Goal: Task Accomplishment & Management: Complete application form

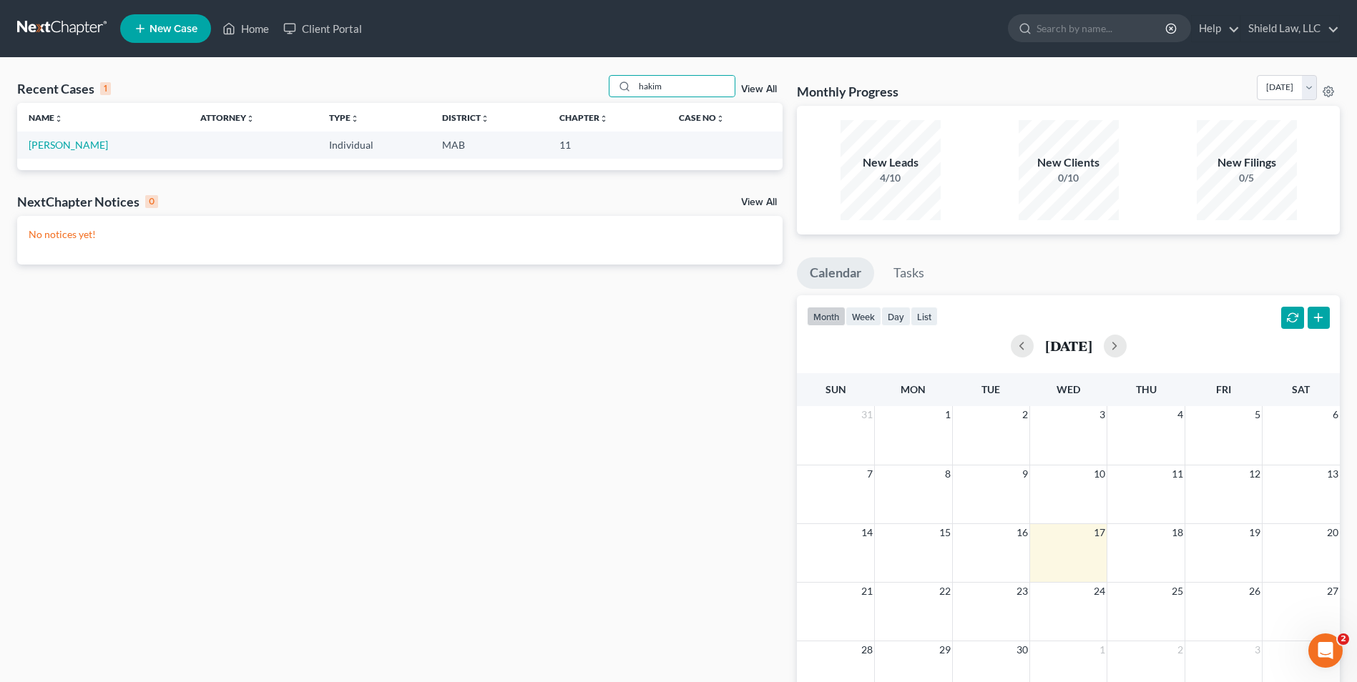
type input "hakim"
click at [47, 152] on td "[PERSON_NAME]" at bounding box center [103, 145] width 172 height 26
click at [48, 145] on link "[PERSON_NAME]" at bounding box center [68, 145] width 79 height 12
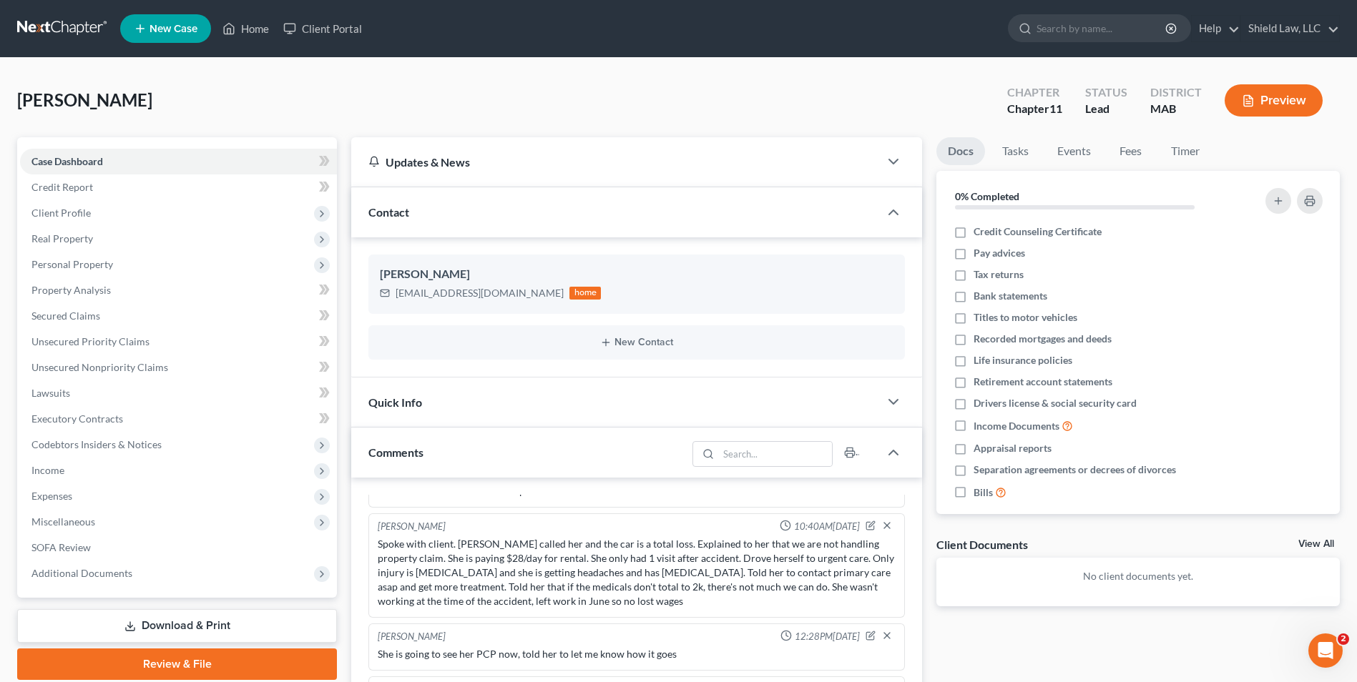
click at [590, 81] on div "[PERSON_NAME] Upgraded Chapter Chapter 11 Status Lead District MAB Preview" at bounding box center [678, 106] width 1323 height 62
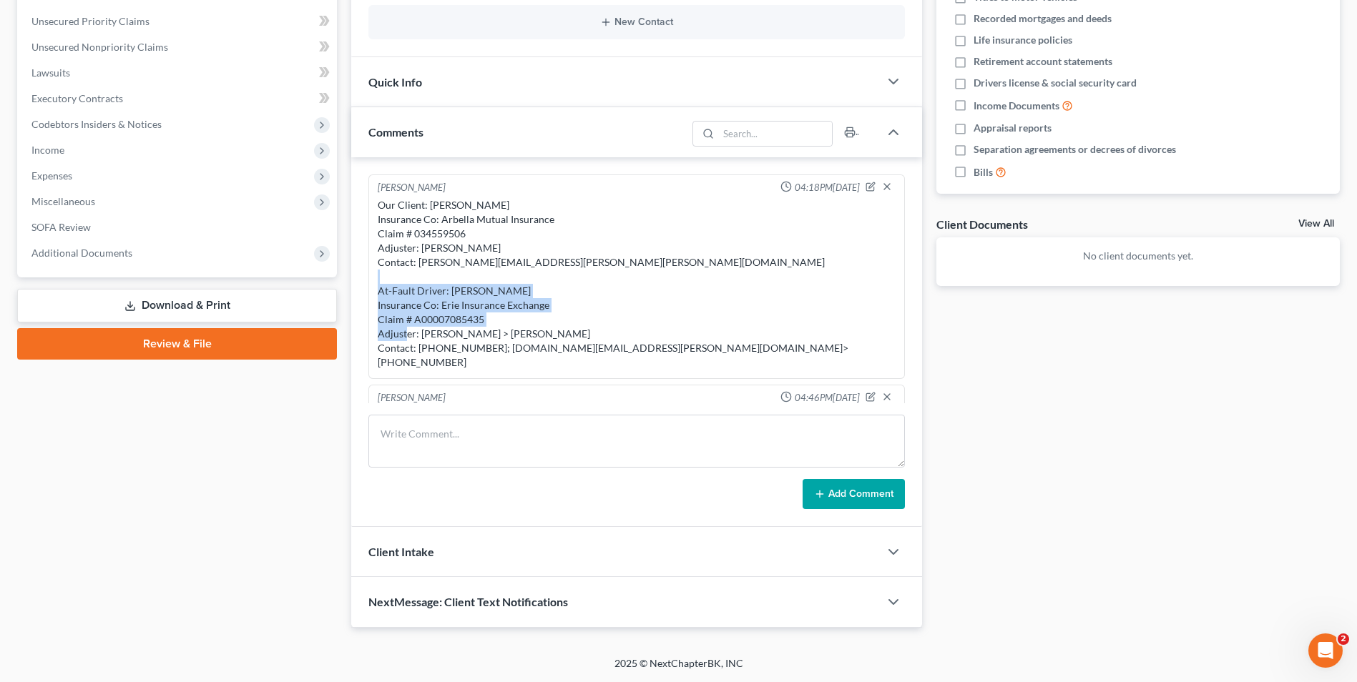
drag, startPoint x: 574, startPoint y: 335, endPoint x: 382, endPoint y: 307, distance: 194.4
click at [382, 307] on div "Our Client: [PERSON_NAME] Insurance Co: Arbella Mutual Insurance Claim # 034559…" at bounding box center [637, 284] width 518 height 172
drag, startPoint x: 382, startPoint y: 307, endPoint x: 459, endPoint y: 340, distance: 83.3
click at [459, 340] on div "Our Client: [PERSON_NAME] Insurance Co: Arbella Mutual Insurance Claim # 034559…" at bounding box center [637, 284] width 518 height 172
click at [511, 252] on div "Our Client: [PERSON_NAME] Insurance Co: Arbella Mutual Insurance Claim # 034559…" at bounding box center [637, 284] width 518 height 172
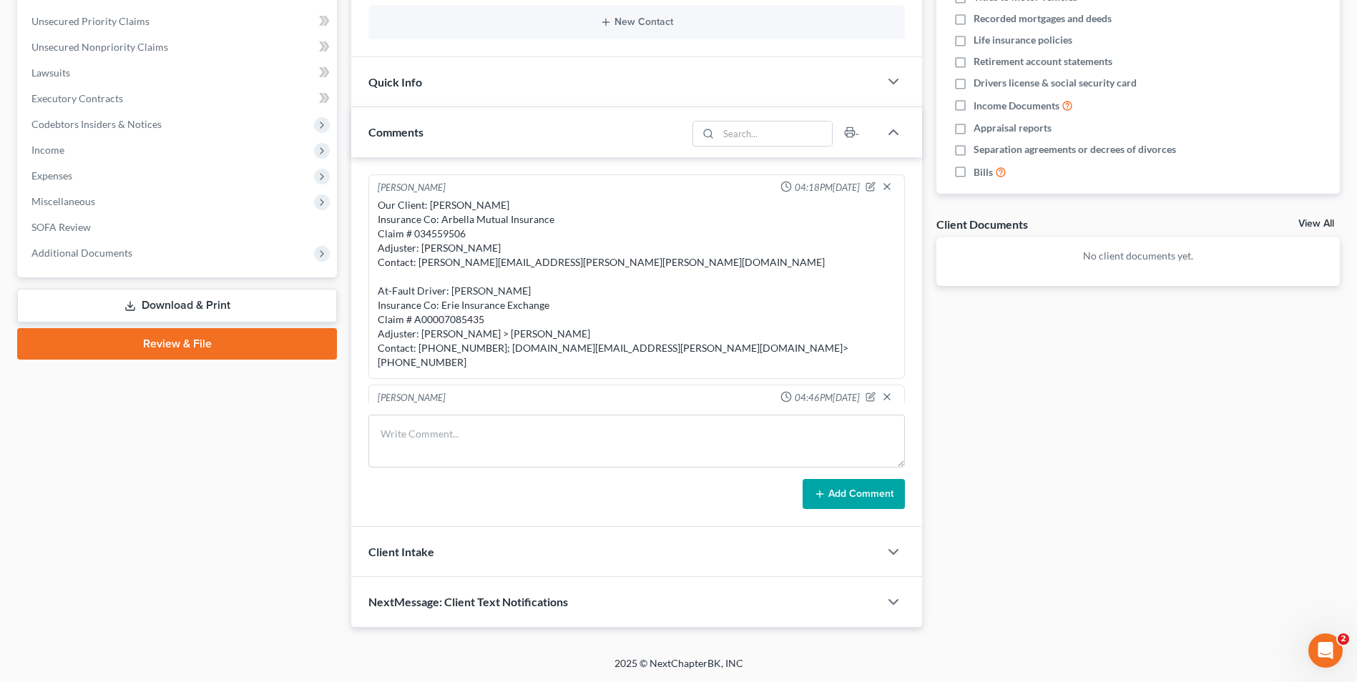
scroll to position [249, 0]
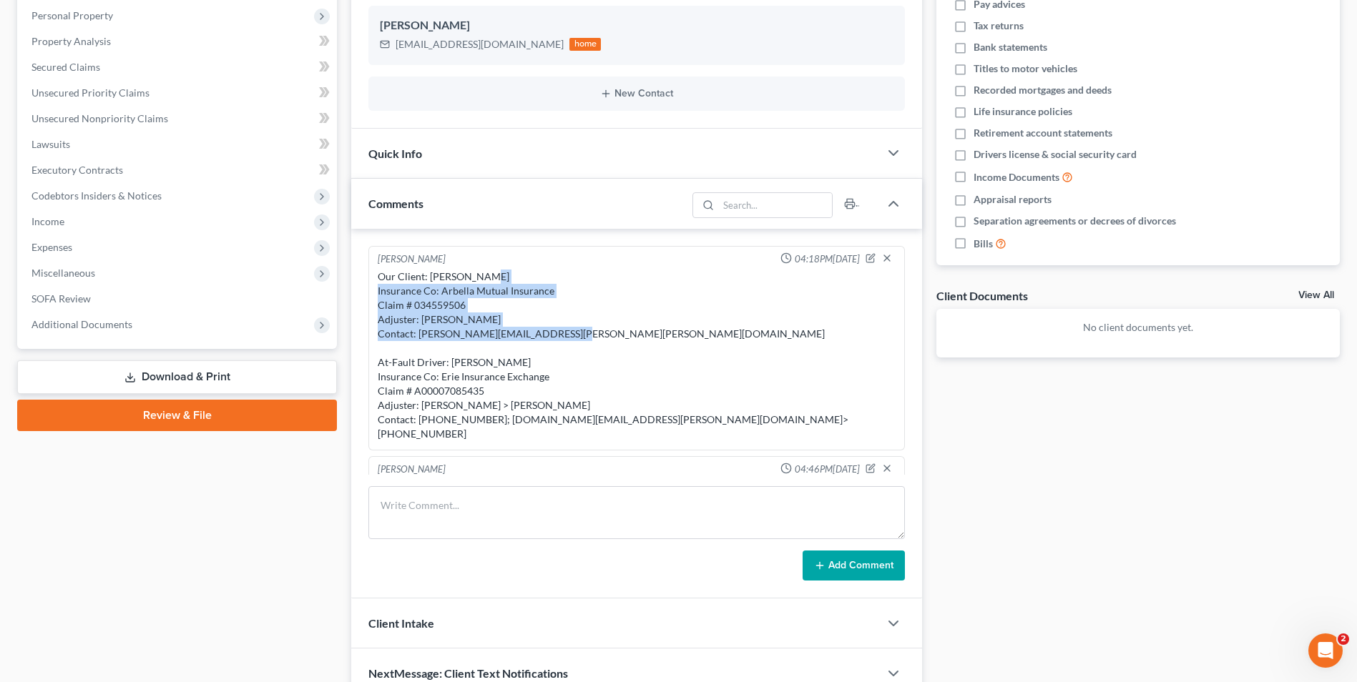
drag, startPoint x: 557, startPoint y: 332, endPoint x: 377, endPoint y: 291, distance: 184.8
click at [377, 291] on div "Our Client: [PERSON_NAME] Insurance Co: Arbella Mutual Insurance Claim # 034559…" at bounding box center [637, 355] width 524 height 177
click at [540, 317] on div "Our Client: [PERSON_NAME] Insurance Co: Arbella Mutual Insurance Claim # 034559…" at bounding box center [637, 356] width 518 height 172
drag, startPoint x: 563, startPoint y: 335, endPoint x: 378, endPoint y: 292, distance: 190.2
click at [378, 292] on div "Our Client: [PERSON_NAME] Insurance Co: Arbella Mutual Insurance Claim # 034559…" at bounding box center [637, 356] width 518 height 172
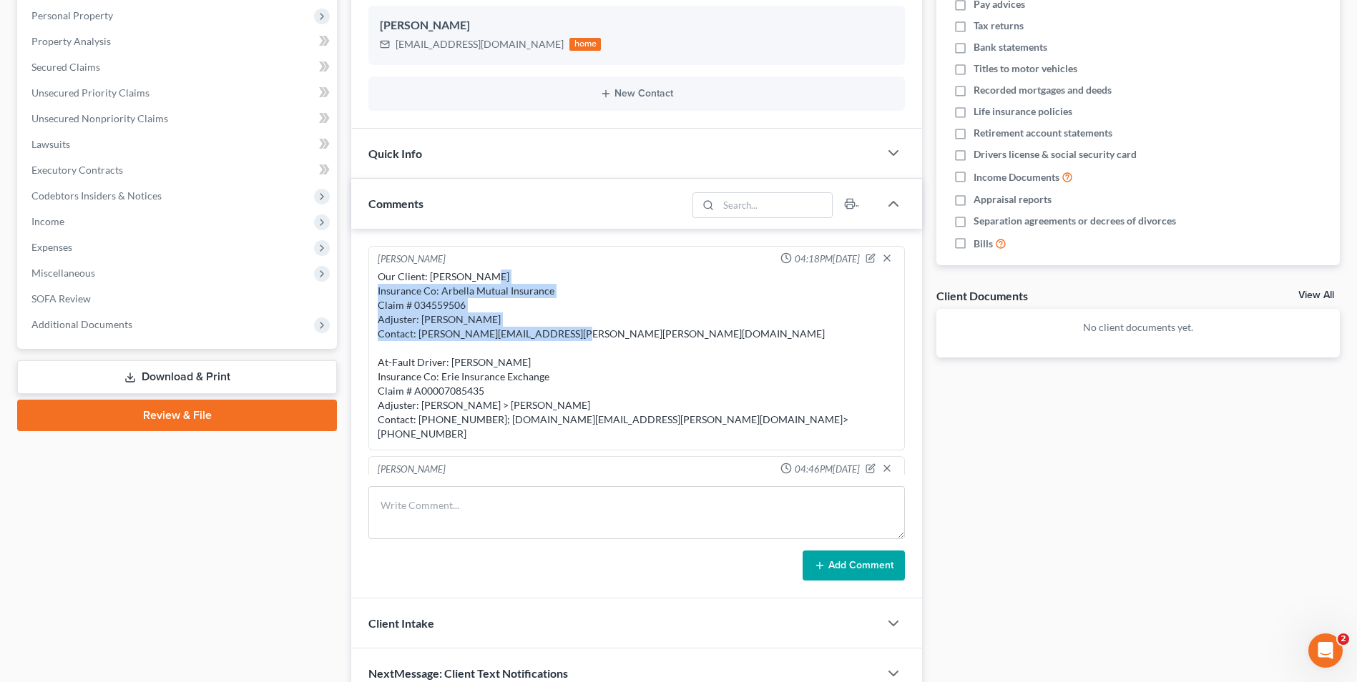
copy div "Insurance Co: Arbella Mutual Insurance Claim # 034559506 Adjuster: [PERSON_NAME…"
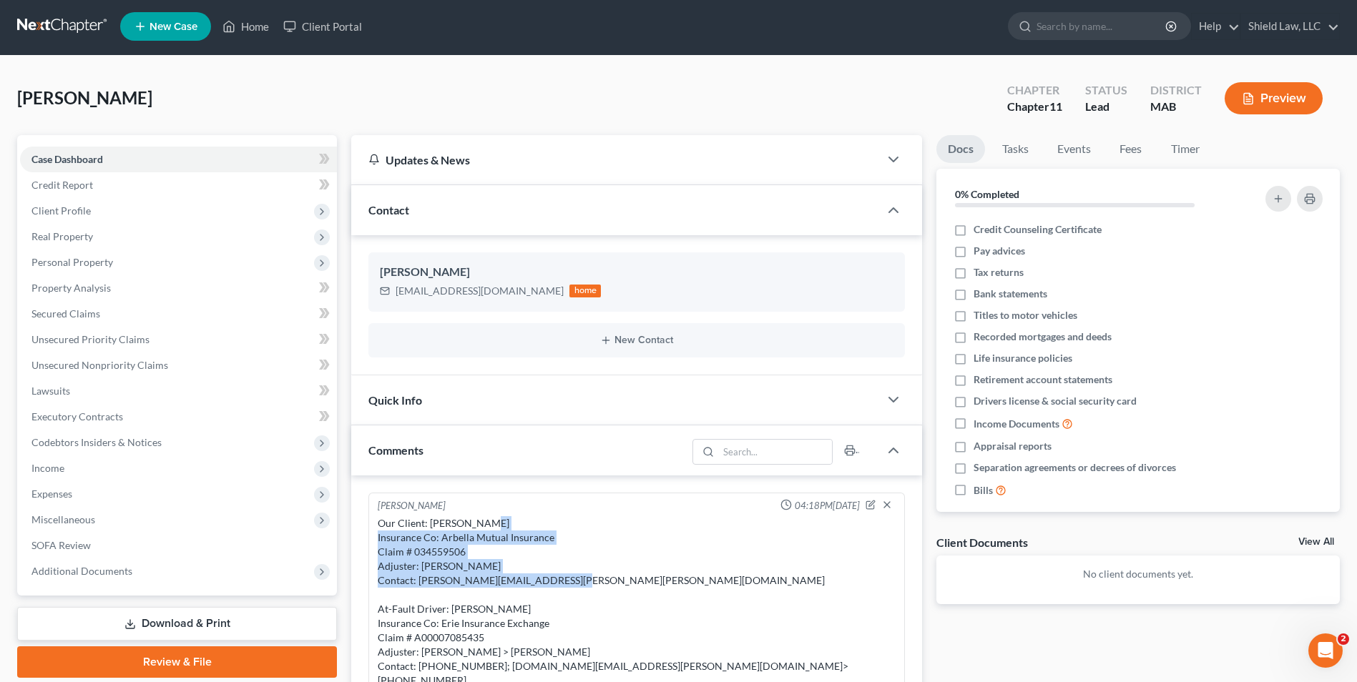
scroll to position [0, 0]
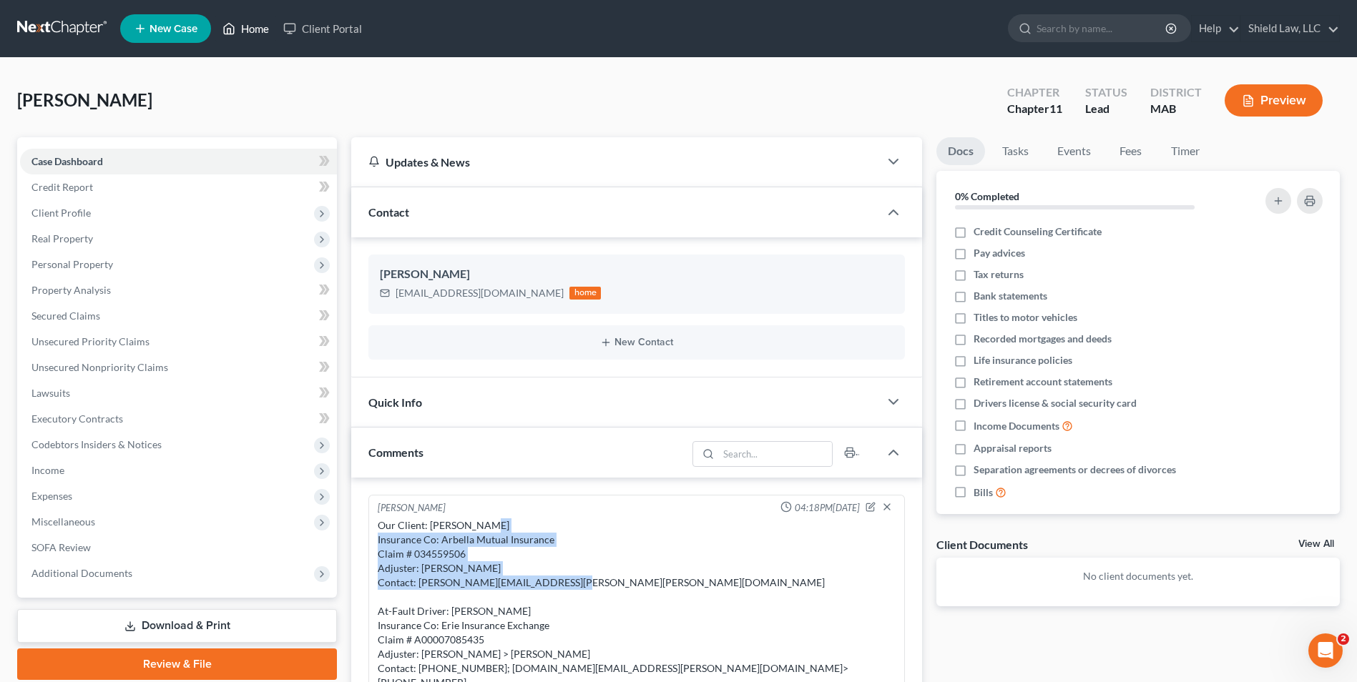
click at [242, 36] on link "Home" at bounding box center [245, 29] width 61 height 26
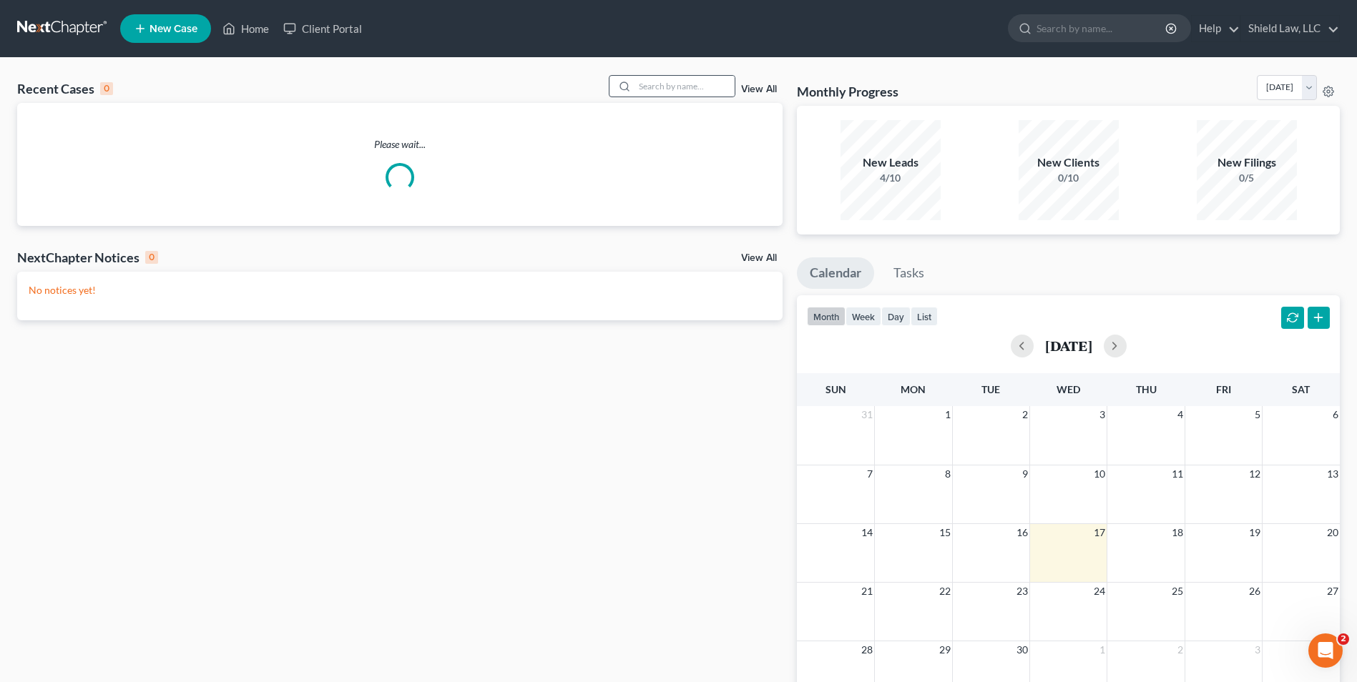
click at [671, 97] on div at bounding box center [672, 86] width 127 height 22
click at [672, 89] on input "search" at bounding box center [684, 86] width 100 height 21
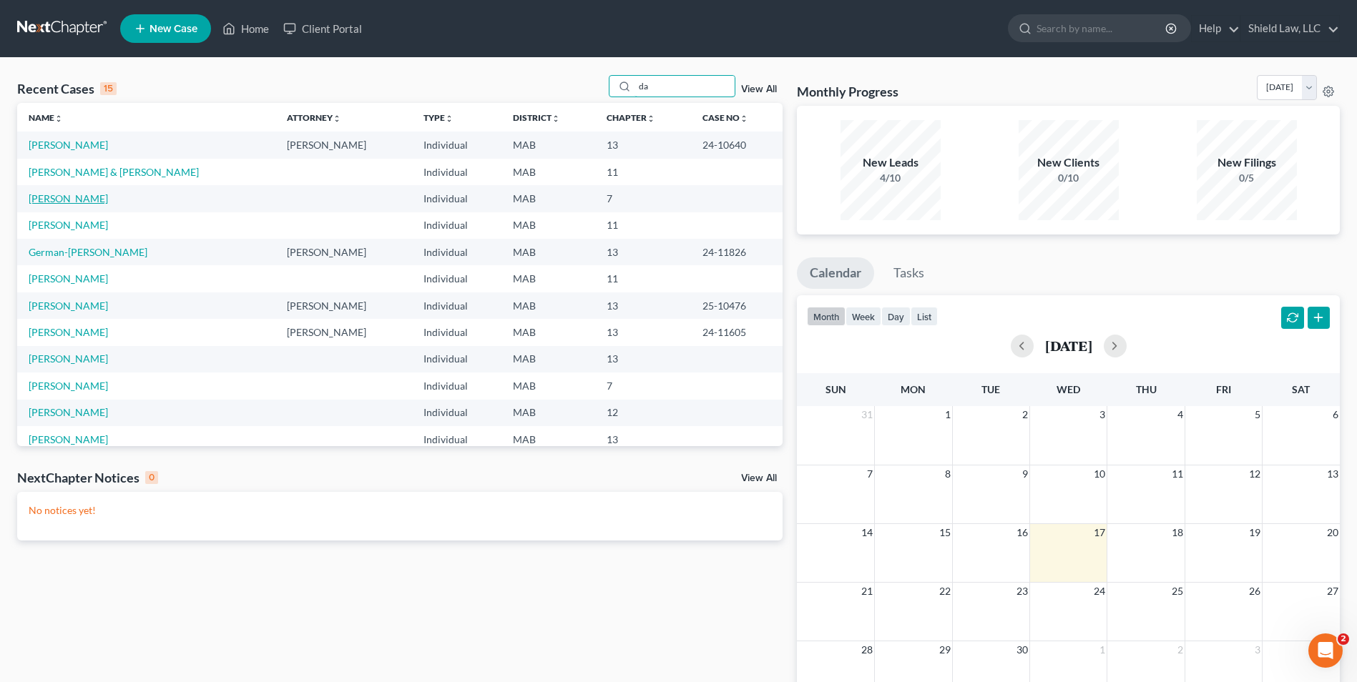
type input "da"
click at [94, 201] on link "[PERSON_NAME]" at bounding box center [68, 198] width 79 height 12
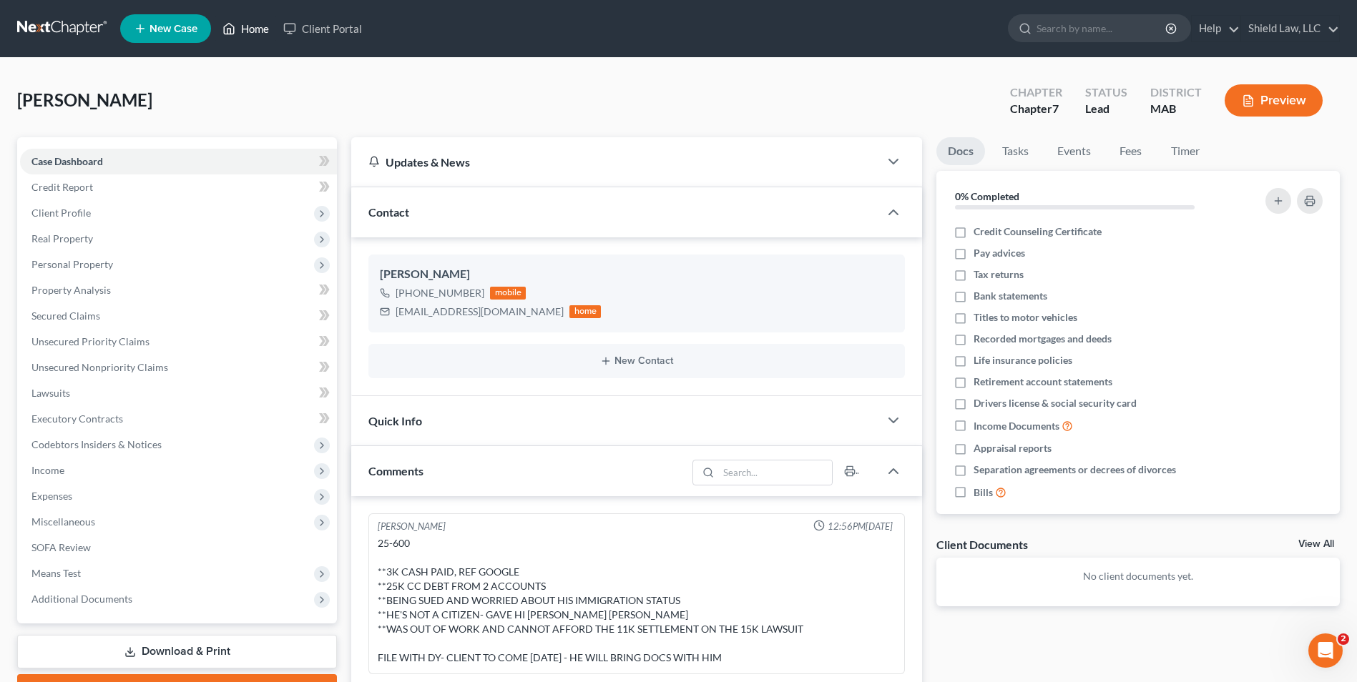
click at [252, 19] on link "Home" at bounding box center [245, 29] width 61 height 26
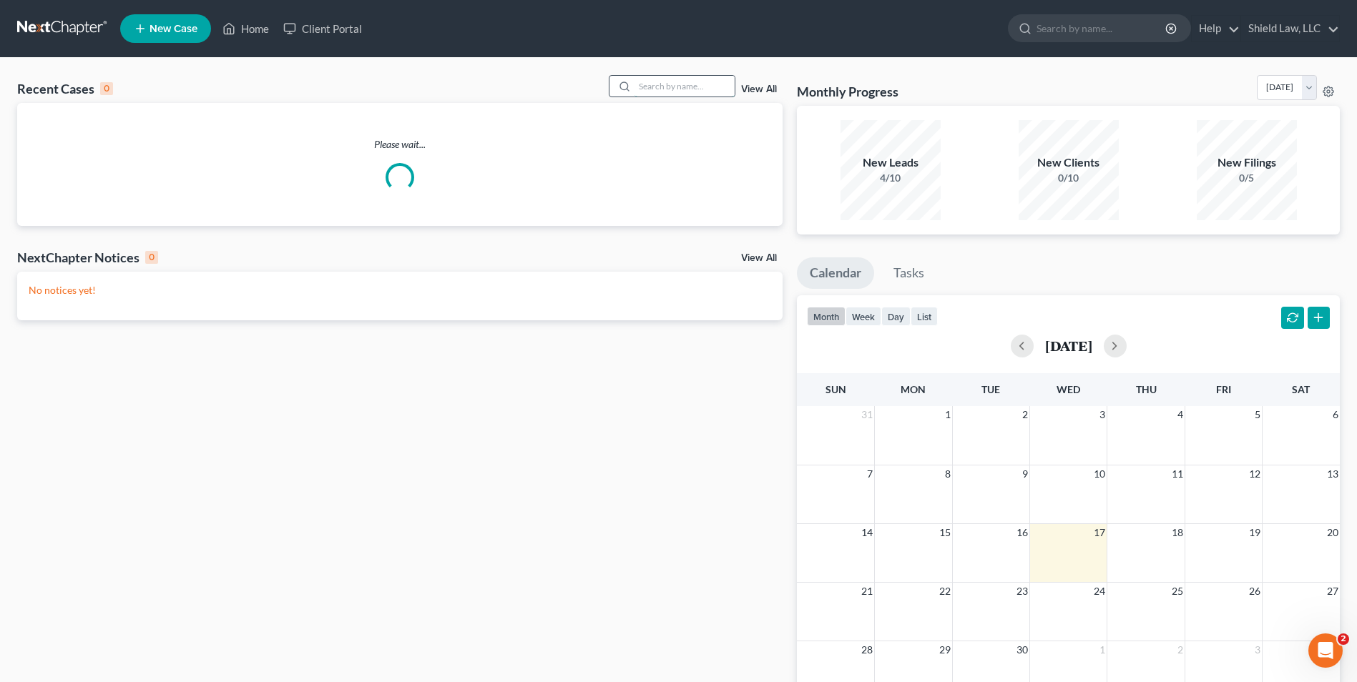
click at [673, 83] on input "search" at bounding box center [684, 86] width 100 height 21
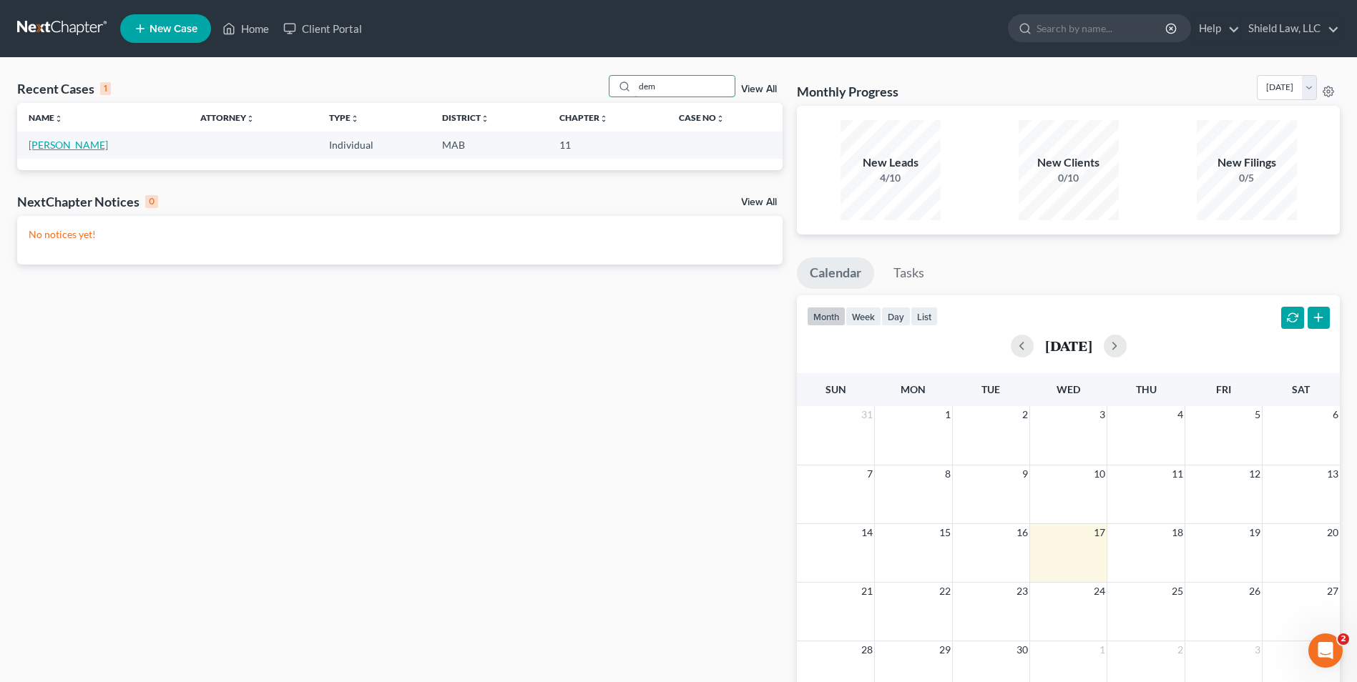
type input "dem"
click at [65, 142] on link "[PERSON_NAME]" at bounding box center [68, 145] width 79 height 12
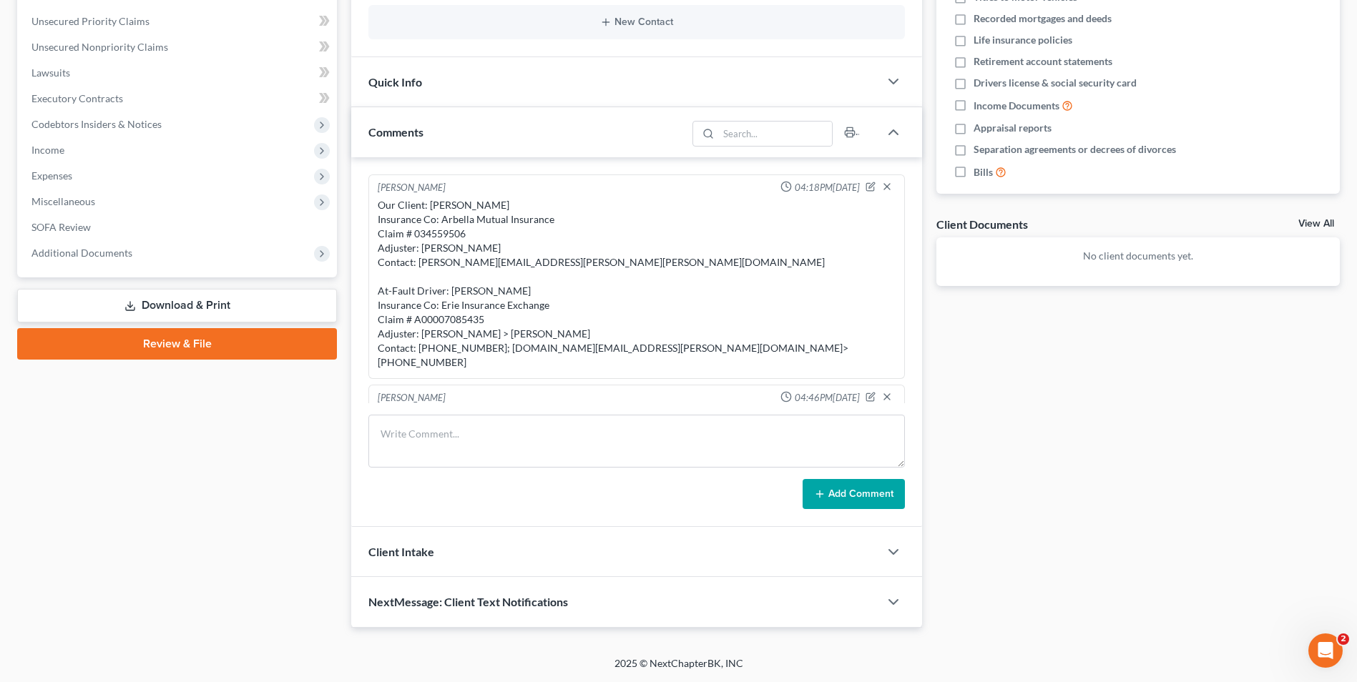
scroll to position [245, 0]
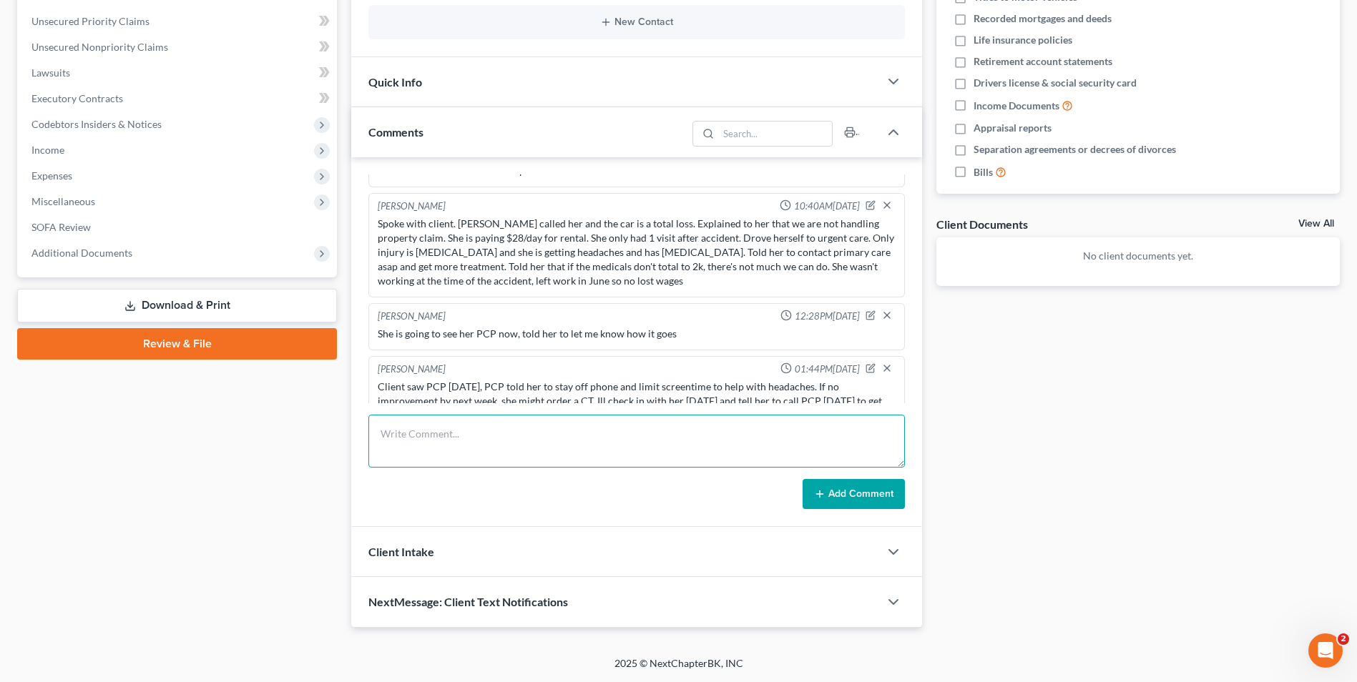
click at [585, 421] on textarea at bounding box center [636, 441] width 536 height 53
type textarea "average of last 2 years, take 75% for lost wages. she cant work now because she…"
click at [865, 500] on button "Add Comment" at bounding box center [854, 494] width 102 height 30
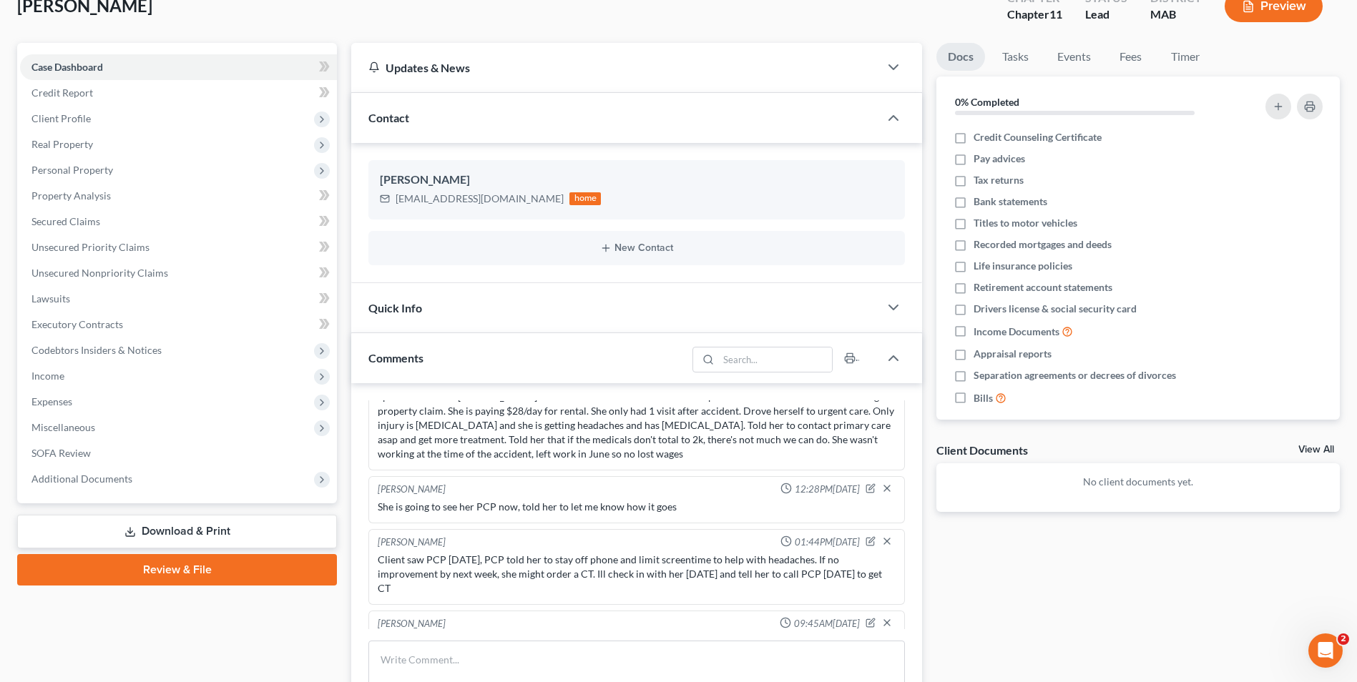
scroll to position [0, 0]
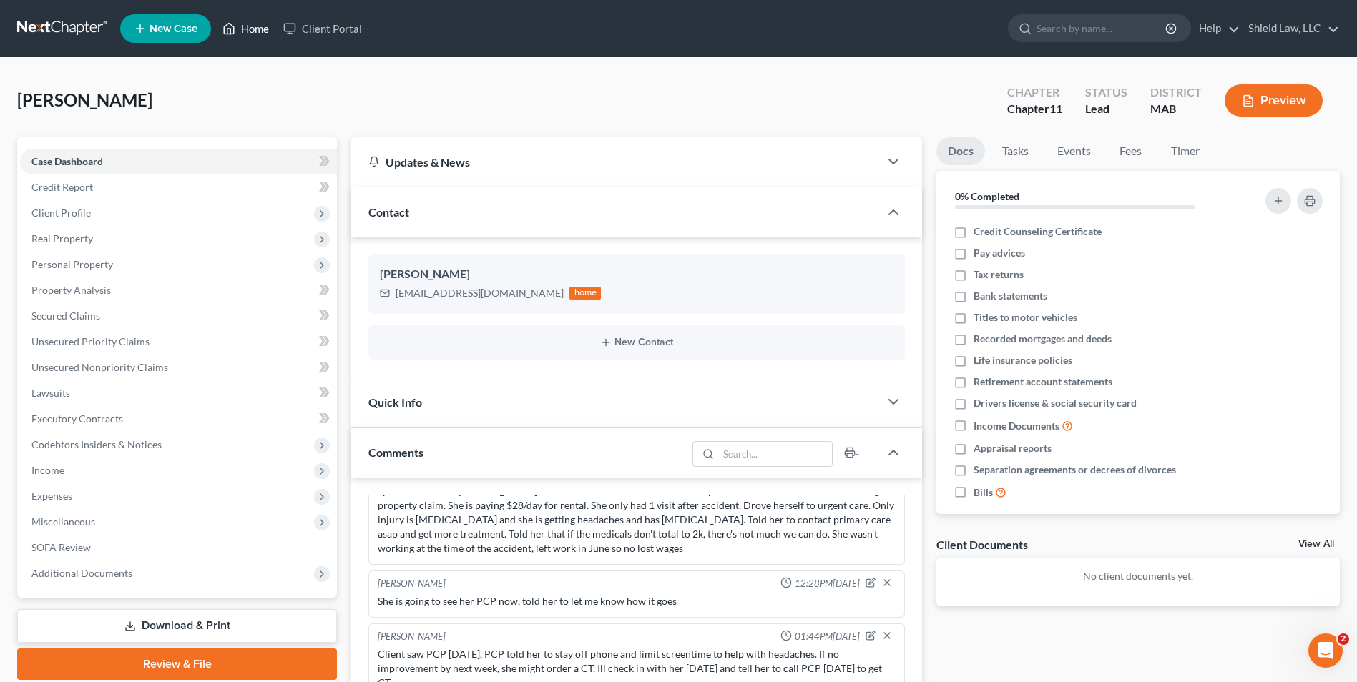
click at [237, 27] on link "Home" at bounding box center [245, 29] width 61 height 26
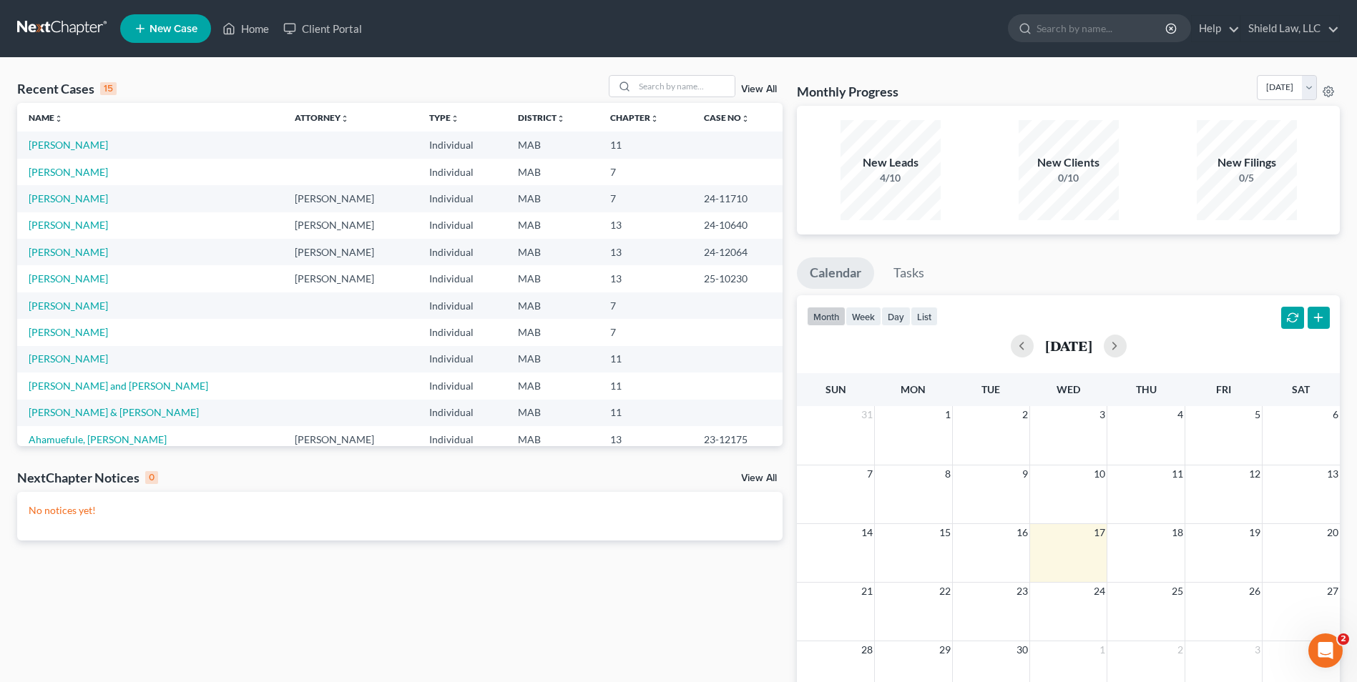
click at [74, 179] on td "[PERSON_NAME]" at bounding box center [150, 172] width 266 height 26
click at [74, 175] on link "[PERSON_NAME]" at bounding box center [68, 172] width 79 height 12
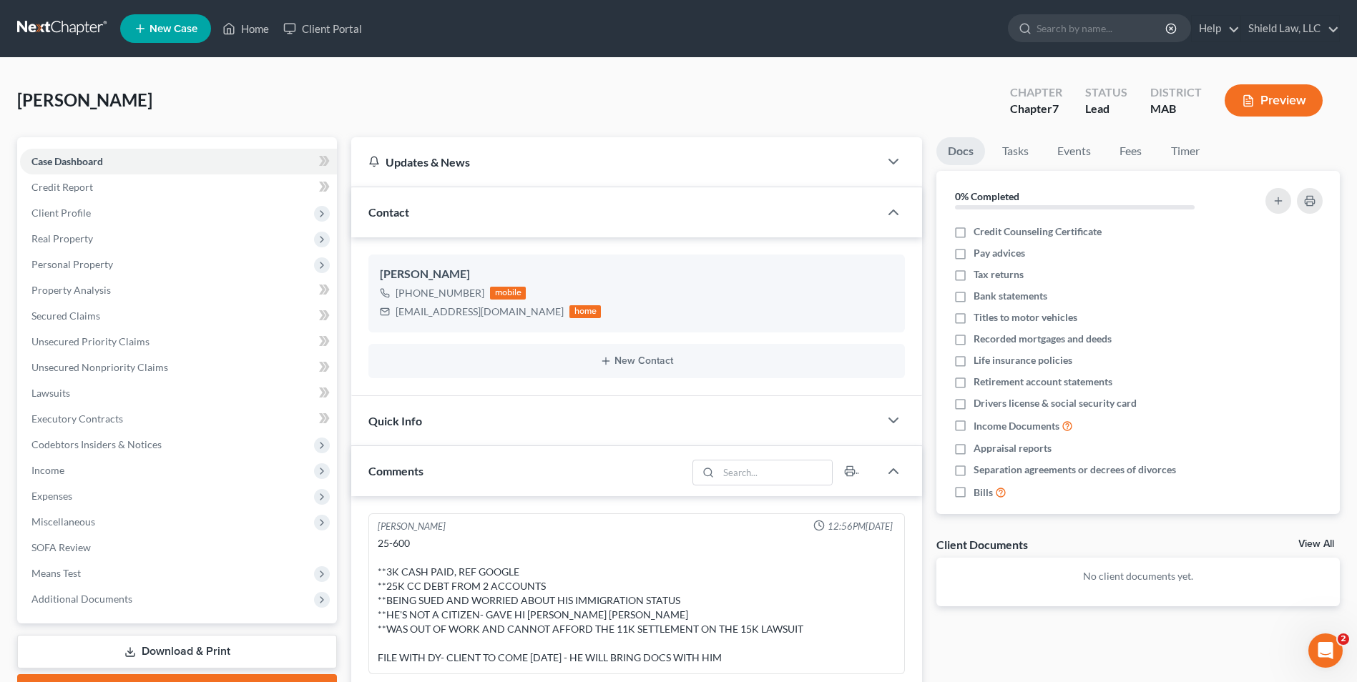
scroll to position [321, 0]
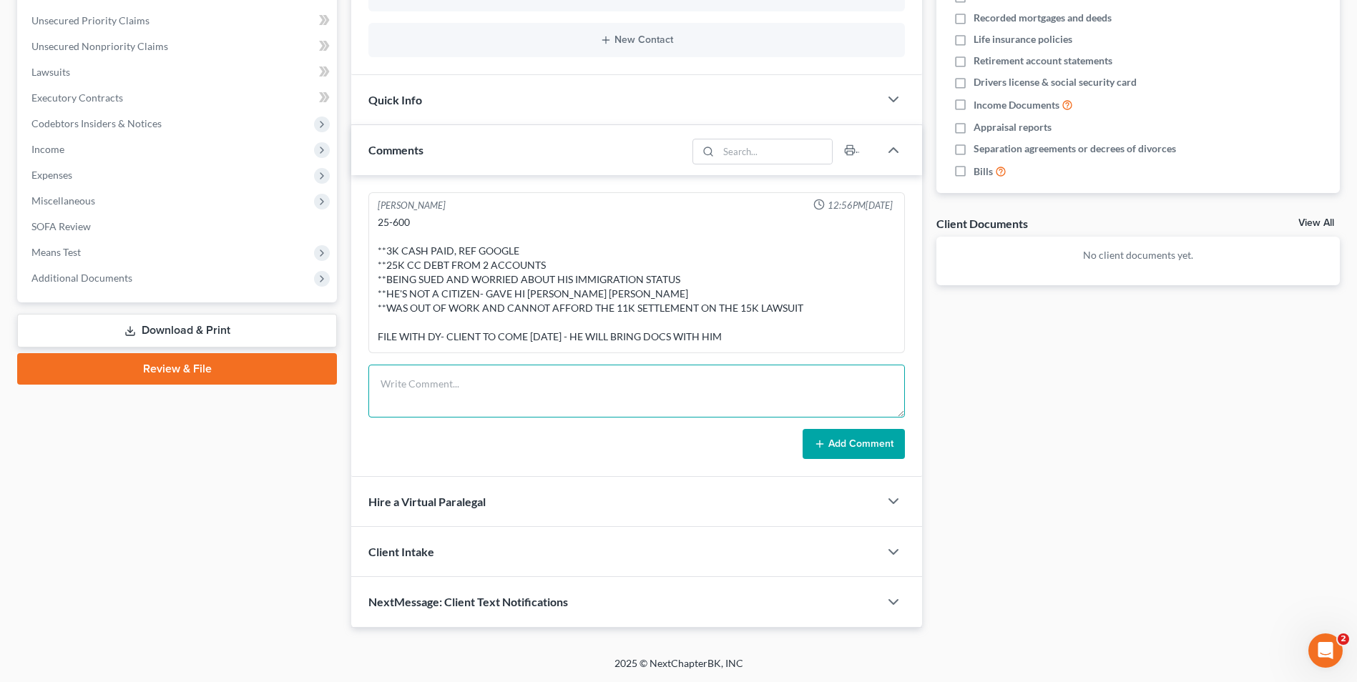
click at [510, 391] on textarea at bounding box center [636, 391] width 536 height 53
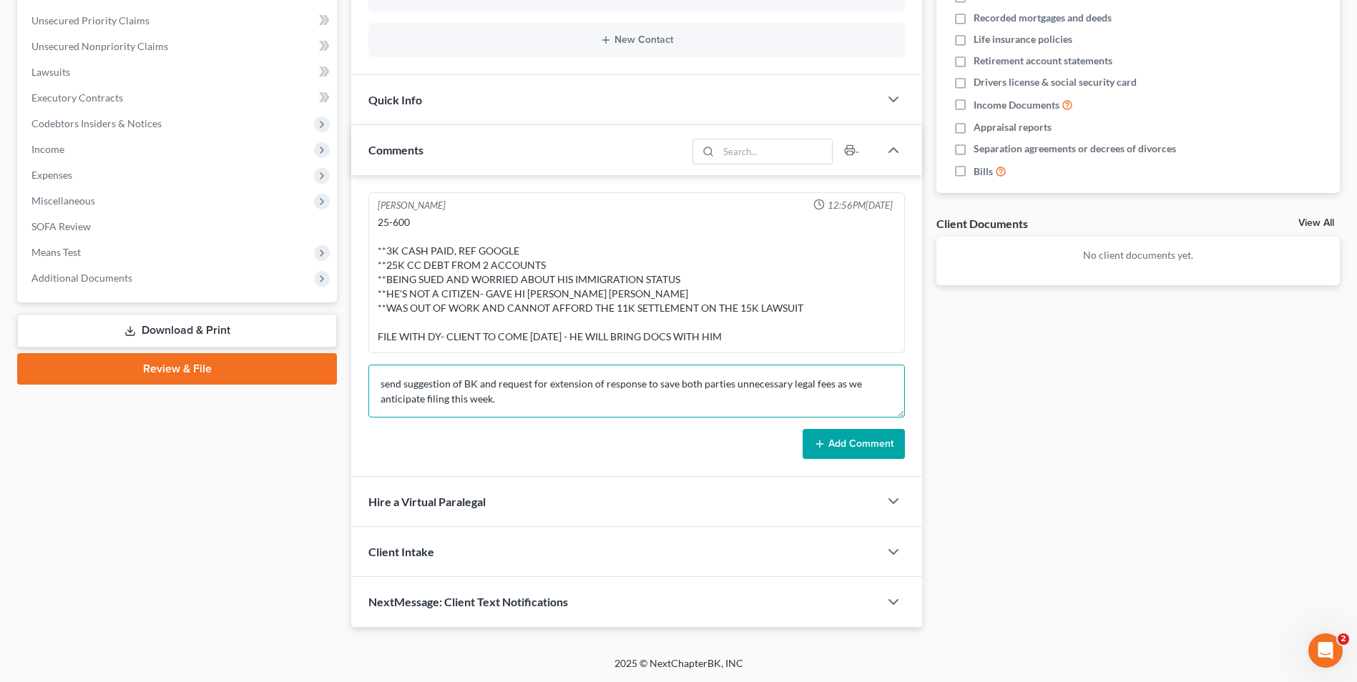
click at [504, 398] on textarea "send suggestion of BK and request for extension of response to save both partie…" at bounding box center [636, 391] width 536 height 53
type textarea "send suggestion of BK and request for extension of response to save both partie…"
click at [865, 439] on button "Add Comment" at bounding box center [854, 444] width 102 height 30
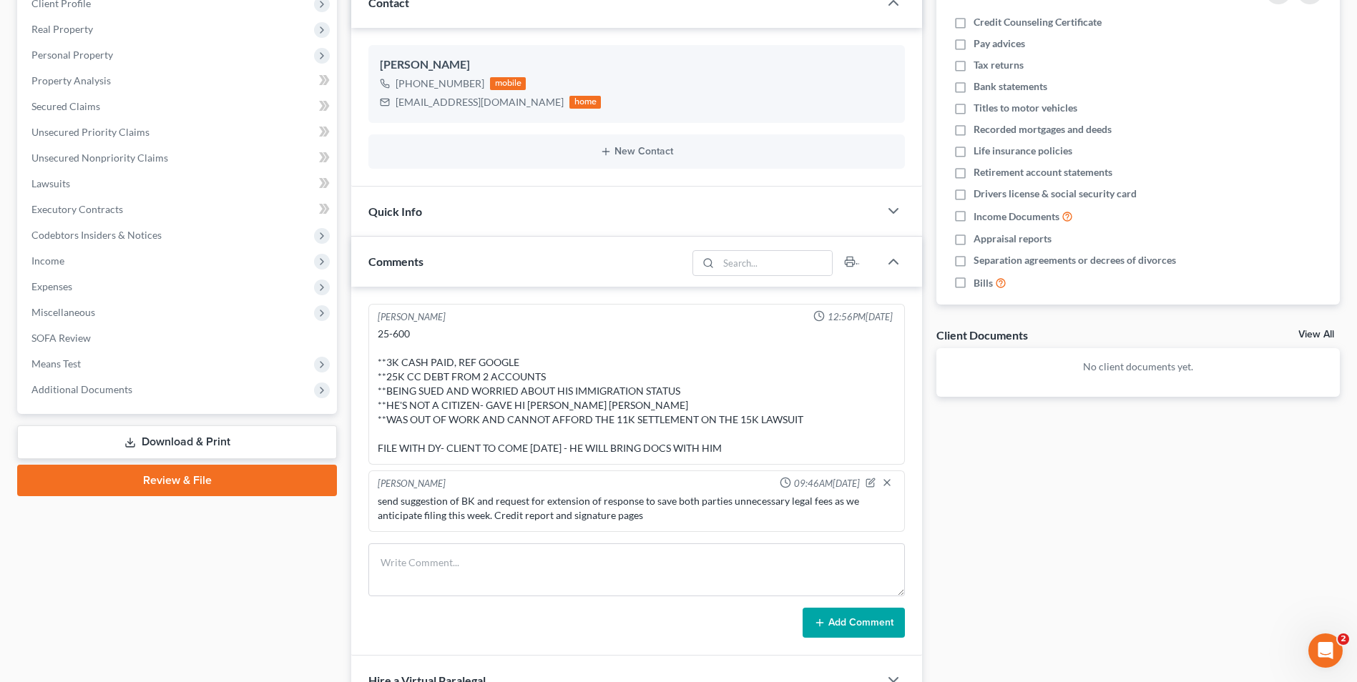
scroll to position [0, 0]
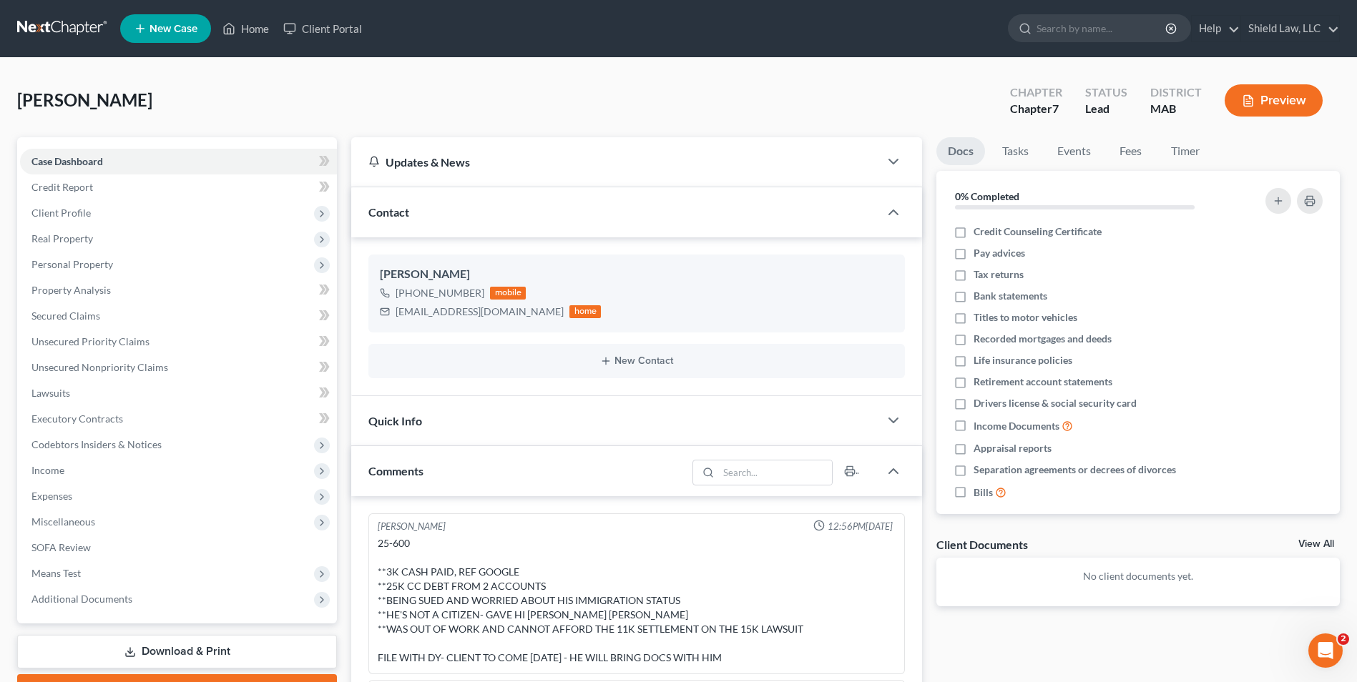
click at [252, 15] on ul "New Case Home Client Portal - No Result - See all results Or Press Enter... Hel…" at bounding box center [730, 28] width 1220 height 37
click at [255, 21] on link "Home" at bounding box center [245, 29] width 61 height 26
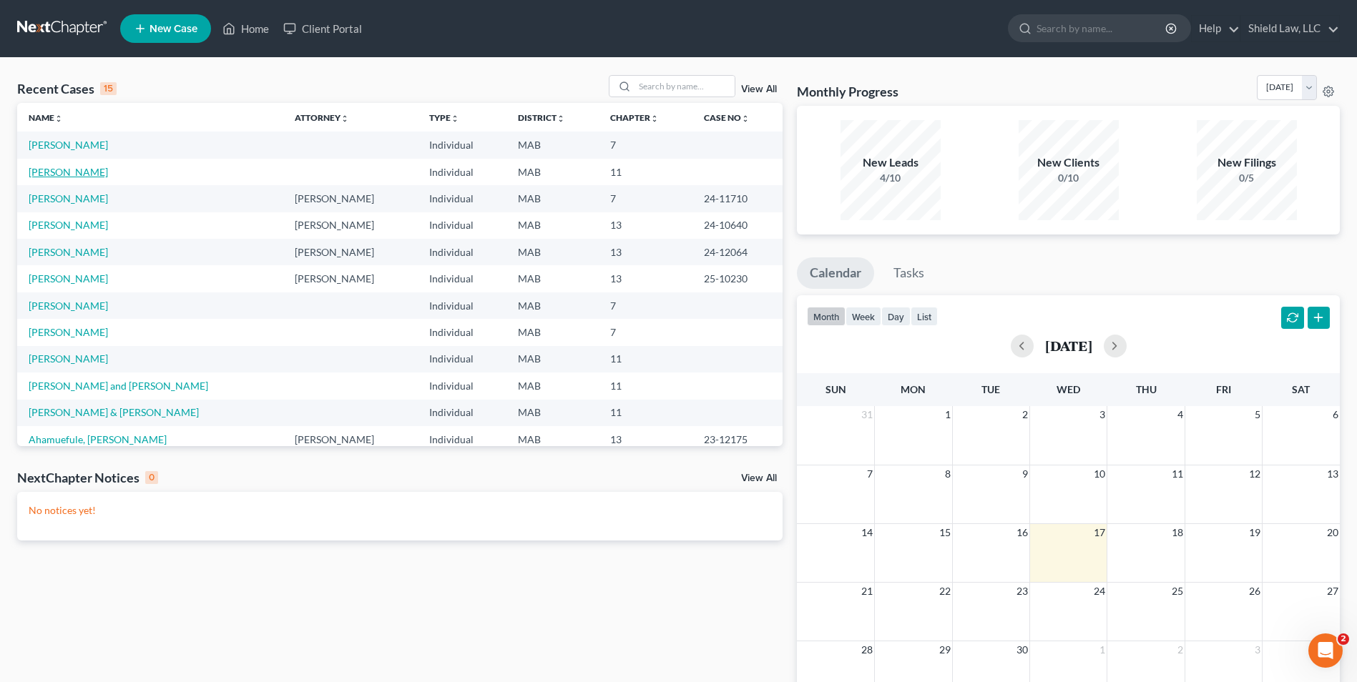
click at [70, 172] on link "[PERSON_NAME]" at bounding box center [68, 172] width 79 height 12
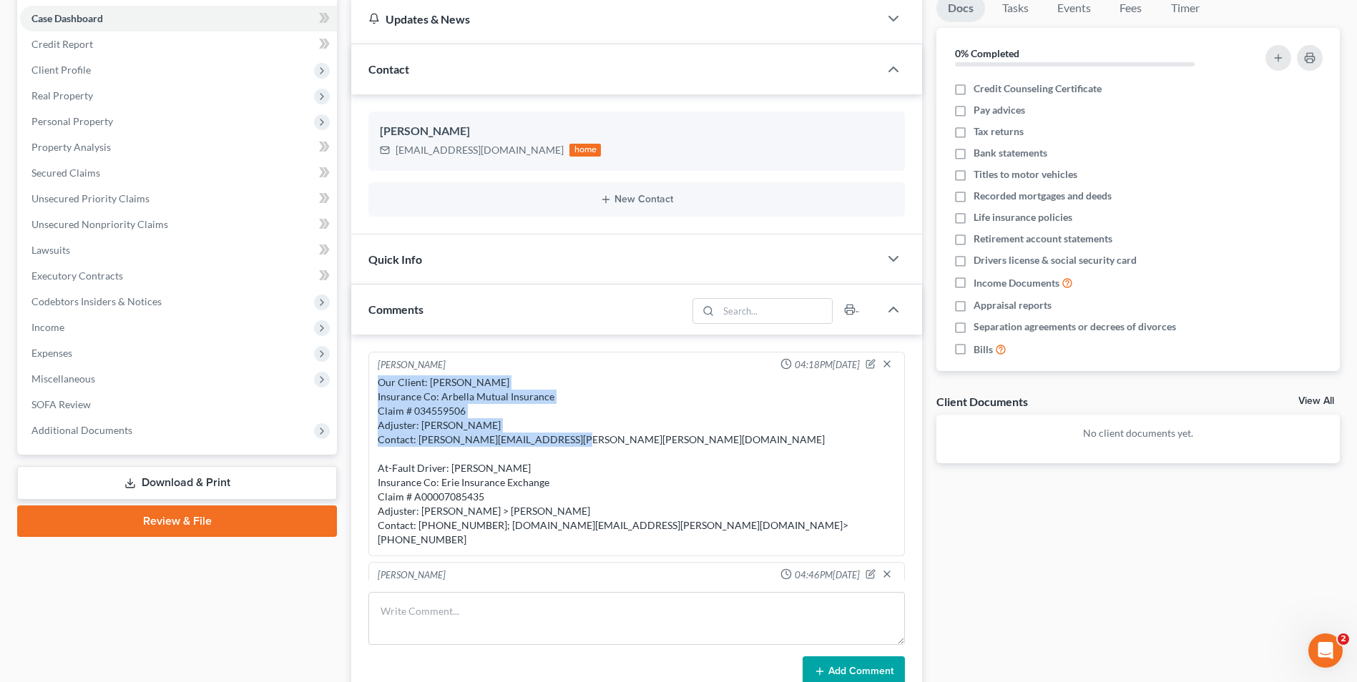
drag, startPoint x: 560, startPoint y: 439, endPoint x: 369, endPoint y: 385, distance: 198.6
click at [369, 385] on div "[PERSON_NAME] 04:18PM[DATE] Our Client: [PERSON_NAME] Insurance Co: Arbella Mut…" at bounding box center [636, 454] width 536 height 205
copy div "Our Client: [PERSON_NAME] Insurance Co: Arbella Mutual Insurance Claim # 034559…"
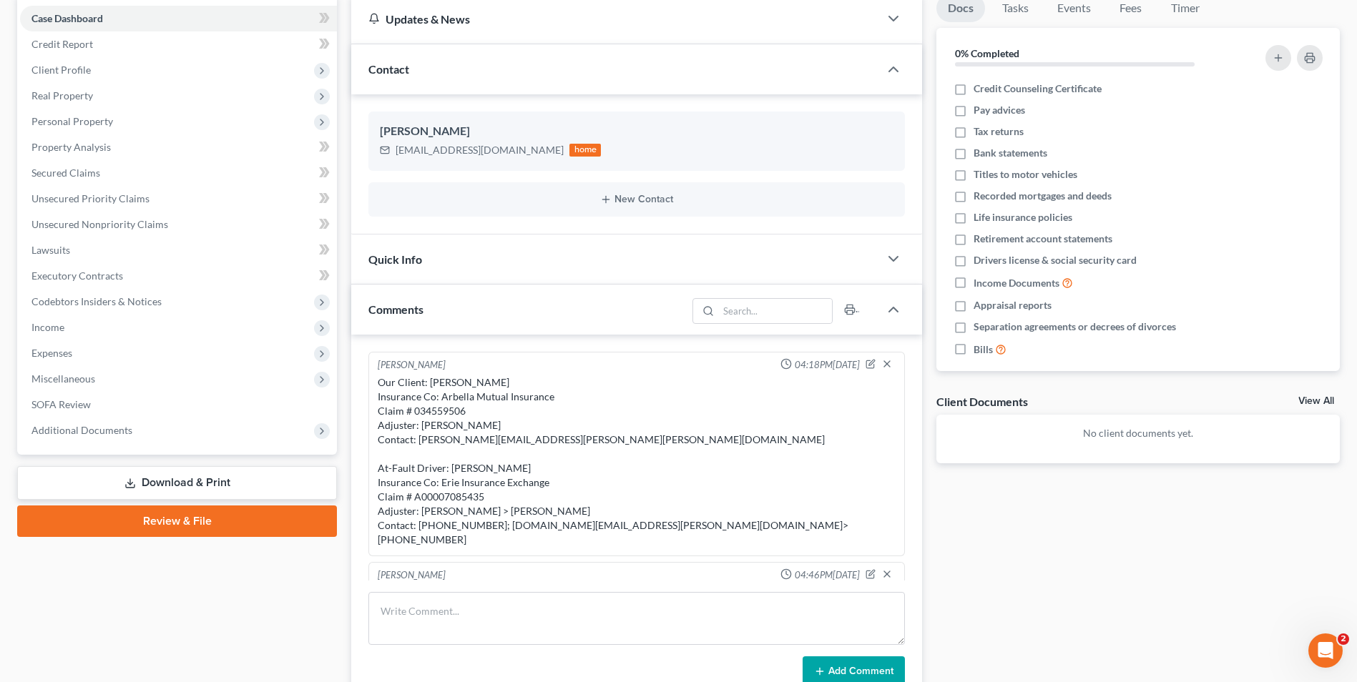
click at [561, 465] on div "Our Client: [PERSON_NAME] Insurance Co: Arbella Mutual Insurance Claim # 034559…" at bounding box center [637, 462] width 518 height 172
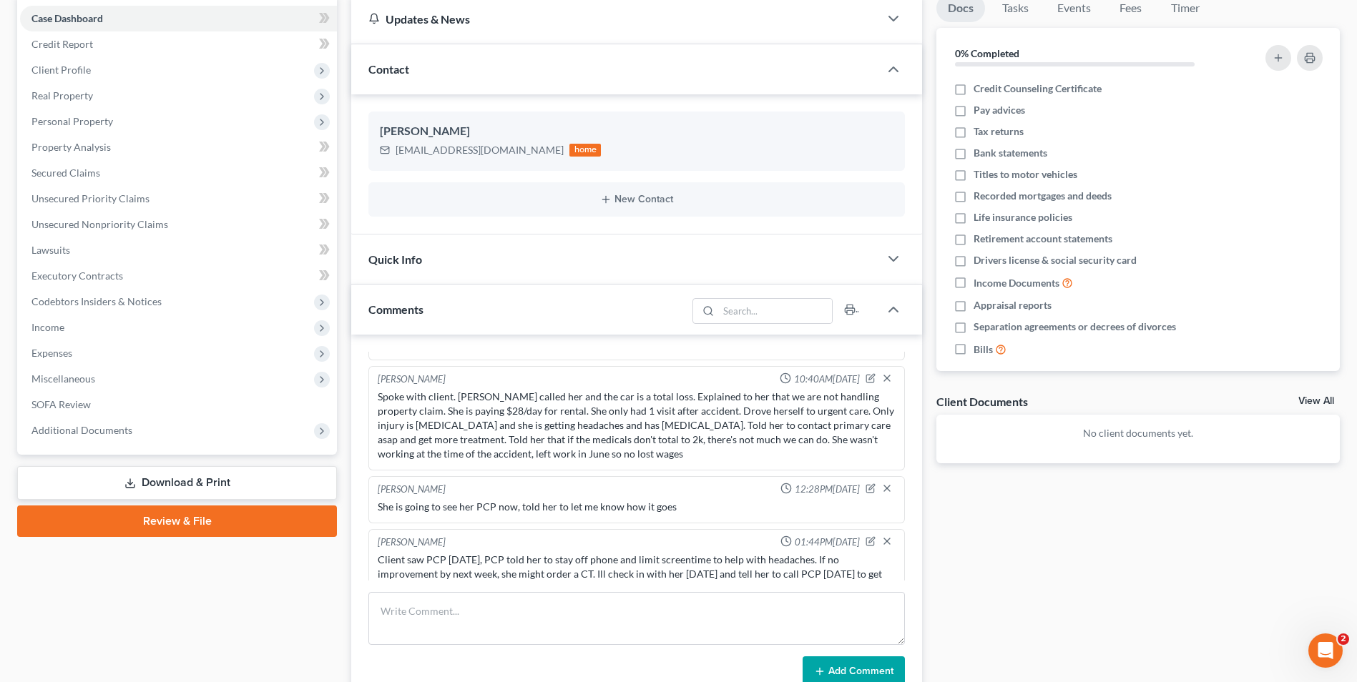
scroll to position [215, 0]
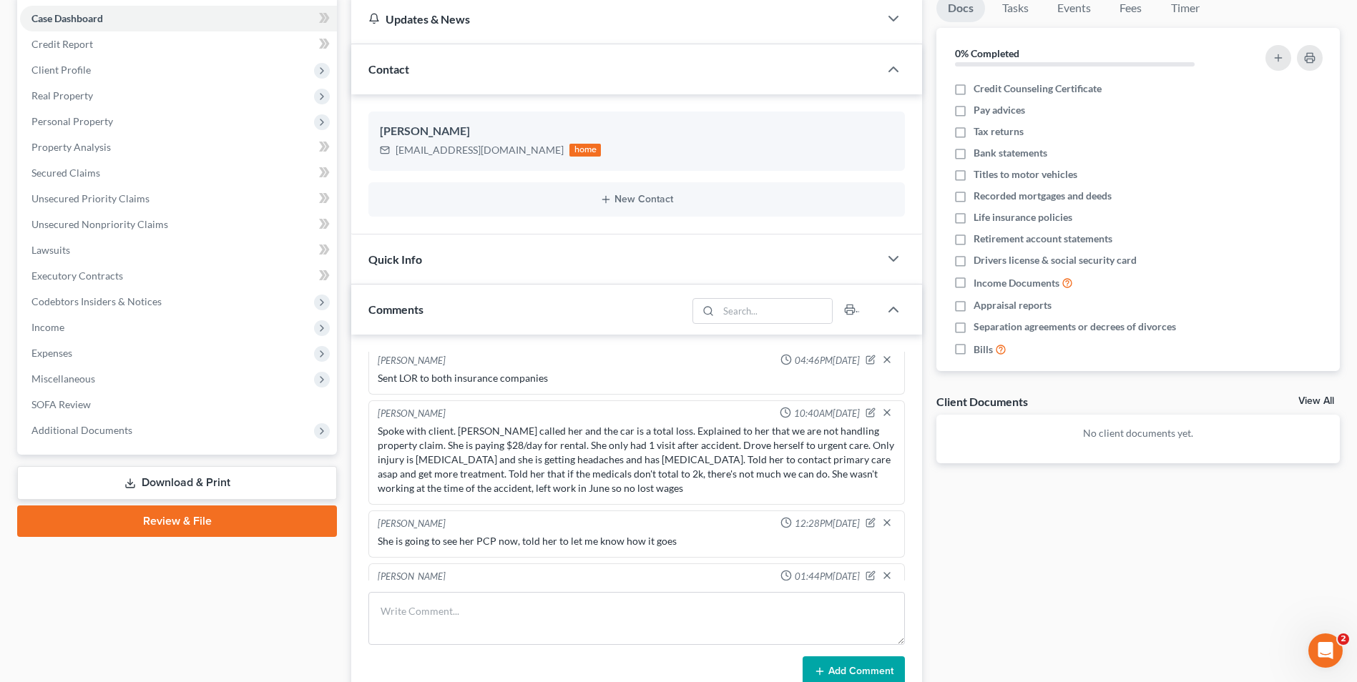
click at [250, 625] on div "Case Dashboard Payments Invoices Payments Payments Credit Report Client Profile" at bounding box center [177, 399] width 334 height 811
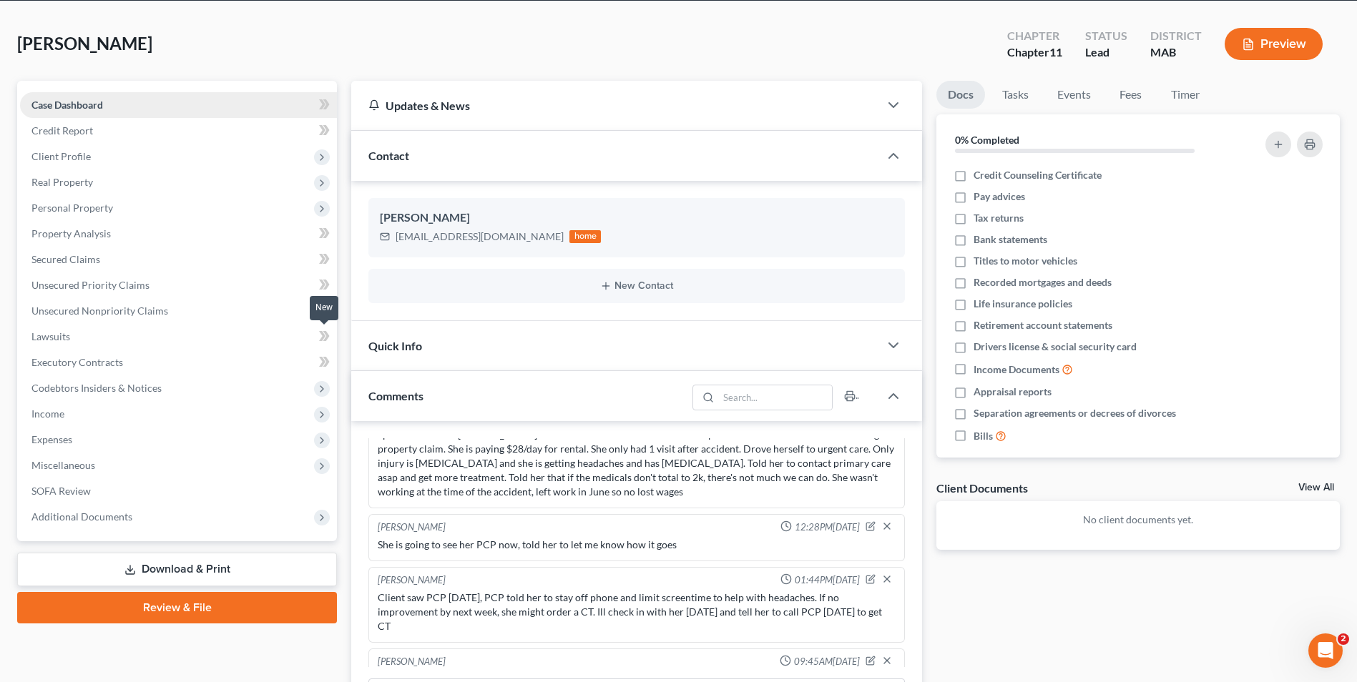
scroll to position [0, 0]
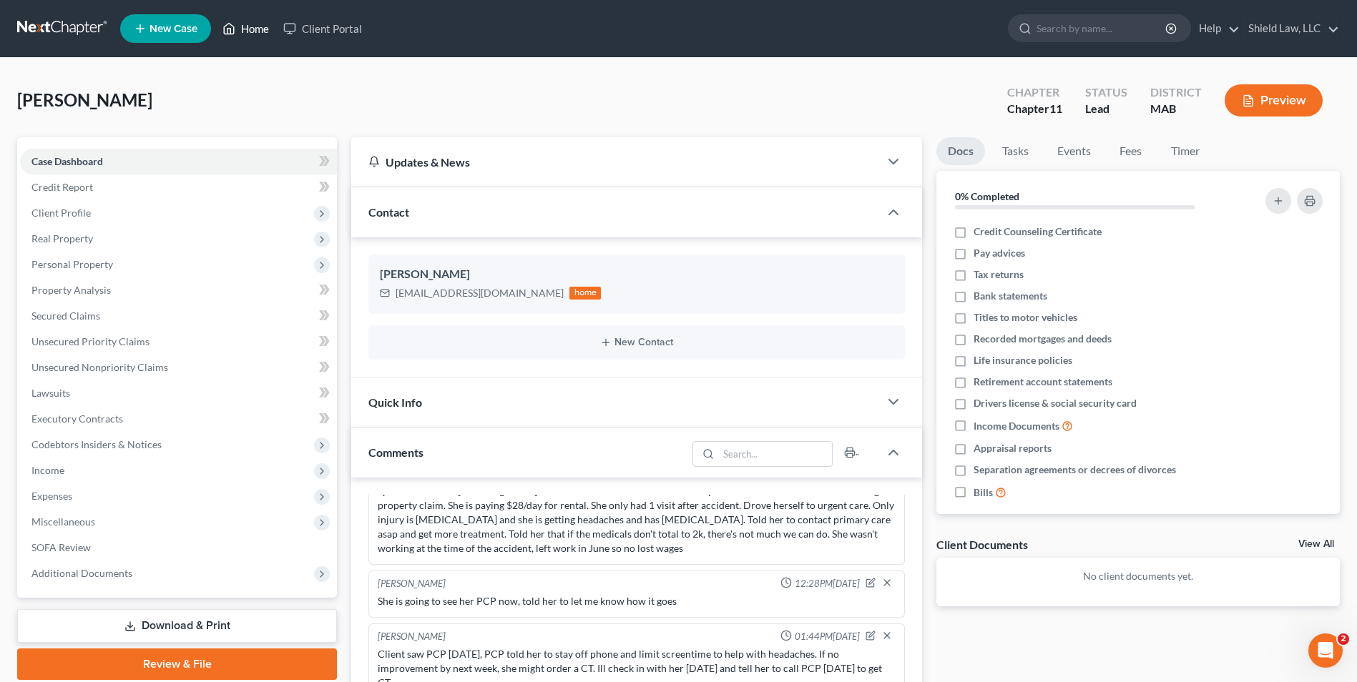
click at [230, 29] on icon at bounding box center [228, 28] width 13 height 17
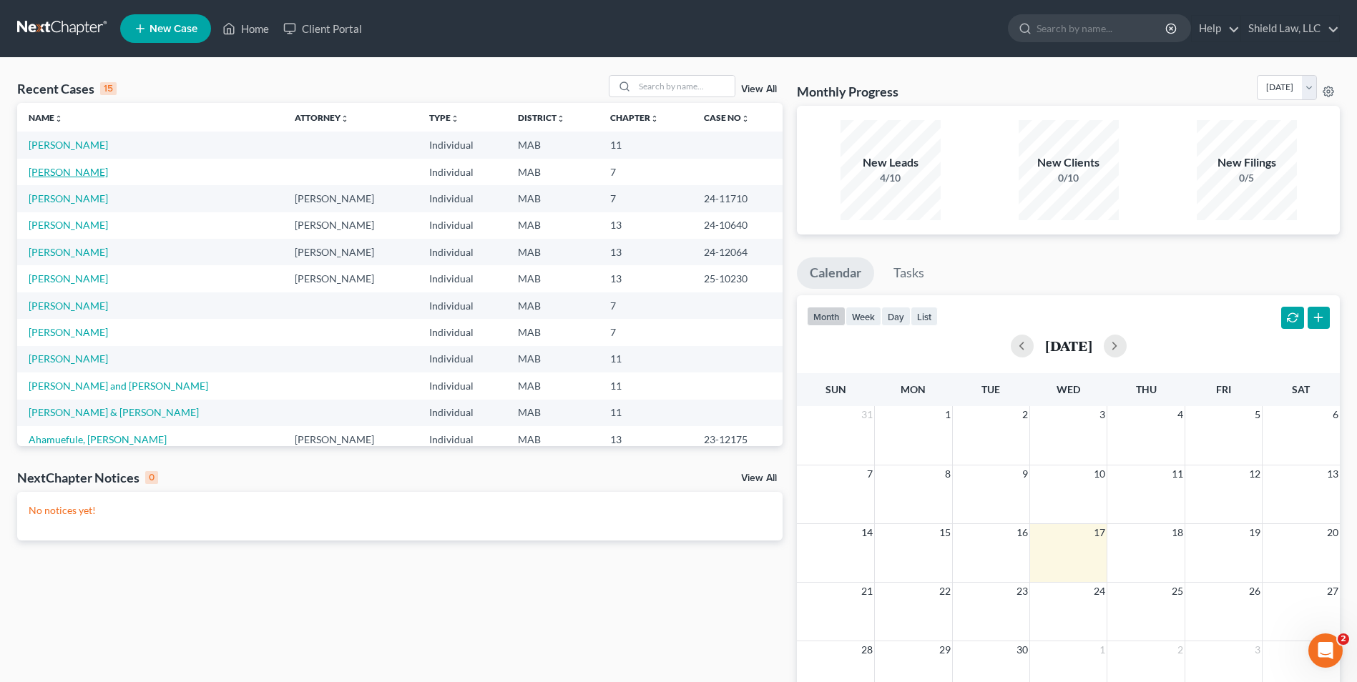
click at [94, 175] on link "[PERSON_NAME]" at bounding box center [68, 172] width 79 height 12
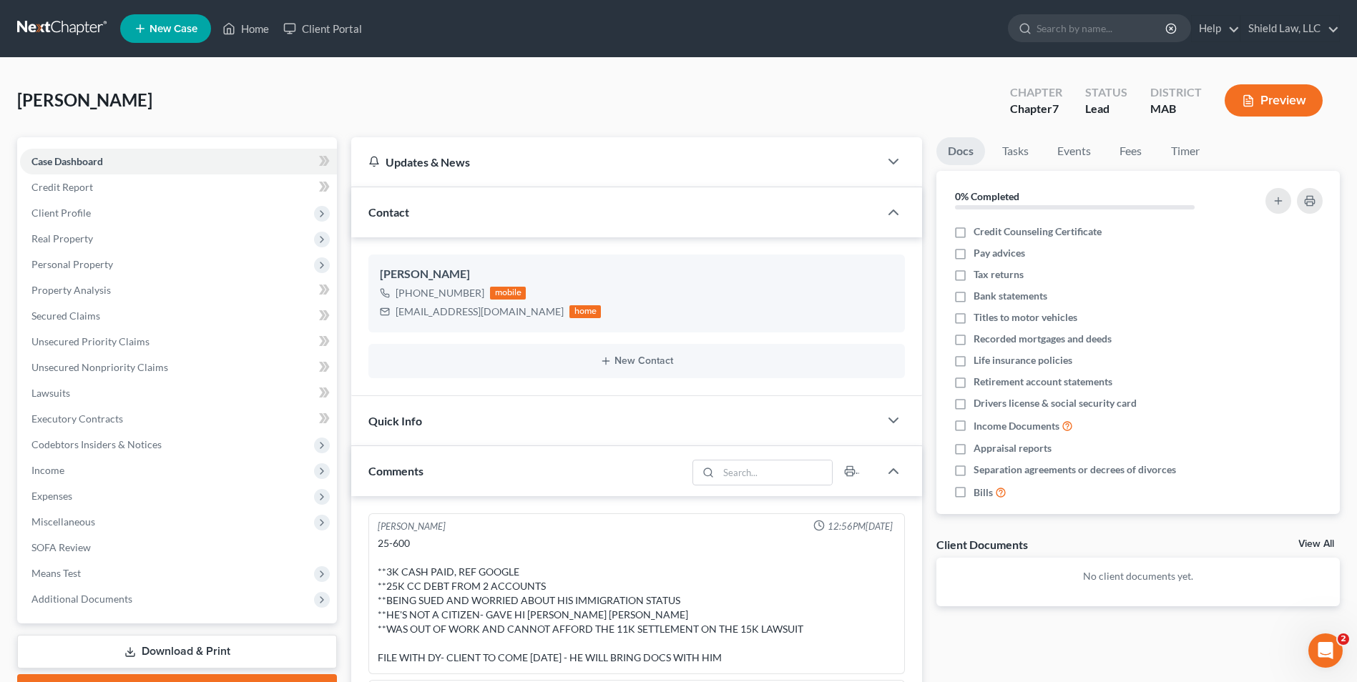
click at [248, 9] on nav "Home New Case Client Portal Shield Law, LLC [EMAIL_ADDRESS][DOMAIN_NAME] My Acc…" at bounding box center [678, 28] width 1357 height 57
click at [258, 26] on link "Home" at bounding box center [245, 29] width 61 height 26
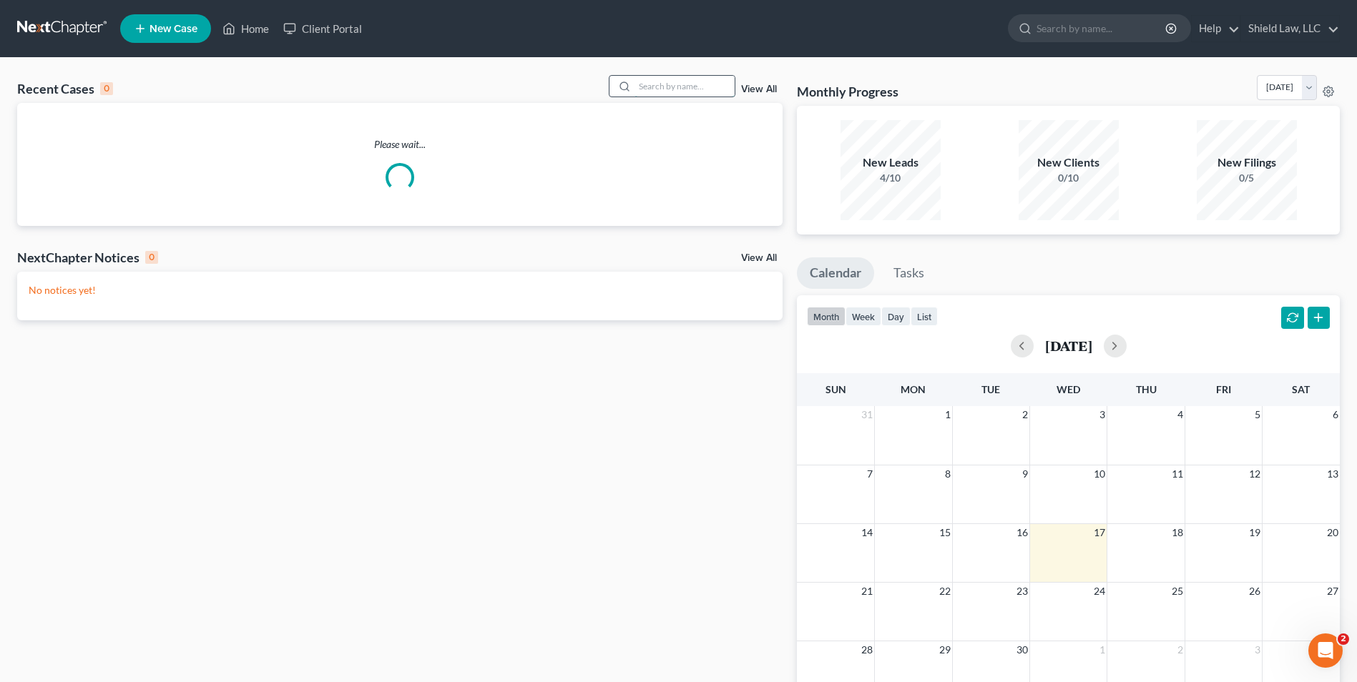
click at [726, 85] on input "search" at bounding box center [684, 86] width 100 height 21
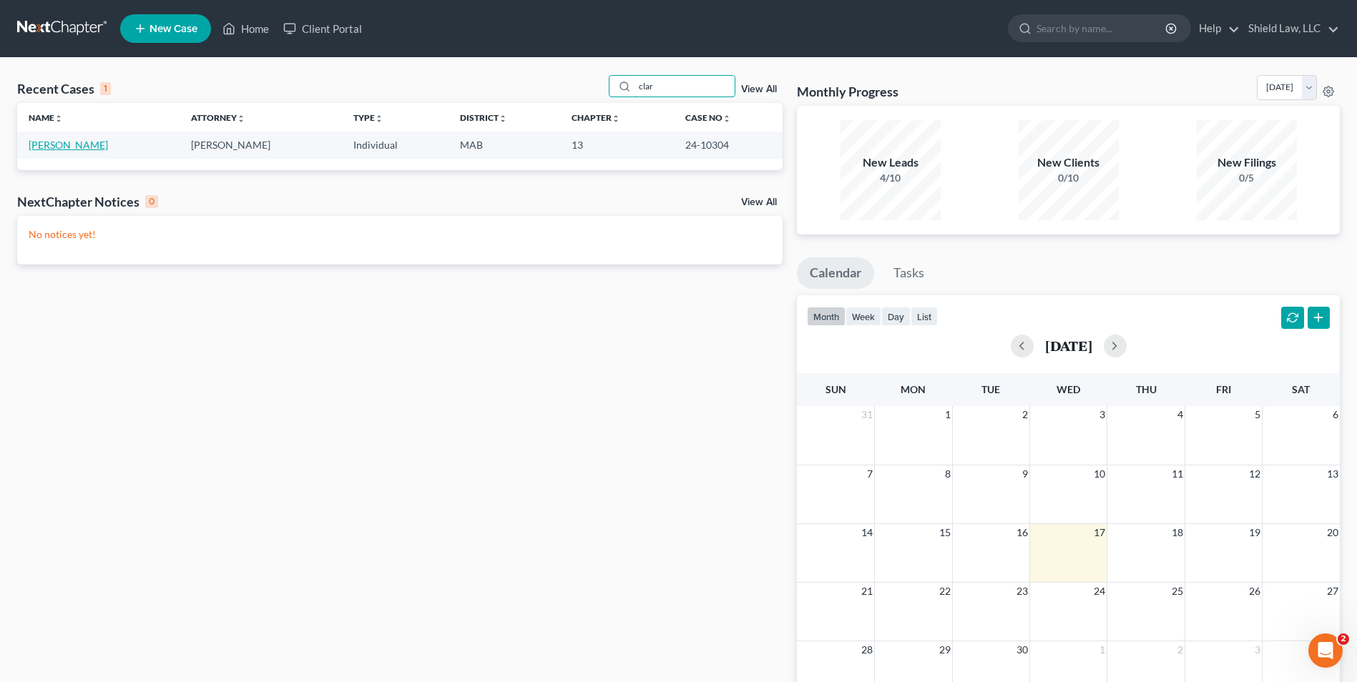
type input "clar"
click at [72, 143] on link "[PERSON_NAME]" at bounding box center [68, 145] width 79 height 12
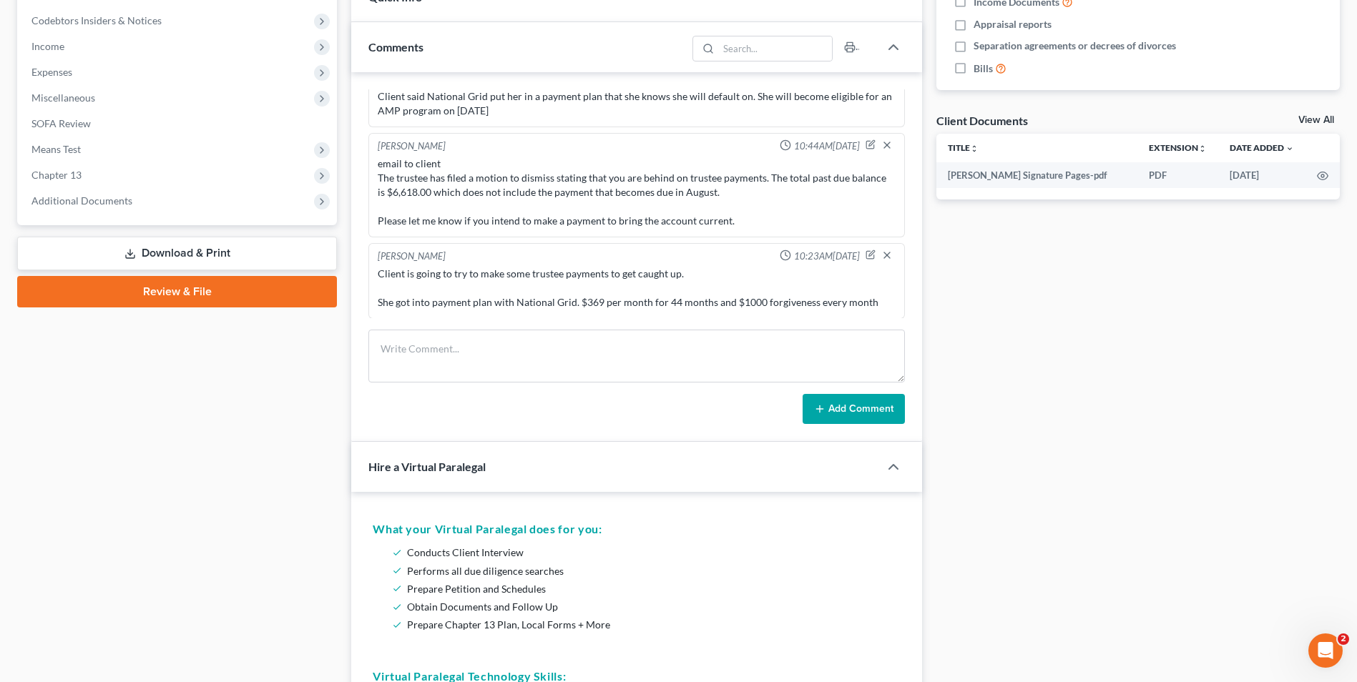
scroll to position [429, 0]
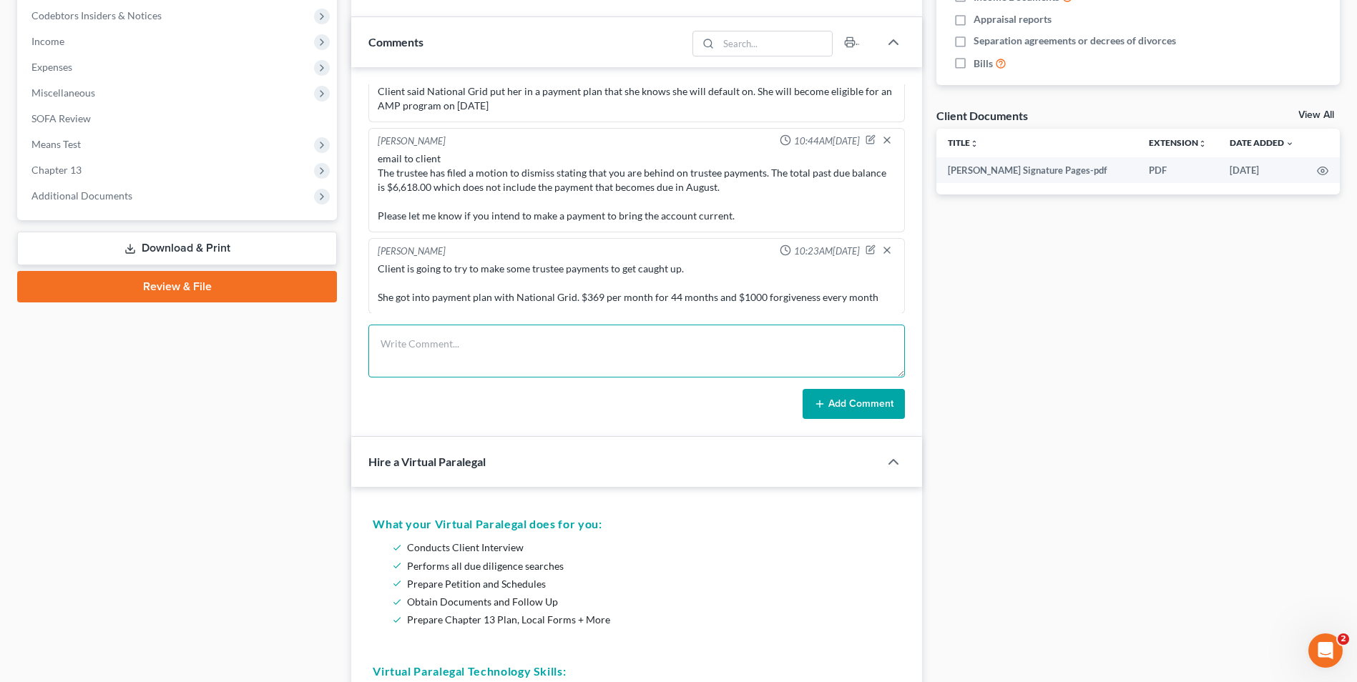
click at [496, 334] on textarea at bounding box center [636, 351] width 536 height 53
type textarea "C"
click at [555, 358] on textarea "Trustee is going to agree to a 30-day continuance. [PERSON_NAME] will make one …" at bounding box center [636, 351] width 536 height 53
type textarea "Trustee is going to agree to a 30-day continuance. [PERSON_NAME] will make one …"
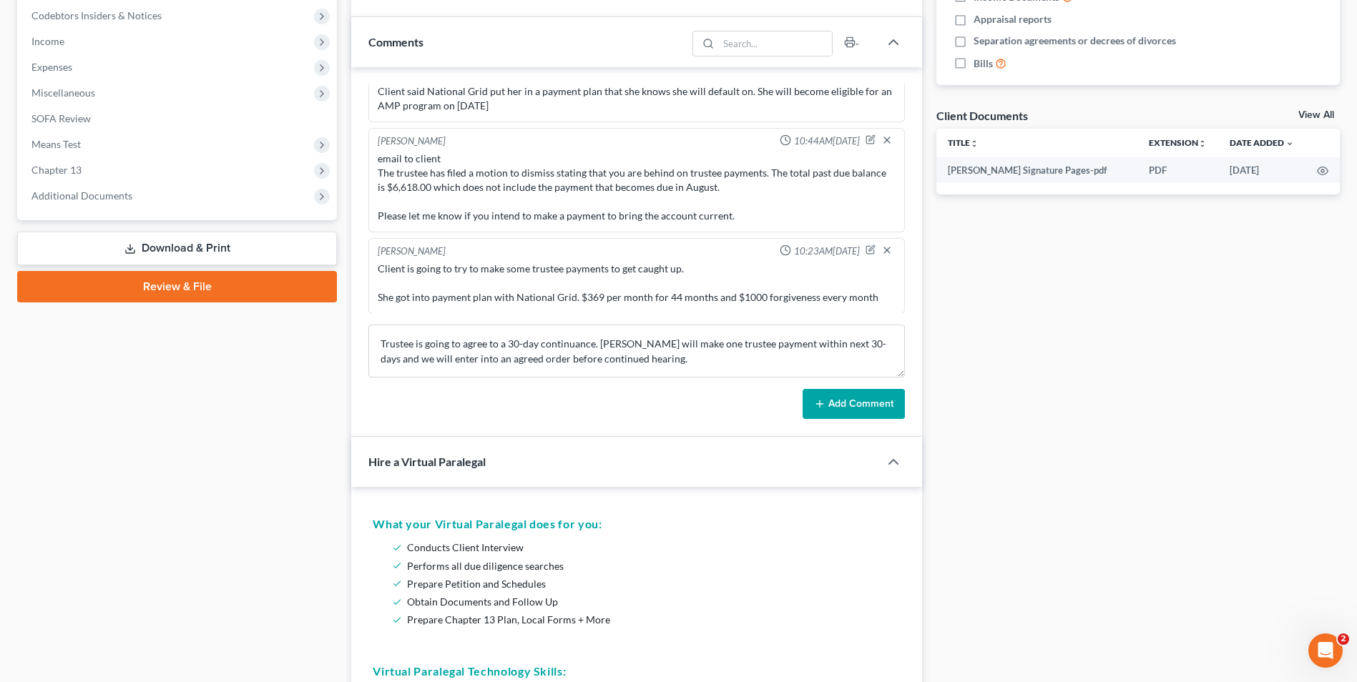
click at [827, 397] on button "Add Comment" at bounding box center [854, 404] width 102 height 30
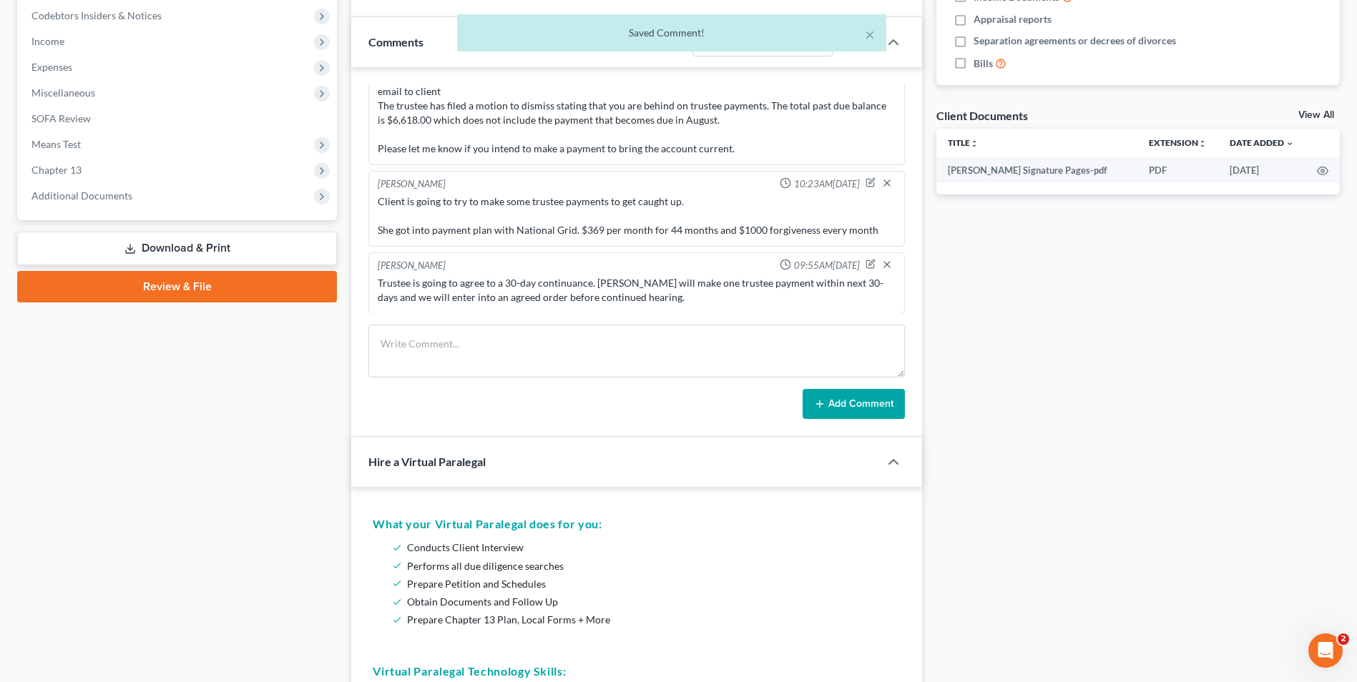
scroll to position [0, 0]
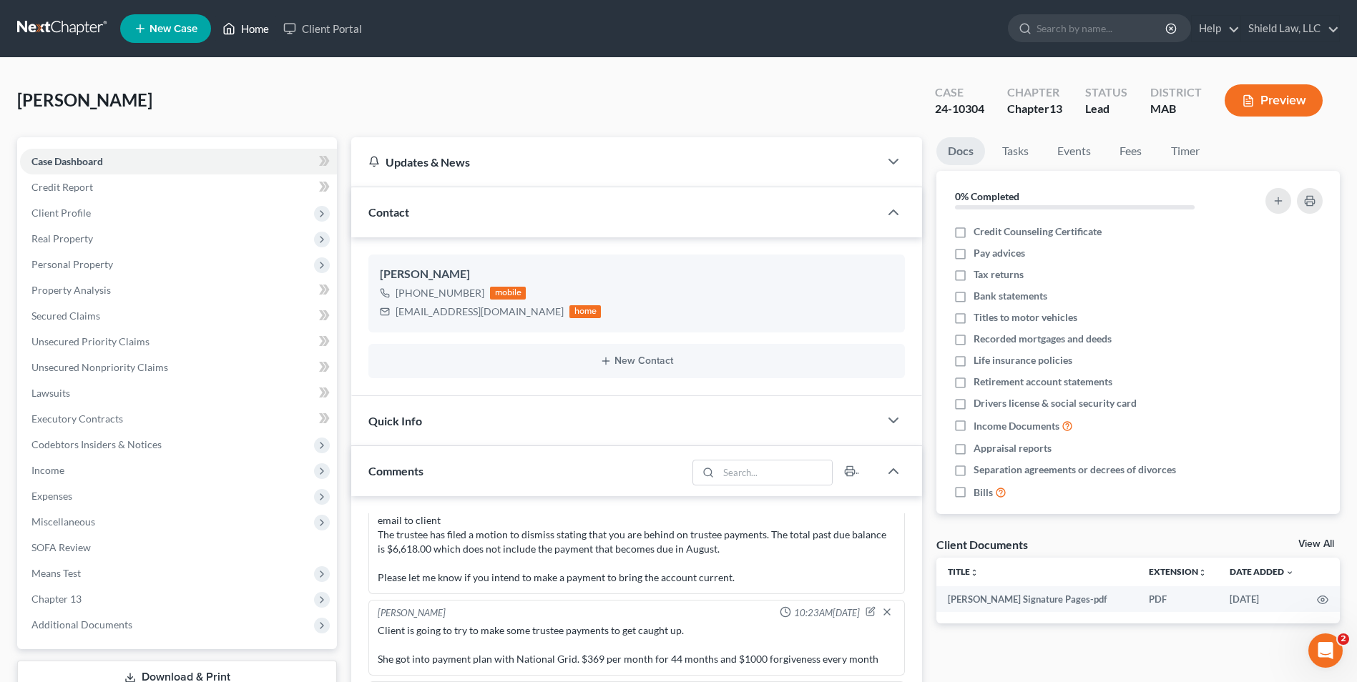
click at [260, 30] on link "Home" at bounding box center [245, 29] width 61 height 26
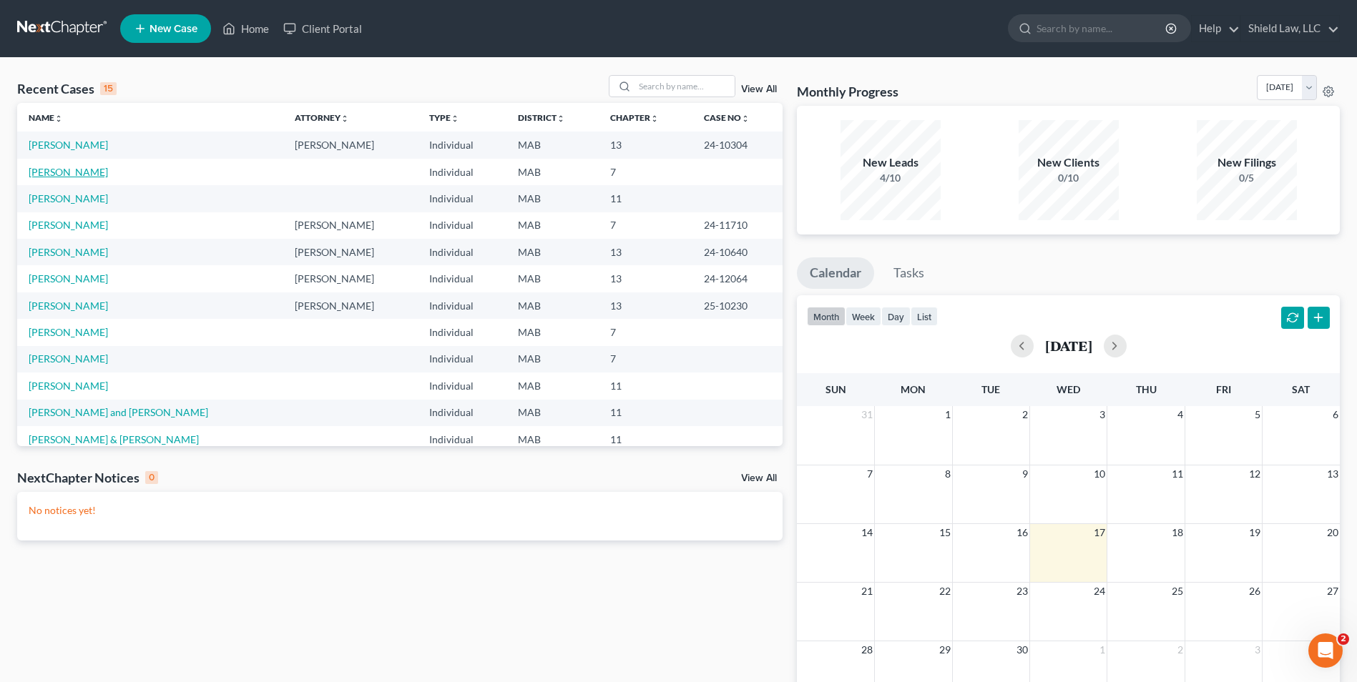
click at [74, 167] on link "[PERSON_NAME]" at bounding box center [68, 172] width 79 height 12
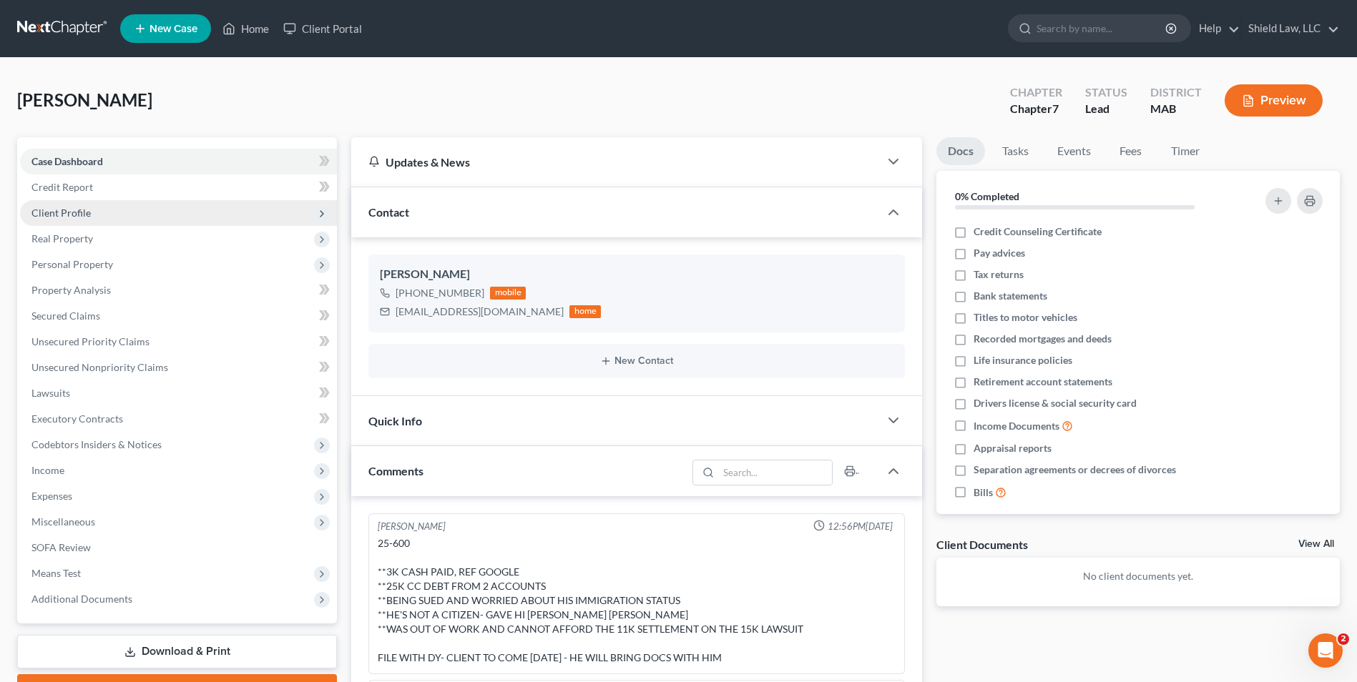
click at [74, 212] on span "Client Profile" at bounding box center [60, 213] width 59 height 12
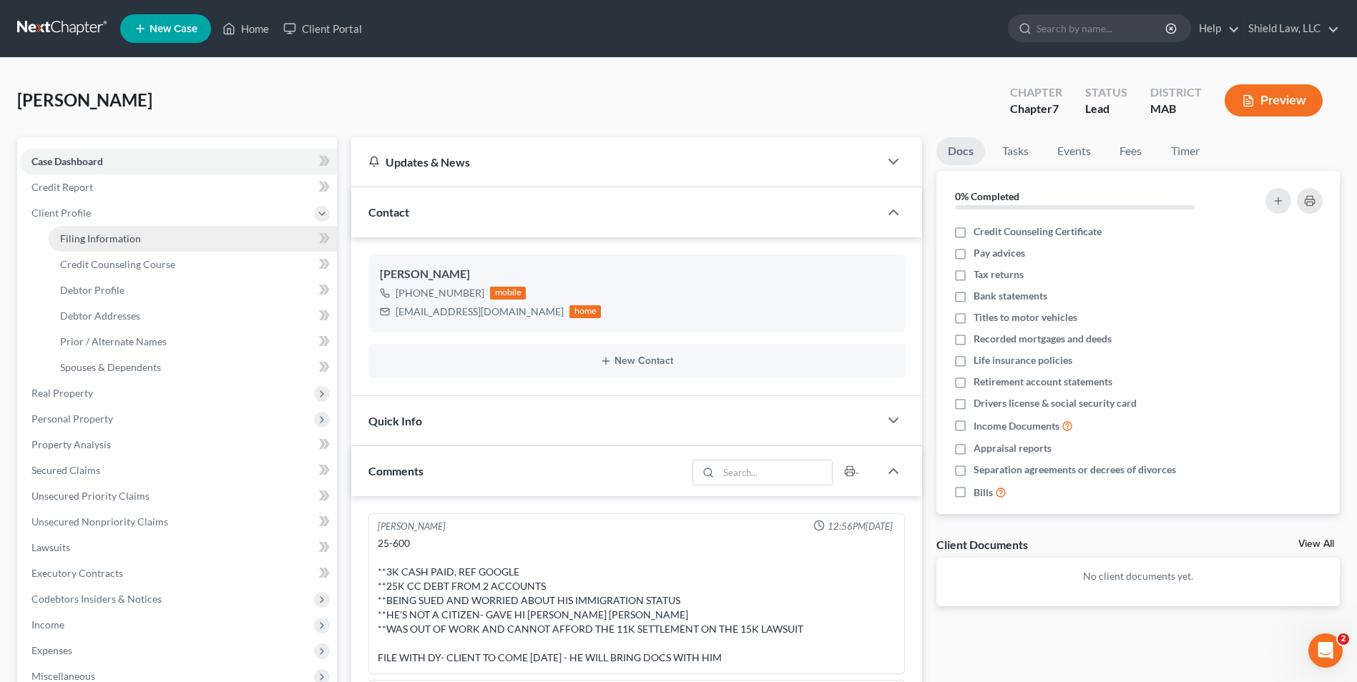
click at [193, 244] on link "Filing Information" at bounding box center [193, 239] width 288 height 26
select select "1"
select select "0"
select select "22"
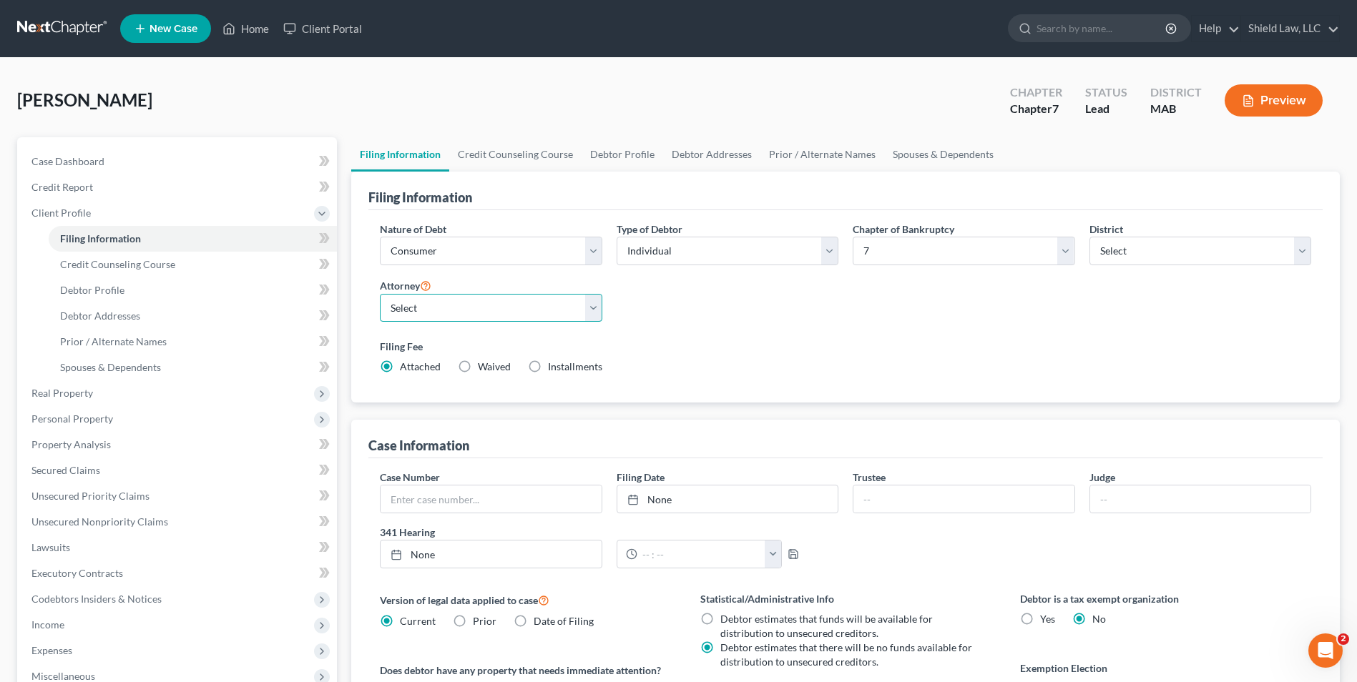
drag, startPoint x: 437, startPoint y: 303, endPoint x: 441, endPoint y: 324, distance: 21.9
click at [437, 303] on select "Select [PERSON_NAME] - MA" at bounding box center [491, 308] width 222 height 29
click at [380, 294] on select "Select [PERSON_NAME] - MA" at bounding box center [491, 308] width 222 height 29
drag, startPoint x: 453, startPoint y: 315, endPoint x: 461, endPoint y: 320, distance: 9.3
click at [453, 315] on select "Select [PERSON_NAME] - MA" at bounding box center [491, 308] width 222 height 29
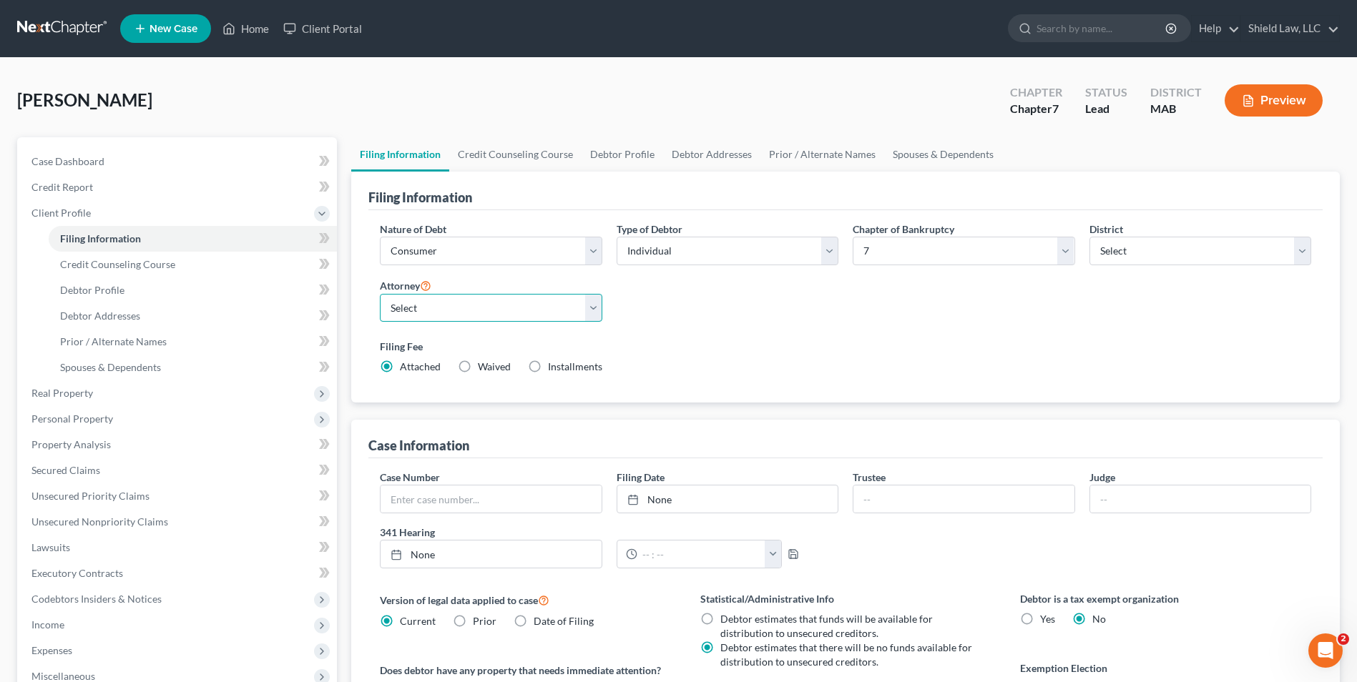
select select "0"
click at [380, 294] on select "Select [PERSON_NAME] - MA" at bounding box center [491, 308] width 222 height 29
click at [510, 144] on link "Credit Counseling Course" at bounding box center [515, 154] width 132 height 34
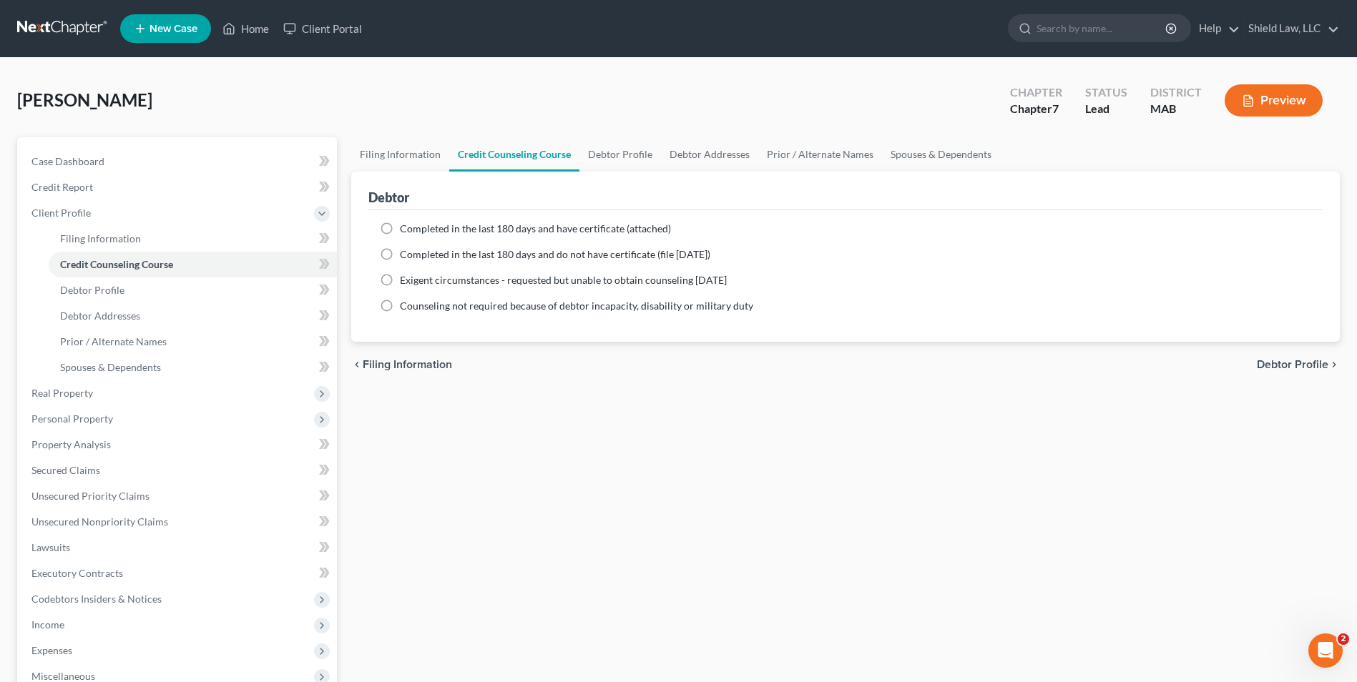
drag, startPoint x: 385, startPoint y: 230, endPoint x: 396, endPoint y: 224, distance: 12.8
click at [400, 230] on label "Completed in the last 180 days and have certificate (attached)" at bounding box center [535, 229] width 271 height 14
click at [406, 230] on input "Completed in the last 180 days and have certificate (attached)" at bounding box center [410, 226] width 9 height 9
radio input "true"
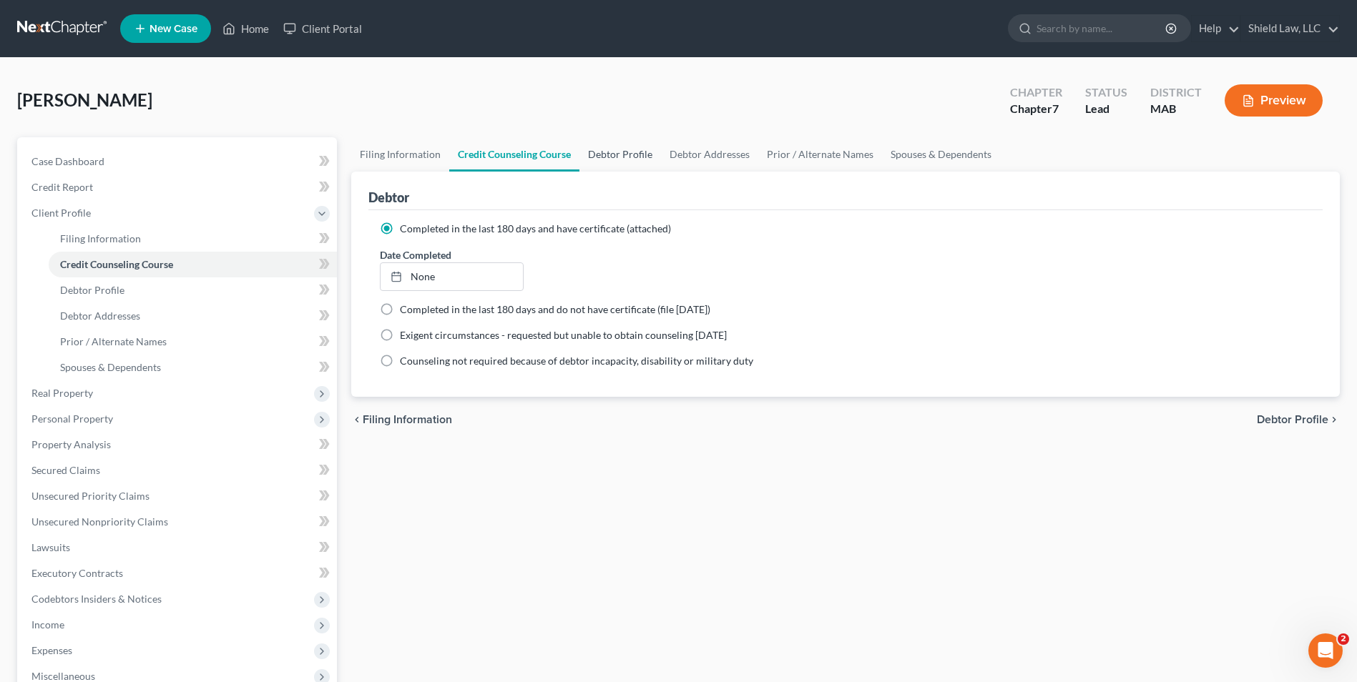
click at [628, 160] on link "Debtor Profile" at bounding box center [620, 154] width 82 height 34
select select "0"
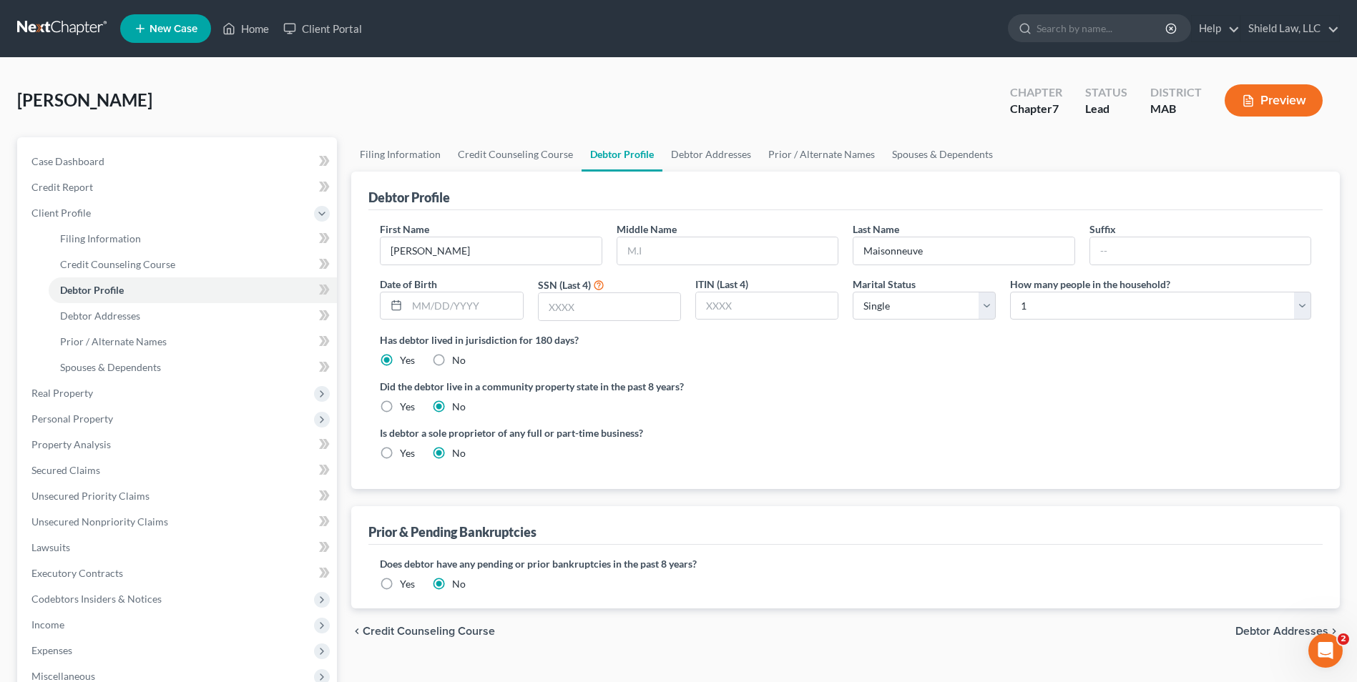
click at [484, 290] on div "Date of Birth" at bounding box center [451, 299] width 157 height 45
click at [479, 298] on input "text" at bounding box center [464, 306] width 115 height 27
type input "[DATE]"
drag, startPoint x: 606, startPoint y: 304, endPoint x: 635, endPoint y: 298, distance: 29.9
click at [606, 304] on input "text" at bounding box center [610, 306] width 142 height 27
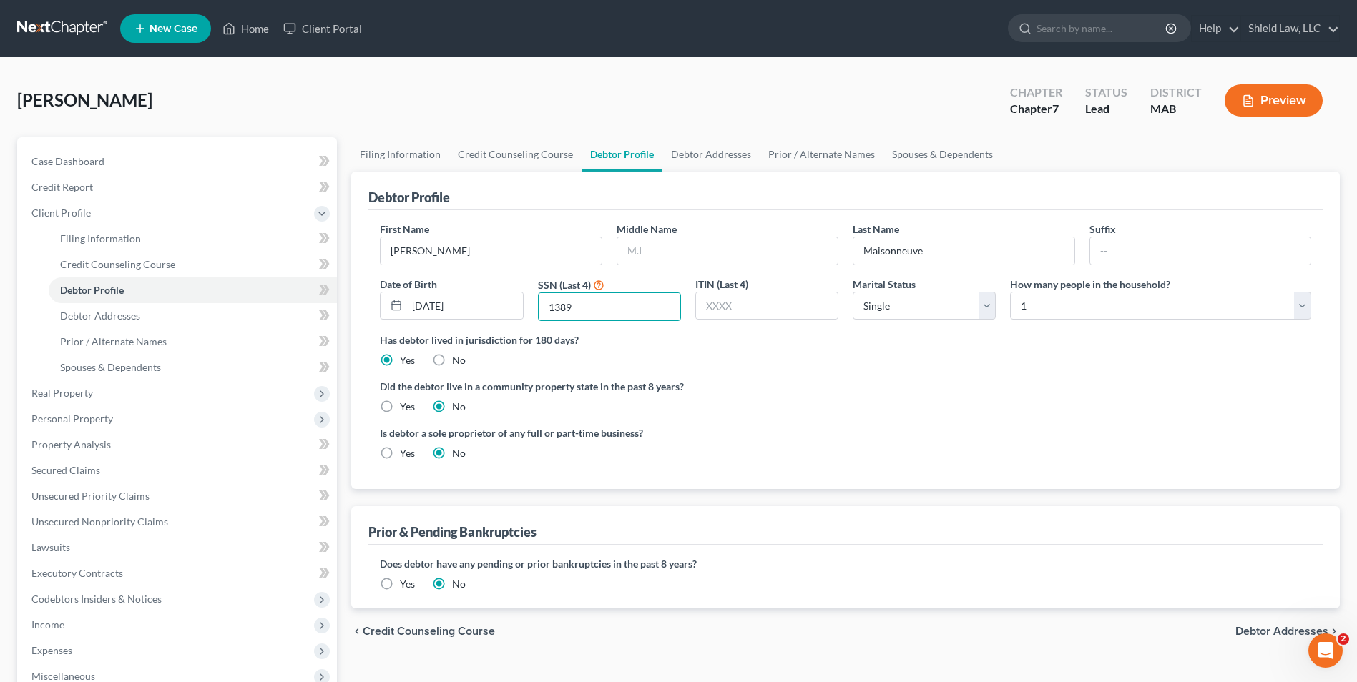
type input "1389"
click at [936, 381] on label "Did the debtor live in a community property state in the past 8 years?" at bounding box center [845, 386] width 931 height 15
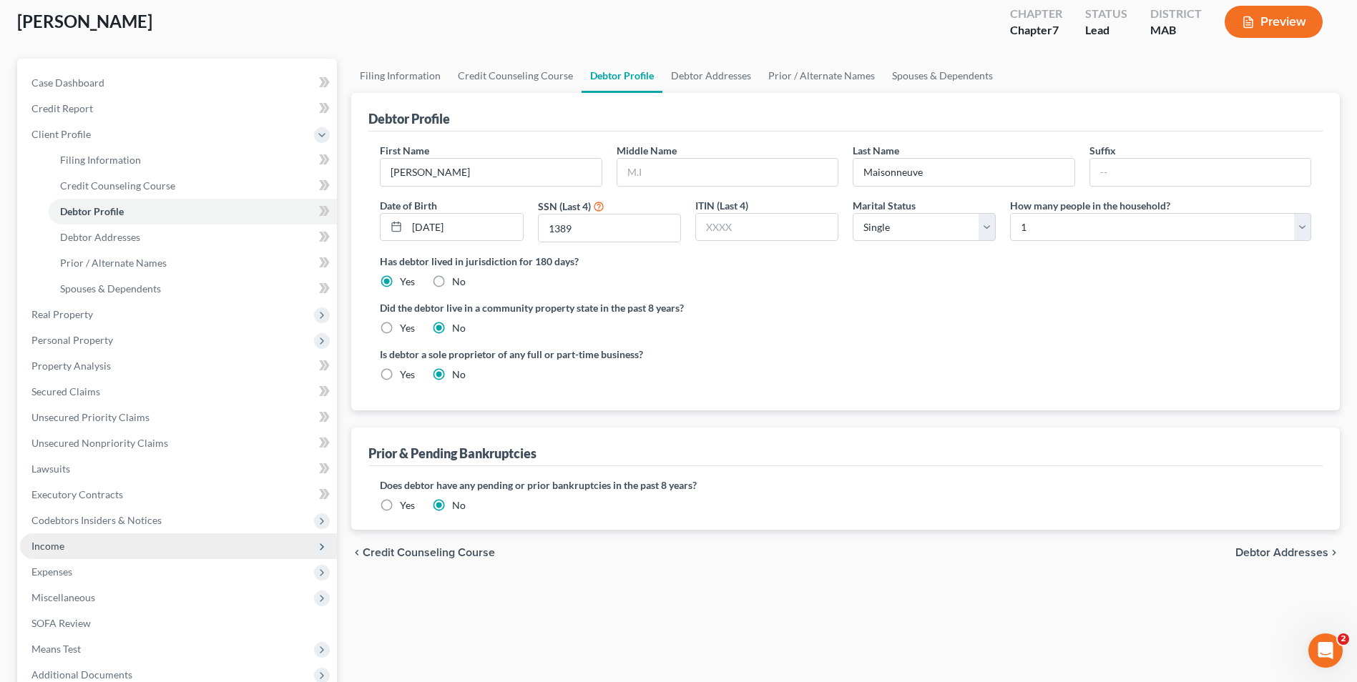
scroll to position [143, 0]
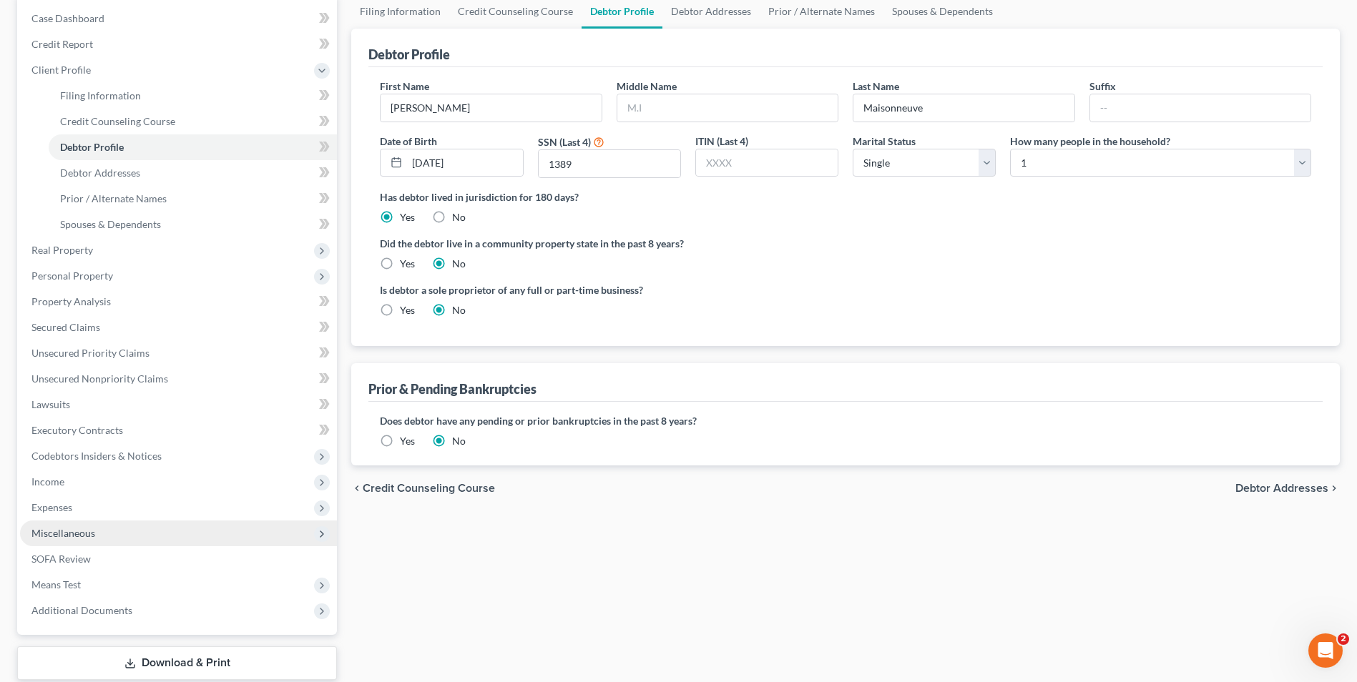
drag, startPoint x: 119, startPoint y: 526, endPoint x: 112, endPoint y: 531, distance: 8.2
click at [117, 528] on span "Miscellaneous" at bounding box center [178, 534] width 317 height 26
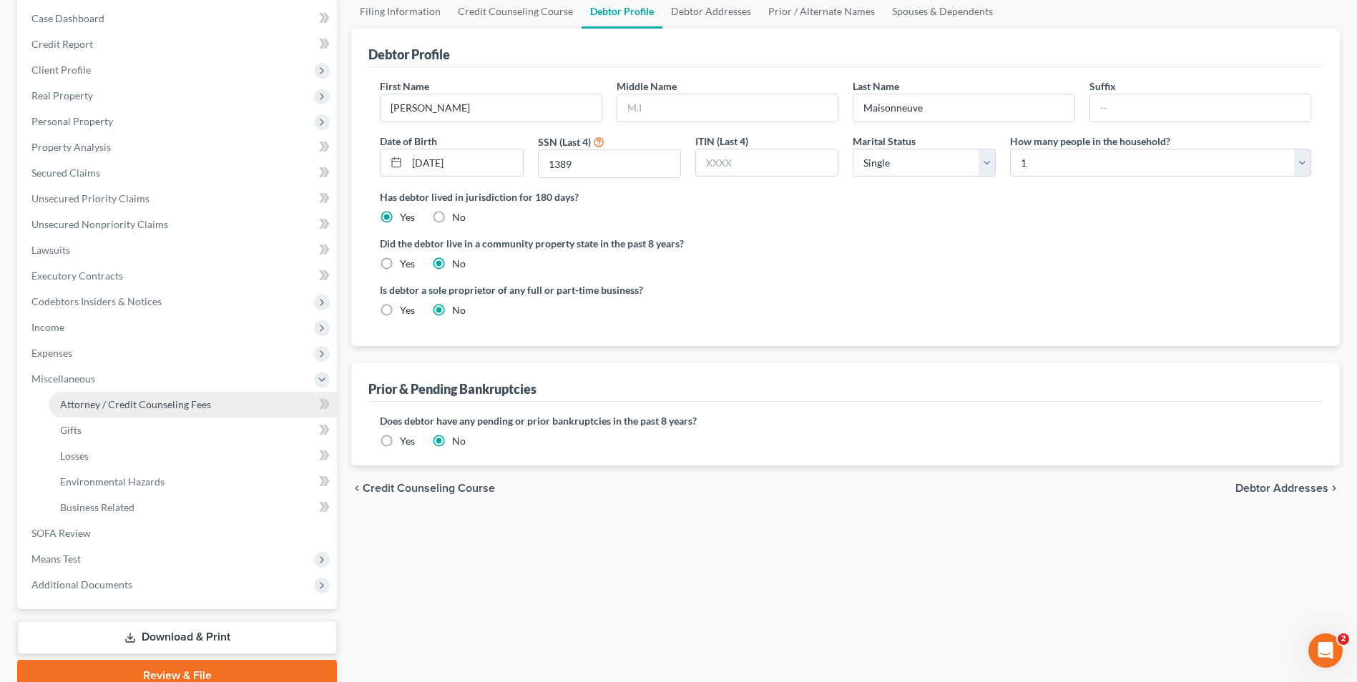
click at [191, 409] on span "Attorney / Credit Counseling Fees" at bounding box center [135, 404] width 151 height 12
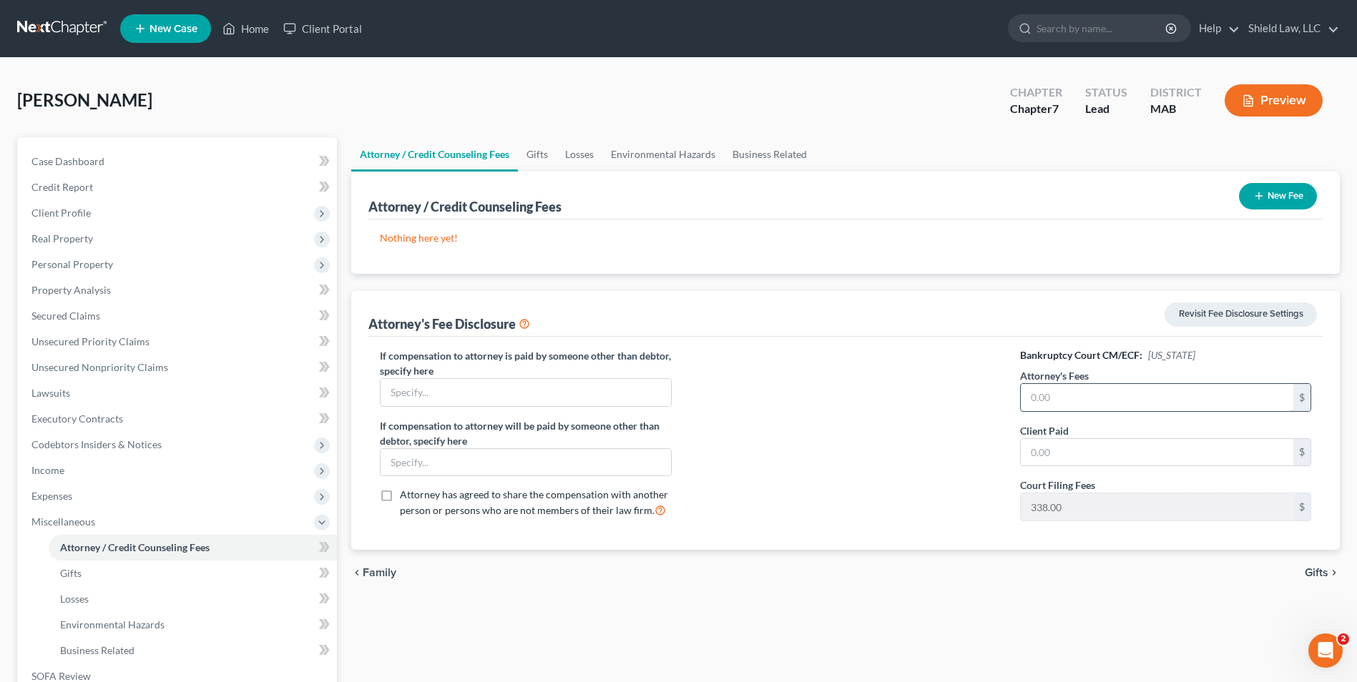
click at [1093, 408] on input "text" at bounding box center [1157, 397] width 273 height 27
type input "2,662"
click at [1082, 449] on input "text" at bounding box center [1157, 452] width 273 height 27
type input "2,662"
click at [1299, 206] on button "New Fee" at bounding box center [1278, 196] width 78 height 26
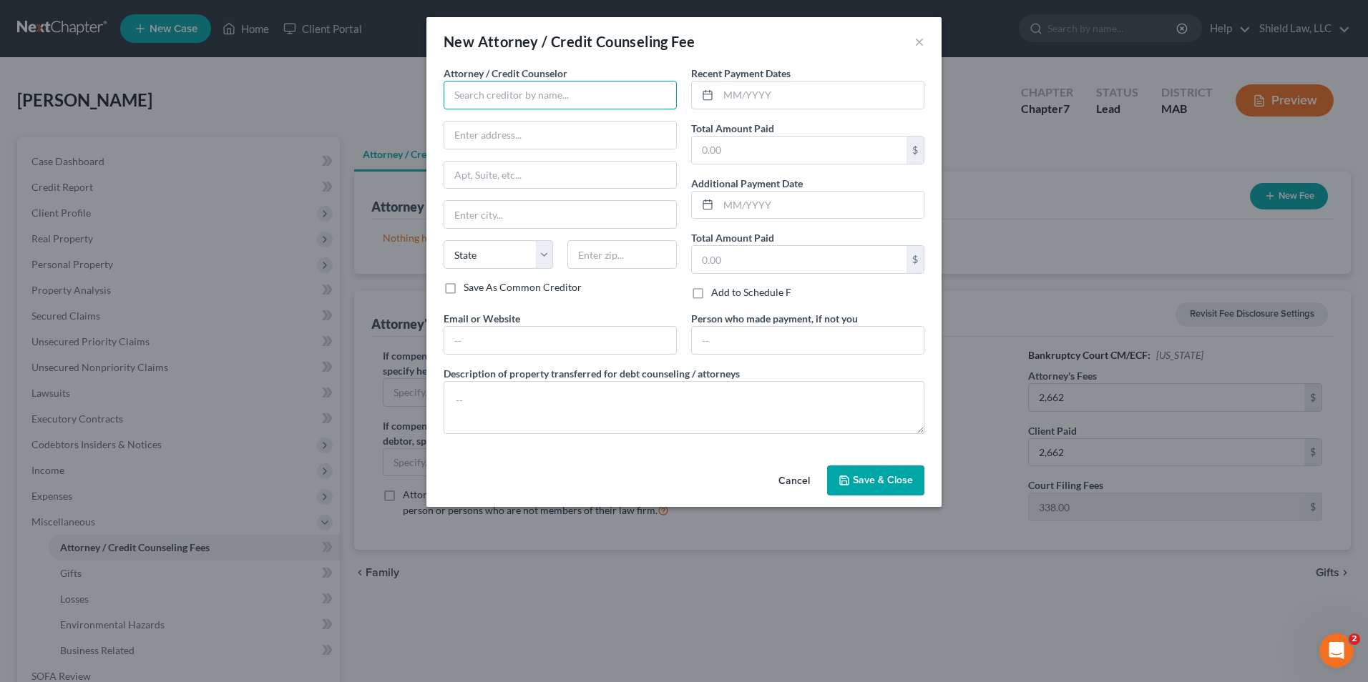
click at [520, 83] on input "text" at bounding box center [559, 95] width 233 height 29
type input "Shield Law, LLC"
type input "[STREET_ADDRESS]"
type input "02301"
click at [857, 144] on input "text" at bounding box center [799, 150] width 215 height 27
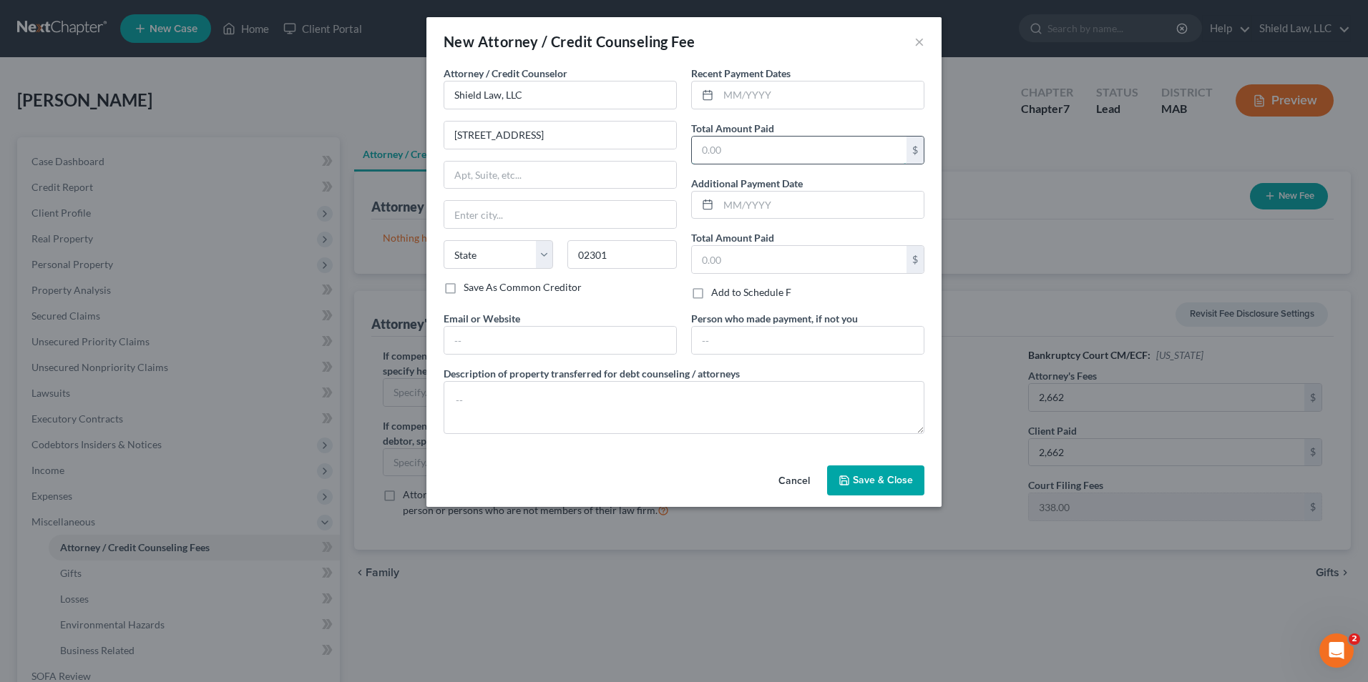
type input "Brockton"
select select "22"
type input "2,662"
click at [682, 386] on textarea at bounding box center [683, 407] width 481 height 53
type textarea "Bankruptcy Fee"
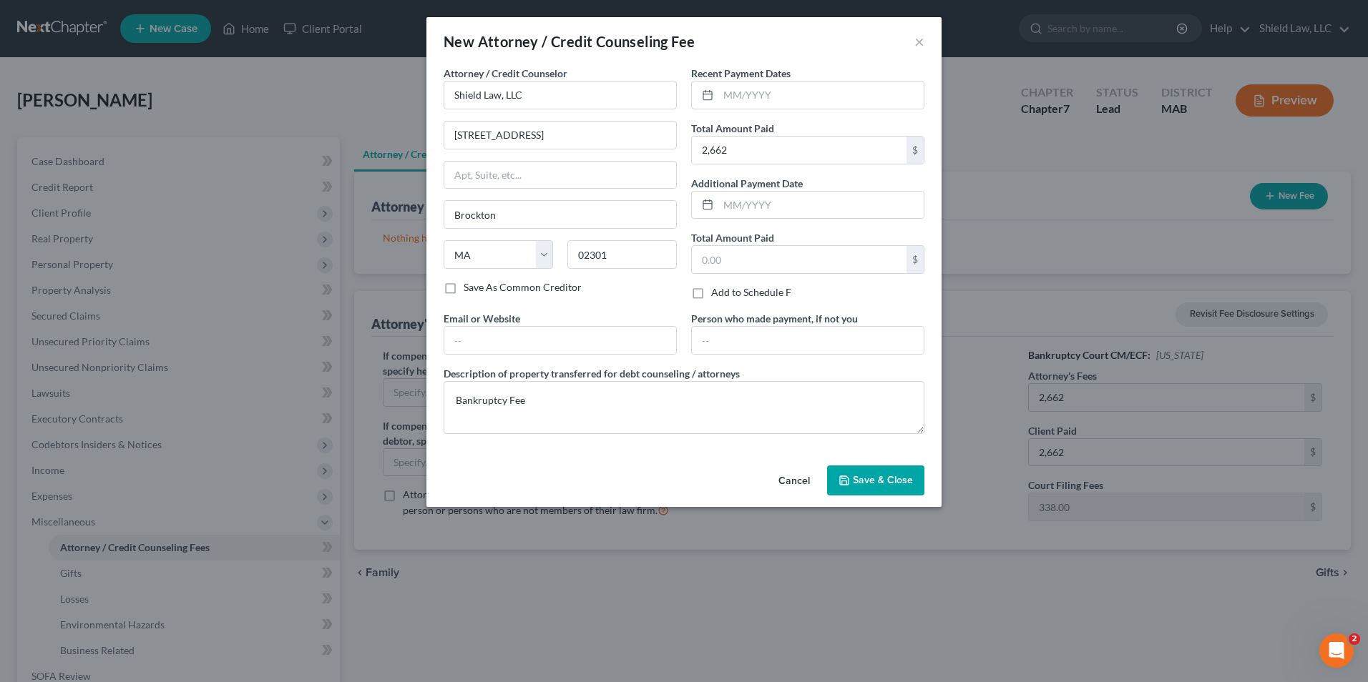
click at [889, 476] on span "Save & Close" at bounding box center [883, 480] width 60 height 12
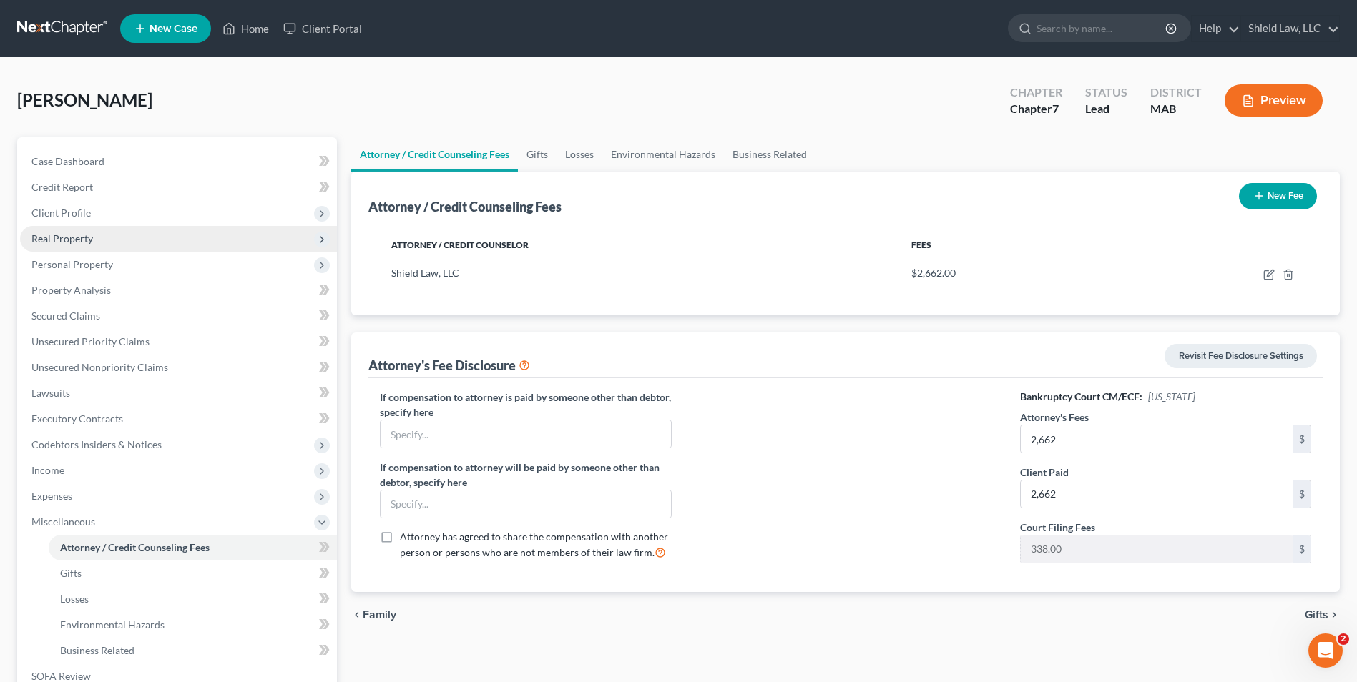
click at [121, 237] on span "Real Property" at bounding box center [178, 239] width 317 height 26
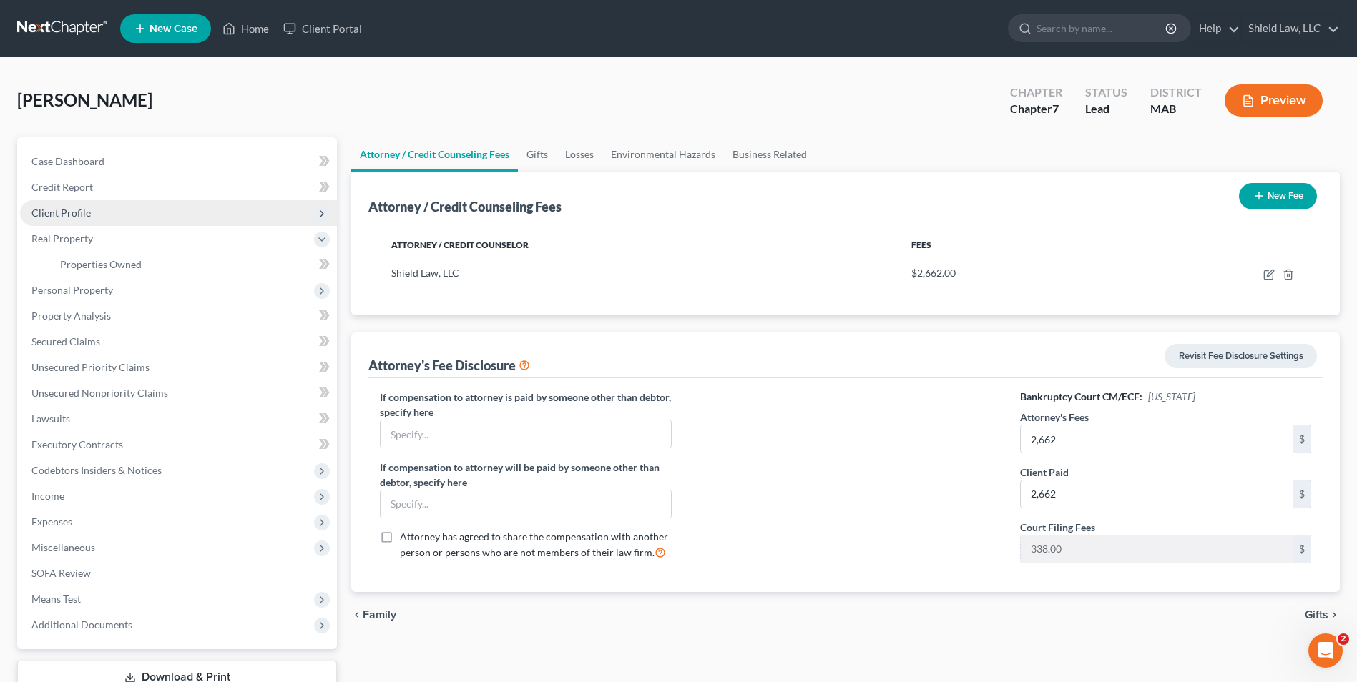
click at [122, 212] on span "Client Profile" at bounding box center [178, 213] width 317 height 26
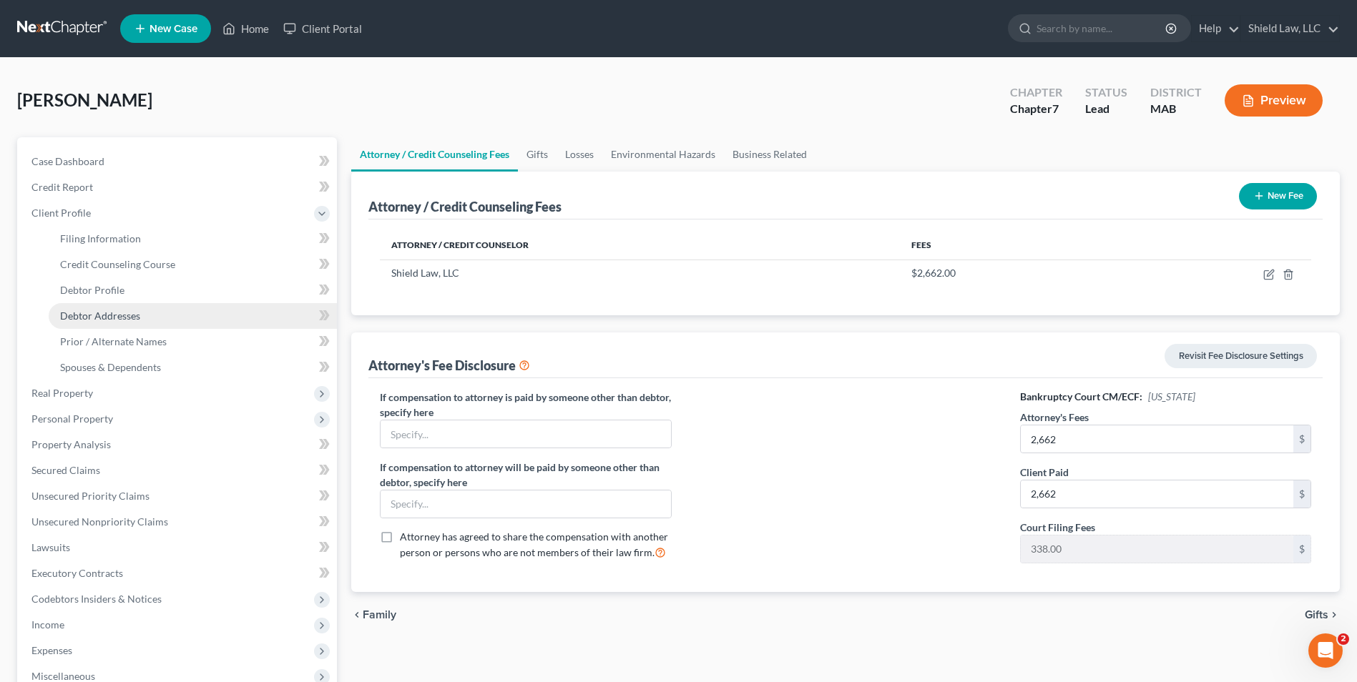
click at [152, 317] on link "Debtor Addresses" at bounding box center [193, 316] width 288 height 26
select select "0"
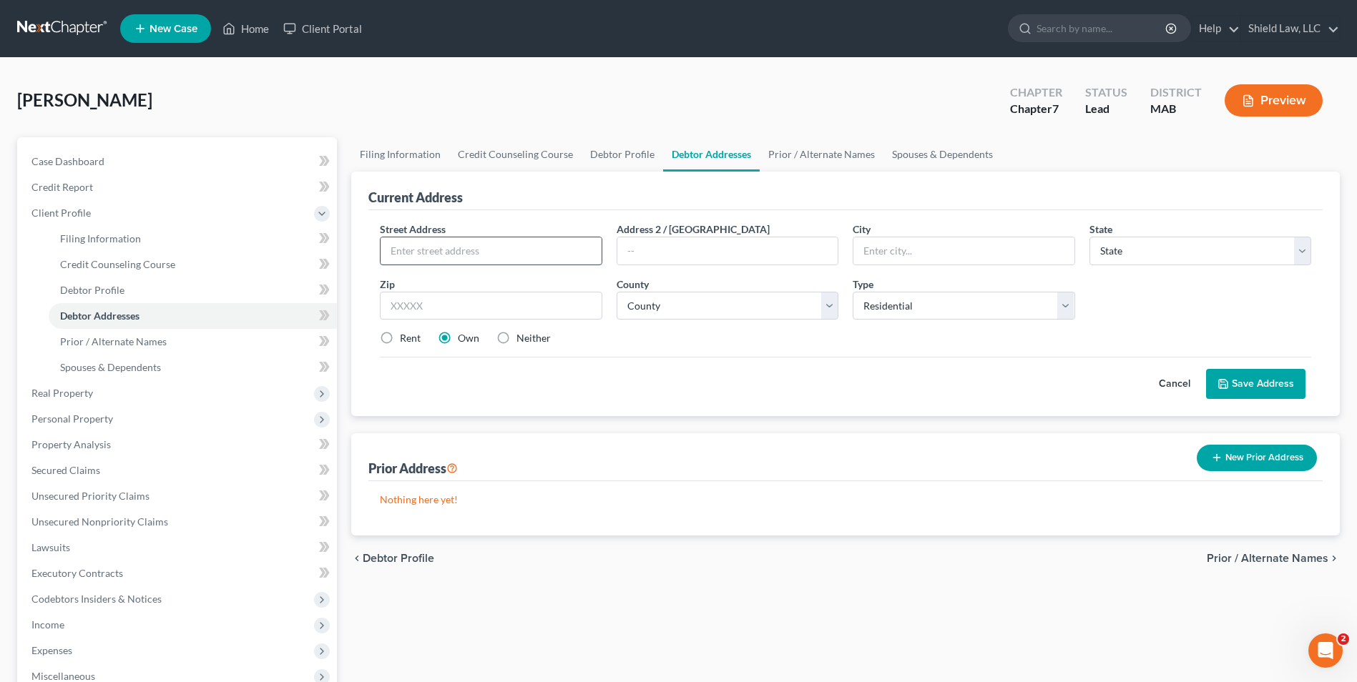
click at [547, 253] on input "text" at bounding box center [491, 250] width 220 height 27
type input "[STREET_ADDRESS]"
click at [950, 247] on input "text" at bounding box center [963, 250] width 220 height 27
type input "Brockton"
select select "22"
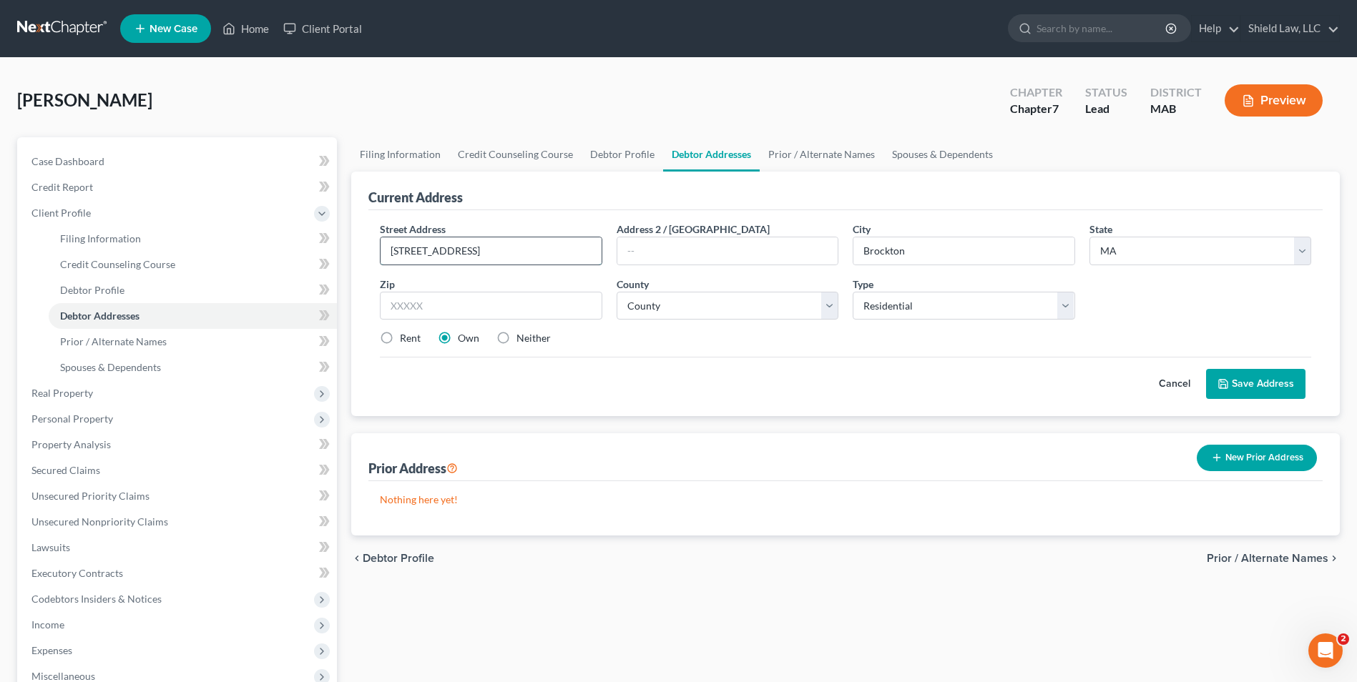
click at [414, 257] on input "[STREET_ADDRESS]" at bounding box center [491, 250] width 220 height 27
type input "[STREET_ADDRESS]"
click at [494, 307] on input "text" at bounding box center [491, 306] width 222 height 29
type input "02301"
click at [639, 314] on select "County [GEOGRAPHIC_DATA] [GEOGRAPHIC_DATA] [GEOGRAPHIC_DATA] [GEOGRAPHIC_DATA] …" at bounding box center [728, 306] width 222 height 29
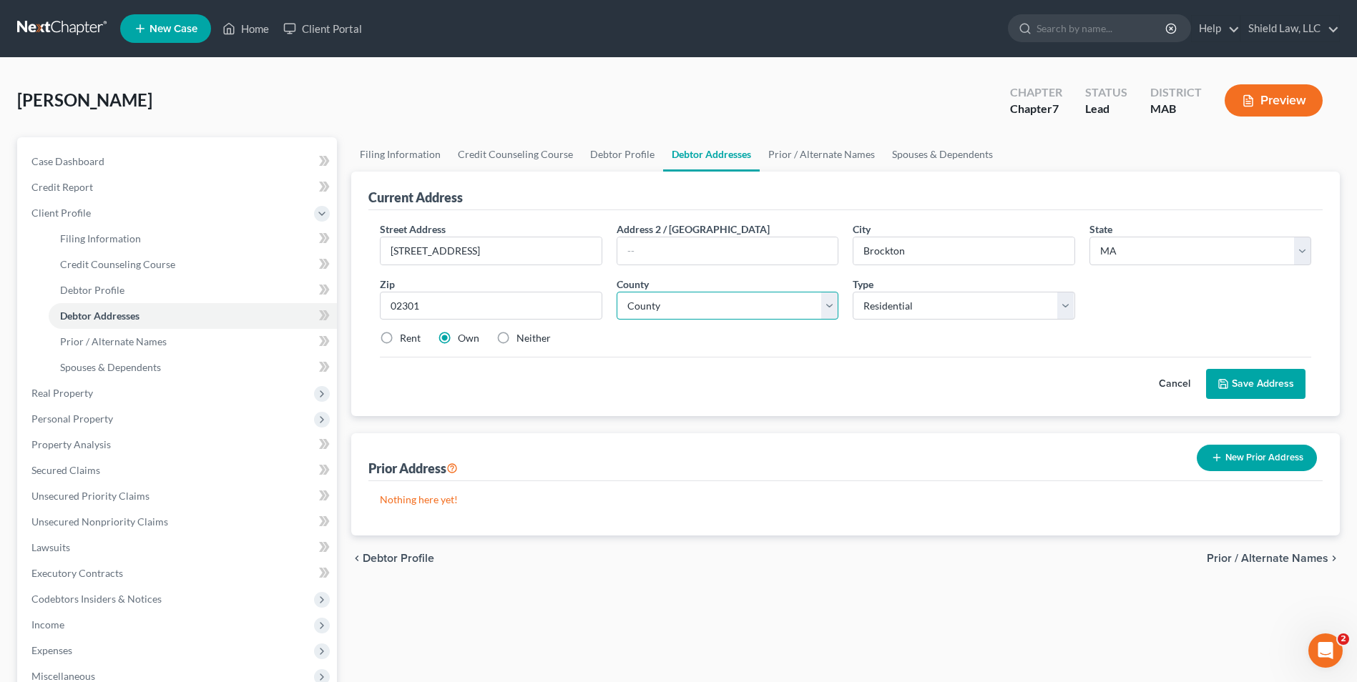
select select "11"
click at [617, 292] on select "County [GEOGRAPHIC_DATA] [GEOGRAPHIC_DATA] [GEOGRAPHIC_DATA] [GEOGRAPHIC_DATA] …" at bounding box center [728, 306] width 222 height 29
click at [516, 340] on label "Neither" at bounding box center [533, 338] width 34 height 14
click at [522, 340] on input "Neither" at bounding box center [526, 335] width 9 height 9
radio input "true"
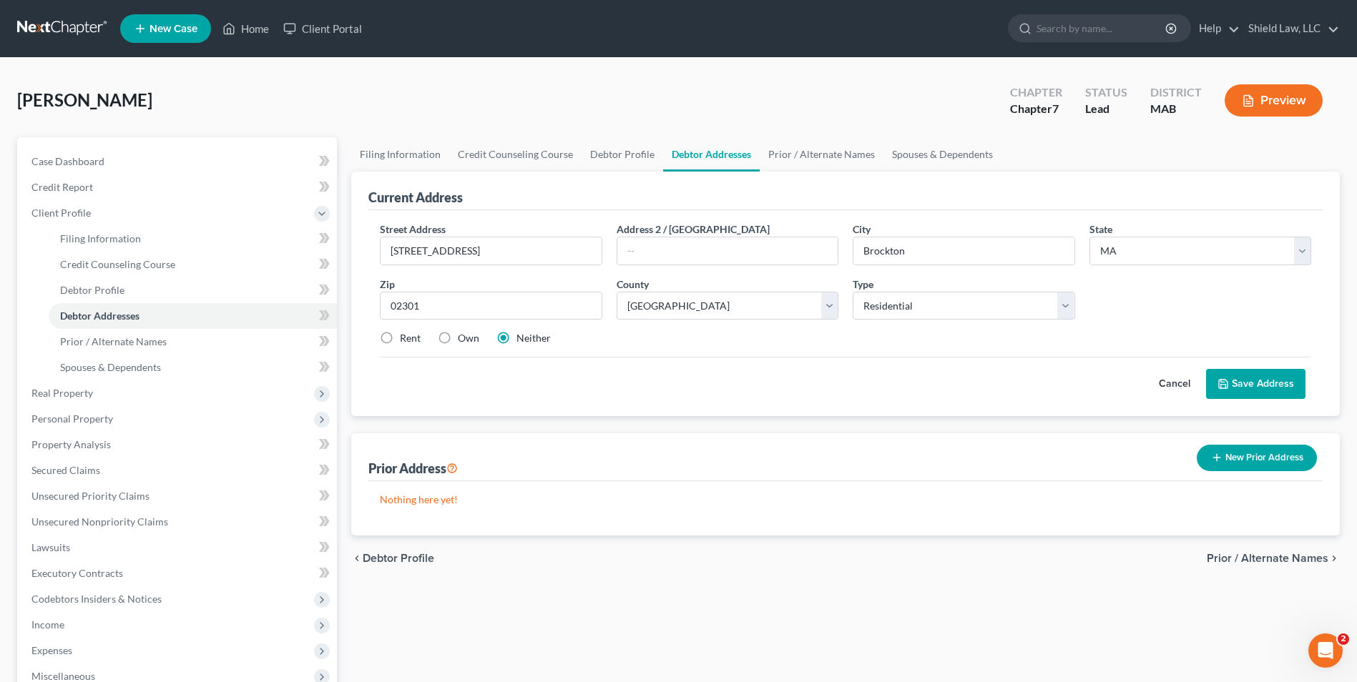
click at [1234, 372] on button "Save Address" at bounding box center [1255, 384] width 99 height 30
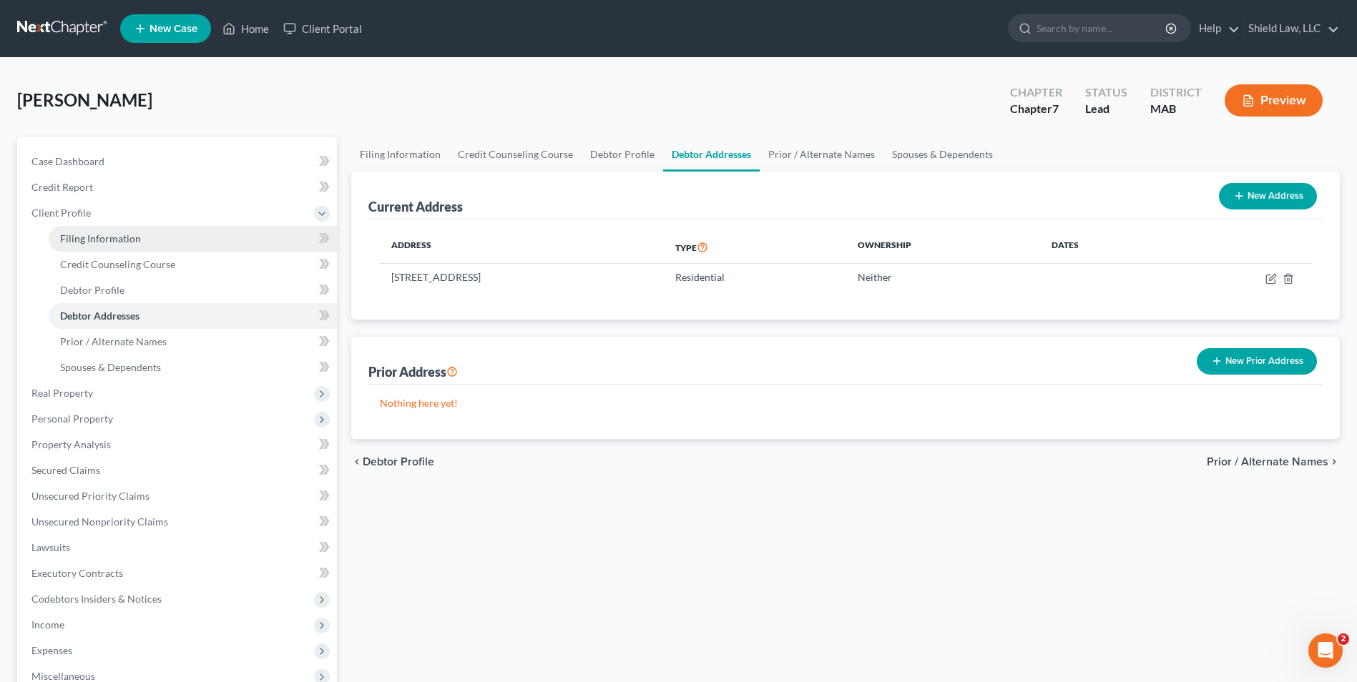
click at [132, 245] on link "Filing Information" at bounding box center [193, 239] width 288 height 26
select select "1"
select select "0"
select select "39"
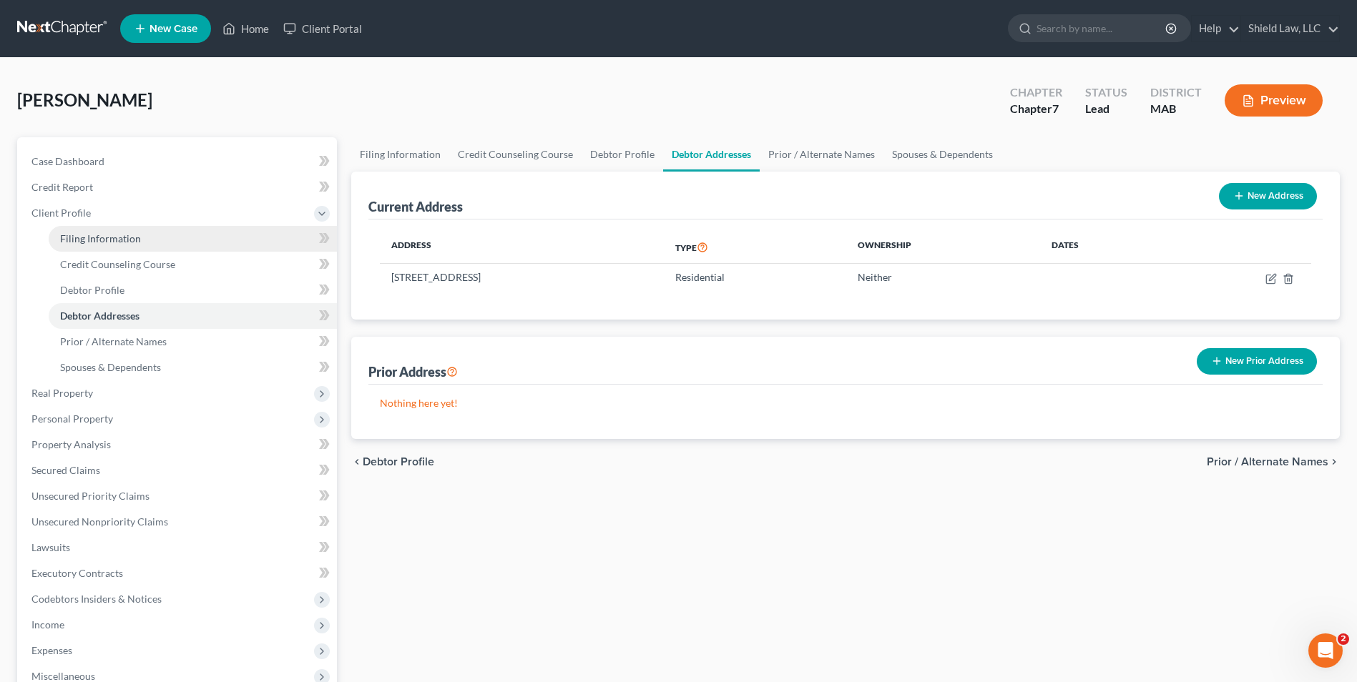
select select "0"
select select "22"
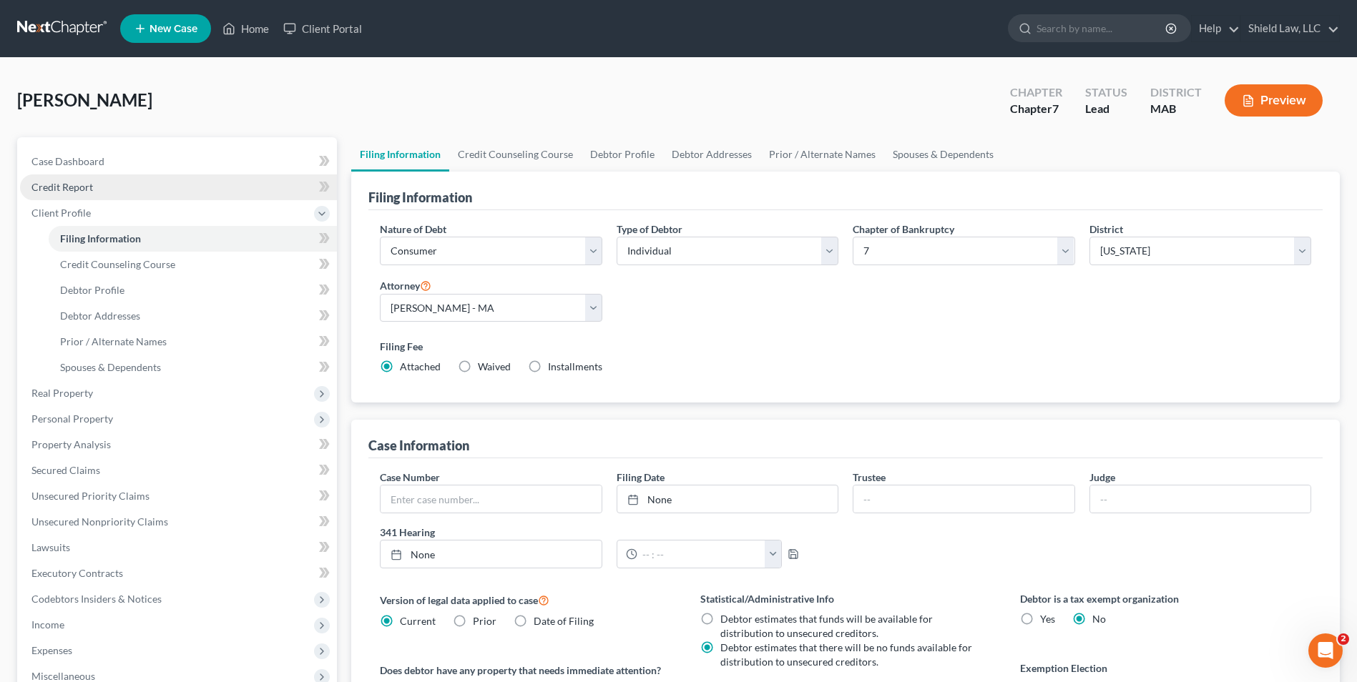
click at [139, 175] on link "Credit Report" at bounding box center [178, 188] width 317 height 26
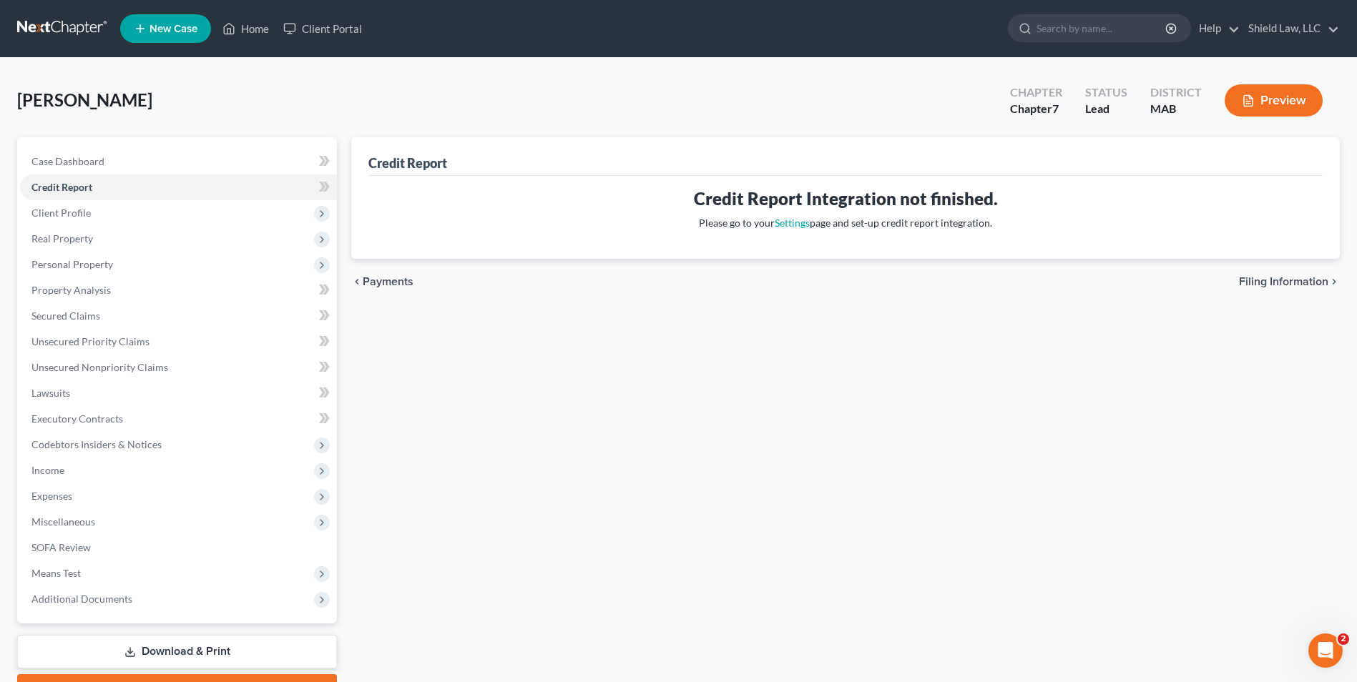
click at [143, 145] on div "Case Dashboard Payments Invoices Payments Payments Credit Report Client Profile…" at bounding box center [177, 380] width 320 height 486
click at [141, 160] on link "Case Dashboard" at bounding box center [178, 162] width 317 height 26
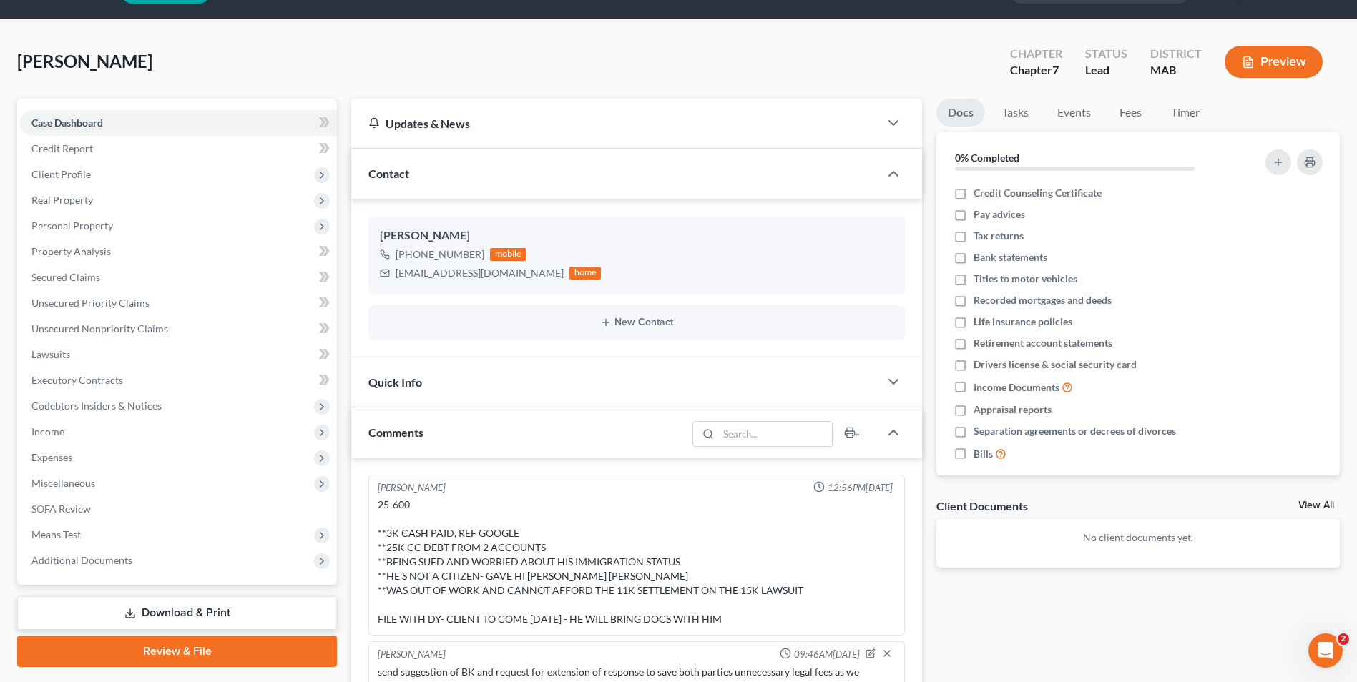
scroll to position [72, 0]
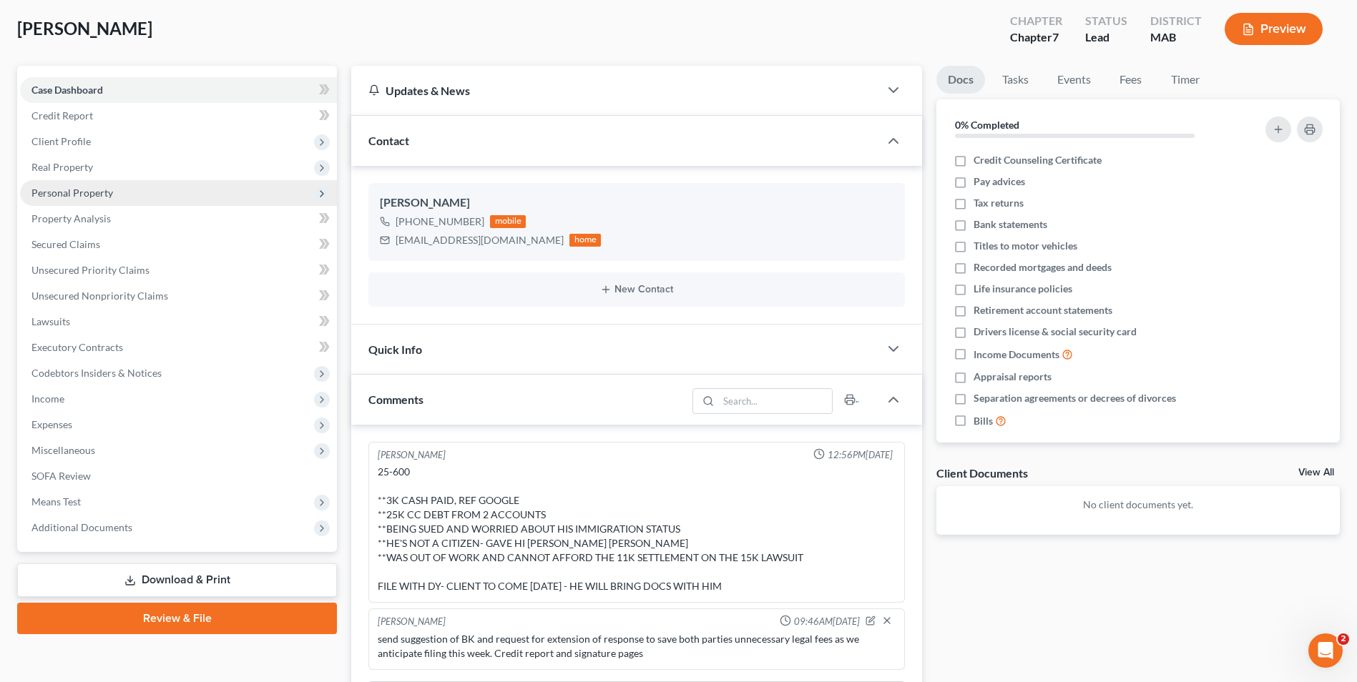
click at [129, 195] on span "Personal Property" at bounding box center [178, 193] width 317 height 26
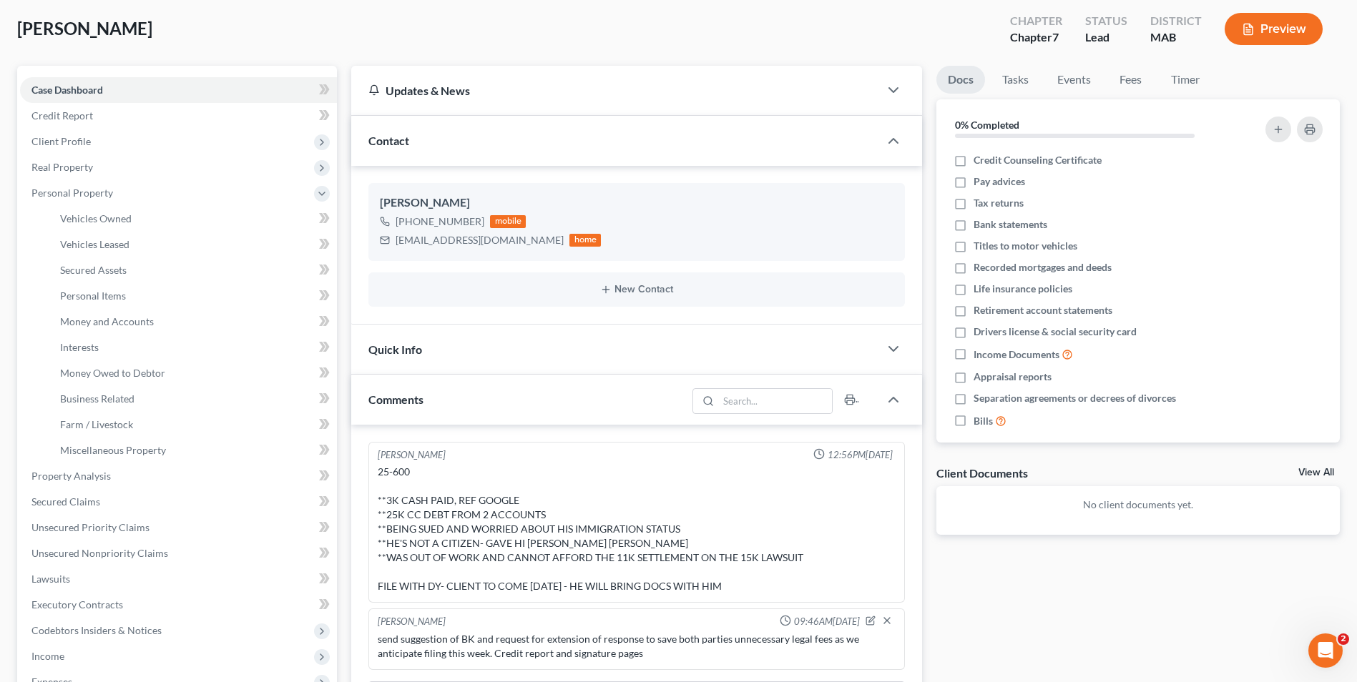
scroll to position [143, 0]
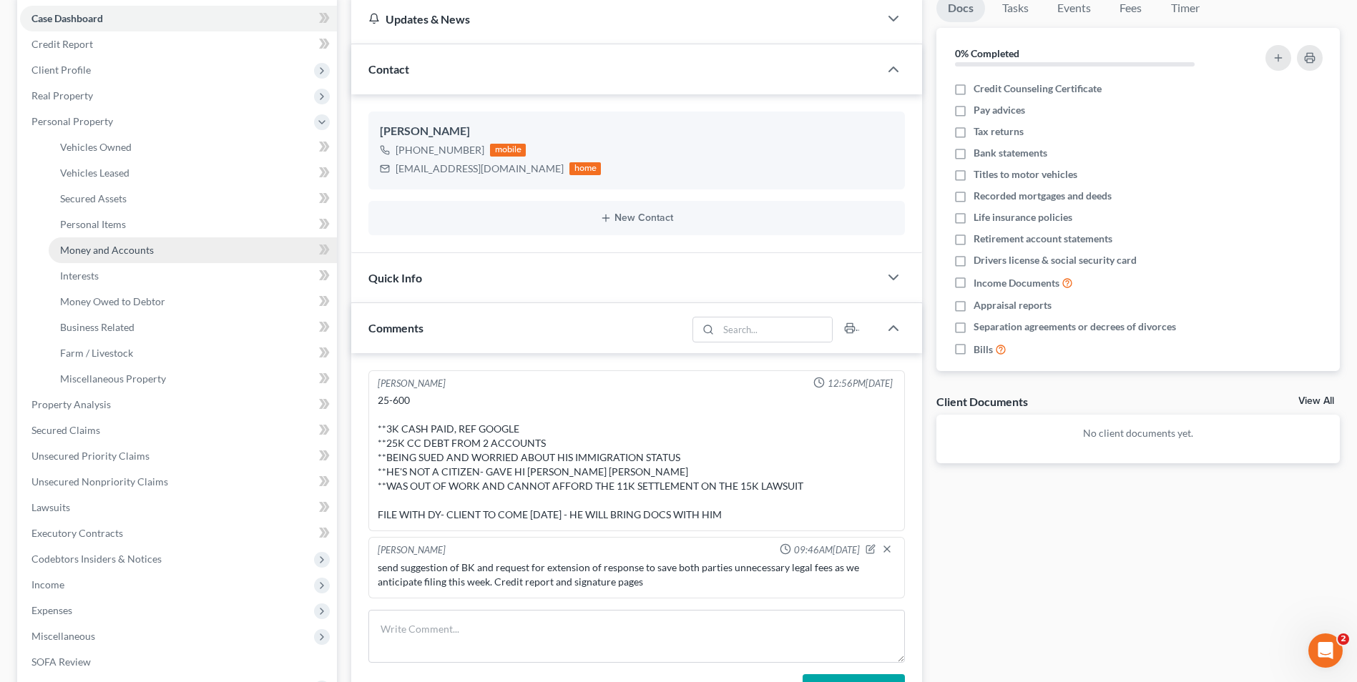
click at [152, 255] on span "Money and Accounts" at bounding box center [107, 250] width 94 height 12
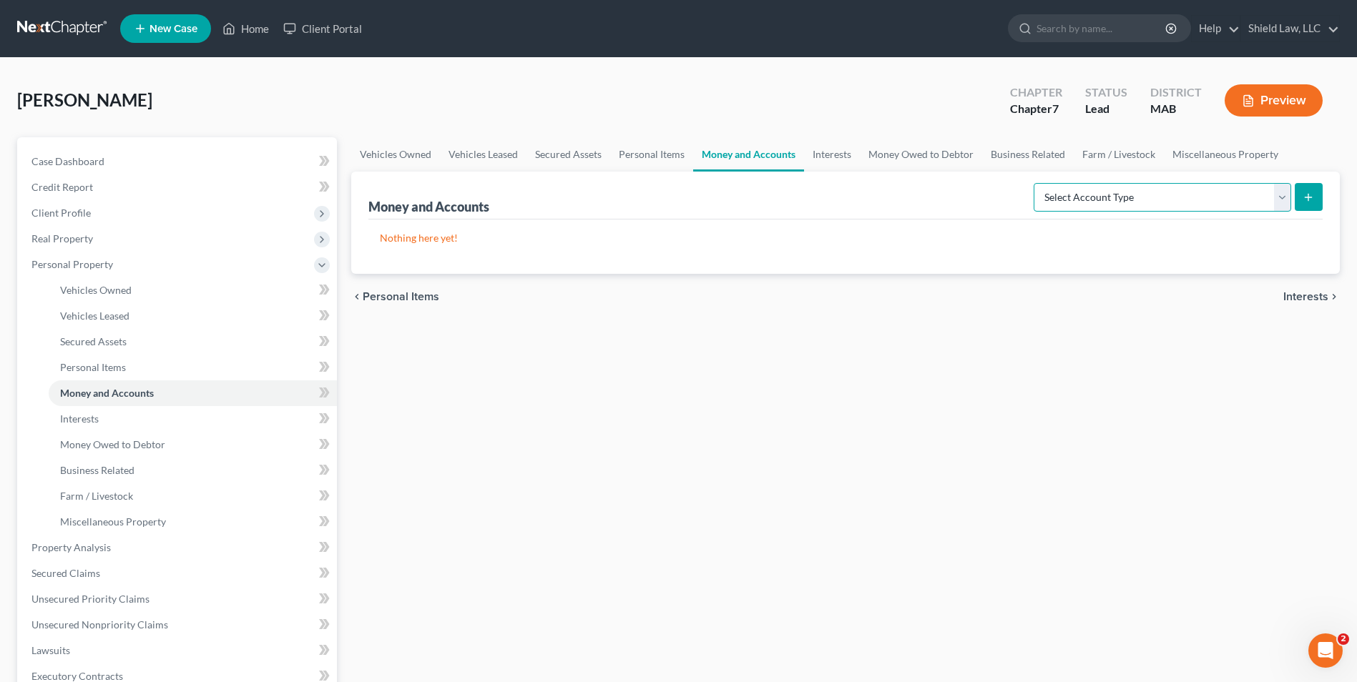
click at [1100, 207] on select "Select Account Type Brokerage Cash on Hand Certificates of Deposit Checking Acc…" at bounding box center [1163, 197] width 258 height 29
click at [1036, 183] on select "Select Account Type Brokerage Cash on Hand Certificates of Deposit Checking Acc…" at bounding box center [1163, 197] width 258 height 29
click at [1107, 208] on select "Select Account Type Brokerage Cash on Hand Certificates of Deposit Checking Acc…" at bounding box center [1163, 197] width 258 height 29
select select "checking"
click at [1036, 183] on select "Select Account Type Brokerage Cash on Hand Certificates of Deposit Checking Acc…" at bounding box center [1163, 197] width 258 height 29
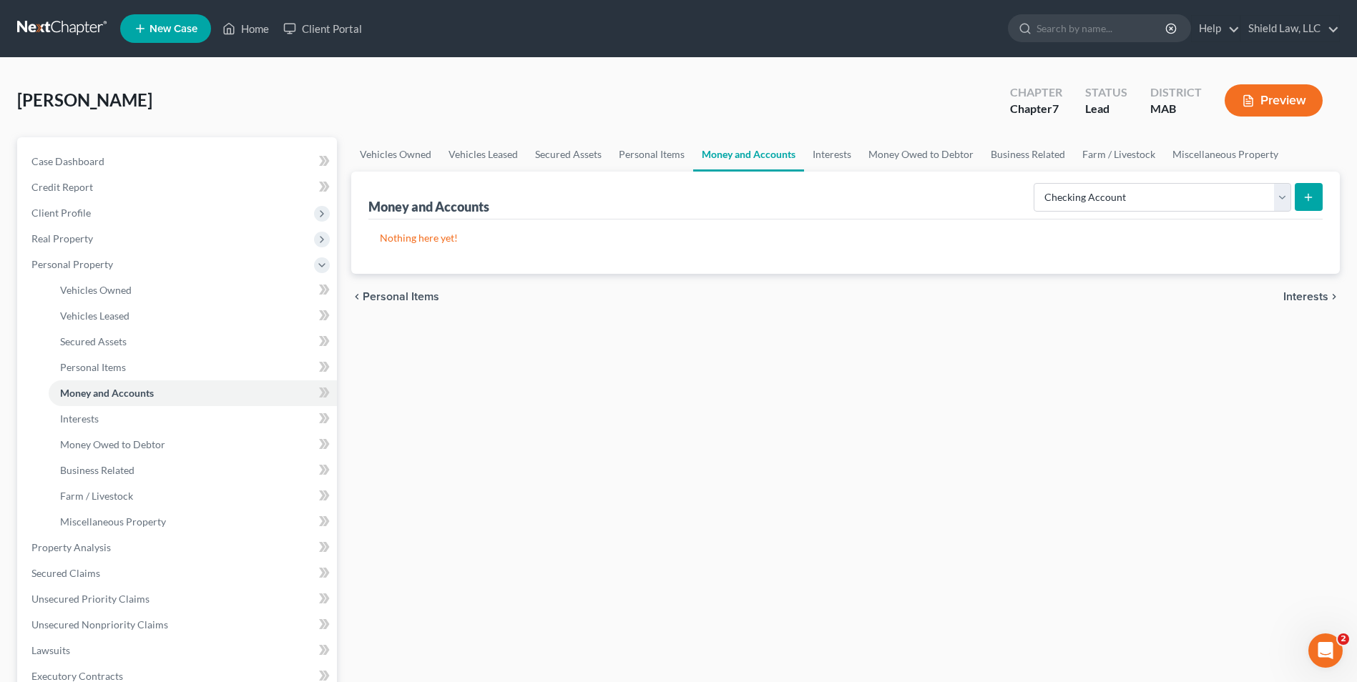
click at [1305, 196] on icon "submit" at bounding box center [1308, 197] width 11 height 11
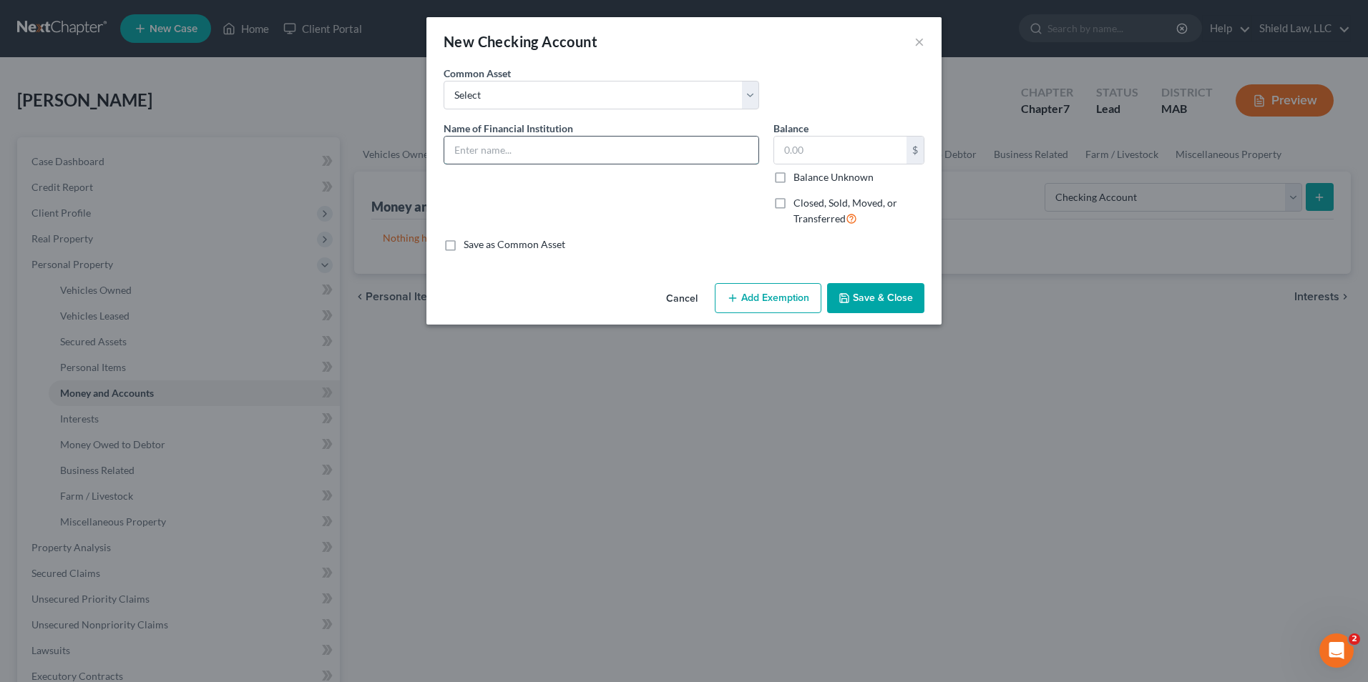
click at [580, 162] on input "text" at bounding box center [601, 150] width 314 height 27
type input "Santander"
click at [823, 149] on input "text" at bounding box center [840, 150] width 132 height 27
click at [793, 179] on label "Balance Unknown" at bounding box center [833, 177] width 80 height 14
click at [799, 179] on input "Balance Unknown" at bounding box center [803, 174] width 9 height 9
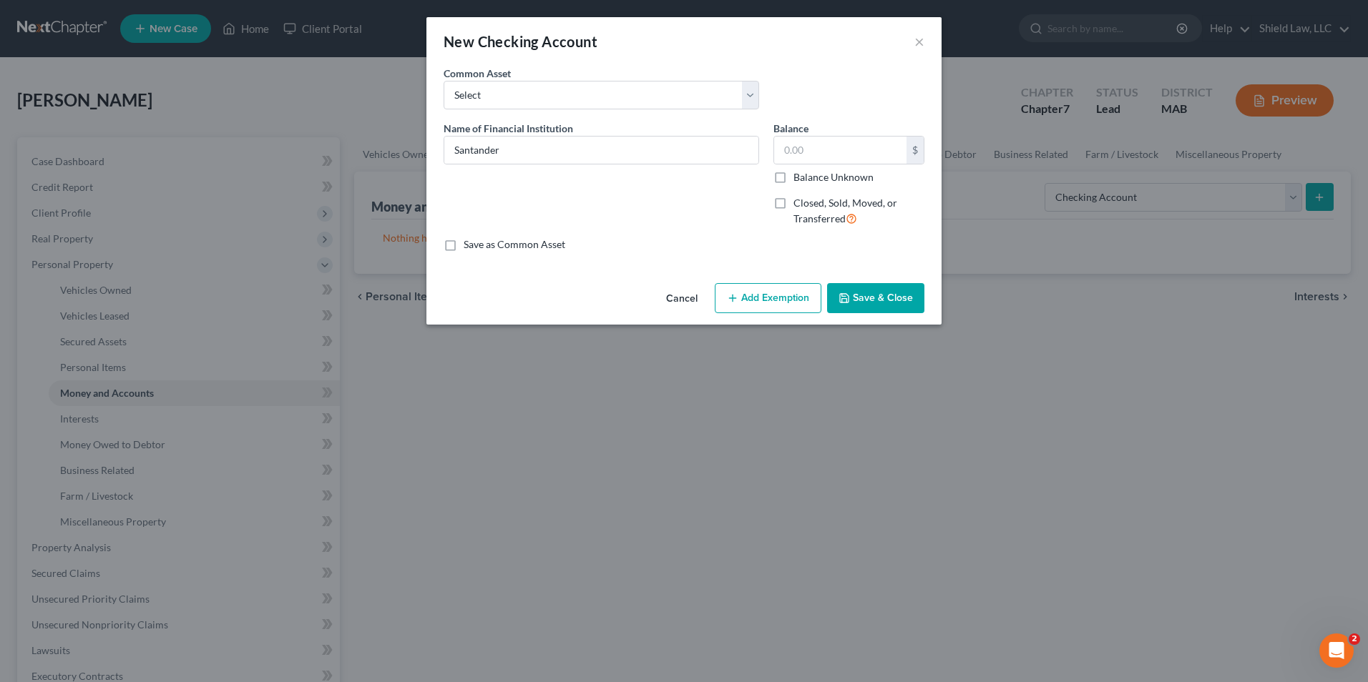
checkbox input "true"
type input "0.00"
click at [893, 295] on button "Save & Close" at bounding box center [875, 298] width 97 height 30
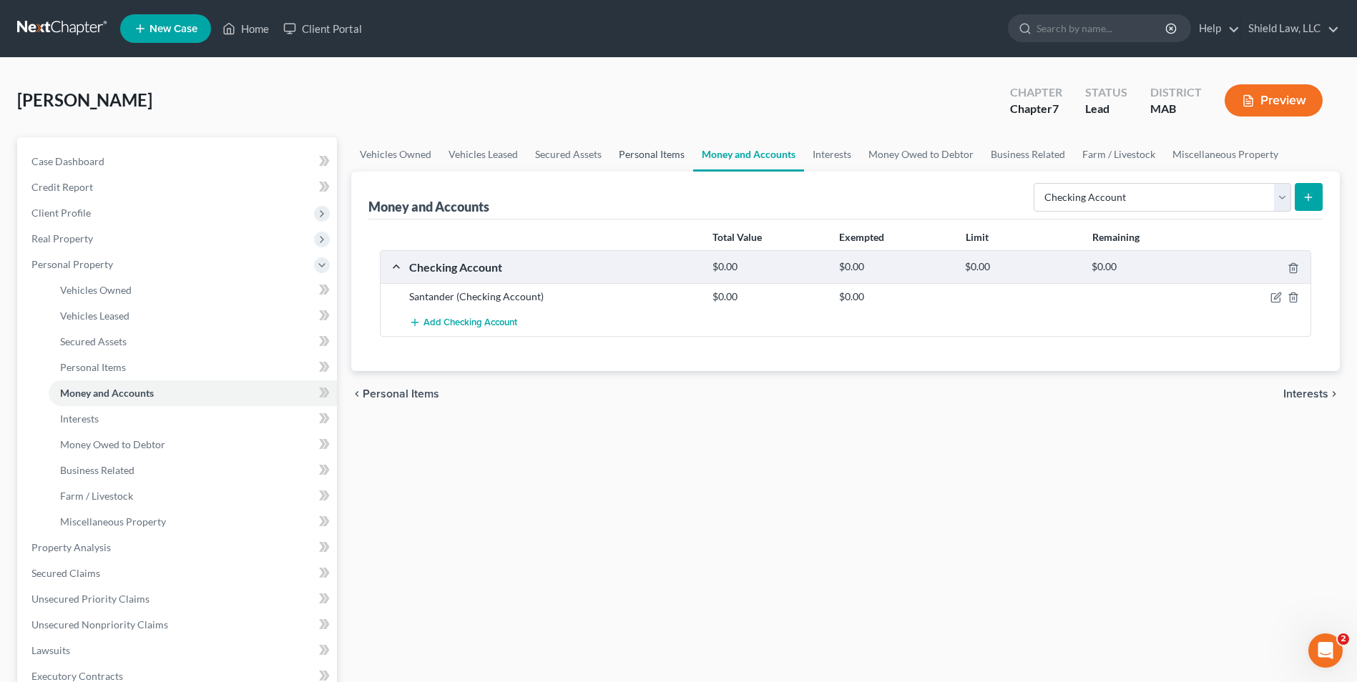
drag, startPoint x: 668, startPoint y: 147, endPoint x: 730, endPoint y: 131, distance: 64.4
click at [668, 147] on link "Personal Items" at bounding box center [651, 154] width 83 height 34
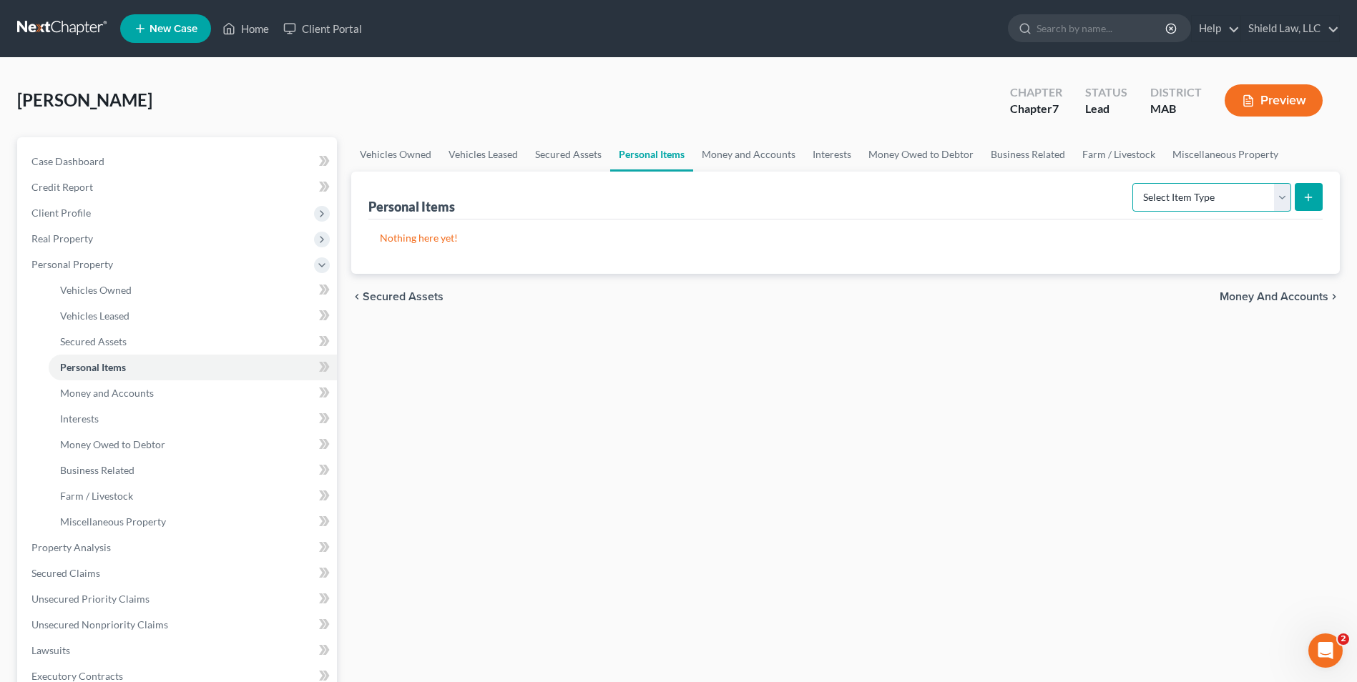
click at [1197, 205] on select "Select Item Type Clothing Collectibles Of Value Electronics Firearms Household …" at bounding box center [1211, 197] width 159 height 29
select select "household_goods"
click at [1134, 183] on select "Select Item Type Clothing Collectibles Of Value Electronics Firearms Household …" at bounding box center [1211, 197] width 159 height 29
drag, startPoint x: 1340, startPoint y: 195, endPoint x: 1320, endPoint y: 193, distance: 19.4
click at [1340, 195] on div "Vehicles Owned Vehicles Leased Secured Assets Personal Items Money and Accounts…" at bounding box center [845, 550] width 1003 height 826
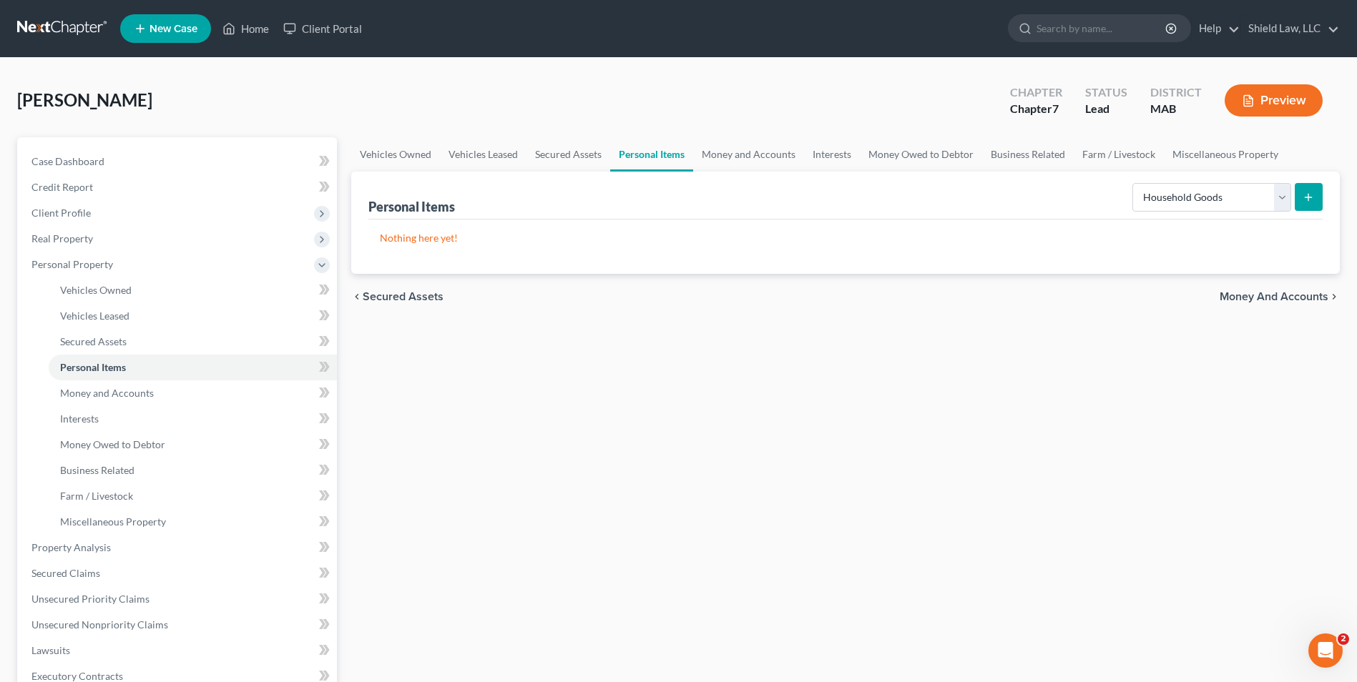
click at [1313, 190] on button "submit" at bounding box center [1309, 197] width 28 height 28
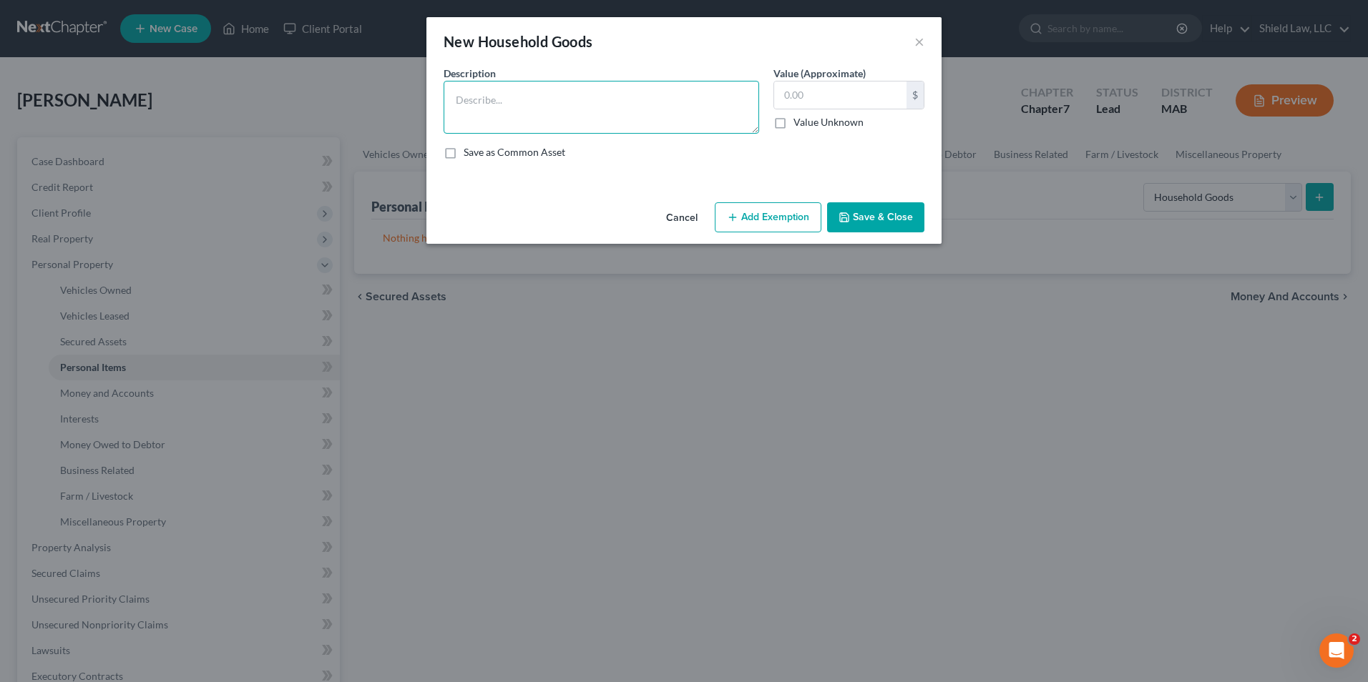
click at [645, 89] on textarea at bounding box center [600, 107] width 315 height 53
type textarea "Household Furnishings"
click at [800, 93] on input "text" at bounding box center [840, 95] width 132 height 27
type input "3,000"
click at [793, 218] on button "Add Exemption" at bounding box center [768, 217] width 107 height 30
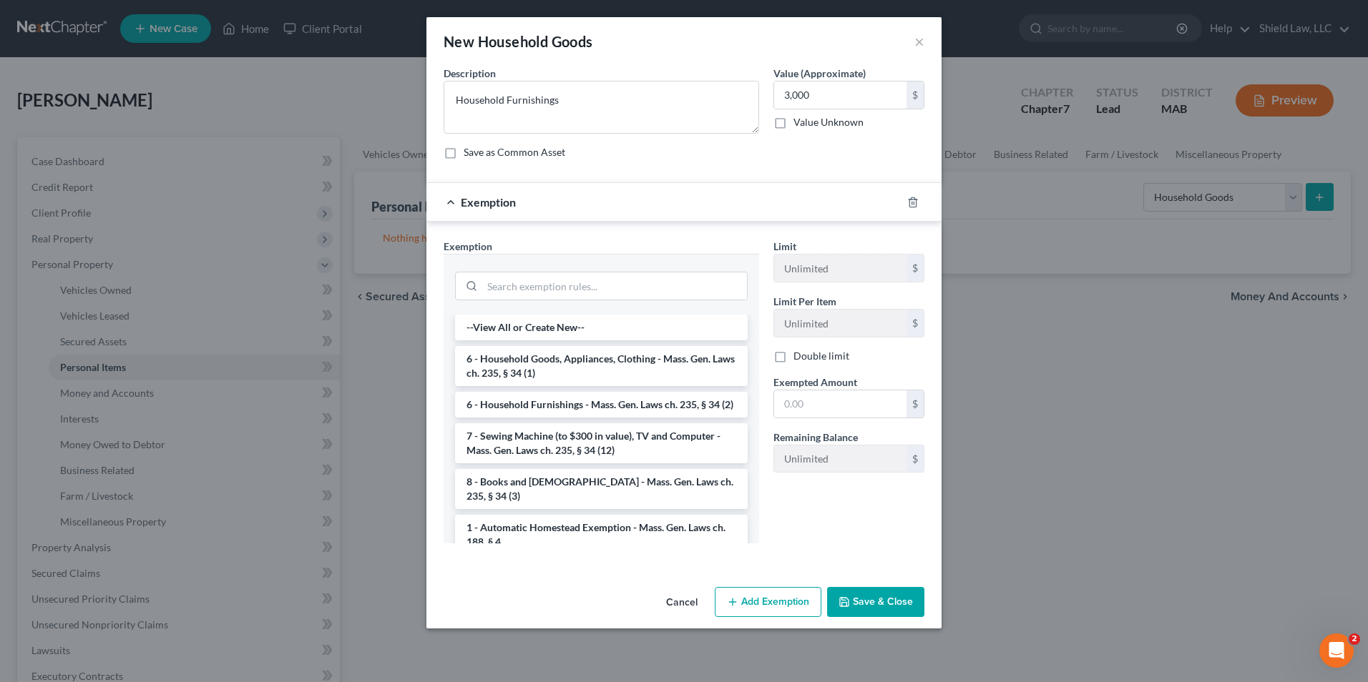
click at [644, 401] on li "6 - Household Furnishings - Mass. Gen. Laws ch. 235, § 34 (2)" at bounding box center [601, 405] width 293 height 26
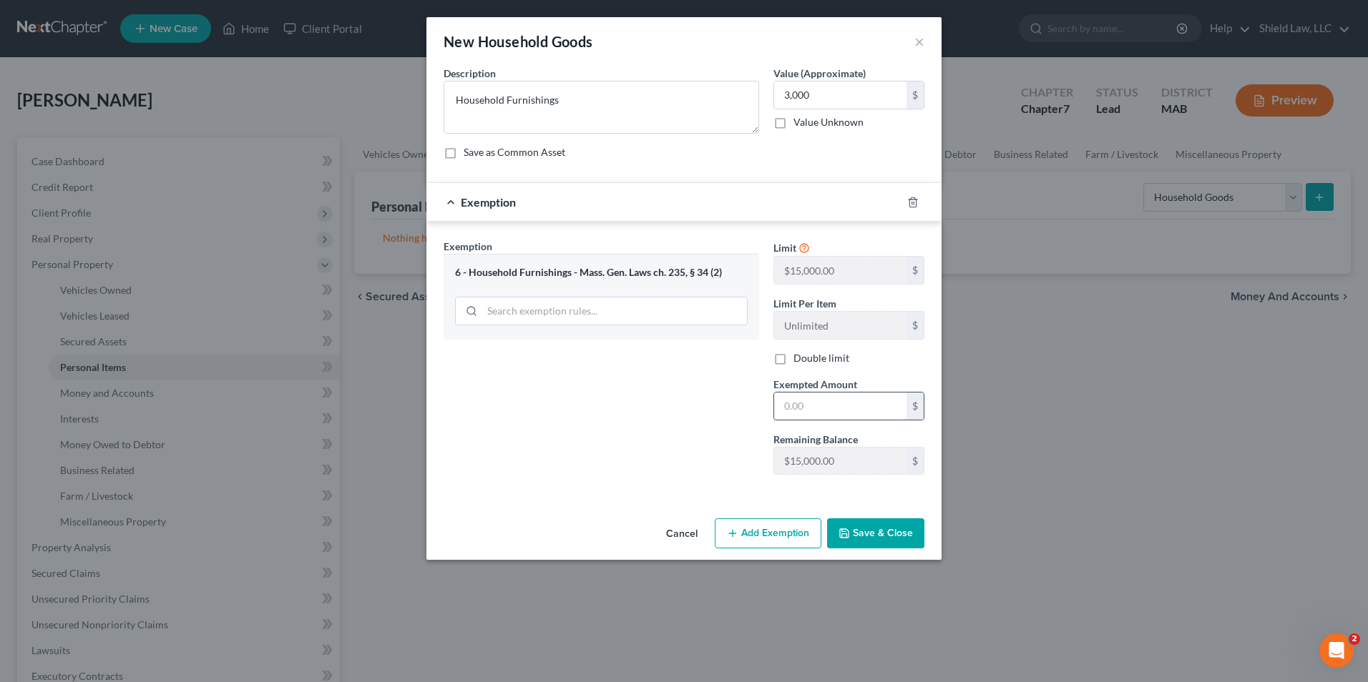
click at [822, 405] on input "text" at bounding box center [840, 406] width 132 height 27
type input "3,000"
click at [888, 548] on button "Save & Close" at bounding box center [875, 534] width 97 height 30
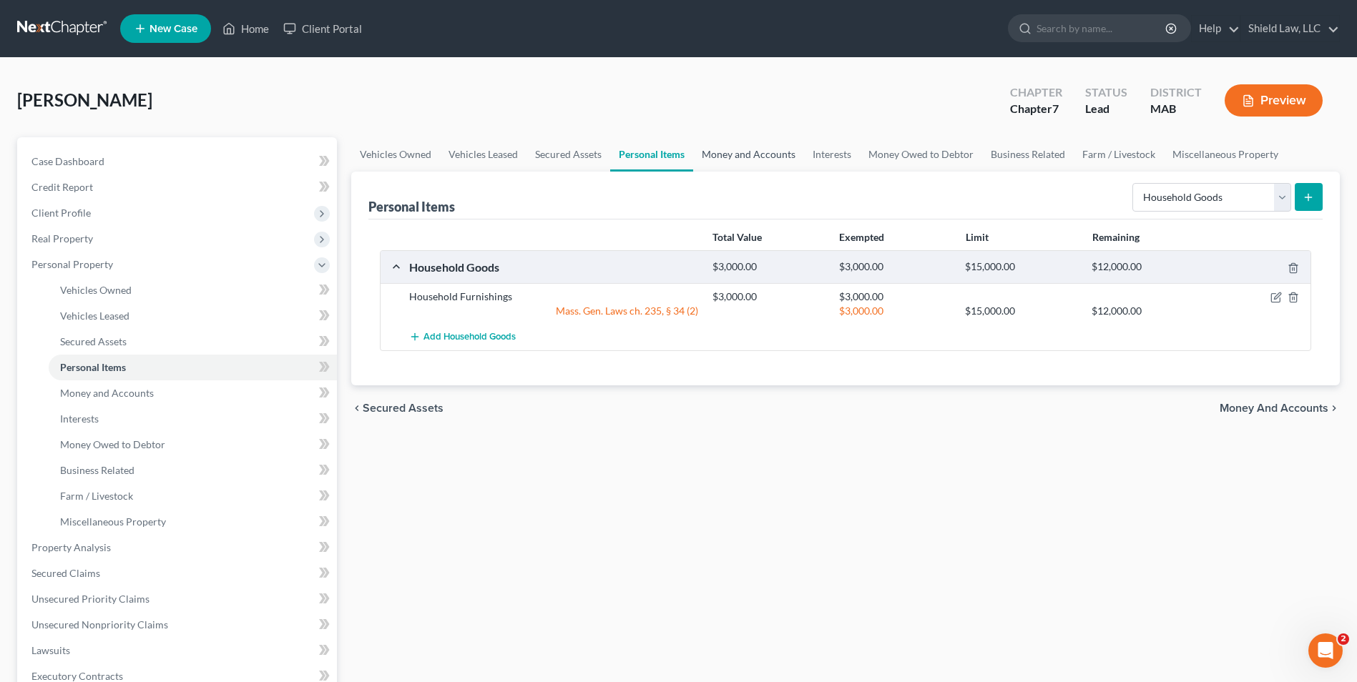
click at [694, 155] on link "Money and Accounts" at bounding box center [748, 154] width 111 height 34
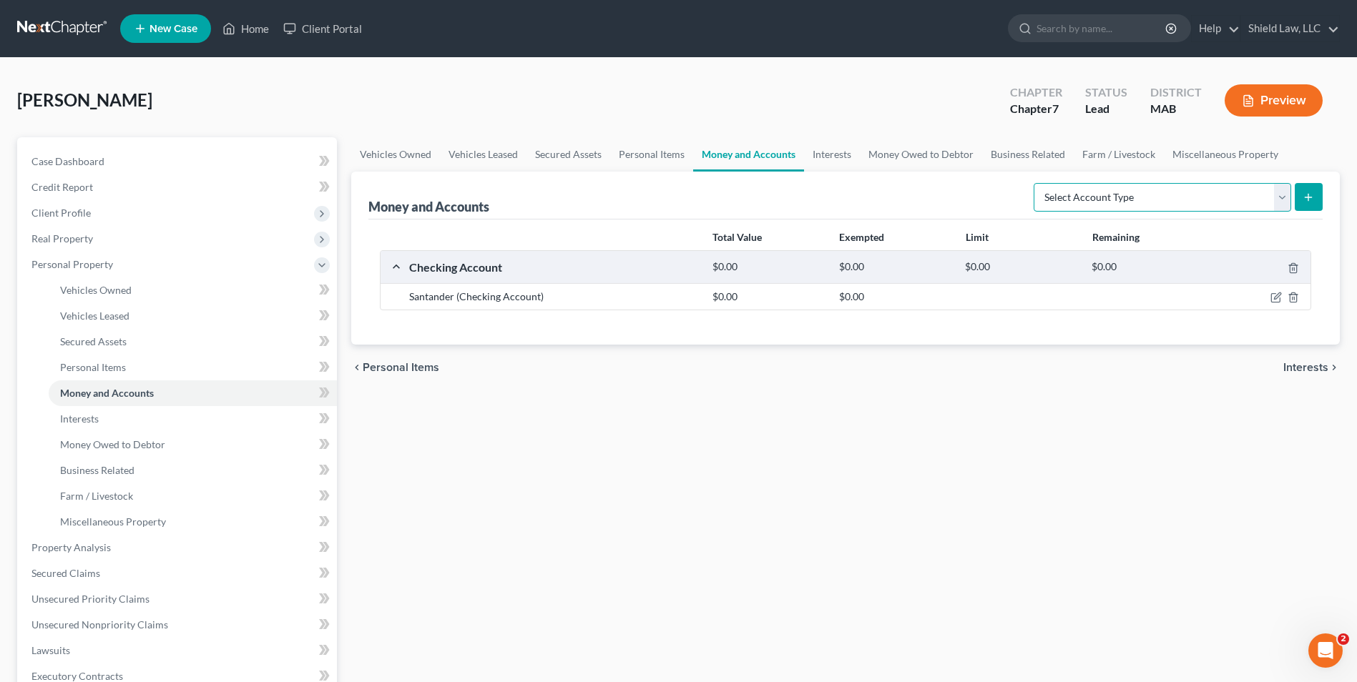
click at [1162, 200] on select "Select Account Type Brokerage Cash on Hand Certificates of Deposit Checking Acc…" at bounding box center [1163, 197] width 258 height 29
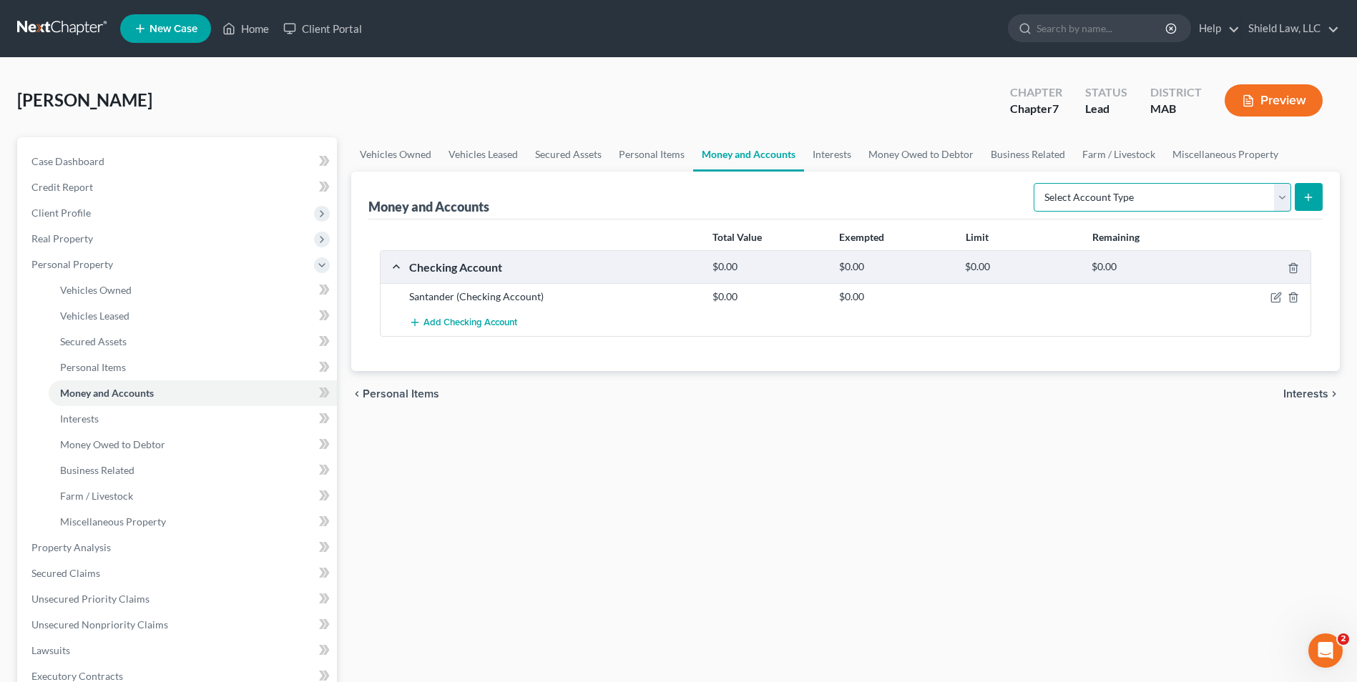
select select "brokerage"
click at [1036, 183] on select "Select Account Type Brokerage Cash on Hand Certificates of Deposit Checking Acc…" at bounding box center [1163, 197] width 258 height 29
click at [1197, 193] on select "Select Account Type Brokerage Cash on Hand Certificates of Deposit Checking Acc…" at bounding box center [1163, 197] width 258 height 29
click at [1308, 190] on button "submit" at bounding box center [1309, 197] width 28 height 28
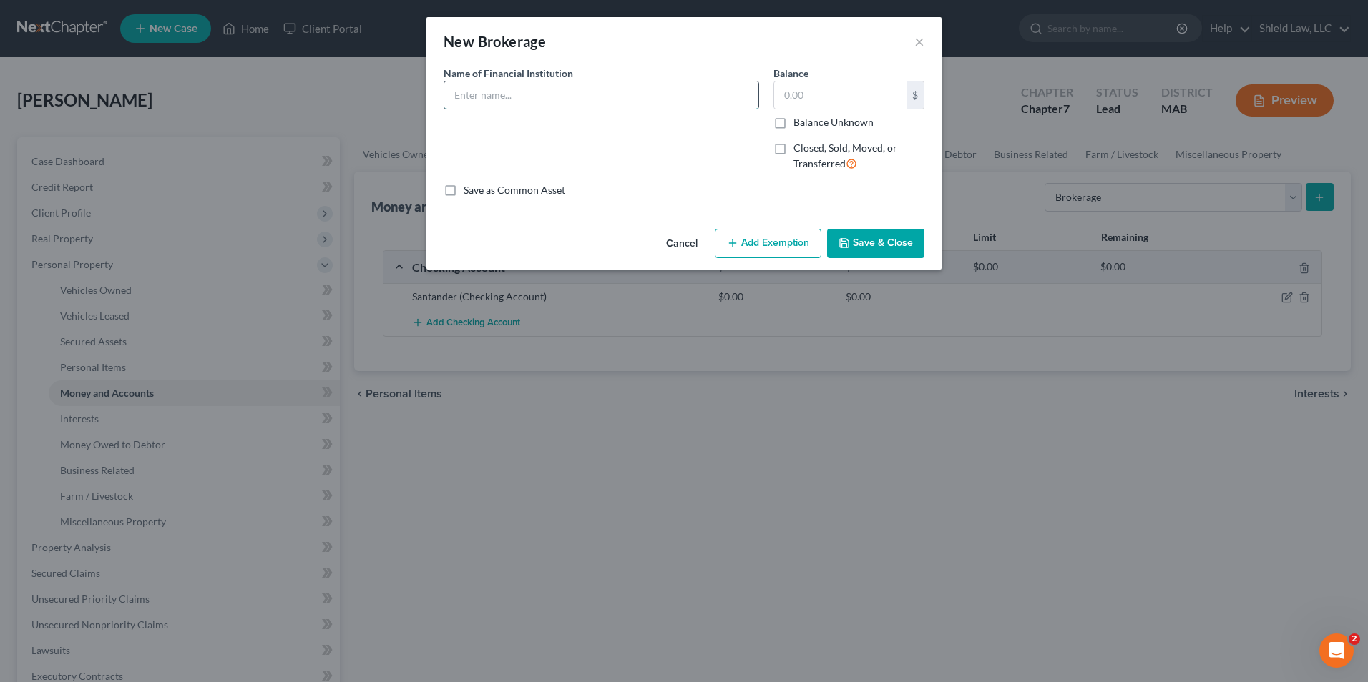
click at [475, 89] on input "text" at bounding box center [601, 95] width 314 height 27
type input "Crypto"
click at [843, 107] on input "text" at bounding box center [840, 95] width 132 height 27
click at [793, 122] on label "Balance Unknown" at bounding box center [833, 122] width 80 height 14
click at [799, 122] on input "Balance Unknown" at bounding box center [803, 119] width 9 height 9
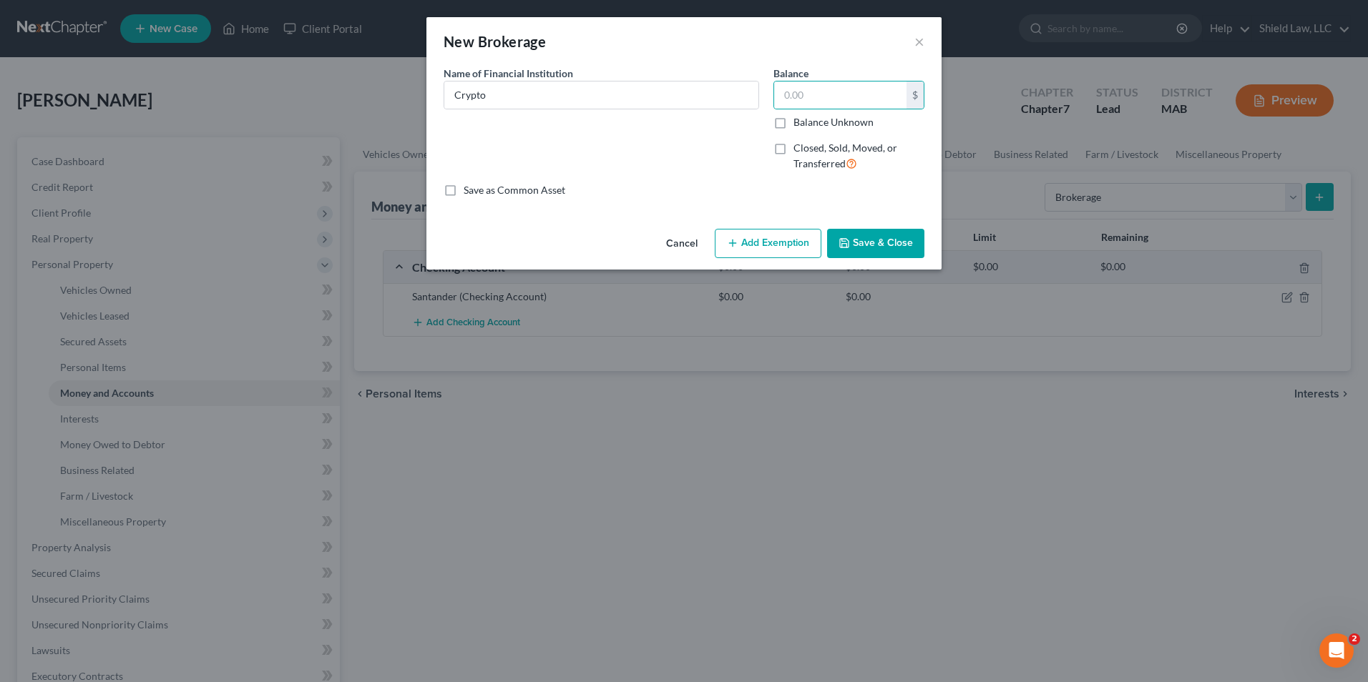
checkbox input "true"
type input "0.00"
click at [867, 233] on button "Save & Close" at bounding box center [875, 244] width 97 height 30
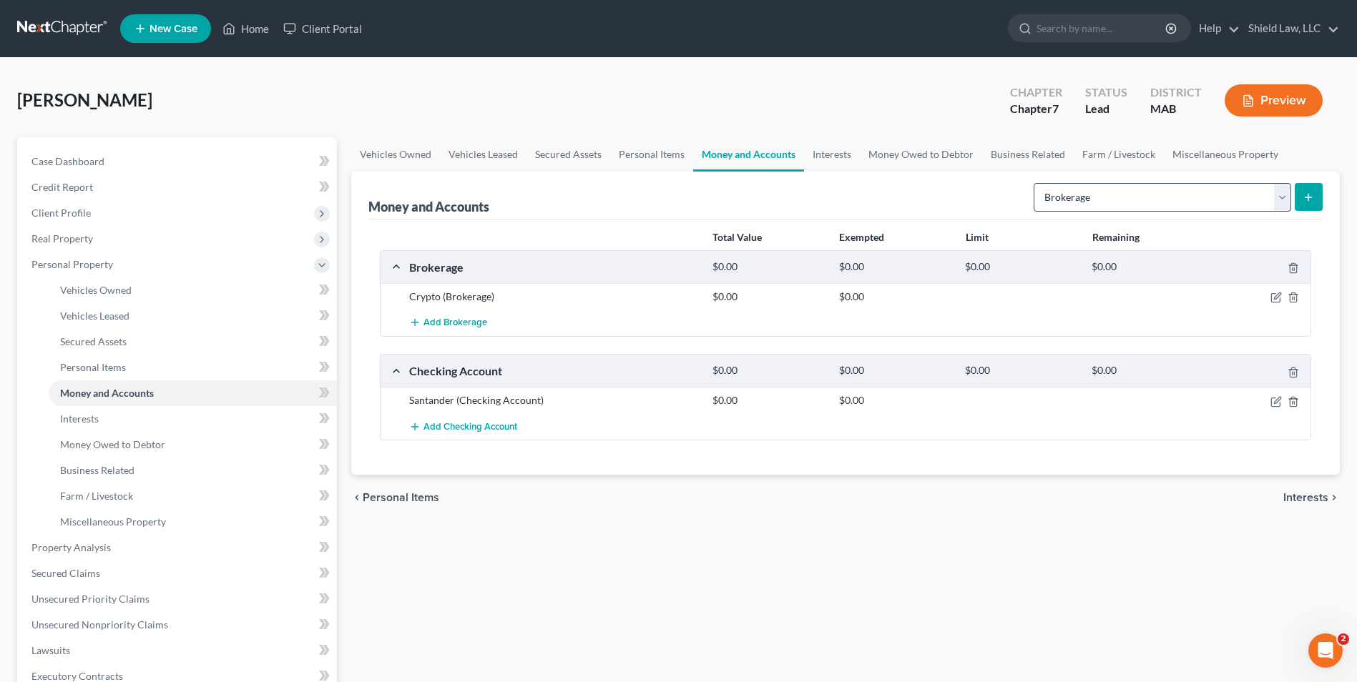
click at [1083, 215] on div "Select Account Type Brokerage Cash on Hand Certificates of Deposit Checking Acc…" at bounding box center [1175, 196] width 295 height 38
click at [1107, 197] on select "Select Account Type Brokerage Cash on Hand Certificates of Deposit Checking Acc…" at bounding box center [1163, 197] width 258 height 29
click at [615, 156] on link "Personal Items" at bounding box center [651, 154] width 83 height 34
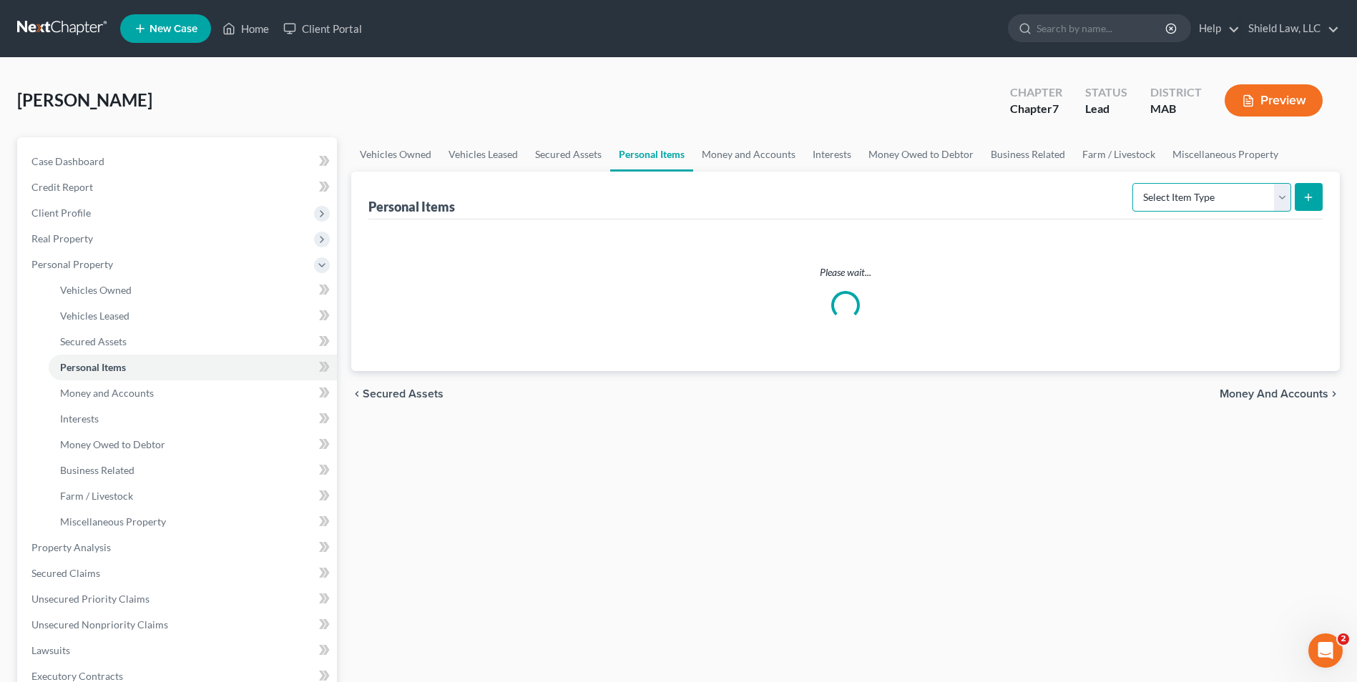
click at [1174, 187] on select "Select Item Type Clothing Collectibles Of Value Electronics Firearms Household …" at bounding box center [1211, 197] width 159 height 29
select select "clothing"
click at [1134, 183] on select "Select Item Type Clothing Collectibles Of Value Electronics Firearms Household …" at bounding box center [1211, 197] width 159 height 29
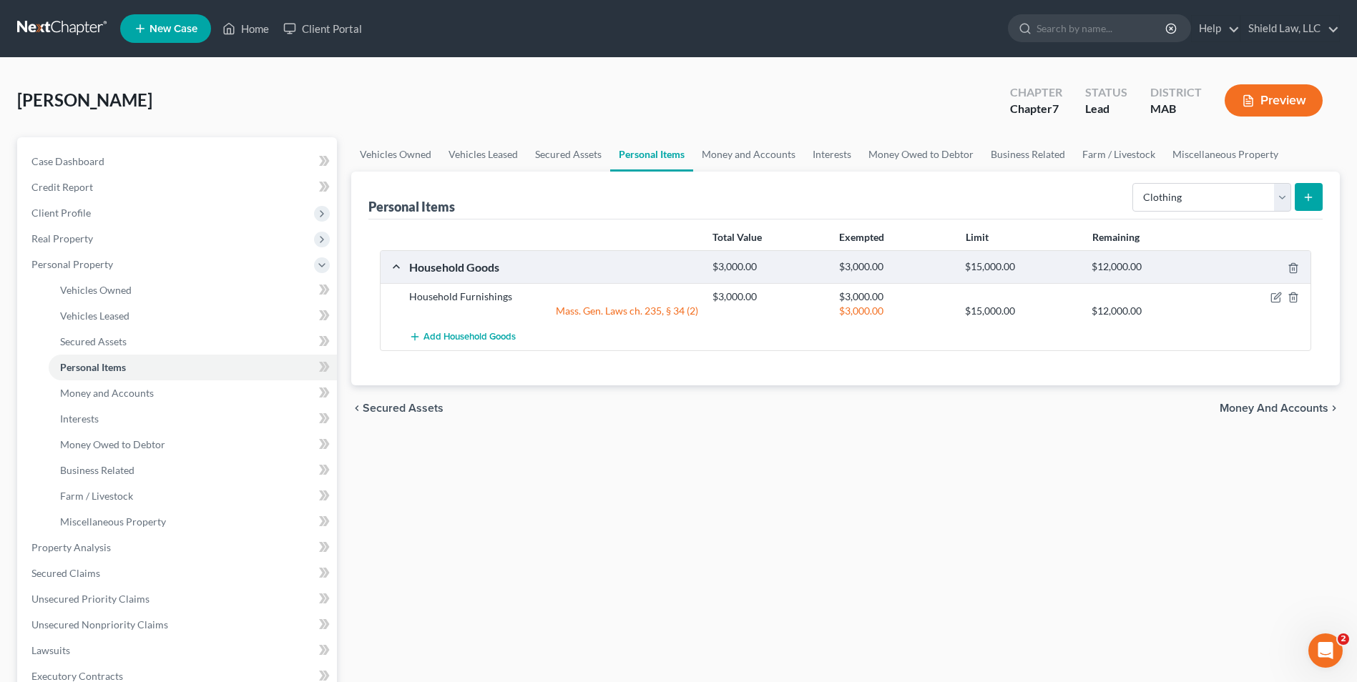
click at [1298, 187] on button "submit" at bounding box center [1309, 197] width 28 height 28
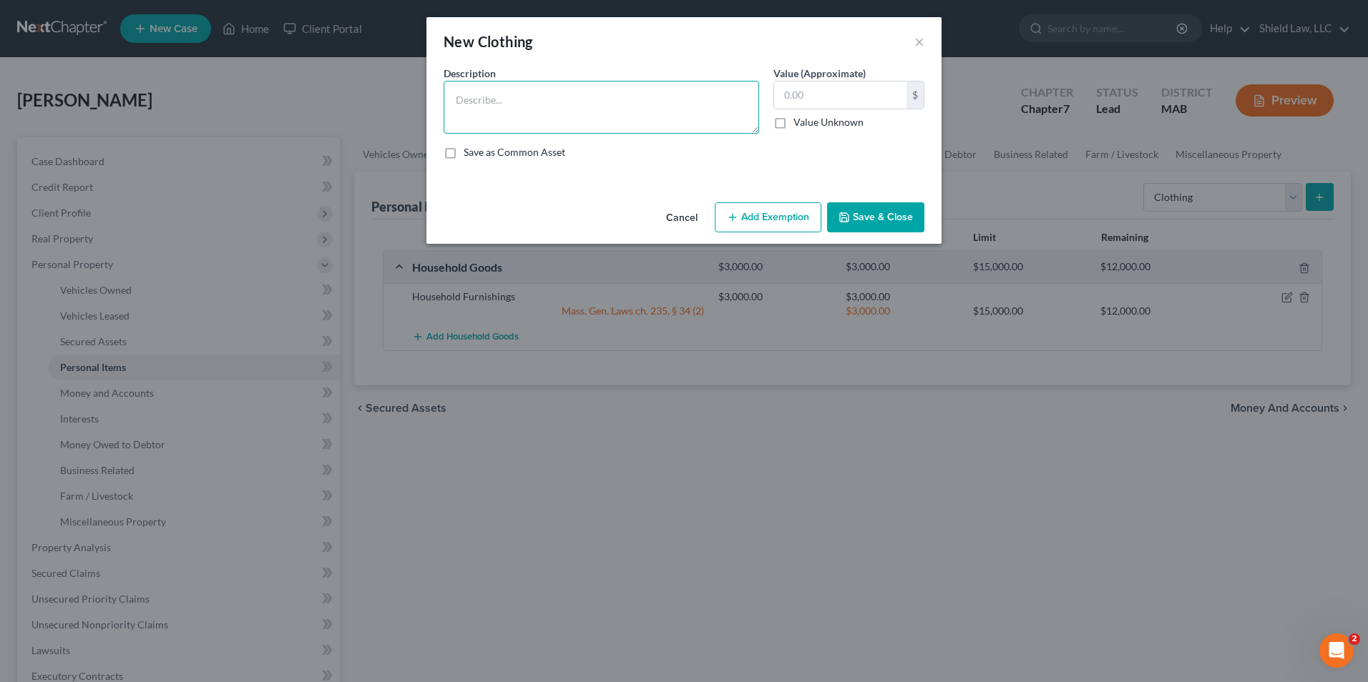
click at [574, 97] on textarea at bounding box center [600, 107] width 315 height 53
type textarea "Clothing"
type input "500"
click at [790, 220] on button "Add Exemption" at bounding box center [768, 217] width 107 height 30
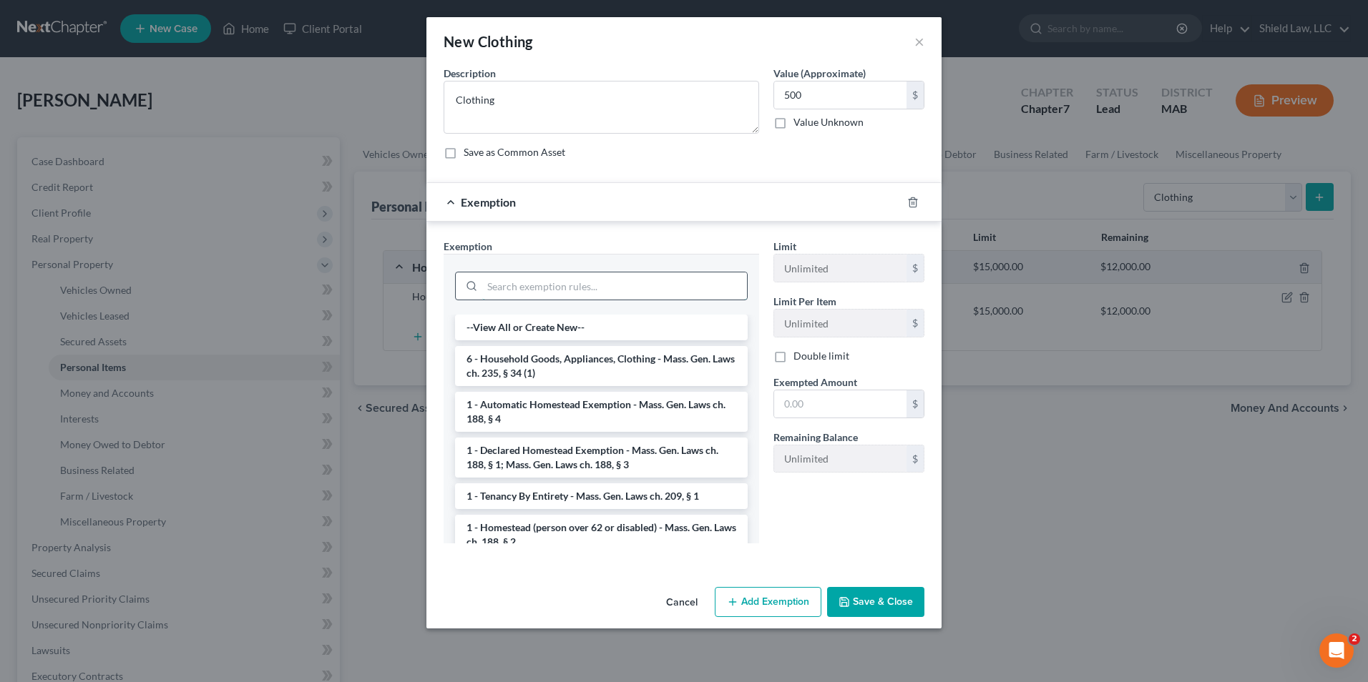
click at [609, 283] on input "search" at bounding box center [614, 286] width 265 height 27
click at [676, 360] on li "6 - Household Goods, Appliances, Clothing - Mass. Gen. Laws ch. 235, § 34 (1)" at bounding box center [601, 366] width 293 height 40
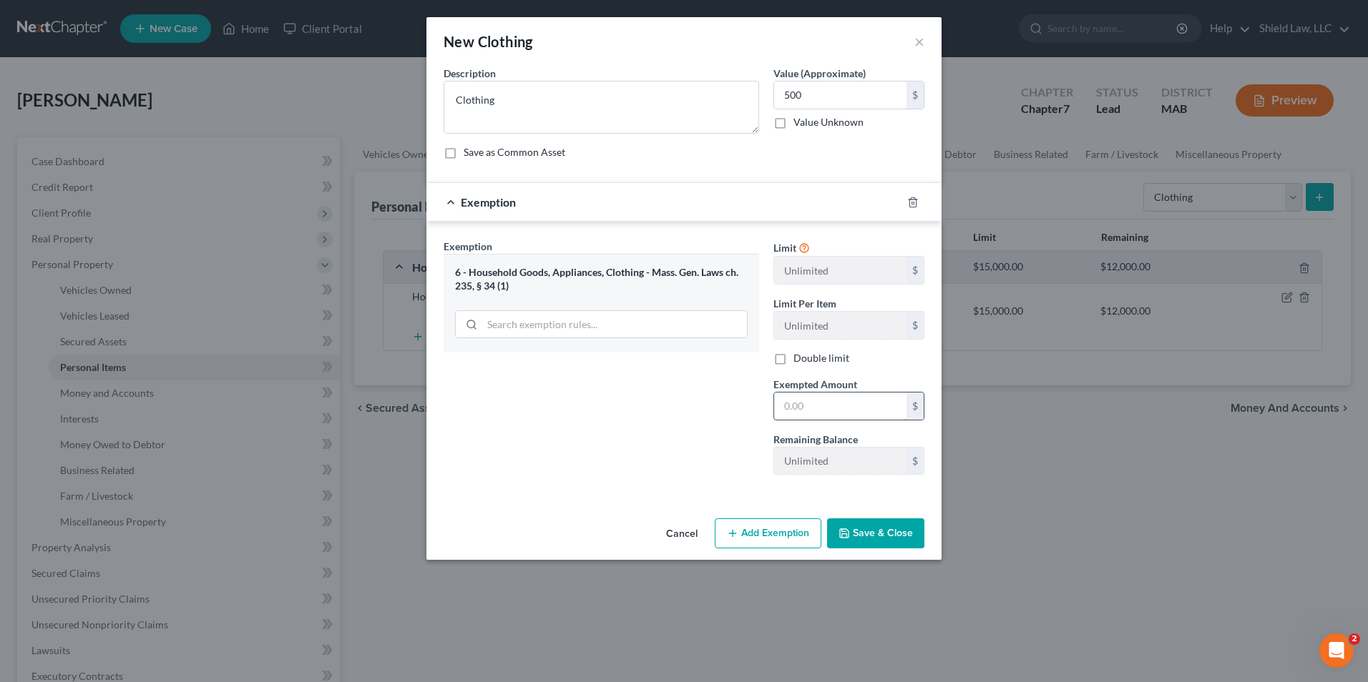
click at [791, 406] on input "text" at bounding box center [840, 406] width 132 height 27
type input "500"
click at [893, 543] on button "Save & Close" at bounding box center [875, 534] width 97 height 30
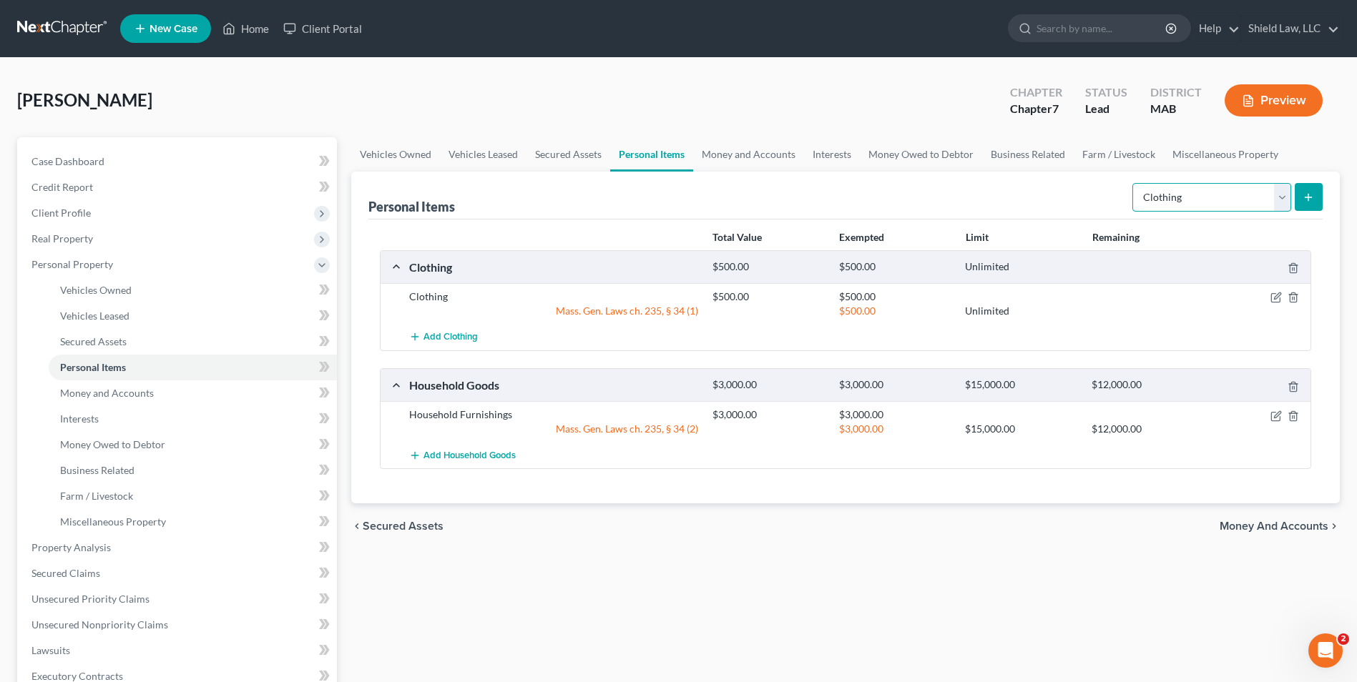
click at [1157, 200] on select "Select Item Type Clothing Collectibles Of Value Electronics Firearms Household …" at bounding box center [1211, 197] width 159 height 29
select select "electronics"
click at [1134, 183] on select "Select Item Type Clothing Collectibles Of Value Electronics Firearms Household …" at bounding box center [1211, 197] width 159 height 29
click at [1308, 197] on line "submit" at bounding box center [1308, 197] width 6 height 0
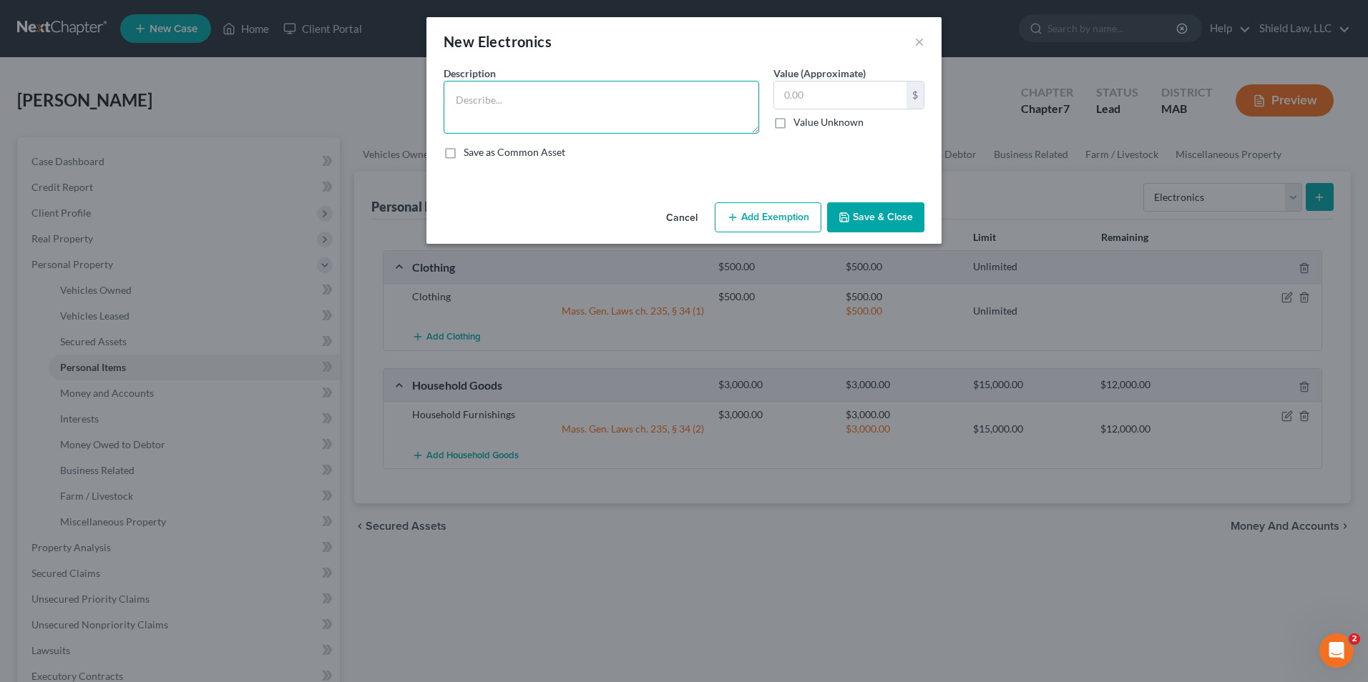
click at [591, 127] on textarea at bounding box center [600, 107] width 315 height 53
type textarea "Laptop"
click at [878, 82] on input "text" at bounding box center [840, 95] width 132 height 27
type input "200"
click at [772, 226] on button "Add Exemption" at bounding box center [768, 217] width 107 height 30
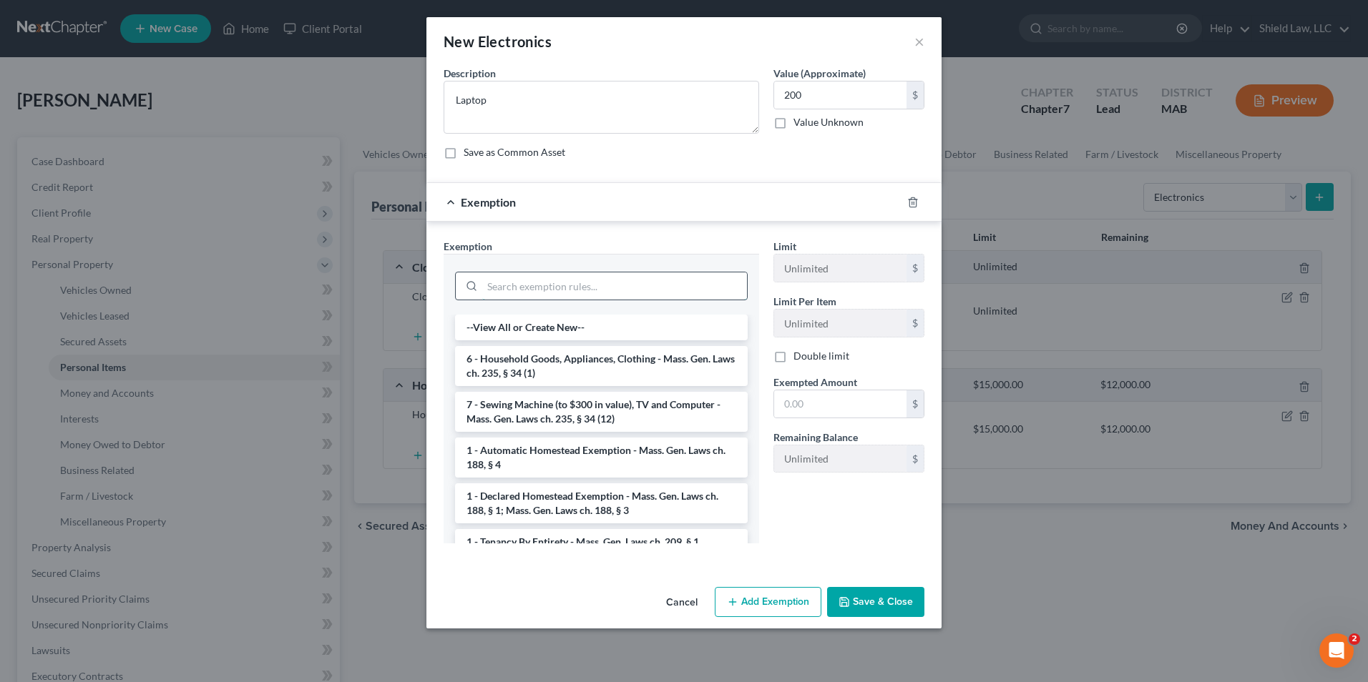
click at [637, 276] on input "search" at bounding box center [614, 286] width 265 height 27
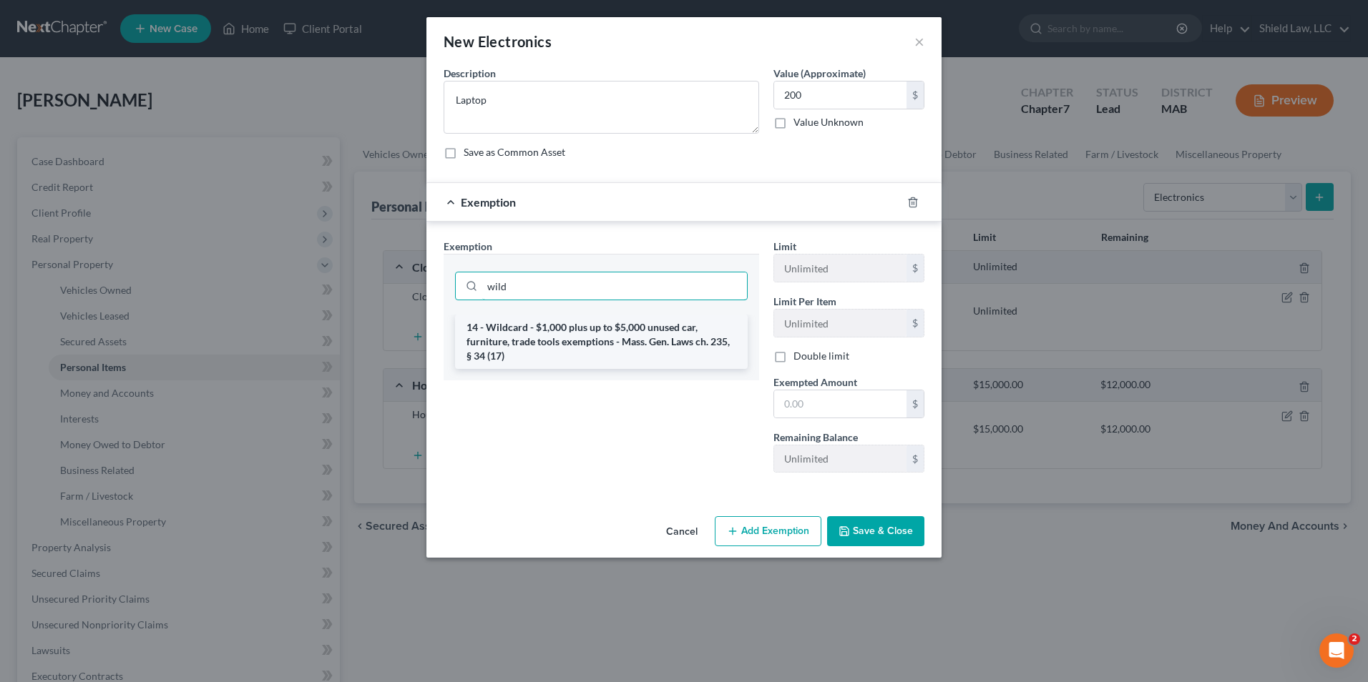
type input "wild"
click at [634, 344] on li "14 - Wildcard - $1,000 plus up to $5,000 unused car, furniture, trade tools exe…" at bounding box center [601, 342] width 293 height 54
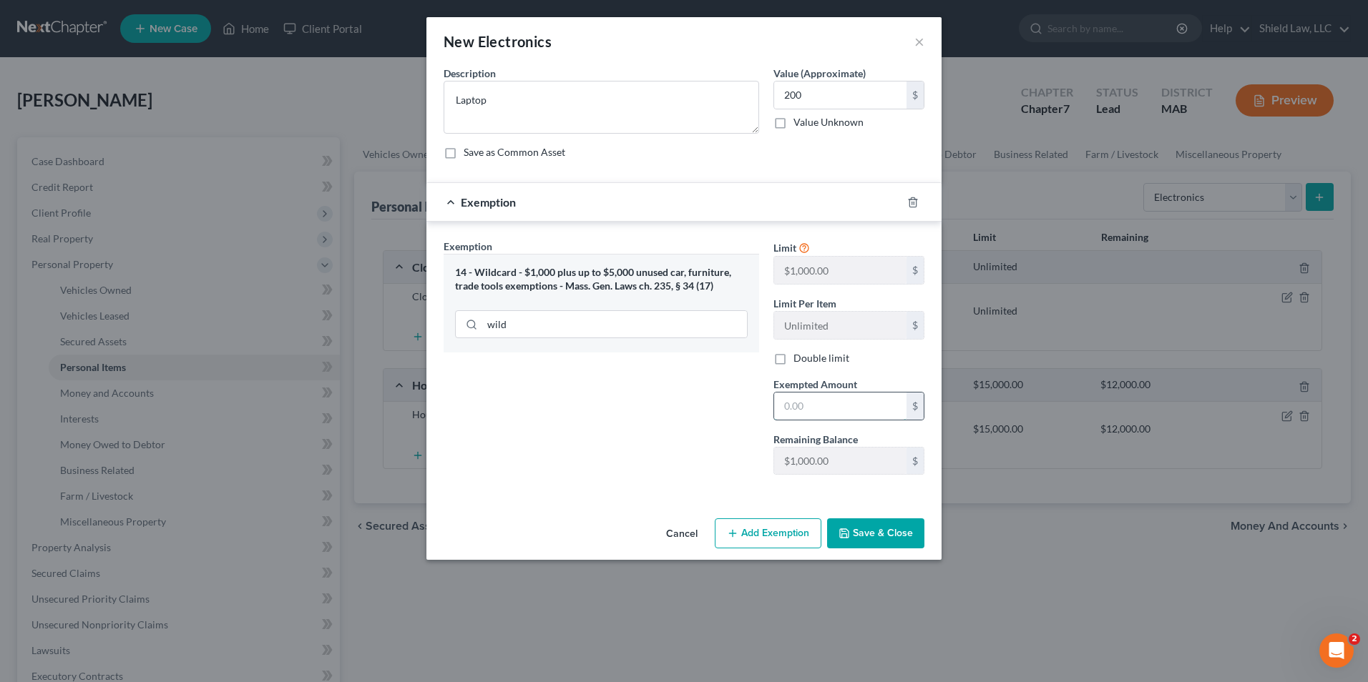
click at [816, 400] on input "text" at bounding box center [840, 406] width 132 height 27
type input "200"
drag, startPoint x: 903, startPoint y: 526, endPoint x: 898, endPoint y: 519, distance: 8.7
click at [903, 525] on button "Save & Close" at bounding box center [875, 534] width 97 height 30
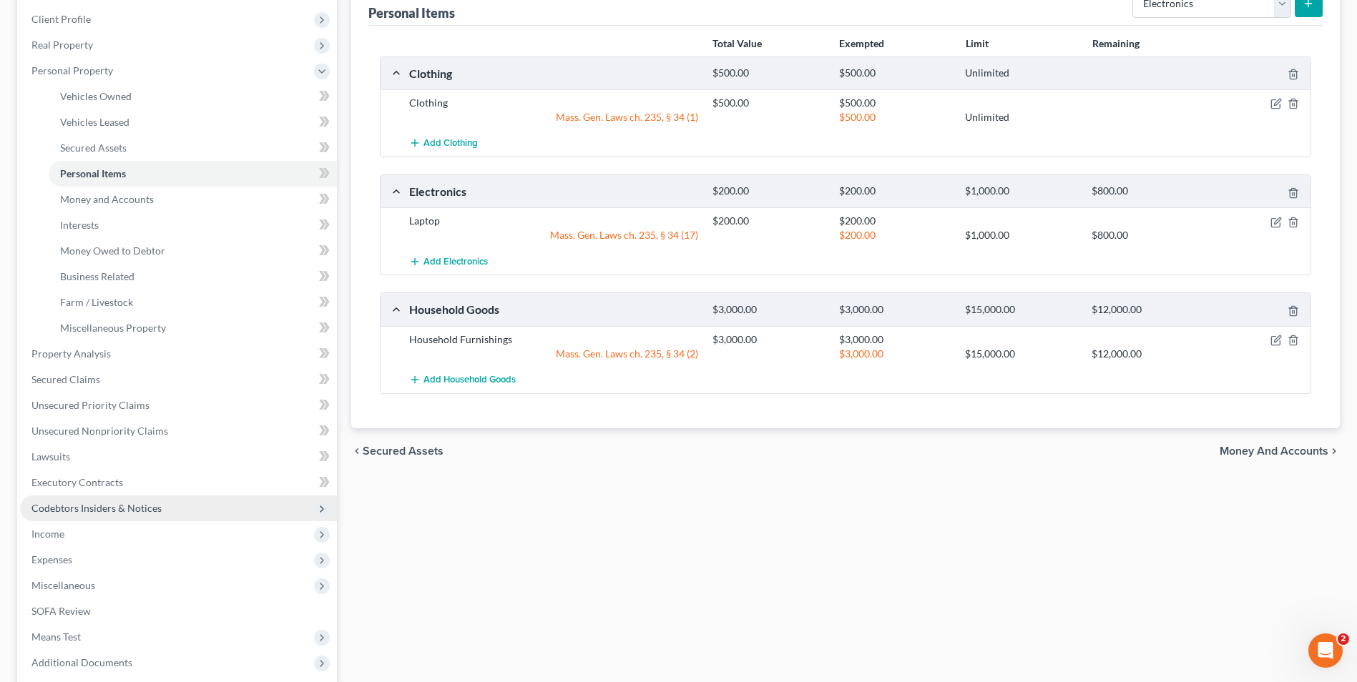
scroll to position [215, 0]
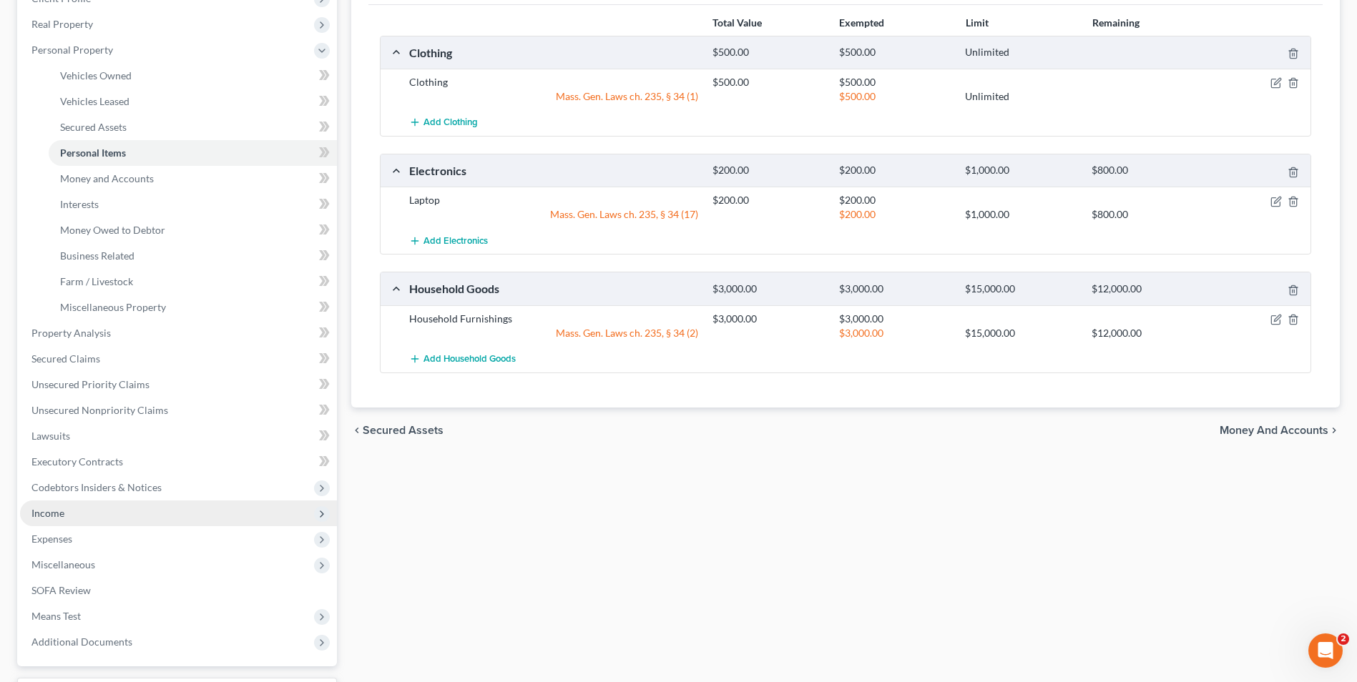
click at [70, 518] on span "Income" at bounding box center [178, 514] width 317 height 26
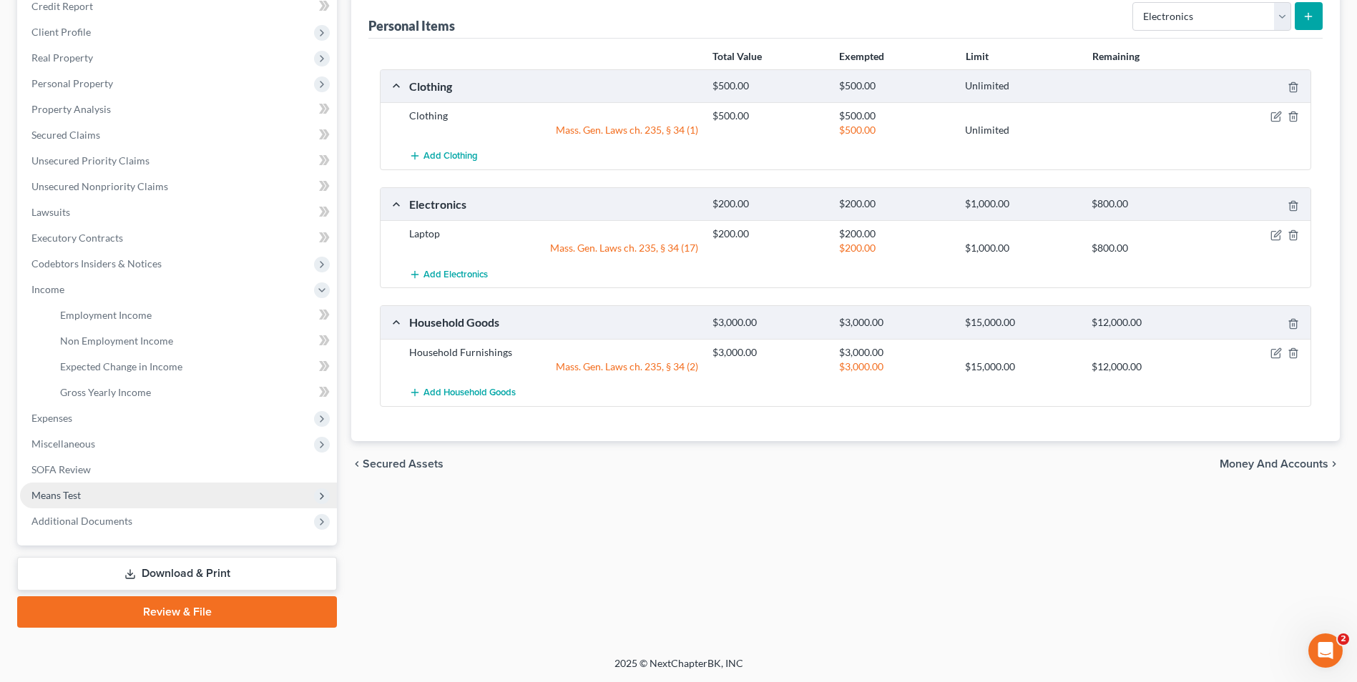
scroll to position [181, 0]
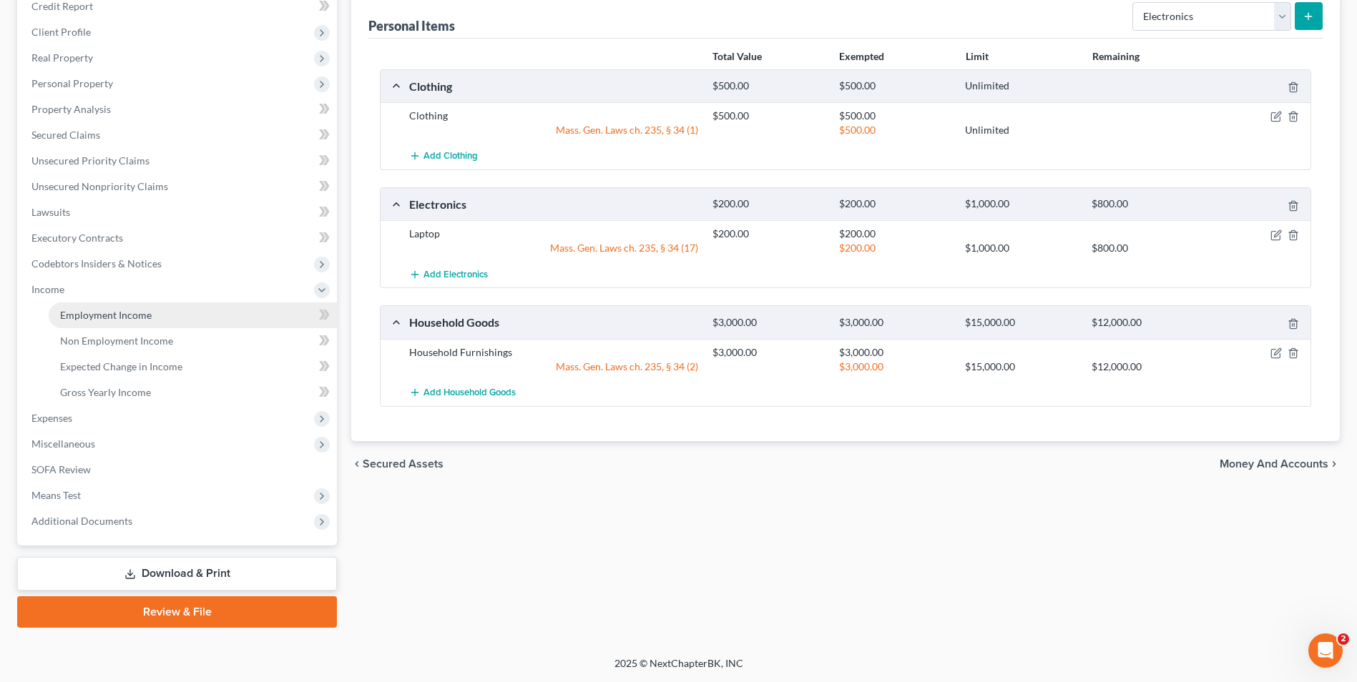
click at [122, 321] on link "Employment Income" at bounding box center [193, 316] width 288 height 26
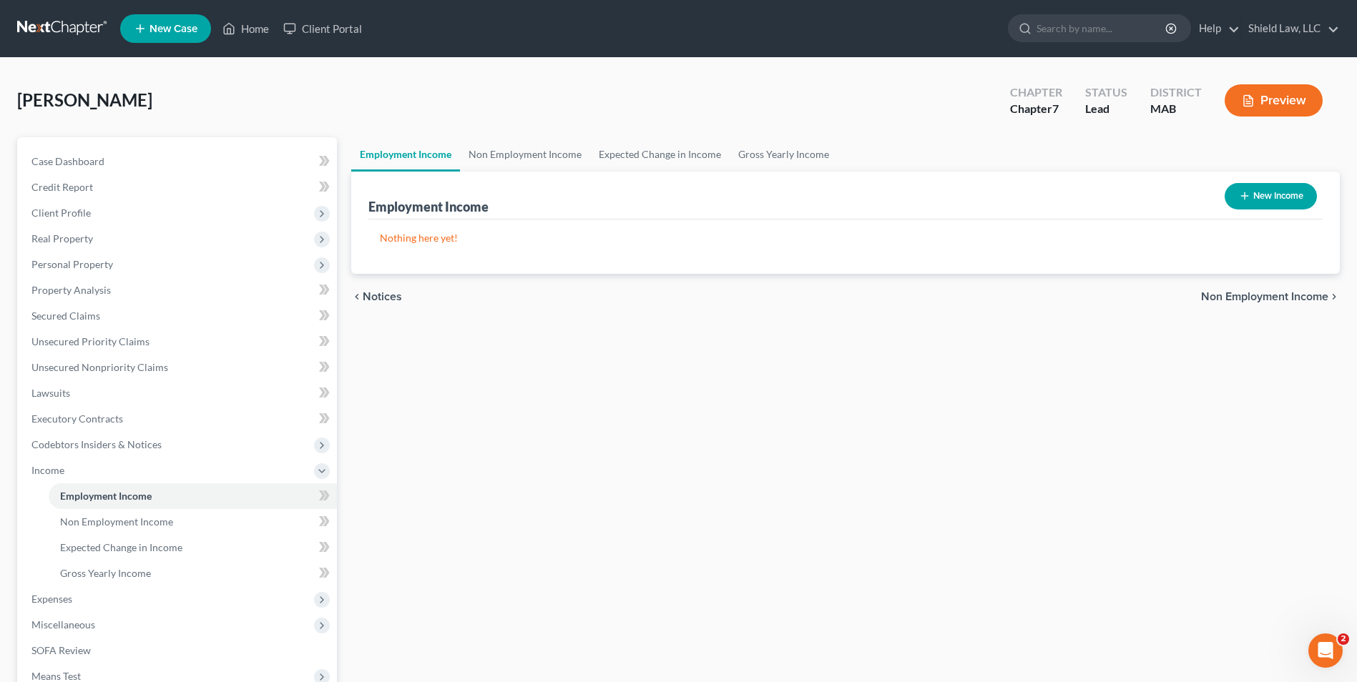
click at [1278, 197] on button "New Income" at bounding box center [1271, 196] width 92 height 26
select select "0"
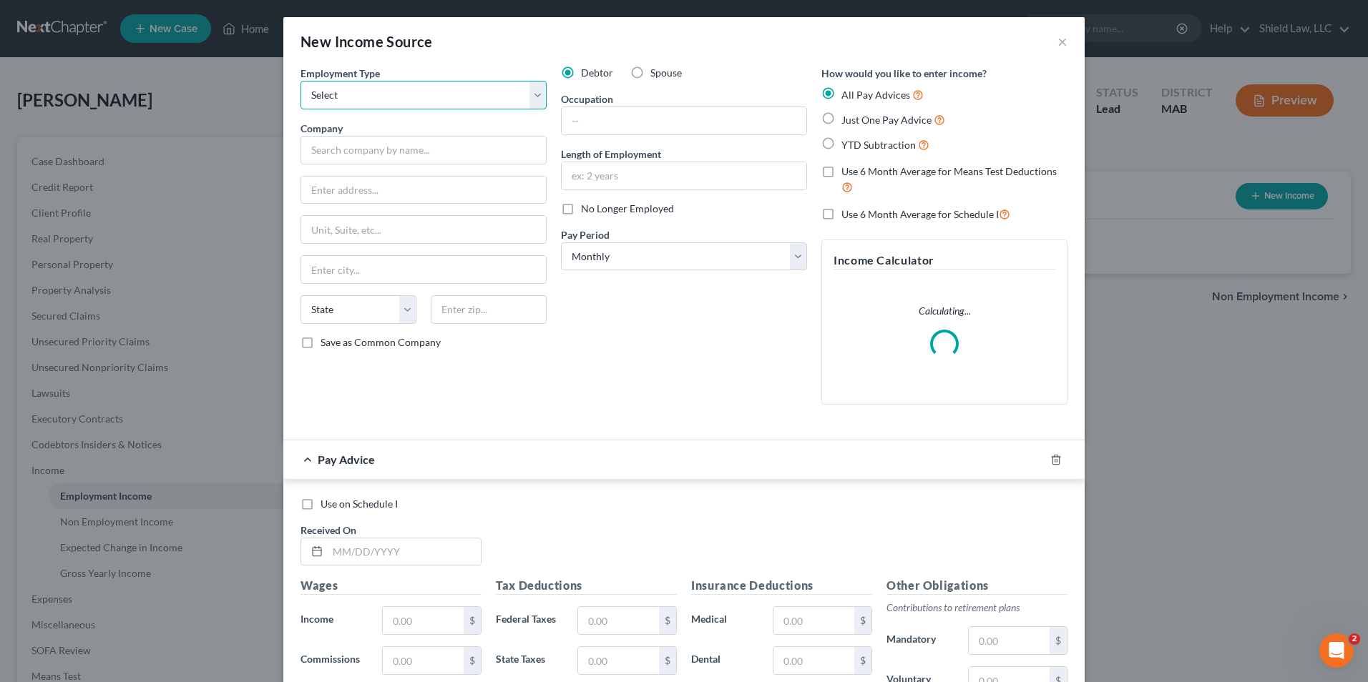
click at [418, 107] on select "Select Full or [DEMOGRAPHIC_DATA] Employment Self Employment" at bounding box center [423, 95] width 246 height 29
select select "0"
click at [300, 81] on select "Select Full or [DEMOGRAPHIC_DATA] Employment Self Employment" at bounding box center [423, 95] width 246 height 29
click at [841, 118] on label "Just One Pay Advice" at bounding box center [893, 120] width 104 height 16
click at [847, 118] on input "Just One Pay Advice" at bounding box center [851, 116] width 9 height 9
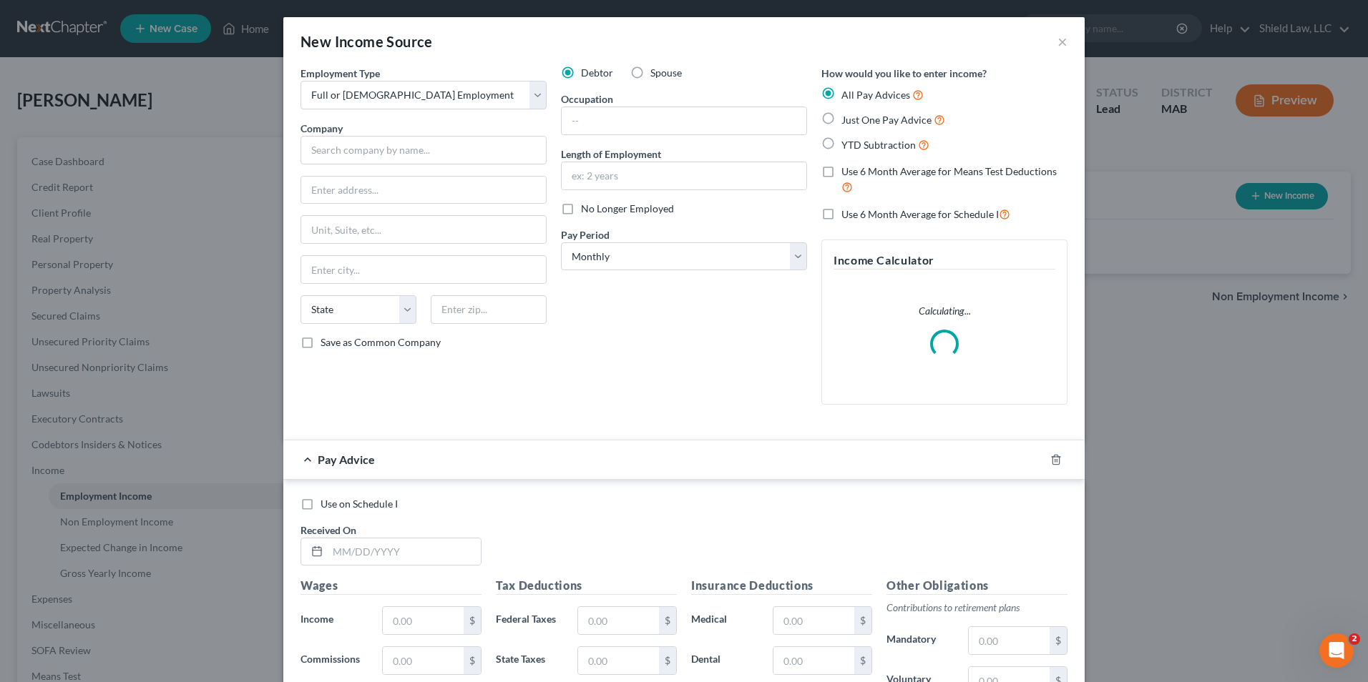
radio input "true"
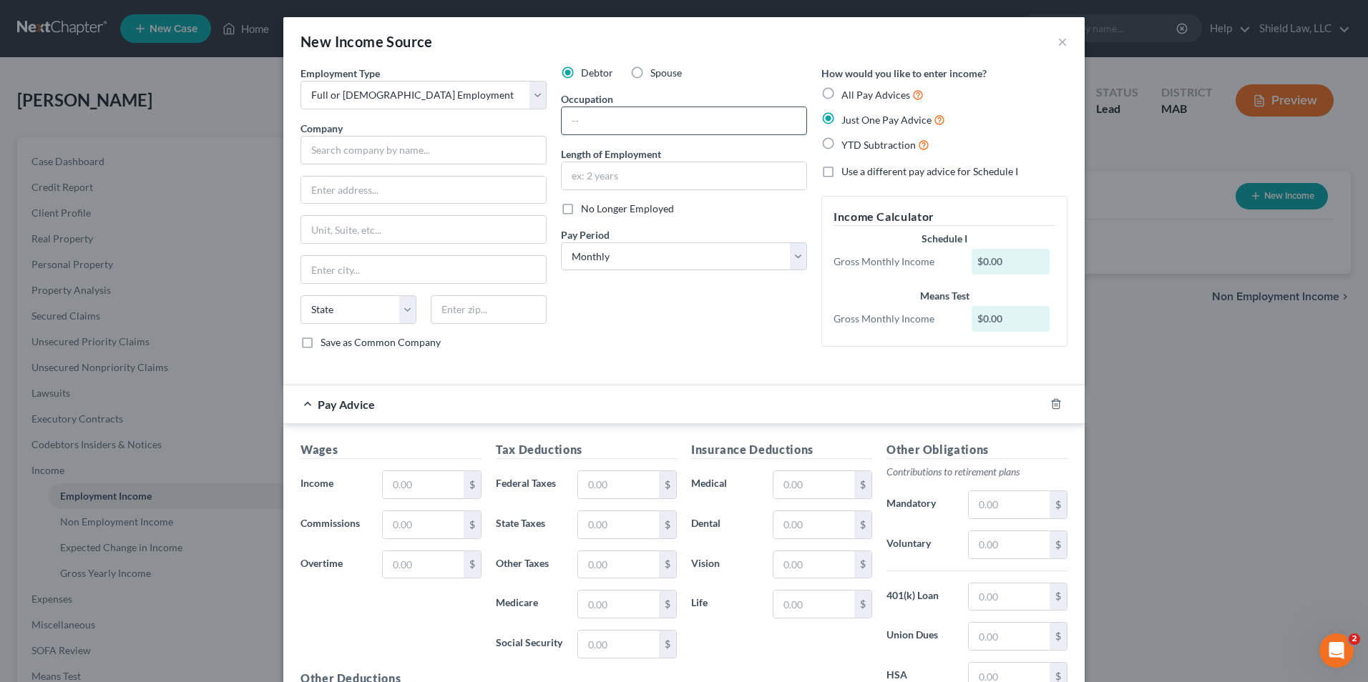
click at [591, 119] on input "text" at bounding box center [684, 120] width 245 height 27
type input "Tech Support"
click at [436, 488] on input "text" at bounding box center [423, 484] width 81 height 27
type input "0"
click at [584, 411] on div "Pay Advice" at bounding box center [663, 405] width 761 height 38
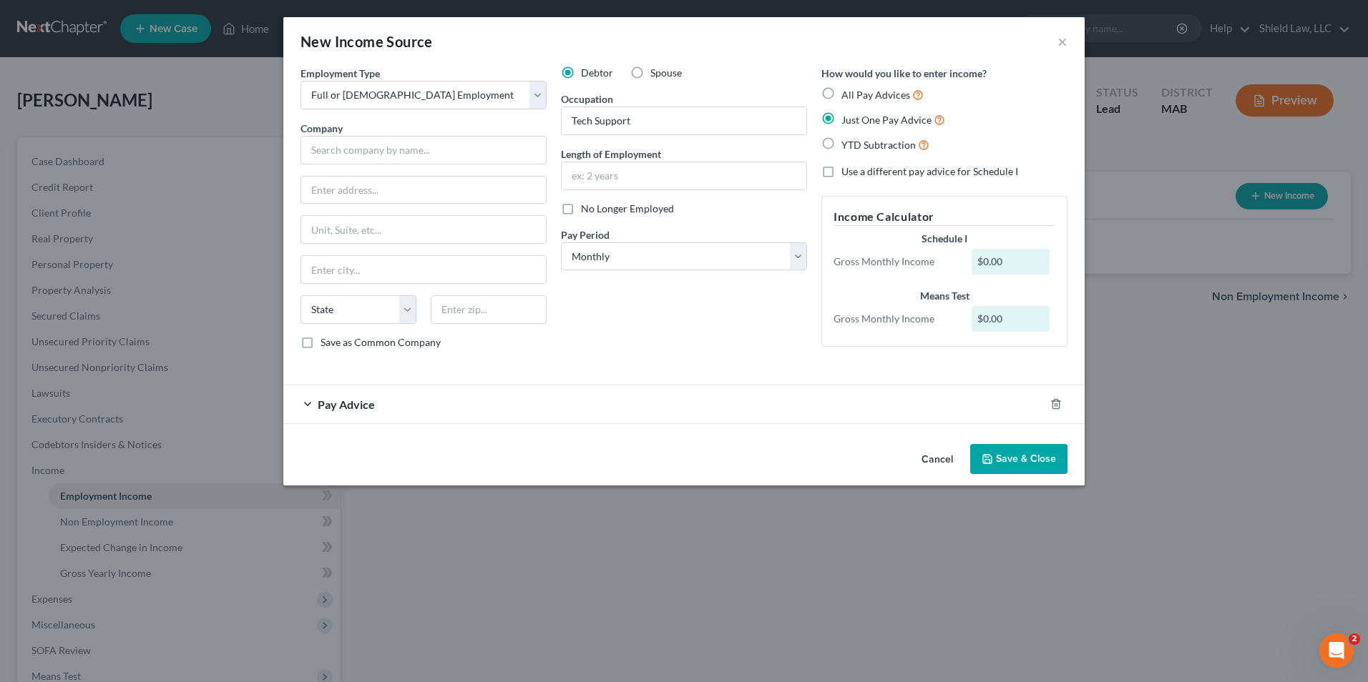
click at [991, 457] on icon "button" at bounding box center [987, 459] width 9 height 9
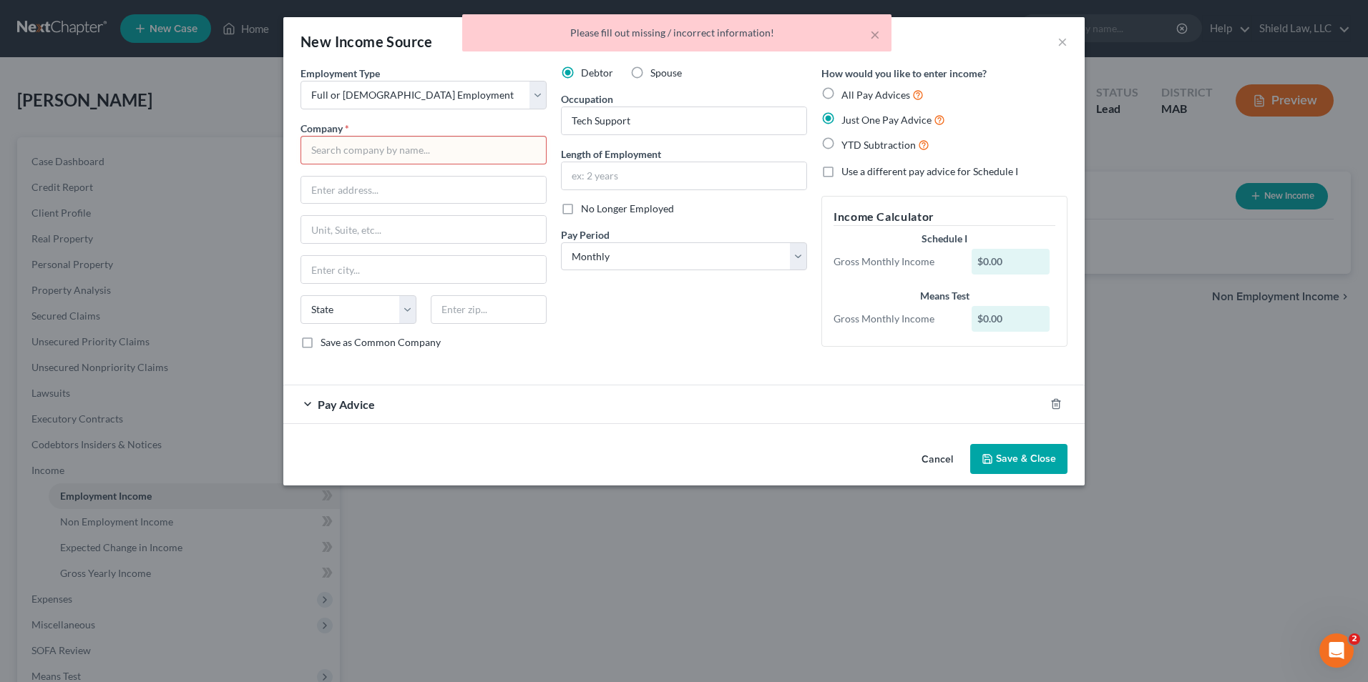
click at [424, 162] on input "text" at bounding box center [423, 150] width 246 height 29
type input "Job"
click at [1006, 456] on button "Save & Close" at bounding box center [1018, 459] width 97 height 30
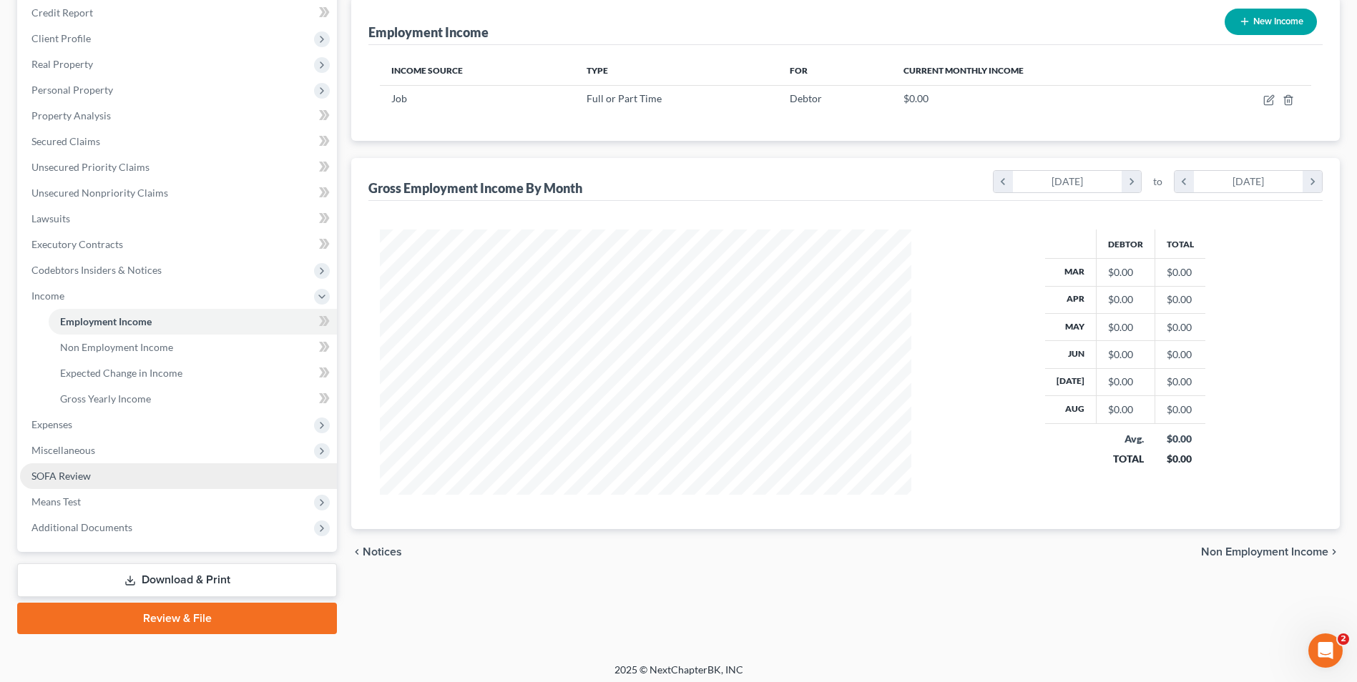
scroll to position [181, 0]
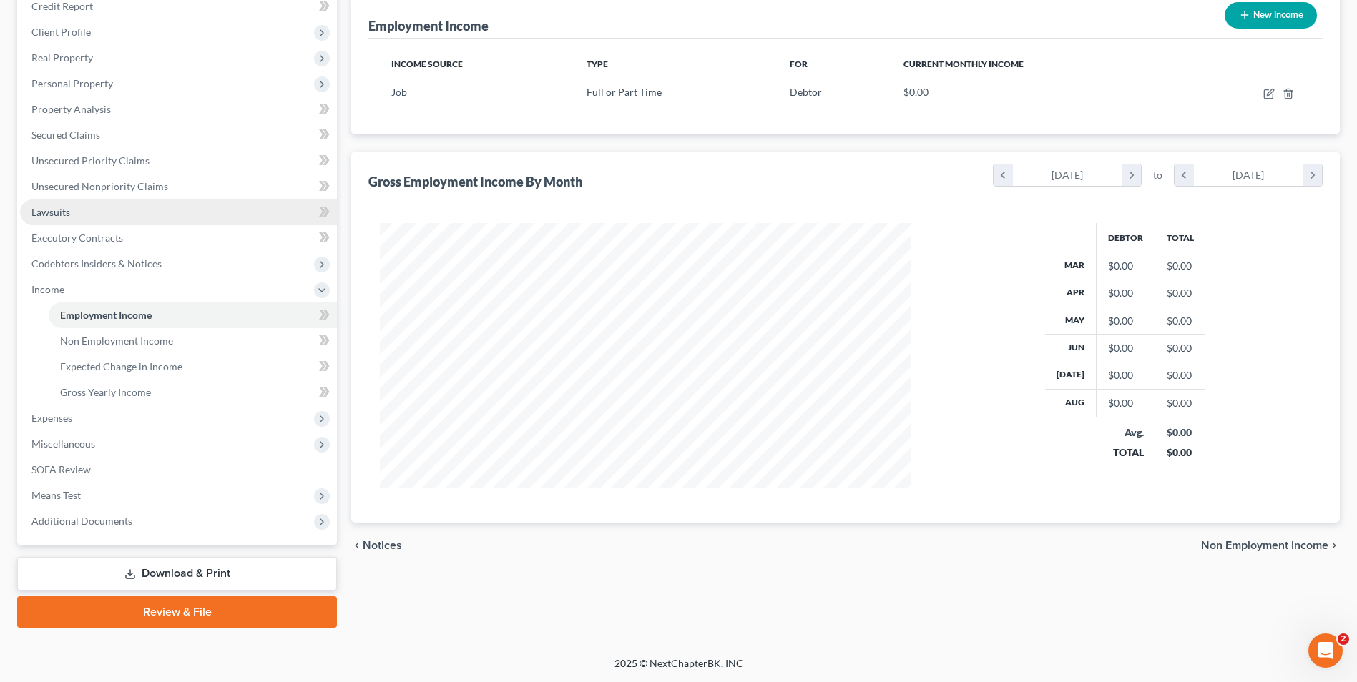
click at [76, 218] on link "Lawsuits" at bounding box center [178, 213] width 317 height 26
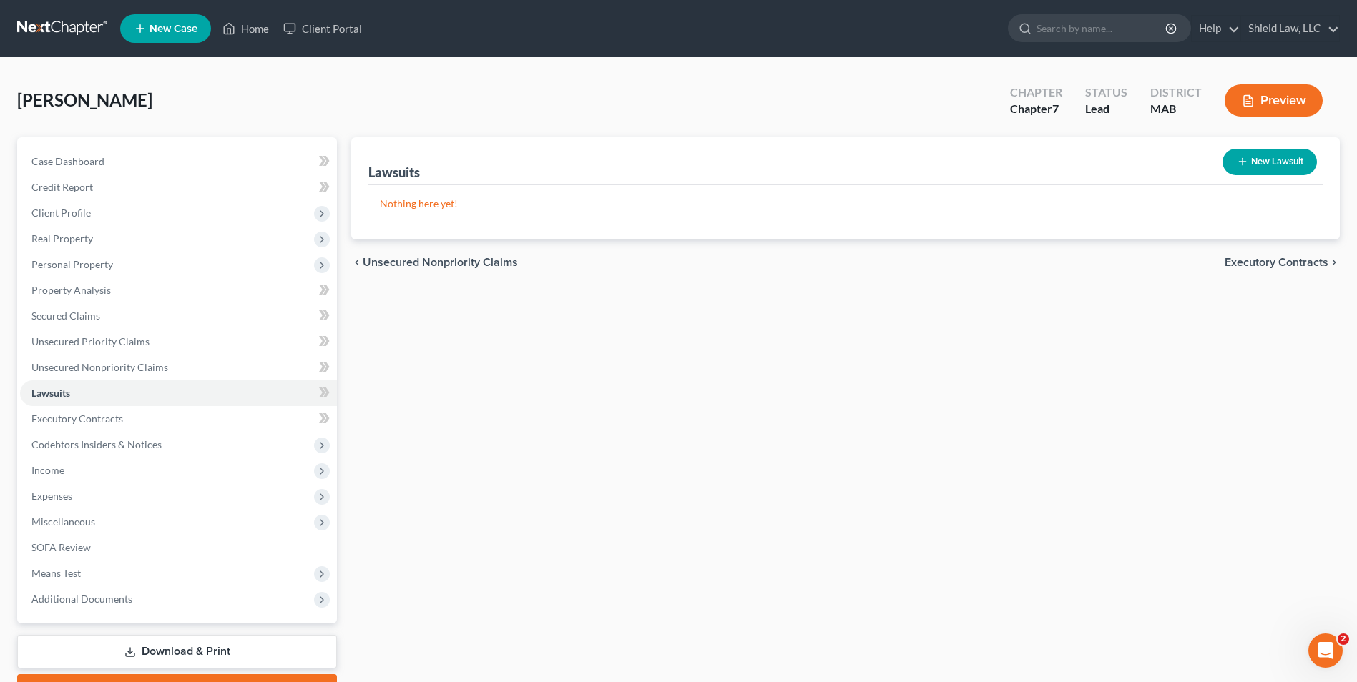
click at [1271, 163] on button "New Lawsuit" at bounding box center [1269, 162] width 94 height 26
select select "0"
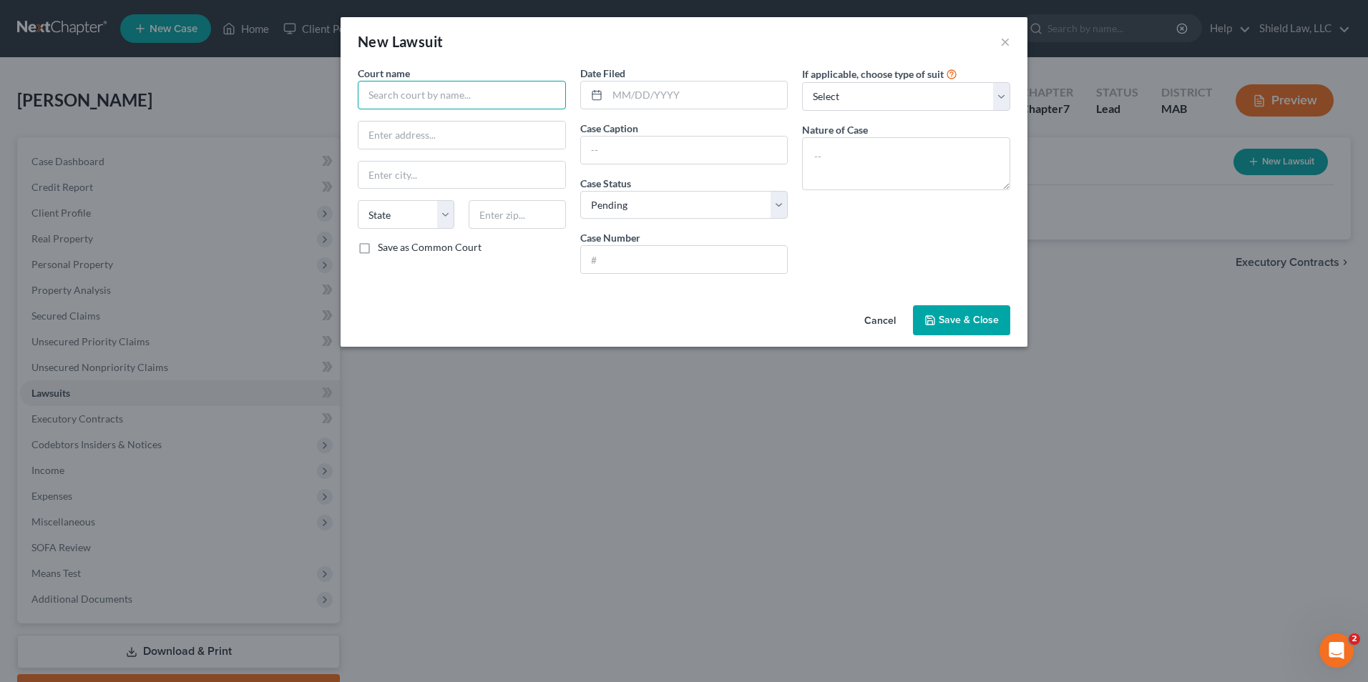
click at [401, 104] on input "text" at bounding box center [462, 95] width 208 height 29
click at [434, 127] on div "[GEOGRAPHIC_DATA]" at bounding box center [444, 119] width 172 height 21
type input "[GEOGRAPHIC_DATA]"
type input "[STREET_ADDRESS]"
type input "Brockton"
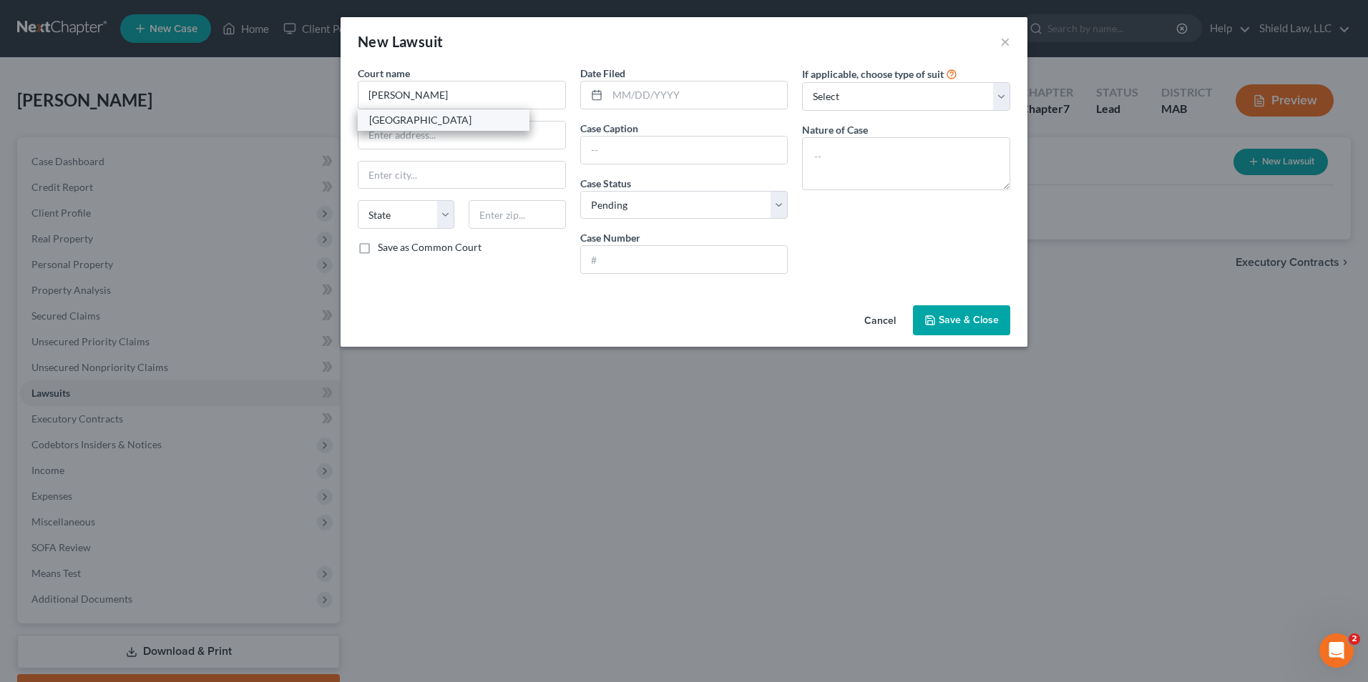
select select "22"
type input "02301"
click at [642, 94] on input "text" at bounding box center [697, 95] width 180 height 27
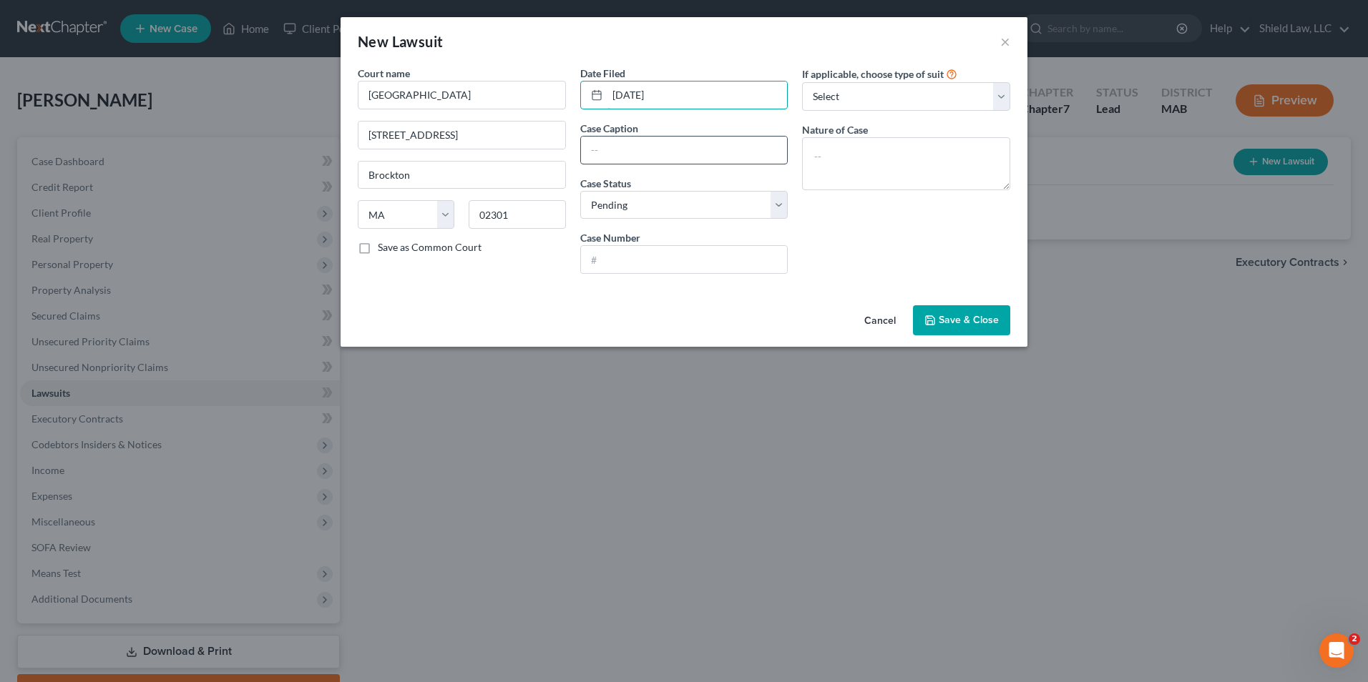
type input "[DATE]"
click at [635, 157] on input "text" at bounding box center [684, 150] width 207 height 27
type input "Jpmorgan Chase Bank N.A. v. [PERSON_NAME]"
click at [655, 254] on input "text" at bounding box center [684, 259] width 207 height 27
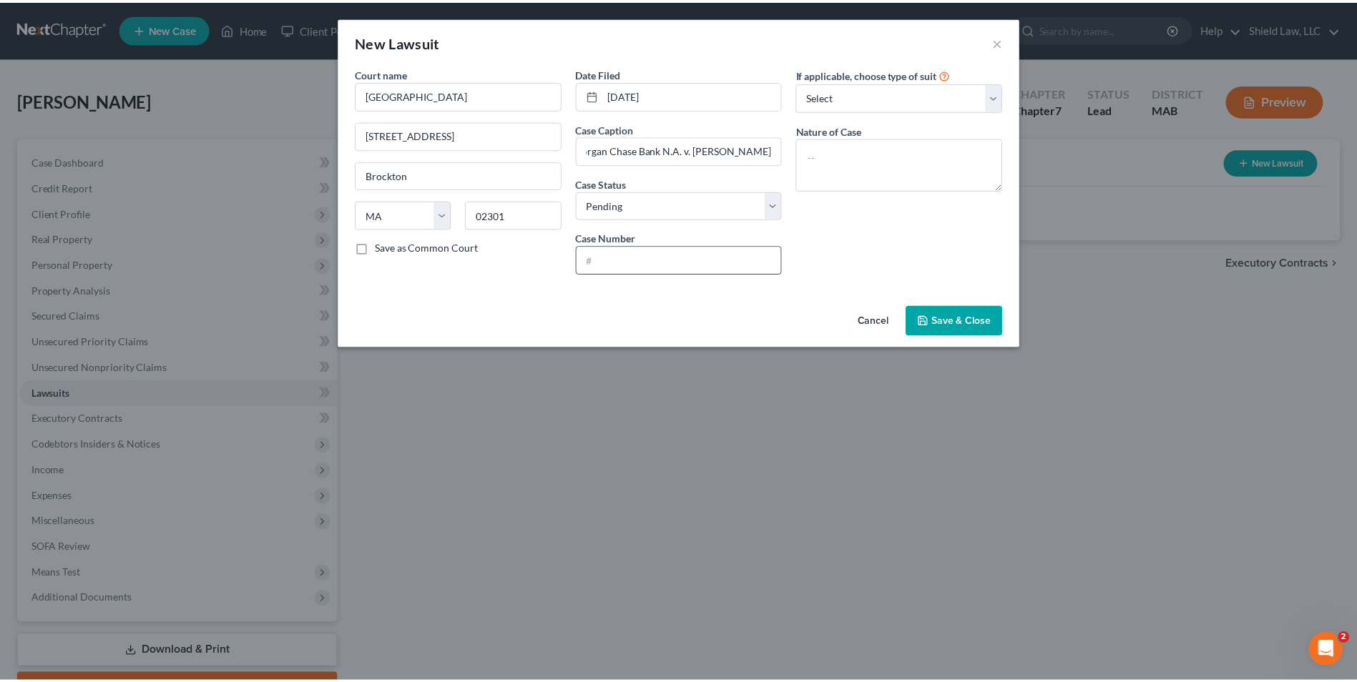
scroll to position [0, 0]
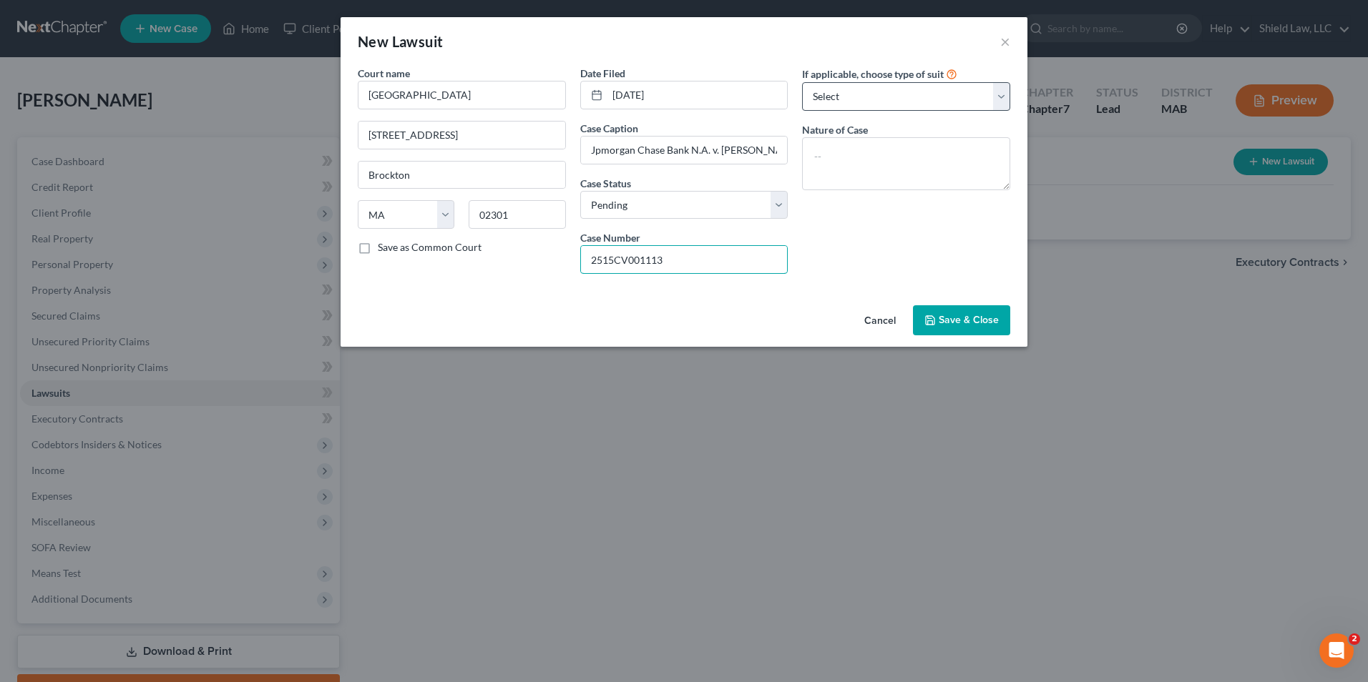
type input "2515CV001113"
click at [906, 107] on select "Select Repossession Garnishment Foreclosure Attached, Seized, Or Levied Other" at bounding box center [906, 96] width 208 height 29
select select "4"
click at [802, 82] on select "Select Repossession Garnishment Foreclosure Attached, Seized, Or Levied Other" at bounding box center [906, 96] width 208 height 29
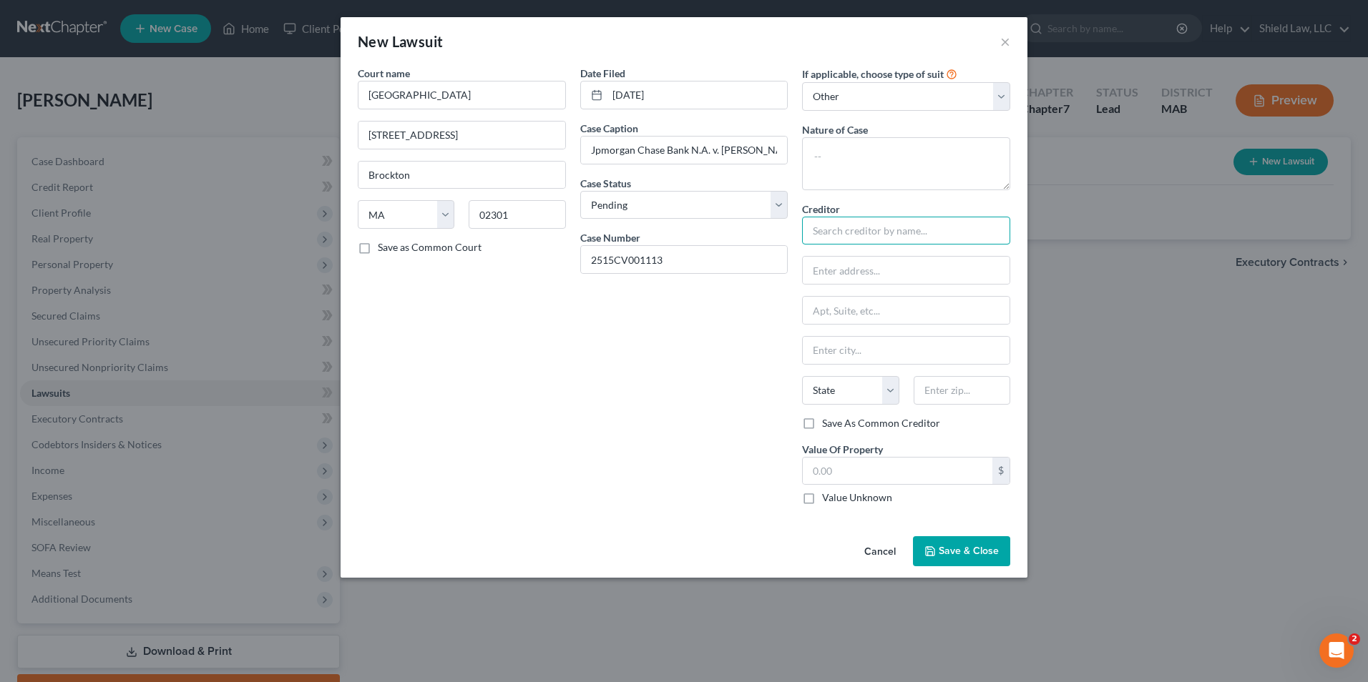
click at [873, 240] on input "text" at bounding box center [906, 231] width 208 height 29
type input "Jpmorgan Chase Bank c/o [PERSON_NAME] Esq."
drag, startPoint x: 876, startPoint y: 290, endPoint x: 866, endPoint y: 274, distance: 18.9
click at [876, 290] on div "Creditor * Jpmorgan Chase Bank c/o [PERSON_NAME] Esq. State [US_STATE] AK AR AZ…" at bounding box center [906, 309] width 208 height 215
click at [866, 273] on input "text" at bounding box center [906, 270] width 207 height 27
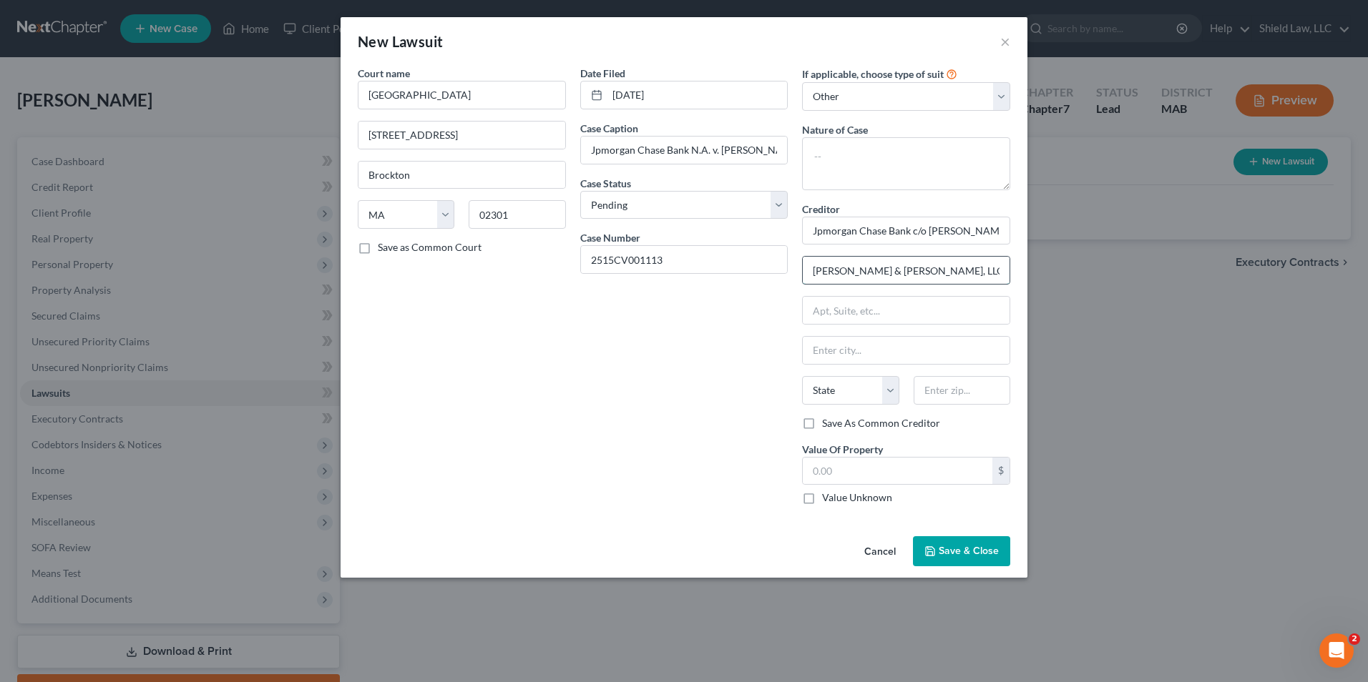
type input "[PERSON_NAME] & [PERSON_NAME], LLC"
type input "[STREET_ADDRESS]"
type input "11749"
click at [737, 383] on div "Date Filed [DATE] Case Caption Jpmorgan Chase Bank N.A. v. [PERSON_NAME] Case S…" at bounding box center [684, 291] width 222 height 451
type input "[GEOGRAPHIC_DATA]"
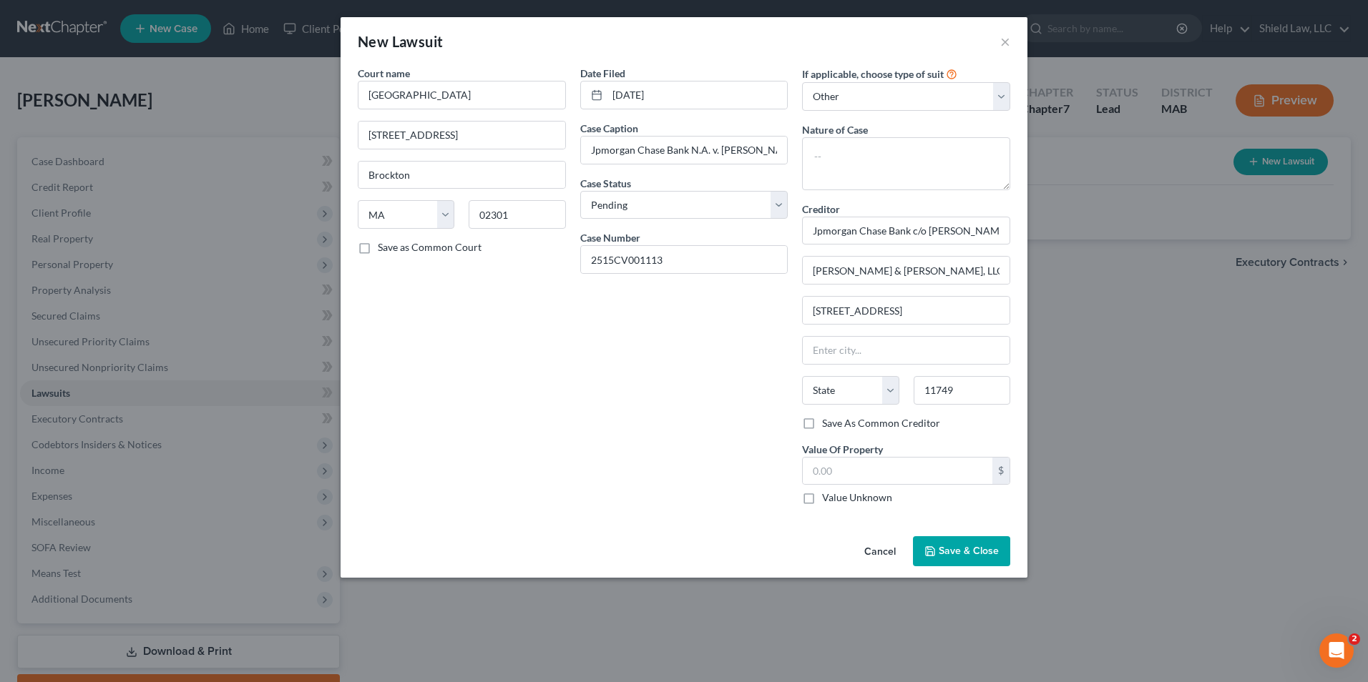
select select "35"
click at [976, 553] on span "Save & Close" at bounding box center [968, 551] width 60 height 12
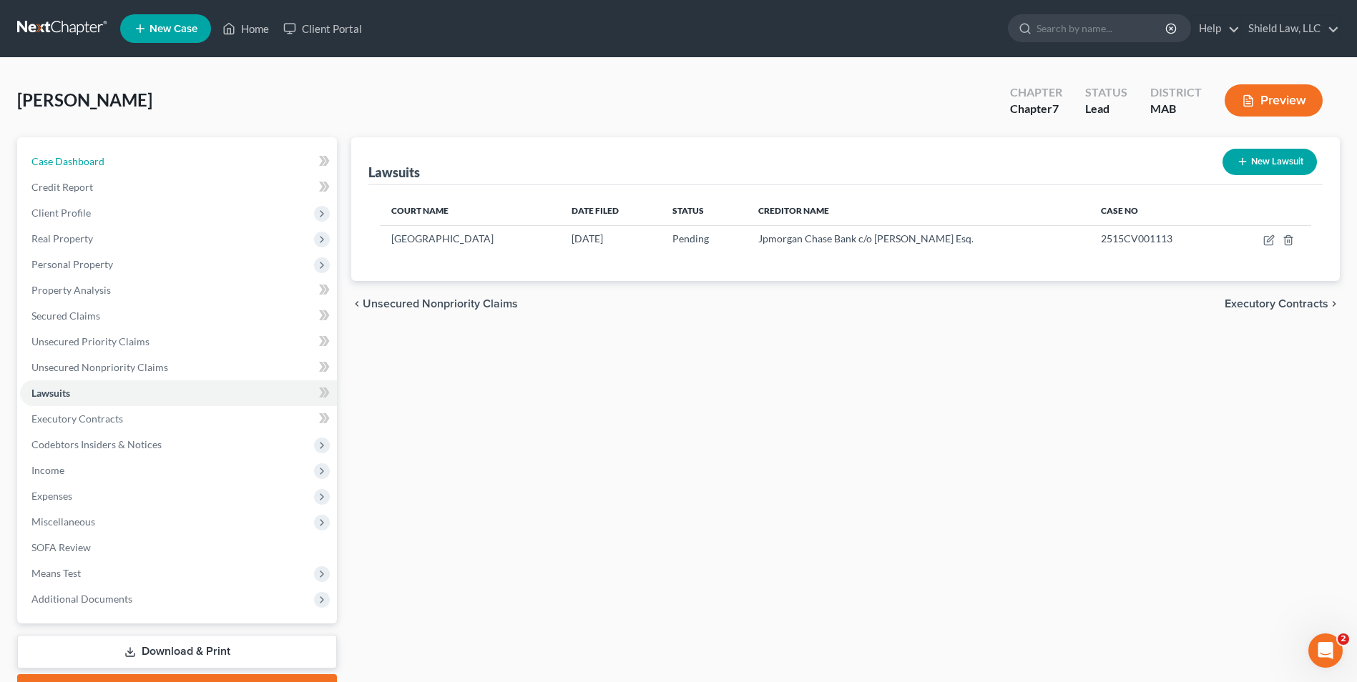
drag, startPoint x: 146, startPoint y: 159, endPoint x: 159, endPoint y: 0, distance: 159.3
click at [146, 159] on link "Case Dashboard" at bounding box center [178, 162] width 317 height 26
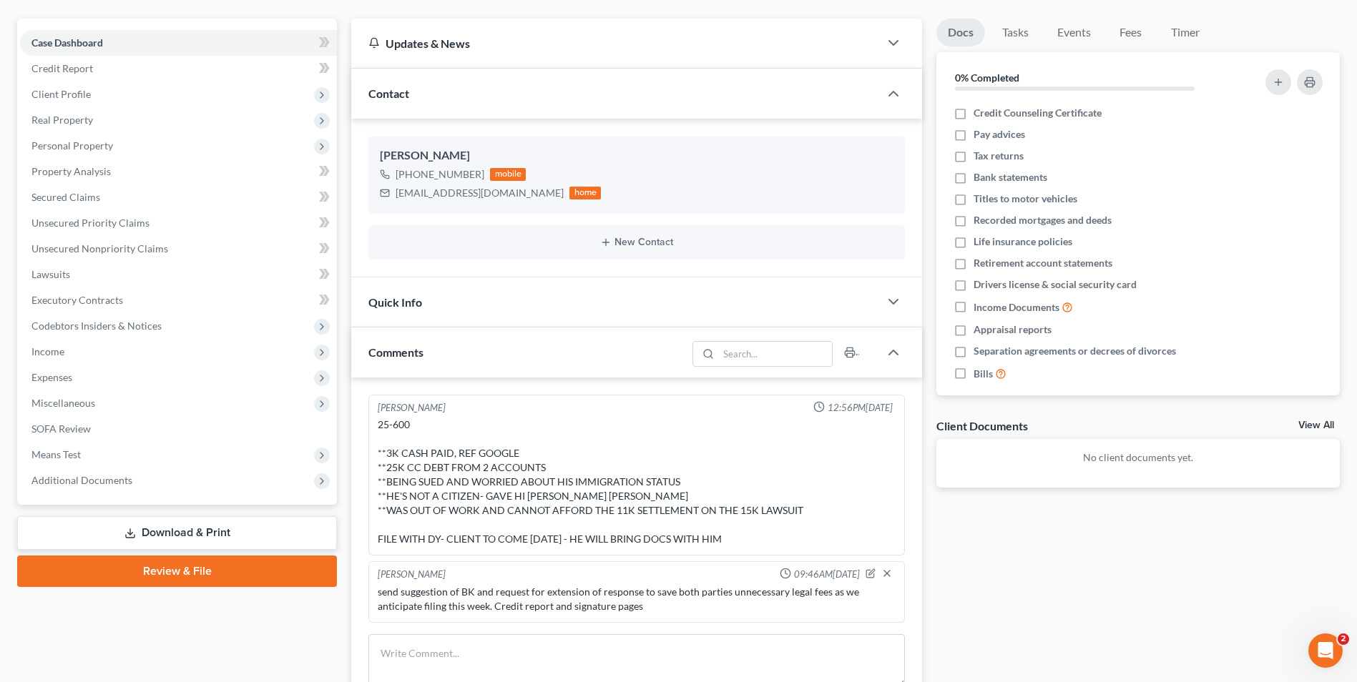
scroll to position [215, 0]
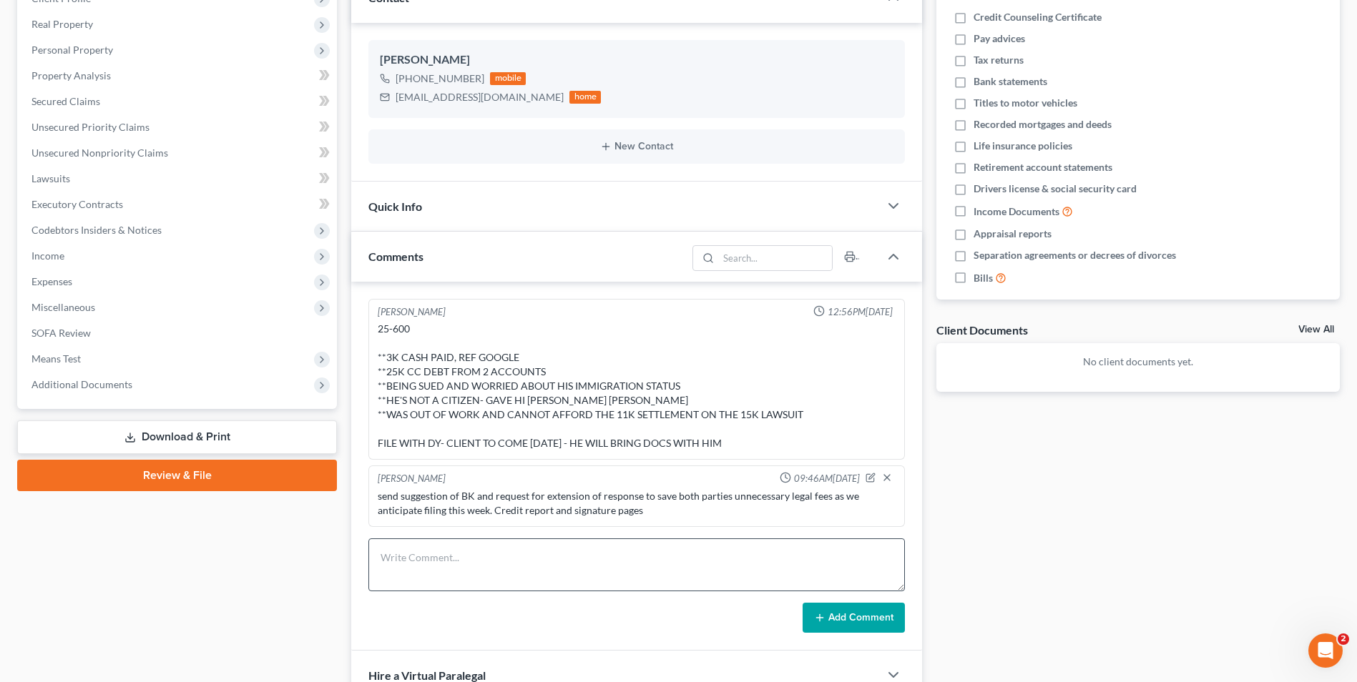
drag, startPoint x: 504, startPoint y: 524, endPoint x: 500, endPoint y: 550, distance: 26.7
click at [504, 525] on div "[PERSON_NAME] 09:46AM[DATE] send suggestion of BK and request for extension of …" at bounding box center [636, 497] width 536 height 62
click at [500, 550] on textarea at bounding box center [636, 565] width 536 height 53
type textarea "Faxed and Emailed Suggestion of BK to [PERSON_NAME] & [PERSON_NAME]"
click at [866, 616] on button "Add Comment" at bounding box center [854, 618] width 102 height 30
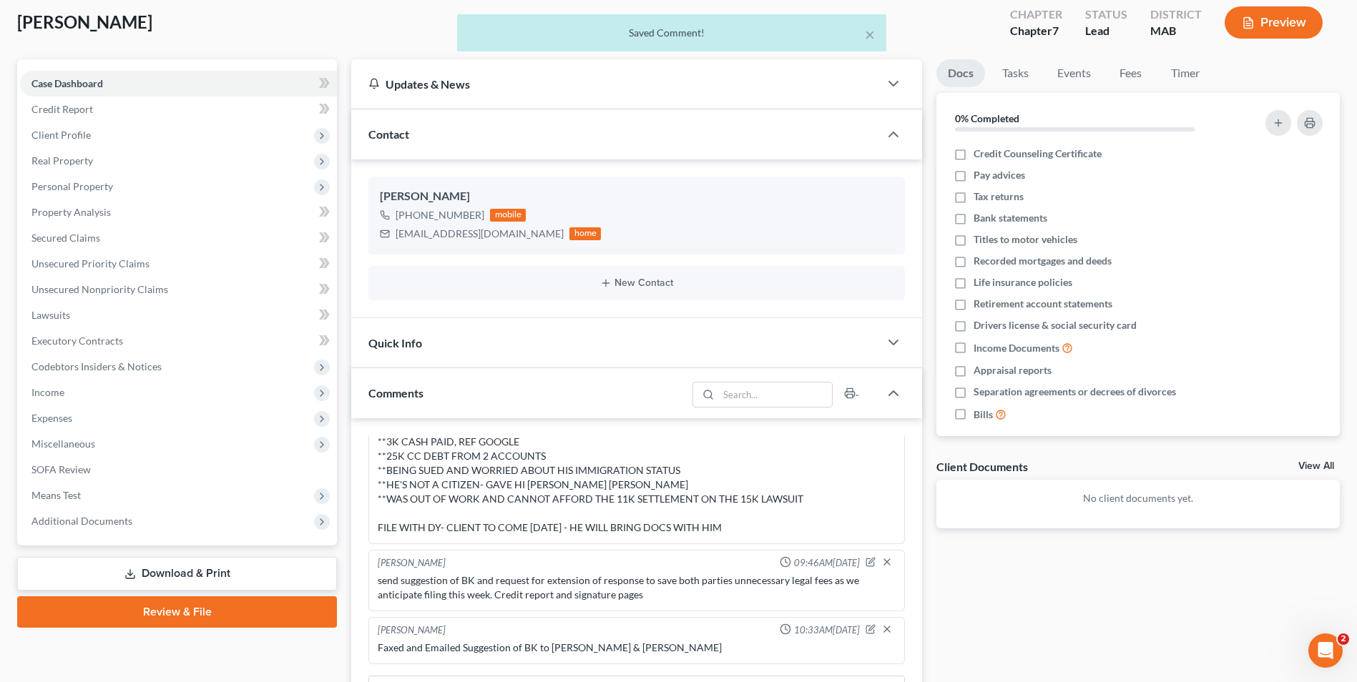
scroll to position [0, 0]
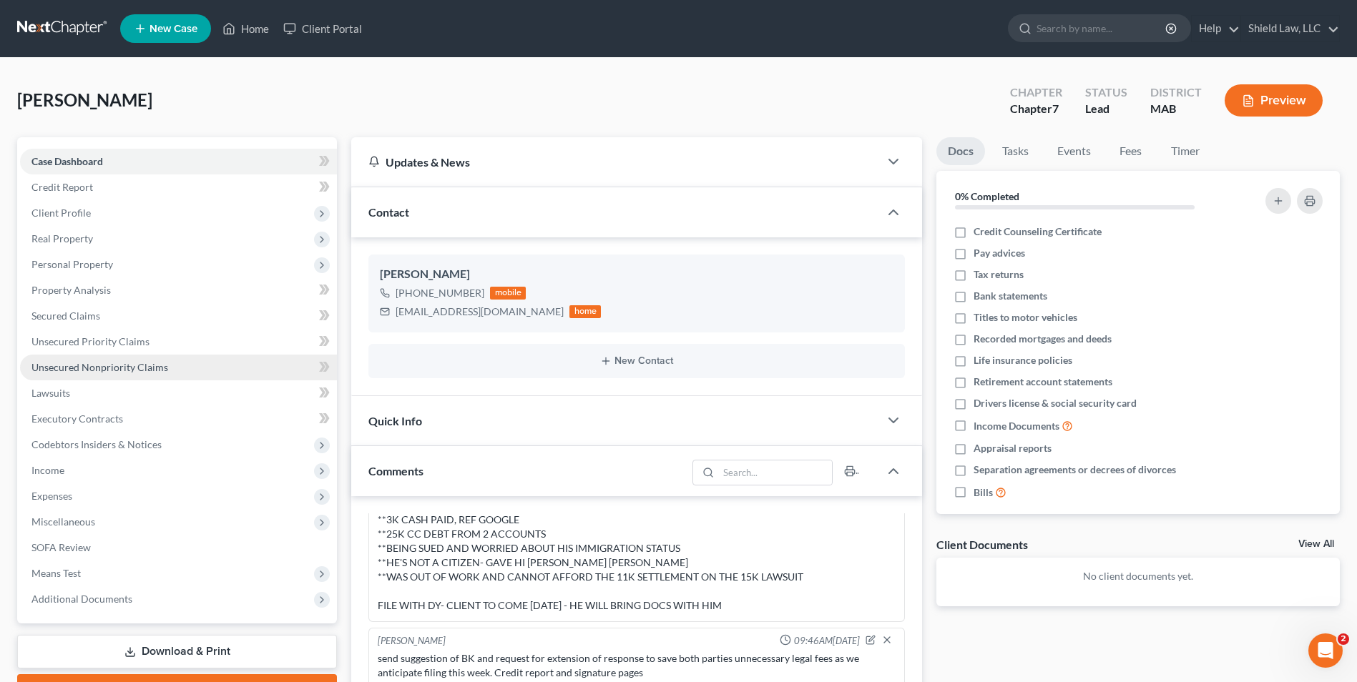
drag, startPoint x: 108, startPoint y: 363, endPoint x: 120, endPoint y: 363, distance: 12.2
click at [108, 363] on span "Unsecured Nonpriority Claims" at bounding box center [99, 367] width 137 height 12
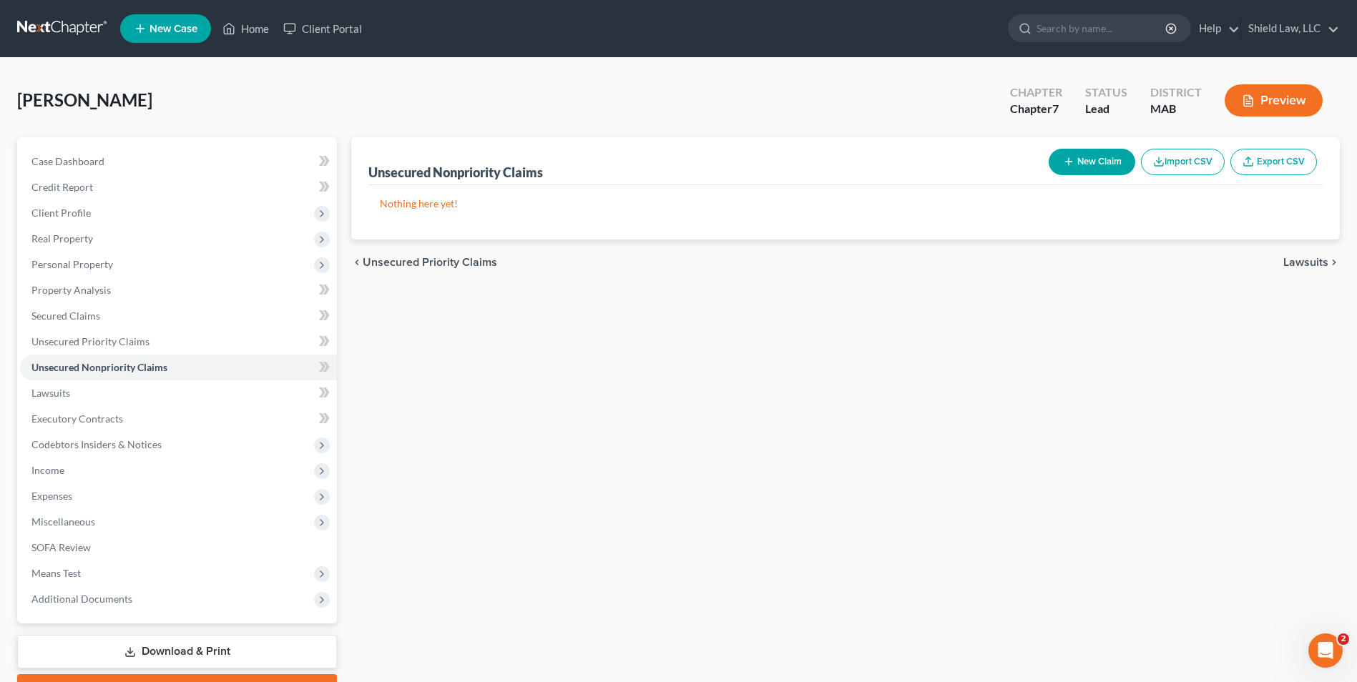
click at [1082, 151] on button "New Claim" at bounding box center [1092, 162] width 87 height 26
select select "0"
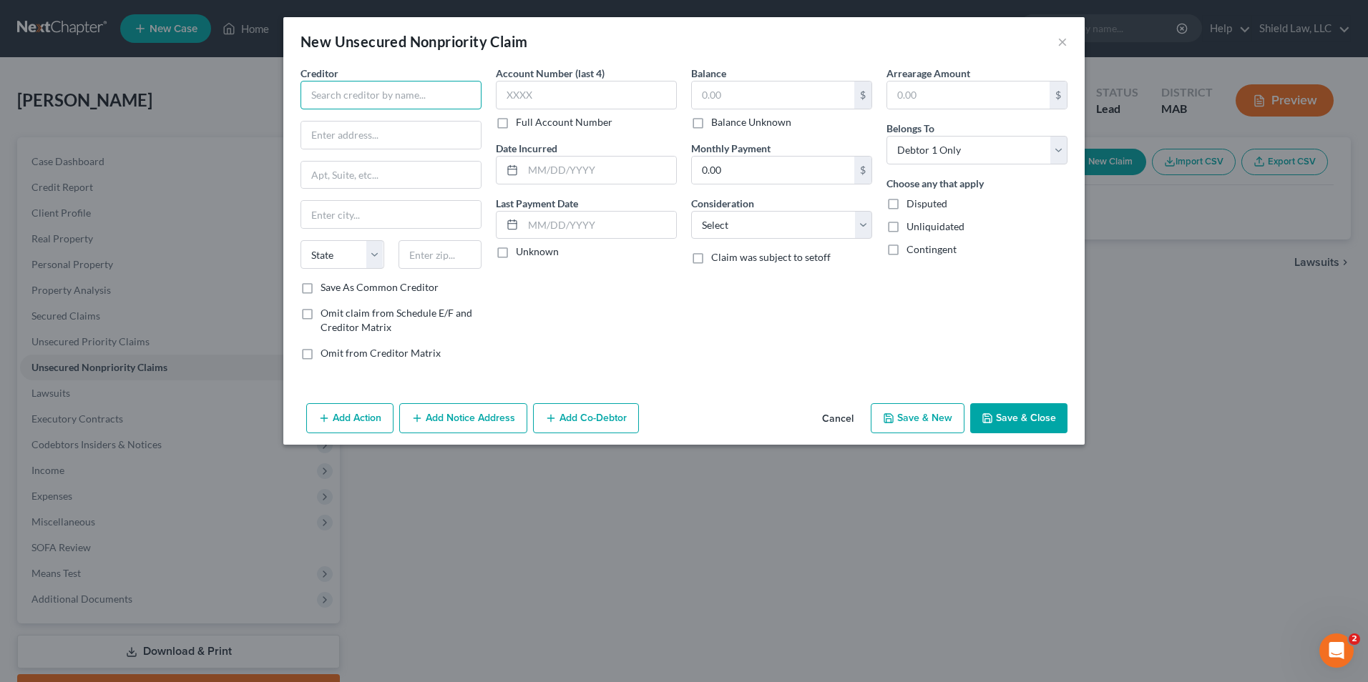
click at [401, 85] on input "text" at bounding box center [390, 95] width 181 height 29
click at [321, 99] on input "text" at bounding box center [390, 95] width 181 height 29
type input "J"
type input "Chase Card Services"
type input "PO Box 15299"
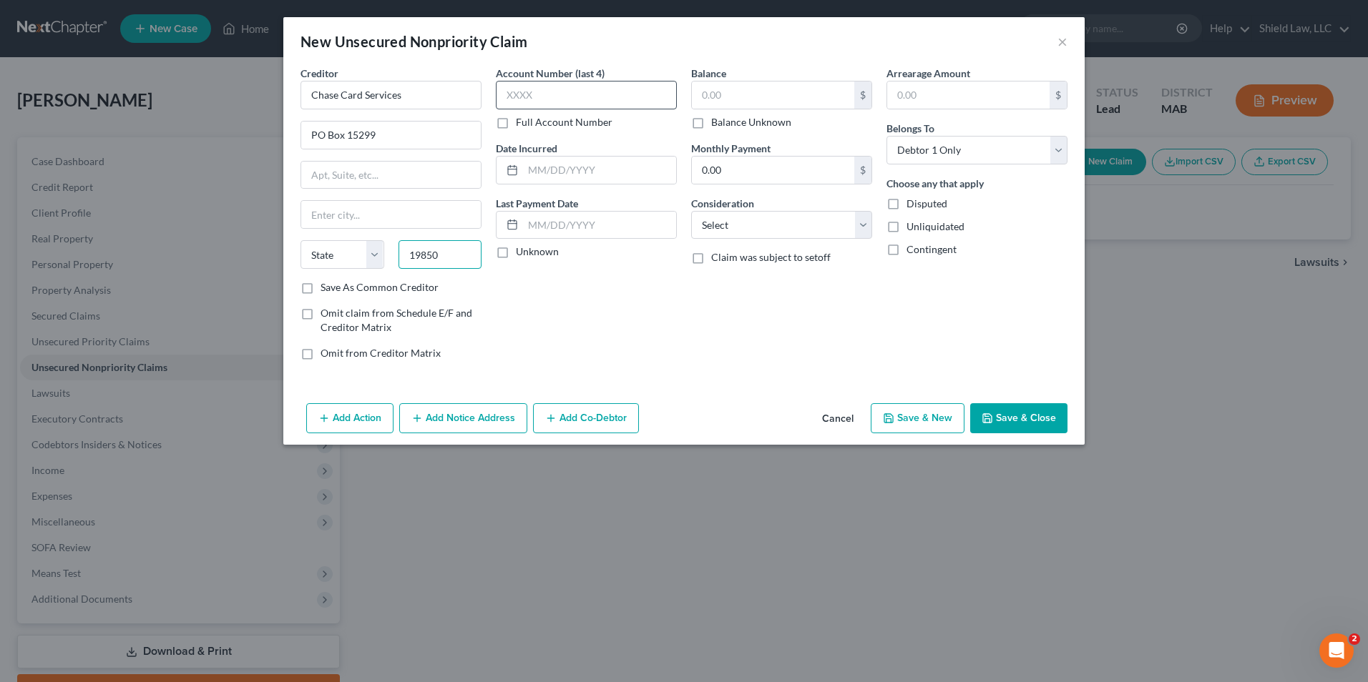
type input "19850"
click at [611, 89] on input "text" at bounding box center [586, 95] width 181 height 29
type input "Wilmington"
select select "7"
type input "7011"
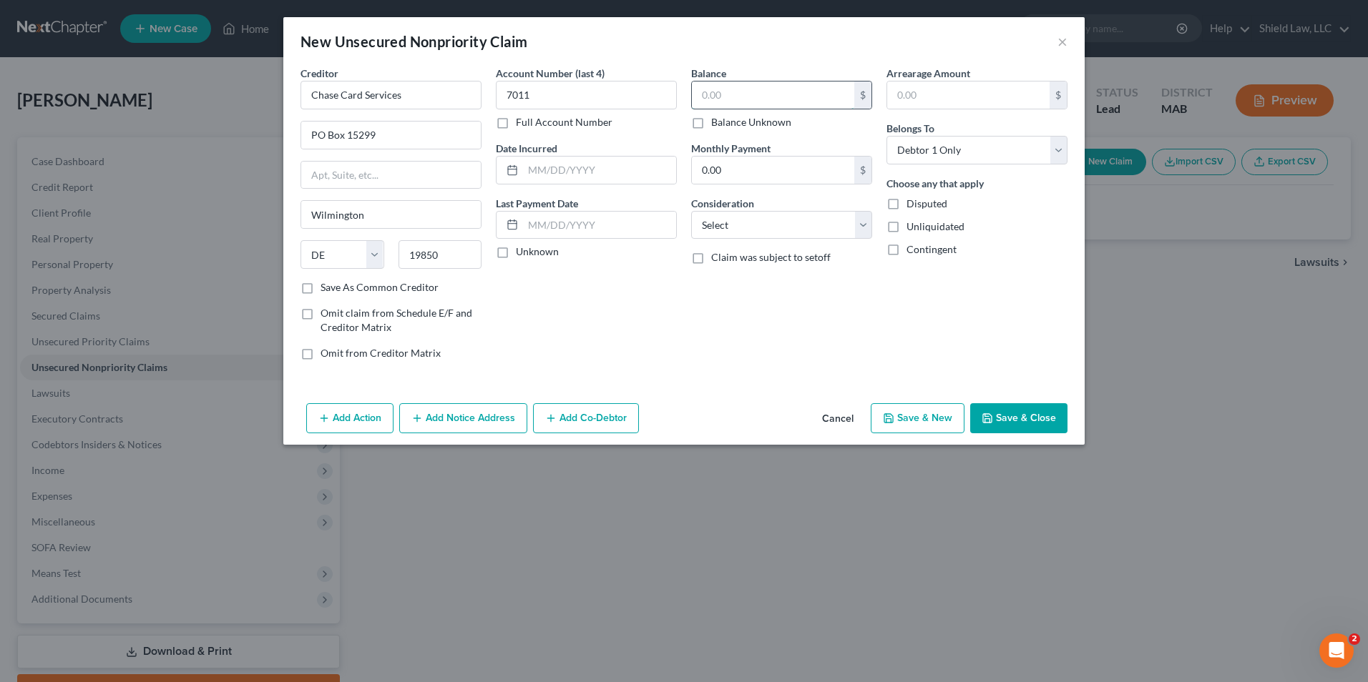
click at [745, 88] on input "text" at bounding box center [773, 95] width 162 height 27
click at [945, 413] on button "Save & New" at bounding box center [918, 418] width 94 height 30
type input "15,218.00"
select select "0"
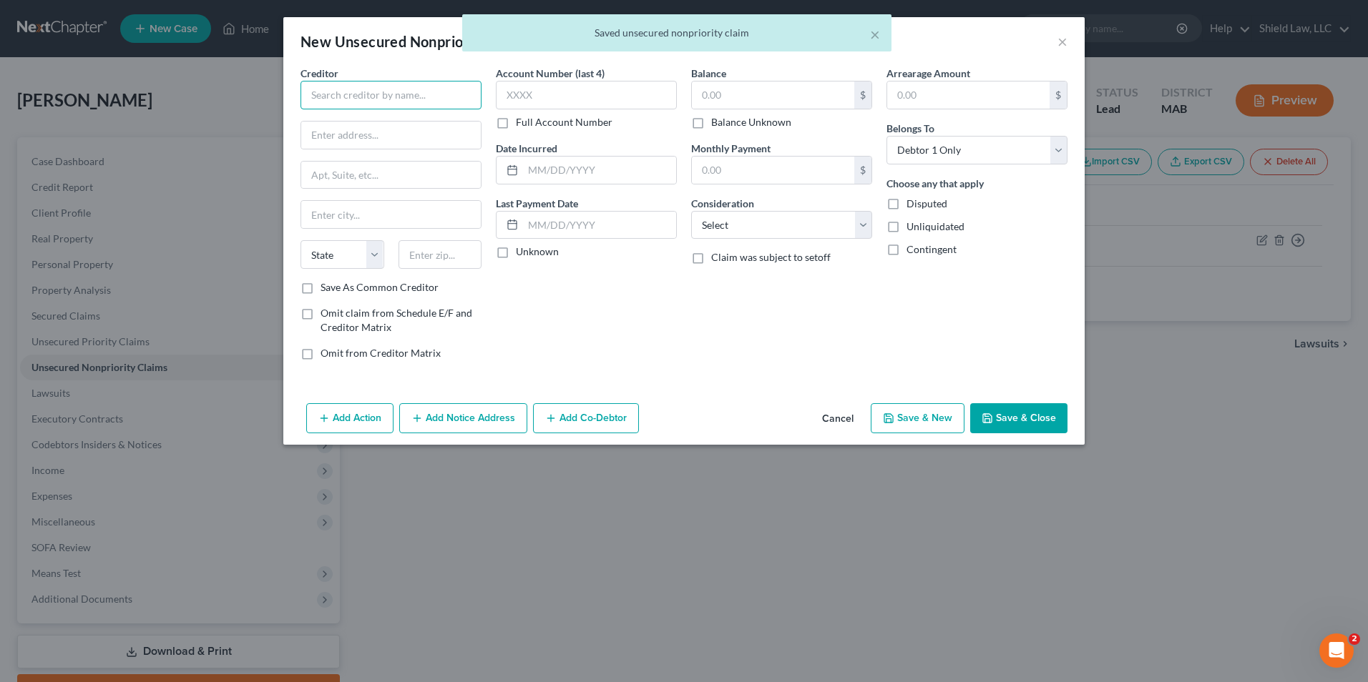
click at [394, 93] on input "text" at bounding box center [390, 95] width 181 height 29
type input "Capital One"
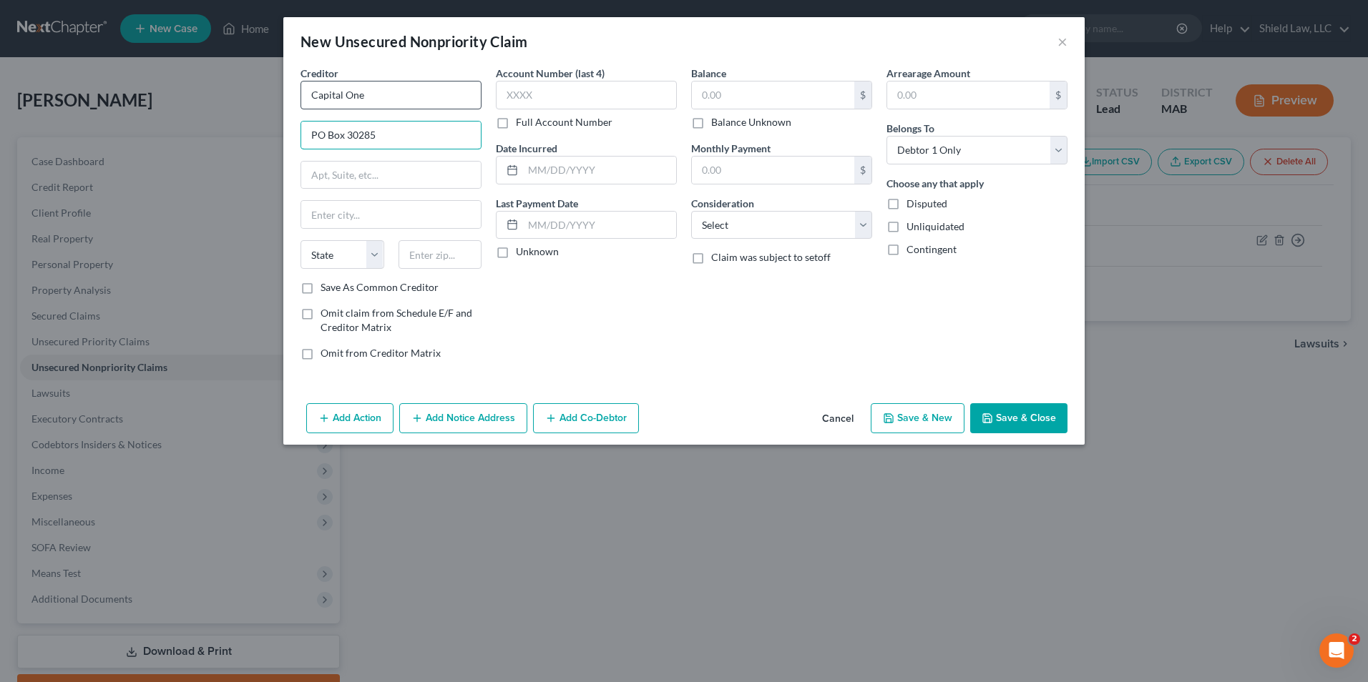
type input "PO Box 30285"
type input "84130"
click at [565, 87] on input "text" at bounding box center [586, 95] width 181 height 29
type input "[GEOGRAPHIC_DATA]"
select select "46"
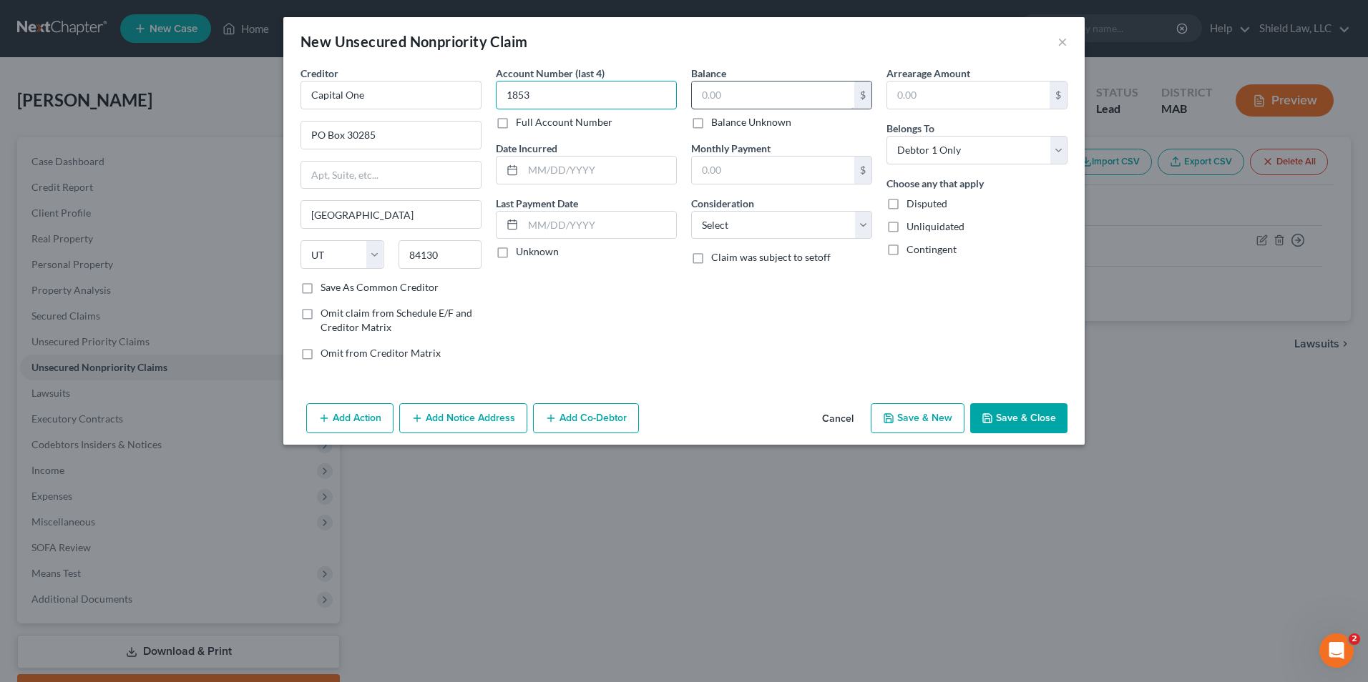
type input "1853"
click at [750, 104] on input "text" at bounding box center [773, 95] width 162 height 27
type input "6,041"
click at [906, 412] on button "Save & New" at bounding box center [918, 418] width 94 height 30
select select "0"
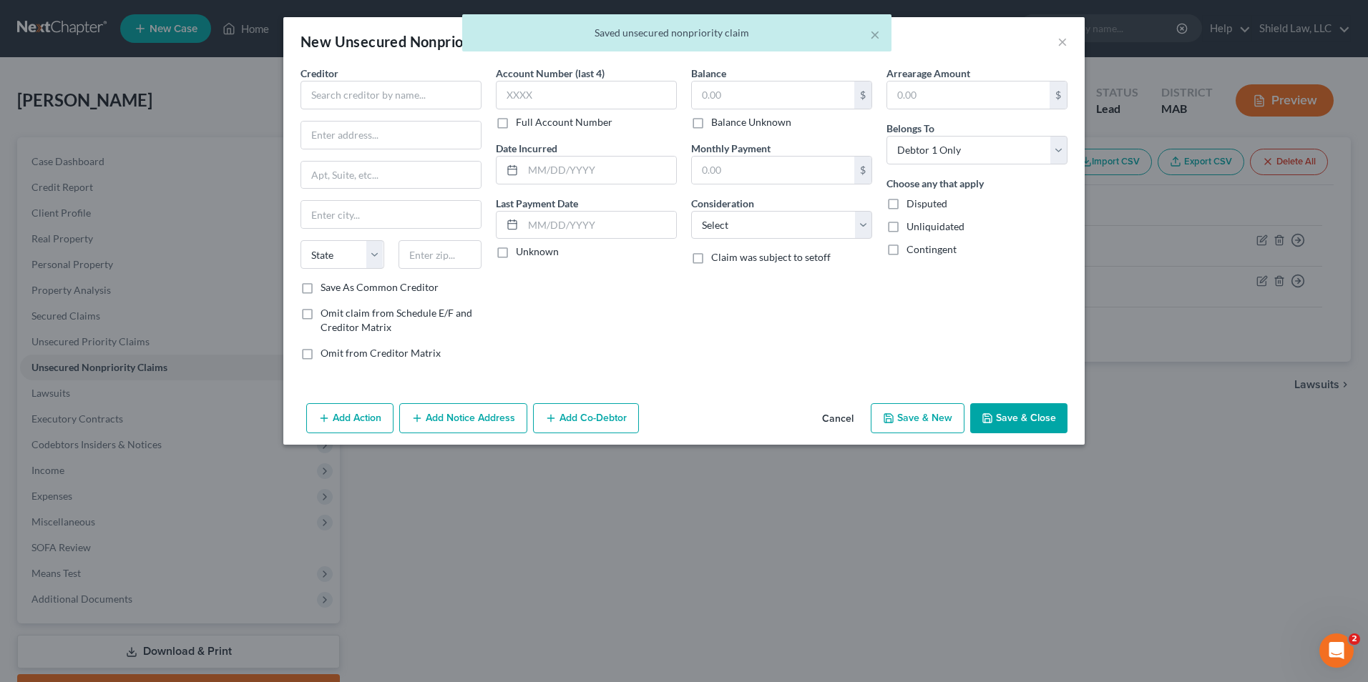
type input "6,041.00"
type input "0.00"
click at [337, 89] on input "text" at bounding box center [390, 95] width 181 height 29
type input "Capital One"
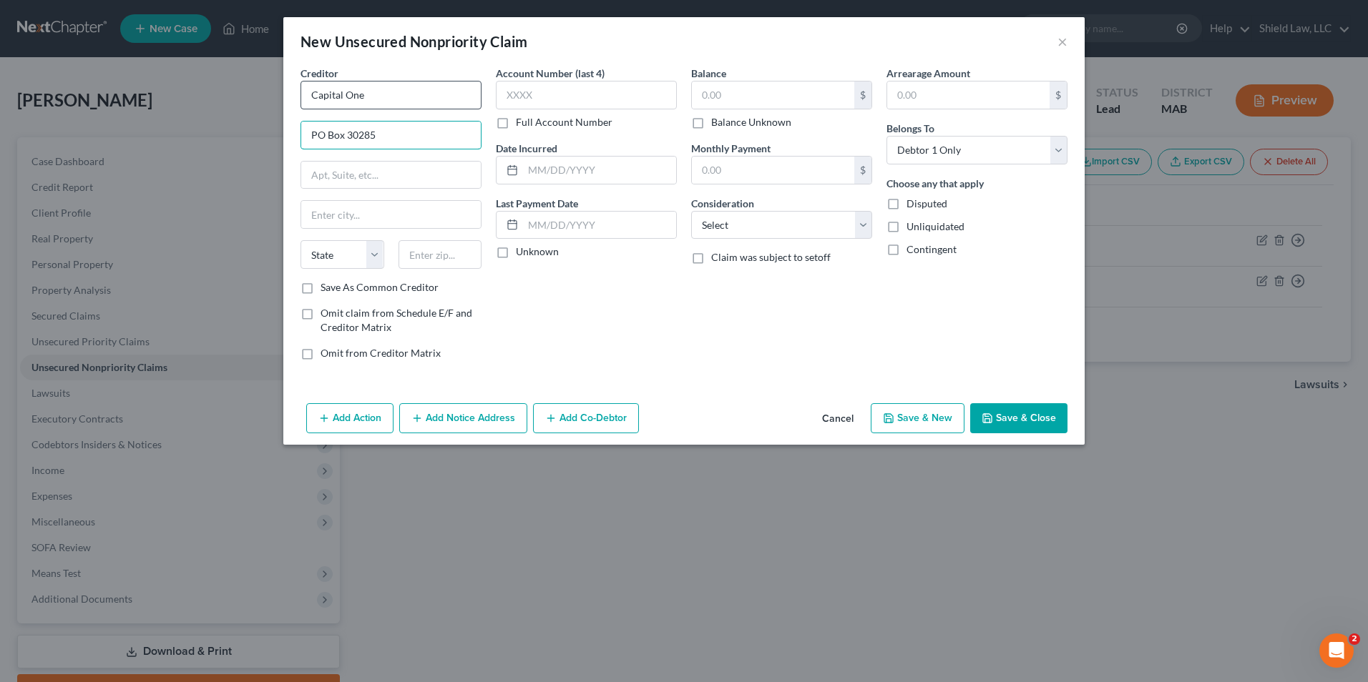
type input "PO Box 30285"
type input "84130"
click at [545, 96] on input "text" at bounding box center [586, 95] width 181 height 29
type input "[GEOGRAPHIC_DATA]"
select select "46"
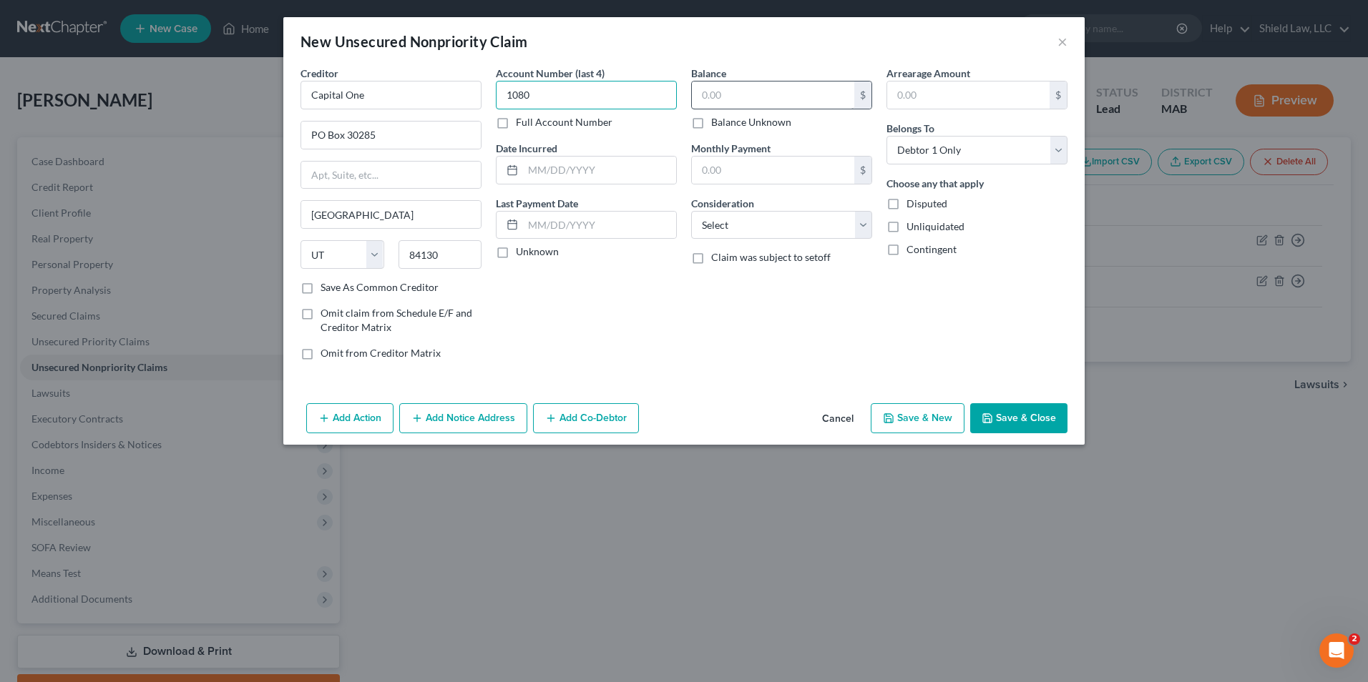
type input "1080"
click at [697, 85] on input "text" at bounding box center [773, 95] width 162 height 27
click at [1048, 418] on button "Save & Close" at bounding box center [1018, 418] width 97 height 30
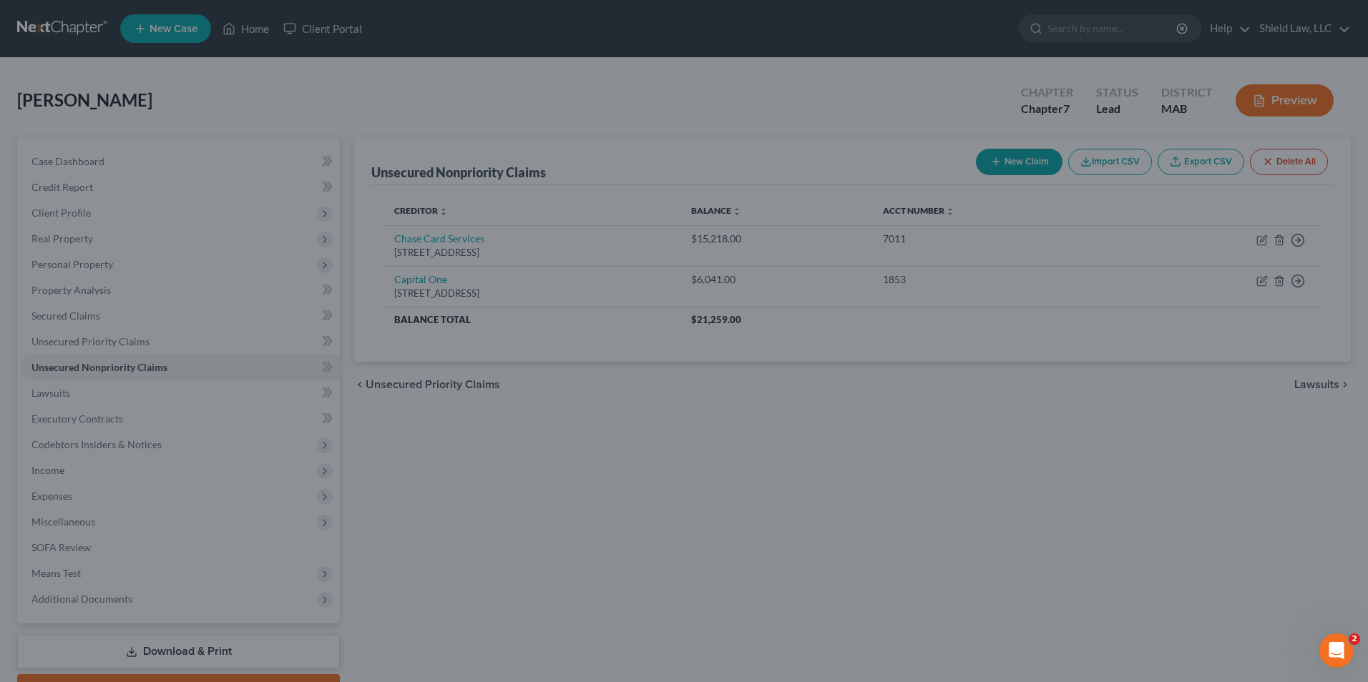
type input "3,729.00"
type input "0.00"
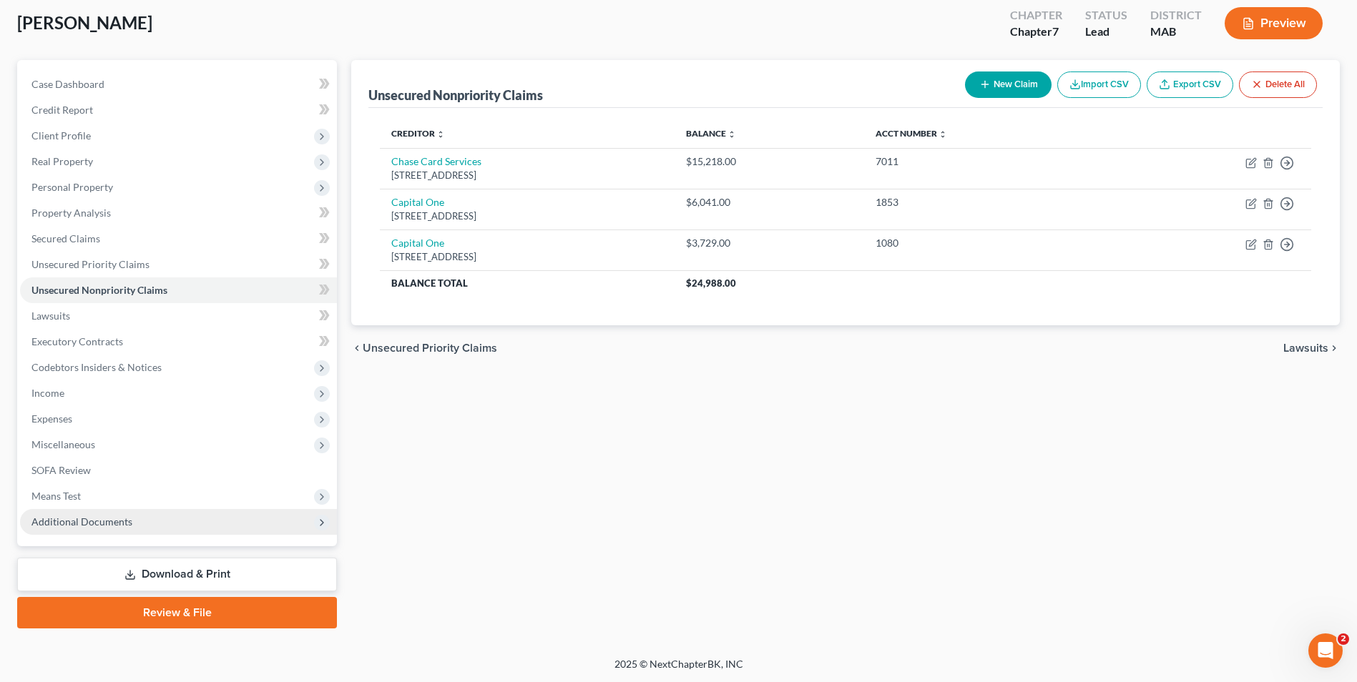
scroll to position [78, 0]
click at [79, 519] on span "Additional Documents" at bounding box center [81, 521] width 101 height 12
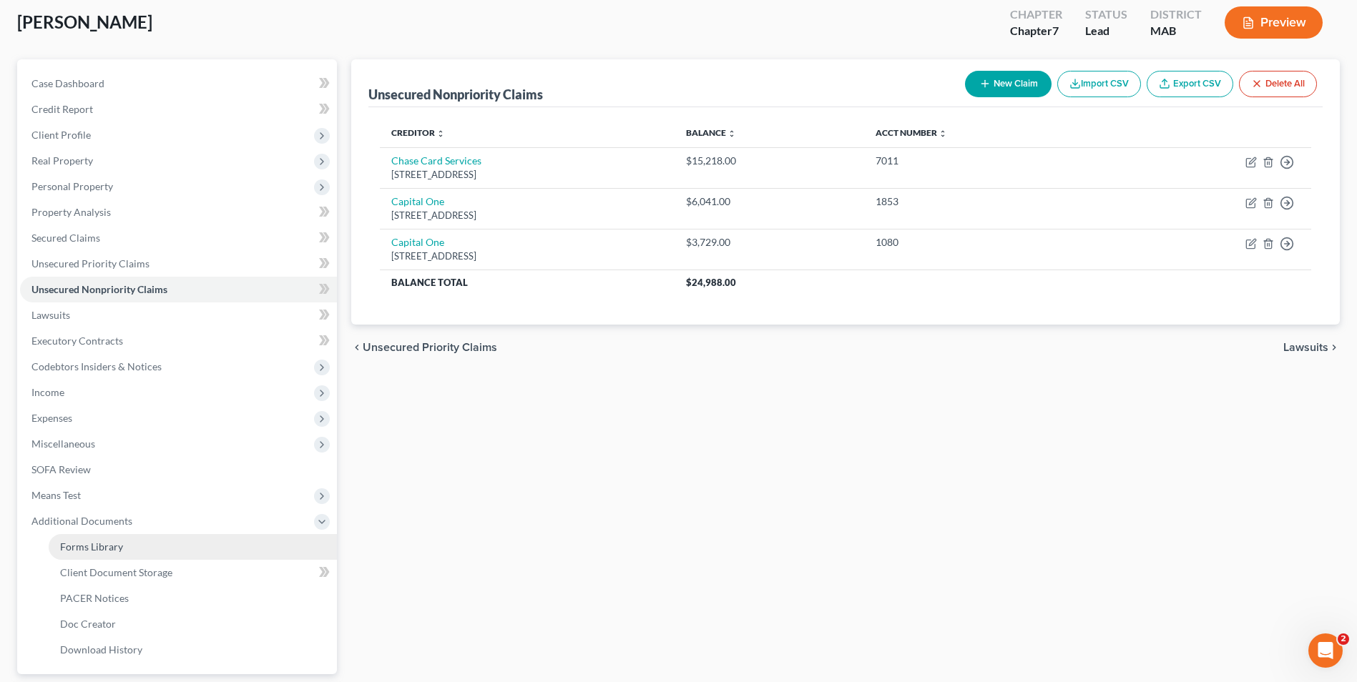
click at [118, 548] on span "Forms Library" at bounding box center [91, 547] width 63 height 12
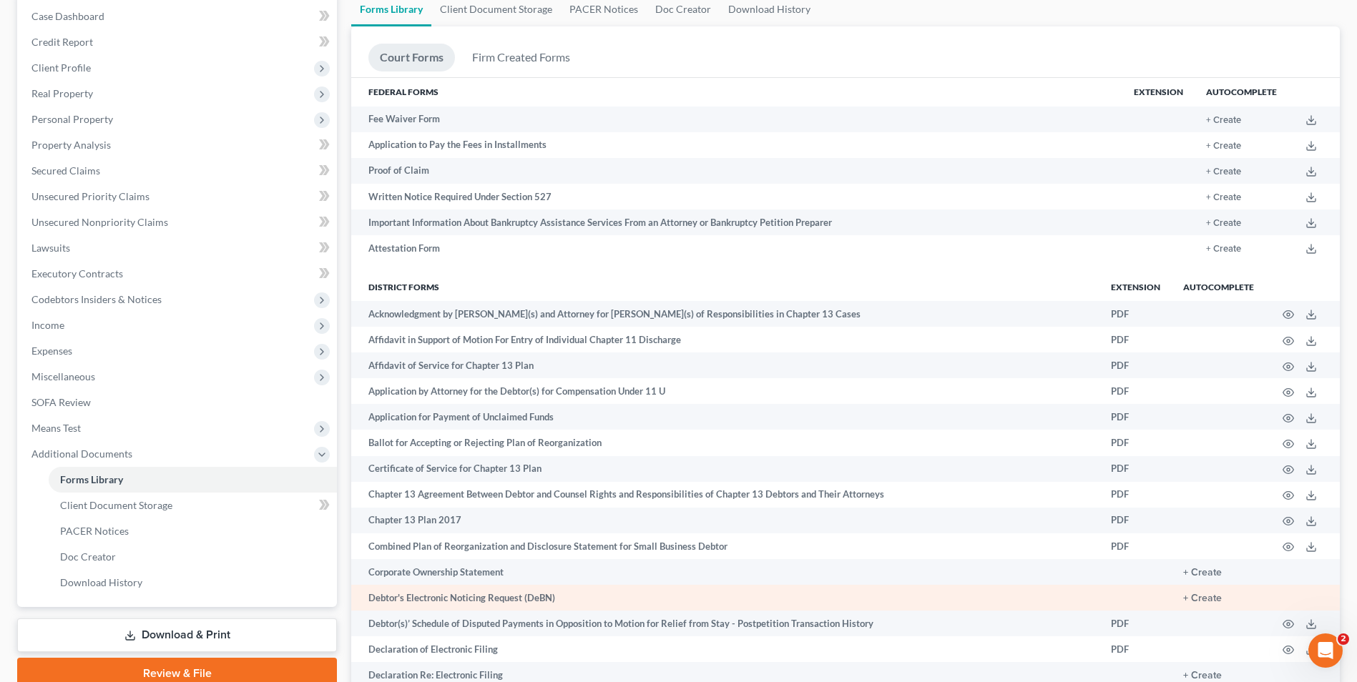
scroll to position [286, 0]
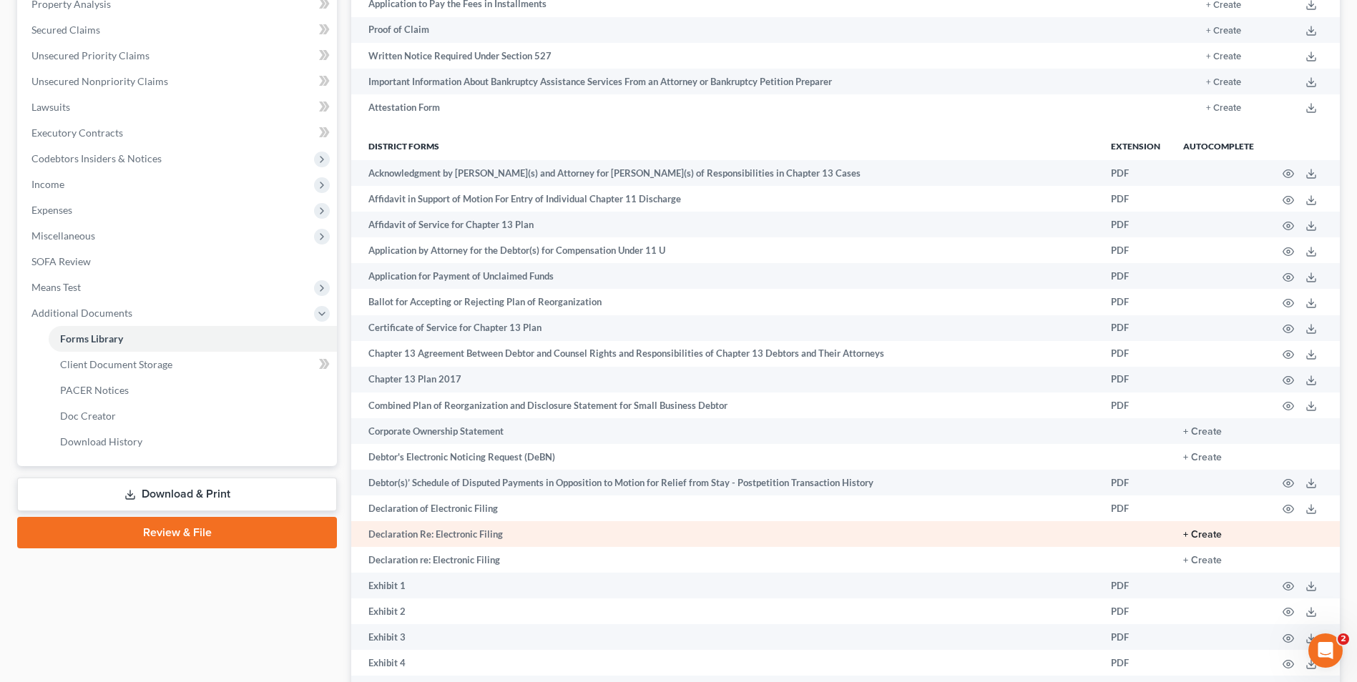
click at [1218, 535] on button "+ Create" at bounding box center [1202, 535] width 39 height 10
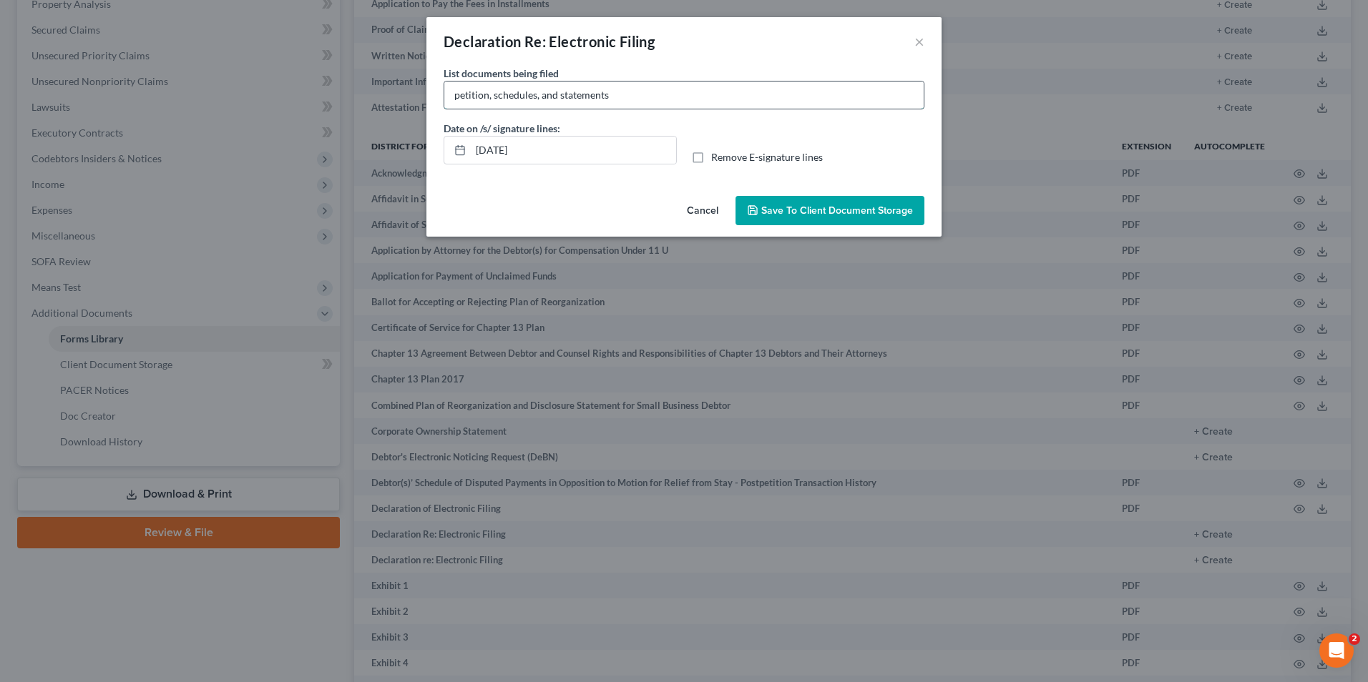
click at [638, 98] on input "petition, schedules, and statements" at bounding box center [683, 95] width 479 height 27
type input "petition, schedules, and statement of financial affairs"
click at [711, 157] on label "Remove E-signature lines" at bounding box center [767, 157] width 112 height 14
click at [717, 157] on input "Remove E-signature lines" at bounding box center [721, 154] width 9 height 9
checkbox input "true"
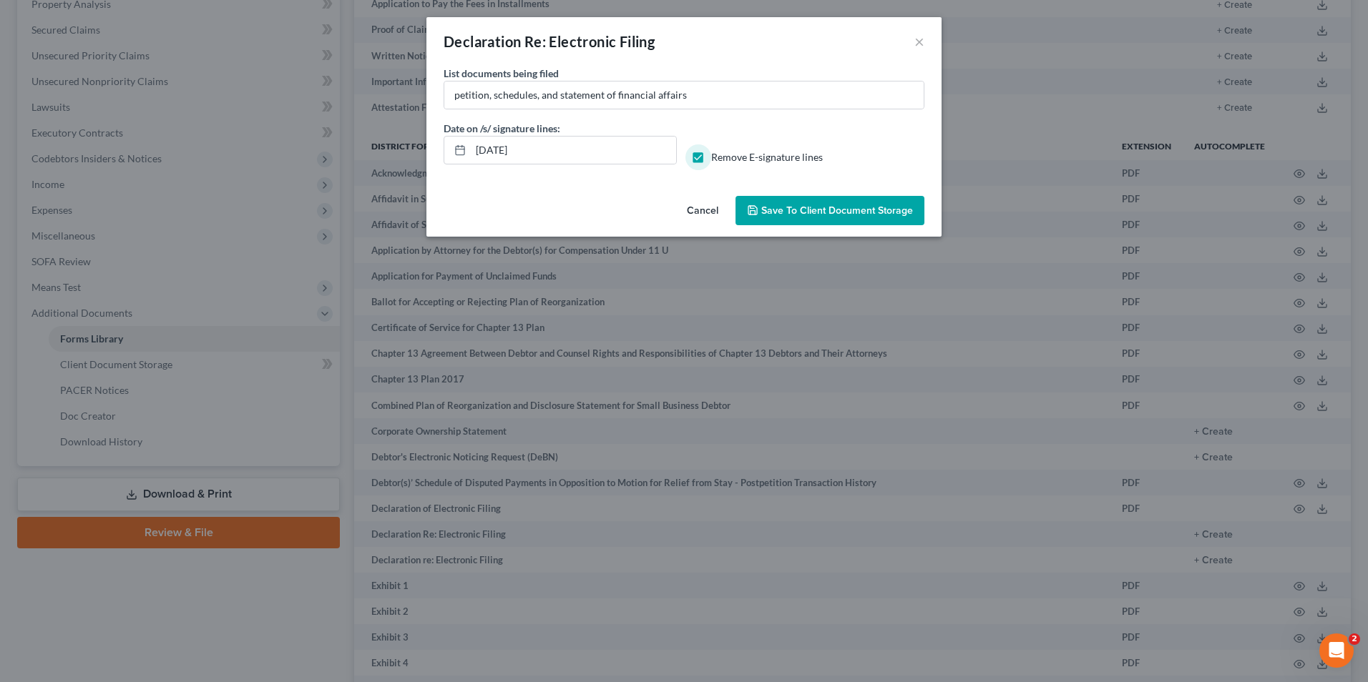
click at [863, 220] on button "Save to Client Document Storage" at bounding box center [829, 211] width 189 height 30
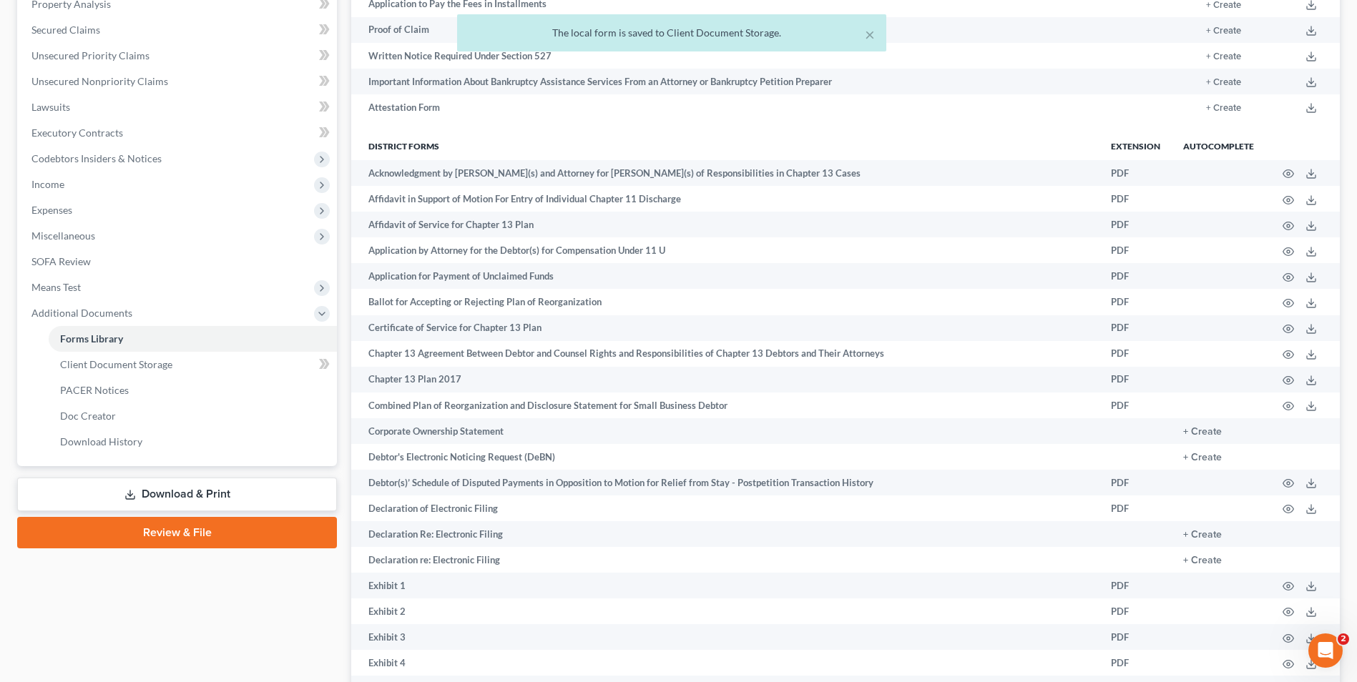
click at [155, 497] on link "Download & Print" at bounding box center [177, 495] width 320 height 34
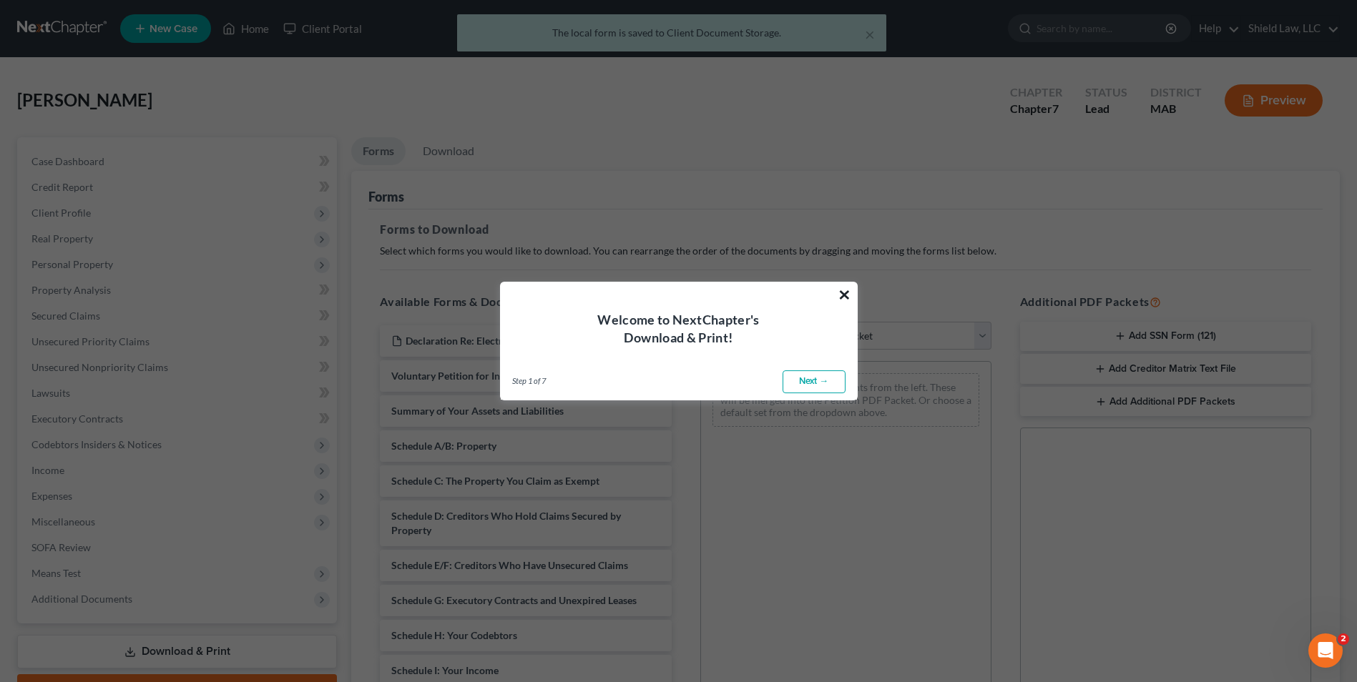
click at [840, 295] on button "×" at bounding box center [845, 294] width 14 height 23
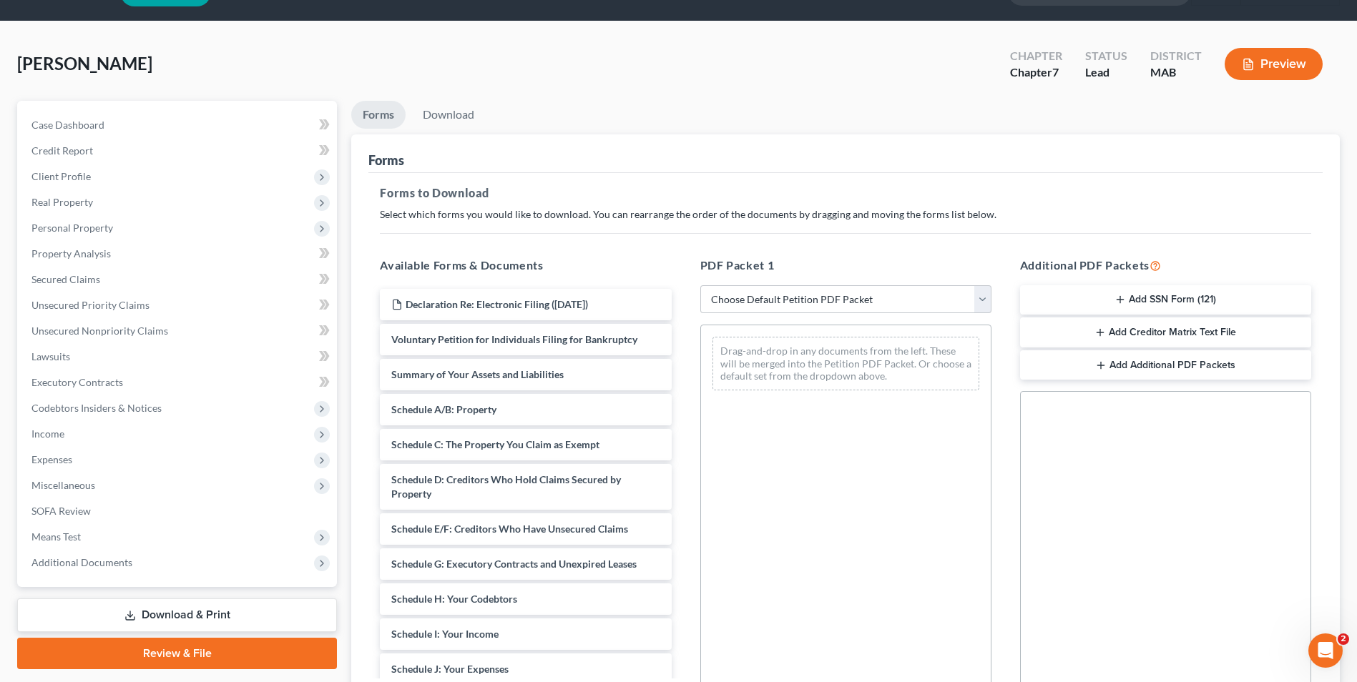
scroll to position [72, 0]
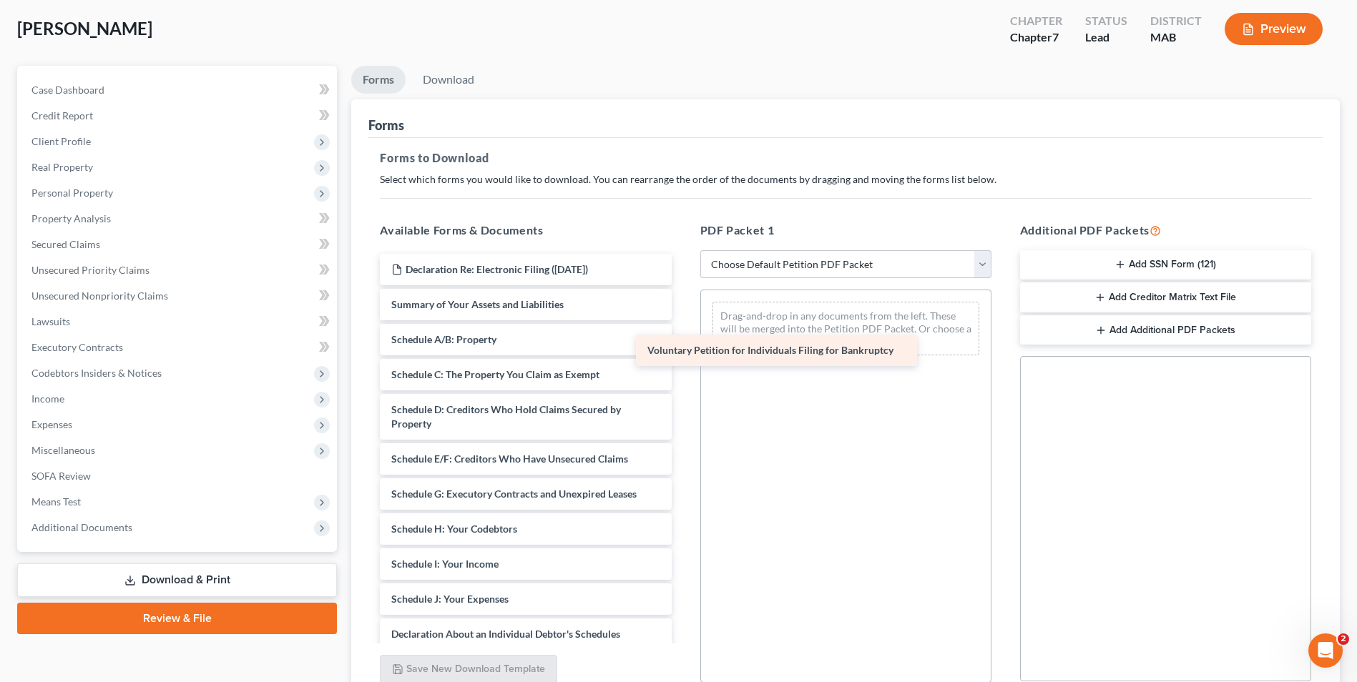
drag, startPoint x: 617, startPoint y: 314, endPoint x: 848, endPoint y: 348, distance: 233.6
click at [682, 370] on div "Voluntary Petition for Individuals Filing for Bankruptcy Declaration Re: Electr…" at bounding box center [525, 603] width 314 height 699
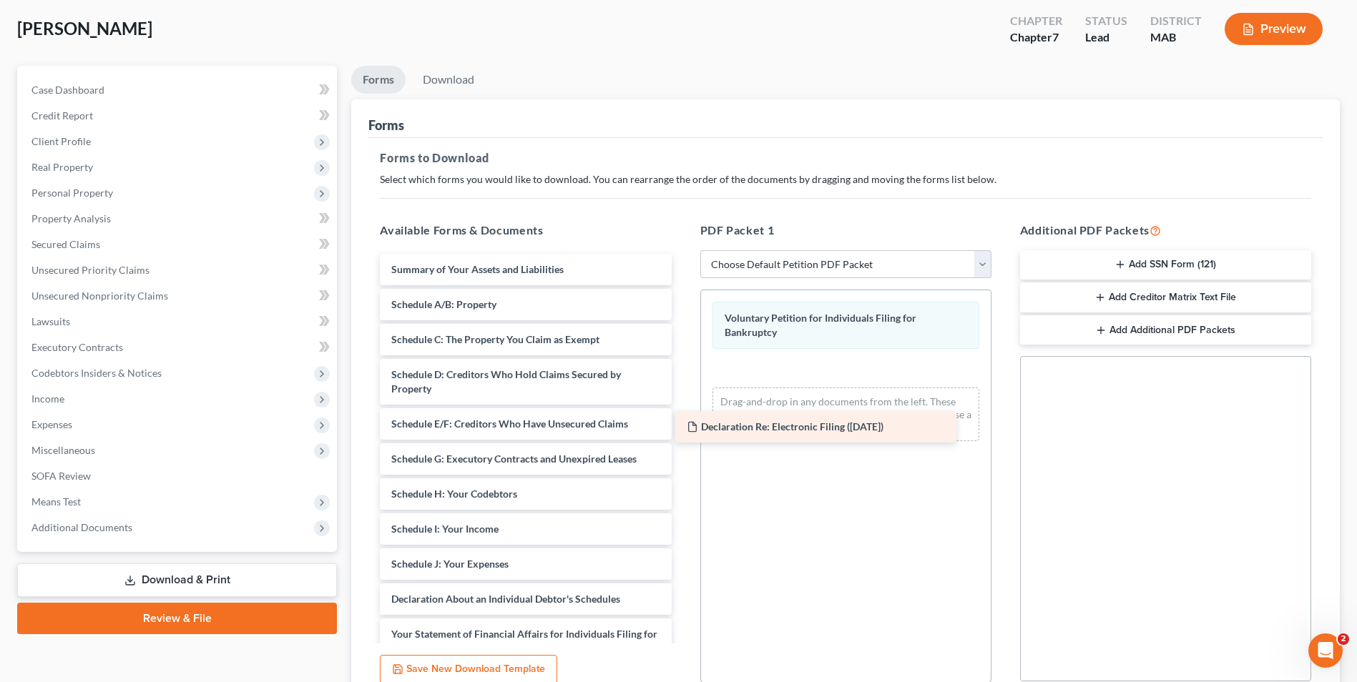
drag, startPoint x: 584, startPoint y: 272, endPoint x: 913, endPoint y: 445, distance: 371.8
click at [682, 449] on div "Declaration Re: Electronic Filing ([DATE]) Declaration Re: Electronic Filing ([…" at bounding box center [525, 586] width 314 height 664
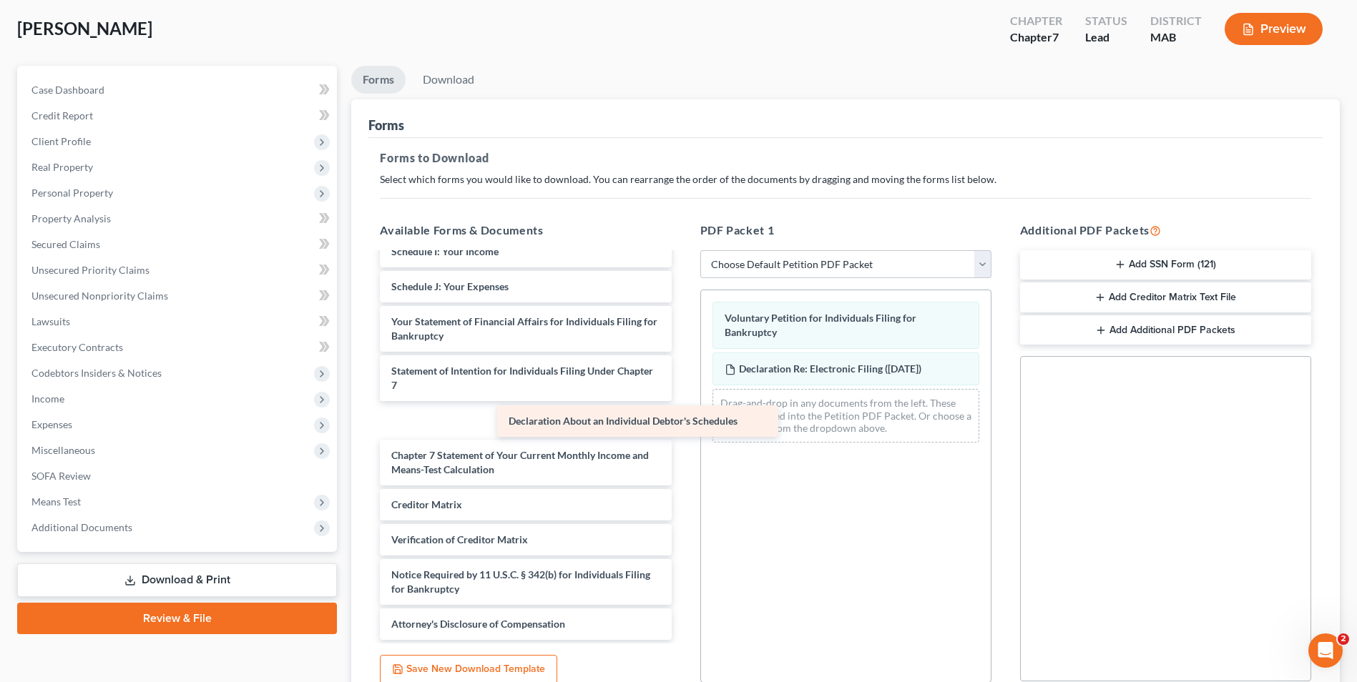
scroll to position [242, 0]
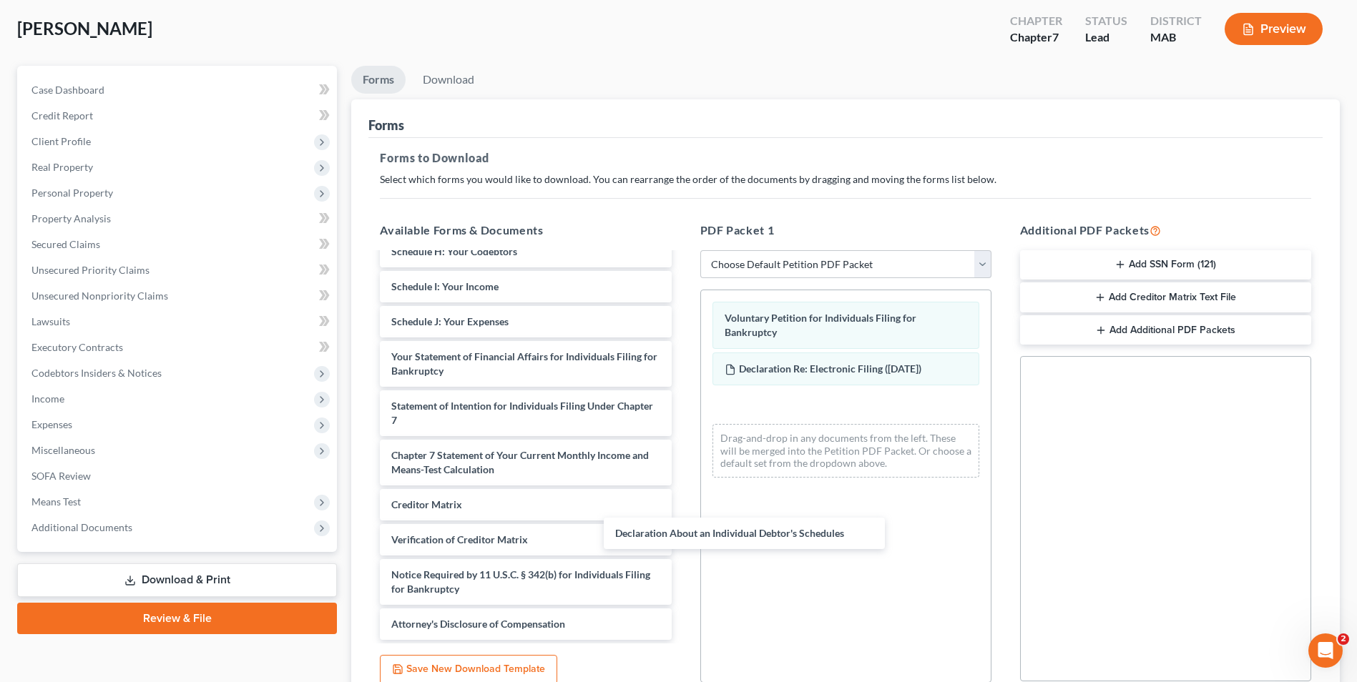
drag, startPoint x: 564, startPoint y: 323, endPoint x: 814, endPoint y: 539, distance: 330.6
click at [682, 534] on div "Declaration About an Individual Debtor's Schedules Summary of Your Assets and L…" at bounding box center [525, 325] width 314 height 629
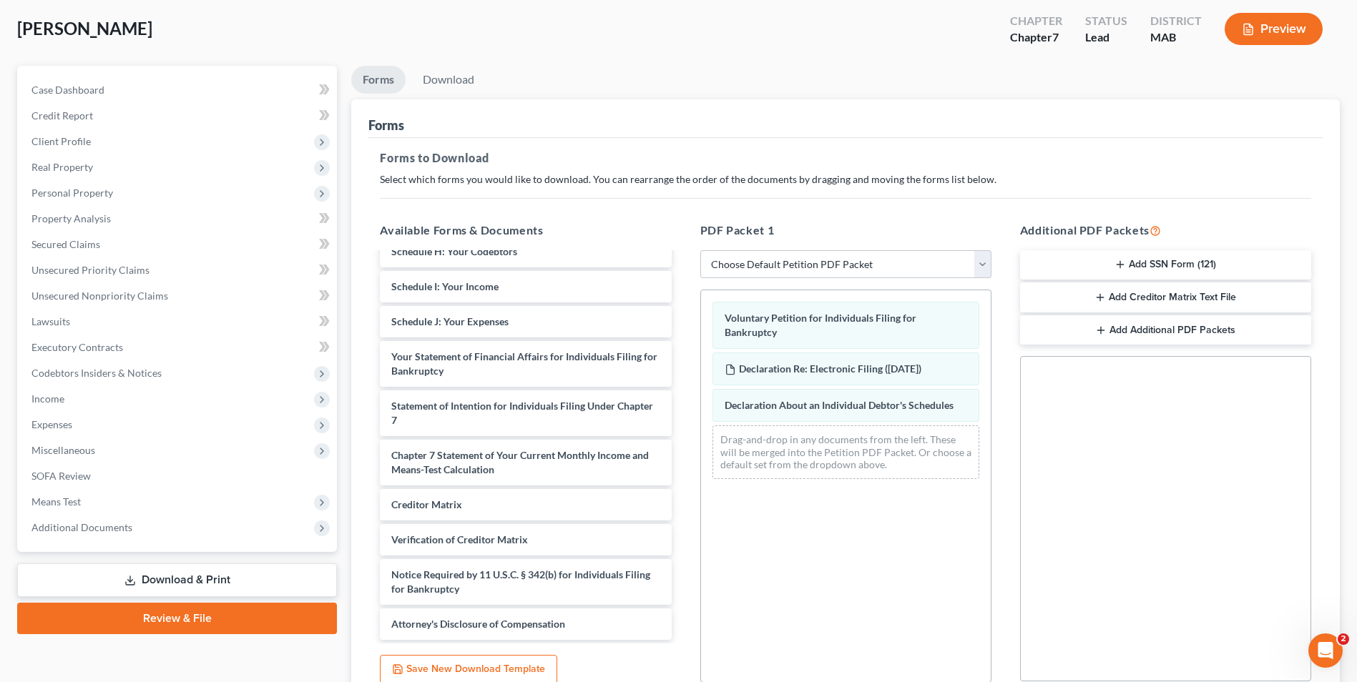
click at [1167, 265] on button "Add SSN Form (121)" at bounding box center [1165, 265] width 291 height 30
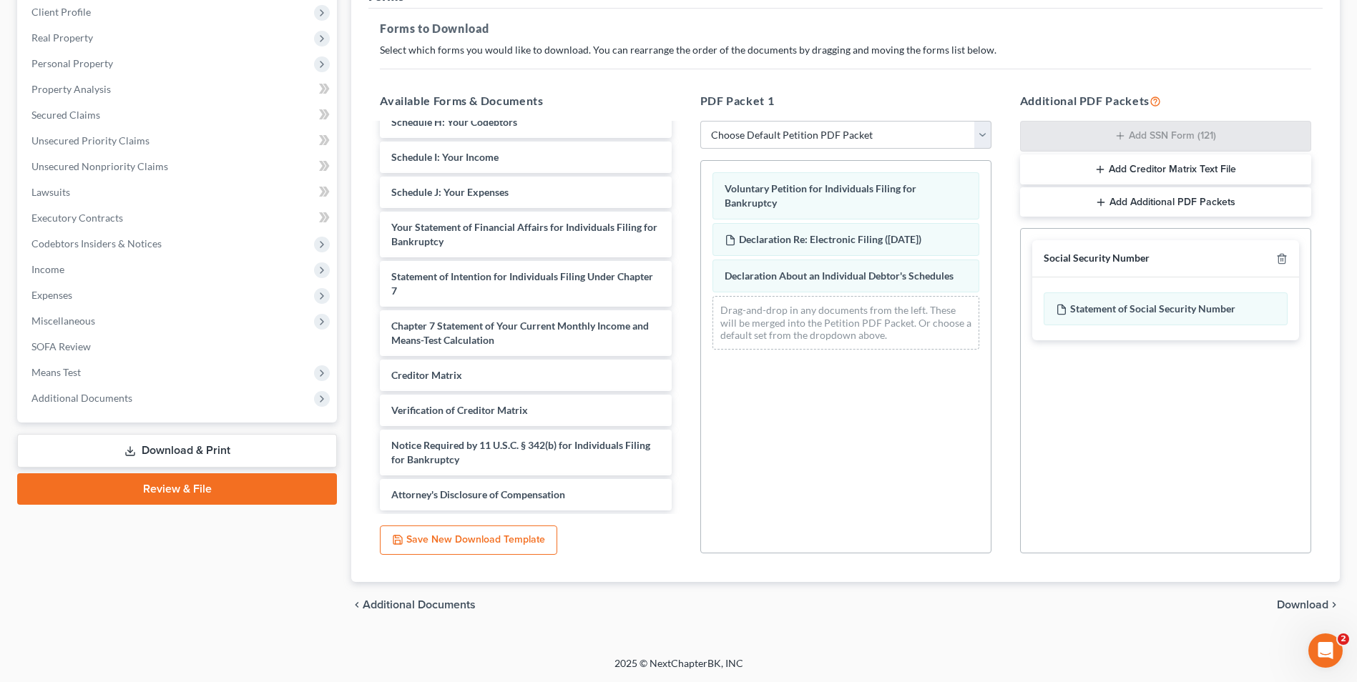
click at [1284, 610] on span "Download" at bounding box center [1303, 604] width 52 height 11
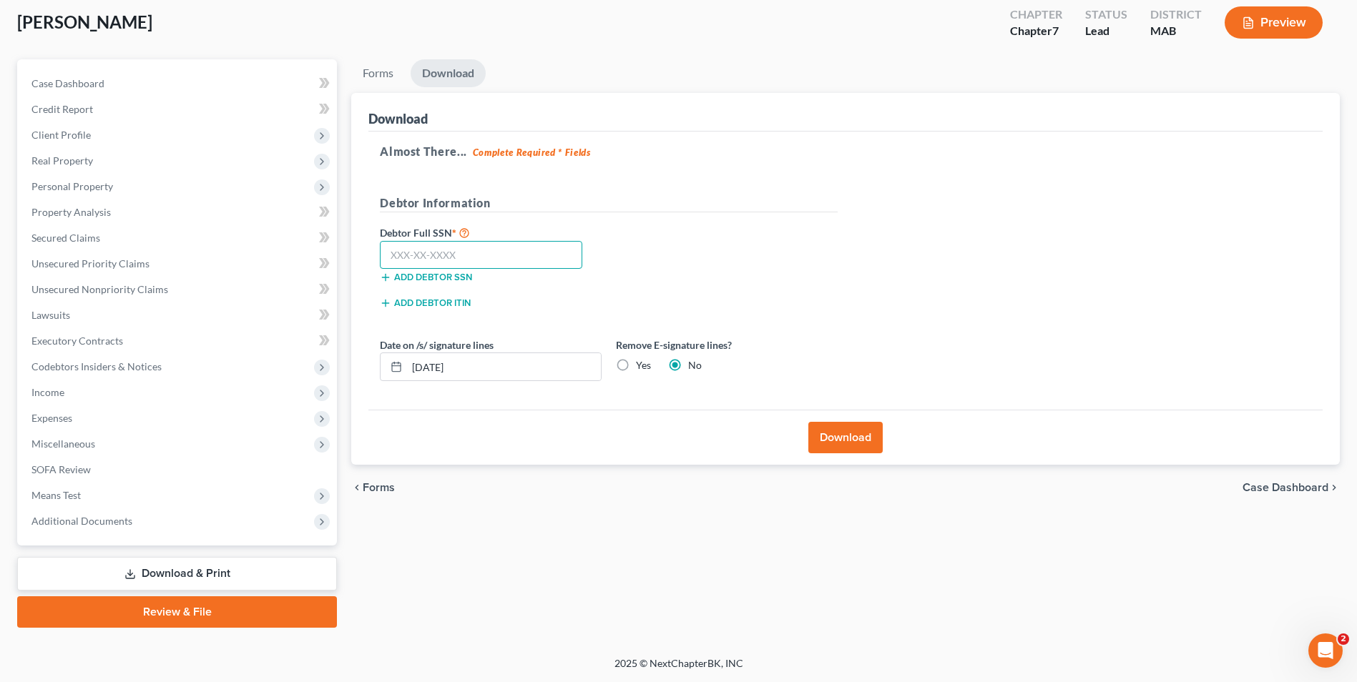
click at [469, 252] on input "text" at bounding box center [481, 255] width 202 height 29
type input "867-56-1389"
click at [619, 247] on div "Debtor Full SSN * 867-56-1389 Add debtor SSN" at bounding box center [609, 260] width 472 height 72
click at [636, 363] on label "Yes" at bounding box center [643, 365] width 15 height 14
click at [642, 363] on input "Yes" at bounding box center [646, 362] width 9 height 9
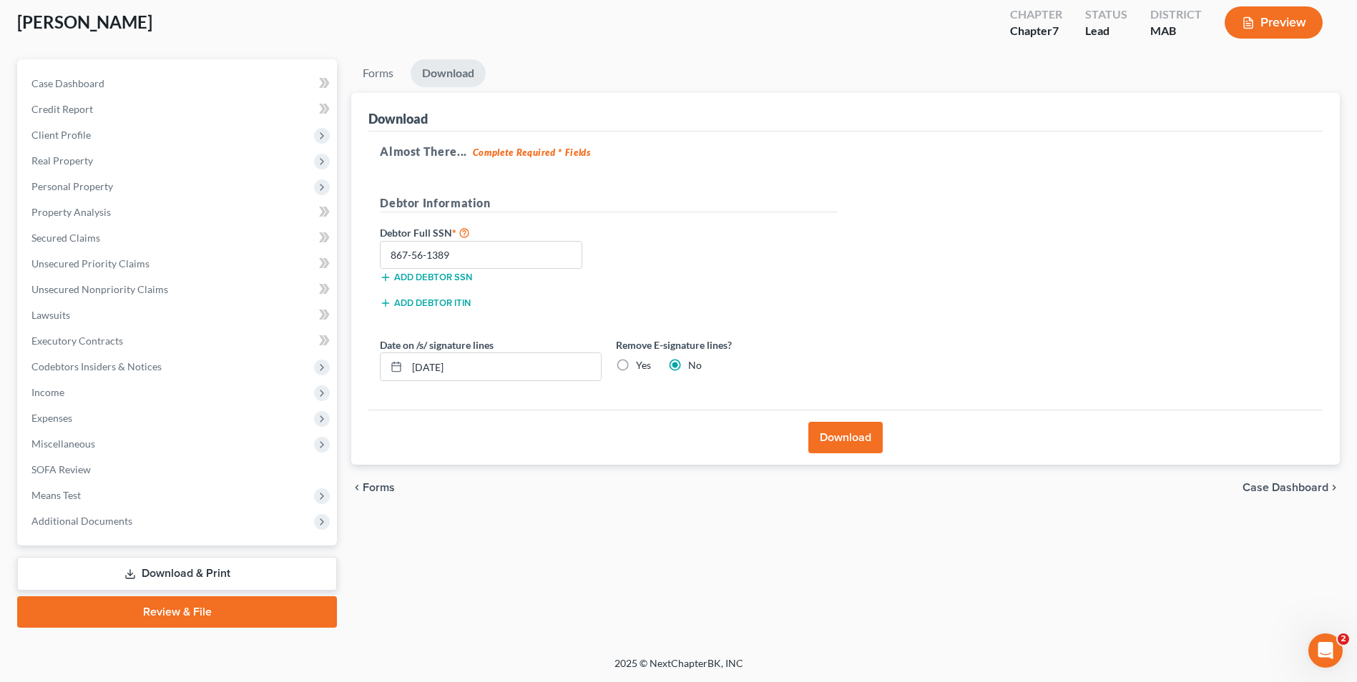
radio input "true"
radio input "false"
click at [838, 428] on button "Download" at bounding box center [845, 437] width 74 height 31
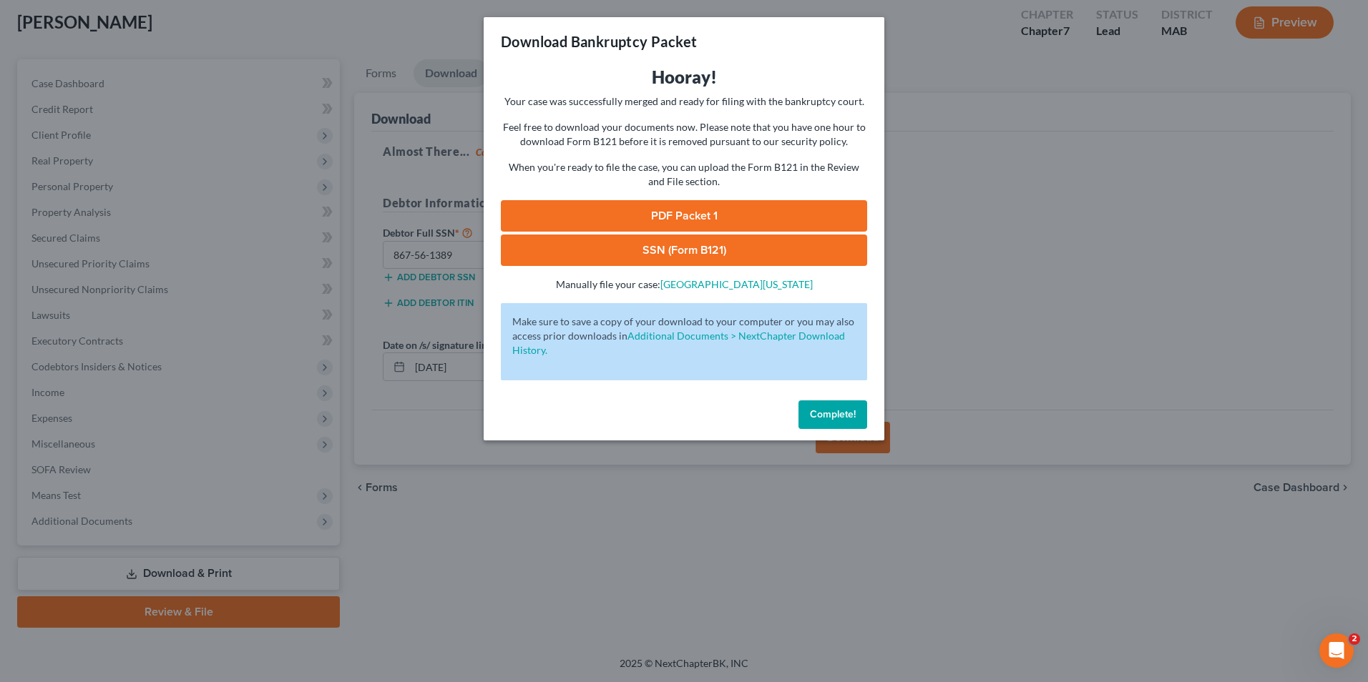
drag, startPoint x: 756, startPoint y: 210, endPoint x: 735, endPoint y: 159, distance: 54.9
click at [755, 210] on link "PDF Packet 1" at bounding box center [684, 215] width 366 height 31
click at [713, 240] on link "SSN (Form B121)" at bounding box center [684, 250] width 366 height 31
drag, startPoint x: 811, startPoint y: 413, endPoint x: 758, endPoint y: 392, distance: 56.9
click at [812, 413] on span "Complete!" at bounding box center [833, 414] width 46 height 12
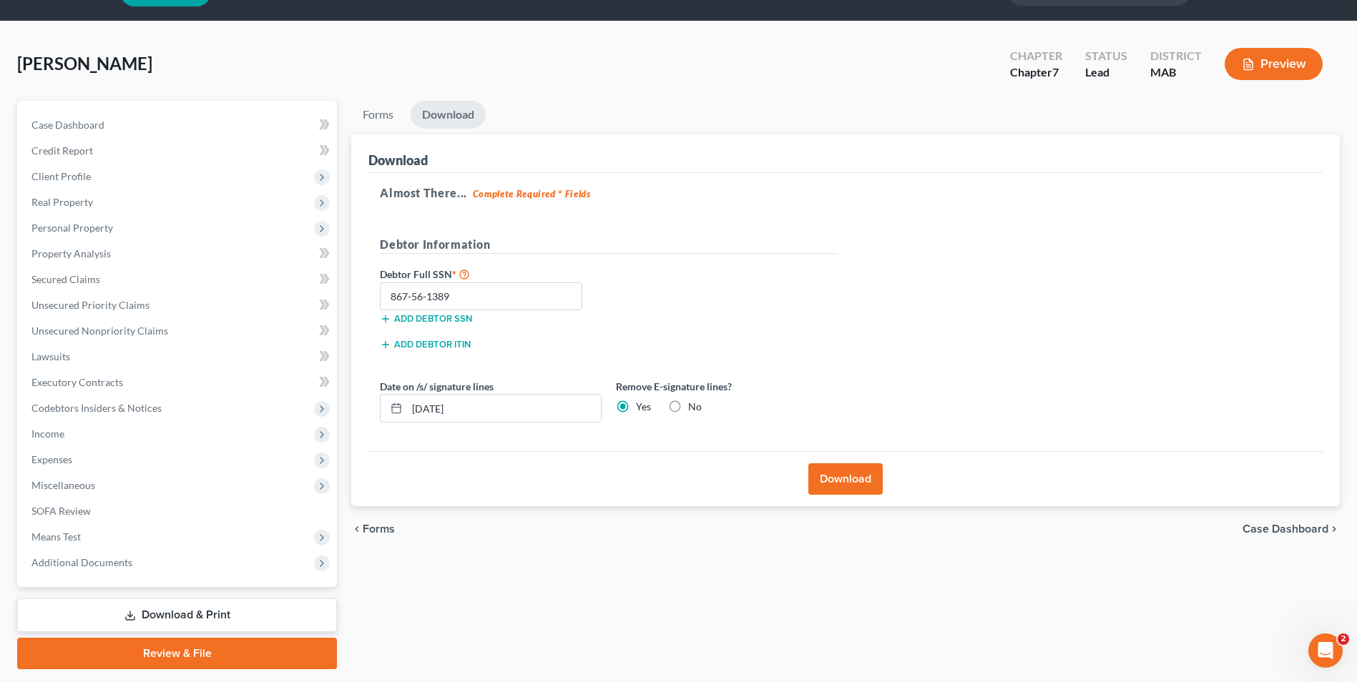
scroll to position [0, 0]
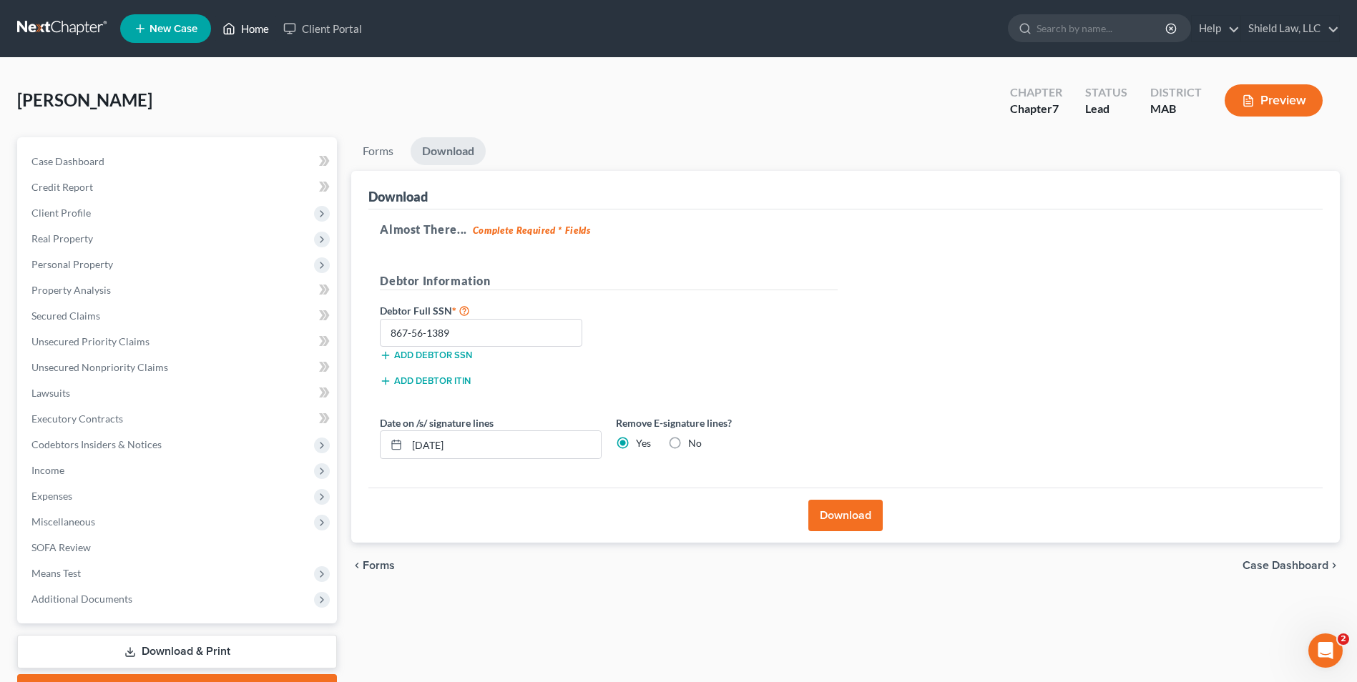
click at [255, 20] on link "Home" at bounding box center [245, 29] width 61 height 26
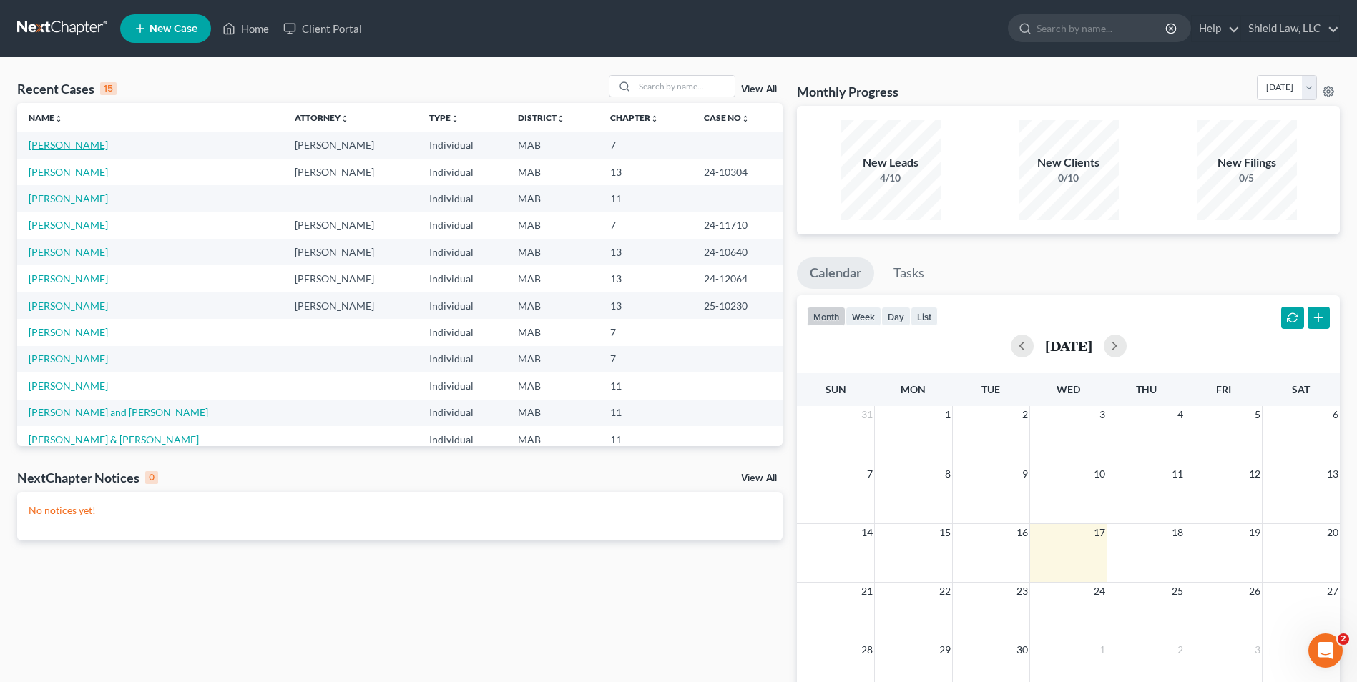
click at [84, 145] on link "[PERSON_NAME]" at bounding box center [68, 145] width 79 height 12
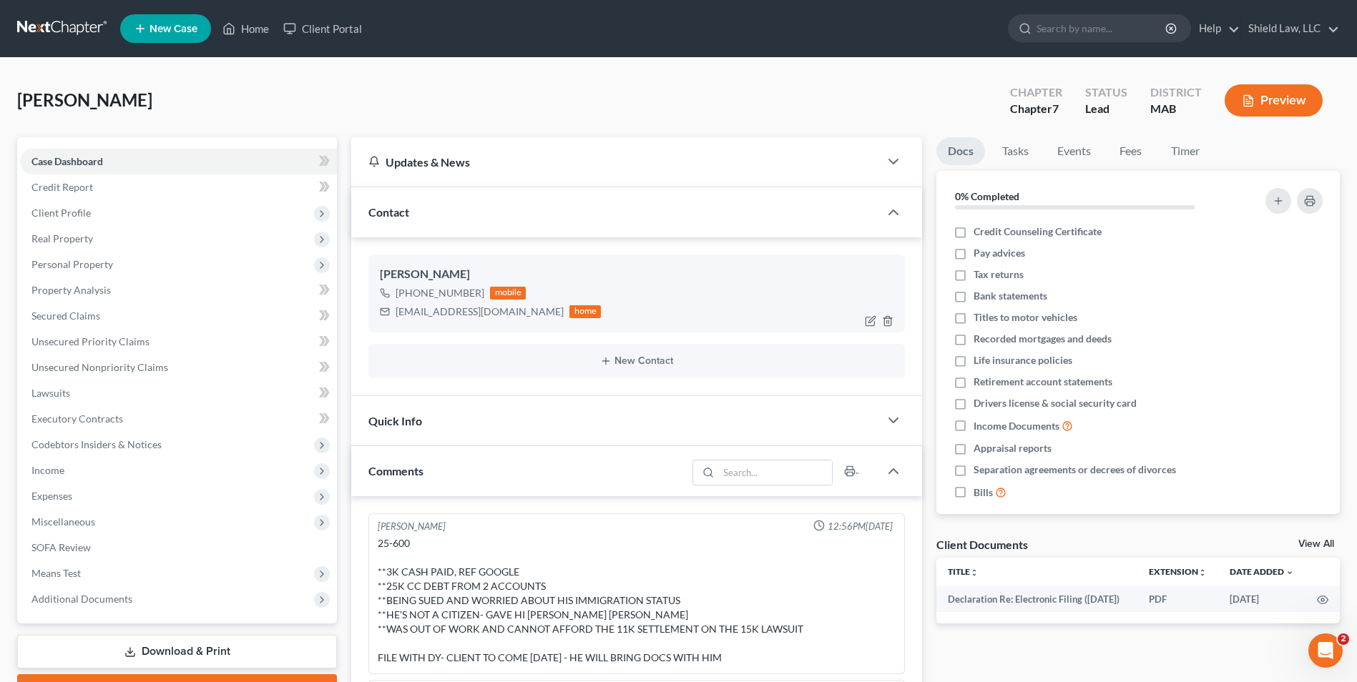
scroll to position [52, 0]
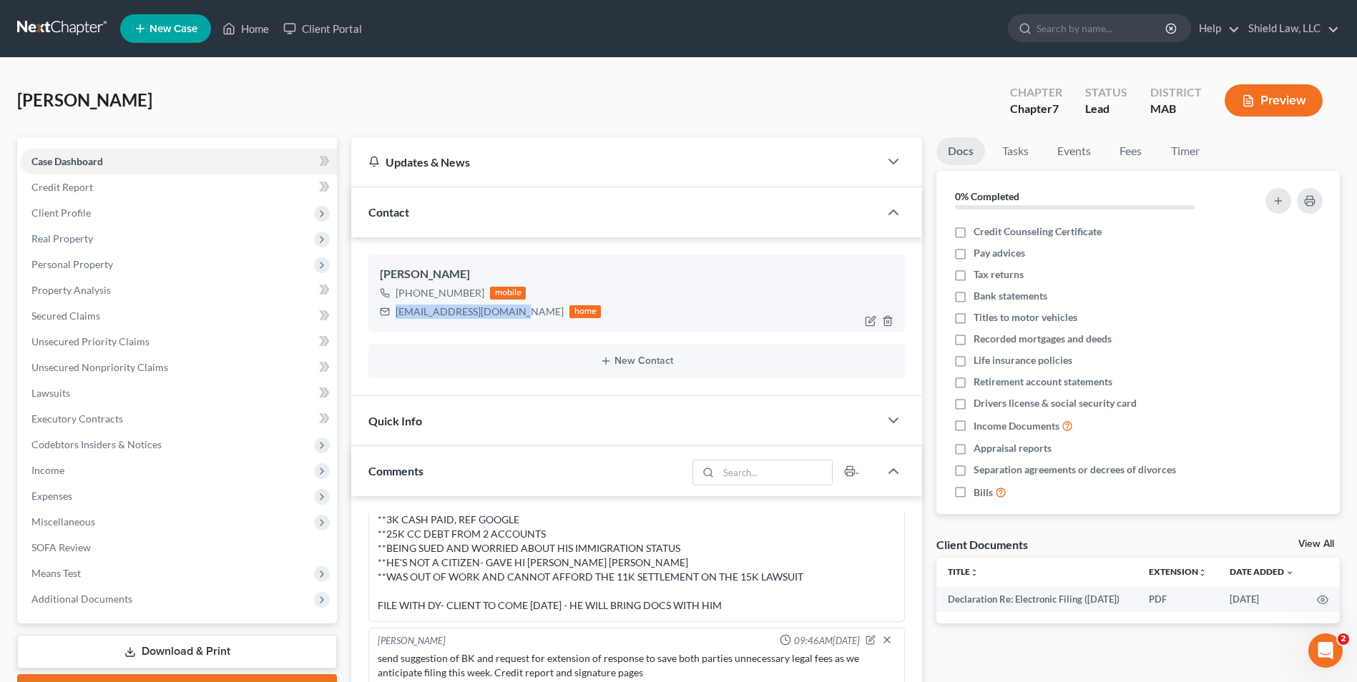
drag, startPoint x: 396, startPoint y: 309, endPoint x: 513, endPoint y: 306, distance: 117.3
click at [513, 306] on div "[EMAIL_ADDRESS][DOMAIN_NAME]" at bounding box center [480, 312] width 168 height 14
copy div "[EMAIL_ADDRESS][DOMAIN_NAME]"
click at [1287, 101] on button "Preview" at bounding box center [1274, 100] width 98 height 32
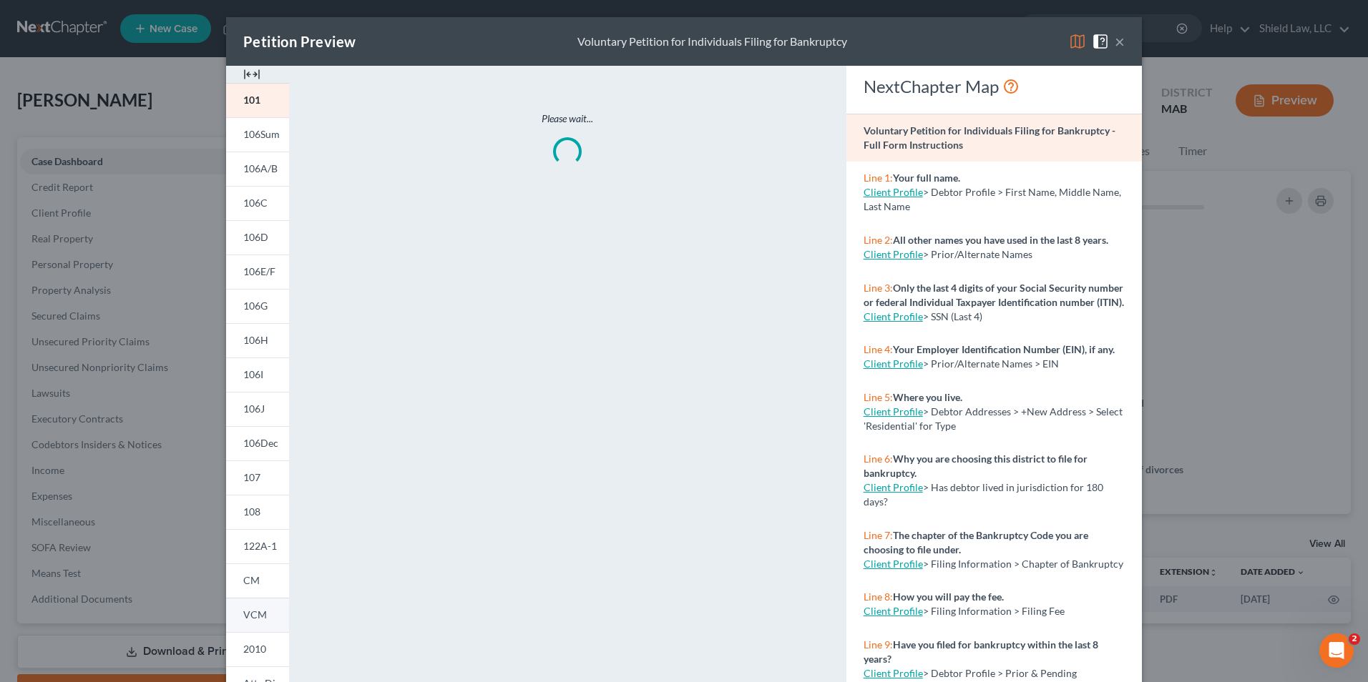
click at [263, 614] on link "VCM" at bounding box center [257, 615] width 63 height 34
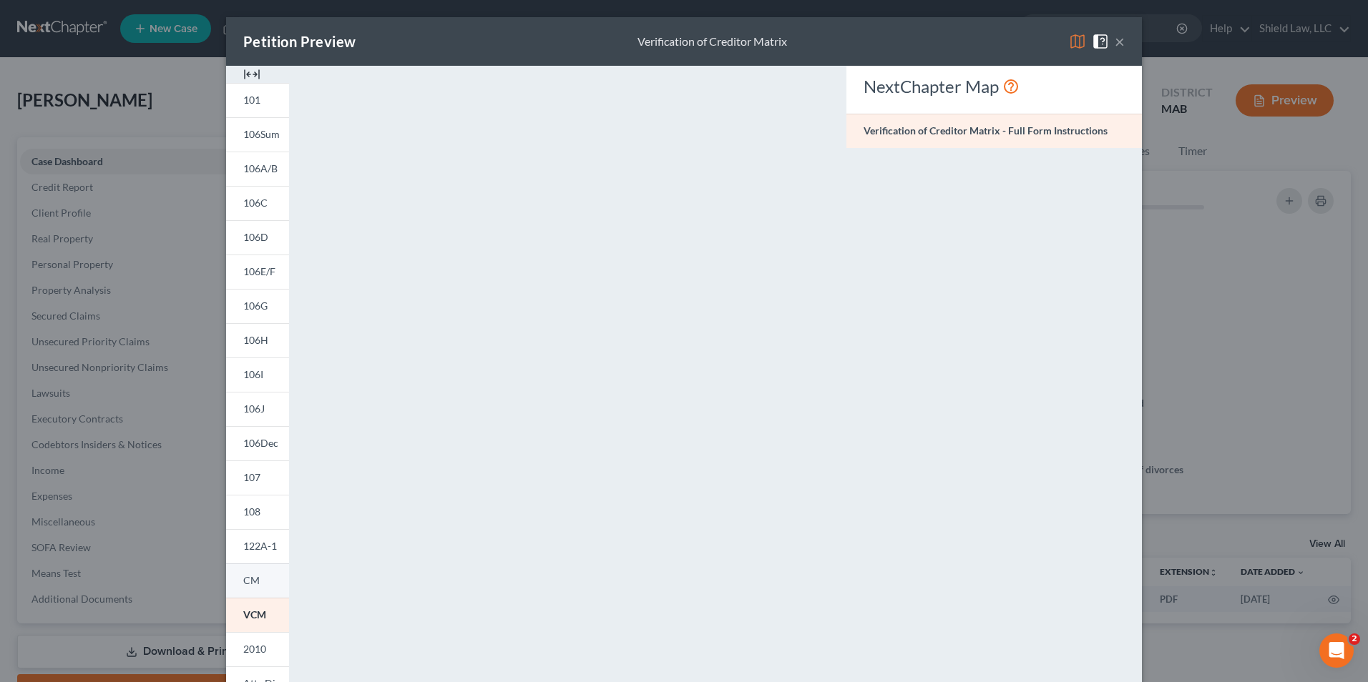
click at [256, 579] on link "CM" at bounding box center [257, 581] width 63 height 34
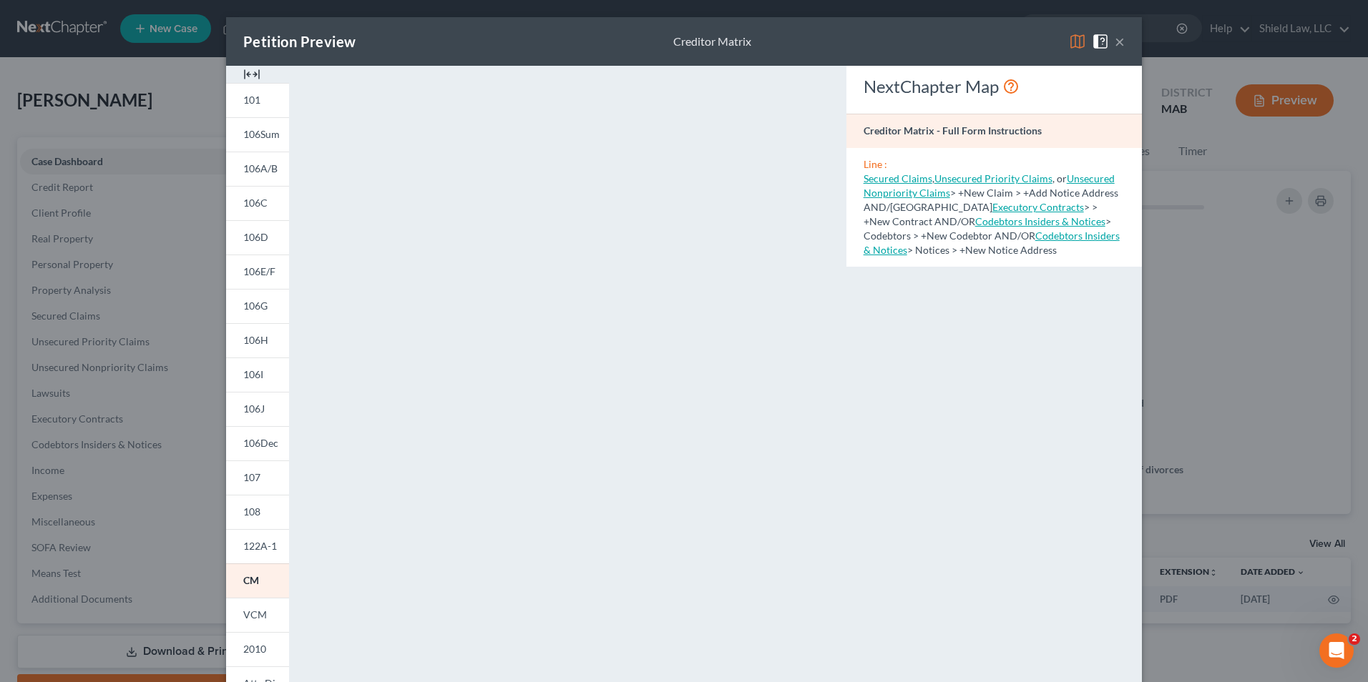
click at [1117, 45] on button "×" at bounding box center [1119, 41] width 10 height 17
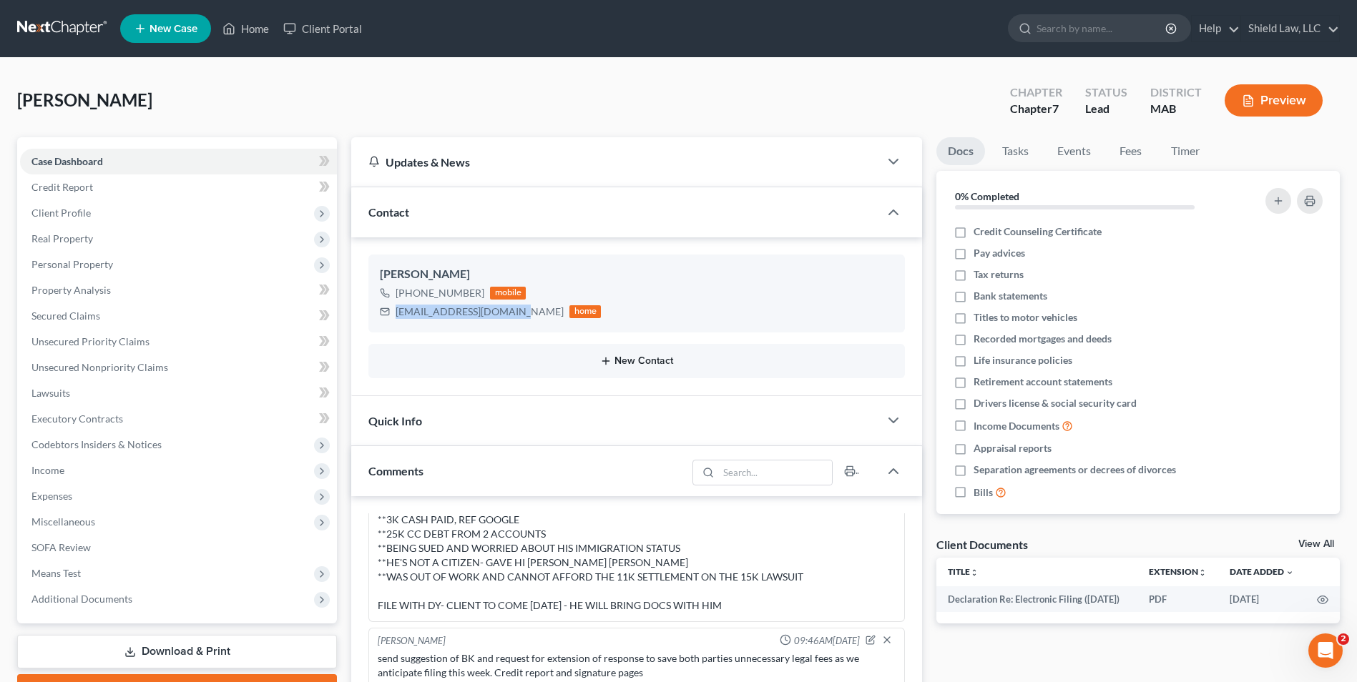
click at [529, 362] on button "New Contact" at bounding box center [637, 360] width 514 height 11
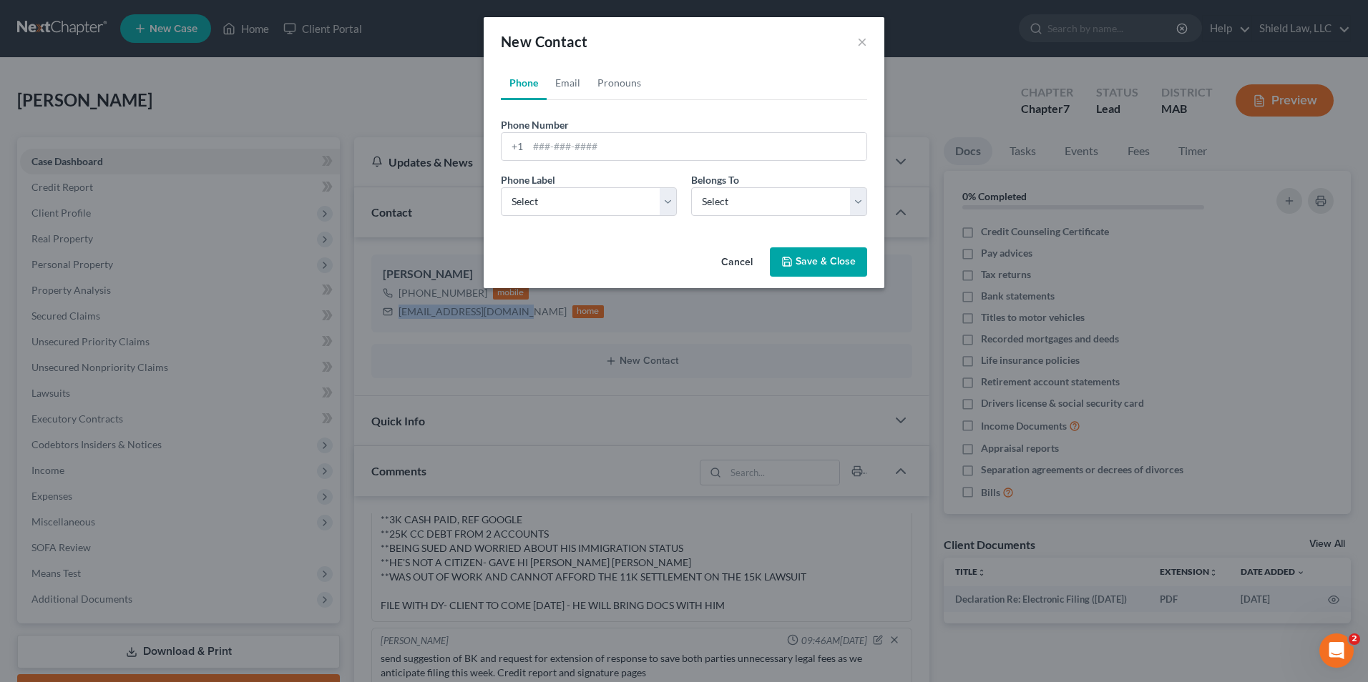
click at [742, 263] on button "Cancel" at bounding box center [737, 263] width 54 height 29
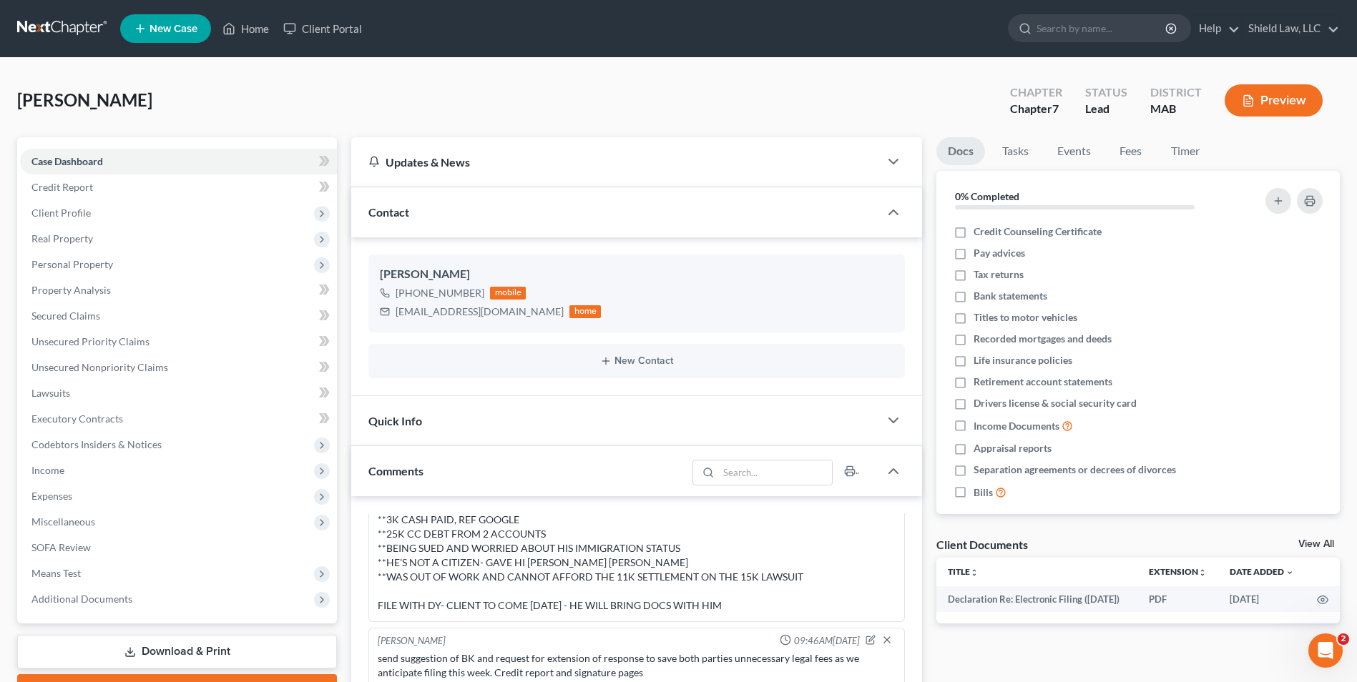
click at [572, 107] on div "[PERSON_NAME] Upgraded Chapter Chapter 7 Status Lead District MAB Preview" at bounding box center [678, 106] width 1323 height 62
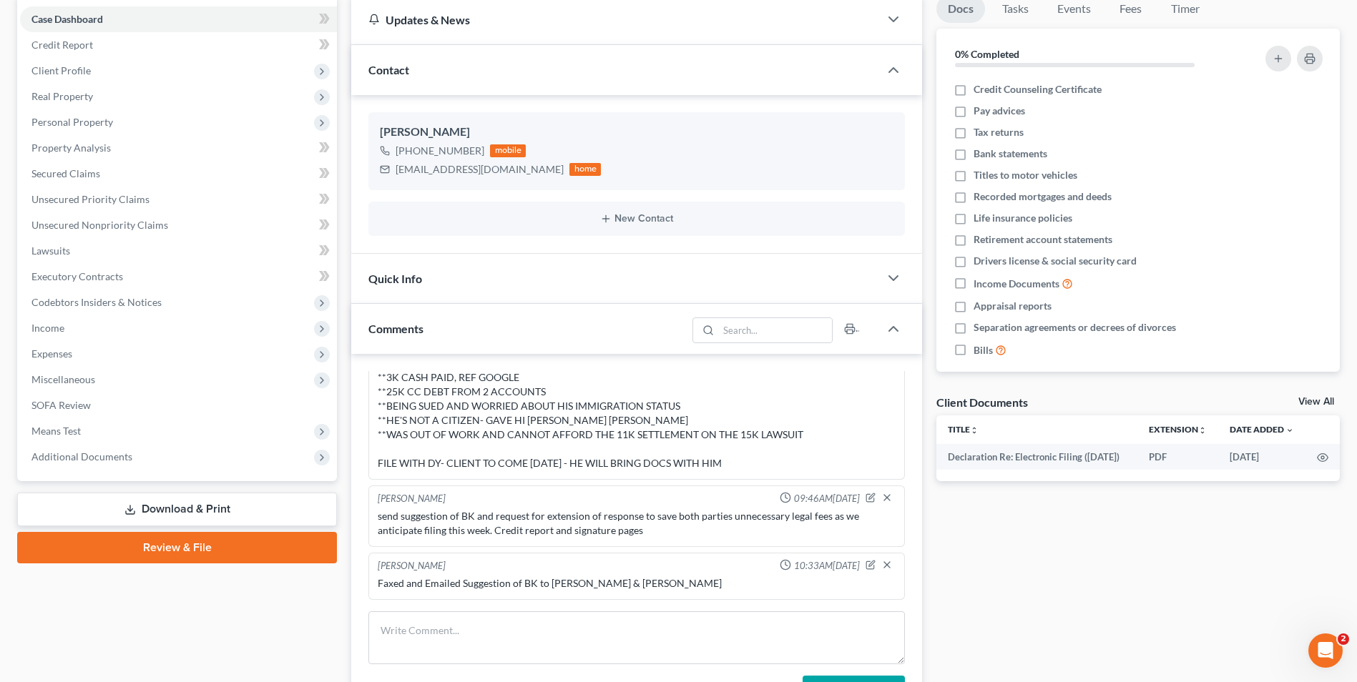
scroll to position [143, 0]
drag, startPoint x: 426, startPoint y: 652, endPoint x: 425, endPoint y: 641, distance: 11.5
click at [426, 650] on textarea at bounding box center [636, 637] width 536 height 53
paste textarea "We will need the following documents for your bankruptcy case: A copy of your 2…"
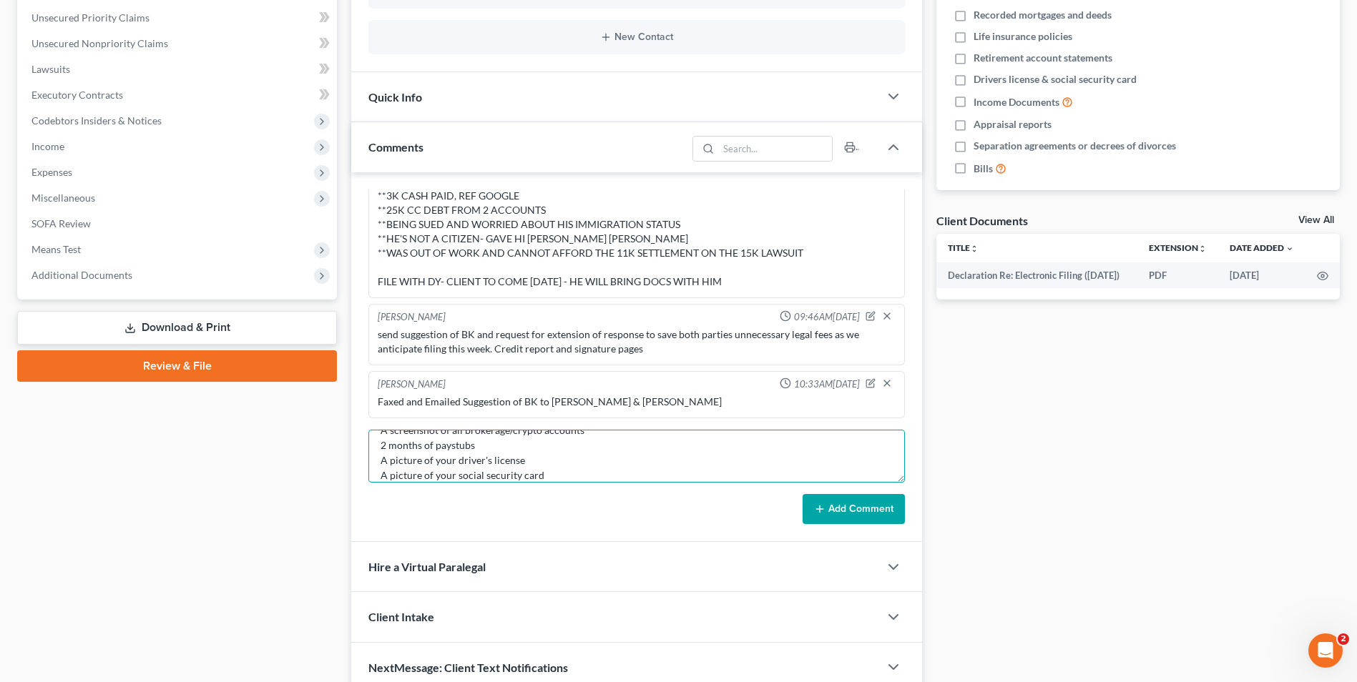
scroll to position [358, 0]
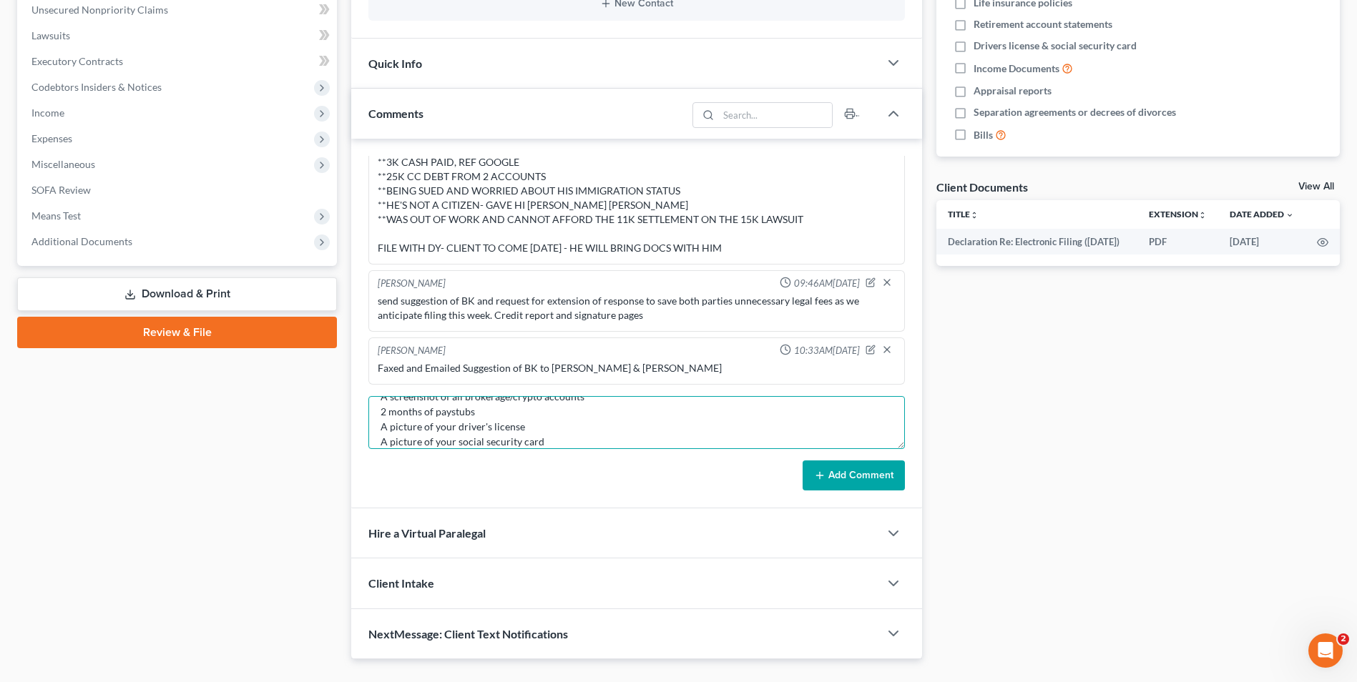
type textarea "email to client We will need the following documents for your bankruptcy case: …"
click at [876, 480] on button "Add Comment" at bounding box center [854, 476] width 102 height 30
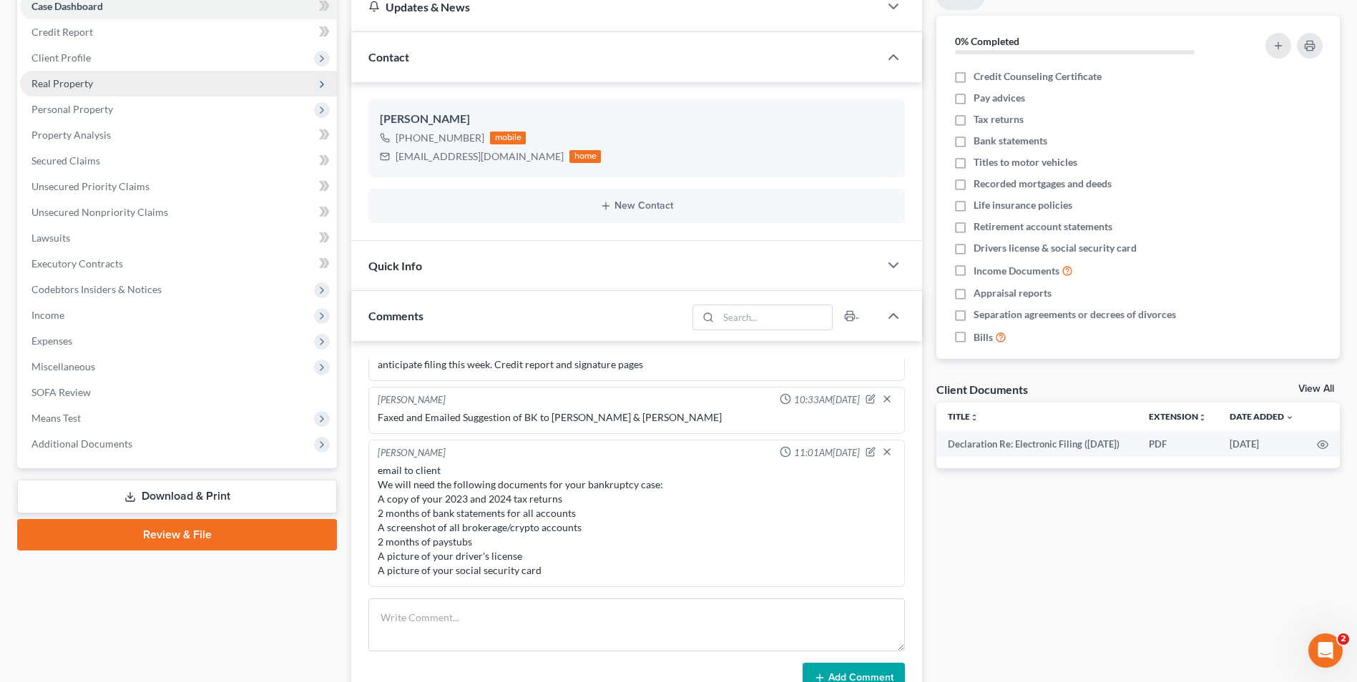
scroll to position [0, 0]
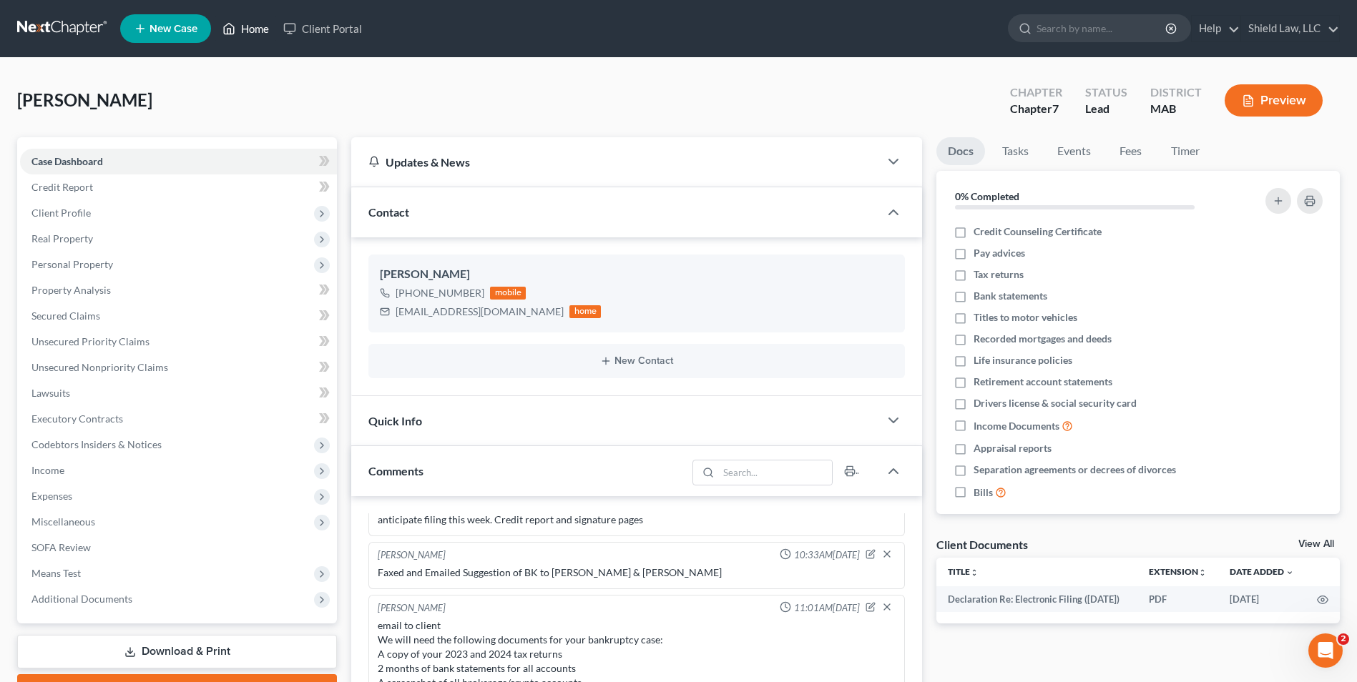
drag, startPoint x: 220, startPoint y: 28, endPoint x: 459, endPoint y: 114, distance: 254.1
click at [220, 28] on link "Home" at bounding box center [245, 29] width 61 height 26
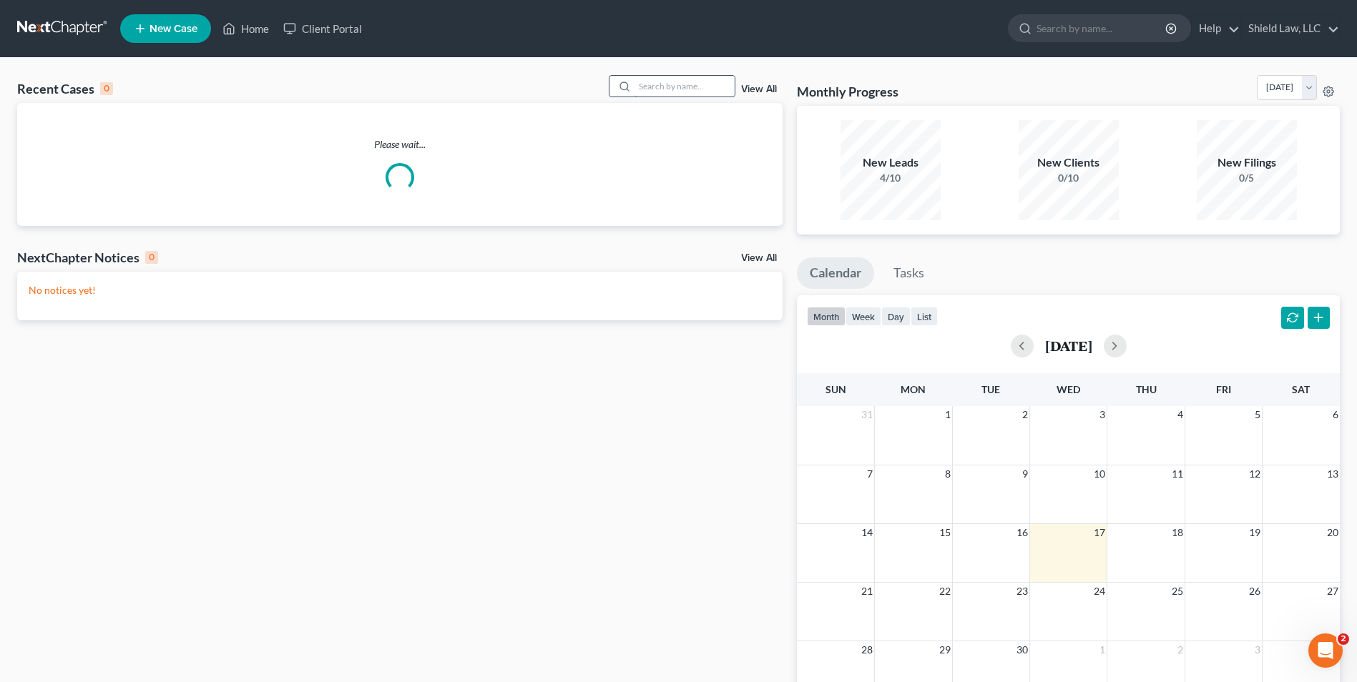
click at [689, 92] on input "search" at bounding box center [684, 86] width 100 height 21
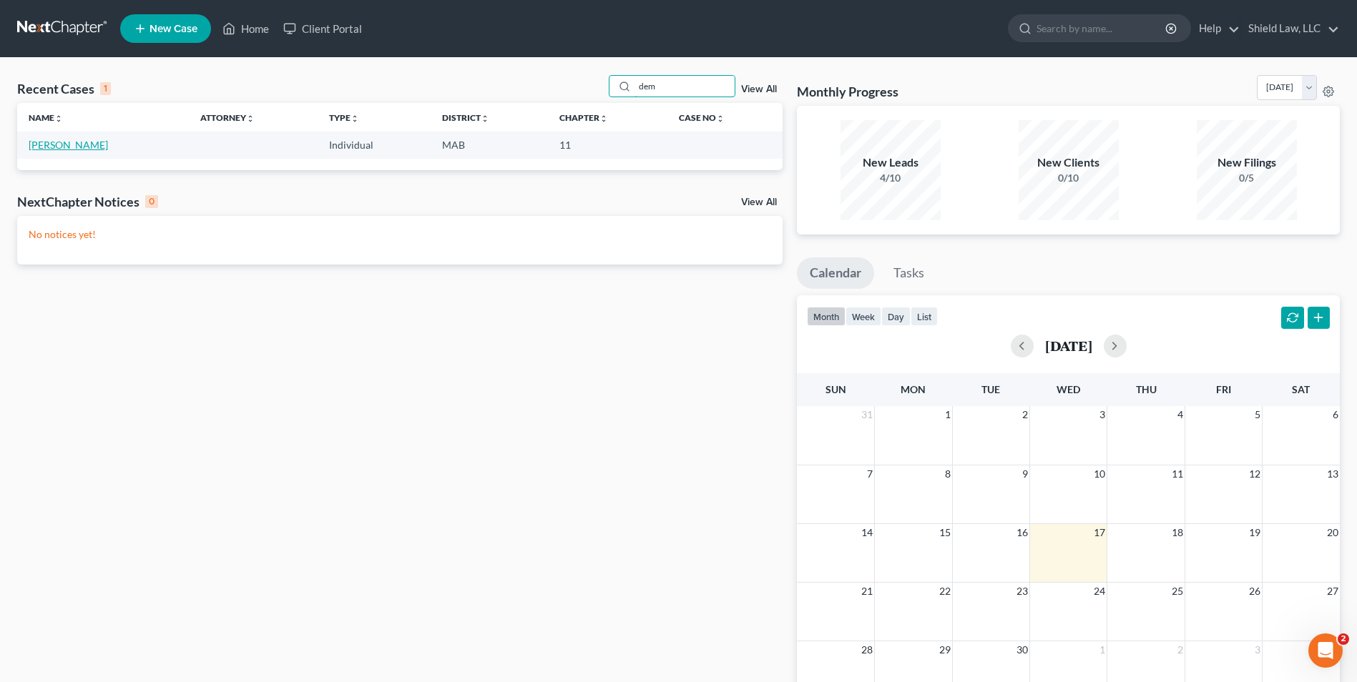
type input "dem"
drag, startPoint x: 51, startPoint y: 150, endPoint x: 58, endPoint y: 149, distance: 7.2
click at [51, 149] on link "[PERSON_NAME]" at bounding box center [68, 145] width 79 height 12
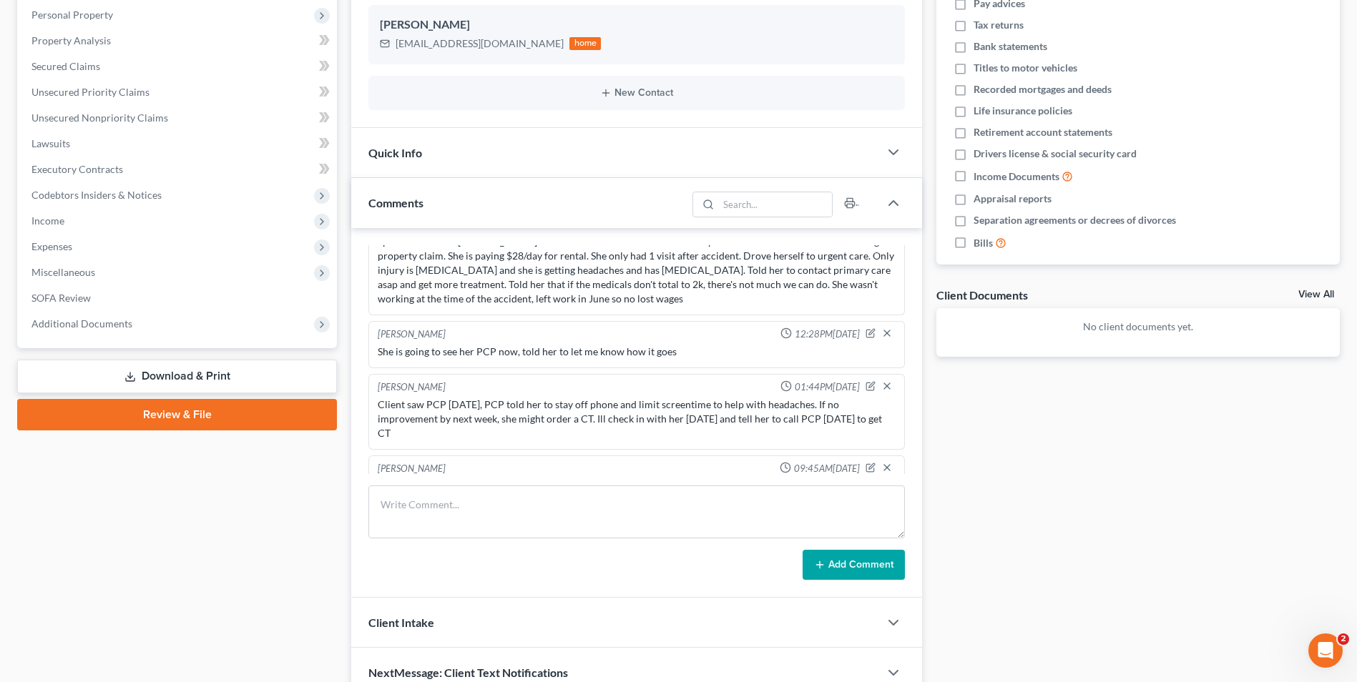
scroll to position [286, 0]
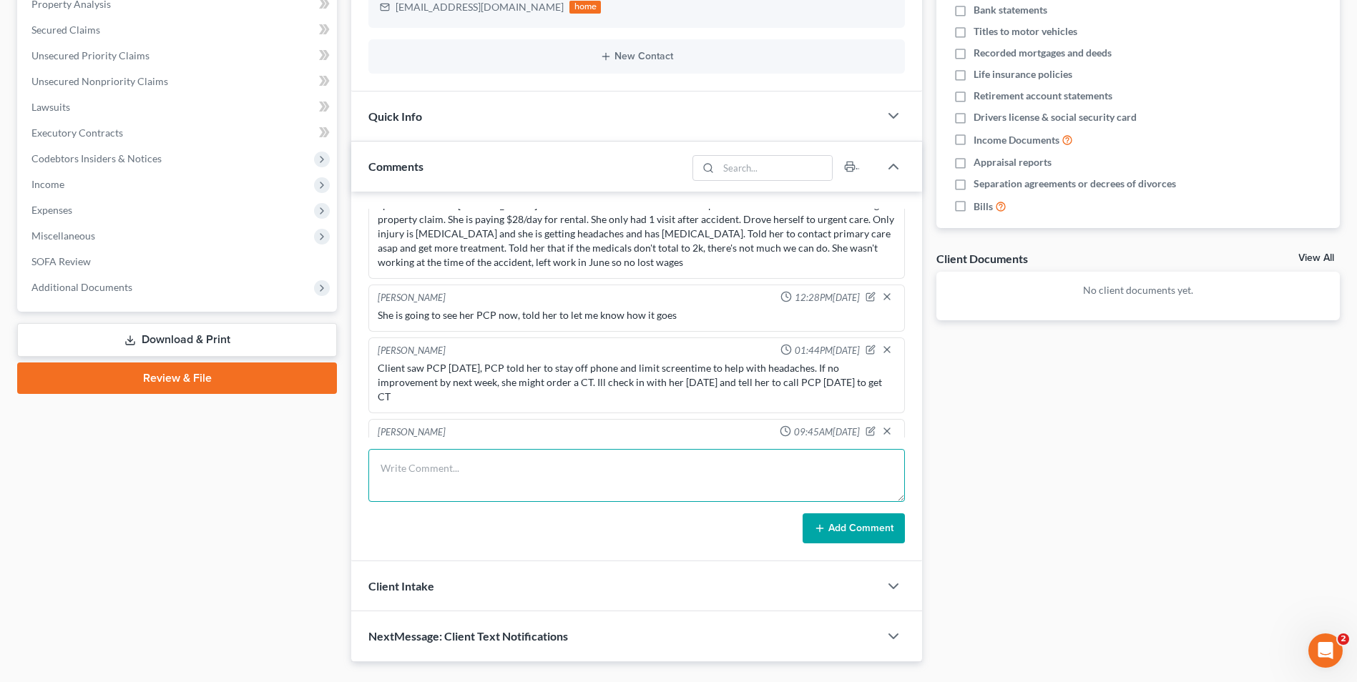
click at [564, 489] on textarea at bounding box center [636, 475] width 536 height 53
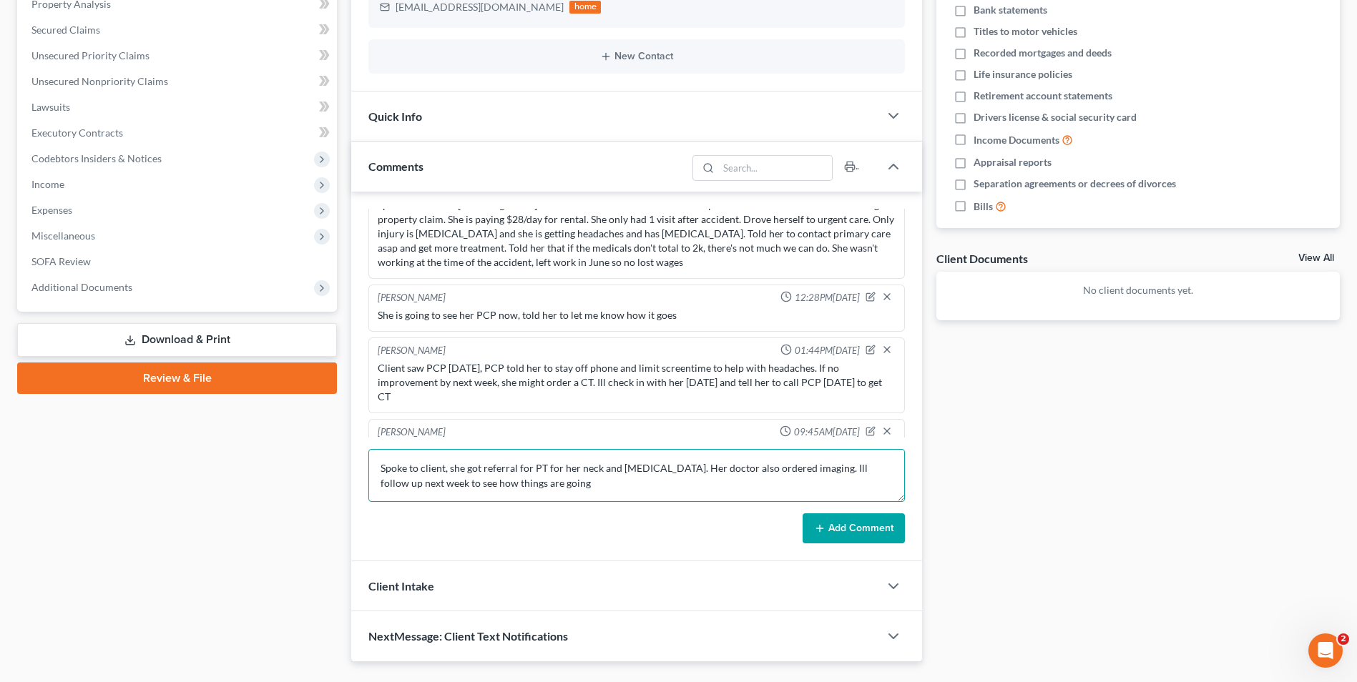
type textarea "Spoke to client, she got referral for PT for her neck and [MEDICAL_DATA]. Her d…"
drag, startPoint x: 838, startPoint y: 505, endPoint x: 840, endPoint y: 516, distance: 11.8
click at [836, 505] on form "Spoke to client, she got referral for PT for her neck and [MEDICAL_DATA]. Her d…" at bounding box center [636, 496] width 536 height 94
click at [843, 519] on button "Add Comment" at bounding box center [854, 529] width 102 height 30
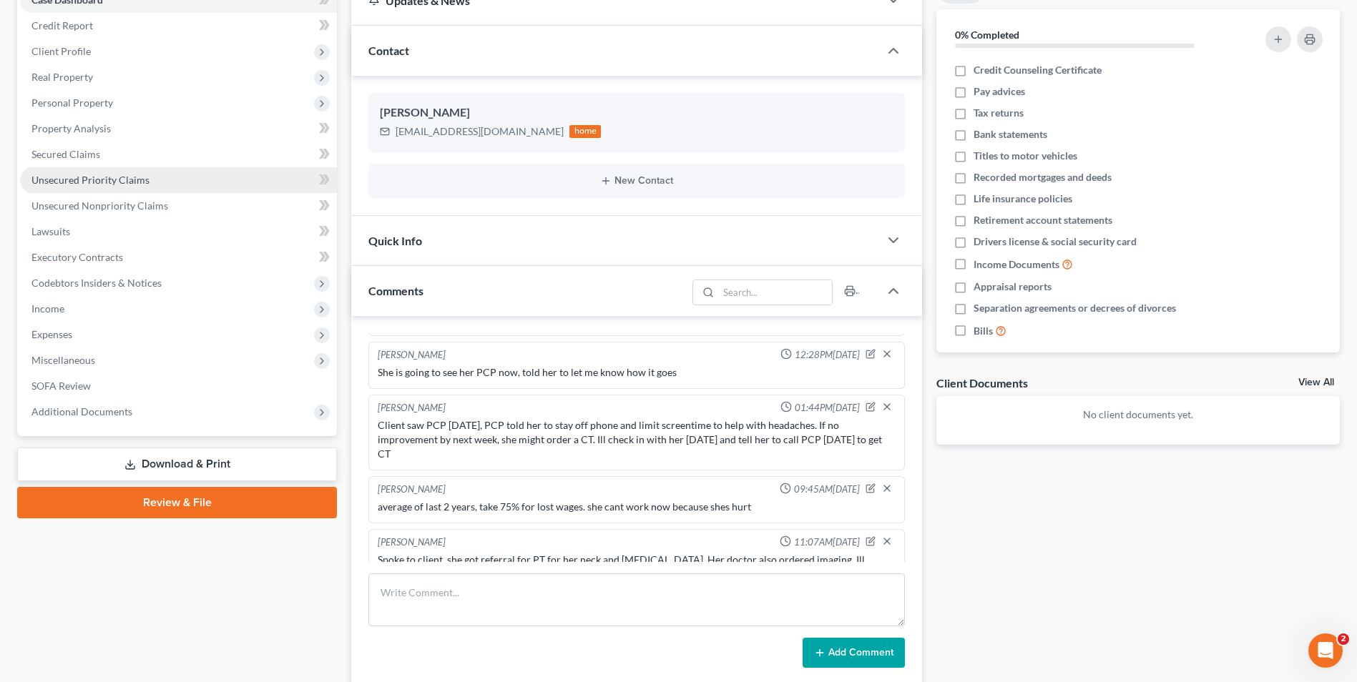
scroll to position [0, 0]
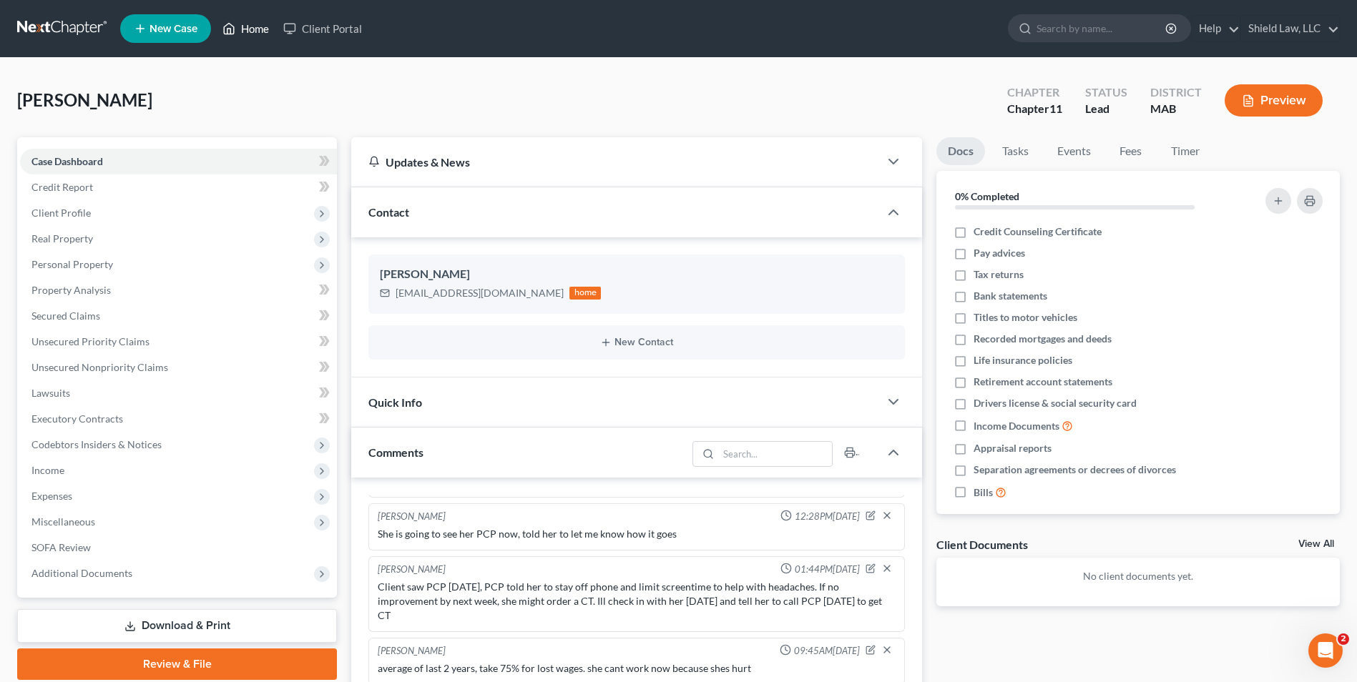
click at [237, 29] on link "Home" at bounding box center [245, 29] width 61 height 26
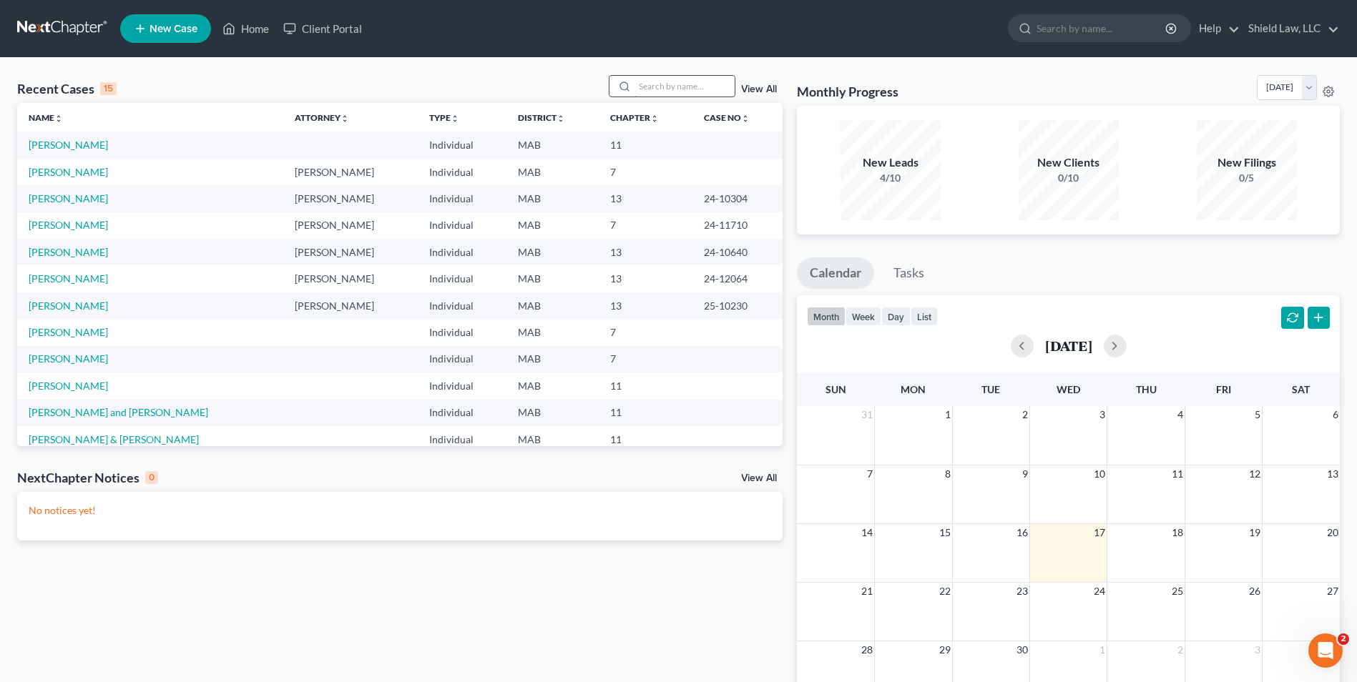
drag, startPoint x: 668, startPoint y: 99, endPoint x: 665, endPoint y: 87, distance: 13.2
click at [667, 99] on div "Recent Cases 15 View All" at bounding box center [399, 89] width 765 height 28
click at [665, 87] on input "search" at bounding box center [684, 86] width 100 height 21
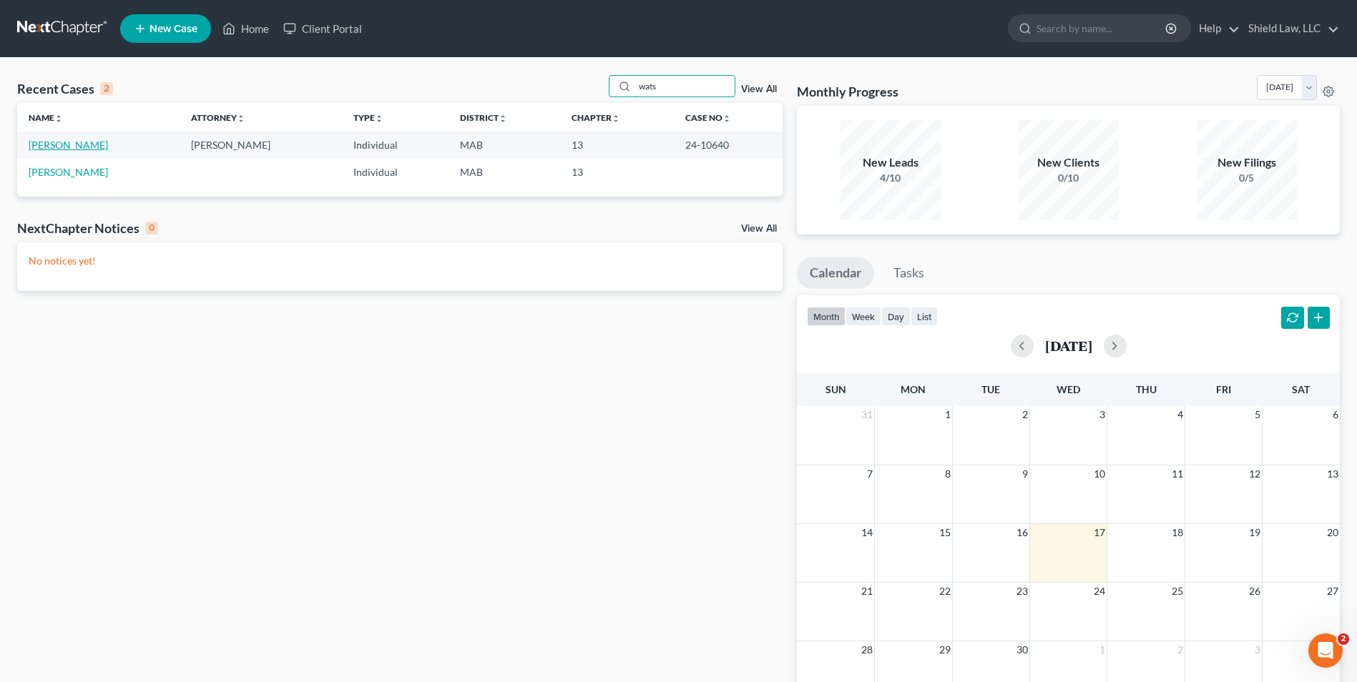
type input "wats"
click at [53, 144] on link "[PERSON_NAME]" at bounding box center [68, 145] width 79 height 12
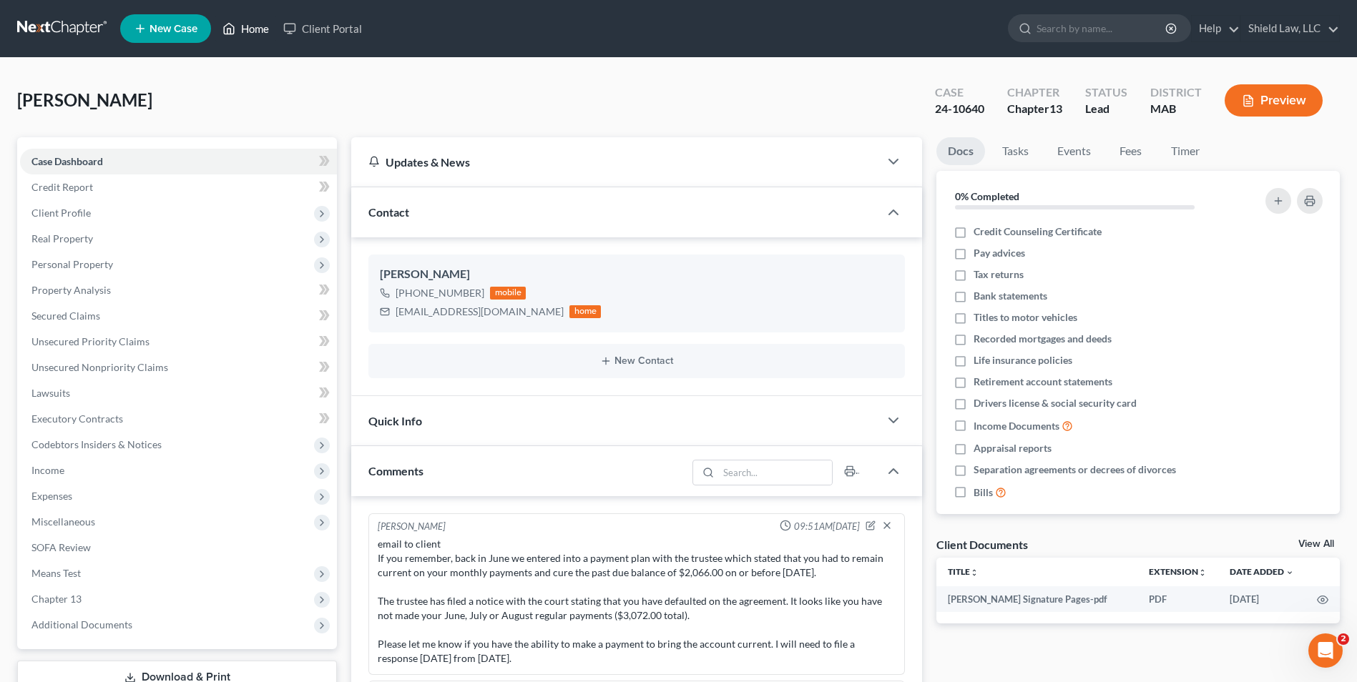
drag, startPoint x: 244, startPoint y: 35, endPoint x: 313, endPoint y: 8, distance: 73.9
click at [244, 35] on link "Home" at bounding box center [245, 29] width 61 height 26
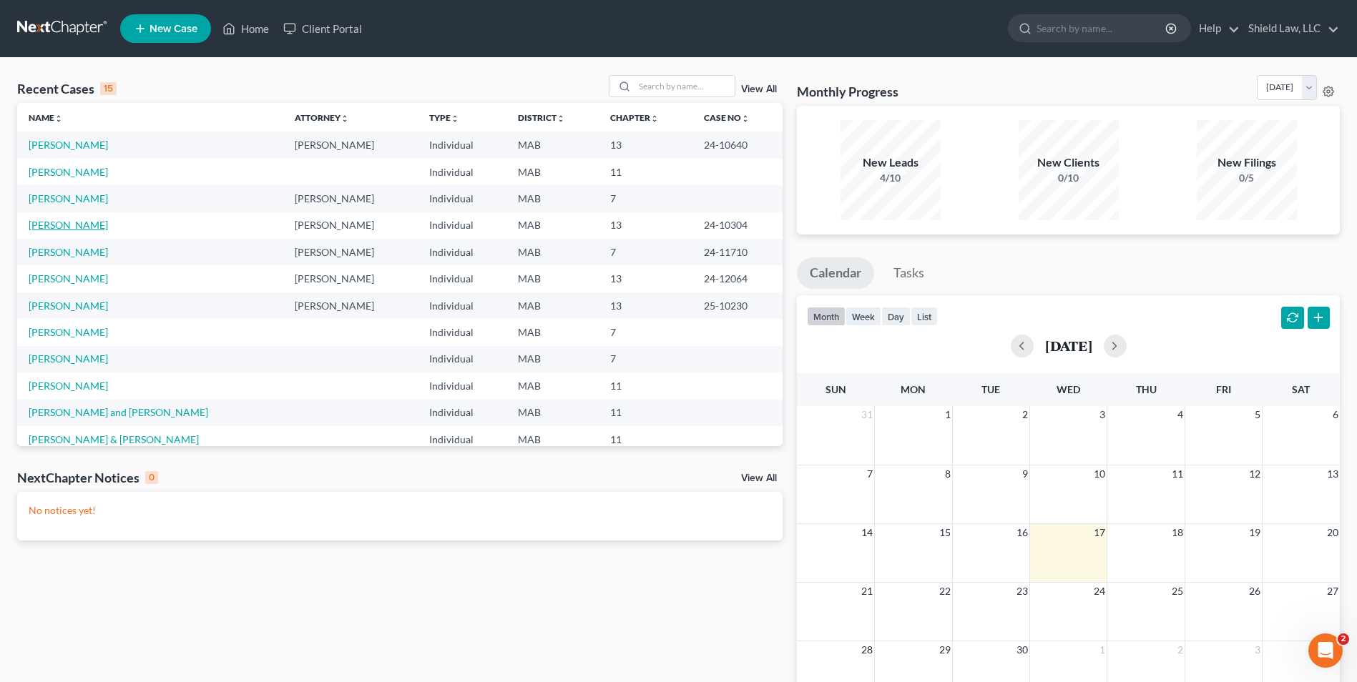
drag, startPoint x: 52, startPoint y: 226, endPoint x: 194, endPoint y: 225, distance: 142.3
click at [52, 226] on link "[PERSON_NAME]" at bounding box center [68, 225] width 79 height 12
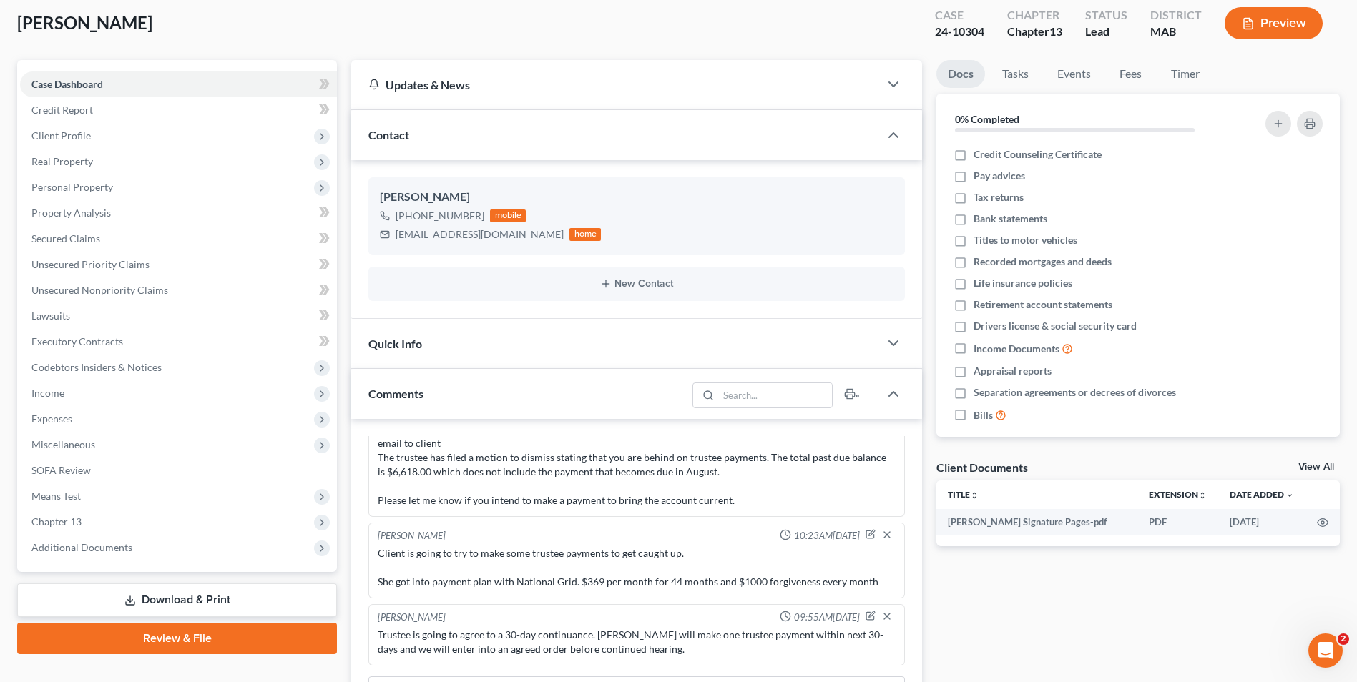
scroll to position [215, 0]
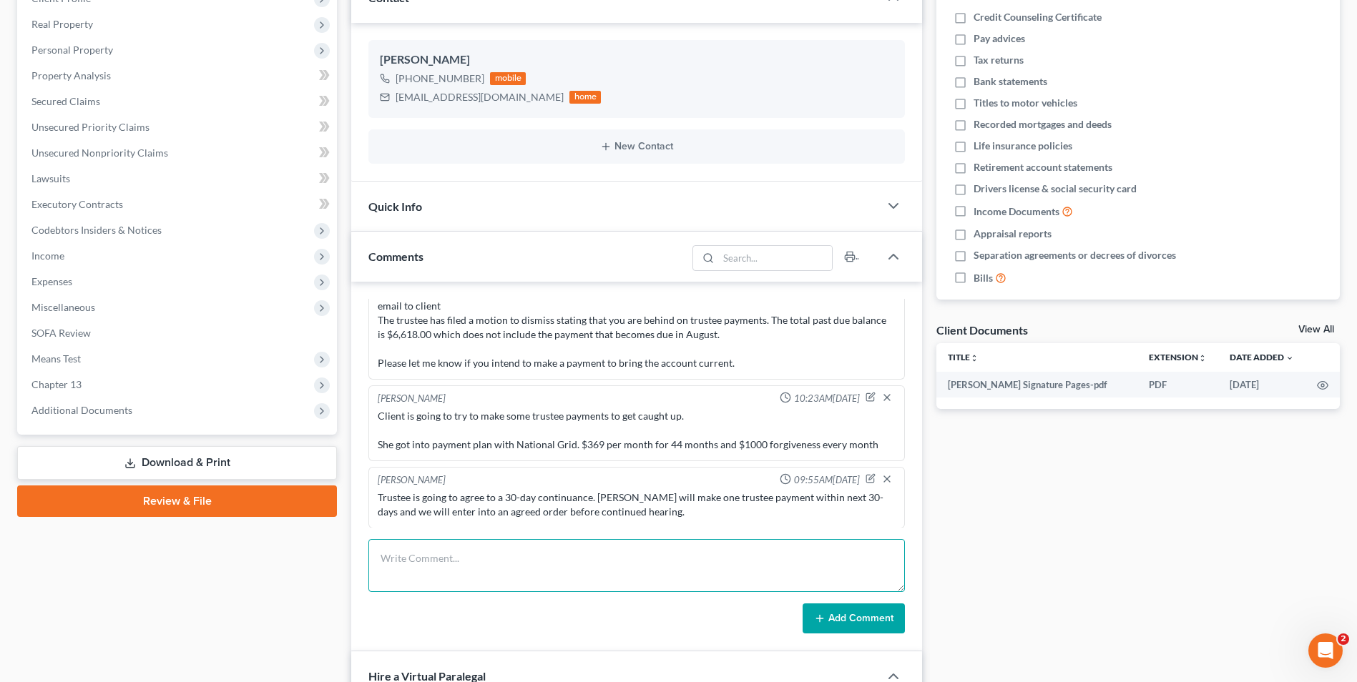
click at [524, 545] on textarea at bounding box center [636, 565] width 536 height 53
click at [524, 544] on textarea "continued" at bounding box center [636, 565] width 536 height 53
click at [379, 557] on textarea "continued [DATE] 10:30am." at bounding box center [636, 565] width 536 height 53
click at [518, 556] on textarea "continued [DATE] 10:30am." at bounding box center [636, 565] width 536 height 53
click at [376, 559] on textarea "continued [DATE] 10:30am." at bounding box center [636, 565] width 536 height 53
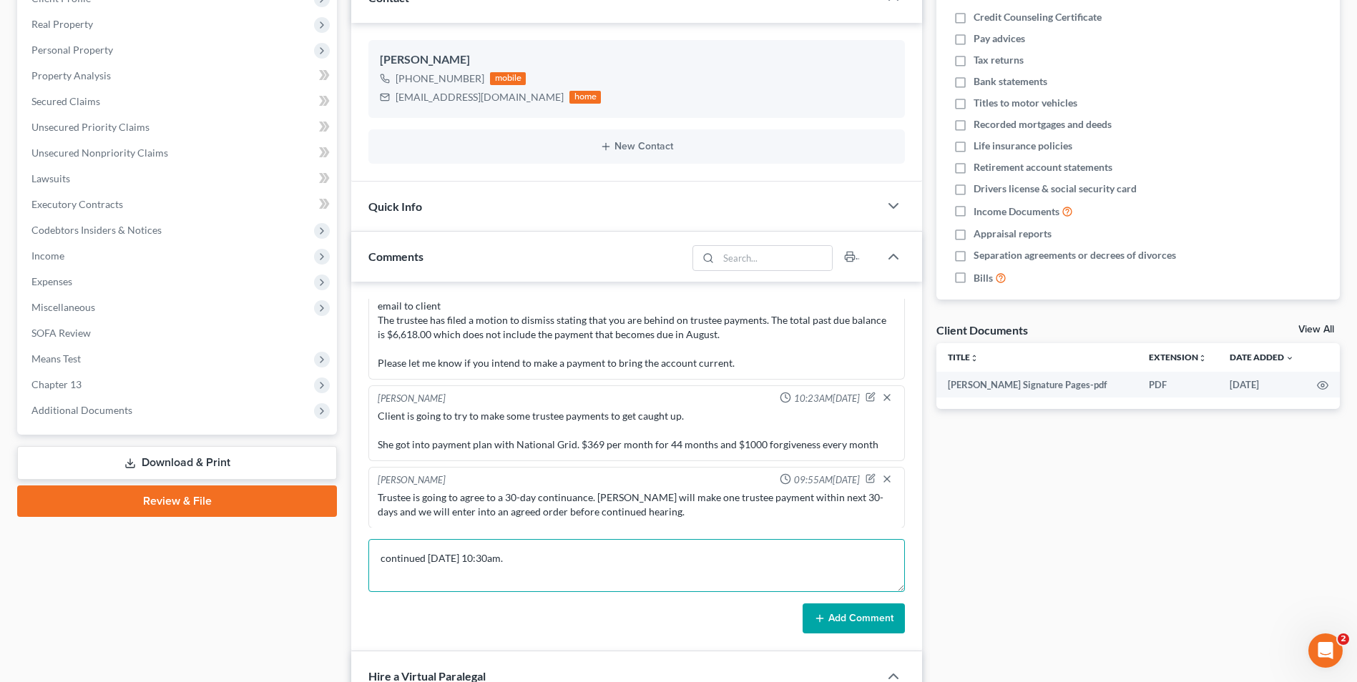
click at [569, 551] on textarea "continued [DATE] 10:30am." at bounding box center [636, 565] width 536 height 53
click at [385, 559] on textarea "continued [DATE] 10:30am." at bounding box center [636, 565] width 536 height 53
click at [380, 558] on textarea "continued [DATE] 10:30am." at bounding box center [636, 565] width 536 height 53
click at [463, 552] on textarea "hearing continued [DATE] 10:30am." at bounding box center [636, 565] width 536 height 53
type textarea "hearing continued to [DATE] 10:30am."
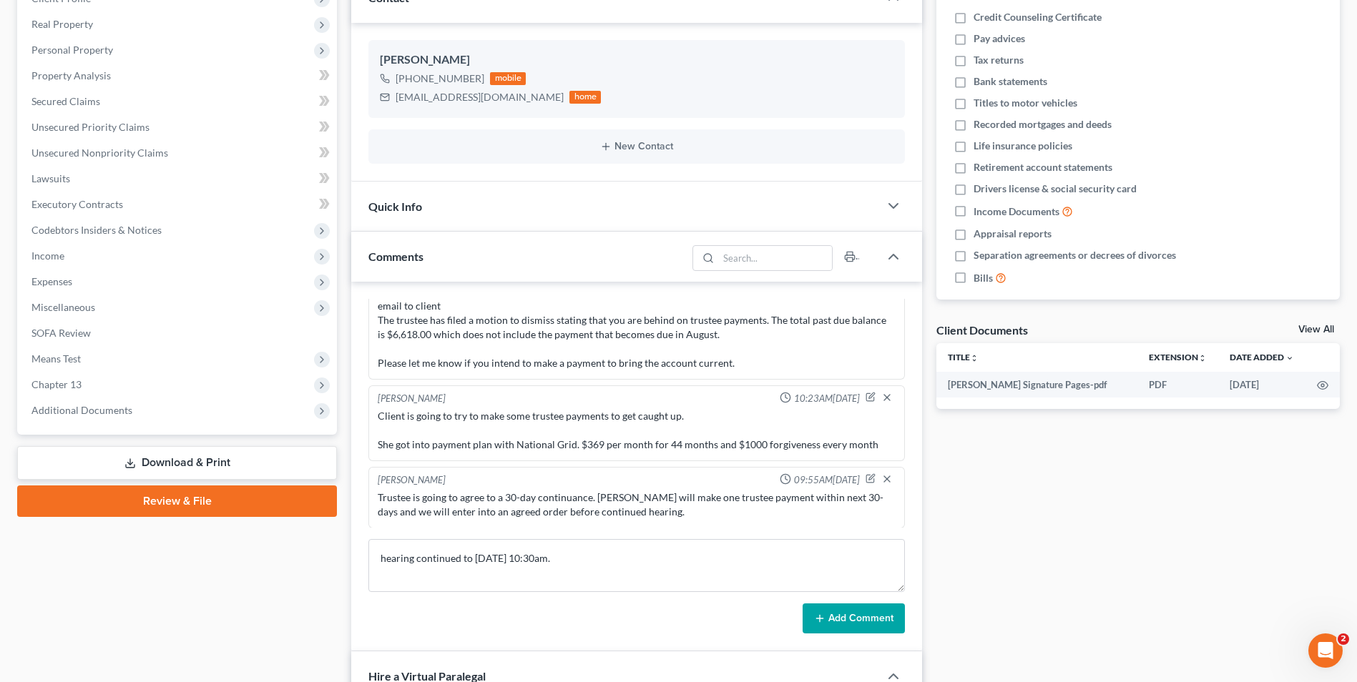
click at [856, 619] on button "Add Comment" at bounding box center [854, 619] width 102 height 30
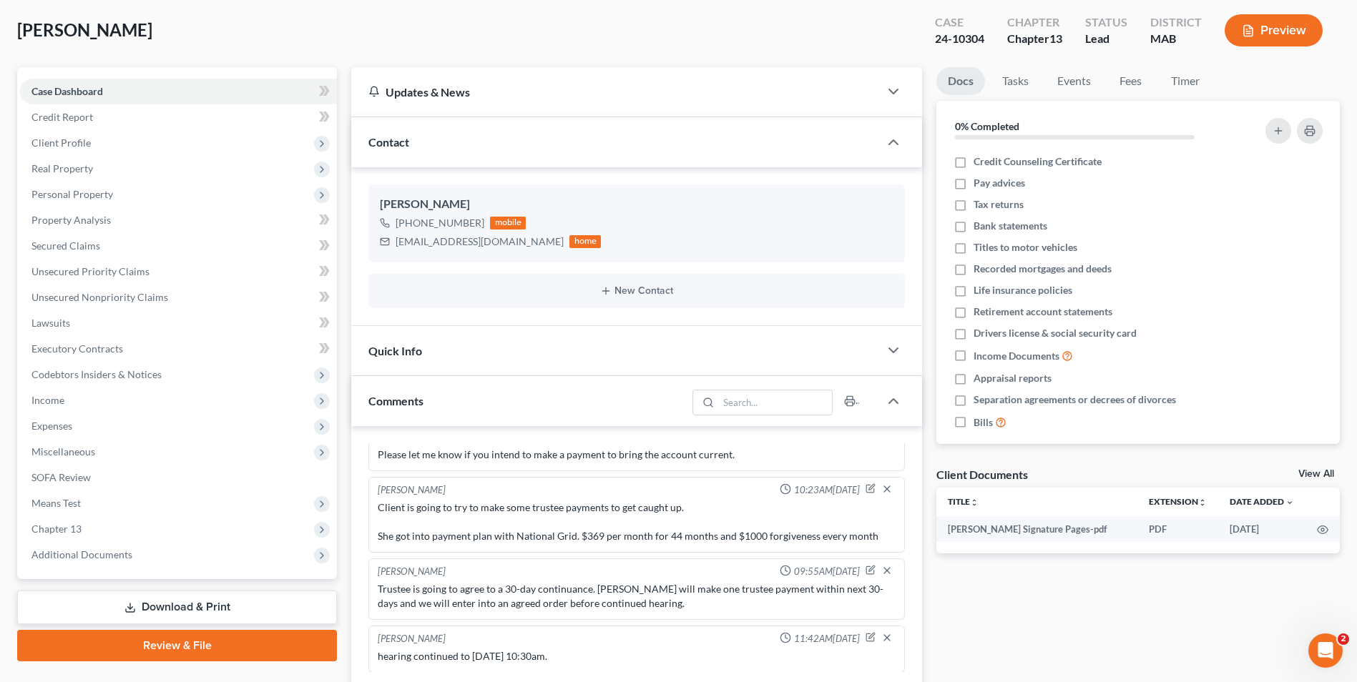
scroll to position [0, 0]
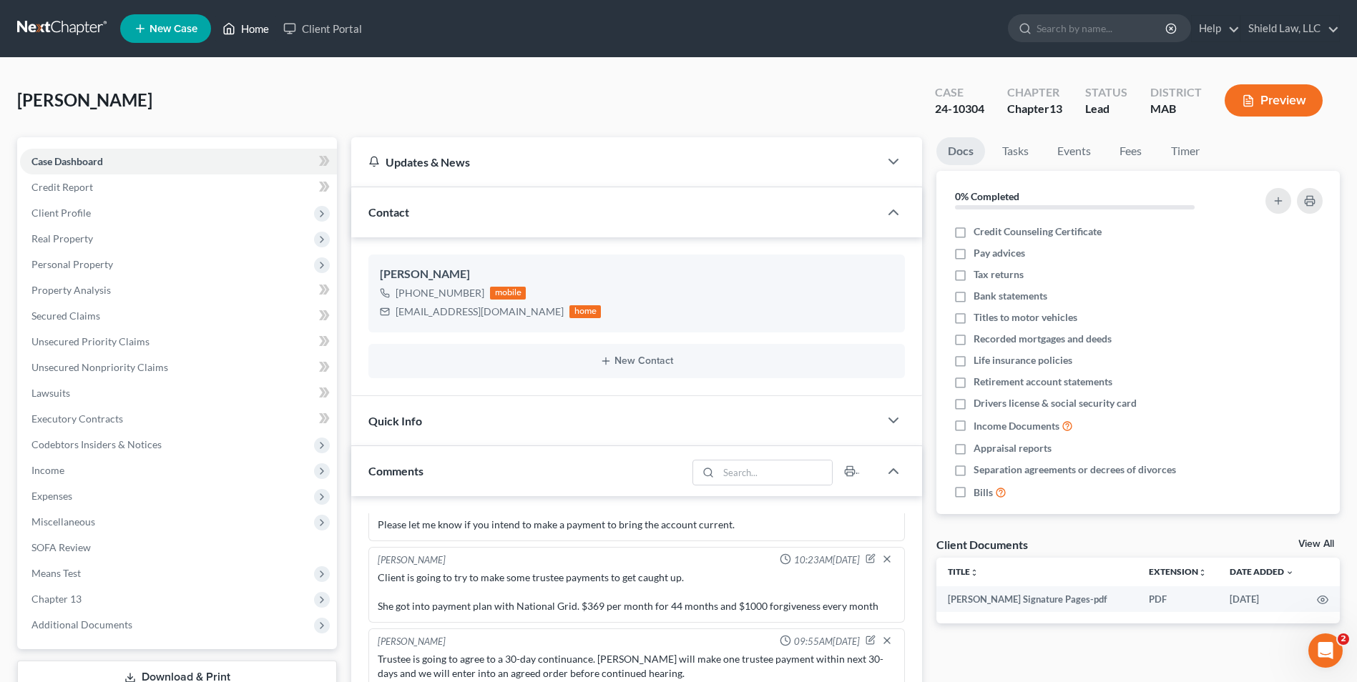
click at [237, 29] on link "Home" at bounding box center [245, 29] width 61 height 26
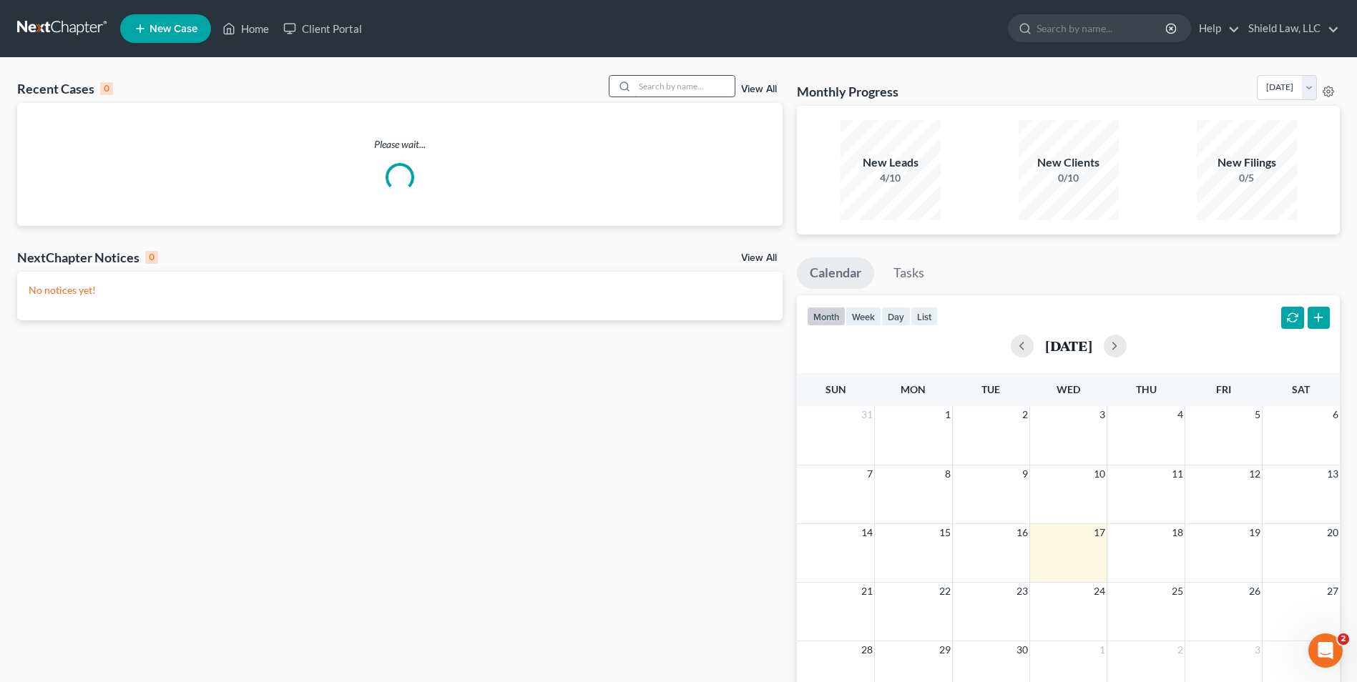
click at [667, 82] on input "search" at bounding box center [684, 86] width 100 height 21
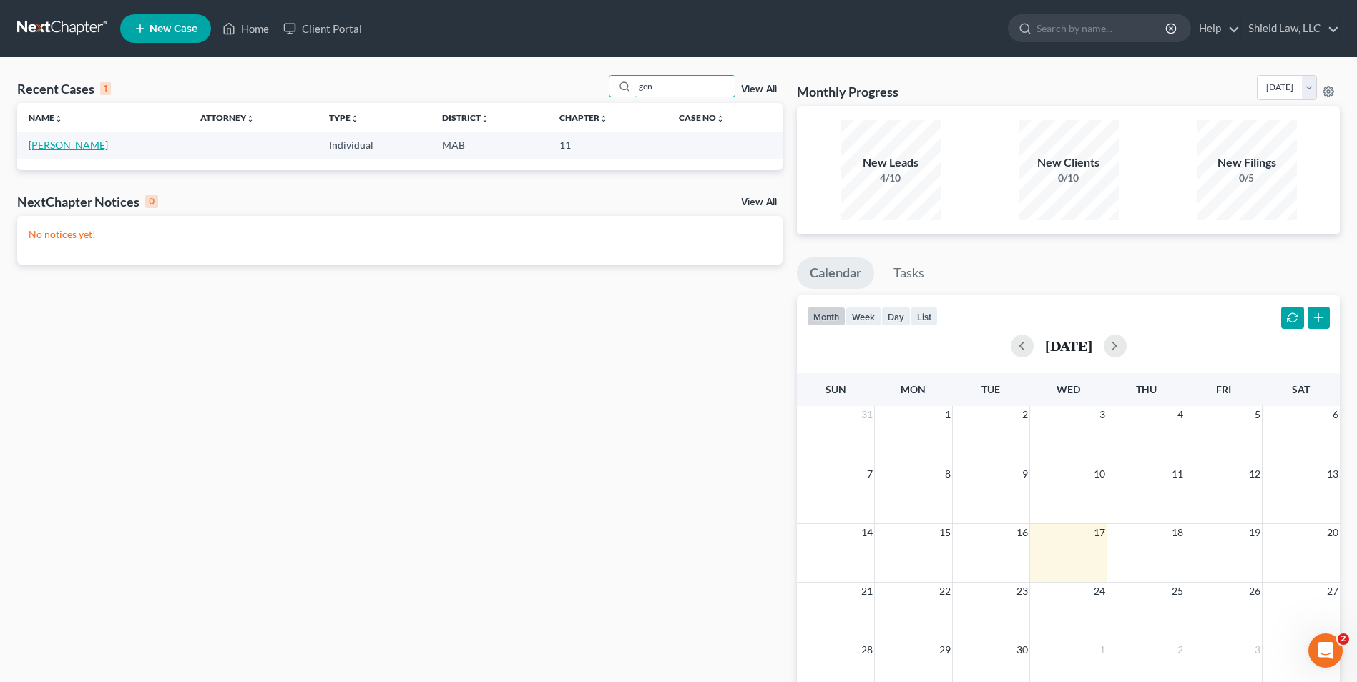
type input "gen"
click at [46, 142] on link "[PERSON_NAME]" at bounding box center [68, 145] width 79 height 12
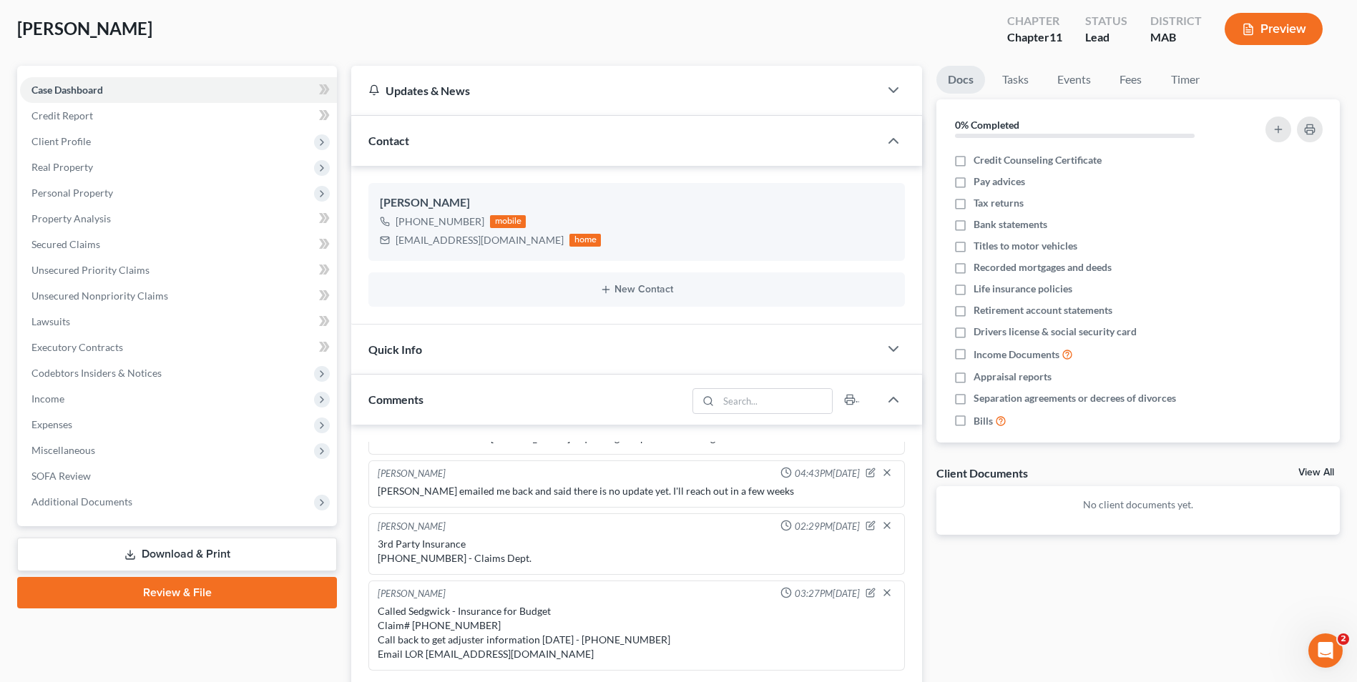
scroll to position [143, 0]
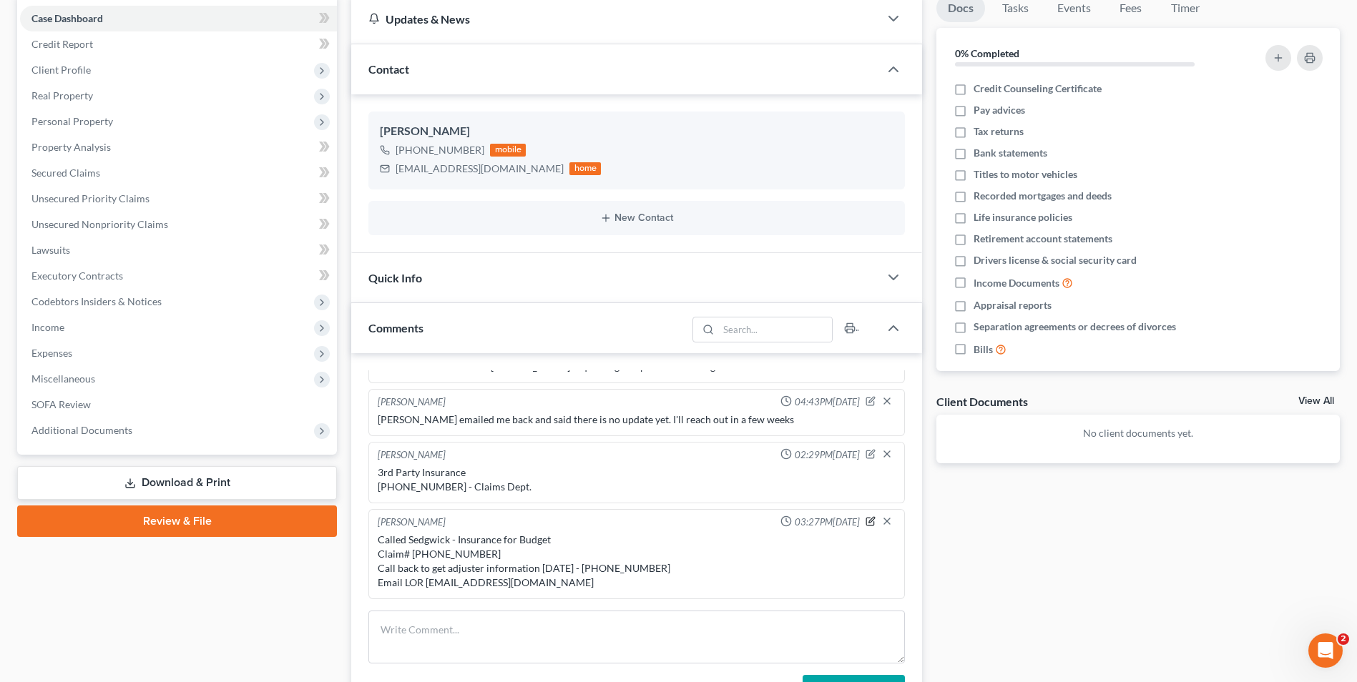
click at [866, 523] on icon "button" at bounding box center [870, 523] width 8 height 8
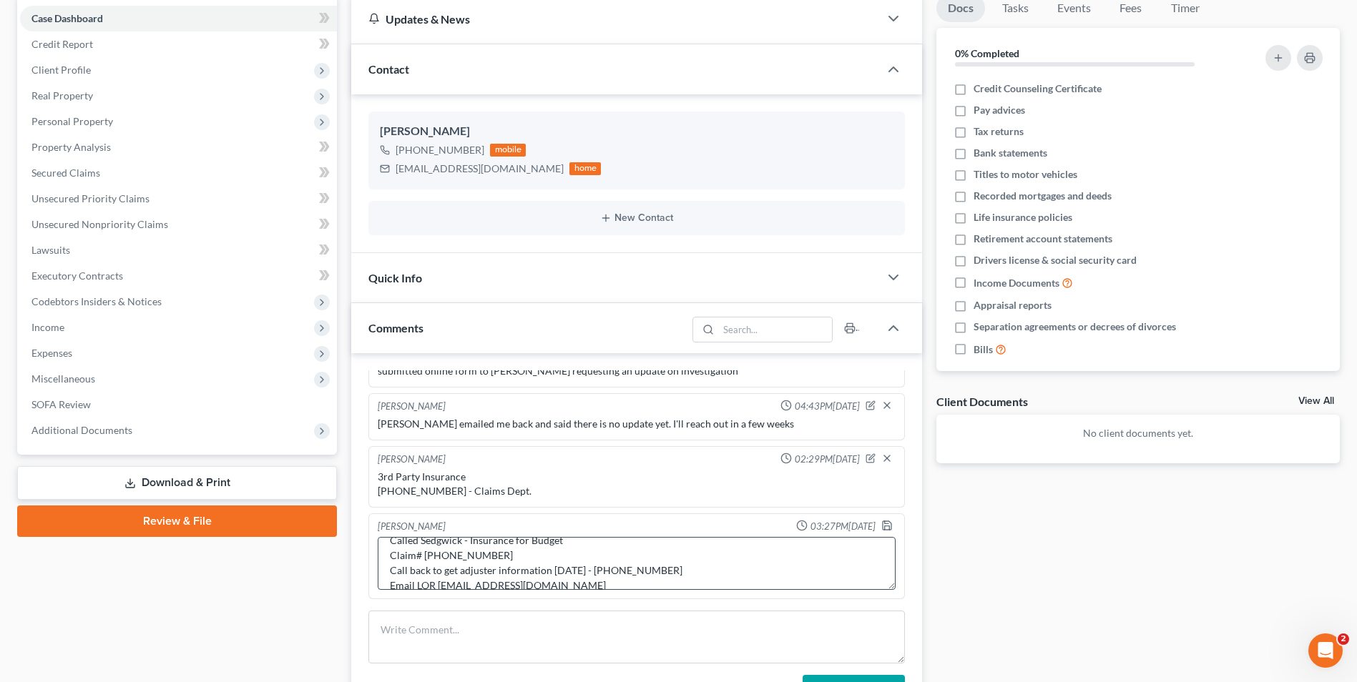
scroll to position [30, 0]
click at [644, 579] on textarea "Called Sedgwick - Insurance for Budget Claim# [PHONE_NUMBER] Call back to get a…" at bounding box center [637, 563] width 518 height 53
paste textarea "adjuster, ([PERSON_NAME] ), at (email [PERSON_NAME][EMAIL_ADDRESS][PERSON_NAME]…"
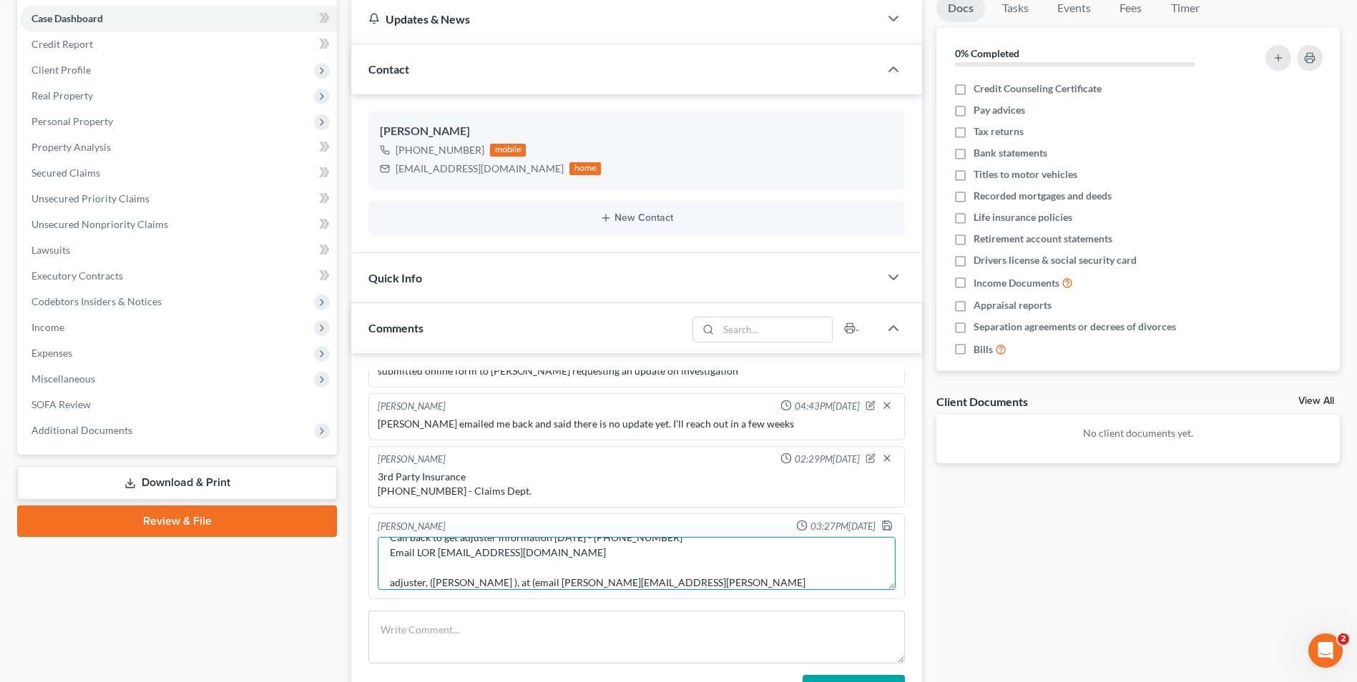
click at [470, 566] on textarea "Called Sedgwick - Insurance for Budget Claim# [PHONE_NUMBER] Call back to get a…" at bounding box center [637, 563] width 518 height 53
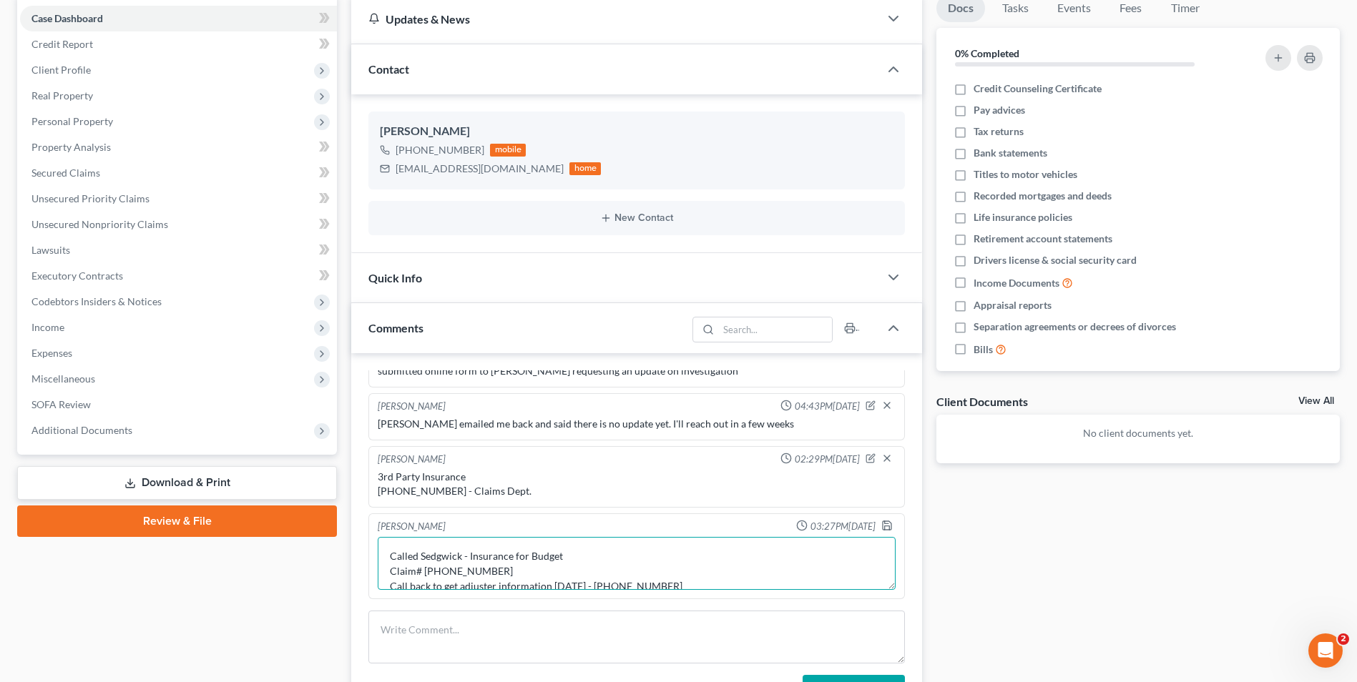
scroll to position [60, 0]
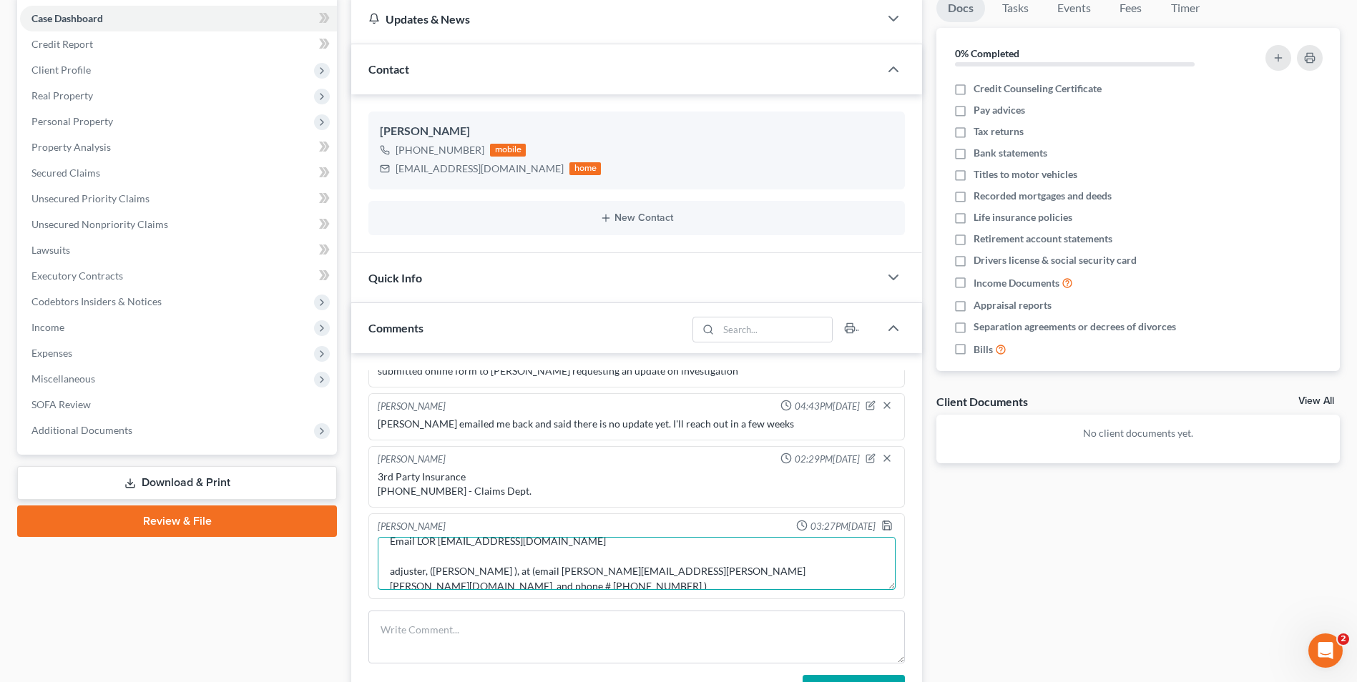
drag, startPoint x: 677, startPoint y: 586, endPoint x: 545, endPoint y: 559, distance: 134.4
click at [506, 577] on textarea "Called Sedgwick - Insurance for Budget Claim# [PHONE_NUMBER] Call back to get a…" at bounding box center [637, 563] width 518 height 53
drag, startPoint x: 545, startPoint y: 558, endPoint x: 404, endPoint y: 572, distance: 141.6
click at [543, 557] on textarea "Called Sedgwick - Insurance for Budget Claim# [PHONE_NUMBER] Call back to get a…" at bounding box center [637, 563] width 518 height 53
click at [404, 572] on textarea "Called Sedgwick - Insurance for Budget Claim# [PHONE_NUMBER] Call back to get a…" at bounding box center [637, 563] width 518 height 53
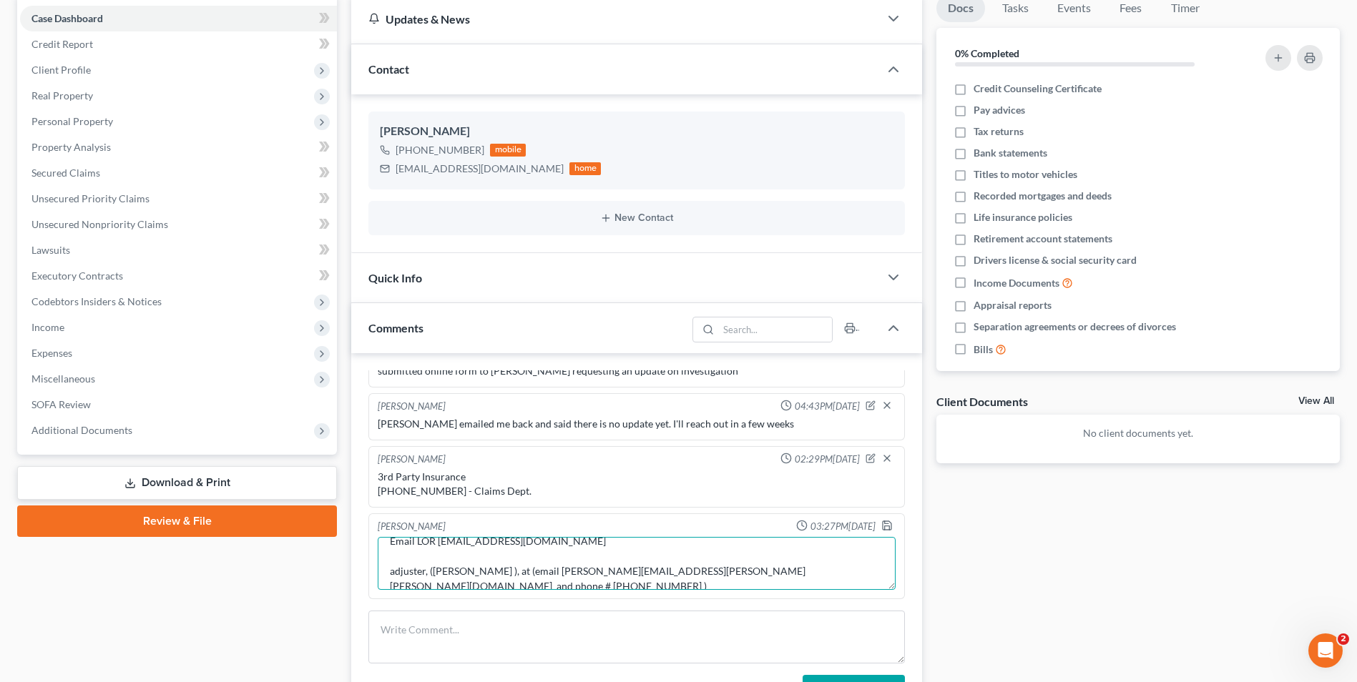
click at [391, 571] on textarea "Called Sedgwick - Insurance for Budget Claim# [PHONE_NUMBER] Call back to get a…" at bounding box center [637, 563] width 518 height 53
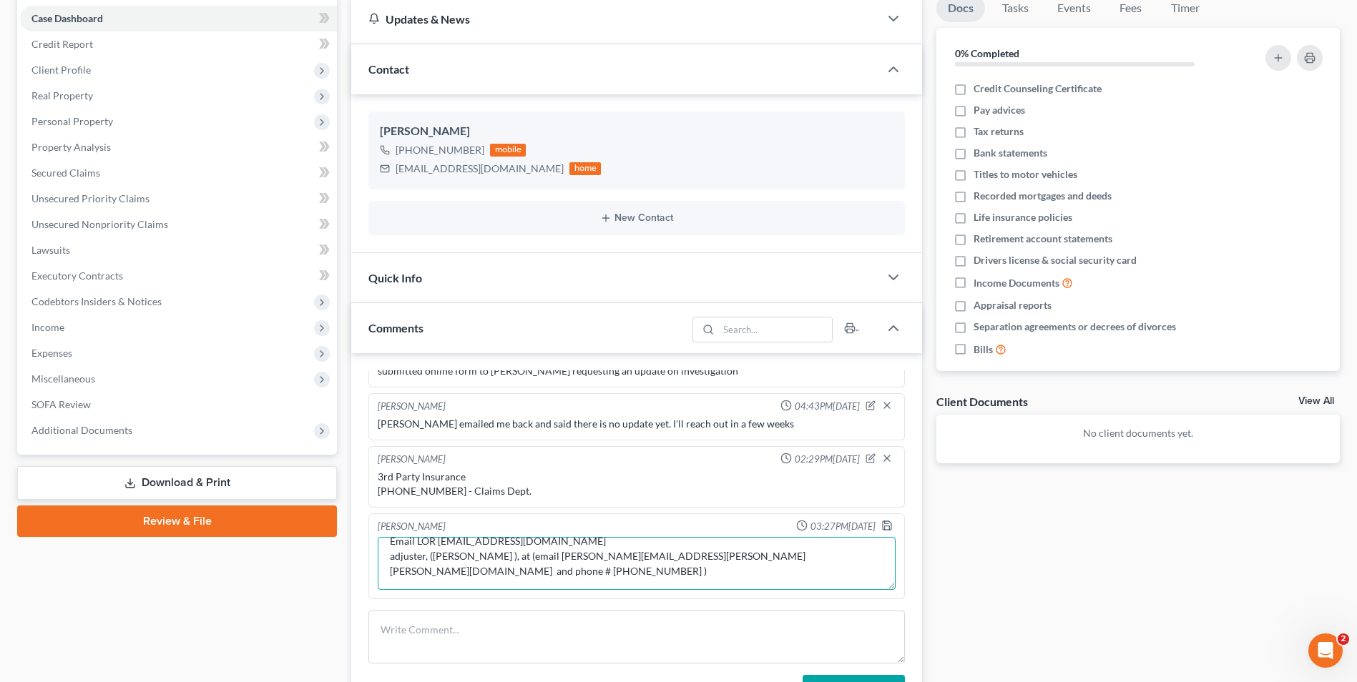
scroll to position [45, 0]
type textarea "Called Sedgwick - Insurance for Budget Claim# [PHONE_NUMBER] Call back to get a…"
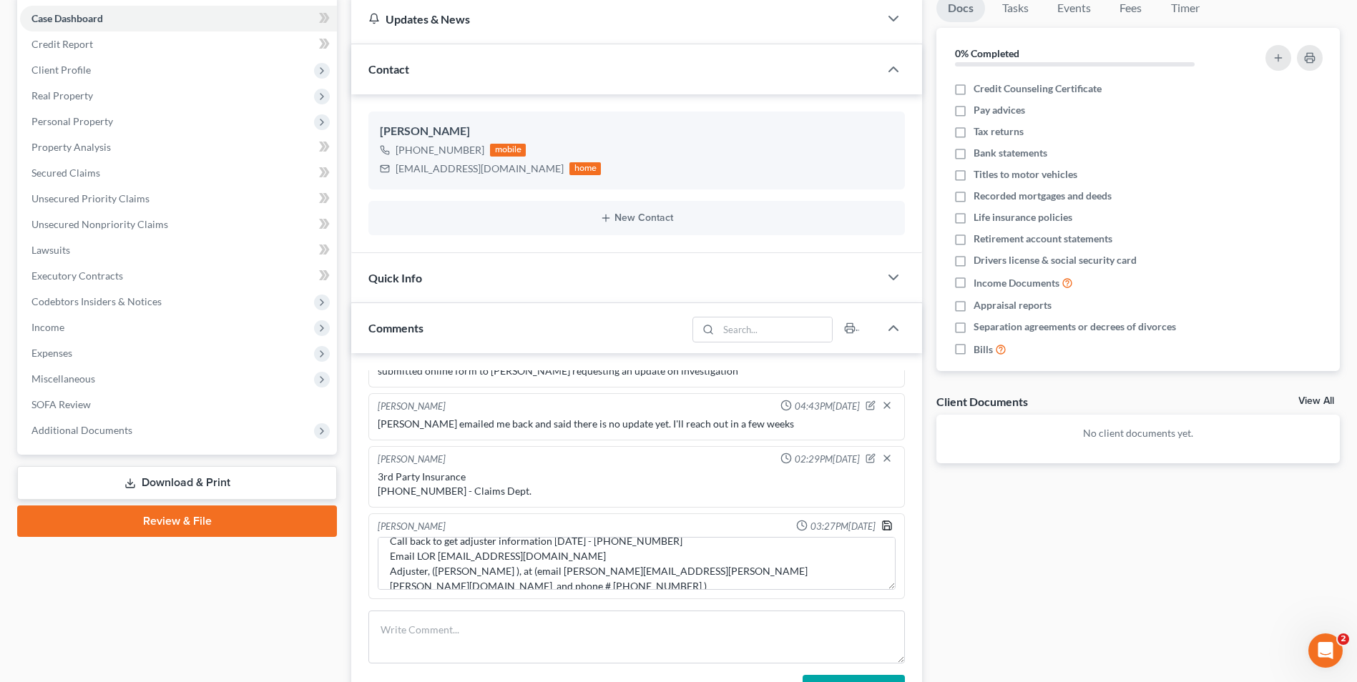
click at [881, 521] on icon "button" at bounding box center [886, 525] width 11 height 11
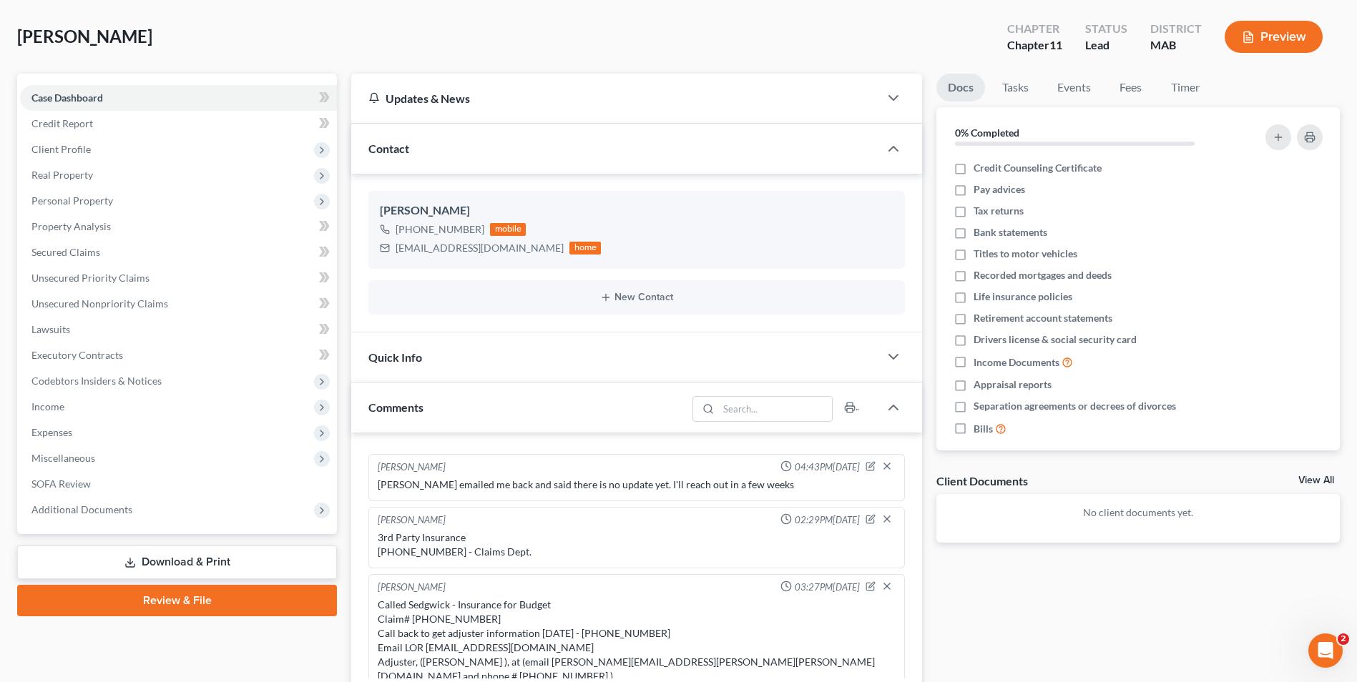
scroll to position [0, 0]
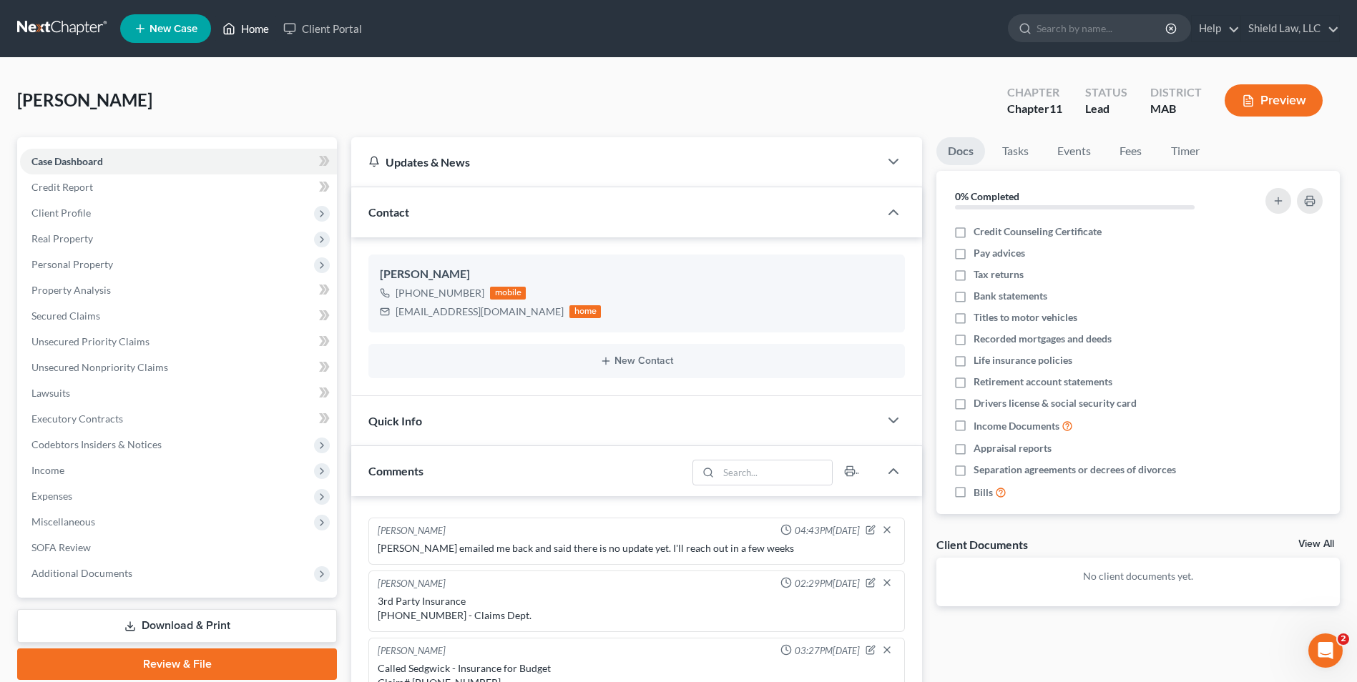
click at [247, 30] on link "Home" at bounding box center [245, 29] width 61 height 26
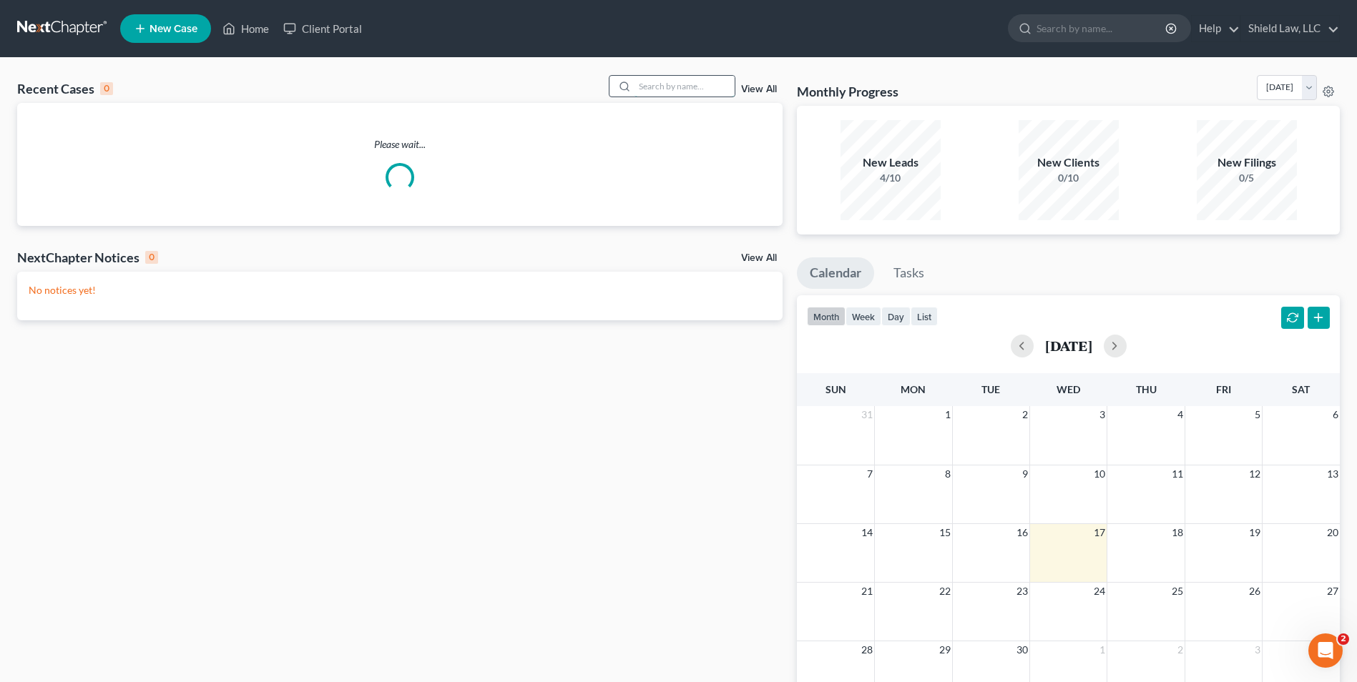
click at [680, 89] on input "search" at bounding box center [684, 86] width 100 height 21
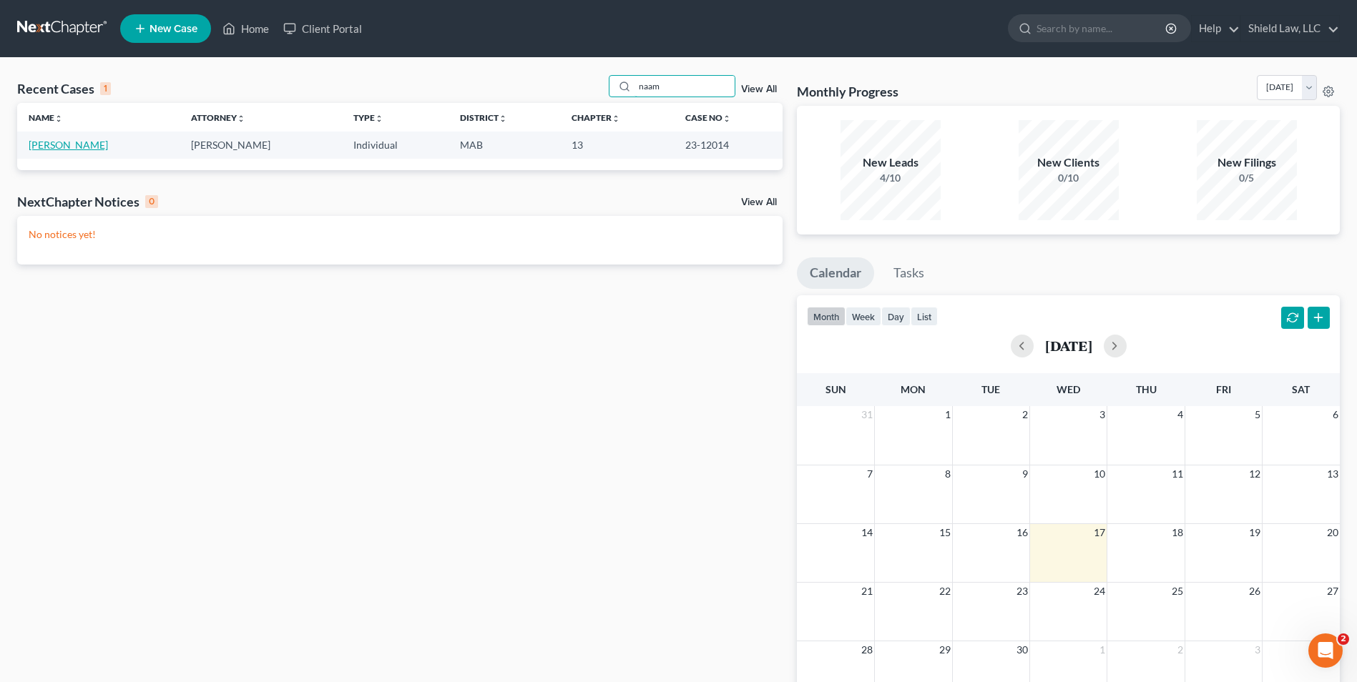
type input "naam"
click at [58, 149] on link "[PERSON_NAME]" at bounding box center [68, 145] width 79 height 12
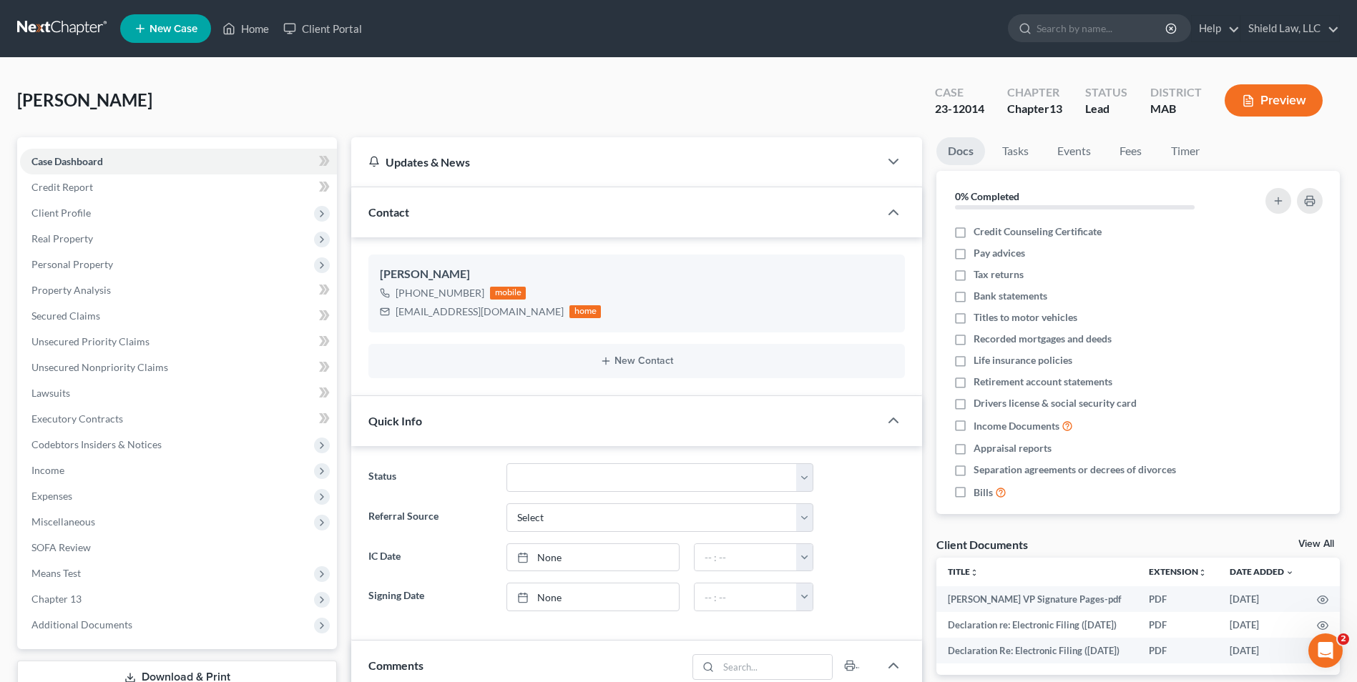
scroll to position [1066, 0]
click at [253, 29] on link "Home" at bounding box center [245, 29] width 61 height 26
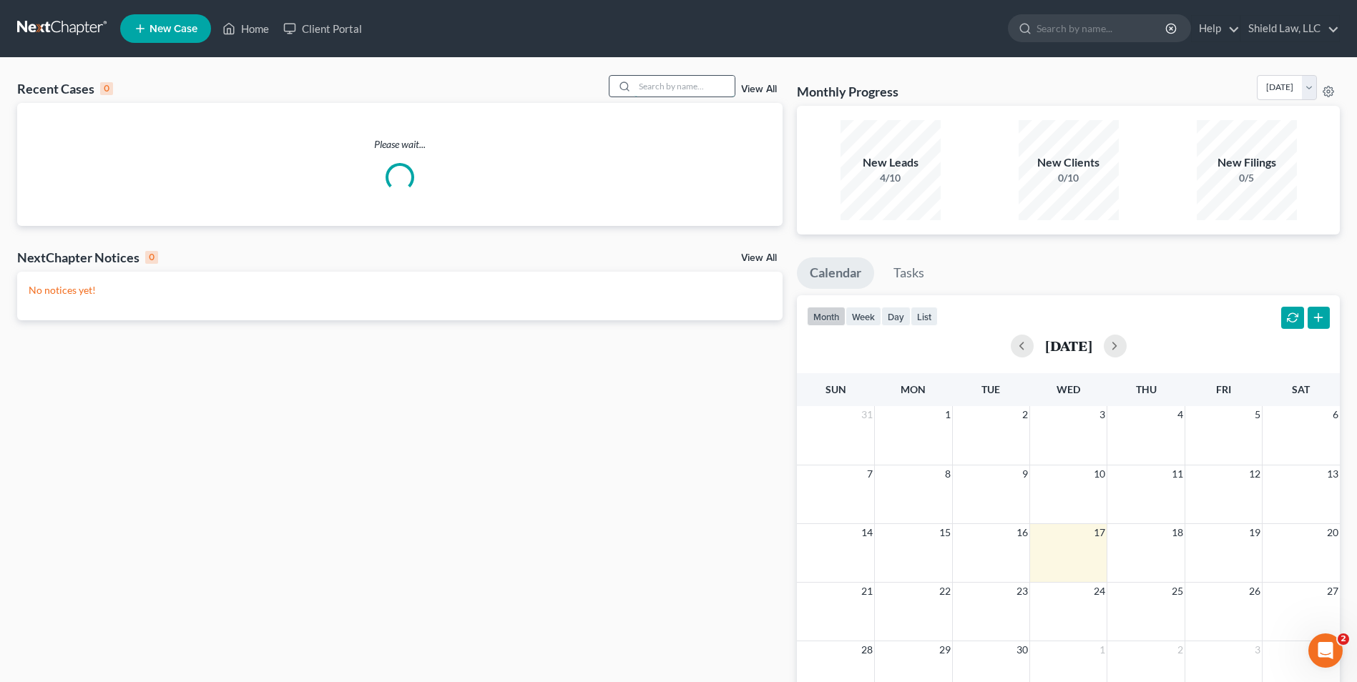
click at [726, 85] on input "search" at bounding box center [684, 86] width 100 height 21
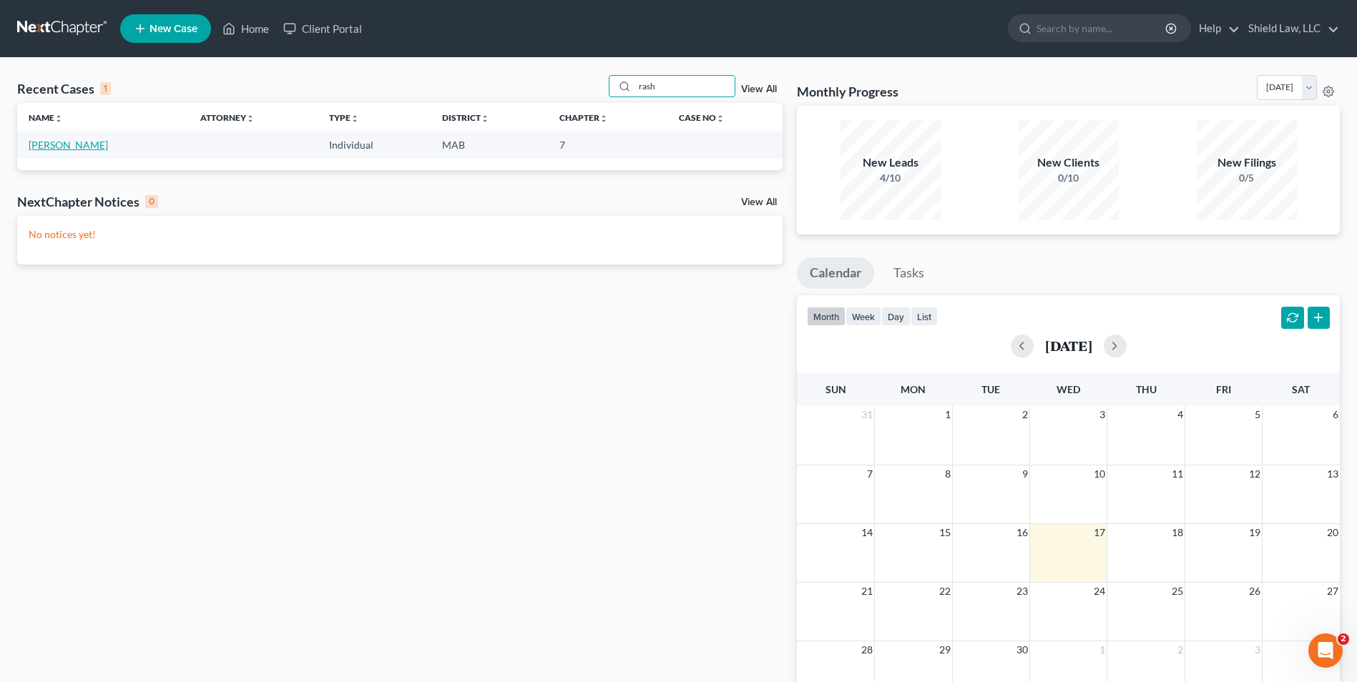
type input "rash"
click at [51, 148] on link "[PERSON_NAME]" at bounding box center [68, 145] width 79 height 12
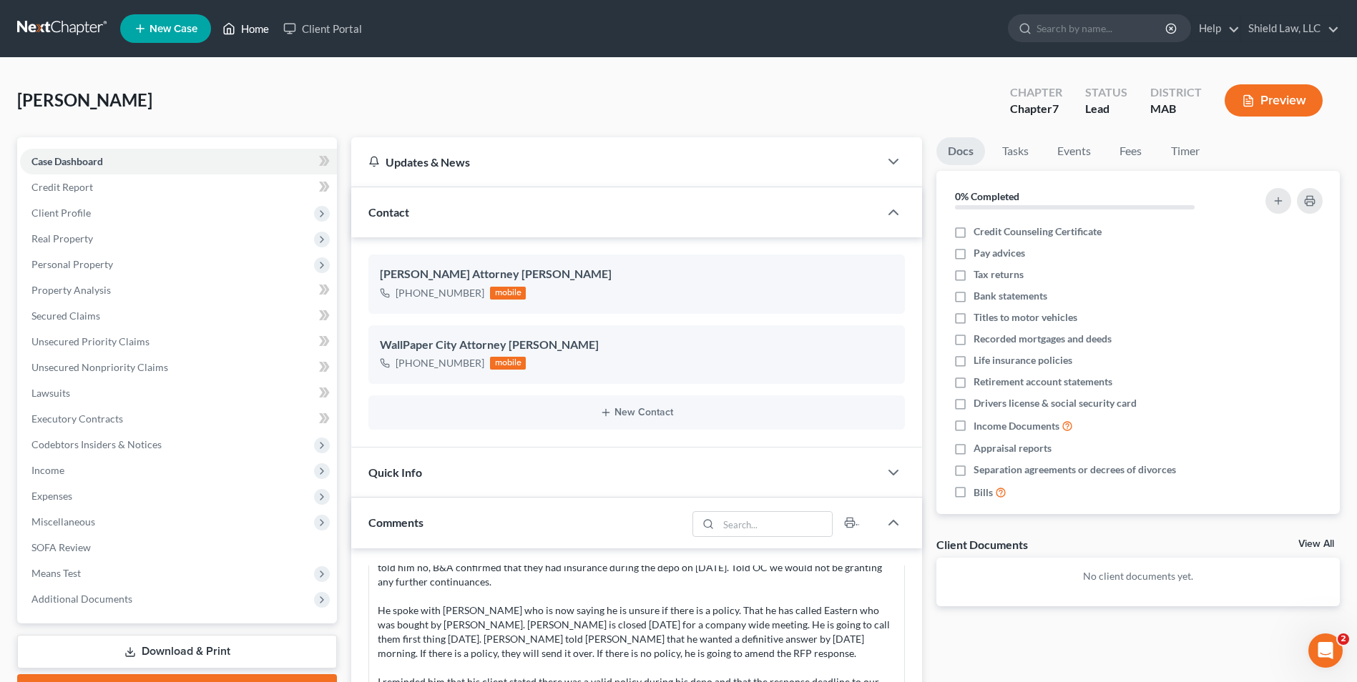
drag, startPoint x: 250, startPoint y: 38, endPoint x: 228, endPoint y: 11, distance: 35.1
click at [250, 38] on link "Home" at bounding box center [245, 29] width 61 height 26
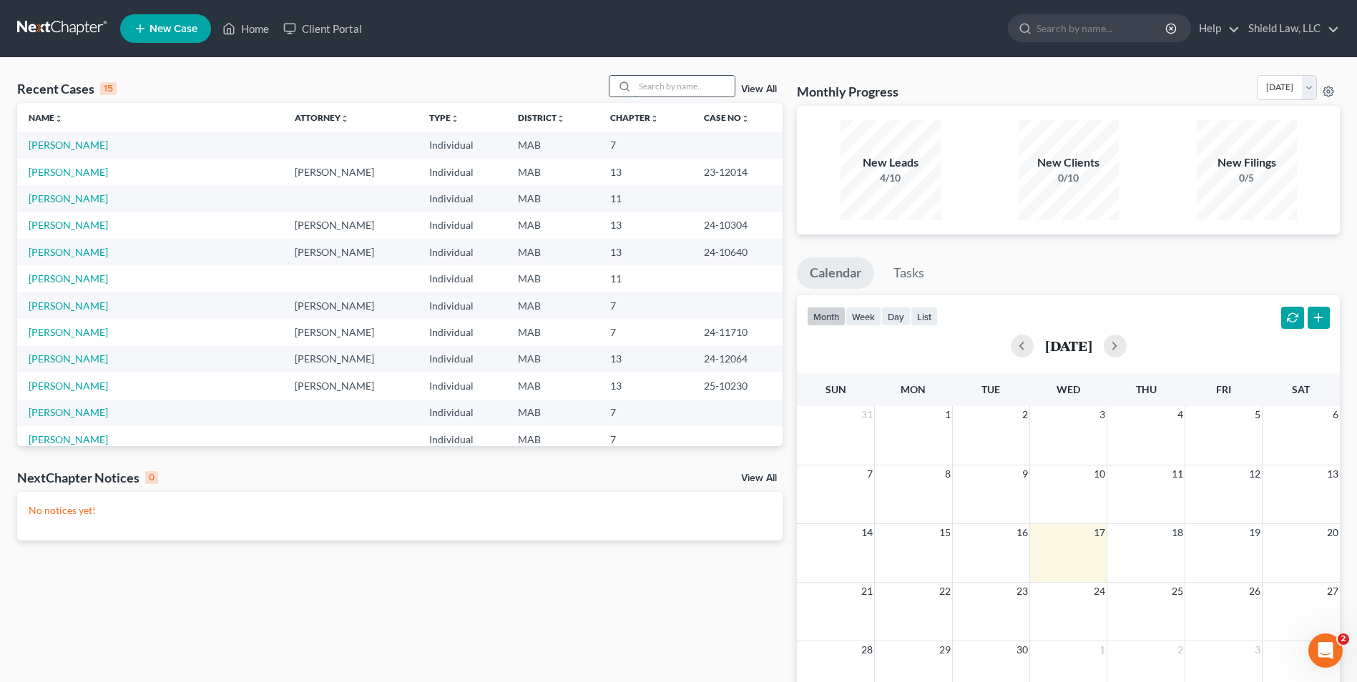
click at [700, 93] on input "search" at bounding box center [684, 86] width 100 height 21
type input "[PERSON_NAME]"
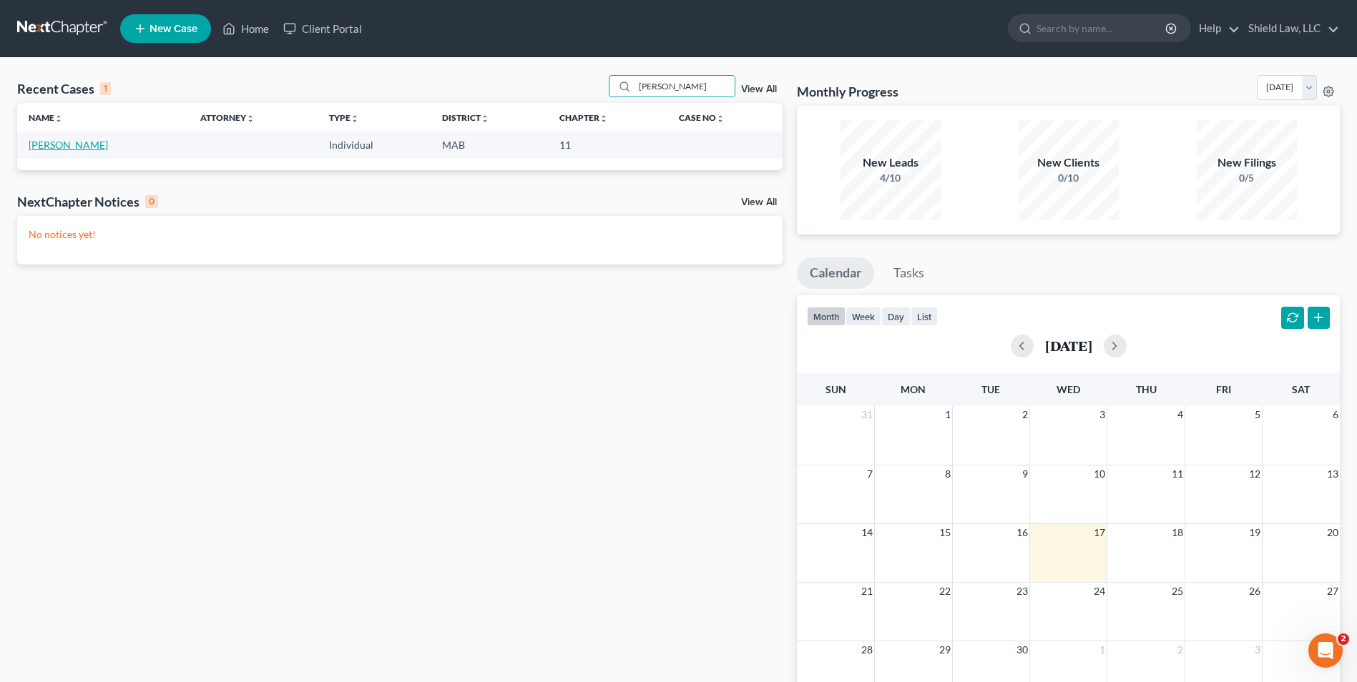
click at [54, 149] on link "[PERSON_NAME]" at bounding box center [68, 145] width 79 height 12
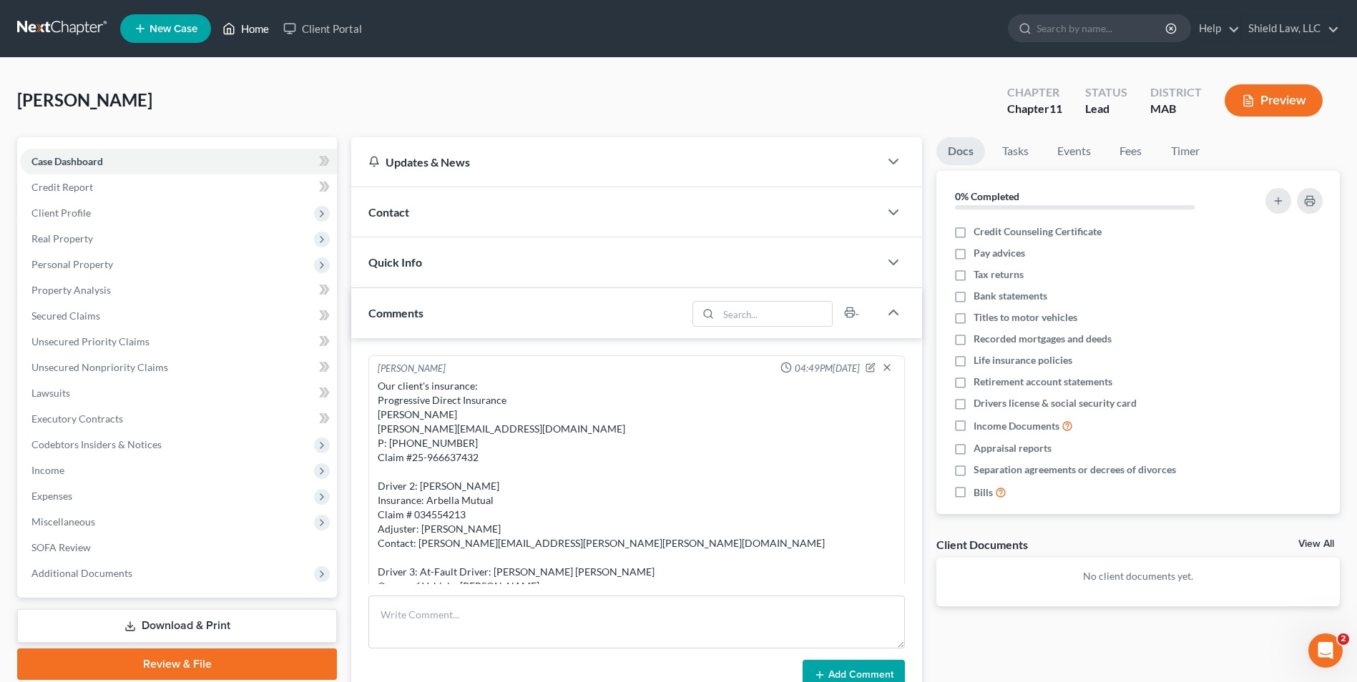
drag, startPoint x: 248, startPoint y: 32, endPoint x: 898, endPoint y: 126, distance: 656.2
click at [248, 32] on link "Home" at bounding box center [245, 29] width 61 height 26
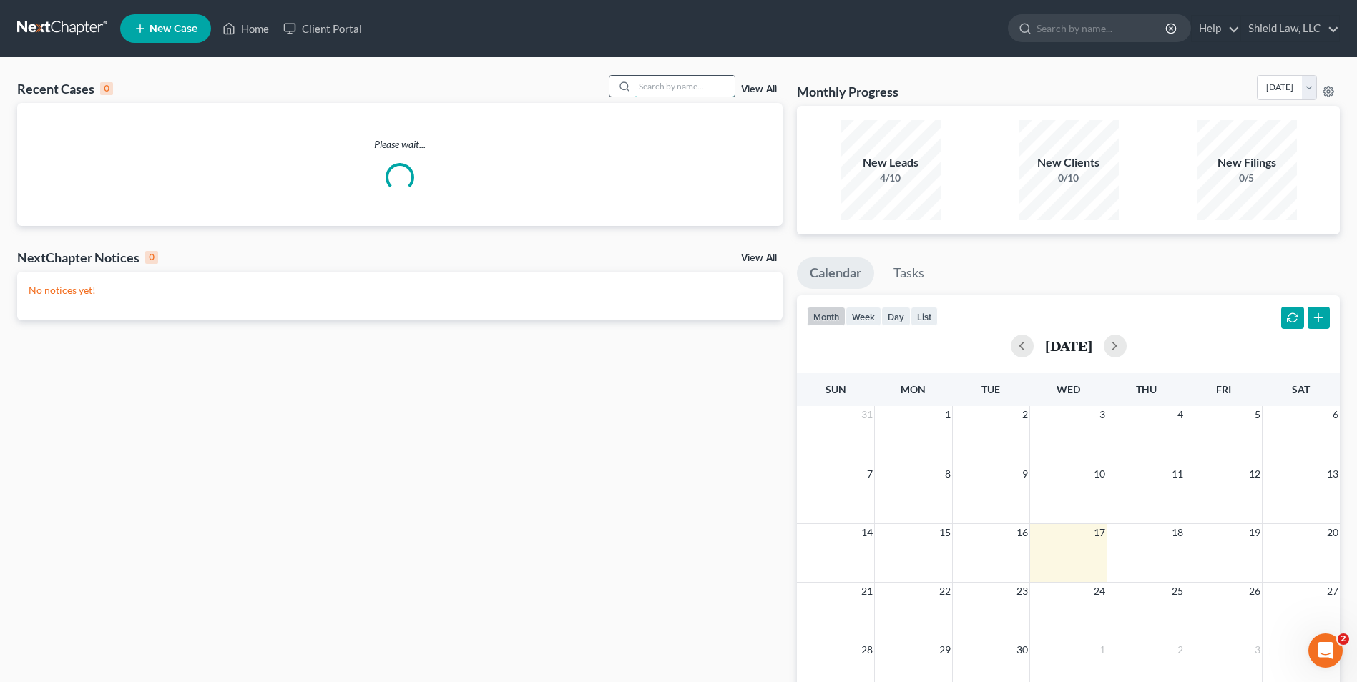
click at [717, 84] on input "search" at bounding box center [684, 86] width 100 height 21
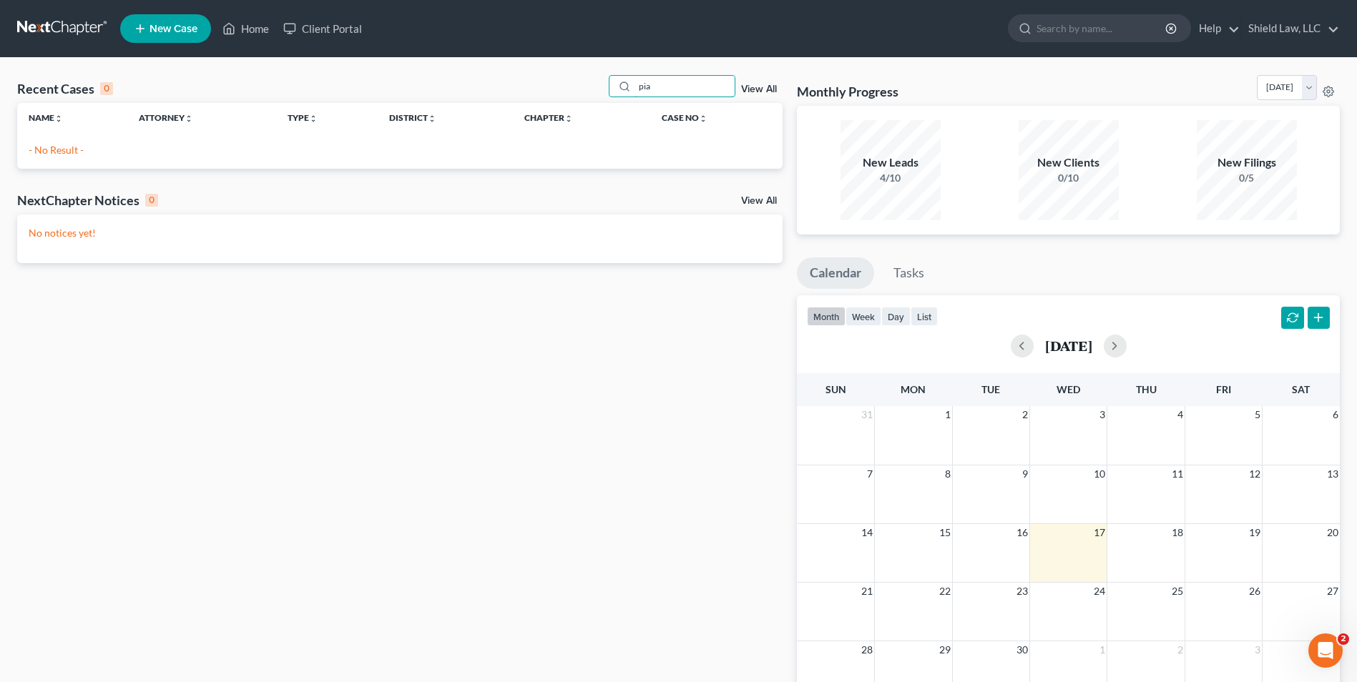
type input "pia"
click at [198, 22] on link "New Case" at bounding box center [165, 28] width 91 height 29
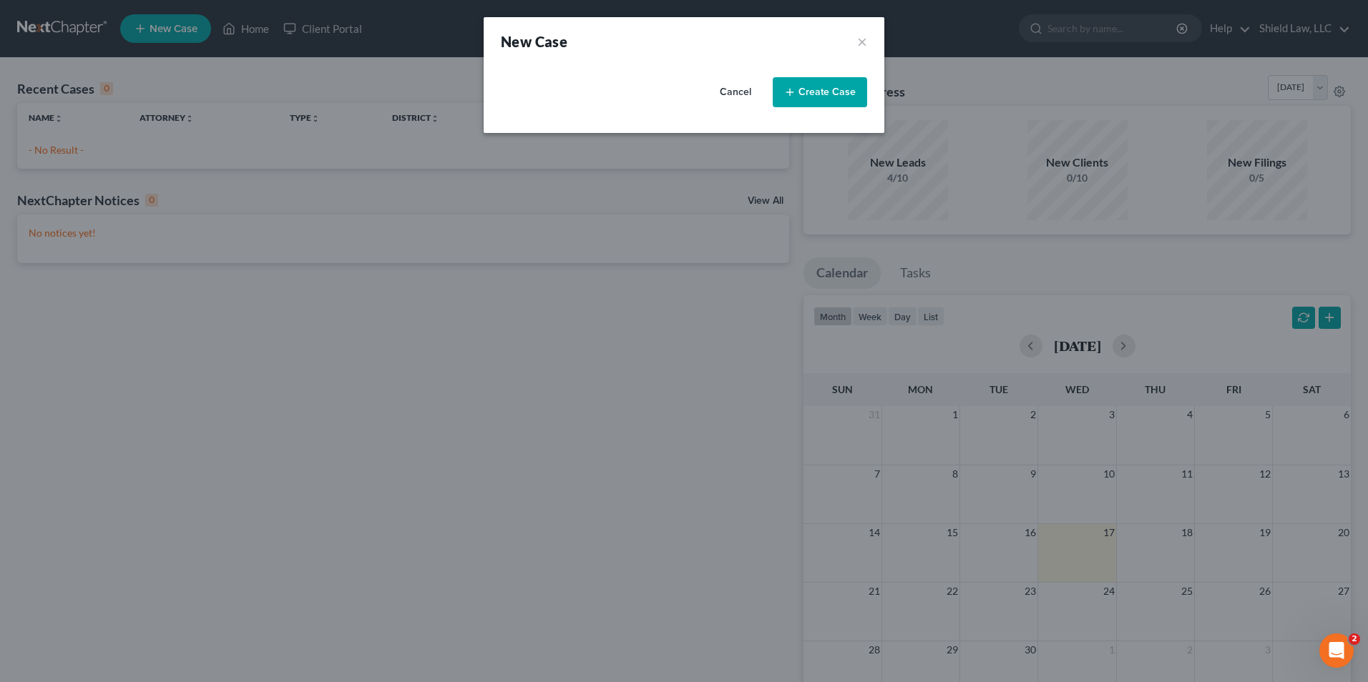
select select "39"
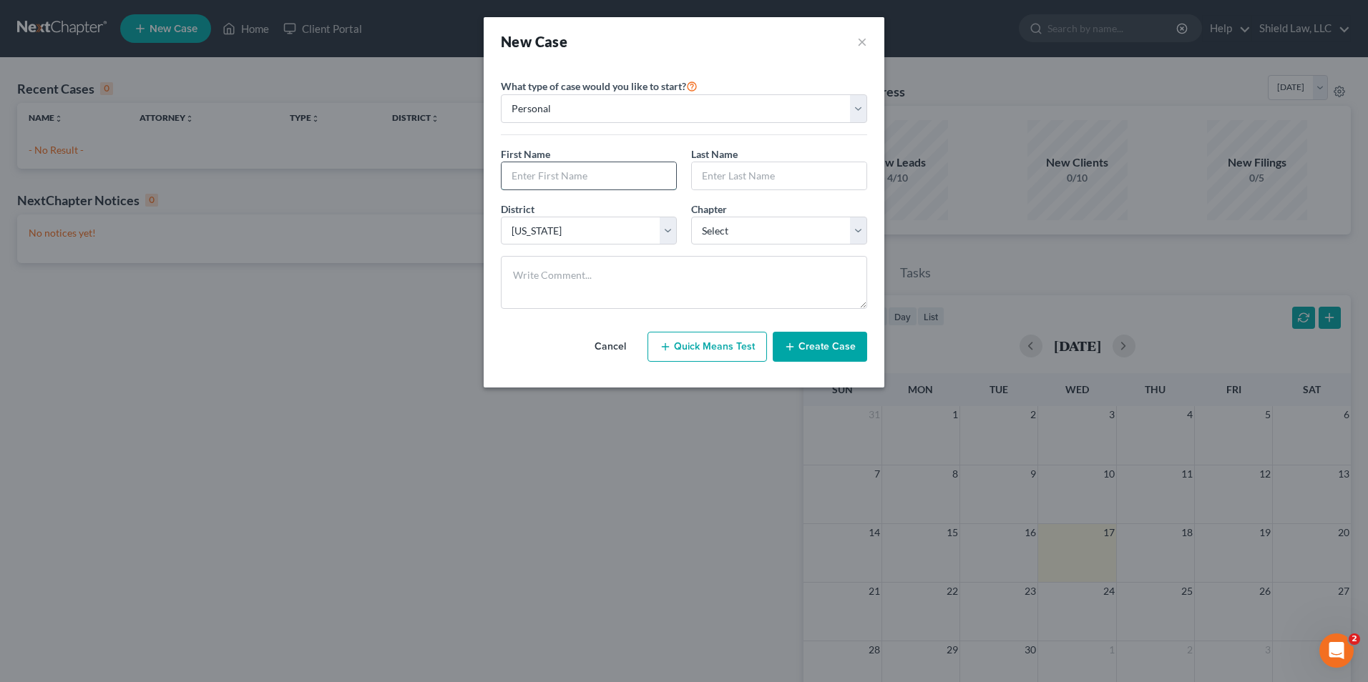
click at [545, 172] on input "text" at bounding box center [588, 175] width 175 height 27
type input "[PERSON_NAME]"
drag, startPoint x: 697, startPoint y: 231, endPoint x: 712, endPoint y: 245, distance: 20.8
click at [697, 231] on select "Select 7 11 12 13" at bounding box center [779, 231] width 176 height 29
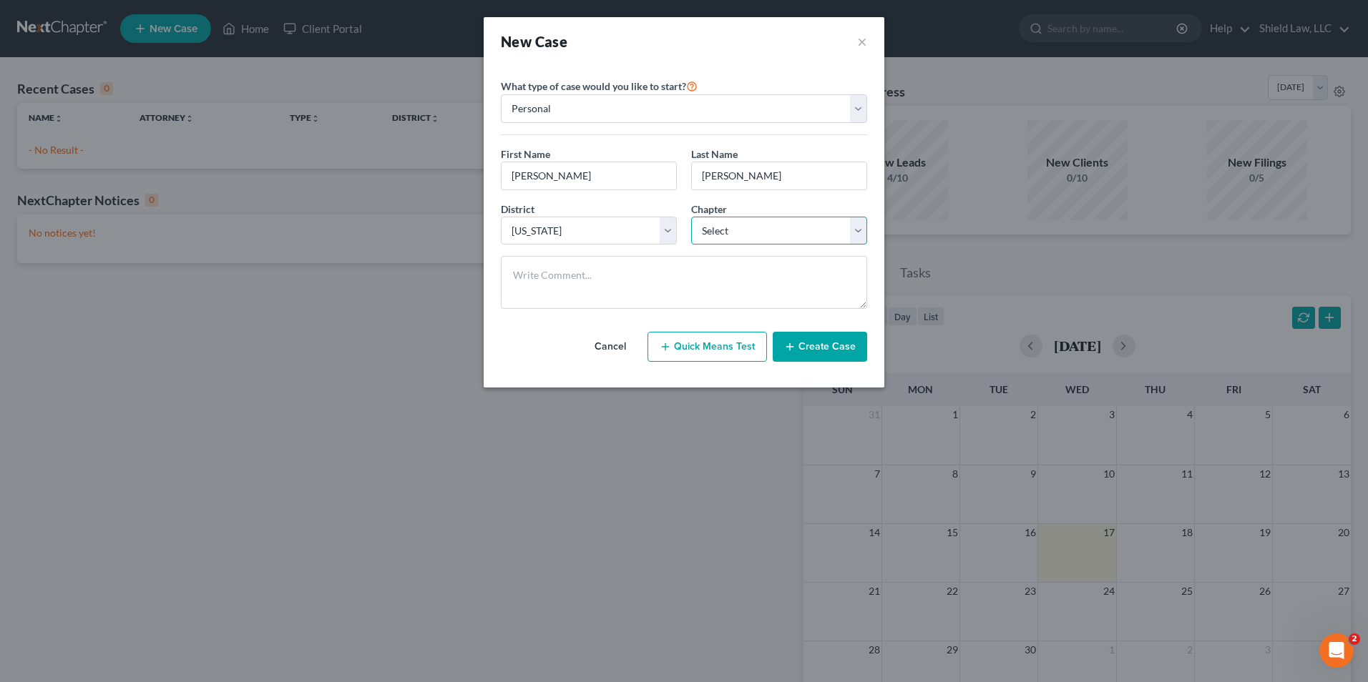
select select "1"
click at [691, 217] on select "Select 7 11 12 13" at bounding box center [779, 231] width 176 height 29
click at [828, 353] on button "Create Case" at bounding box center [820, 347] width 94 height 30
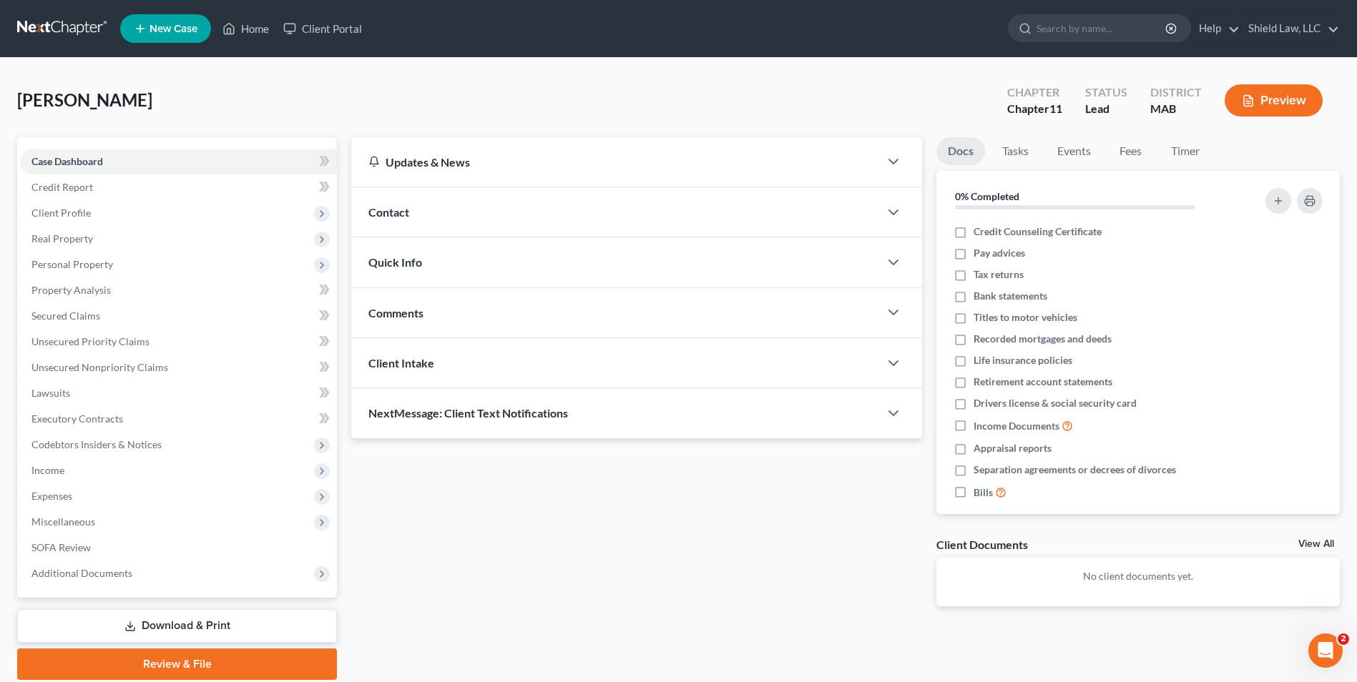
click at [476, 308] on div "Comments" at bounding box center [615, 312] width 528 height 49
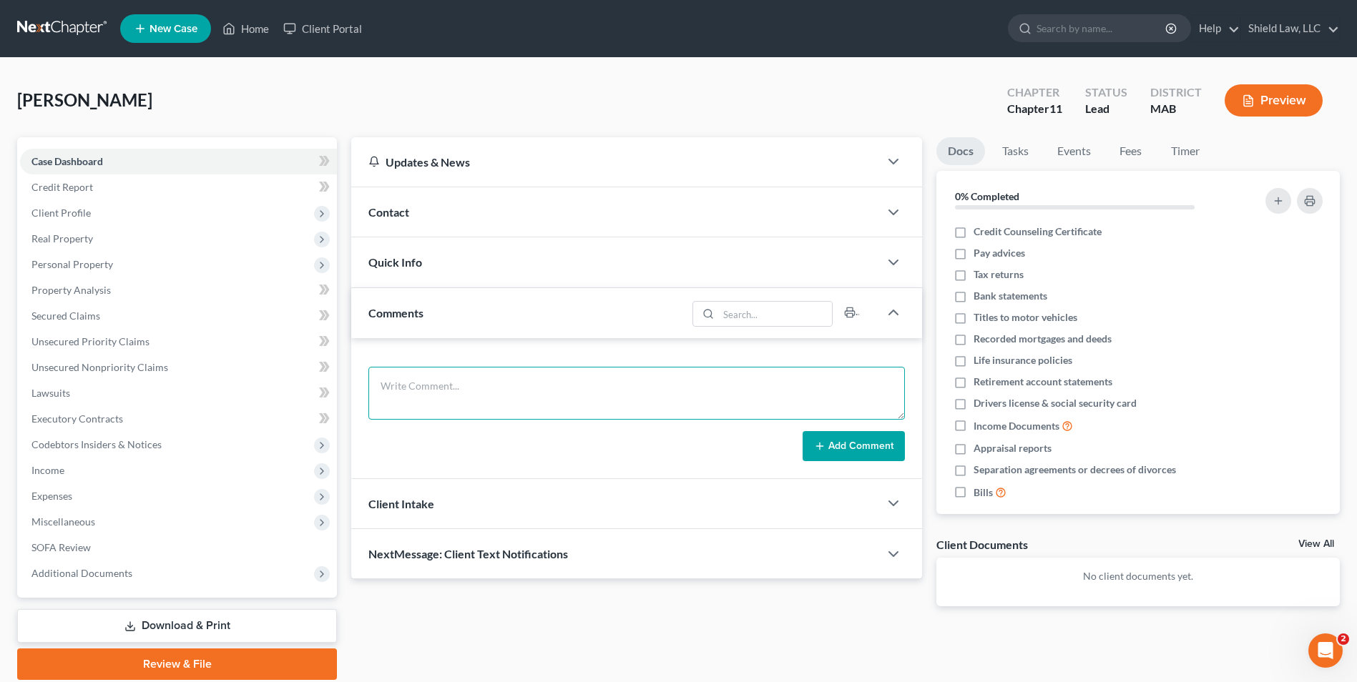
click at [431, 396] on textarea at bounding box center [636, 393] width 536 height 53
type textarea "emailed client fee agreement and medical authorization form to sign"
click at [815, 447] on icon at bounding box center [819, 446] width 11 height 11
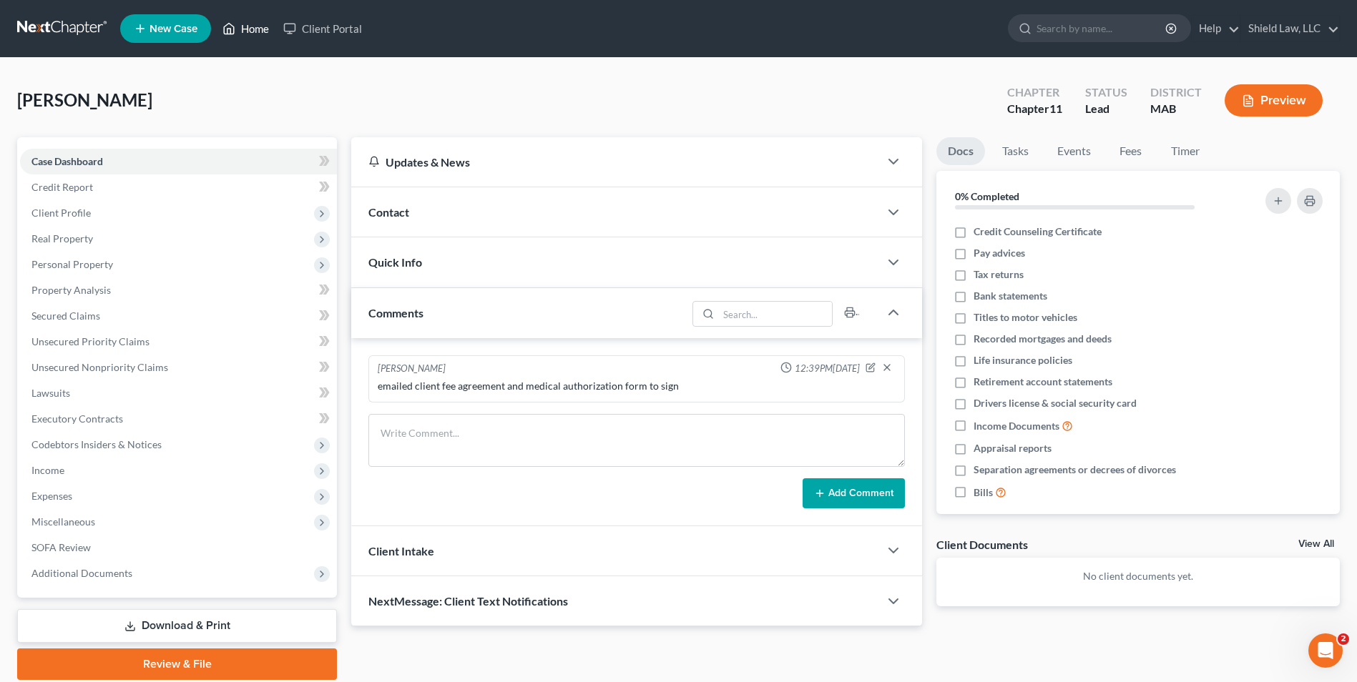
drag, startPoint x: 250, startPoint y: 27, endPoint x: 231, endPoint y: 4, distance: 29.5
click at [250, 27] on link "Home" at bounding box center [245, 29] width 61 height 26
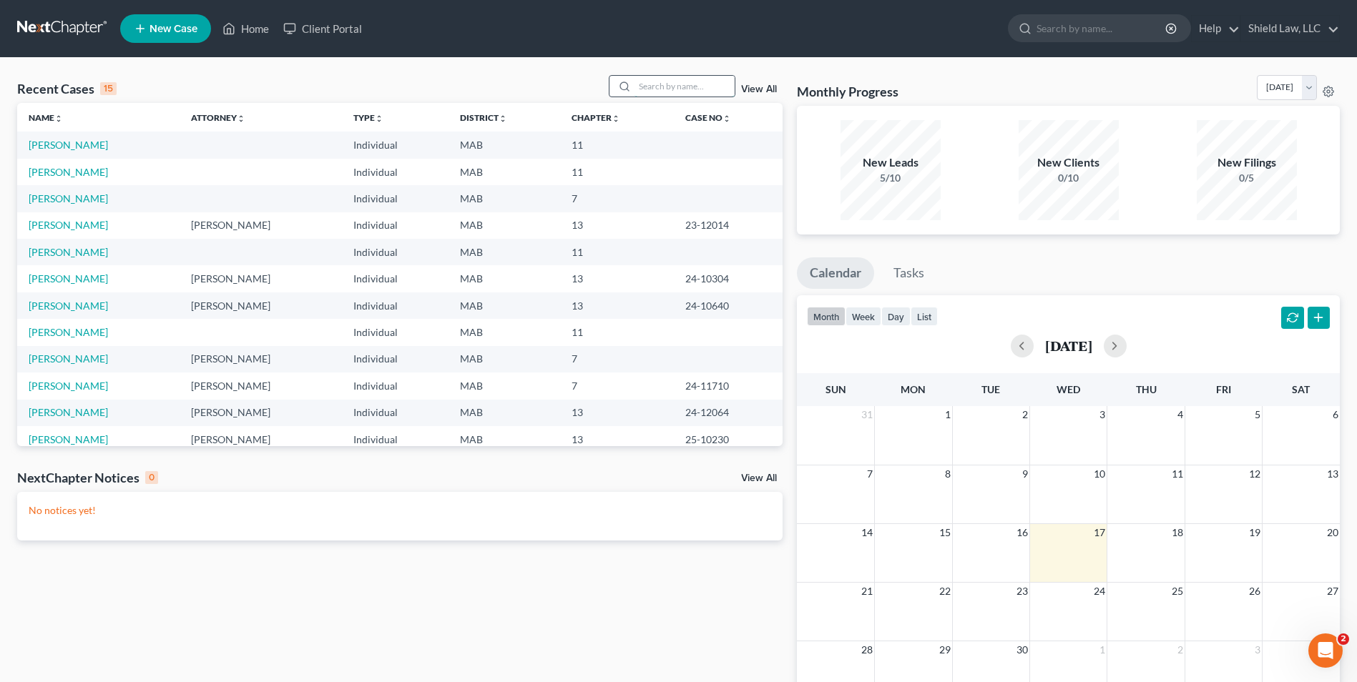
click at [668, 92] on input "search" at bounding box center [684, 86] width 100 height 21
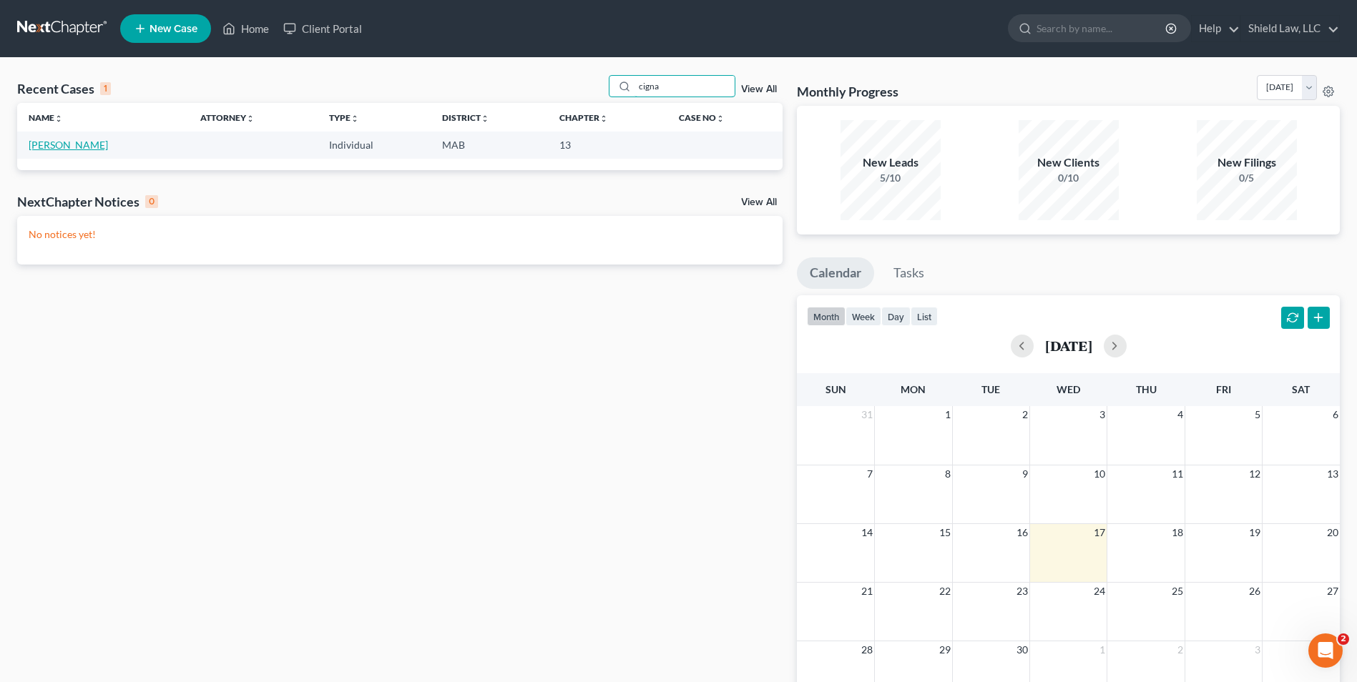
type input "cigna"
click at [50, 142] on link "[PERSON_NAME]" at bounding box center [68, 145] width 79 height 12
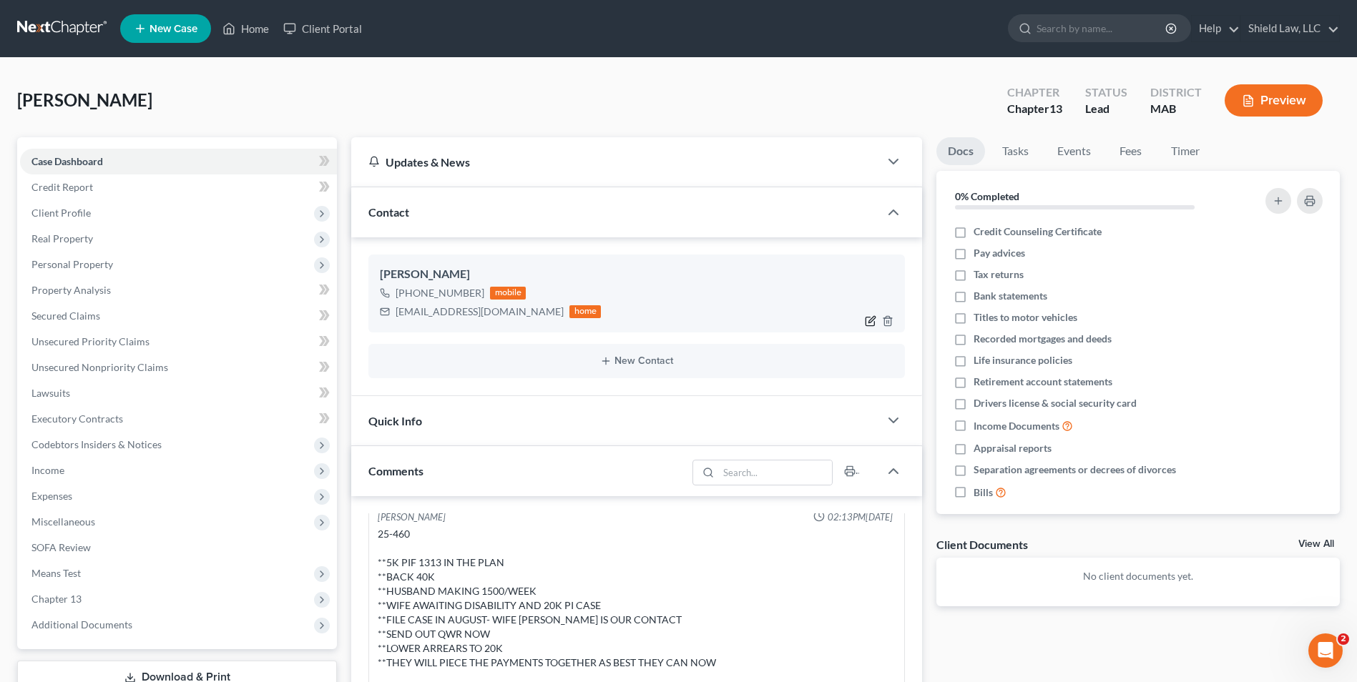
click at [874, 318] on icon "button" at bounding box center [870, 320] width 11 height 11
select select "0"
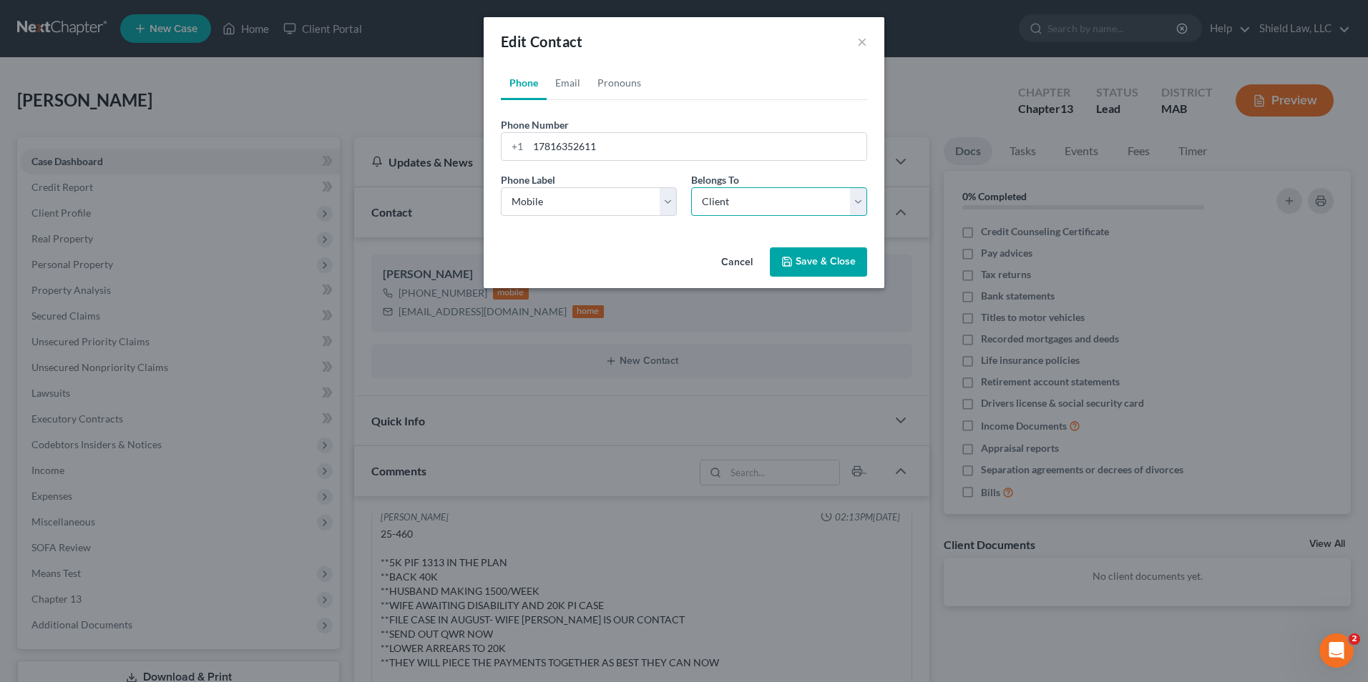
click at [716, 208] on select "Select Client Other" at bounding box center [779, 201] width 176 height 29
select select "1"
click at [691, 187] on select "Select Client Other" at bounding box center [779, 201] width 176 height 29
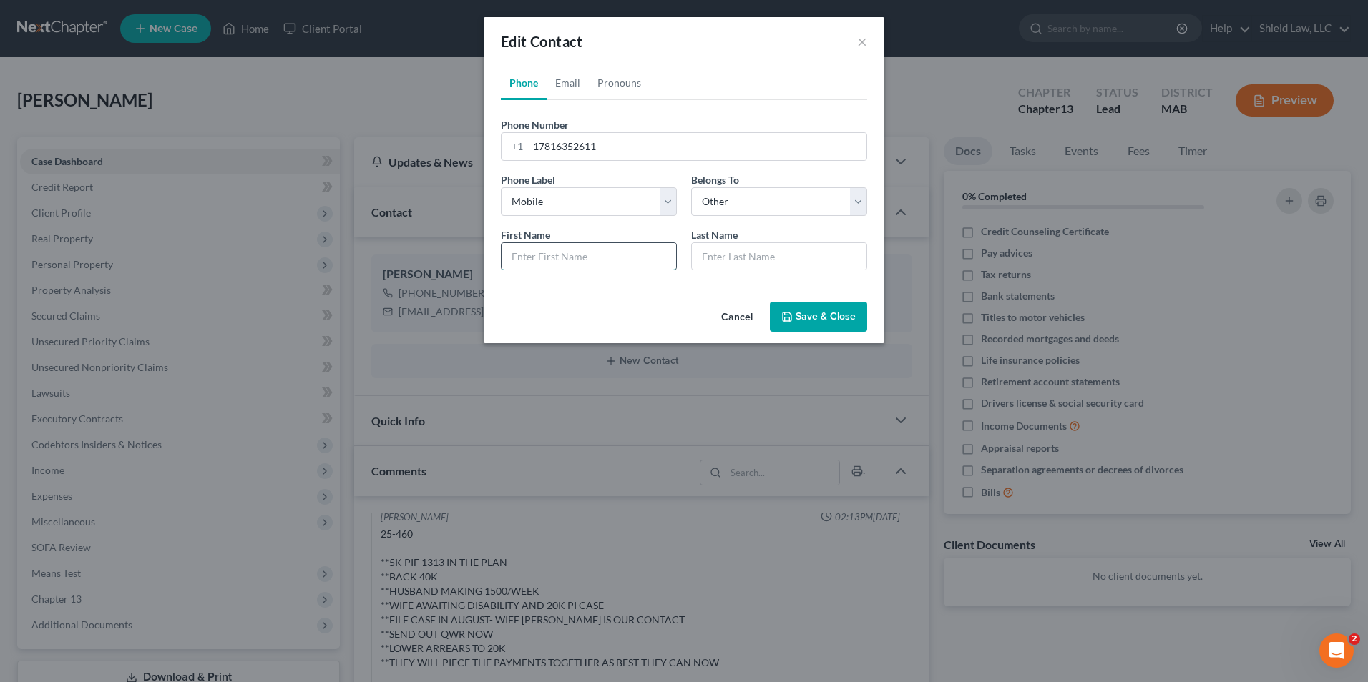
click at [549, 266] on input "text" at bounding box center [588, 256] width 175 height 27
type input "[PERSON_NAME]"
click at [807, 314] on button "Save & Close" at bounding box center [818, 317] width 97 height 30
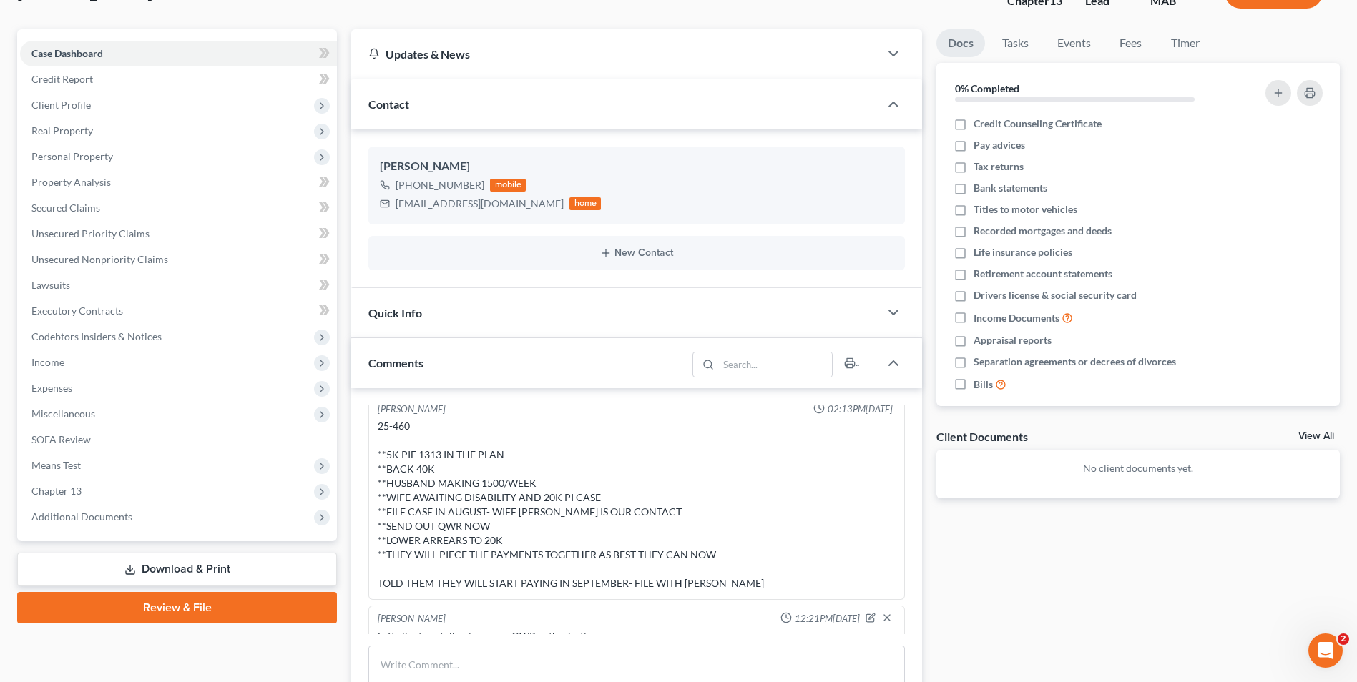
scroll to position [358, 0]
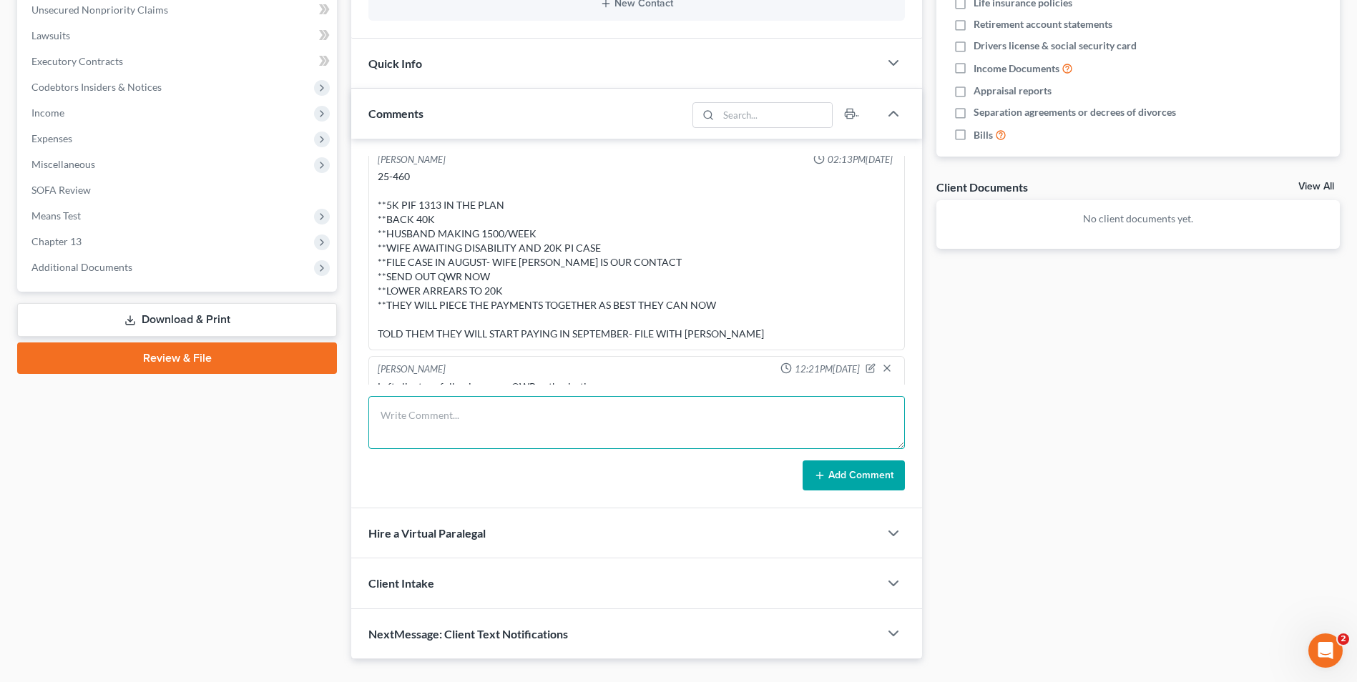
click at [460, 434] on textarea at bounding box center [636, 422] width 536 height 53
type textarea "Spoke with [PERSON_NAME] about doing asset report for driver and owner of vehic…"
click at [876, 481] on button "Add Comment" at bounding box center [854, 476] width 102 height 30
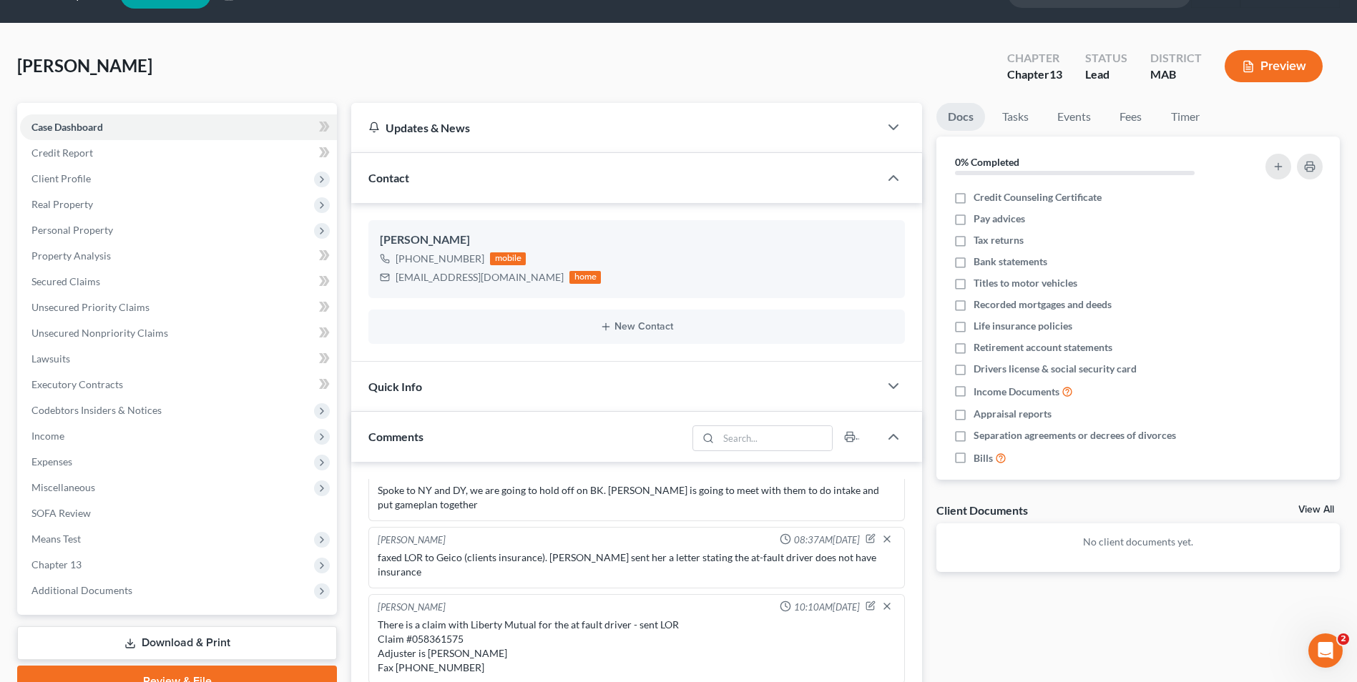
scroll to position [0, 0]
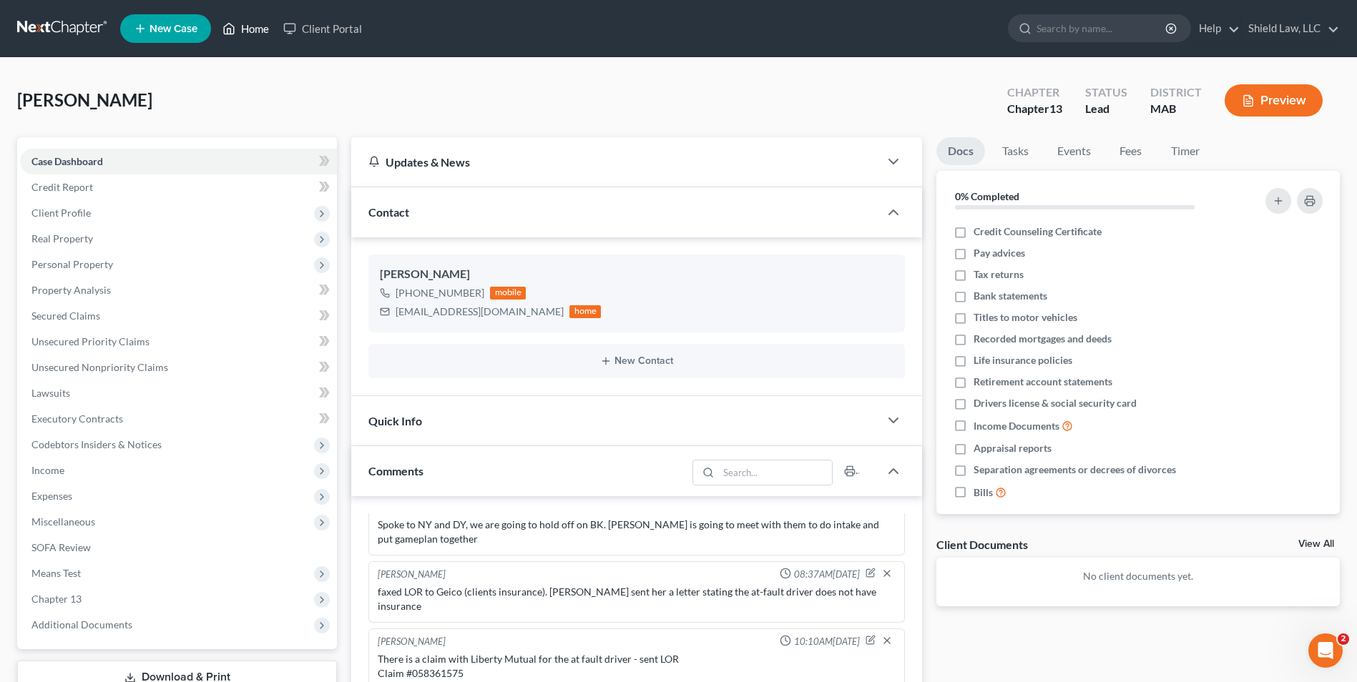
drag, startPoint x: 235, startPoint y: 30, endPoint x: 586, endPoint y: 104, distance: 358.3
click at [235, 30] on icon at bounding box center [228, 28] width 13 height 17
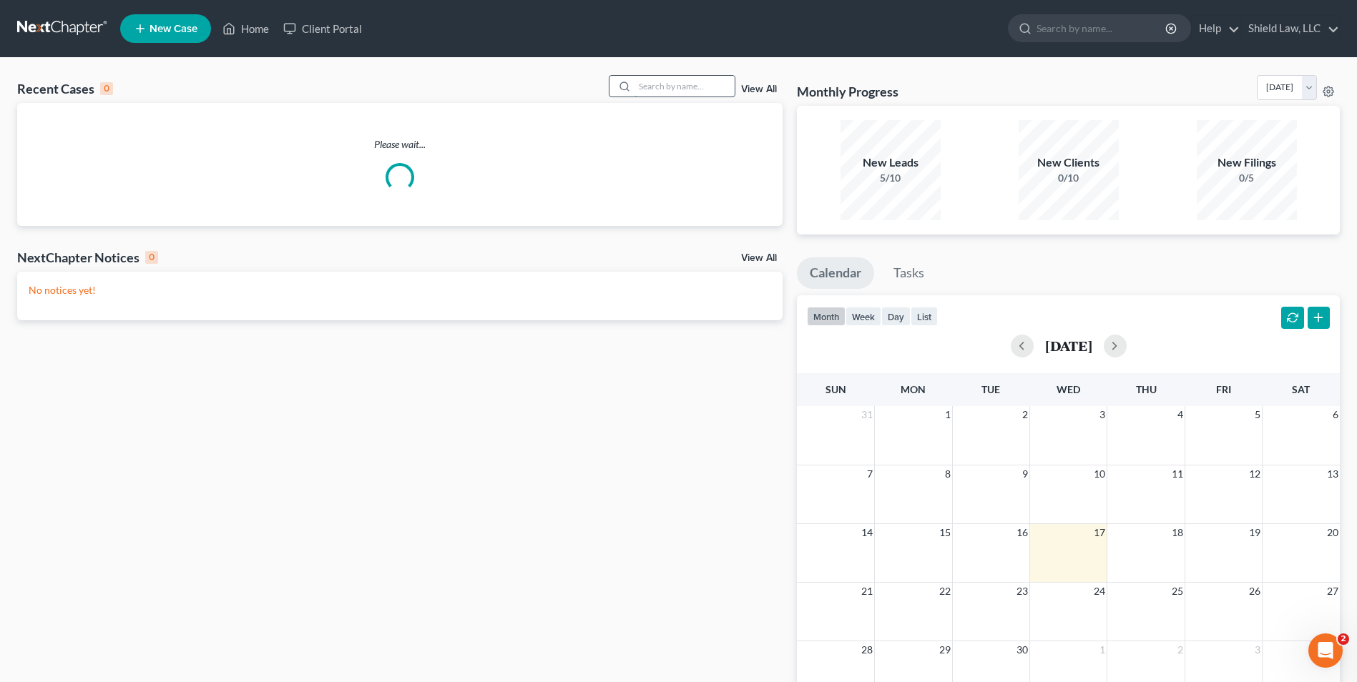
click at [665, 92] on input "search" at bounding box center [684, 86] width 100 height 21
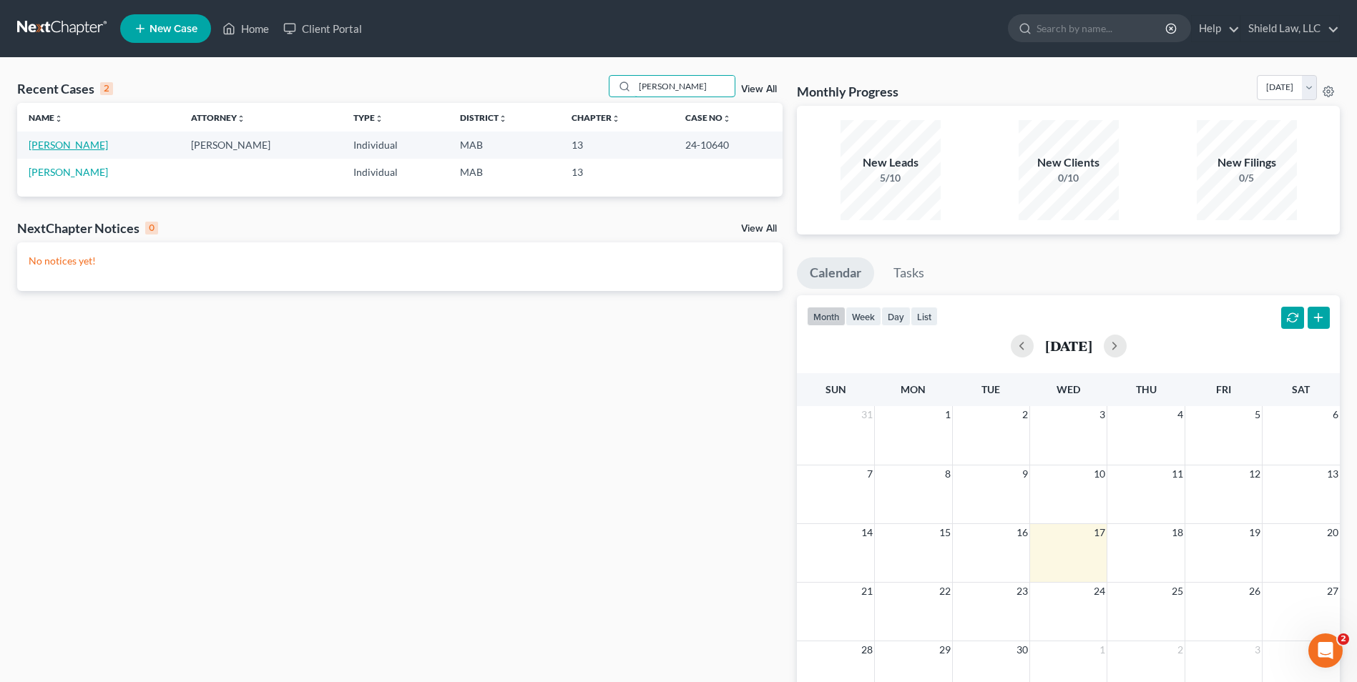
type input "[PERSON_NAME]"
click at [78, 143] on link "[PERSON_NAME]" at bounding box center [68, 145] width 79 height 12
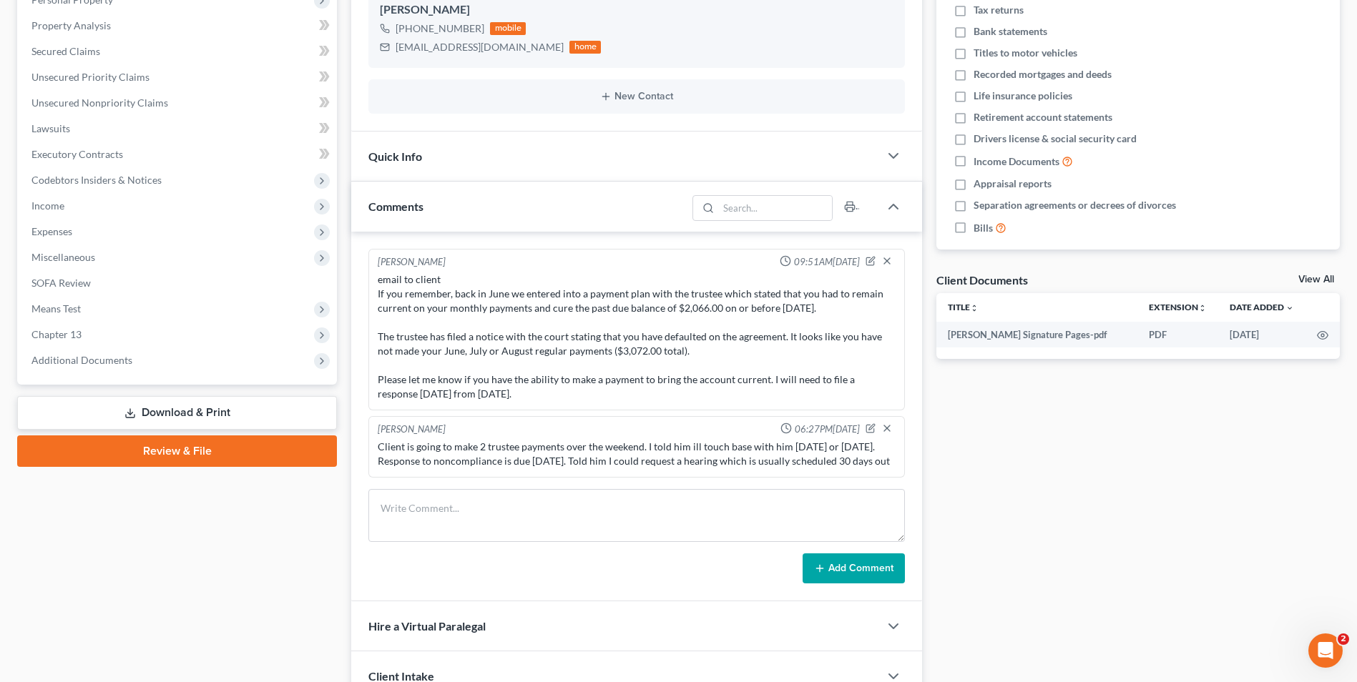
scroll to position [286, 0]
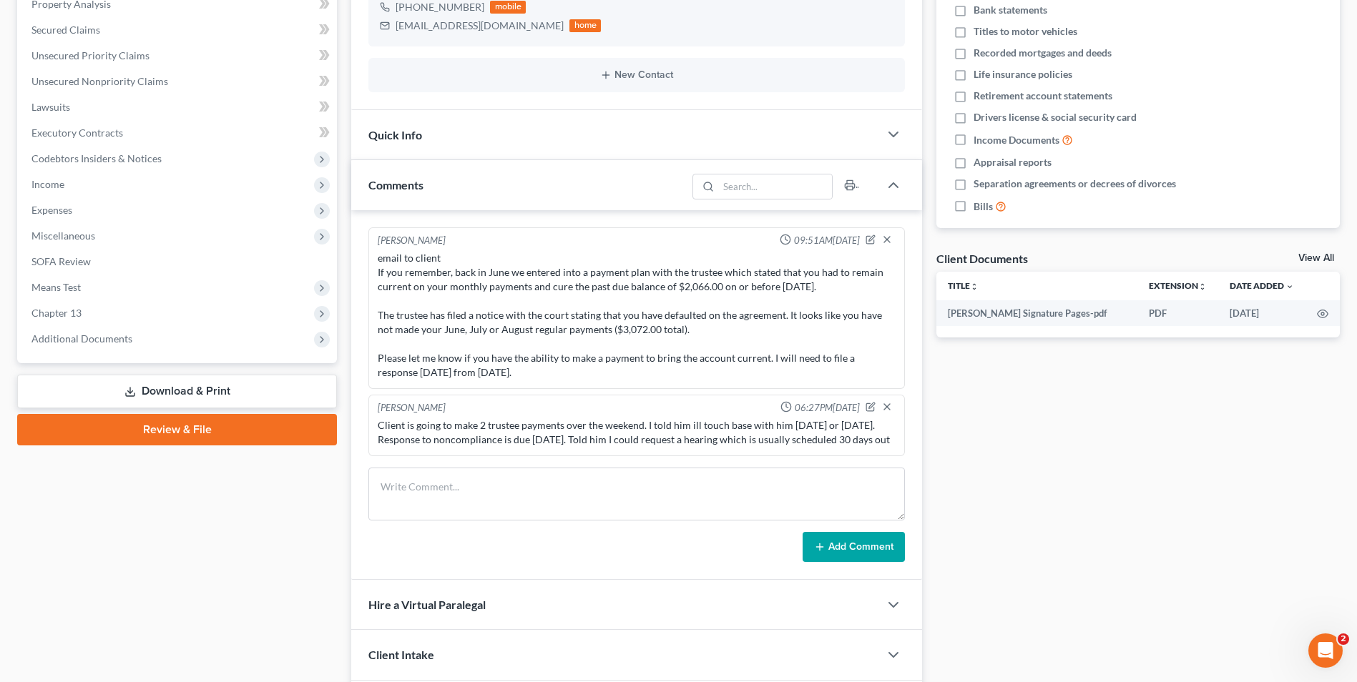
click at [1008, 406] on div "Docs Tasks Events Fees Timer 0% Completed Nothing here yet! Credit Counseling C…" at bounding box center [1138, 291] width 418 height 880
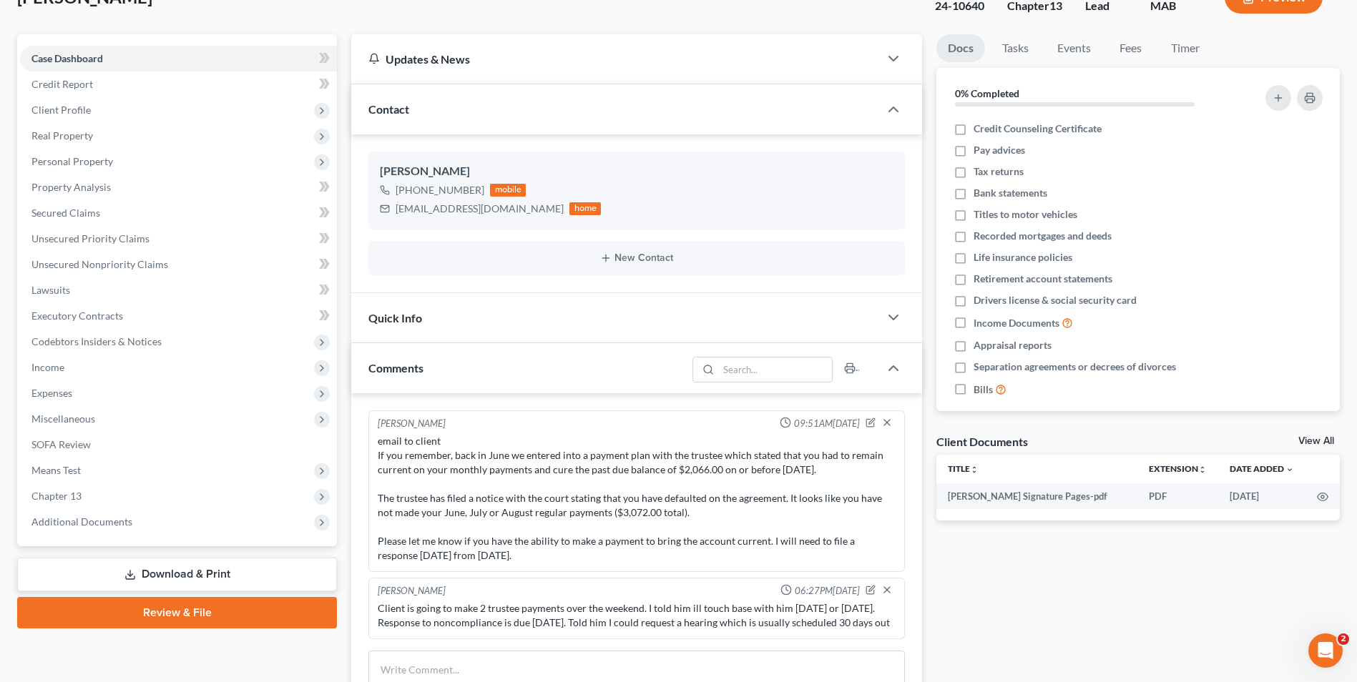
scroll to position [0, 0]
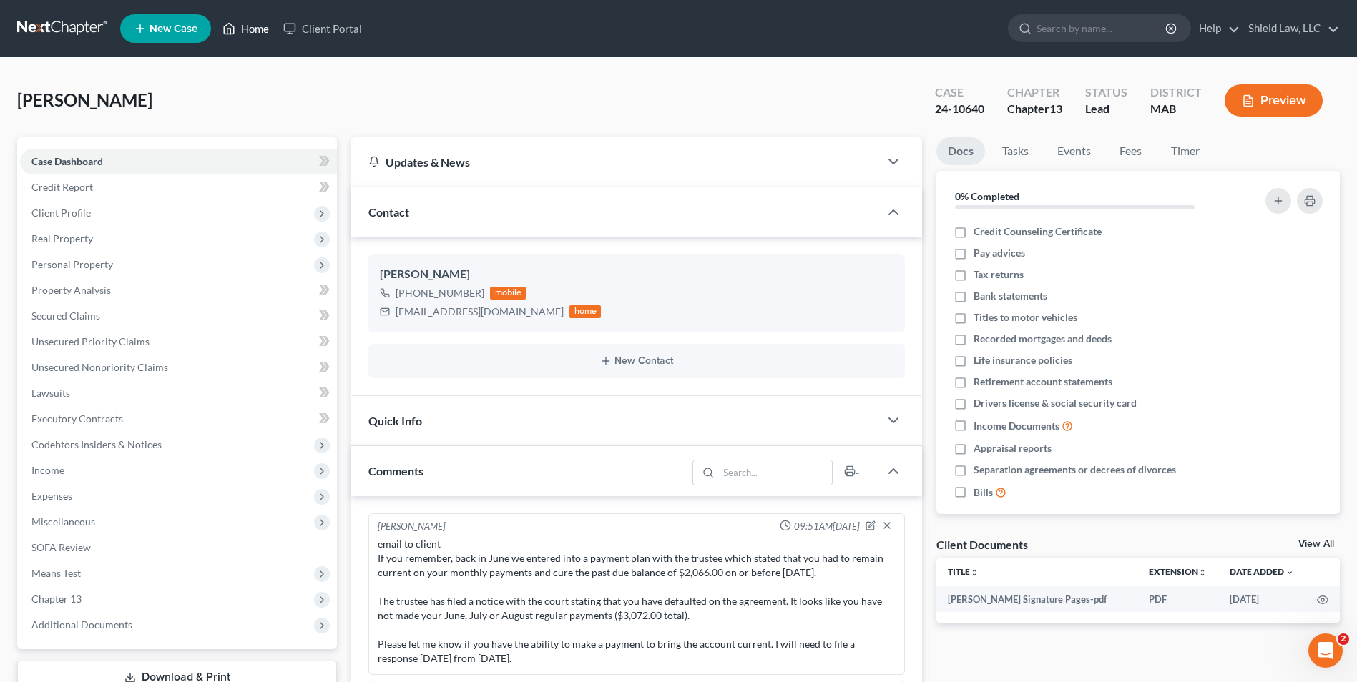
drag, startPoint x: 254, startPoint y: 28, endPoint x: 607, endPoint y: 104, distance: 360.8
click at [253, 29] on link "Home" at bounding box center [245, 29] width 61 height 26
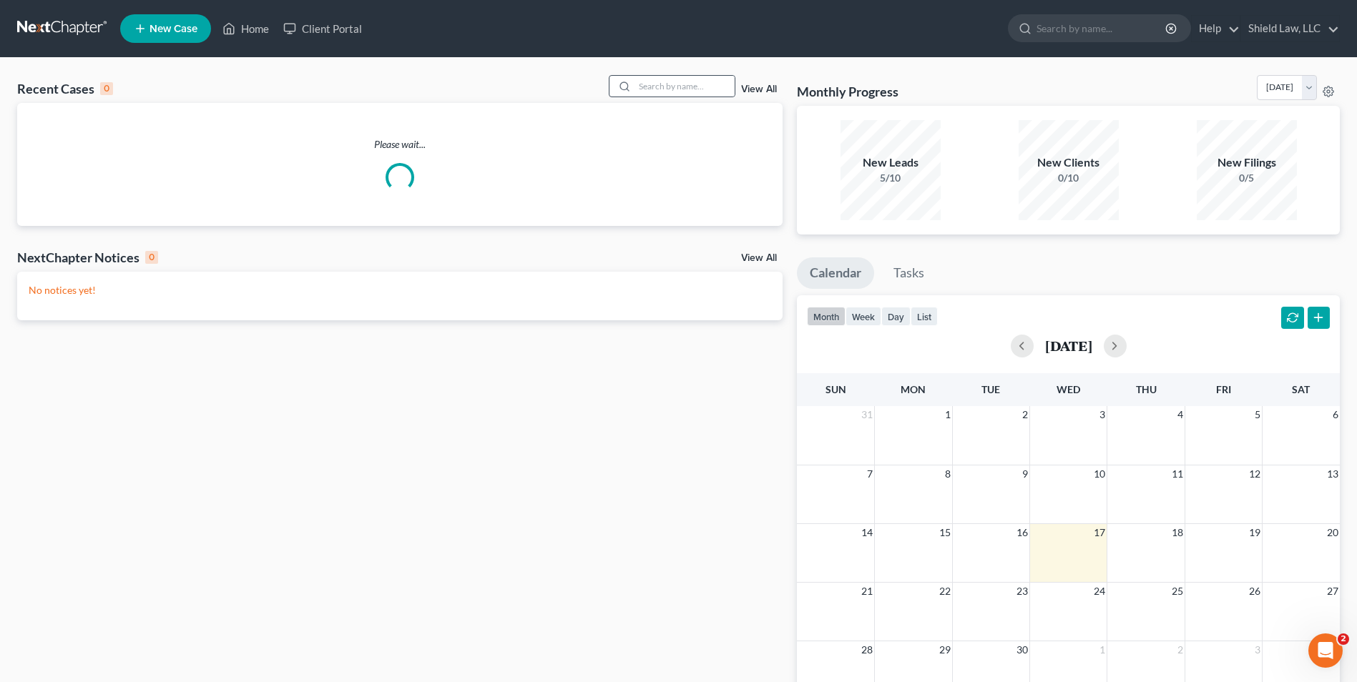
click at [635, 89] on div at bounding box center [622, 86] width 26 height 21
click at [646, 88] on input "search" at bounding box center [684, 86] width 100 height 21
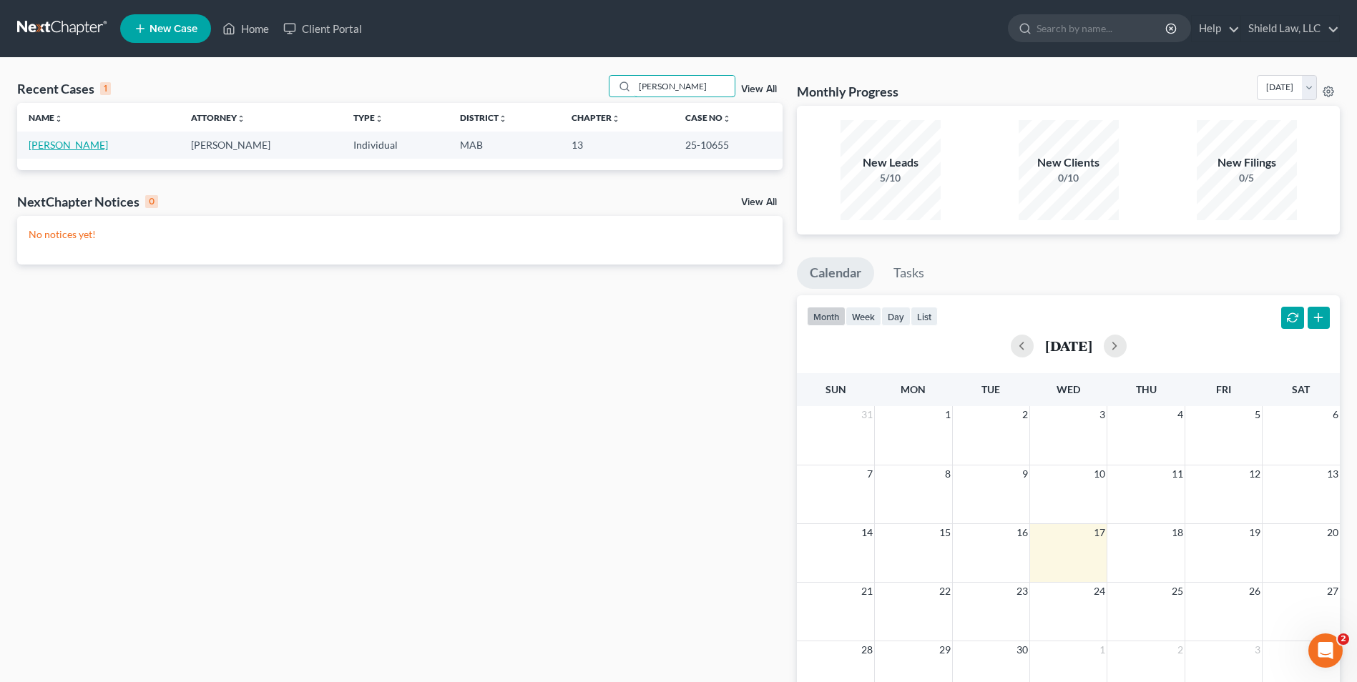
type input "[PERSON_NAME]"
click at [30, 142] on link "[PERSON_NAME]" at bounding box center [68, 145] width 79 height 12
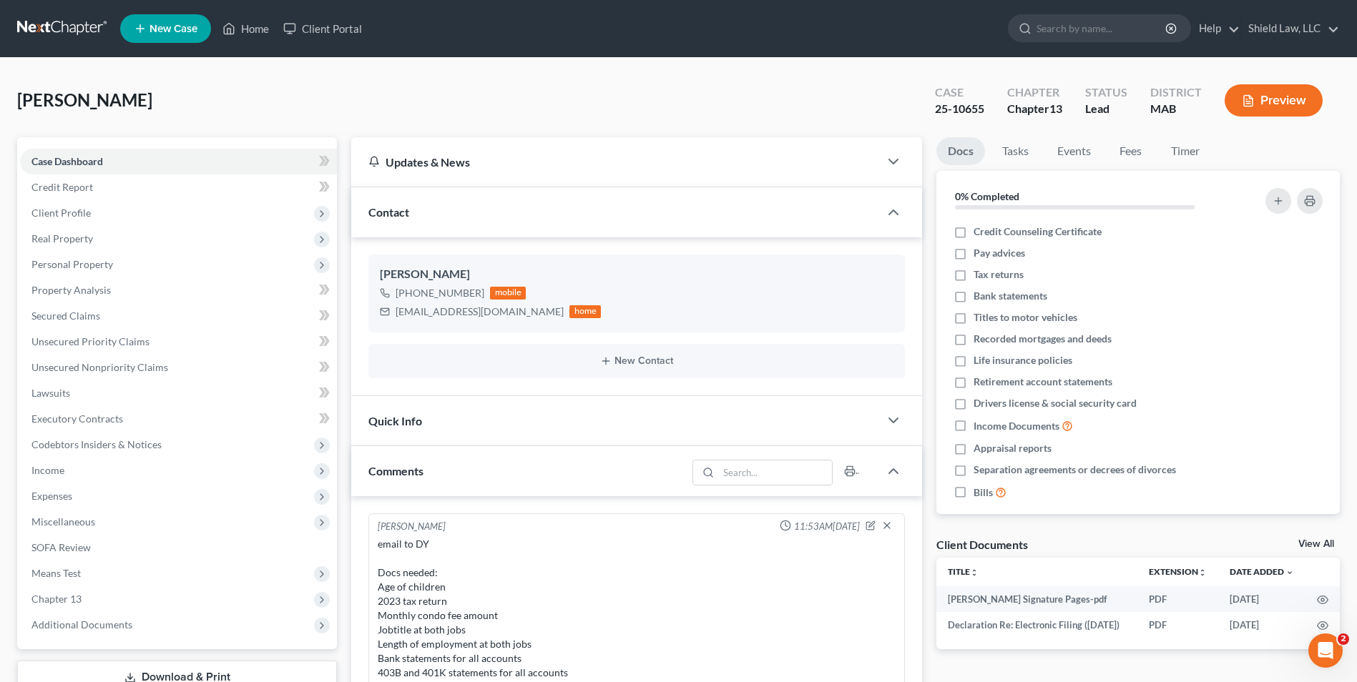
scroll to position [886, 0]
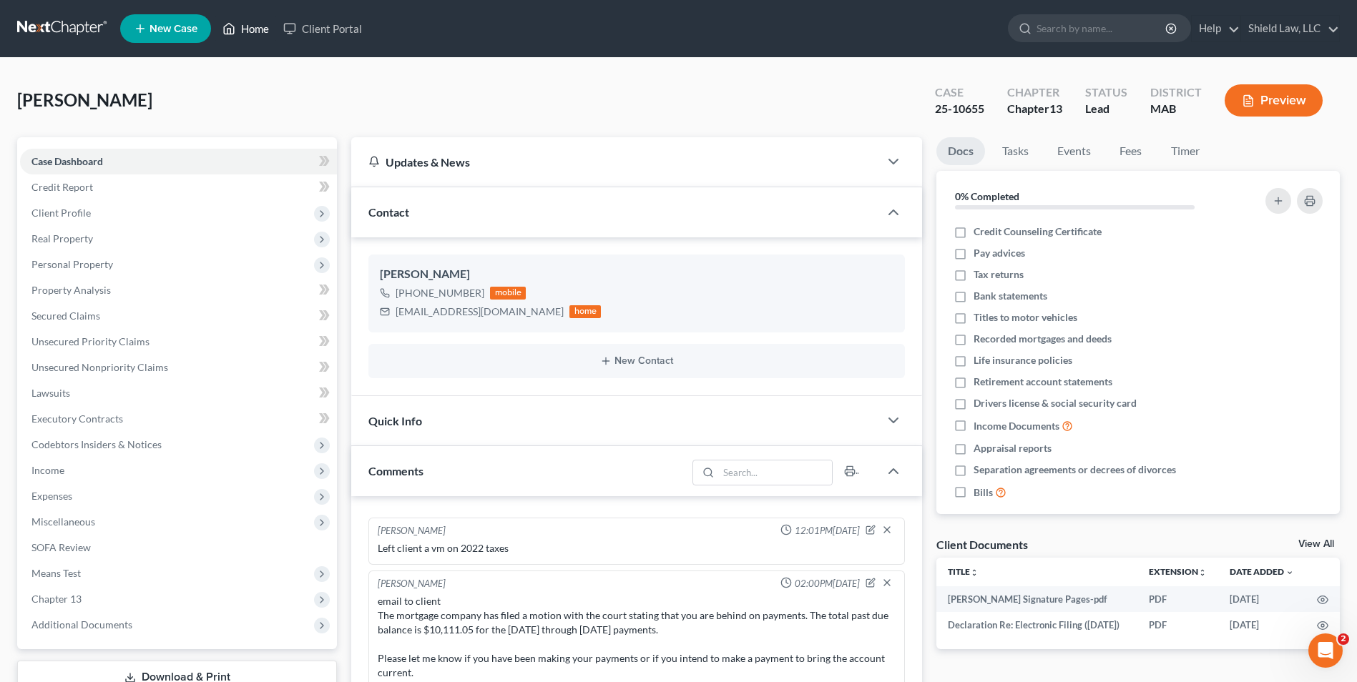
drag, startPoint x: 260, startPoint y: 29, endPoint x: 411, endPoint y: 59, distance: 154.0
click at [260, 29] on link "Home" at bounding box center [245, 29] width 61 height 26
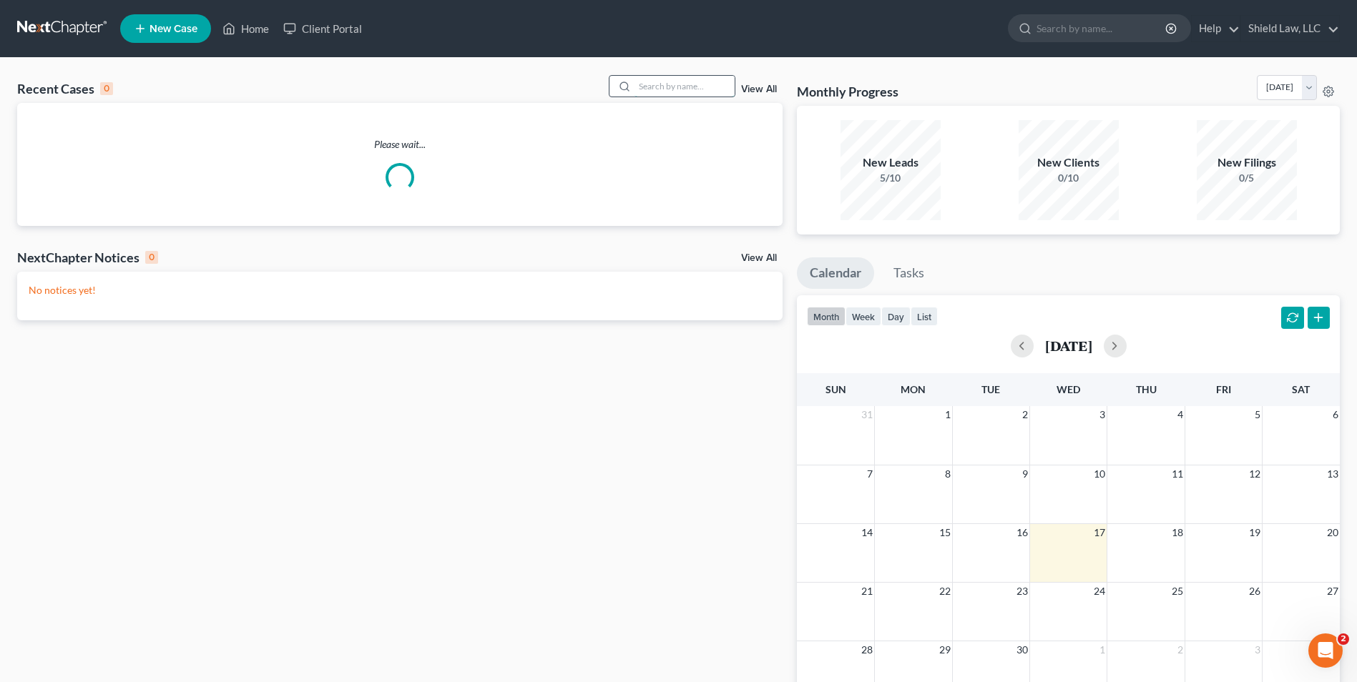
click at [658, 91] on input "search" at bounding box center [684, 86] width 100 height 21
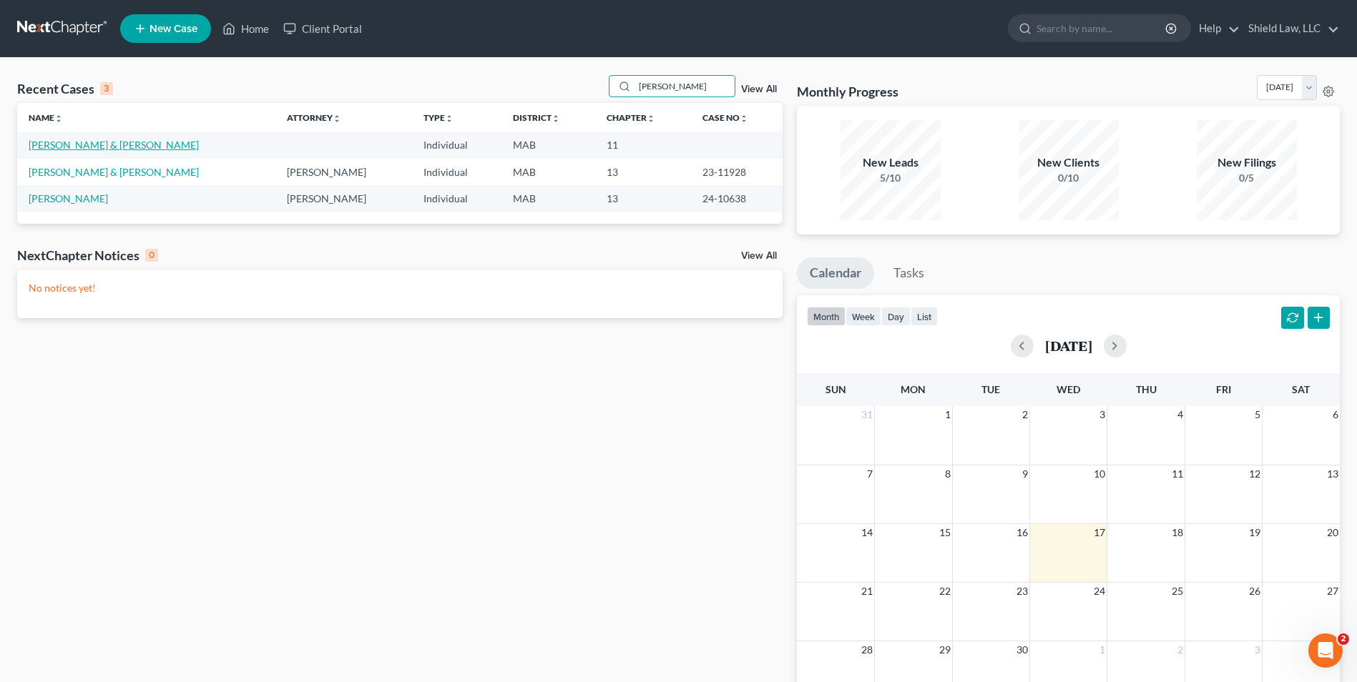
type input "[PERSON_NAME]"
click at [96, 148] on link "[PERSON_NAME] & [PERSON_NAME]" at bounding box center [114, 145] width 170 height 12
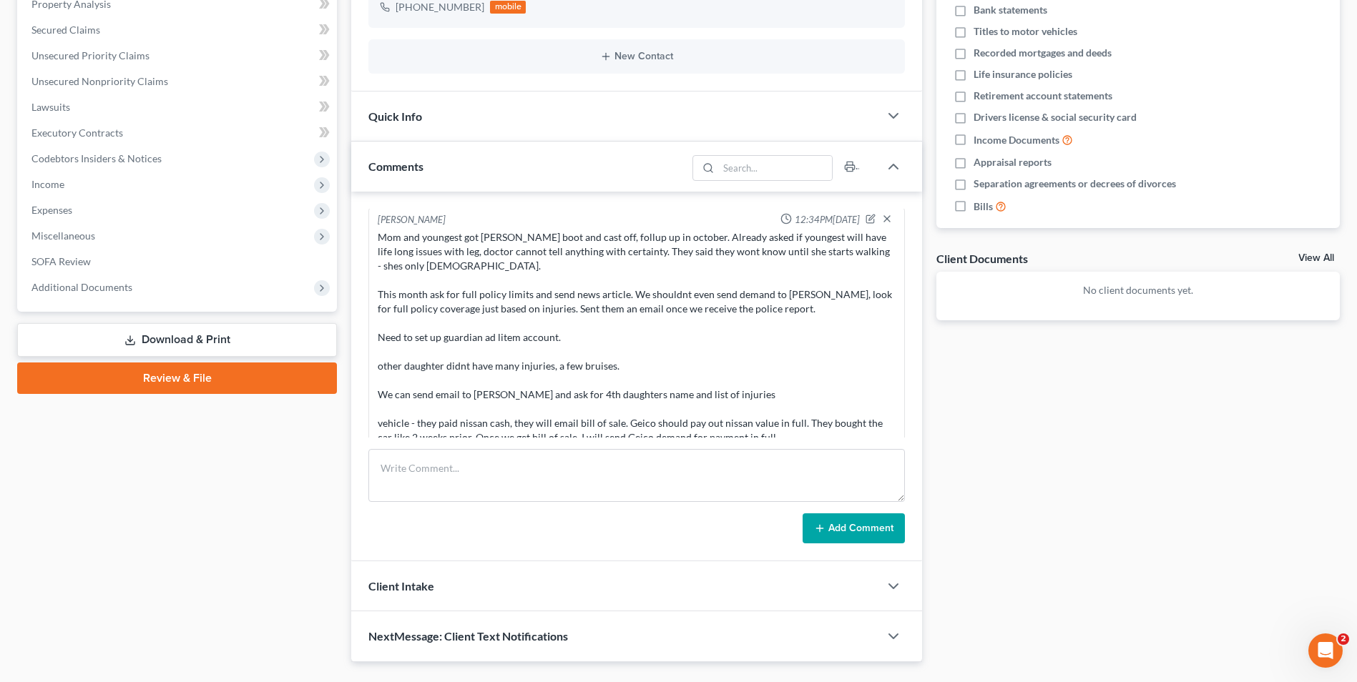
scroll to position [805, 0]
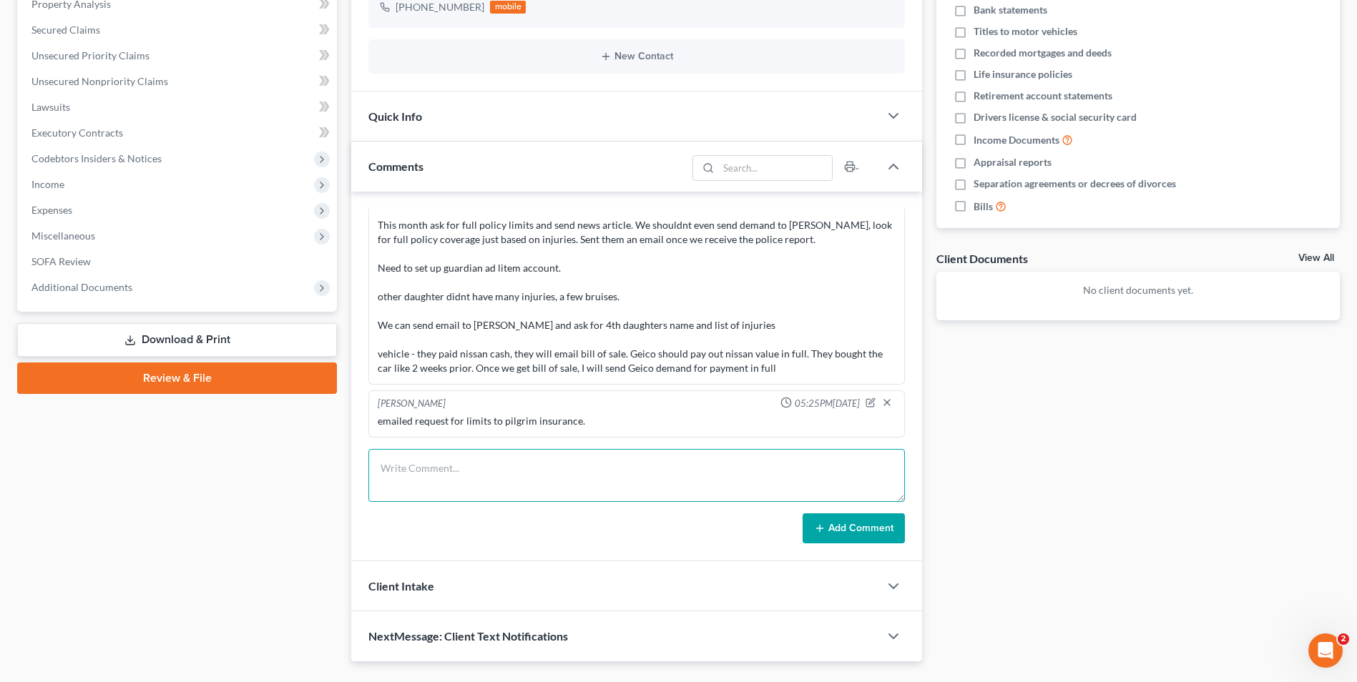
click at [551, 472] on textarea at bounding box center [636, 475] width 536 height 53
type textarea "names of children, dob and socials"
click at [876, 536] on button "Add Comment" at bounding box center [854, 529] width 102 height 30
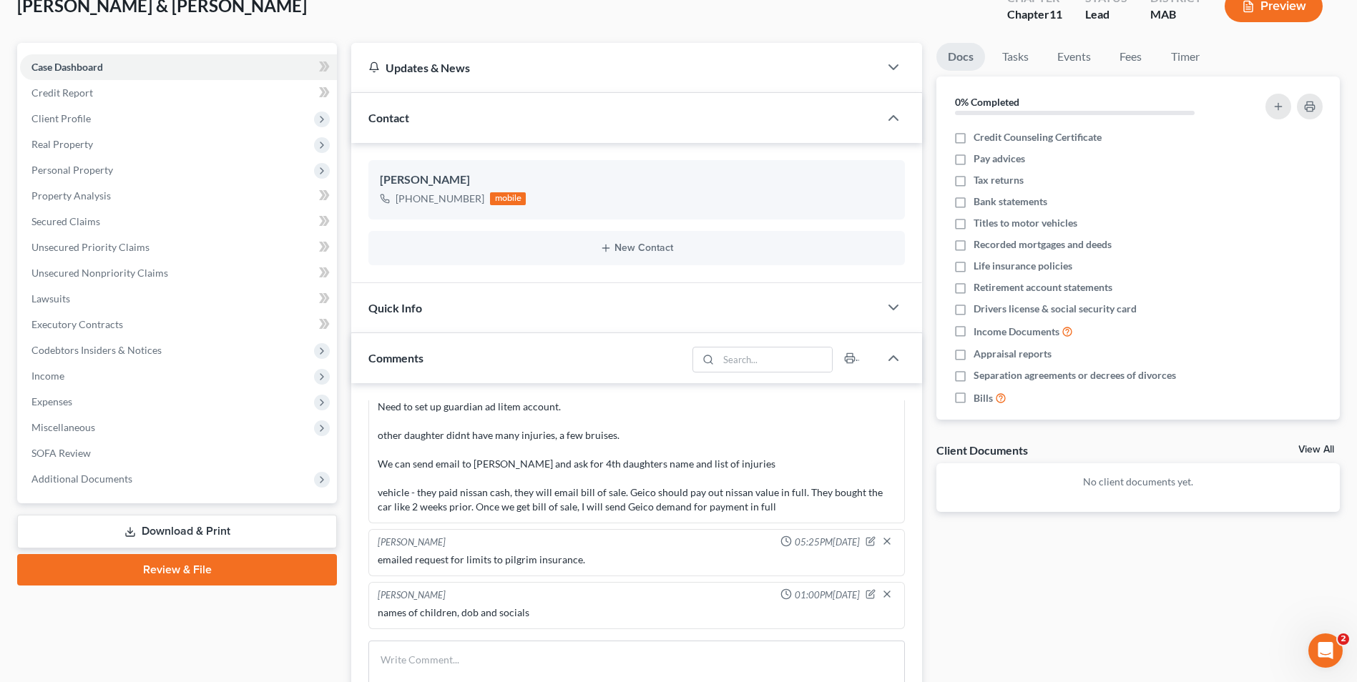
scroll to position [0, 0]
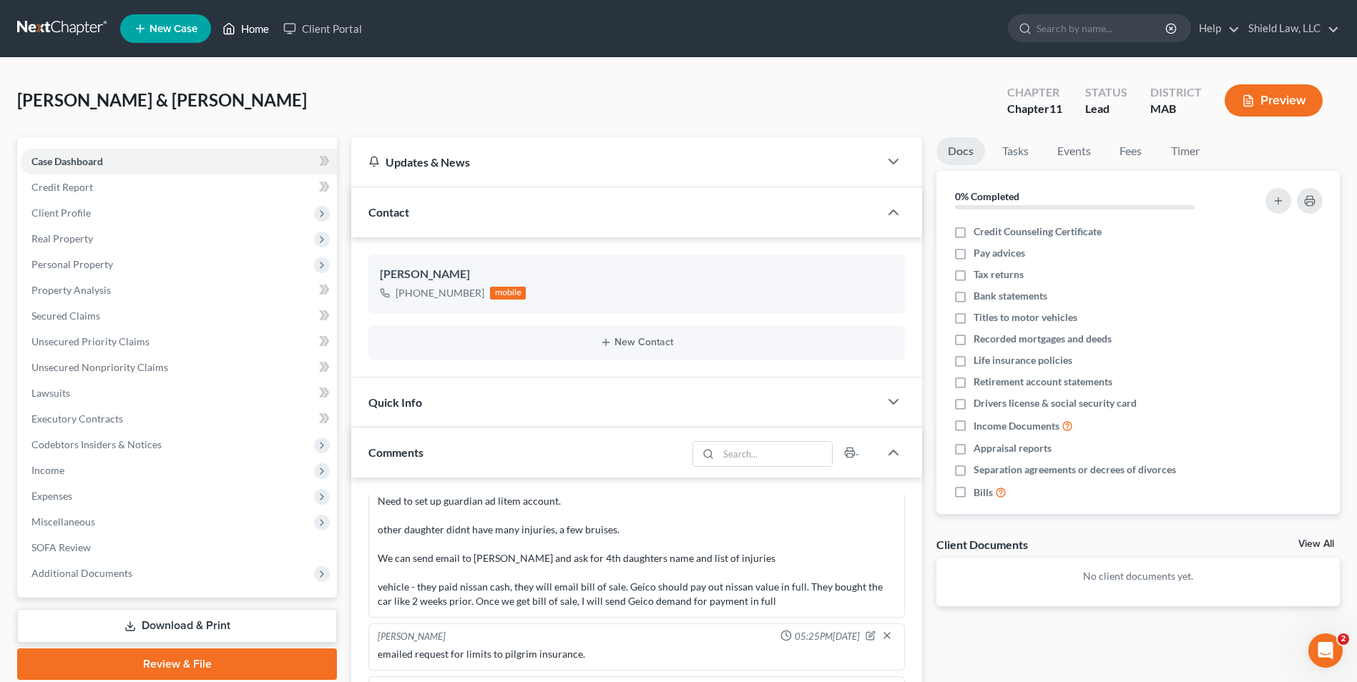
drag, startPoint x: 247, startPoint y: 28, endPoint x: 759, endPoint y: 74, distance: 513.5
click at [247, 28] on link "Home" at bounding box center [245, 29] width 61 height 26
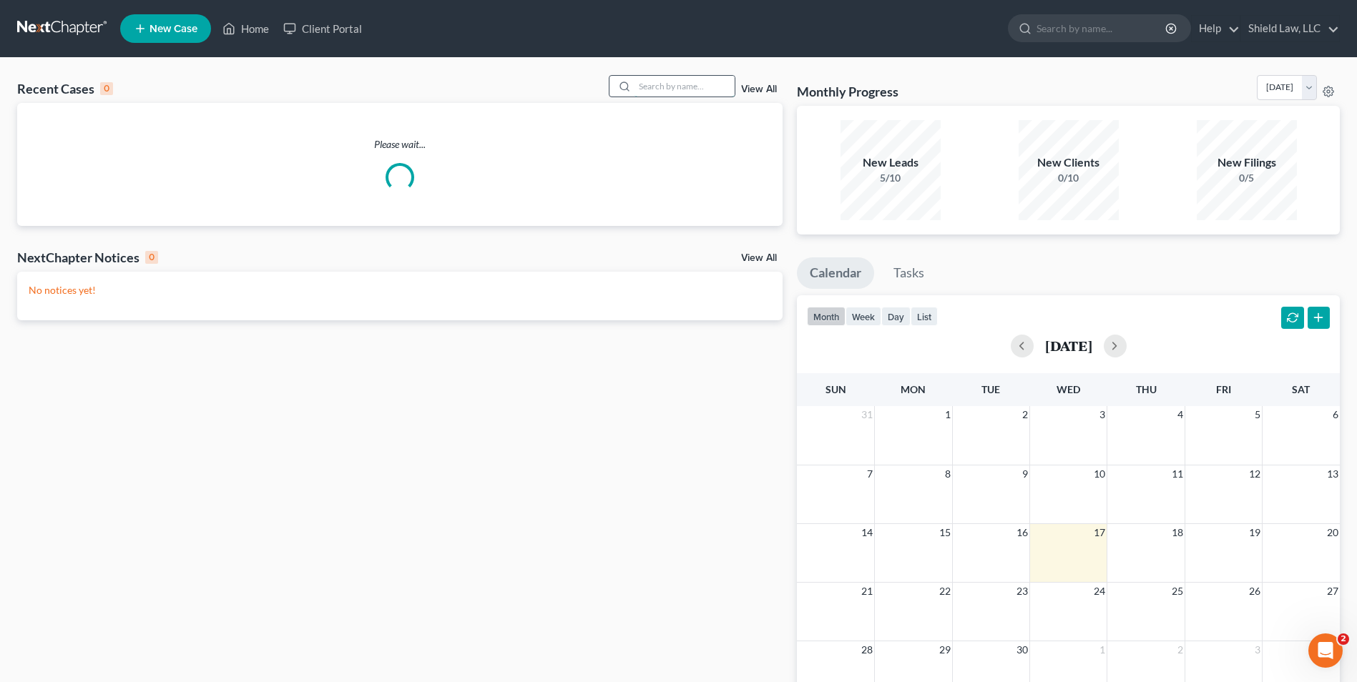
click at [707, 87] on input "search" at bounding box center [684, 86] width 100 height 21
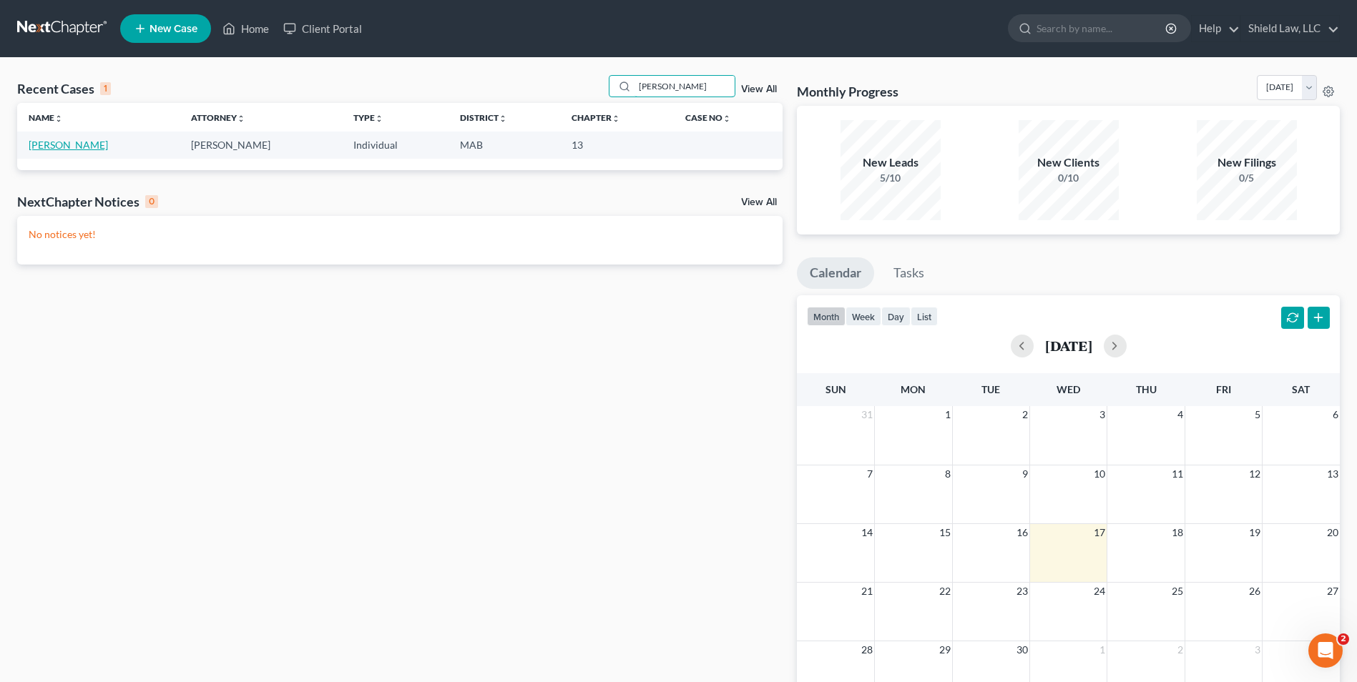
type input "[PERSON_NAME]"
click at [73, 146] on link "[PERSON_NAME]" at bounding box center [68, 145] width 79 height 12
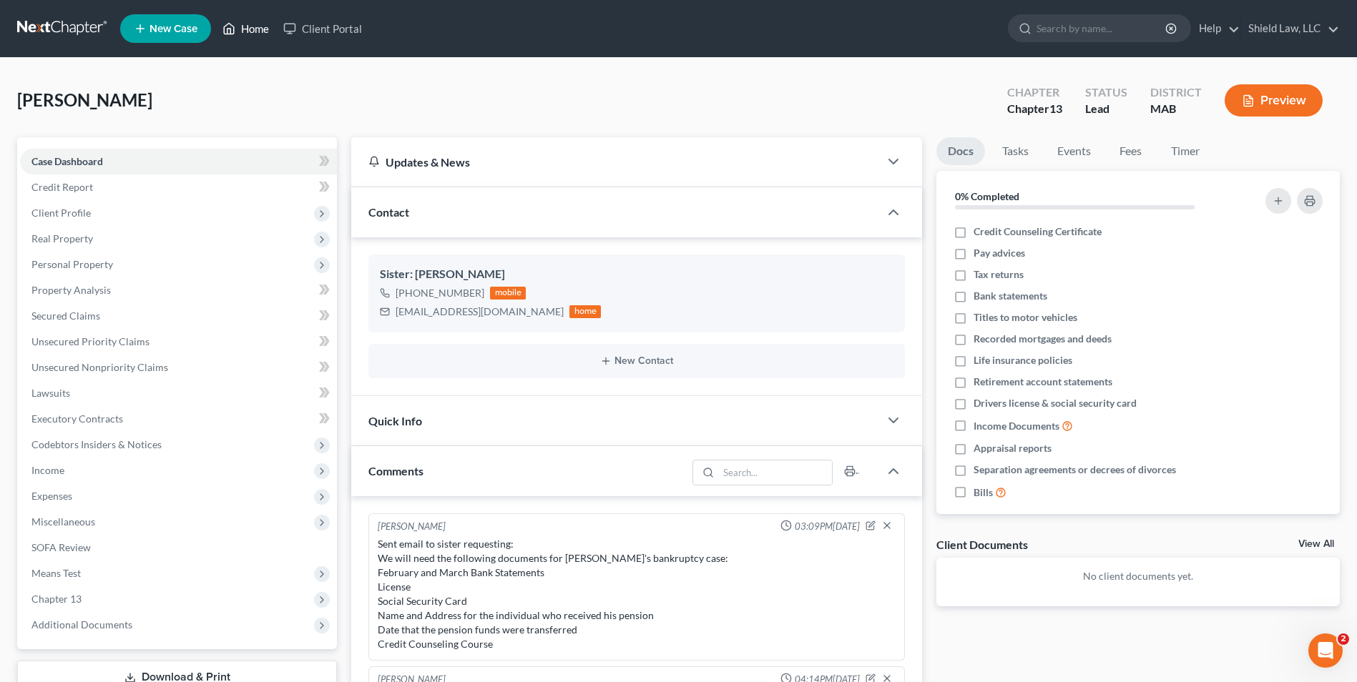
drag, startPoint x: 230, startPoint y: 28, endPoint x: 446, endPoint y: 1, distance: 218.4
click at [230, 28] on icon at bounding box center [228, 28] width 13 height 17
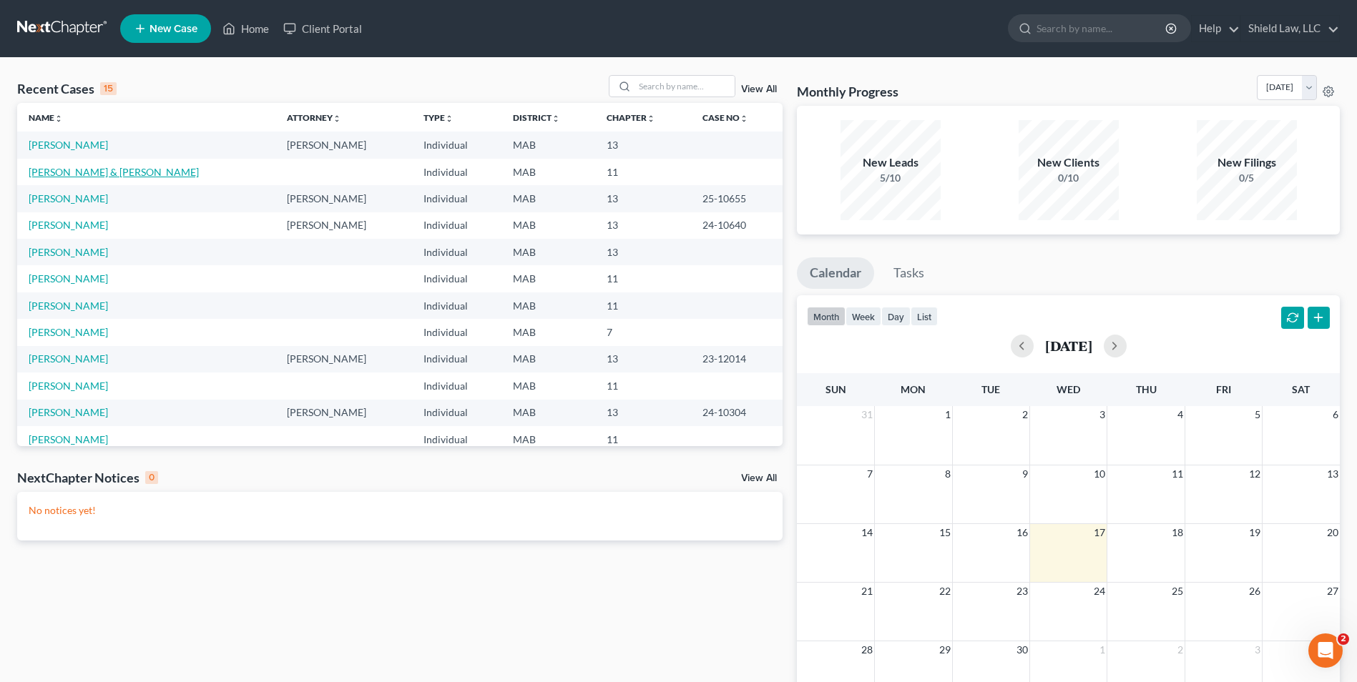
click at [58, 172] on link "[PERSON_NAME] & [PERSON_NAME]" at bounding box center [114, 172] width 170 height 12
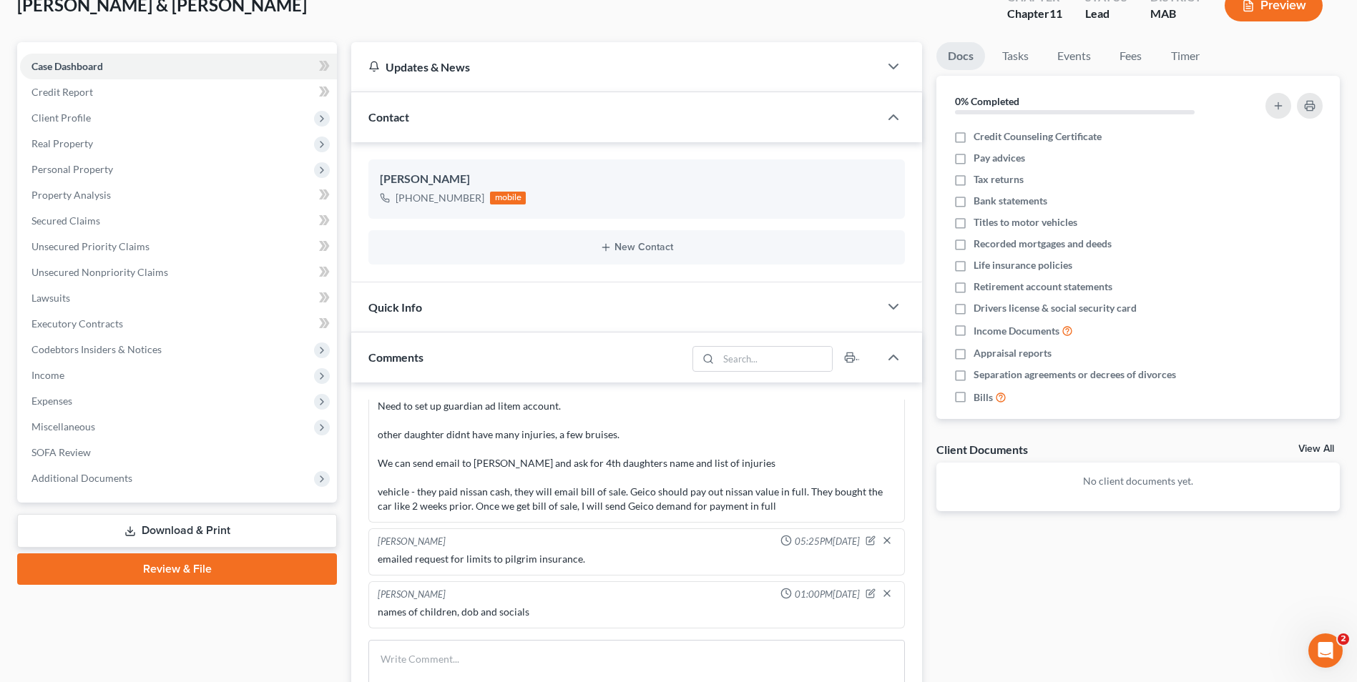
scroll to position [286, 0]
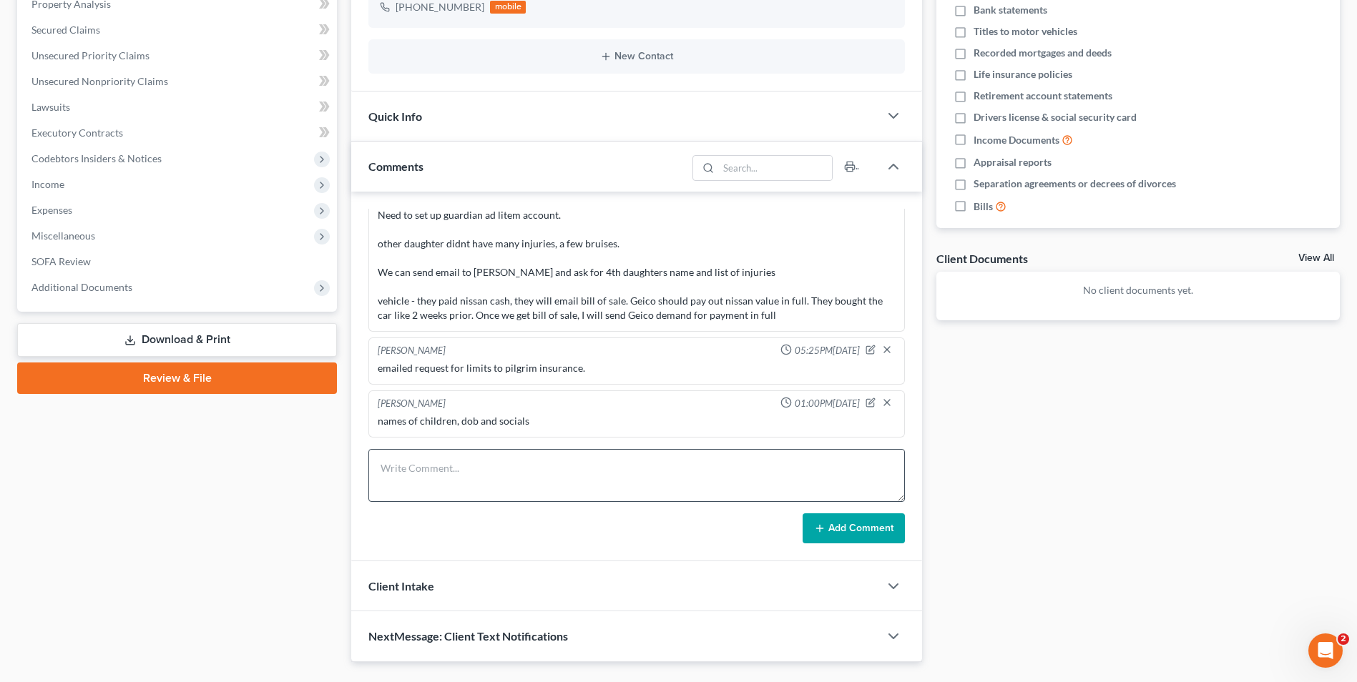
drag, startPoint x: 429, startPoint y: 446, endPoint x: 451, endPoint y: 479, distance: 39.9
click at [431, 450] on div "[PERSON_NAME] 05:07PM[DATE] Client's address: [STREET_ADDRESS] [PERSON_NAME] 11…" at bounding box center [636, 377] width 571 height 370
click at [451, 479] on textarea at bounding box center [636, 475] width 536 height 53
click at [401, 471] on textarea at bounding box center [636, 475] width 536 height 53
paste textarea "[PERSON_NAME] [PERSON_NAME] [DATE] SS: 659-73-6429 [PERSON_NAME] [DATE] SS: 009…"
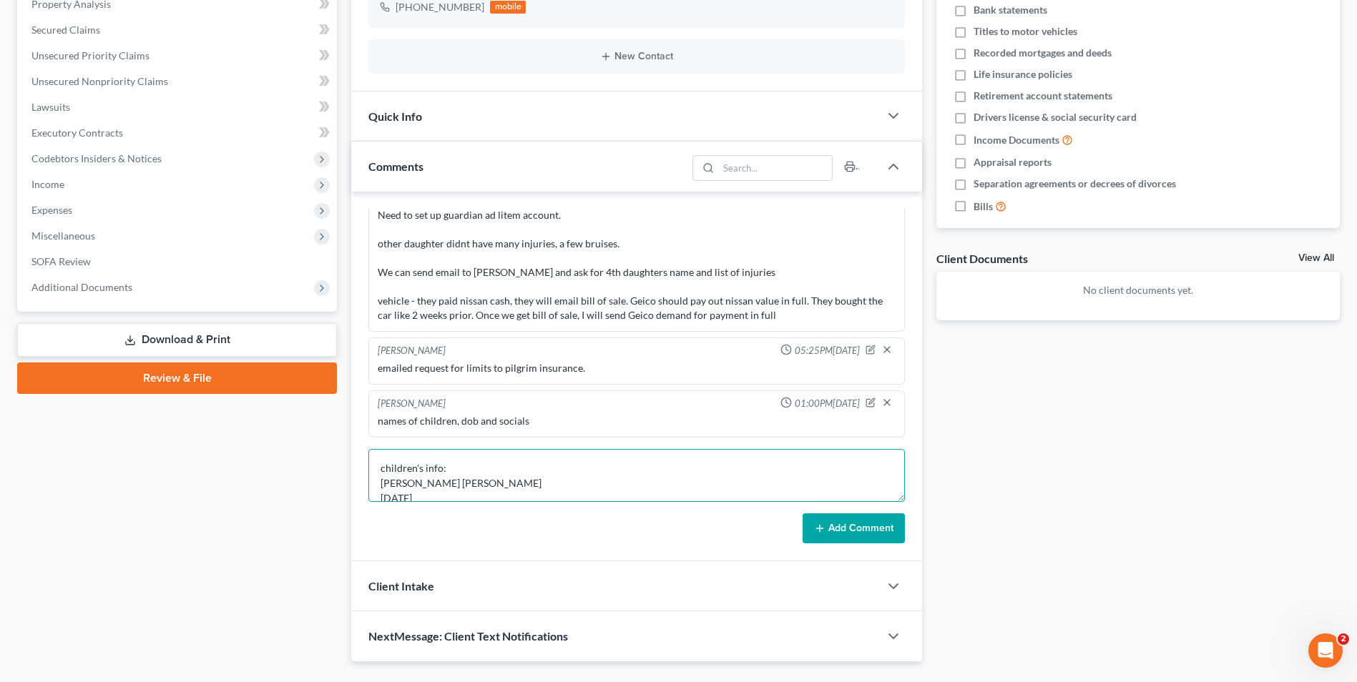
scroll to position [79, 0]
type textarea "children's info: [PERSON_NAME] [PERSON_NAME] [DATE] SS: 659-73-6429 [PERSON_NAM…"
click at [852, 521] on button "Add Comment" at bounding box center [854, 529] width 102 height 30
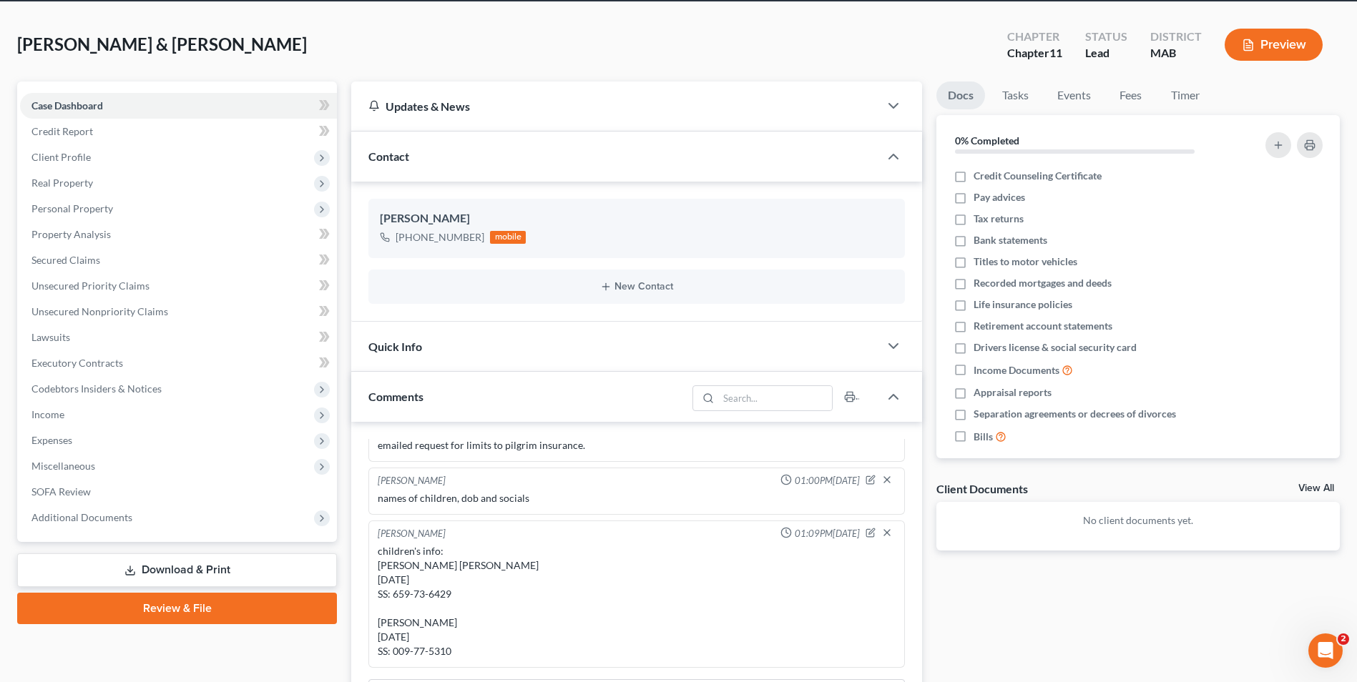
scroll to position [0, 0]
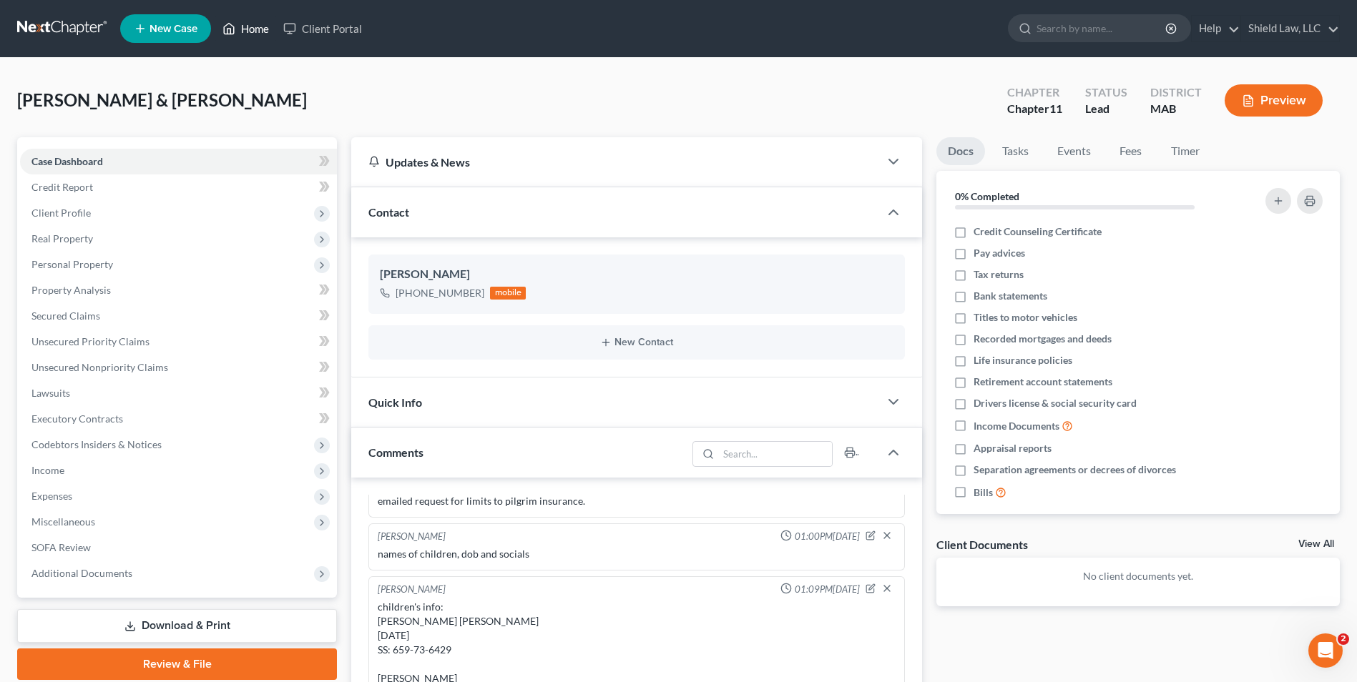
drag, startPoint x: 252, startPoint y: 32, endPoint x: 252, endPoint y: 5, distance: 27.2
click at [252, 32] on link "Home" at bounding box center [245, 29] width 61 height 26
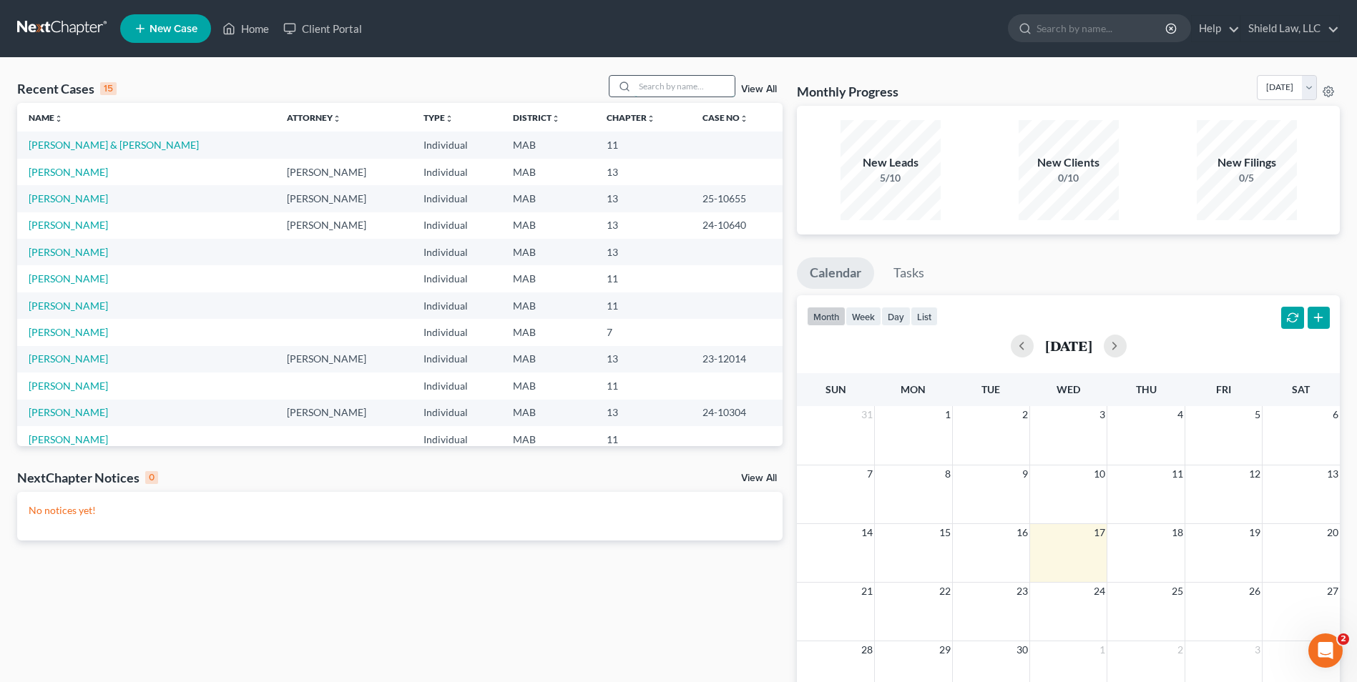
click at [649, 84] on input "search" at bounding box center [684, 86] width 100 height 21
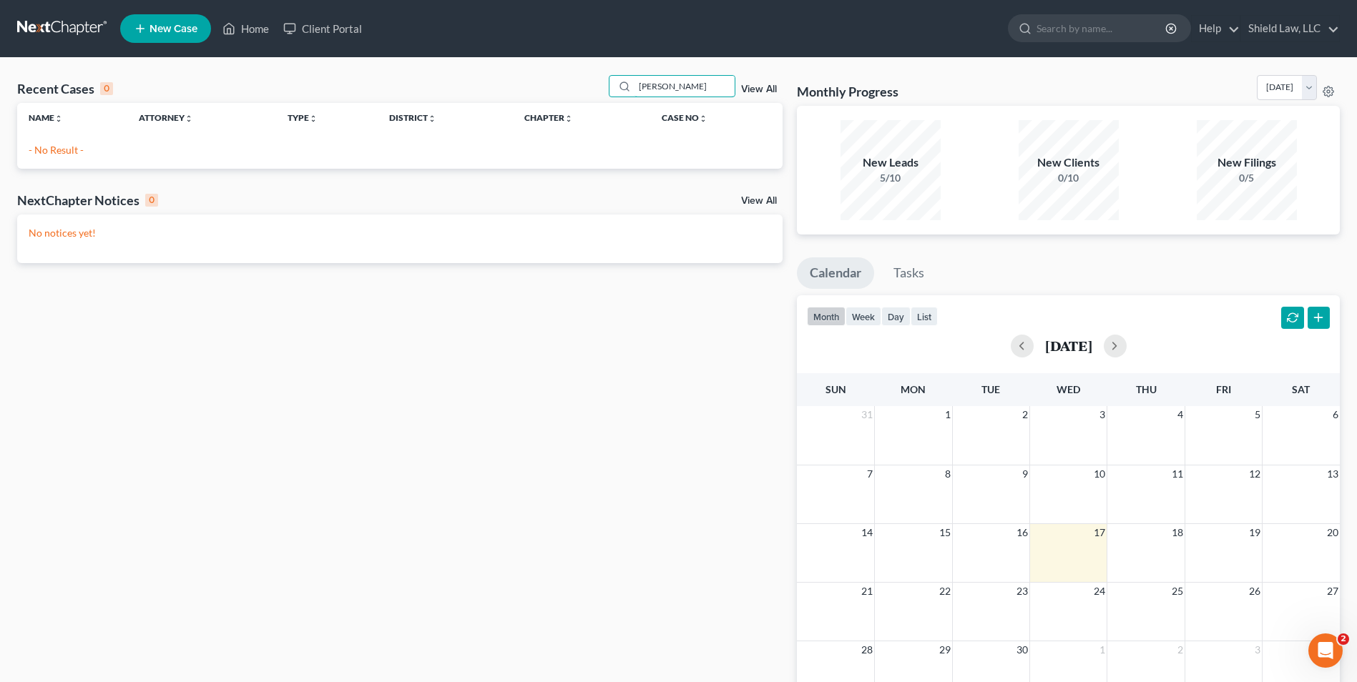
drag, startPoint x: 682, startPoint y: 88, endPoint x: 605, endPoint y: 70, distance: 78.6
click at [625, 82] on div "[PERSON_NAME]" at bounding box center [672, 86] width 127 height 22
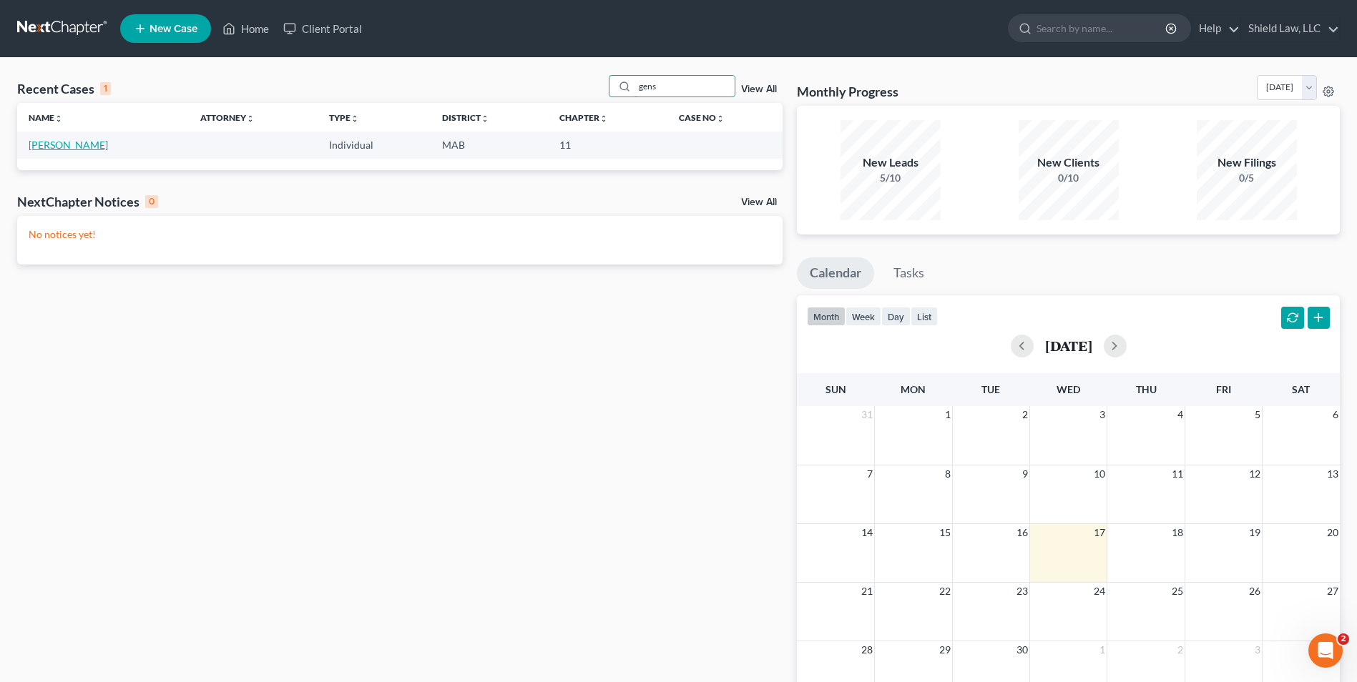
type input "gens"
click at [53, 142] on link "[PERSON_NAME]" at bounding box center [68, 145] width 79 height 12
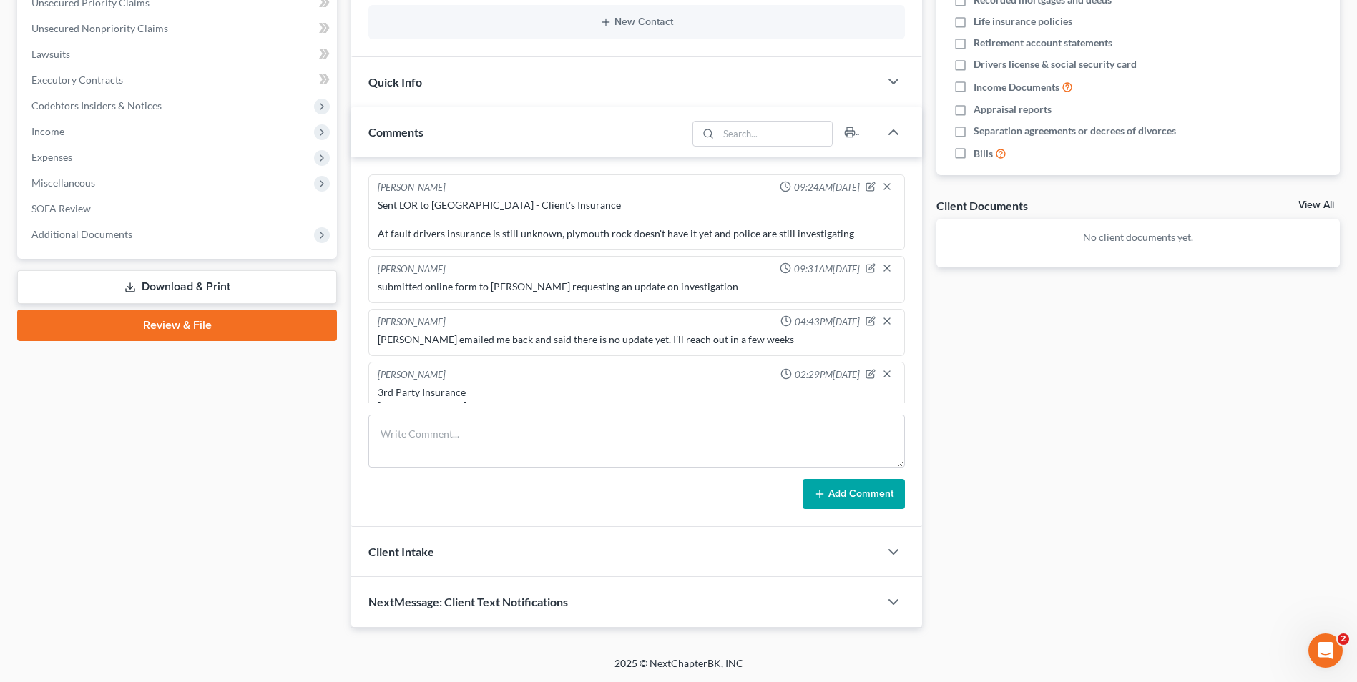
scroll to position [130, 0]
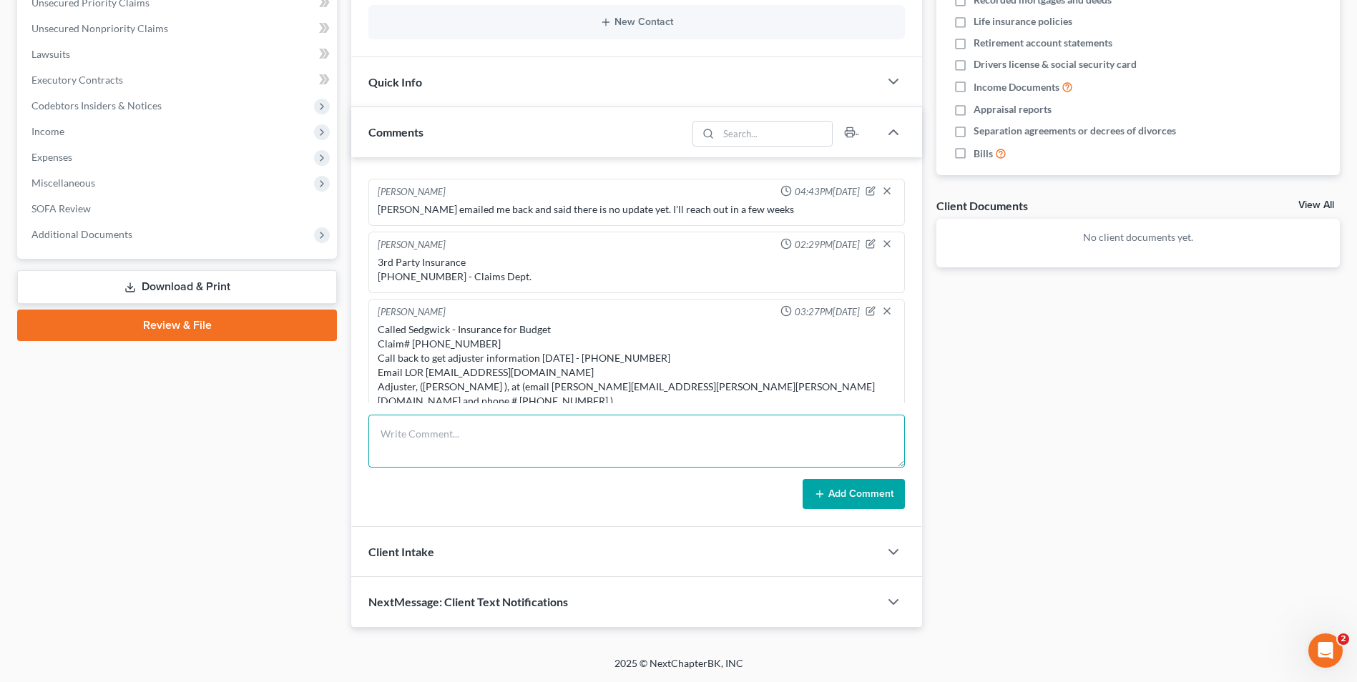
click at [575, 438] on textarea at bounding box center [636, 441] width 536 height 53
type textarea "Client is still seeing [MEDICAL_DATA] and chiropractor"
click at [886, 498] on button "Add Comment" at bounding box center [854, 494] width 102 height 30
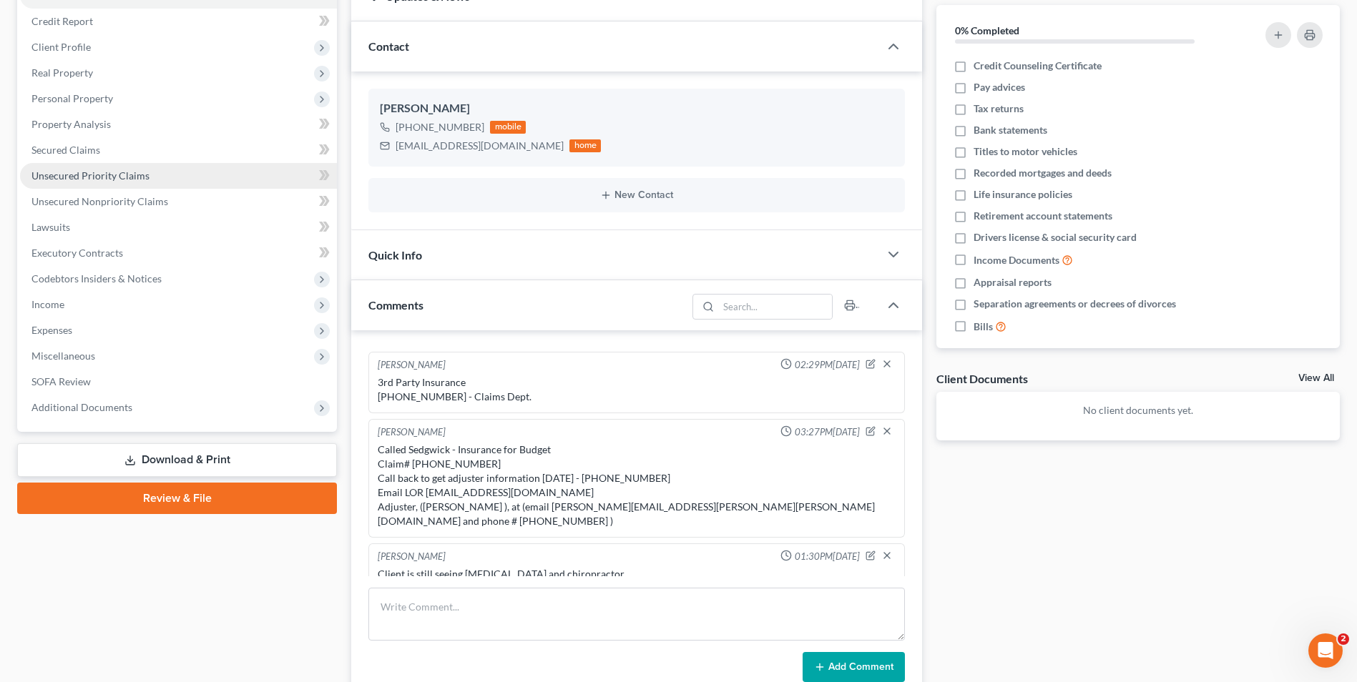
scroll to position [0, 0]
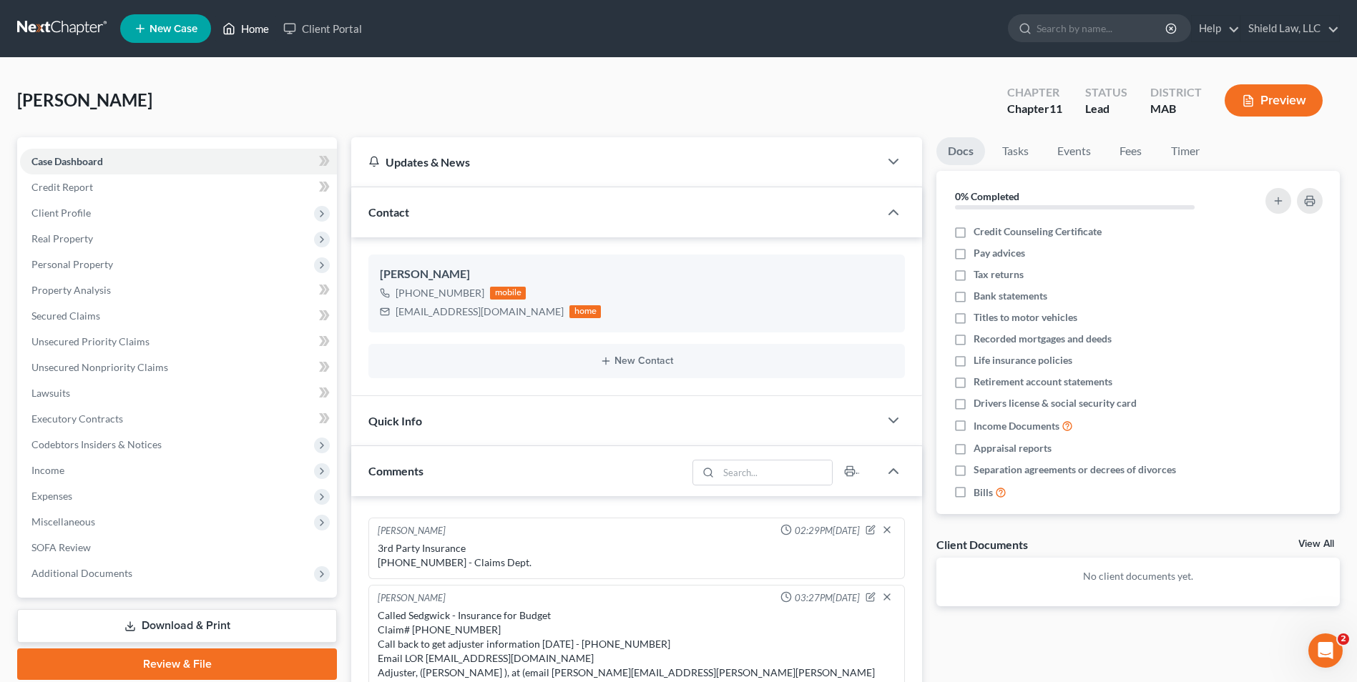
click at [238, 36] on link "Home" at bounding box center [245, 29] width 61 height 26
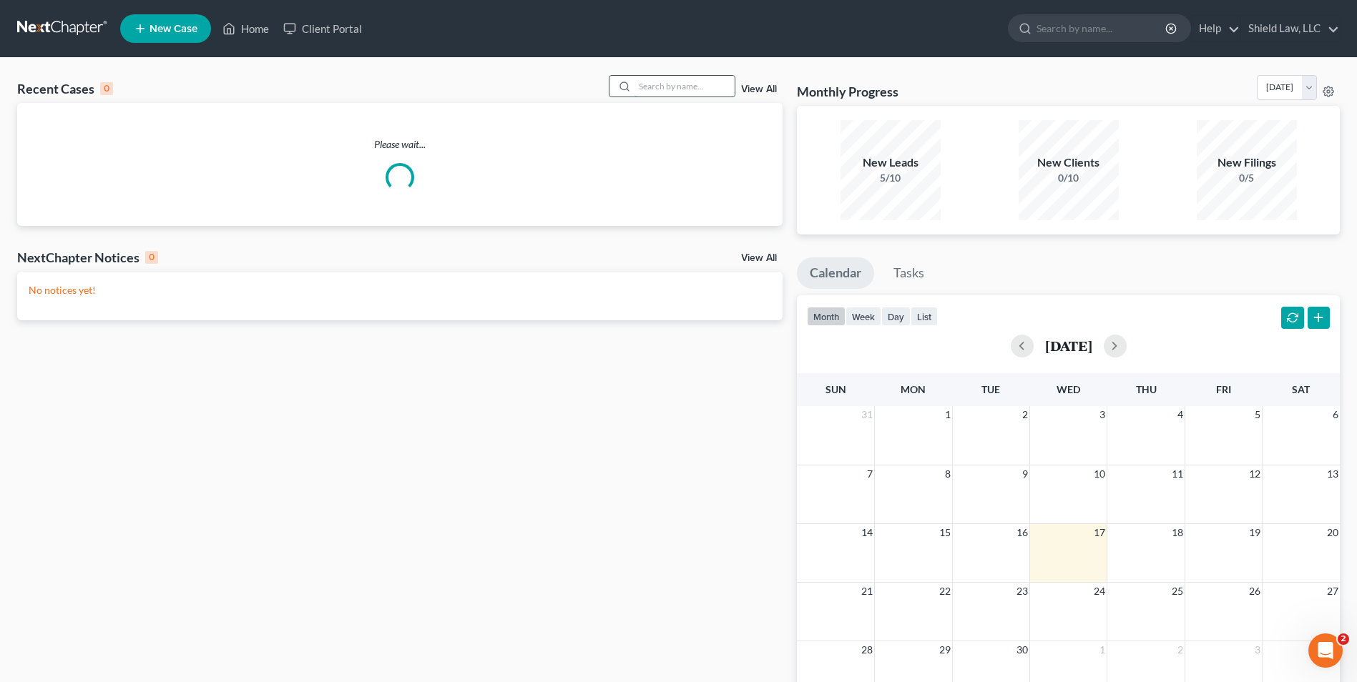
click at [700, 97] on input "search" at bounding box center [684, 86] width 100 height 21
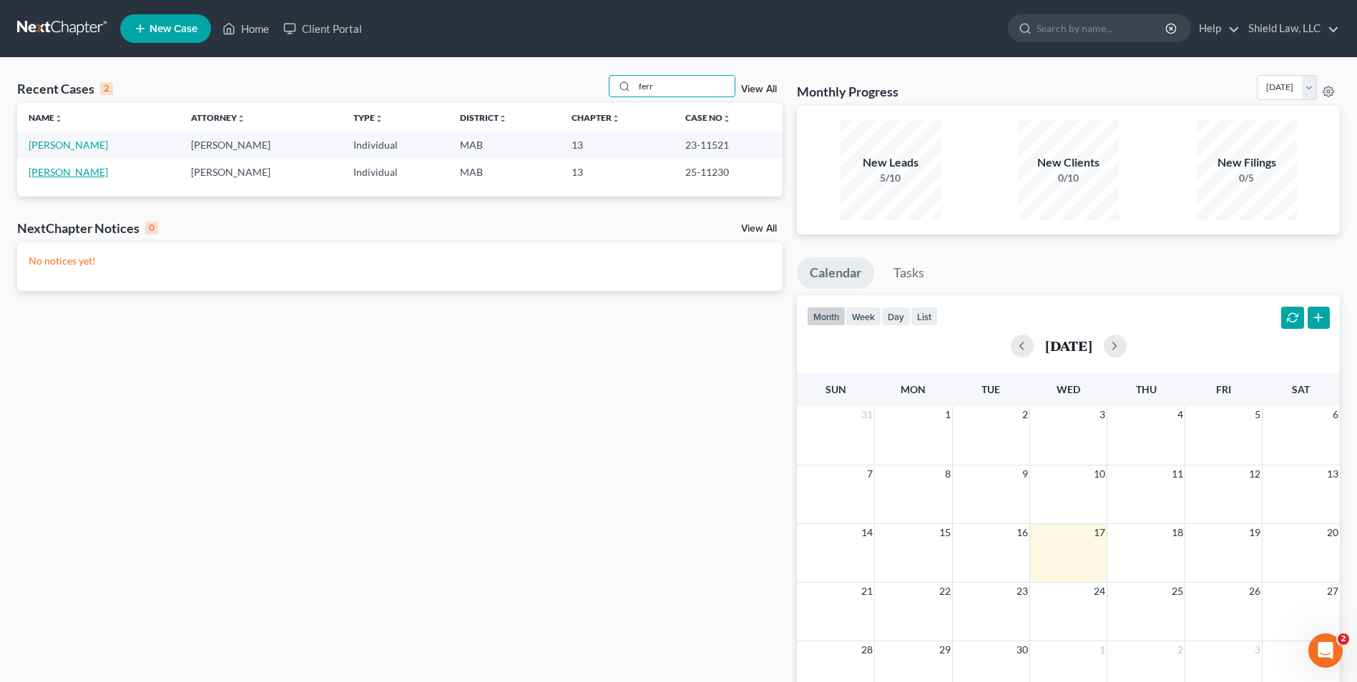
type input "ferr"
click at [100, 172] on link "[PERSON_NAME]" at bounding box center [68, 172] width 79 height 12
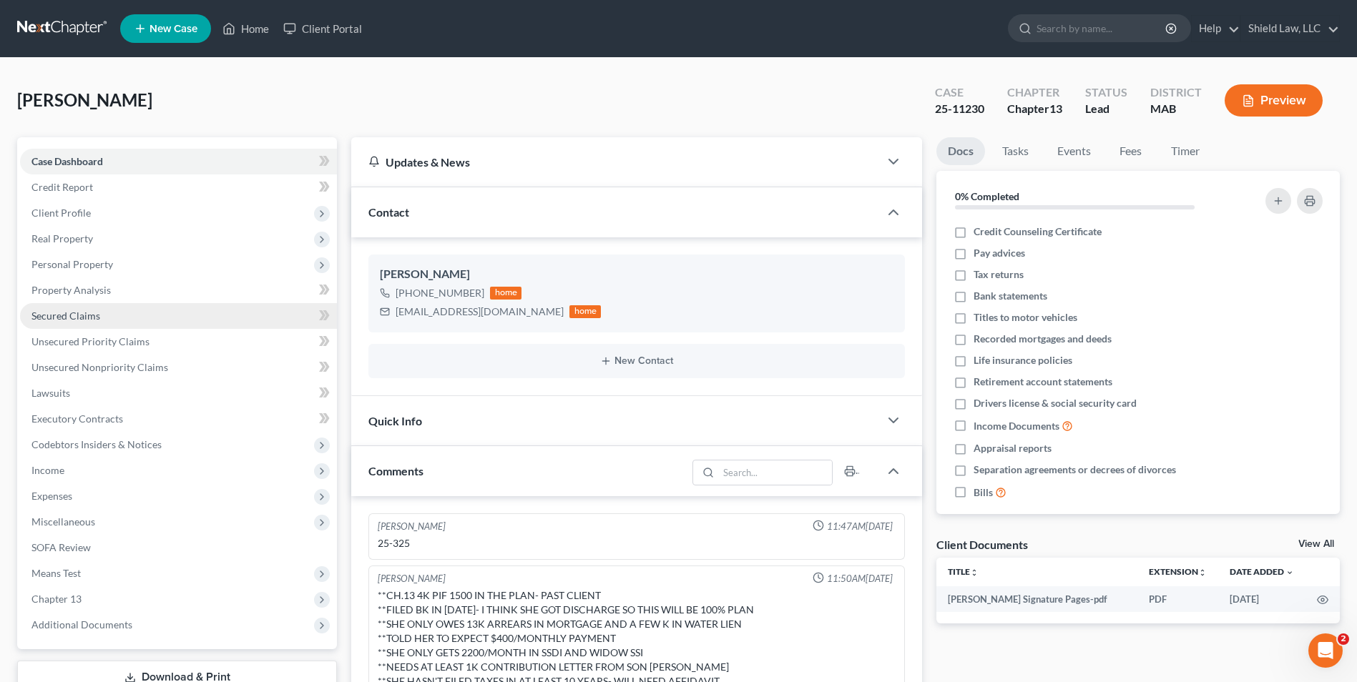
scroll to position [617, 0]
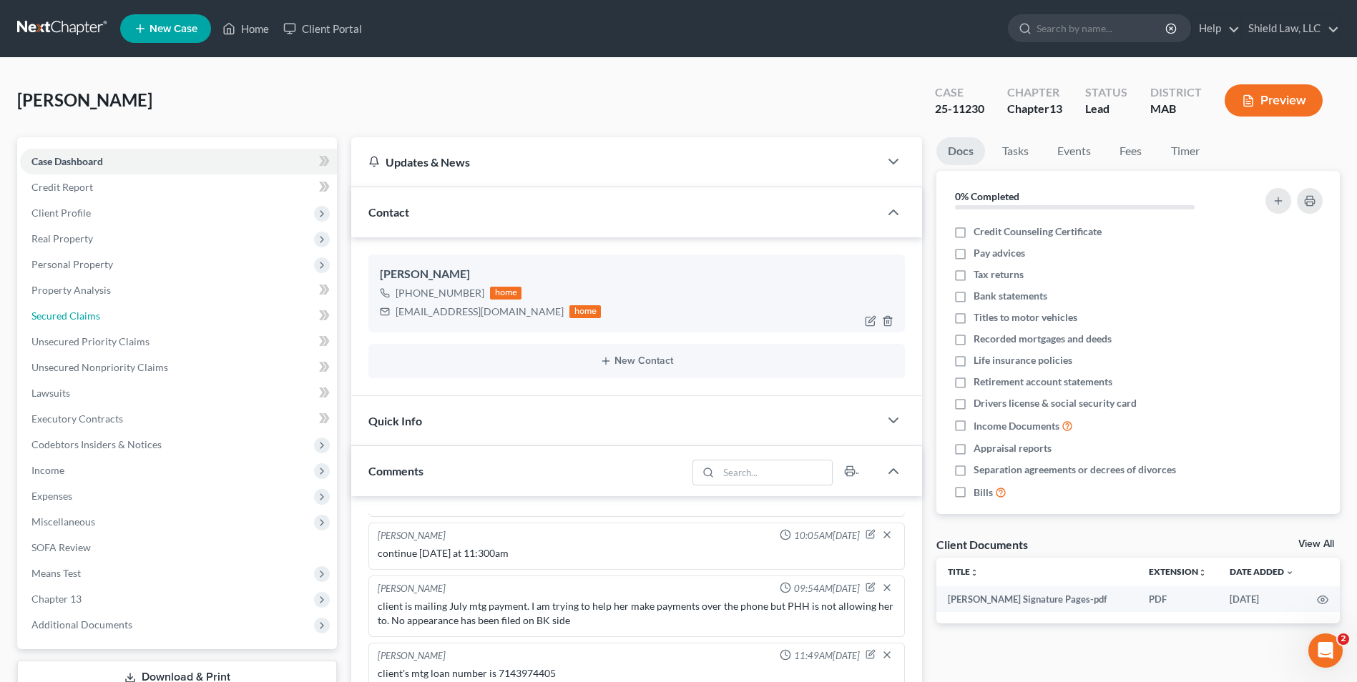
click at [89, 310] on span "Secured Claims" at bounding box center [65, 316] width 69 height 12
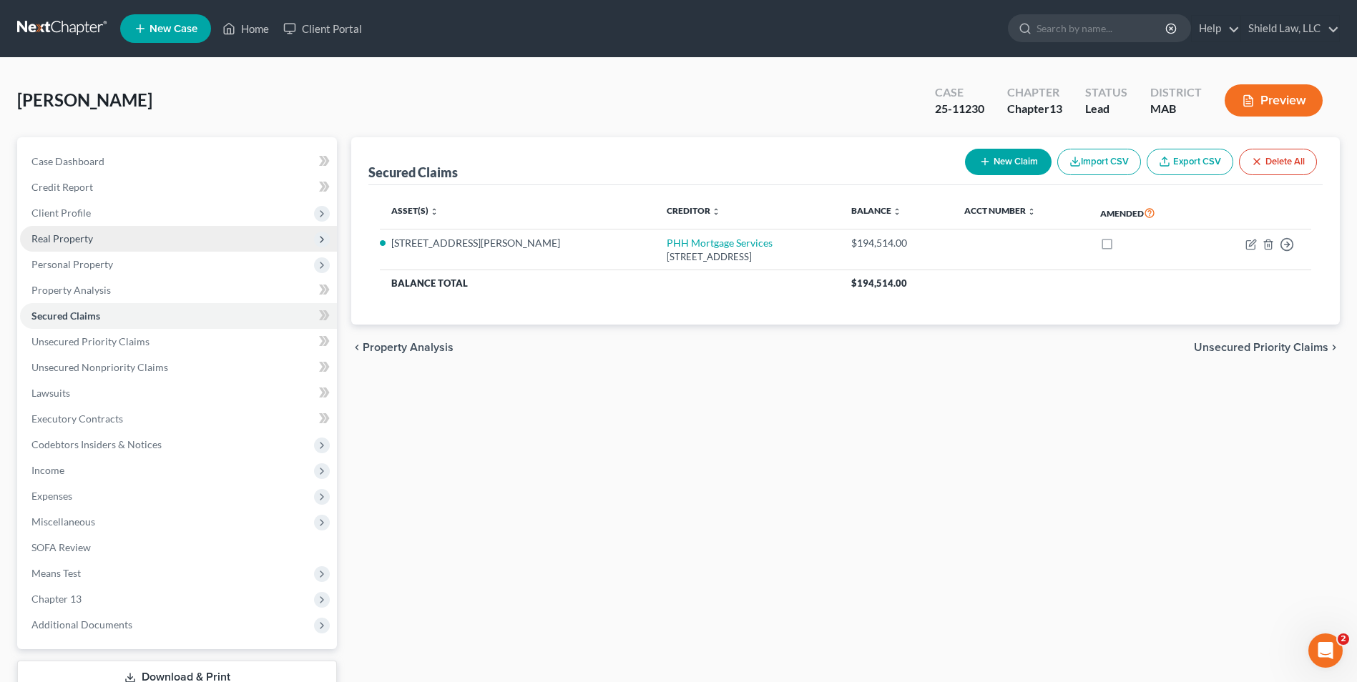
drag, startPoint x: 107, startPoint y: 210, endPoint x: 119, endPoint y: 238, distance: 30.7
click at [107, 210] on span "Client Profile" at bounding box center [178, 213] width 317 height 26
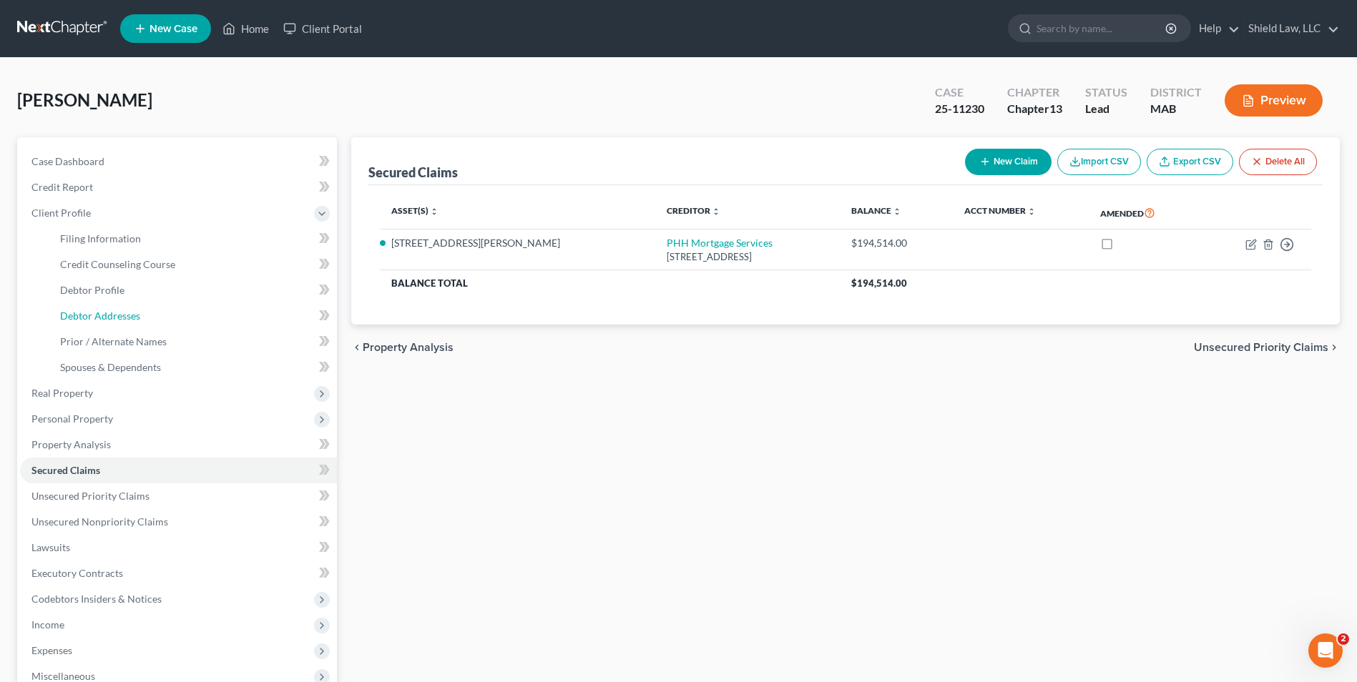
drag, startPoint x: 119, startPoint y: 320, endPoint x: 340, endPoint y: 320, distance: 221.0
click at [120, 320] on span "Debtor Addresses" at bounding box center [100, 316] width 80 height 12
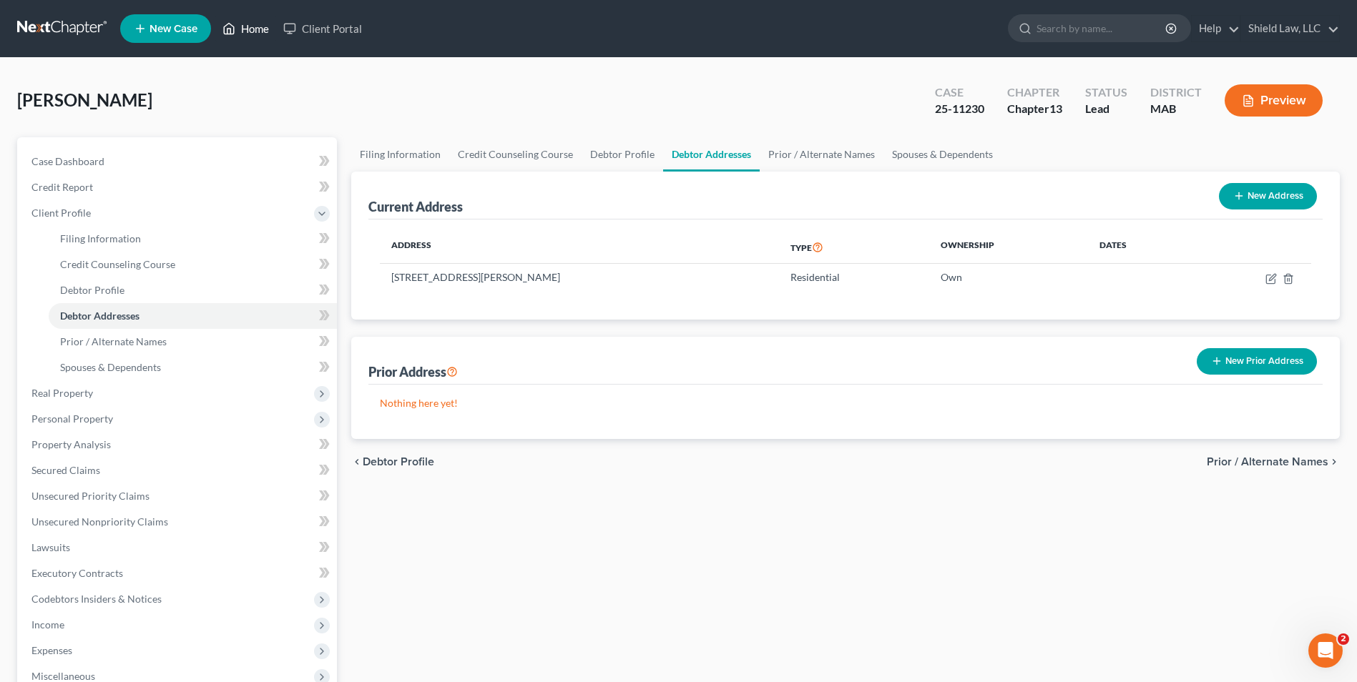
drag, startPoint x: 235, startPoint y: 19, endPoint x: 617, endPoint y: 88, distance: 387.5
click at [235, 19] on link "Home" at bounding box center [245, 29] width 61 height 26
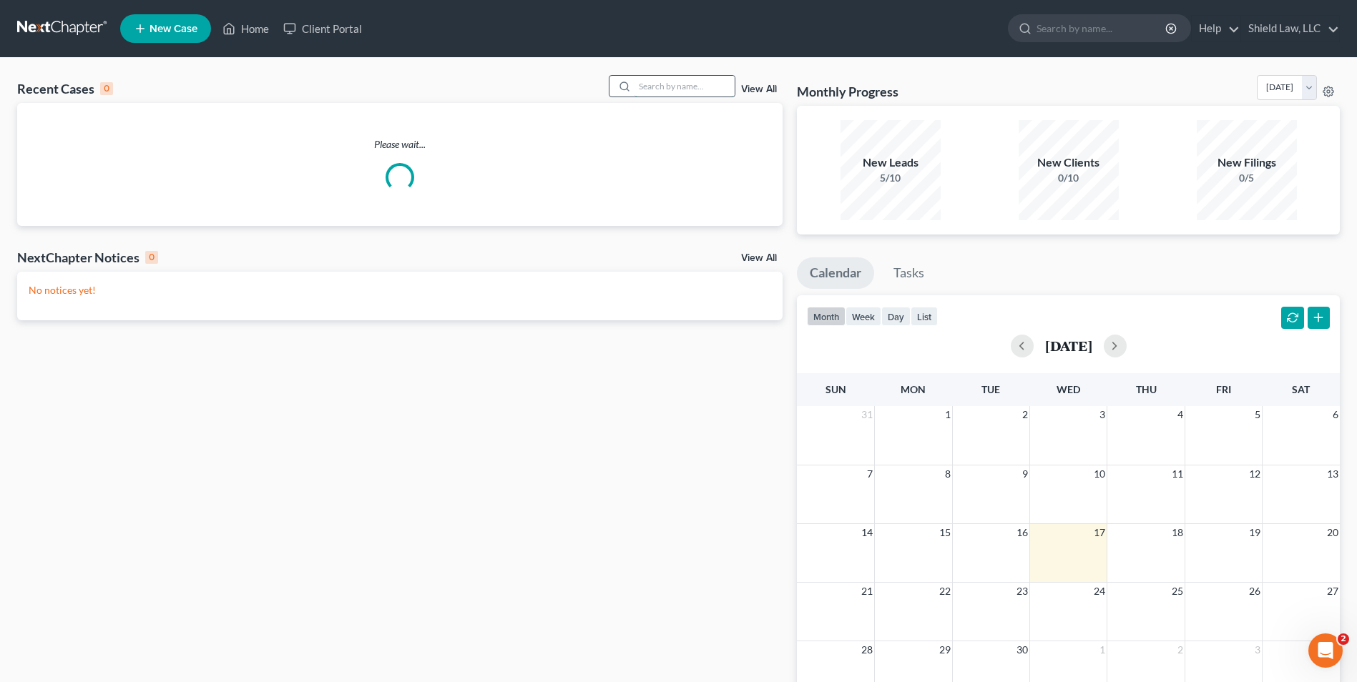
click at [688, 84] on input "search" at bounding box center [684, 86] width 100 height 21
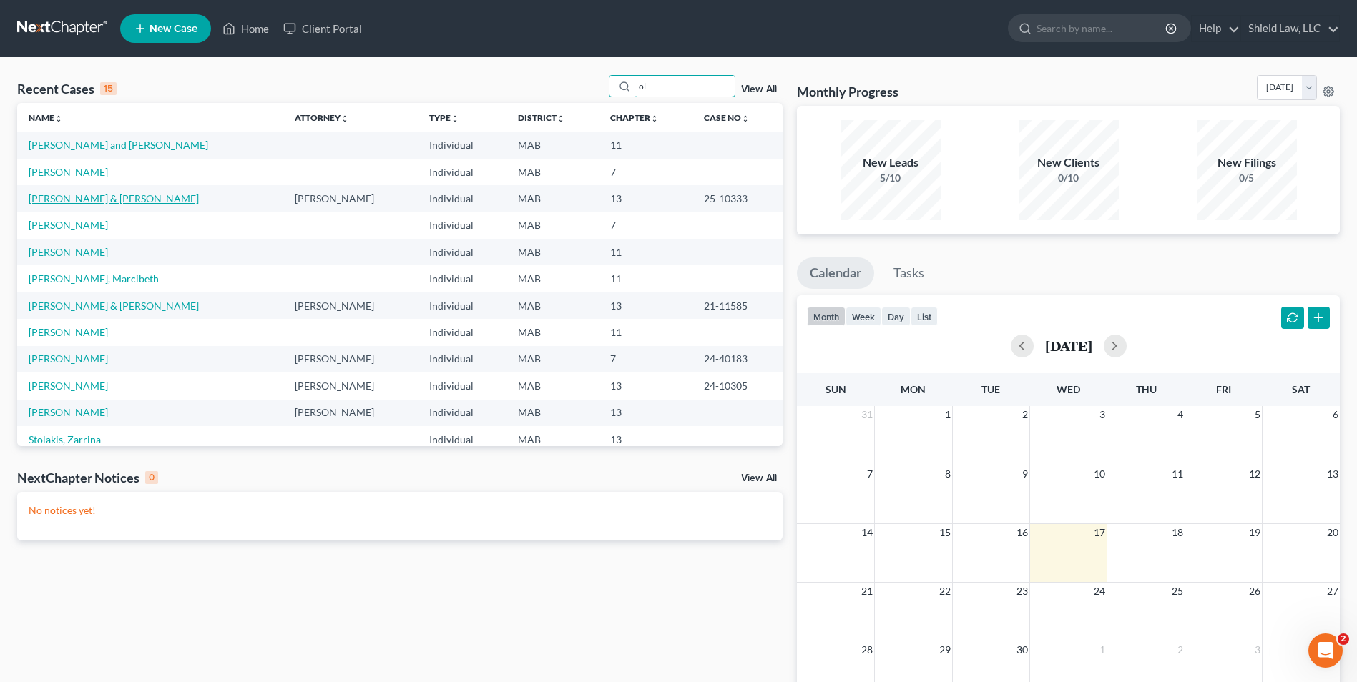
type input "ol"
click at [124, 202] on link "[PERSON_NAME] & [PERSON_NAME]" at bounding box center [114, 198] width 170 height 12
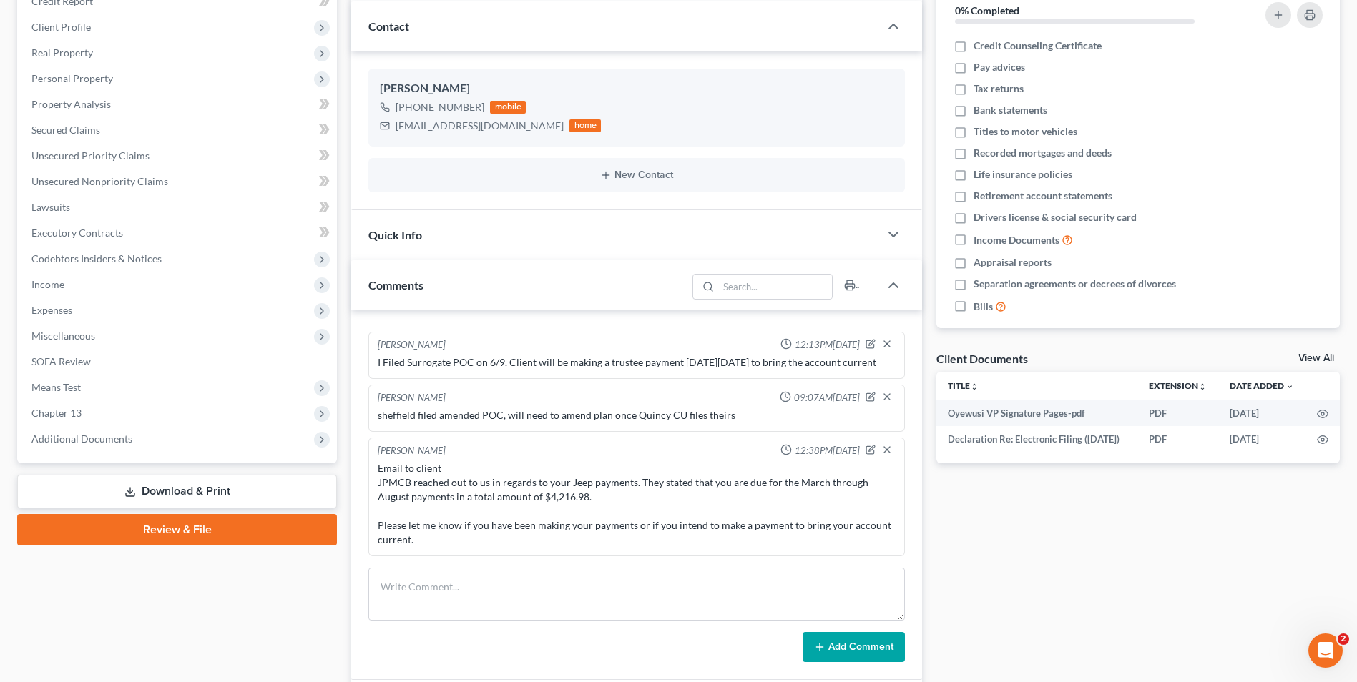
scroll to position [389, 0]
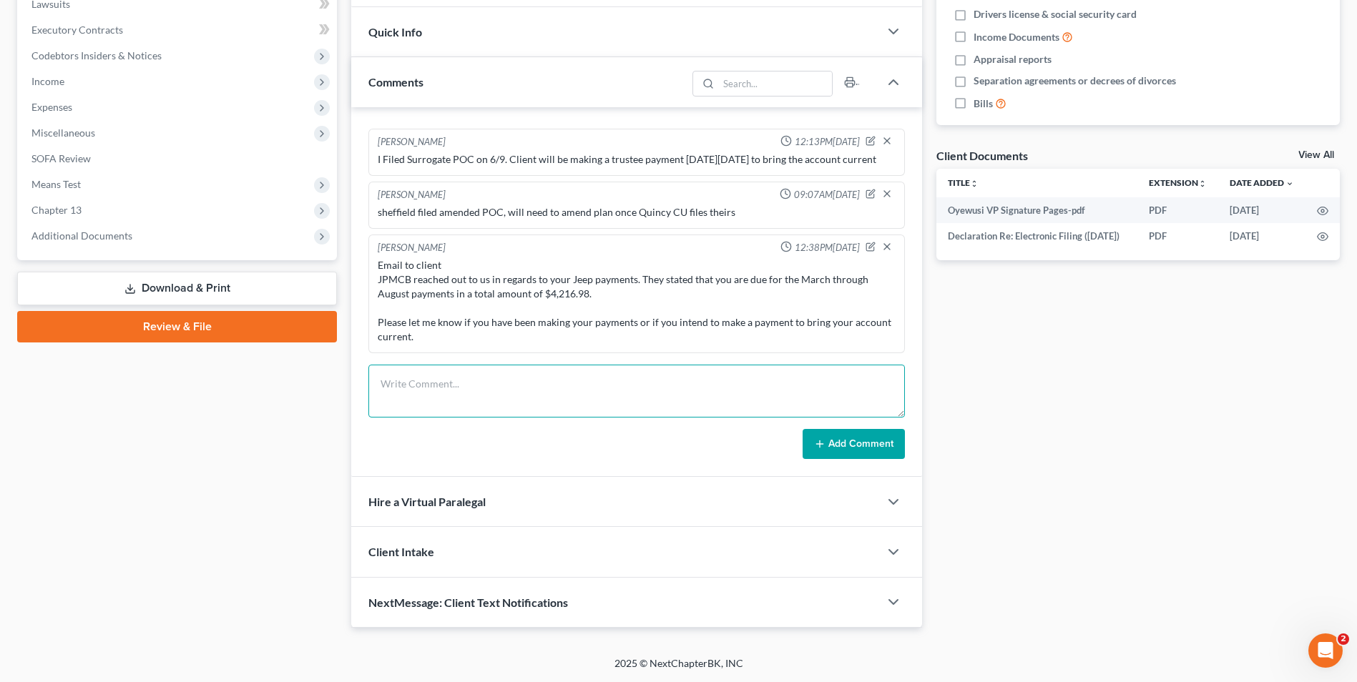
click at [452, 381] on textarea at bounding box center [636, 391] width 536 height 53
paste textarea "We received an email from your mortgage company regarding a past due balance. T…"
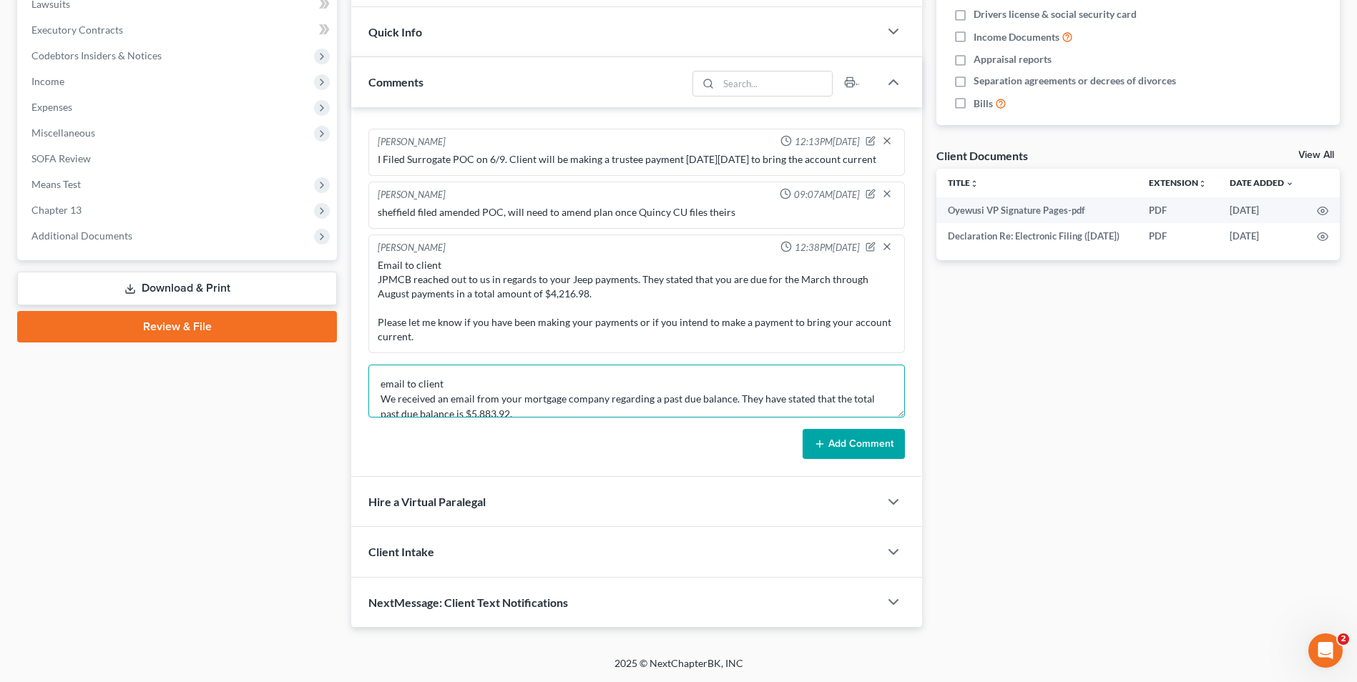
scroll to position [34, 0]
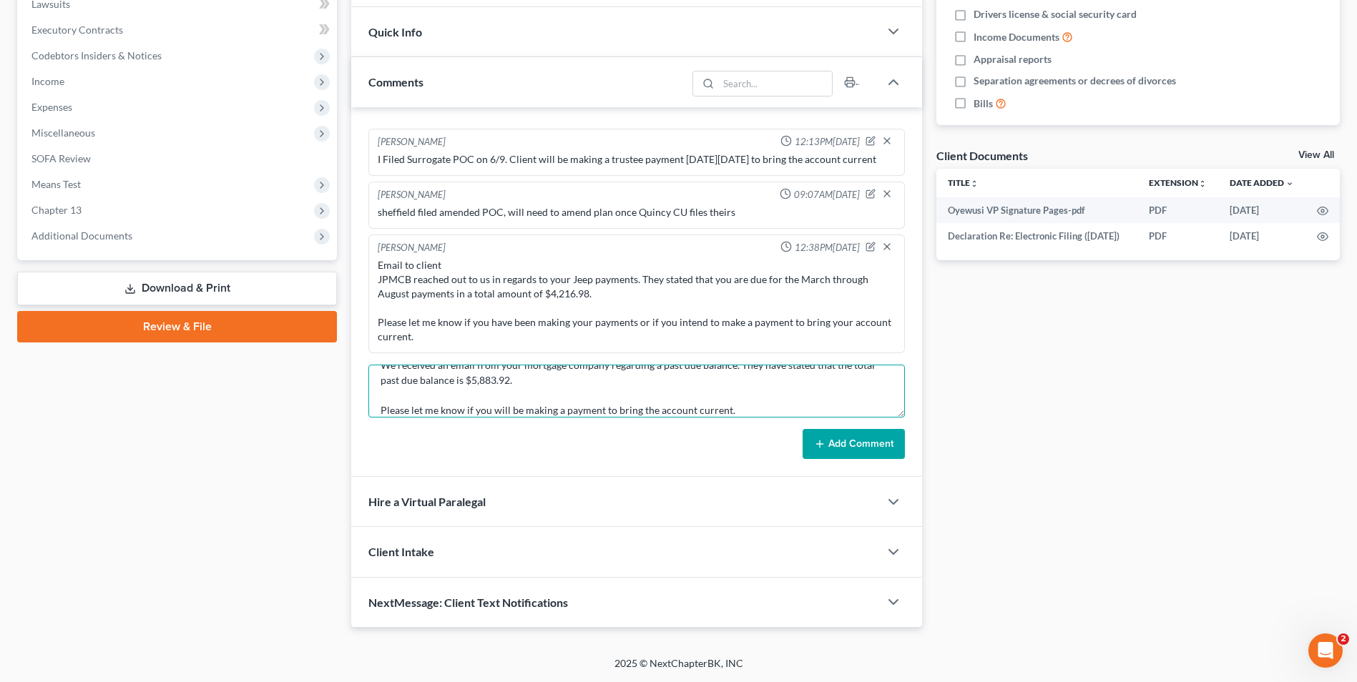
type textarea "email to client We received an email from your mortgage company regarding a pas…"
click at [854, 440] on button "Add Comment" at bounding box center [854, 444] width 102 height 30
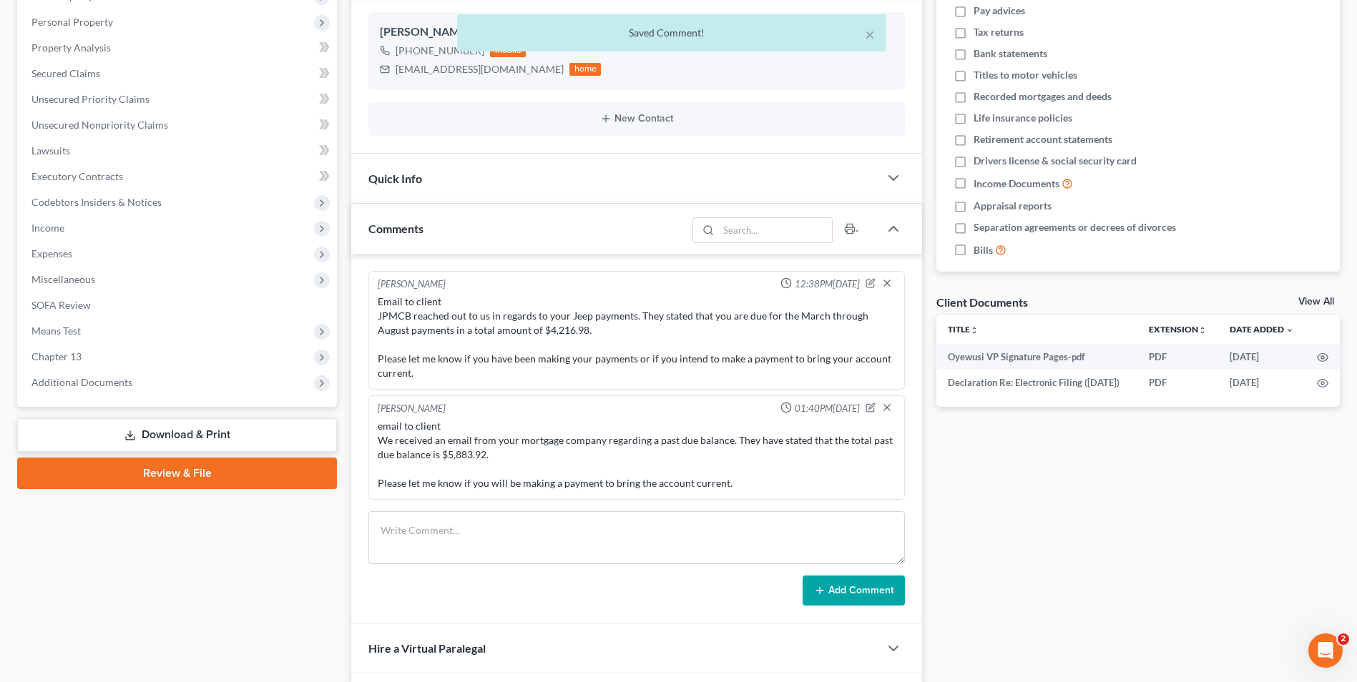
scroll to position [0, 0]
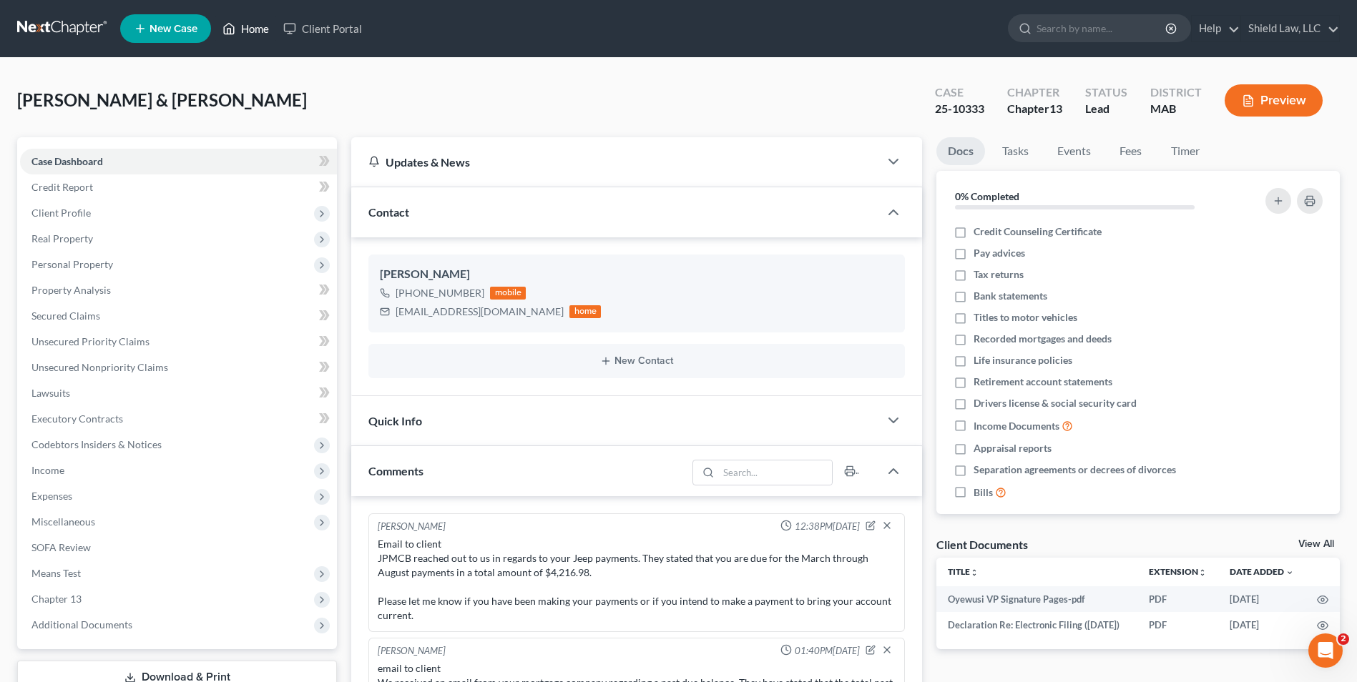
drag, startPoint x: 240, startPoint y: 9, endPoint x: 242, endPoint y: 29, distance: 19.4
click at [242, 11] on nav "Home New Case Client Portal Shield Law, LLC [EMAIL_ADDRESS][DOMAIN_NAME] My Acc…" at bounding box center [678, 28] width 1357 height 57
click at [242, 29] on link "Home" at bounding box center [245, 29] width 61 height 26
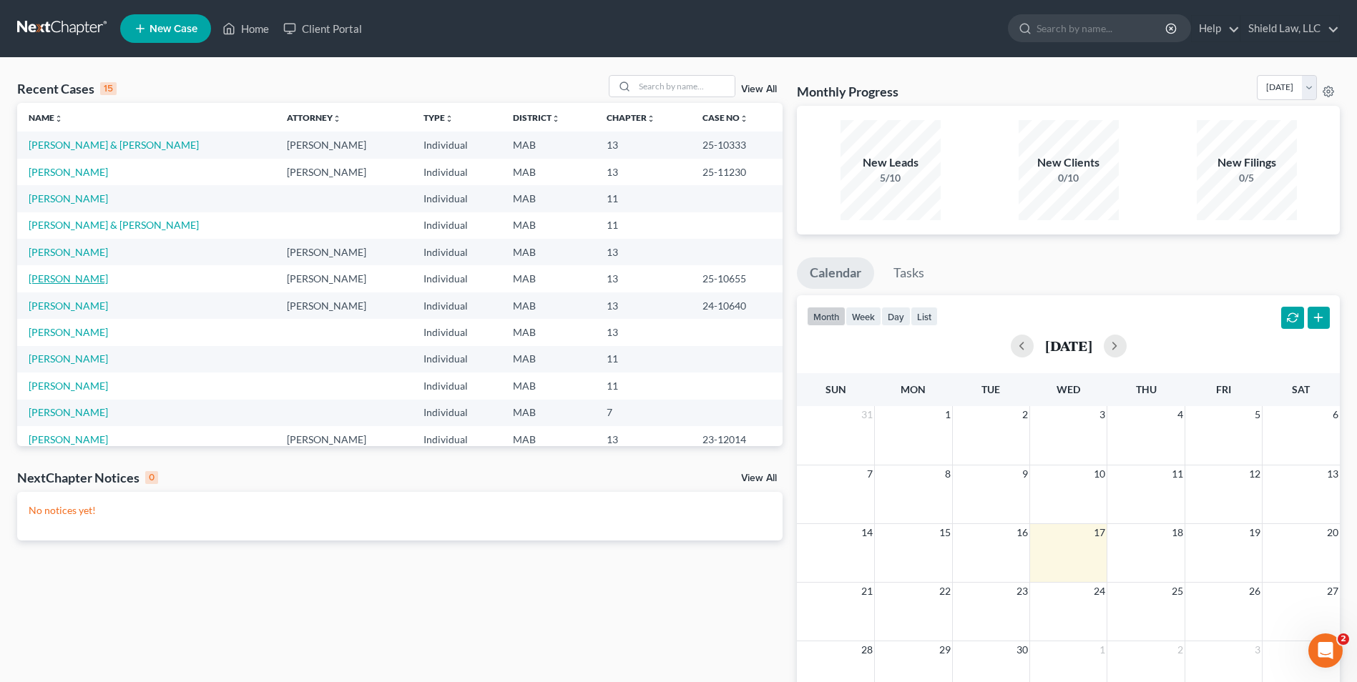
click at [98, 283] on link "[PERSON_NAME]" at bounding box center [68, 279] width 79 height 12
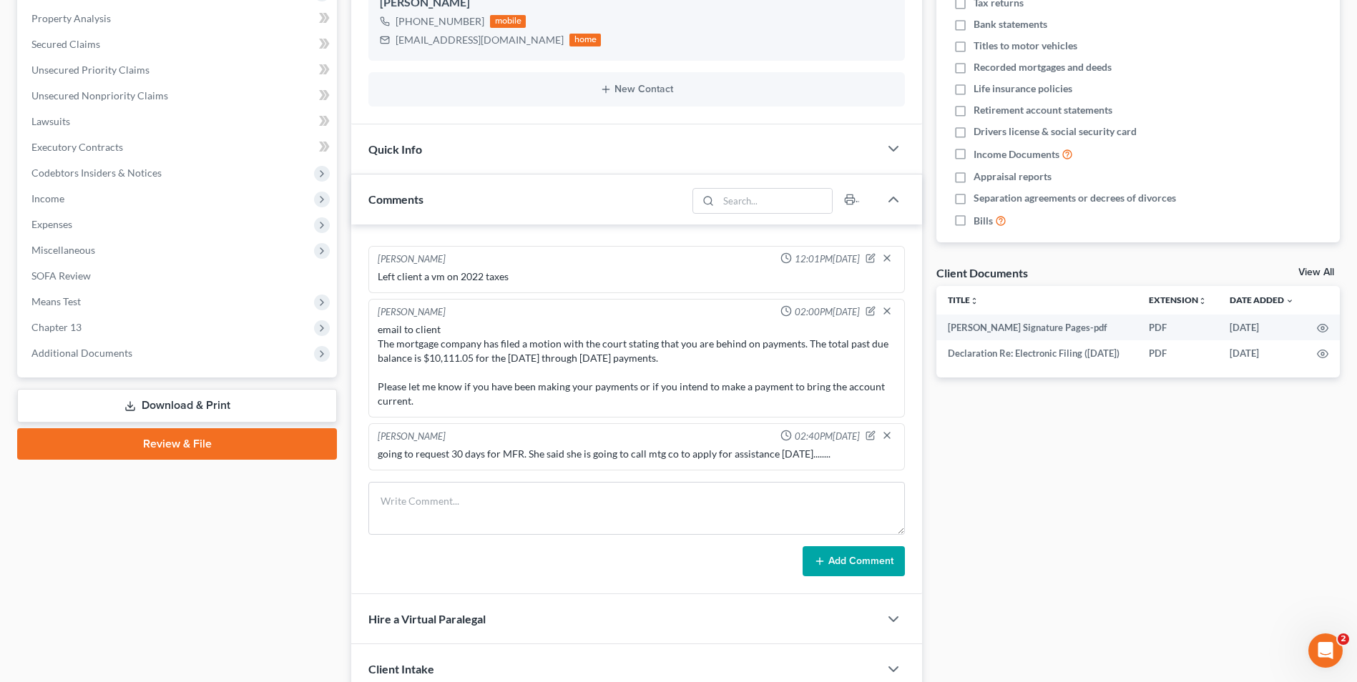
scroll to position [389, 0]
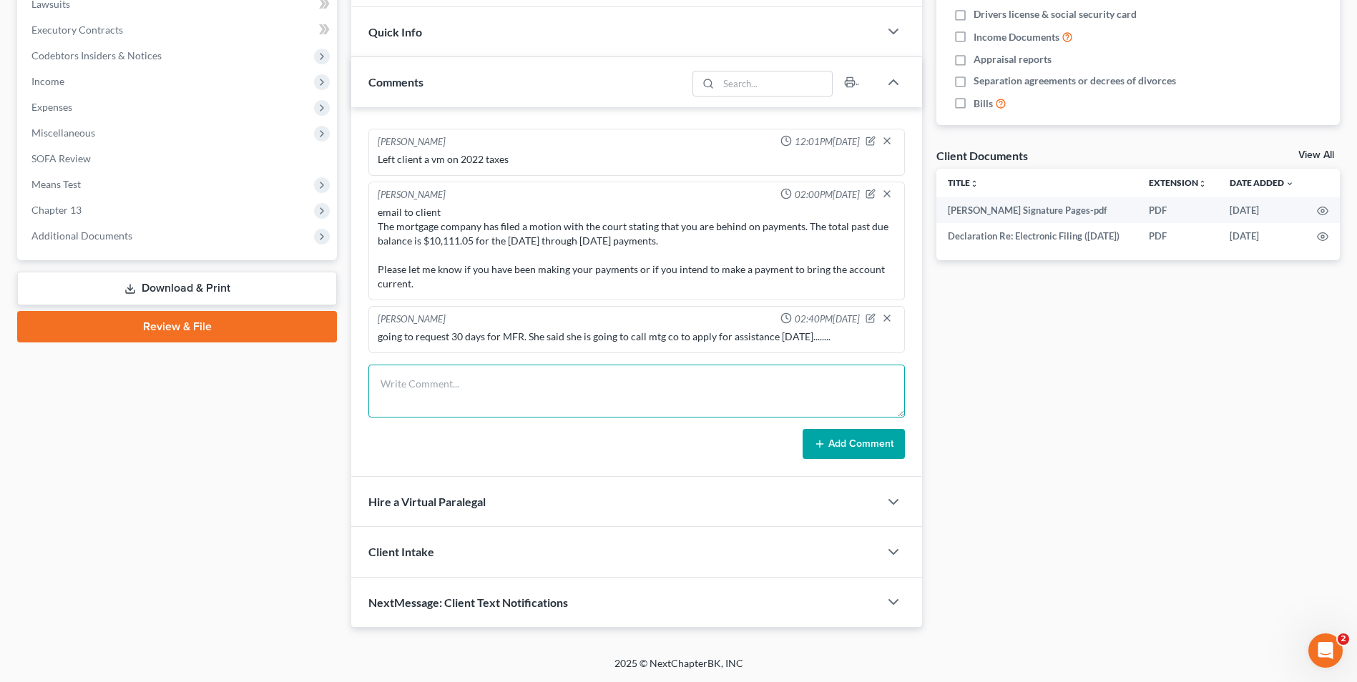
click at [497, 402] on textarea at bounding box center [636, 391] width 536 height 53
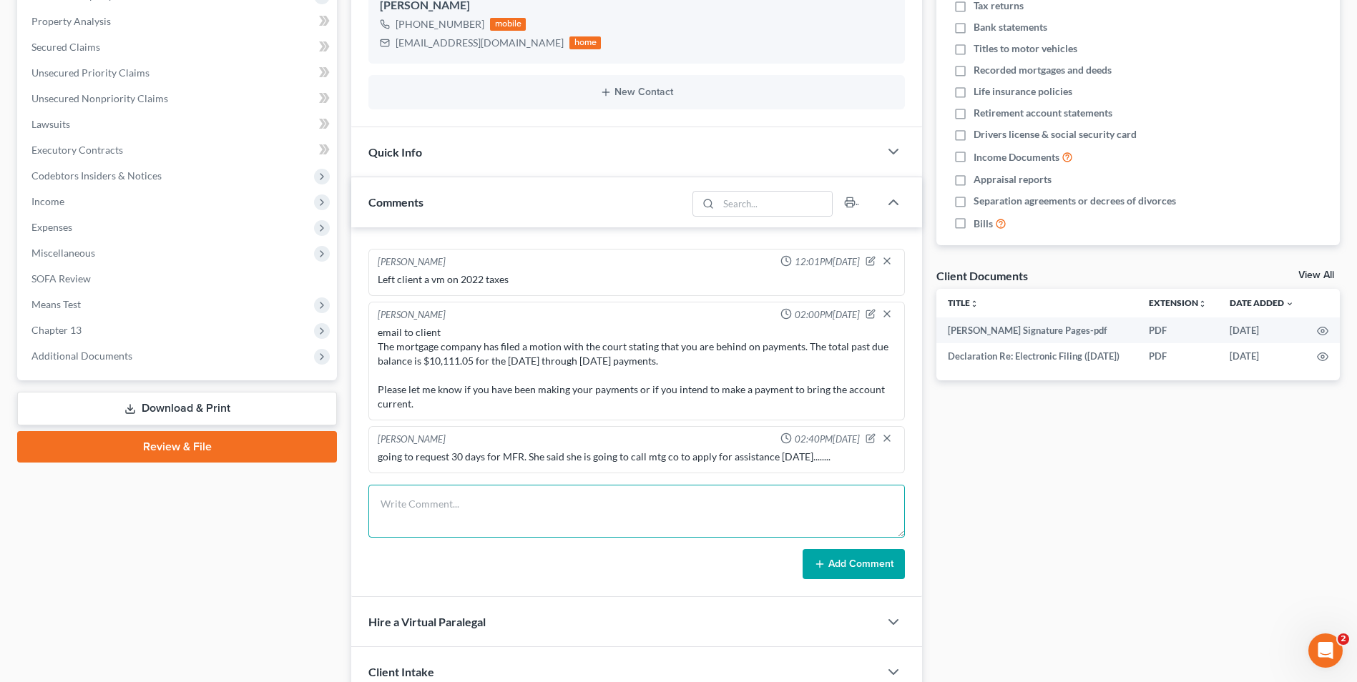
scroll to position [246, 0]
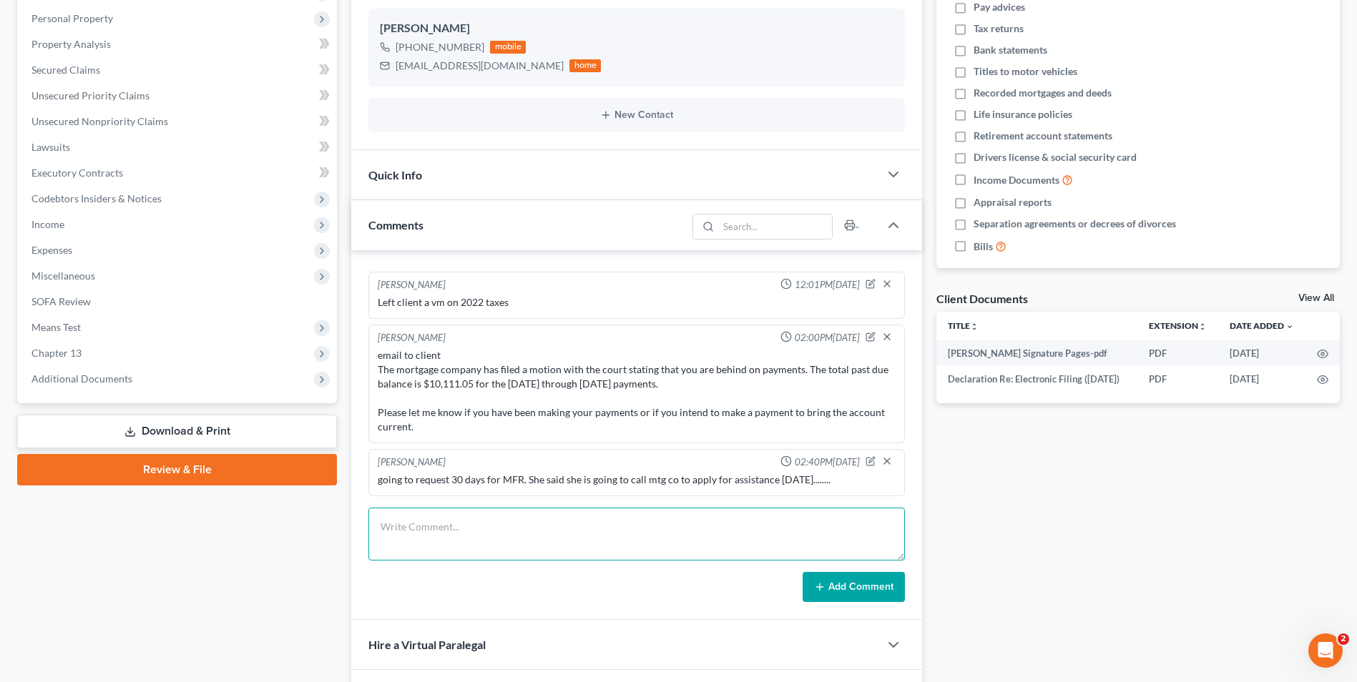
click at [387, 523] on textarea at bounding box center [636, 534] width 536 height 53
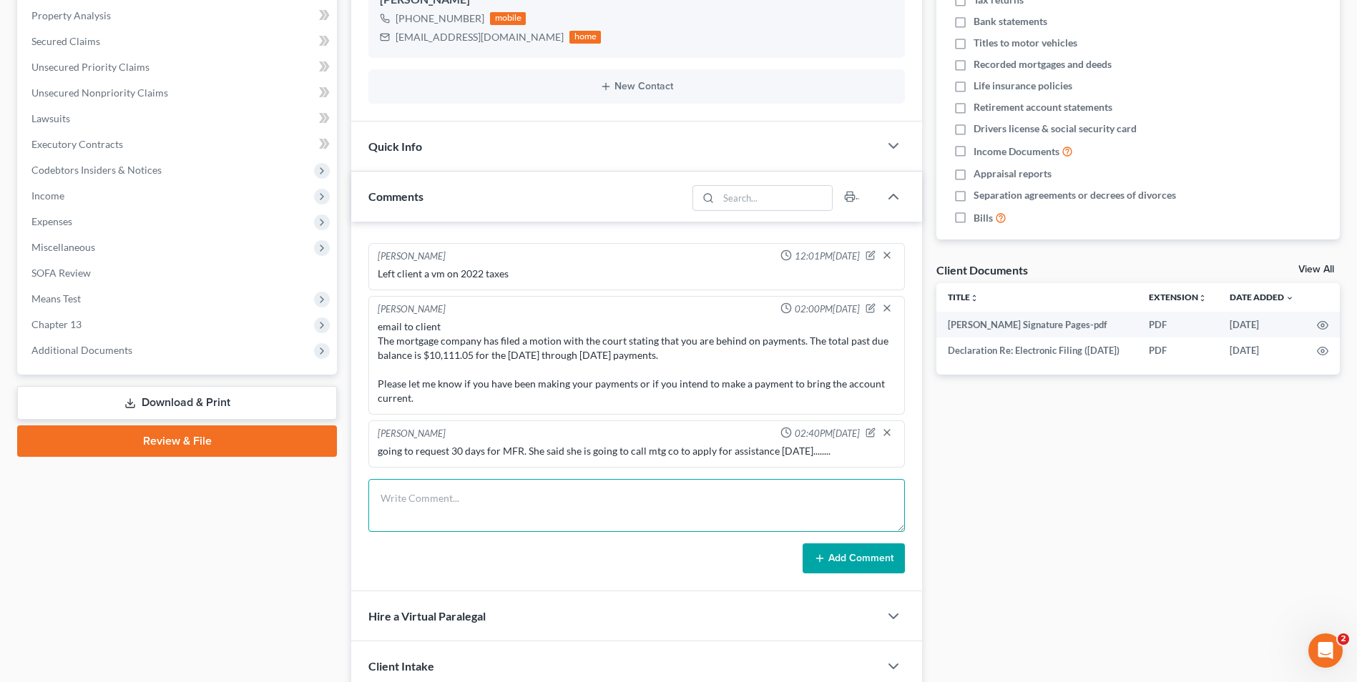
scroll to position [318, 0]
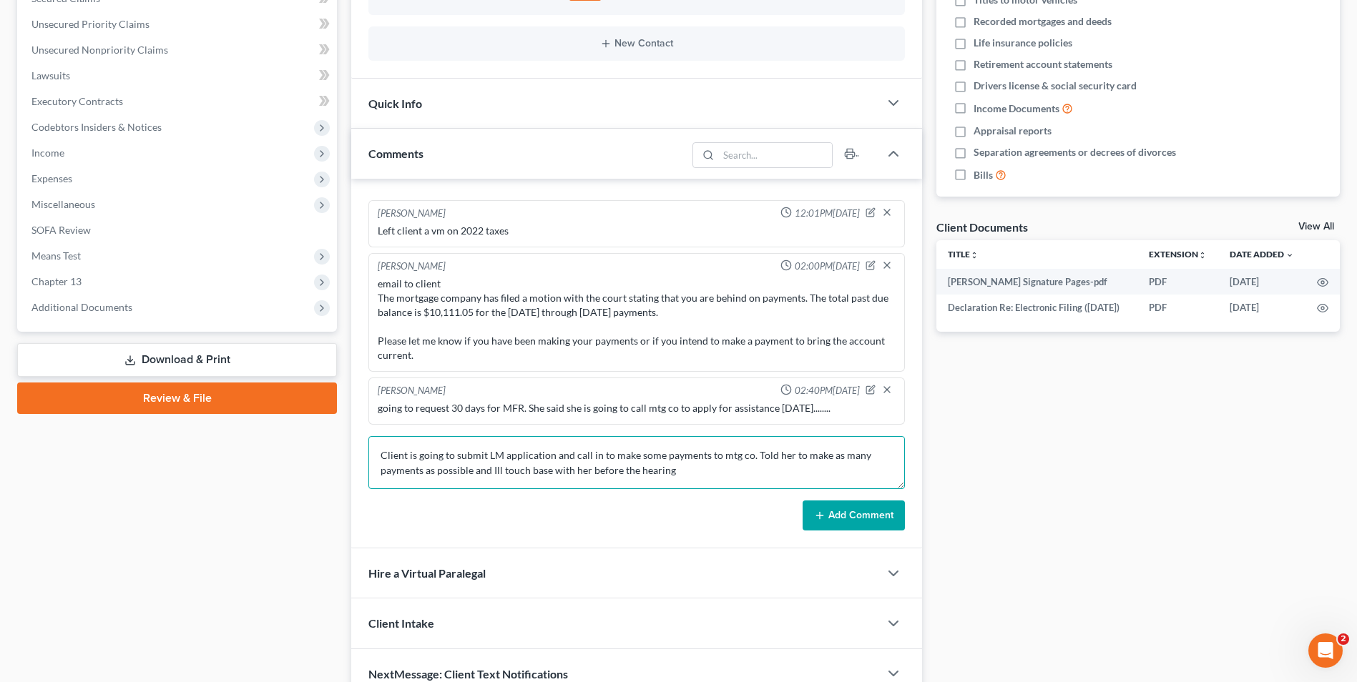
type textarea "Client is going to submit LM application and call in to make some payments to m…"
click at [836, 534] on div "[PERSON_NAME] 11:53AM[DATE] email to DY Docs needed: Age of children 2023 tax r…" at bounding box center [636, 364] width 571 height 370
click at [843, 514] on button "Add Comment" at bounding box center [854, 516] width 102 height 30
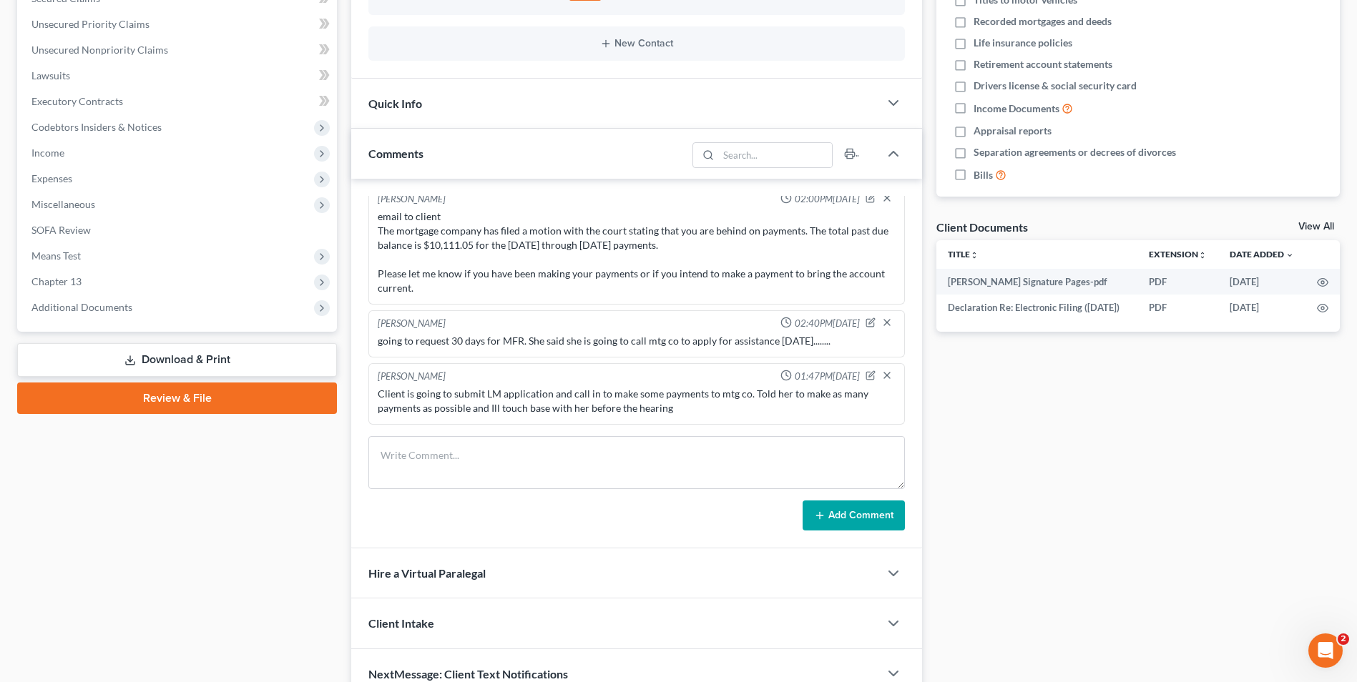
scroll to position [0, 0]
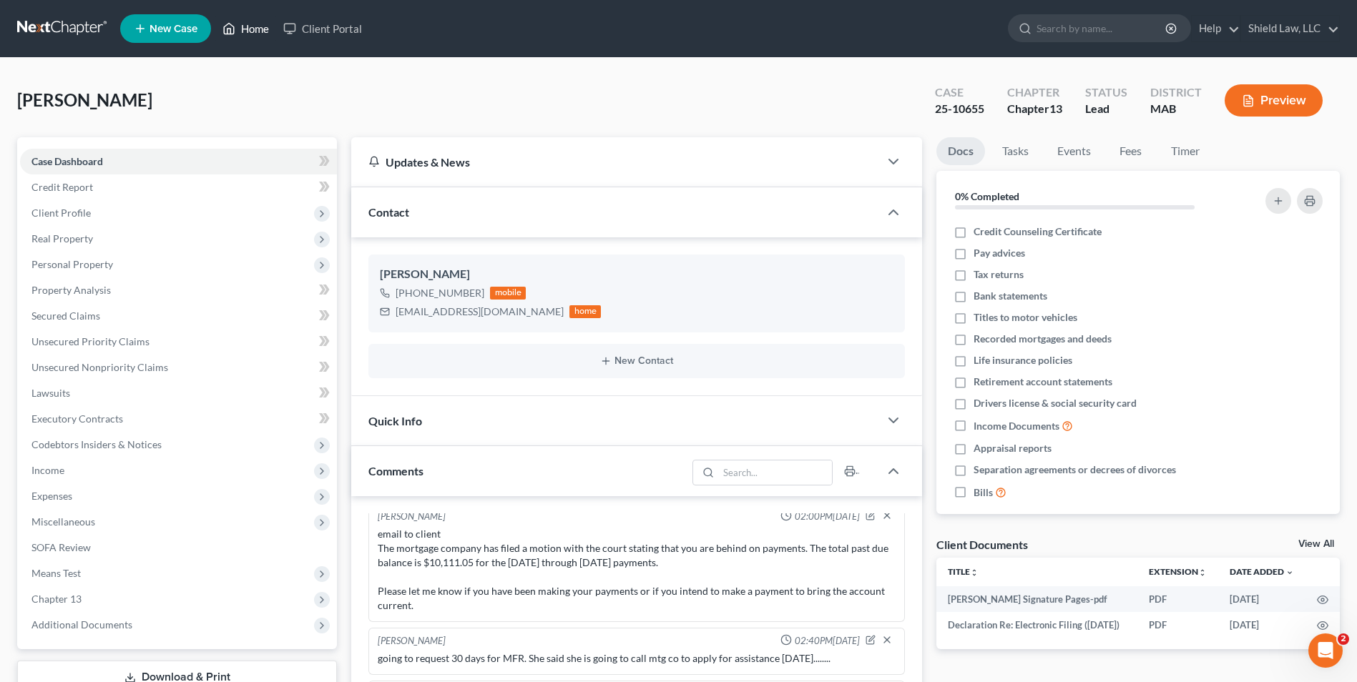
click at [248, 27] on link "Home" at bounding box center [245, 29] width 61 height 26
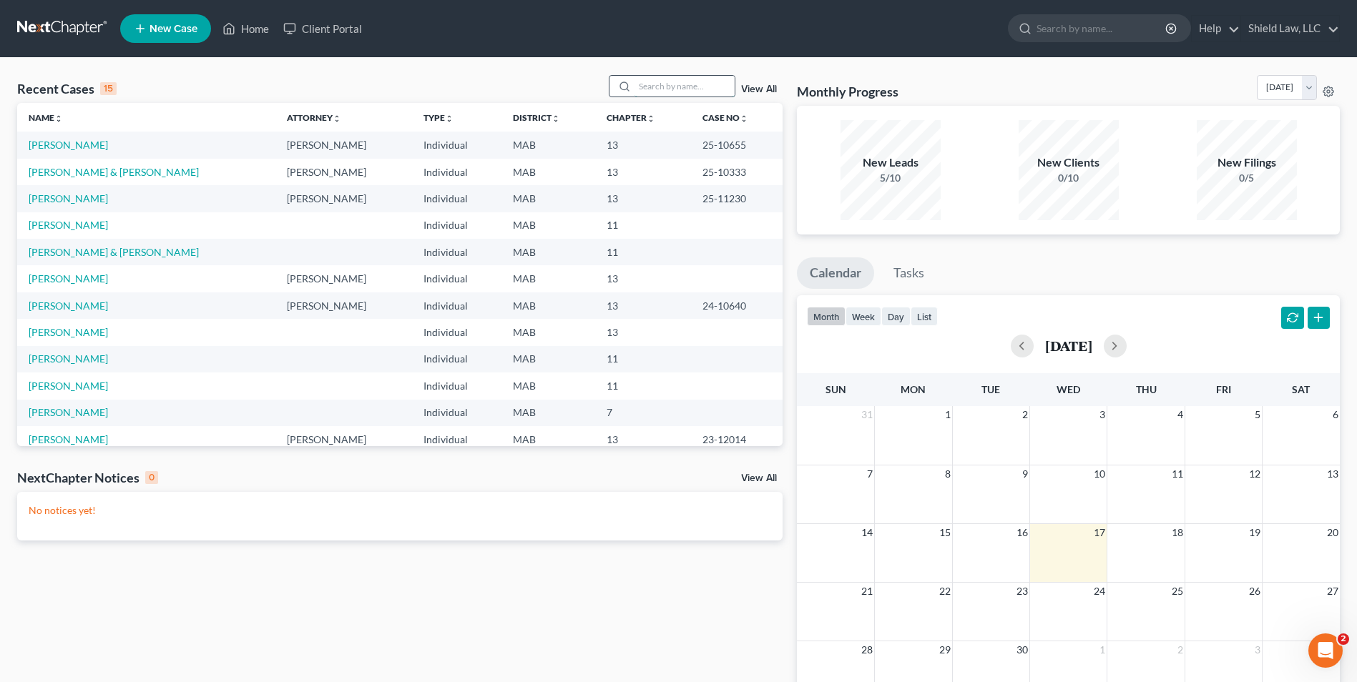
click at [646, 92] on input "search" at bounding box center [684, 86] width 100 height 21
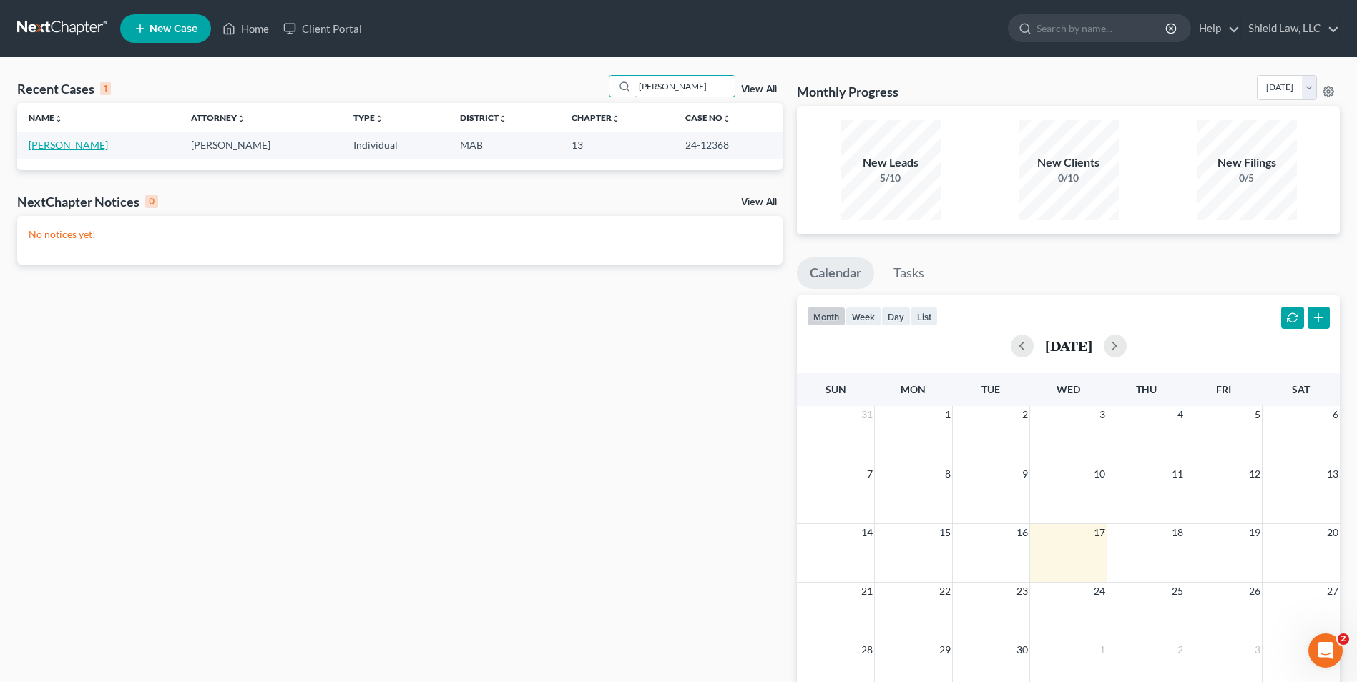
type input "[PERSON_NAME]"
click at [71, 147] on link "[PERSON_NAME]" at bounding box center [68, 145] width 79 height 12
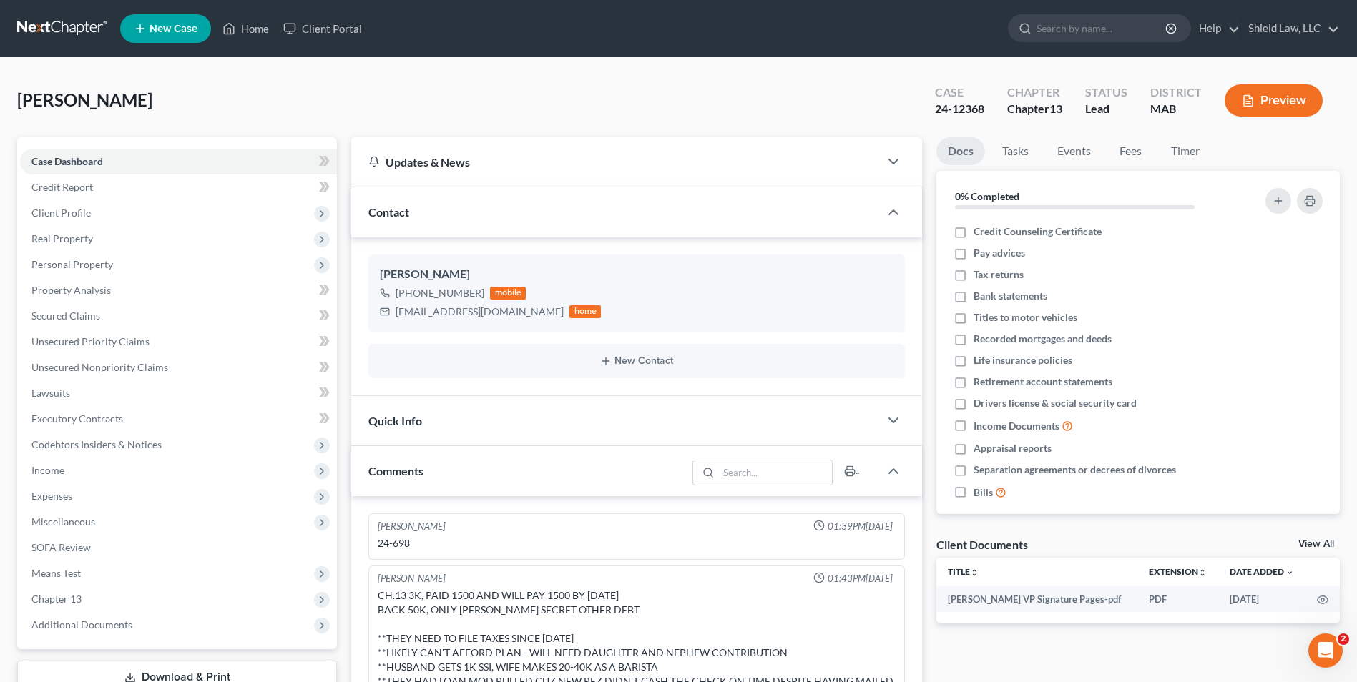
scroll to position [1716, 0]
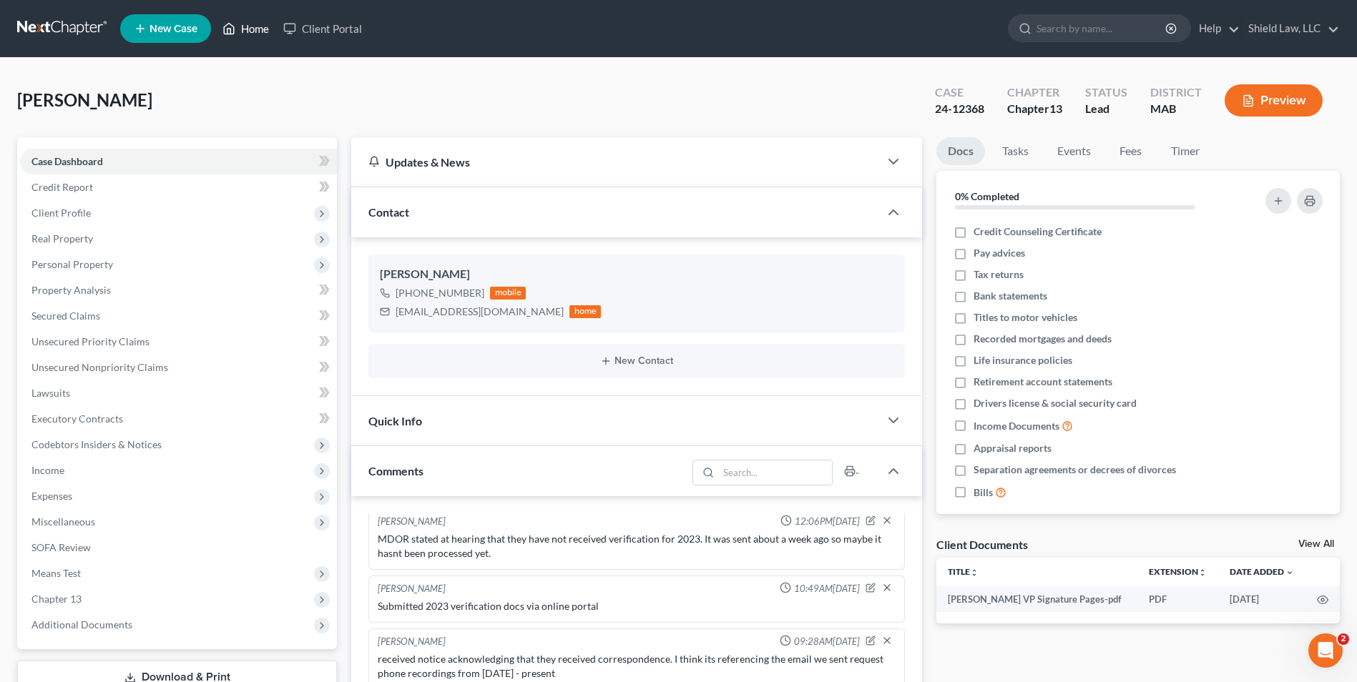
click at [235, 28] on icon at bounding box center [228, 28] width 13 height 17
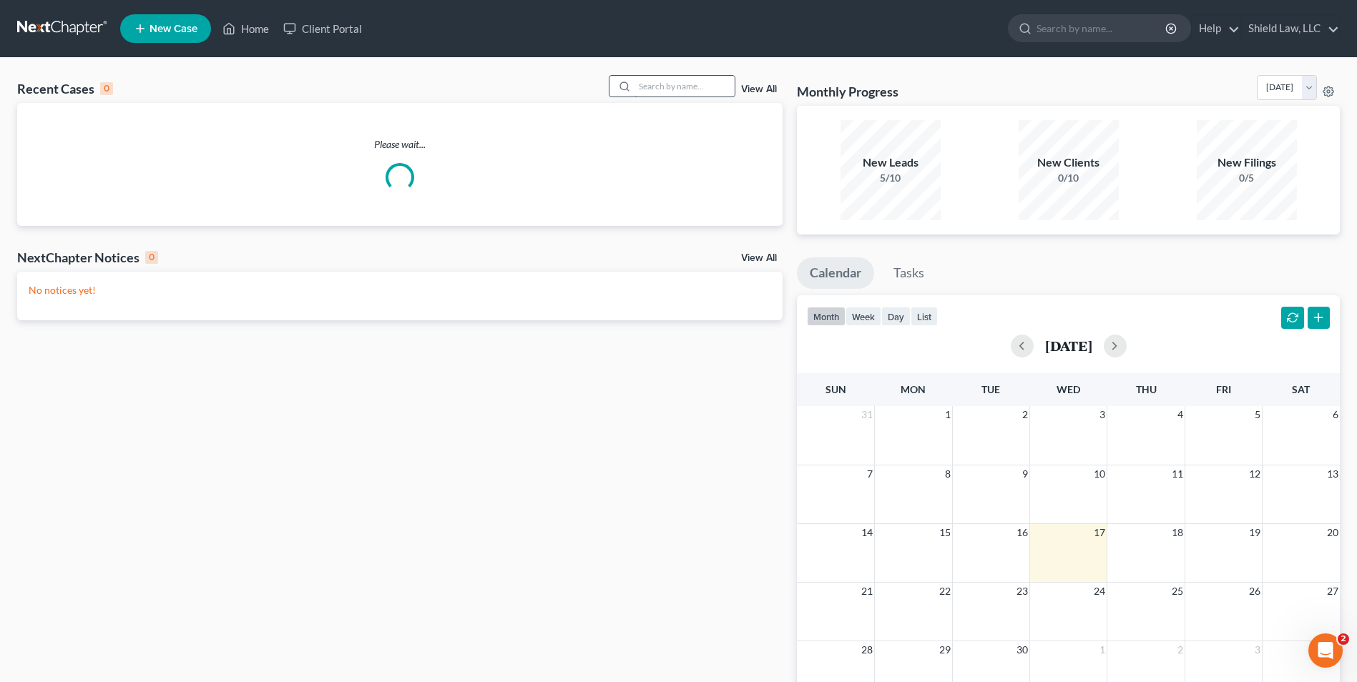
click at [722, 79] on input "search" at bounding box center [684, 86] width 100 height 21
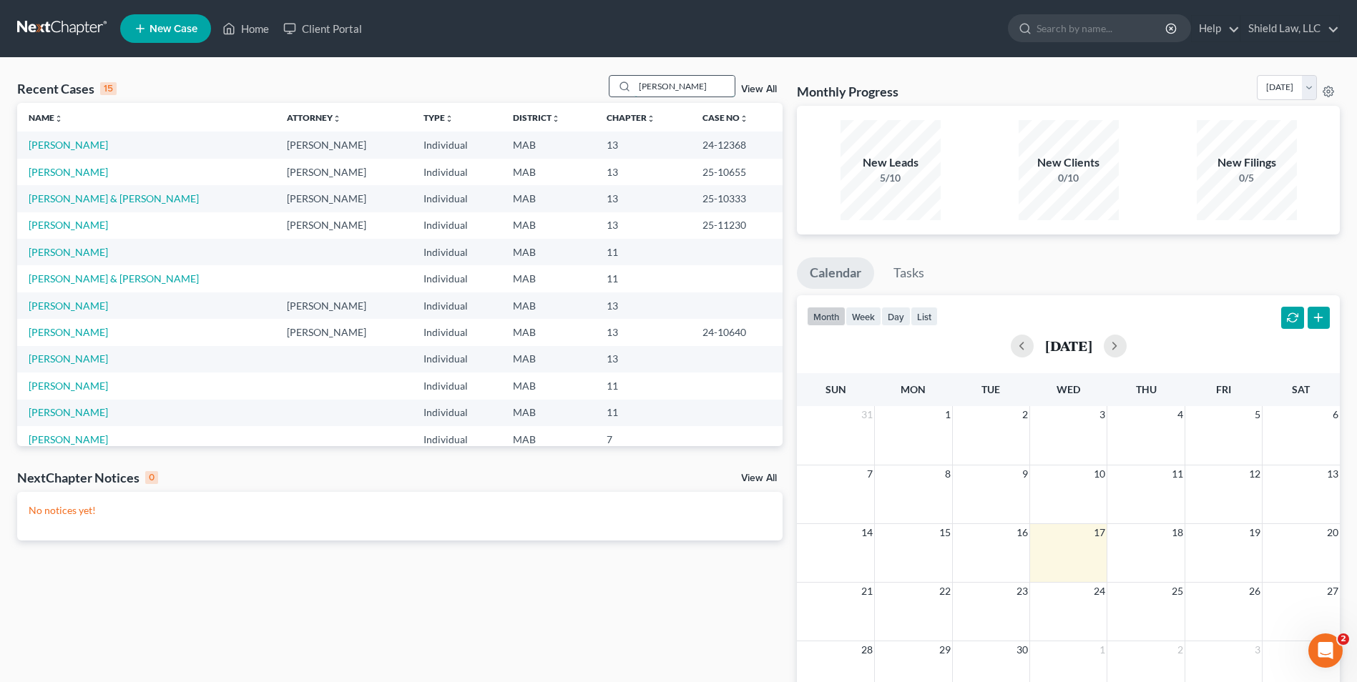
type input "[PERSON_NAME]"
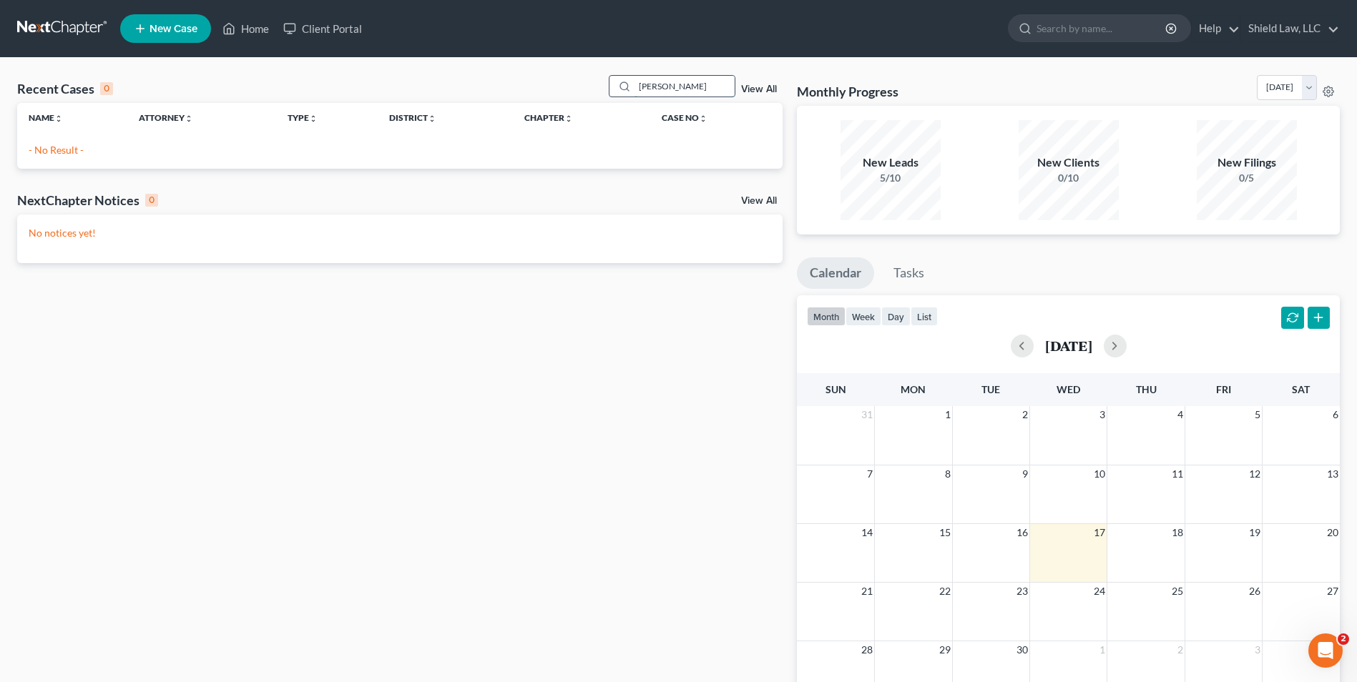
drag, startPoint x: 669, startPoint y: 82, endPoint x: 632, endPoint y: 84, distance: 36.5
click at [638, 84] on input "[PERSON_NAME]" at bounding box center [684, 86] width 100 height 21
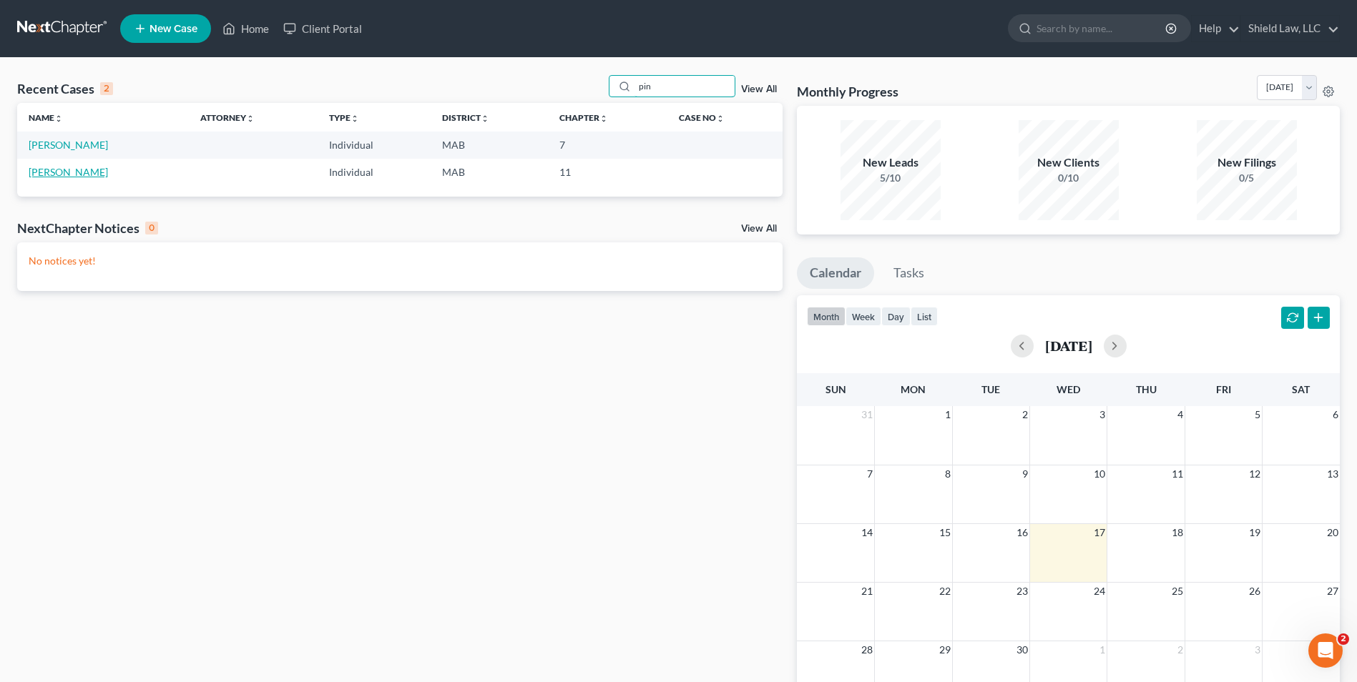
type input "pin"
click at [54, 171] on link "[PERSON_NAME]" at bounding box center [68, 172] width 79 height 12
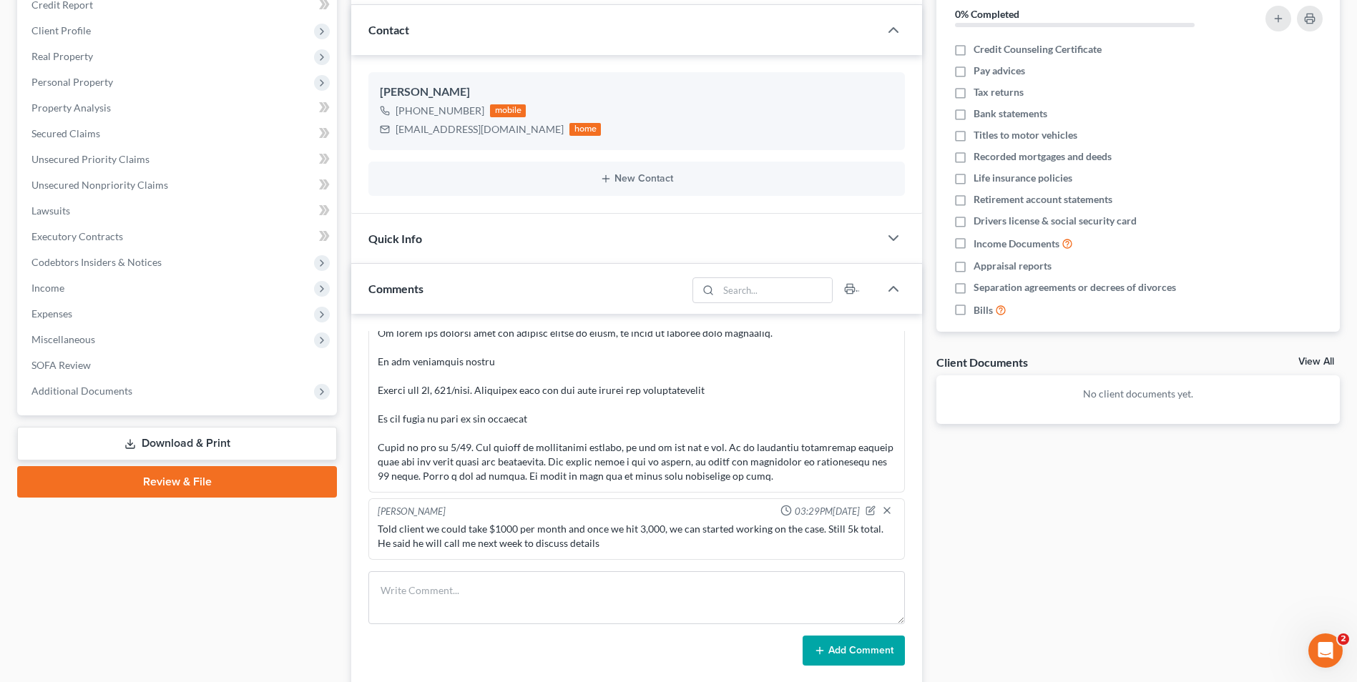
scroll to position [215, 0]
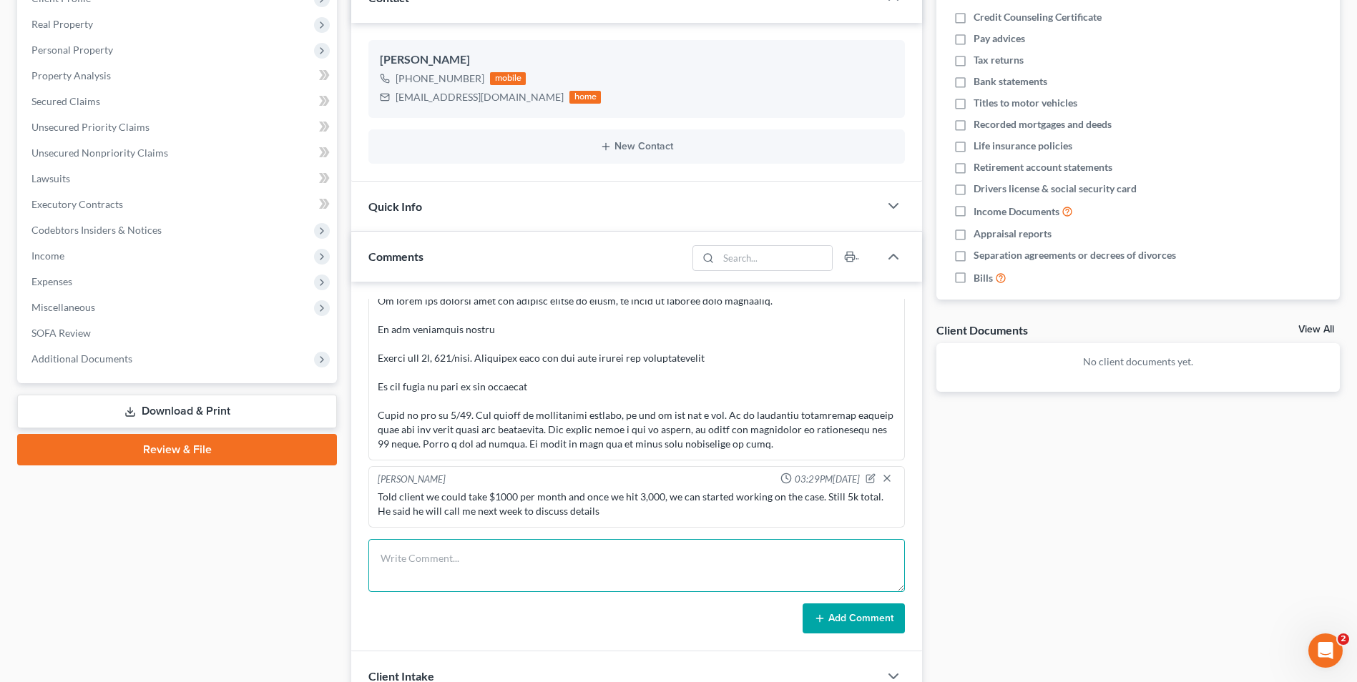
click at [391, 560] on textarea at bounding box center [636, 565] width 536 height 53
type textarea "Spoke to [PERSON_NAME], he said he hasnt put much thought into the payment plan…"
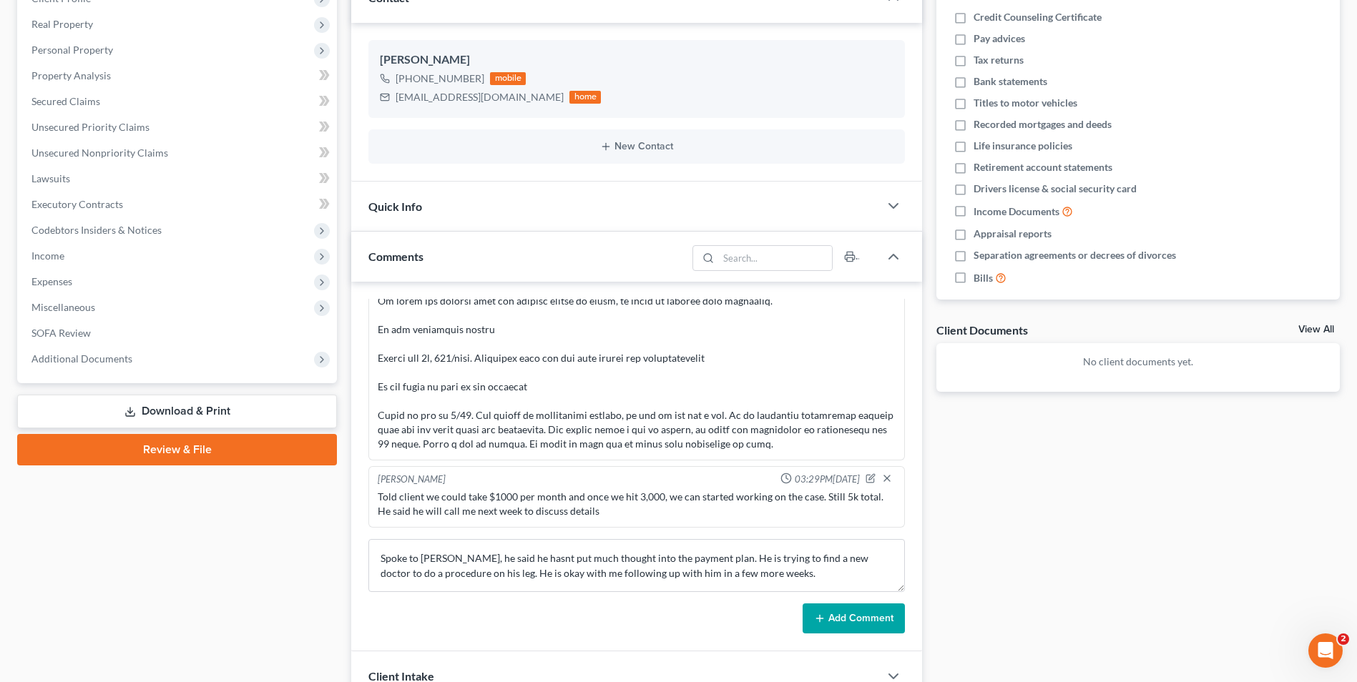
click at [878, 612] on button "Add Comment" at bounding box center [854, 619] width 102 height 30
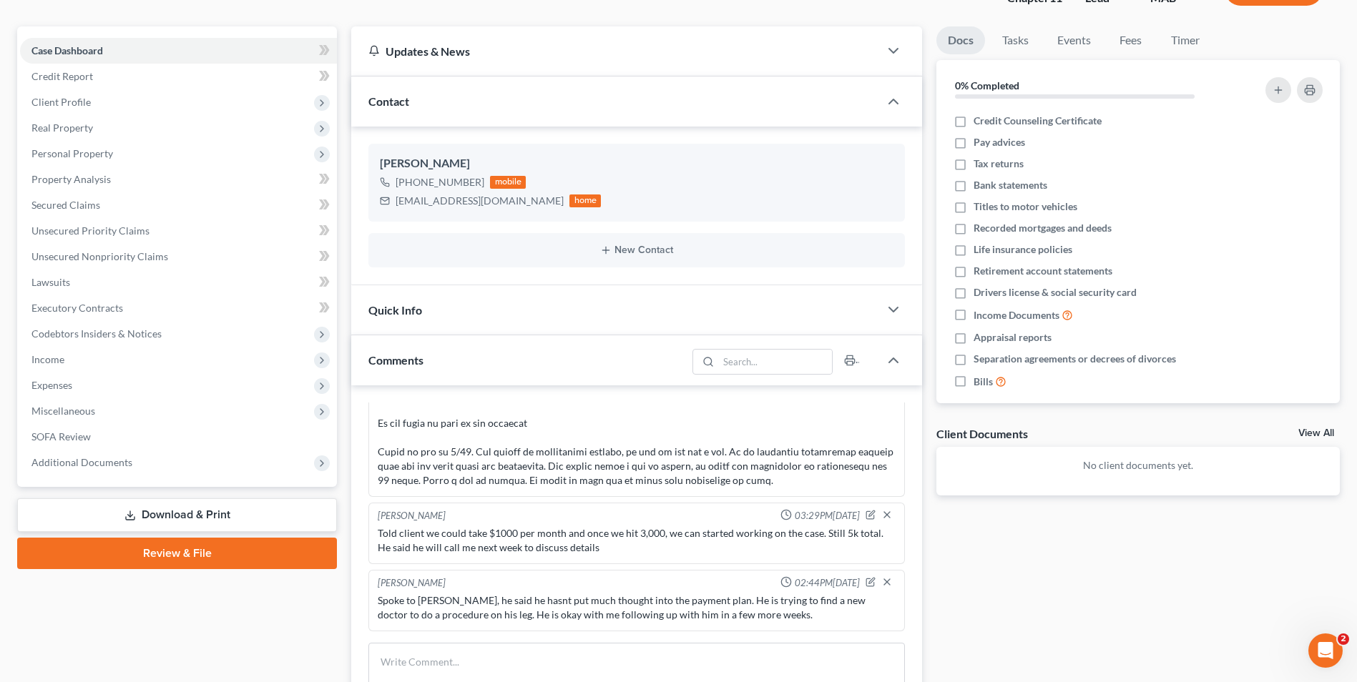
scroll to position [0, 0]
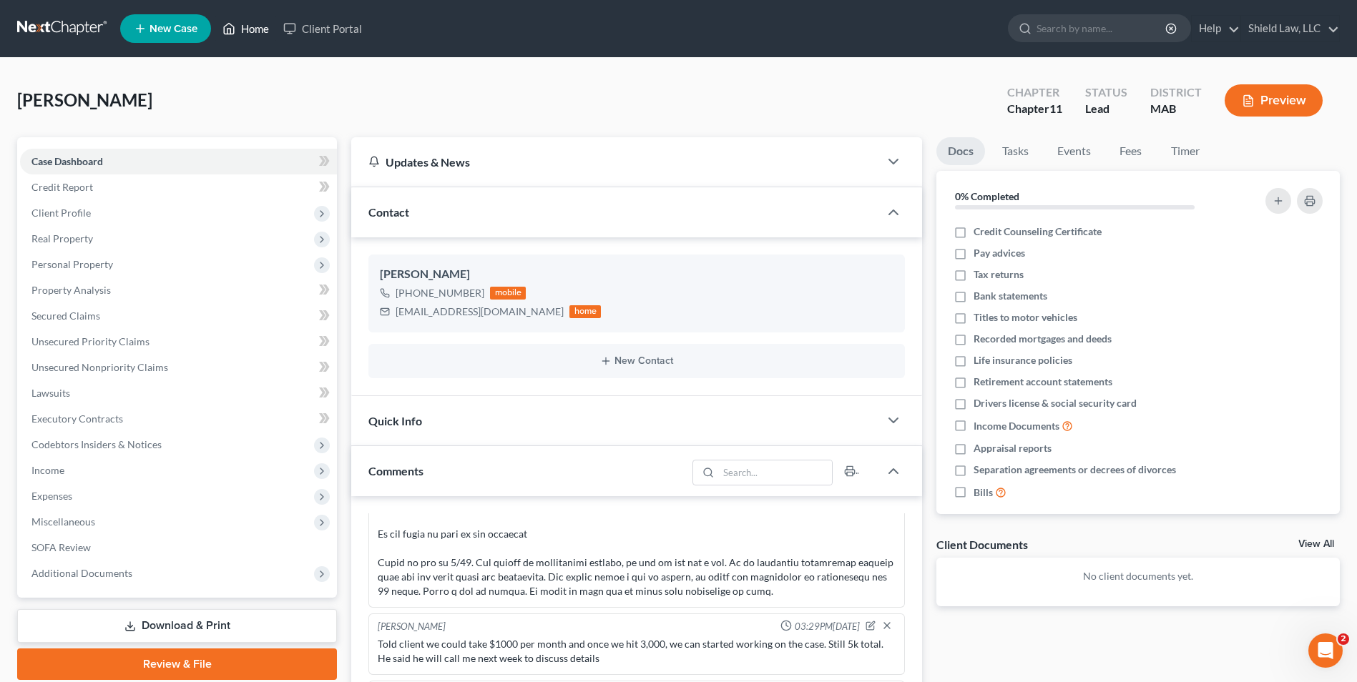
click at [246, 26] on link "Home" at bounding box center [245, 29] width 61 height 26
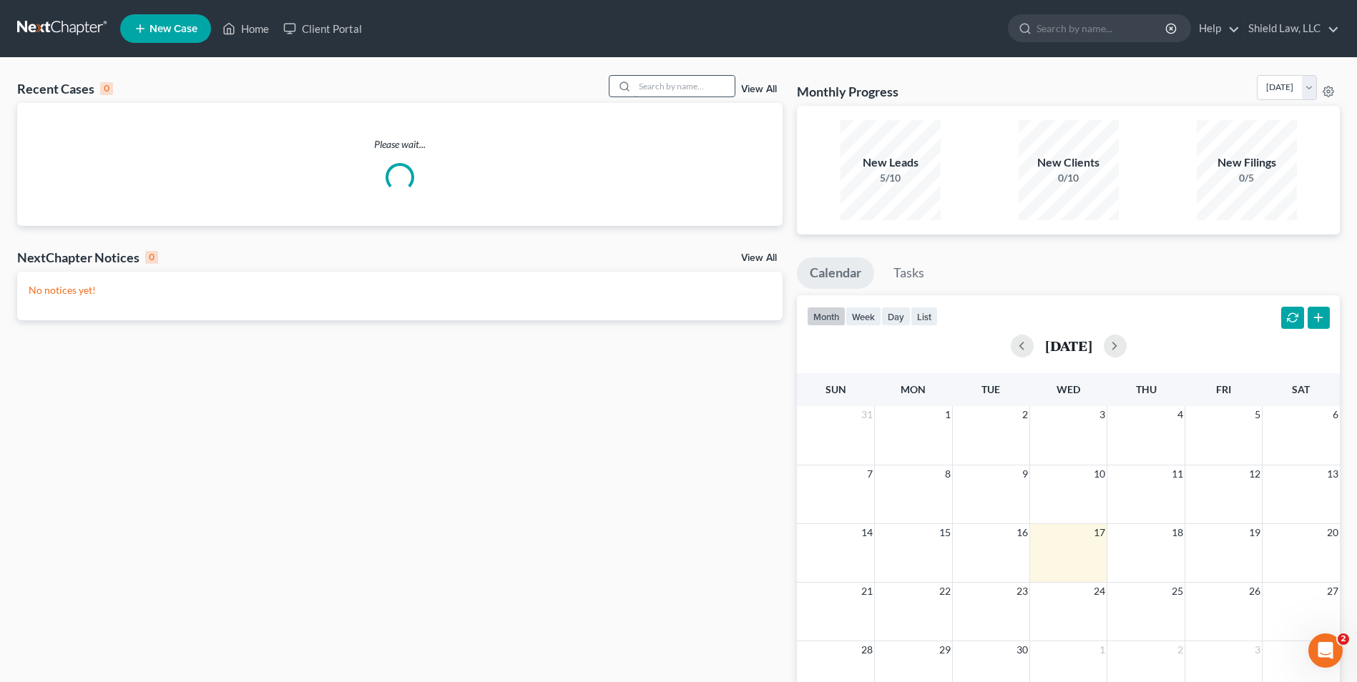
click at [706, 80] on input "search" at bounding box center [684, 86] width 100 height 21
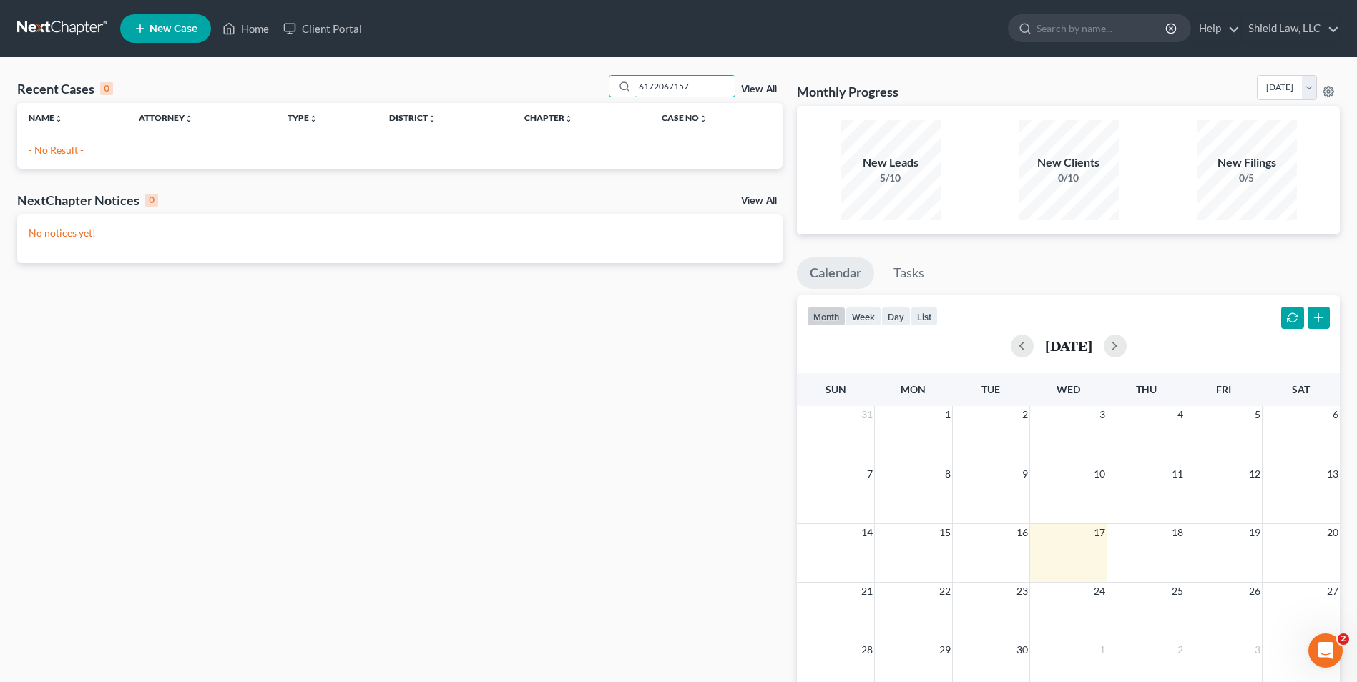
drag, startPoint x: 715, startPoint y: 90, endPoint x: 595, endPoint y: 76, distance: 121.0
click at [597, 76] on div "Recent Cases 0 6172067157 View All" at bounding box center [399, 89] width 765 height 28
click at [665, 91] on input "6172067157" at bounding box center [684, 86] width 100 height 21
click at [665, 89] on input "6172067157" at bounding box center [684, 86] width 100 height 21
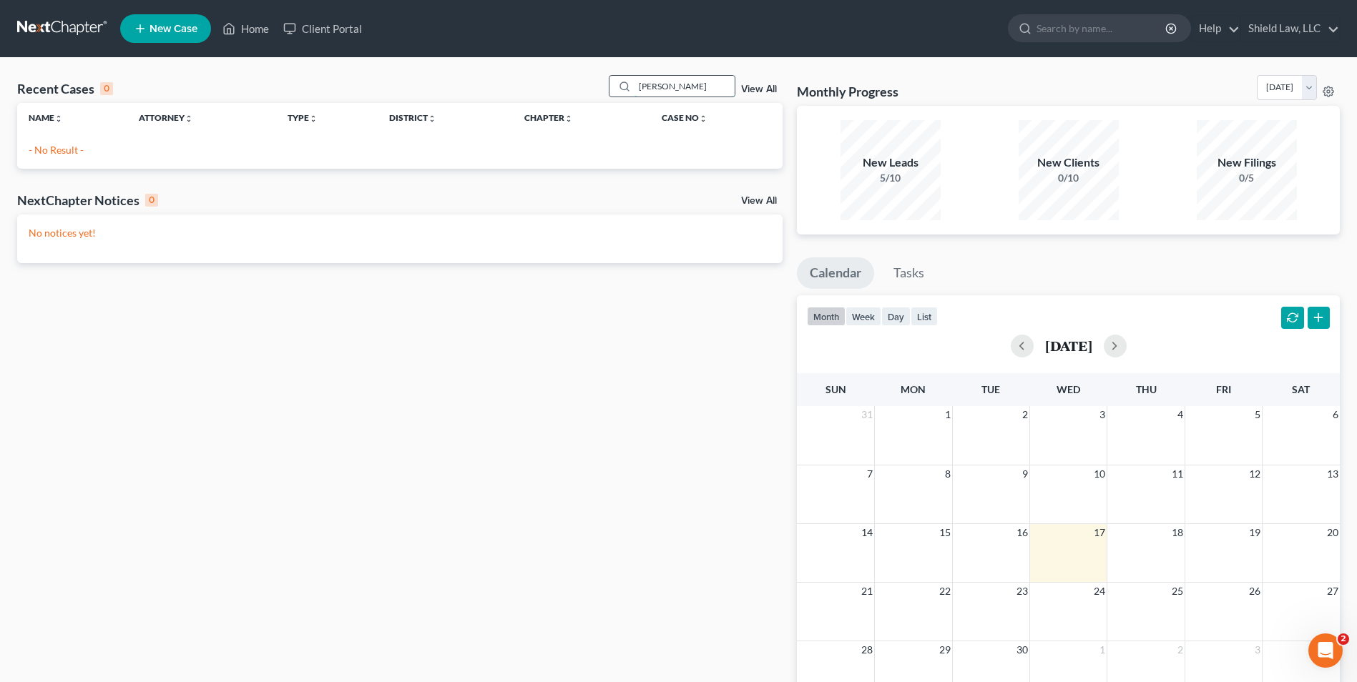
type input "[PERSON_NAME]"
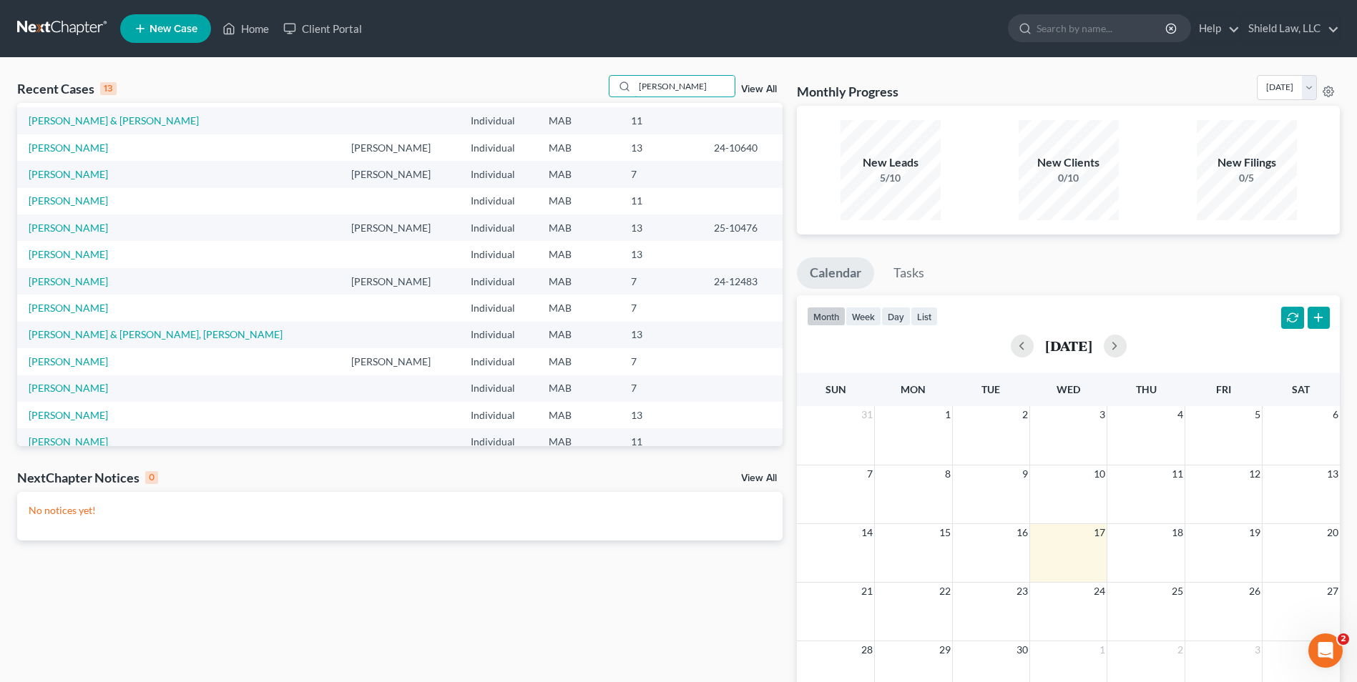
scroll to position [44, 0]
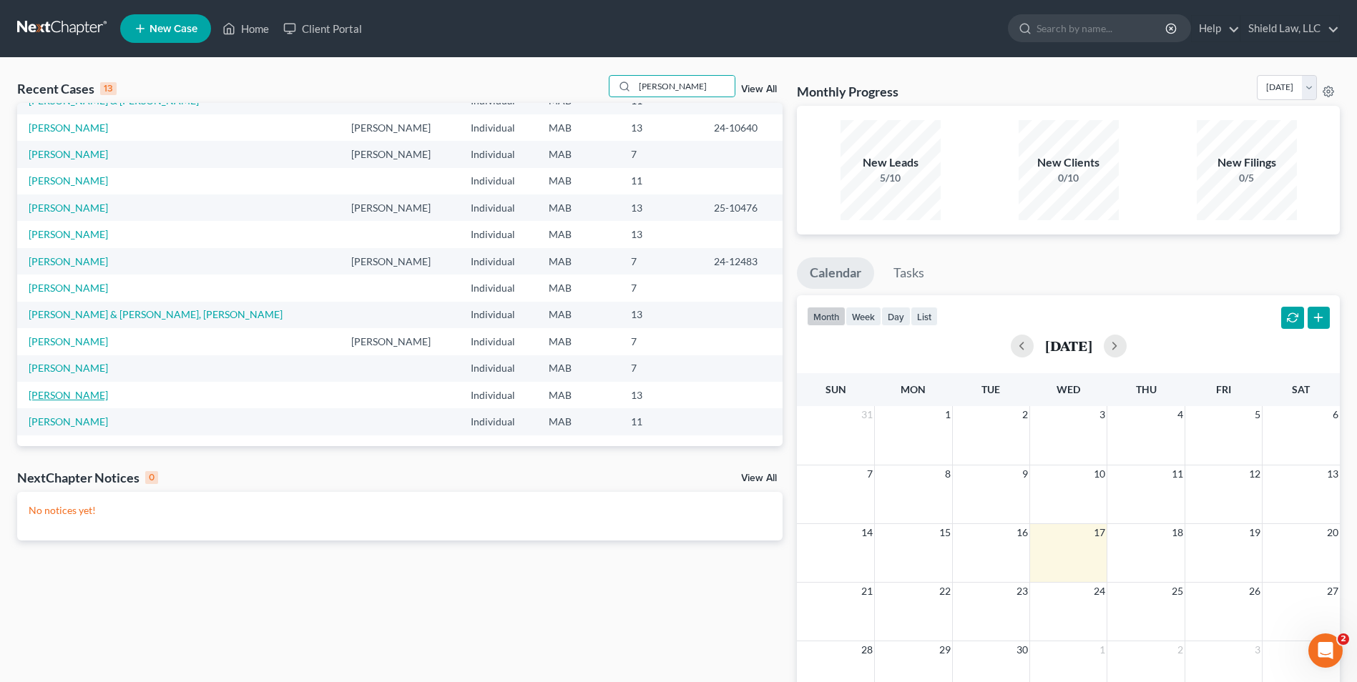
click at [61, 398] on link "[PERSON_NAME]" at bounding box center [68, 395] width 79 height 12
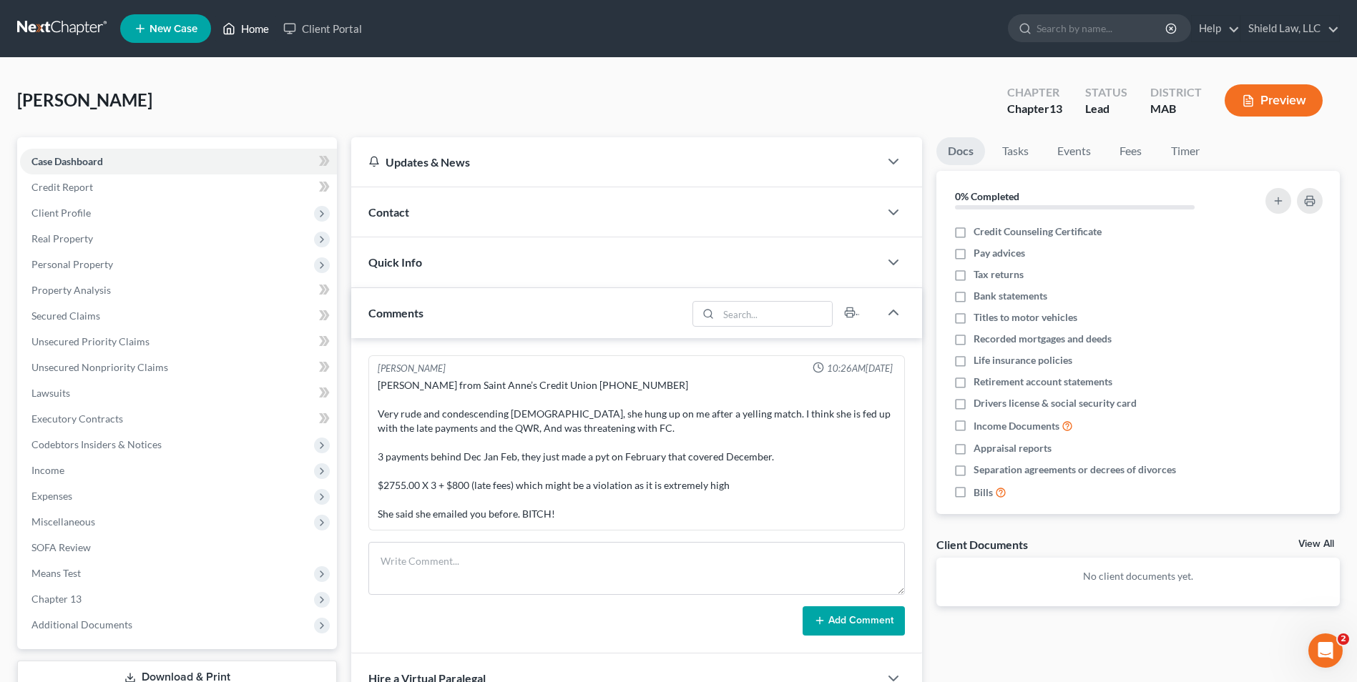
click at [245, 29] on link "Home" at bounding box center [245, 29] width 61 height 26
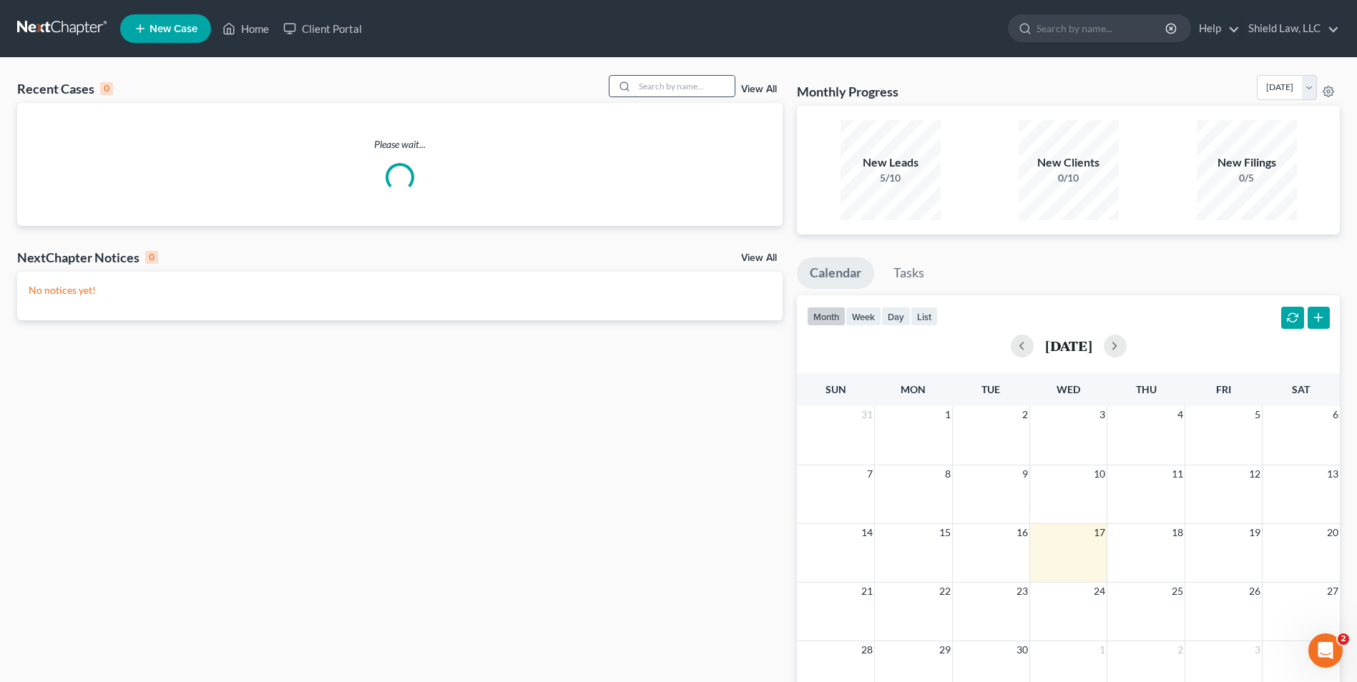
click at [695, 91] on input "search" at bounding box center [684, 86] width 100 height 21
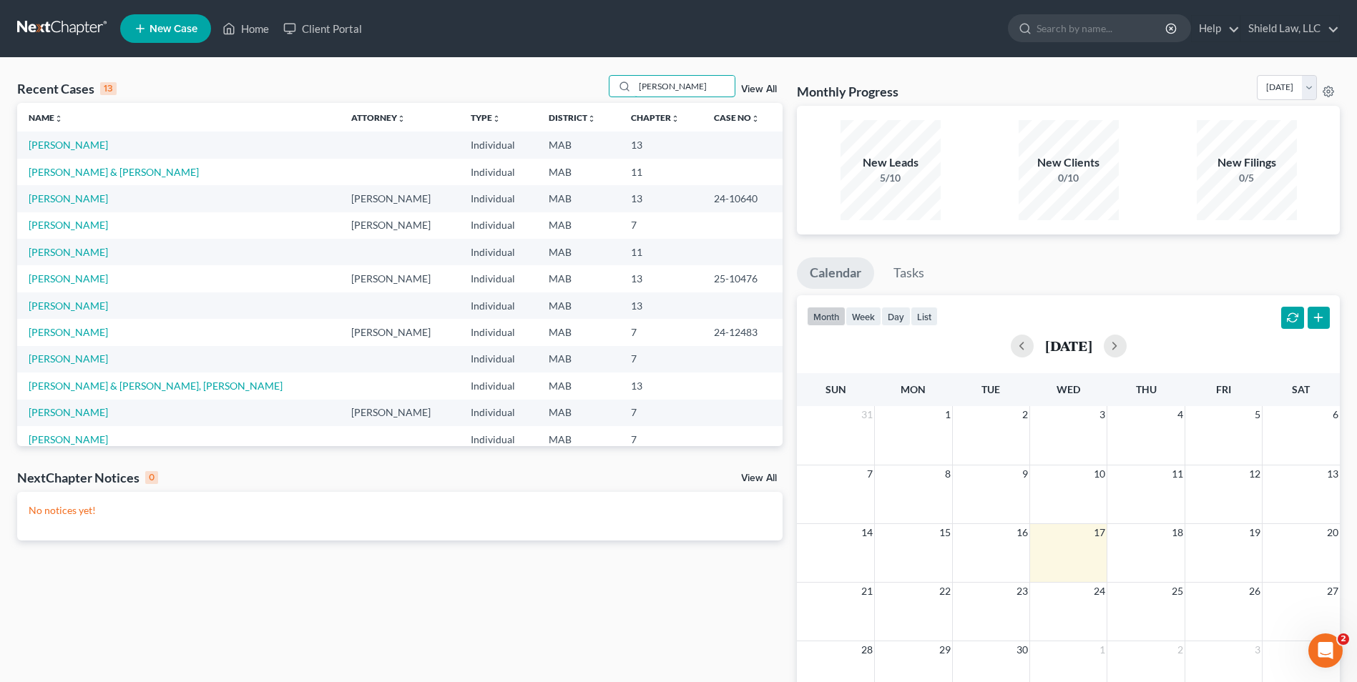
scroll to position [44, 0]
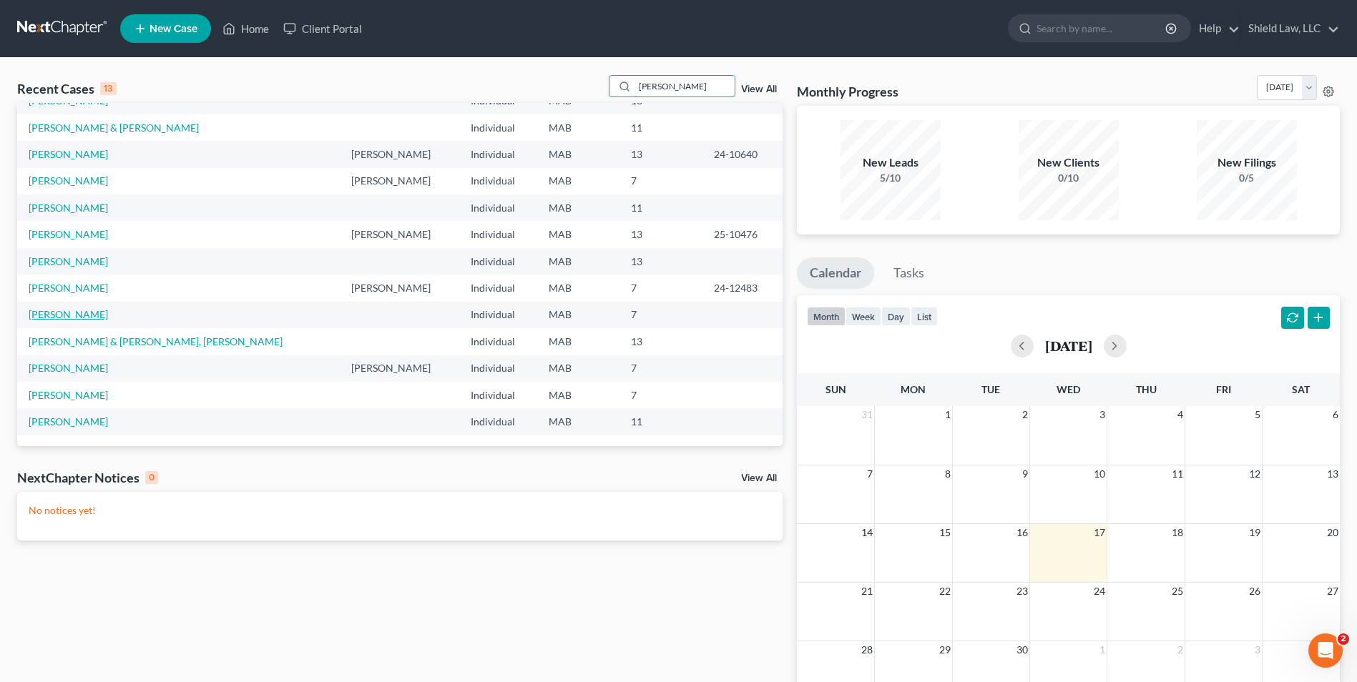
type input "[PERSON_NAME]"
click at [85, 313] on link "[PERSON_NAME]" at bounding box center [68, 314] width 79 height 12
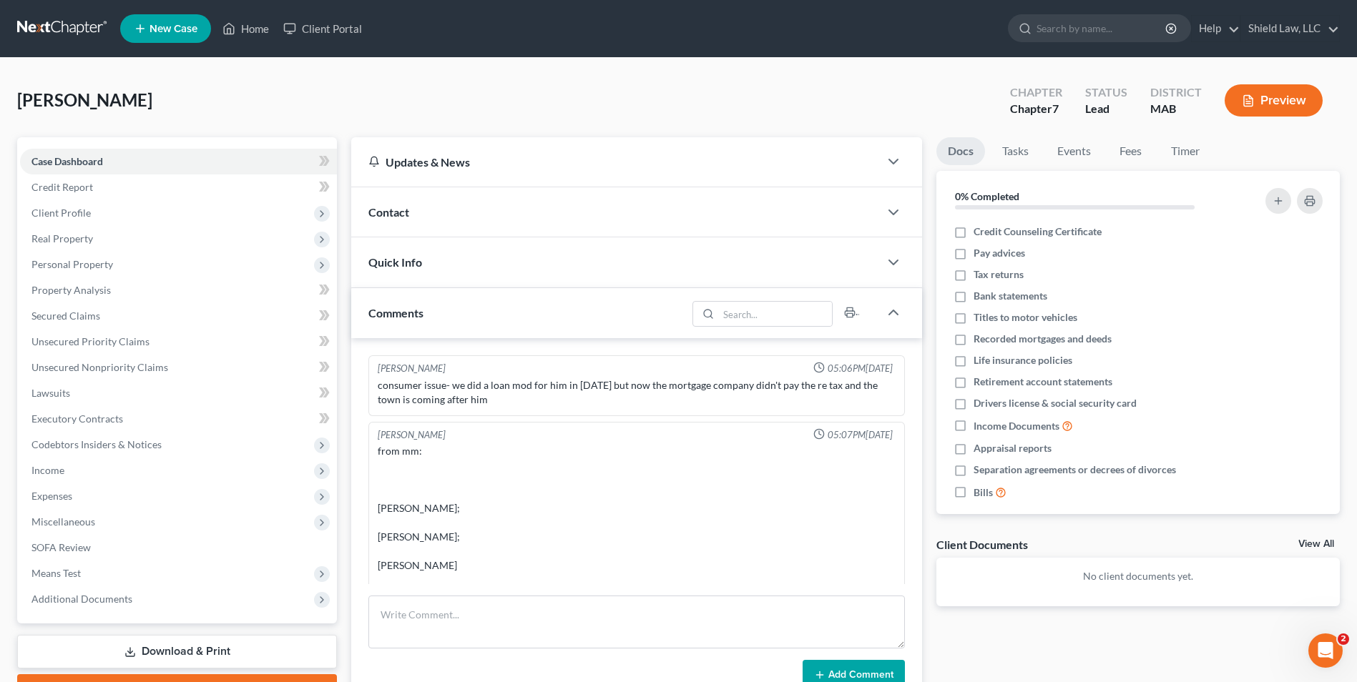
scroll to position [55, 0]
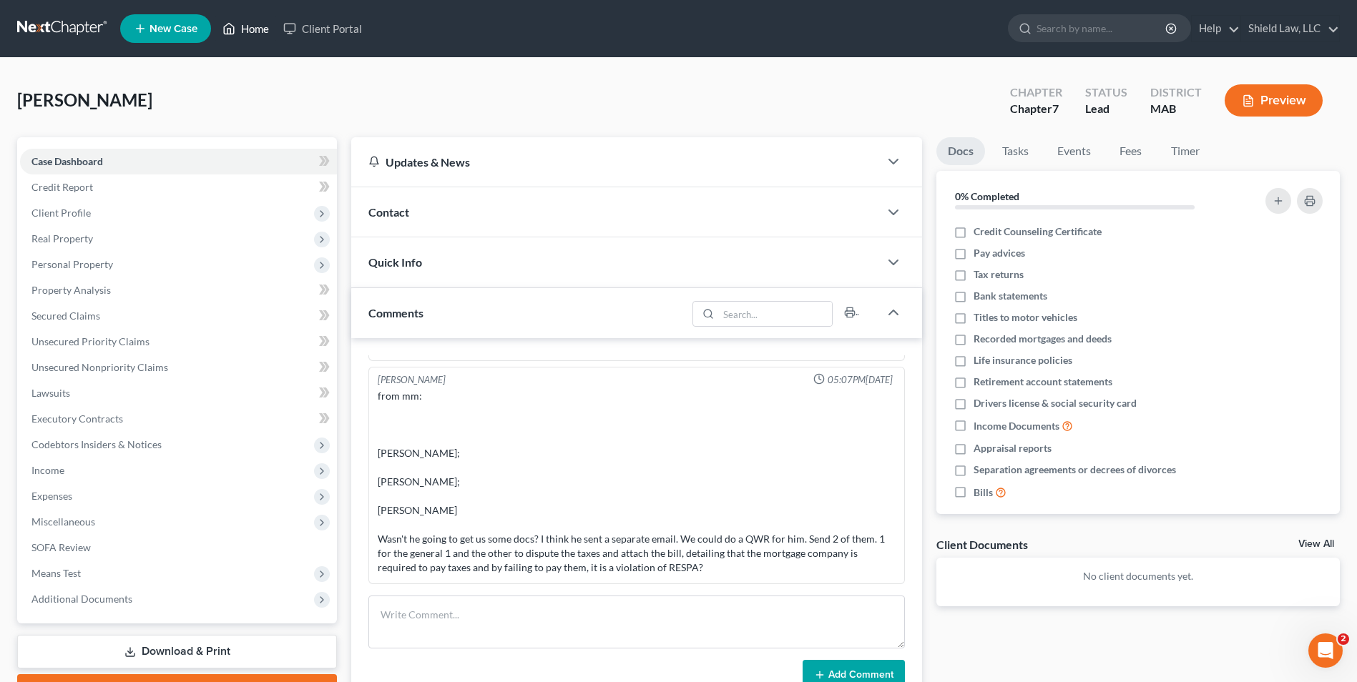
click at [243, 21] on link "Home" at bounding box center [245, 29] width 61 height 26
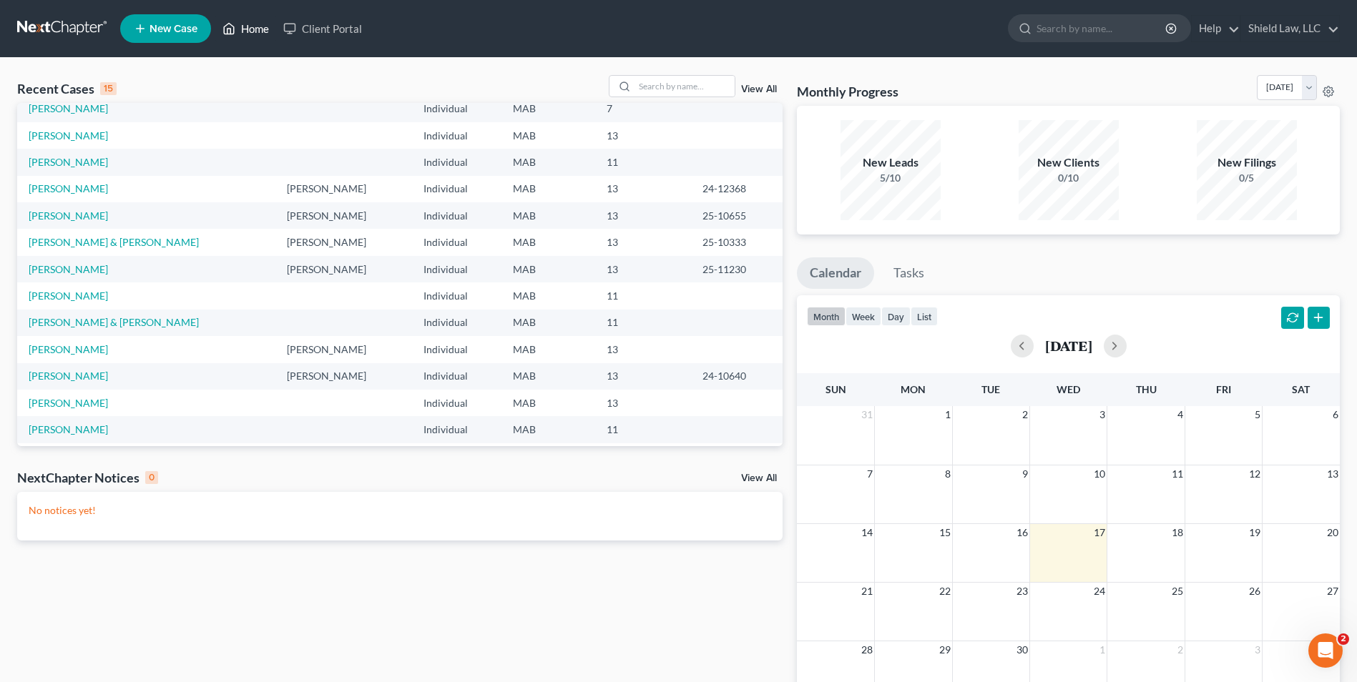
scroll to position [72, 0]
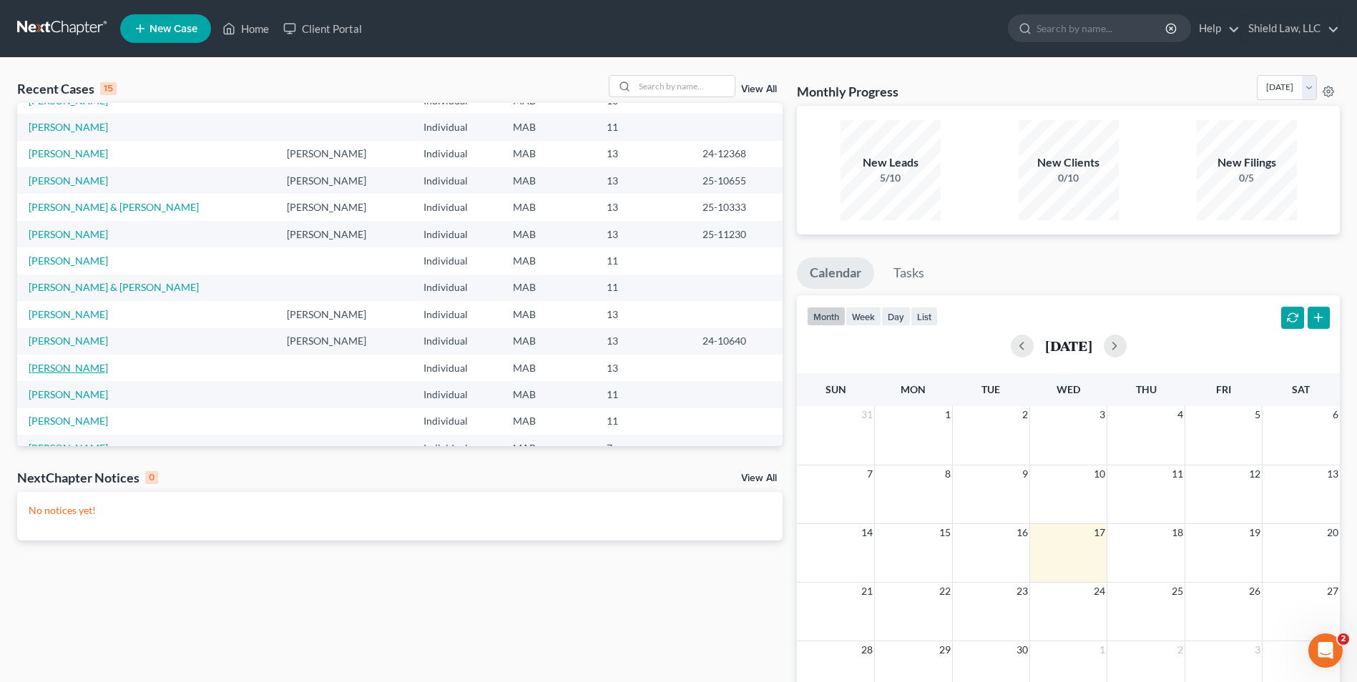
click at [84, 370] on link "[PERSON_NAME]" at bounding box center [68, 368] width 79 height 12
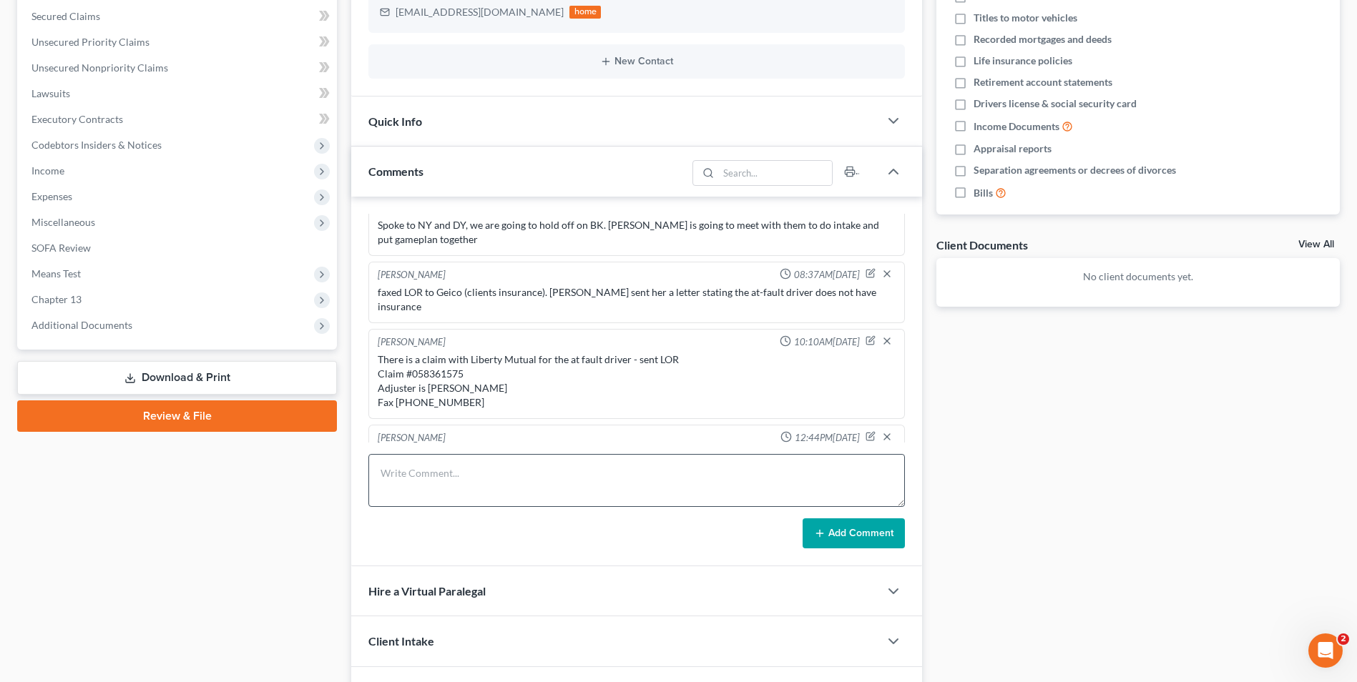
scroll to position [358, 0]
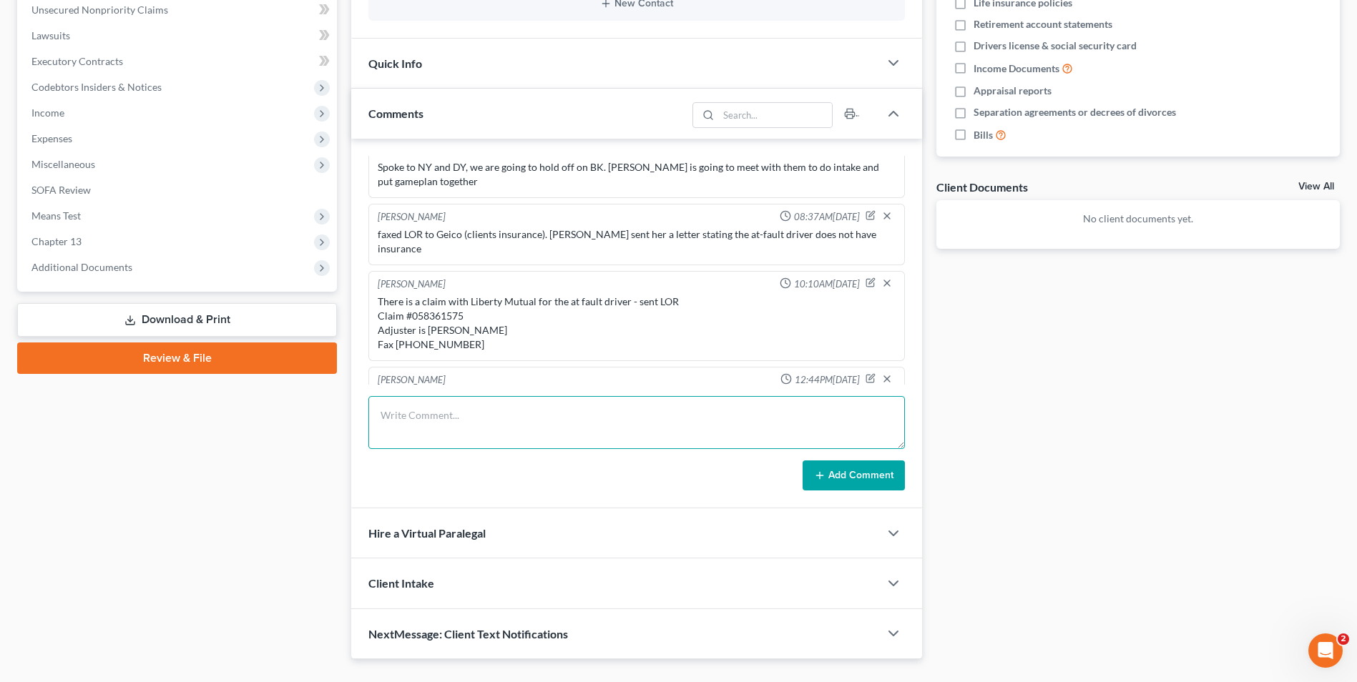
click at [547, 418] on textarea at bounding box center [636, 422] width 536 height 53
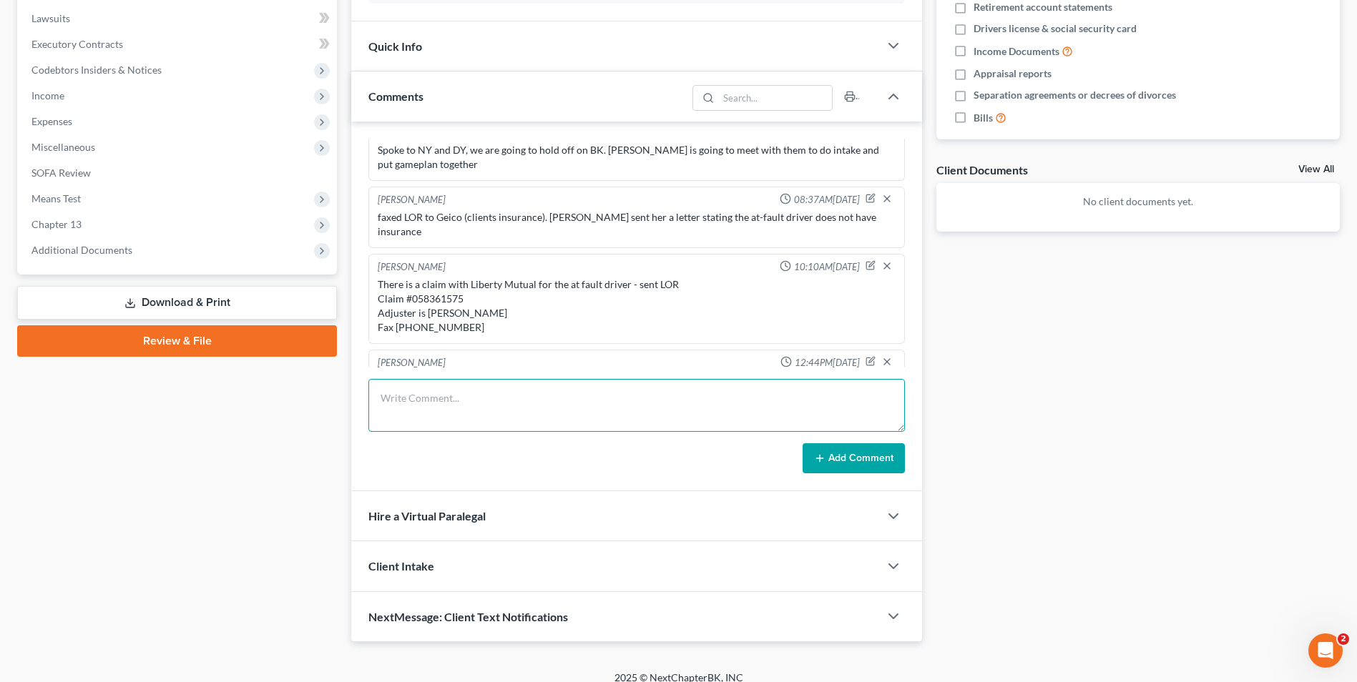
scroll to position [389, 0]
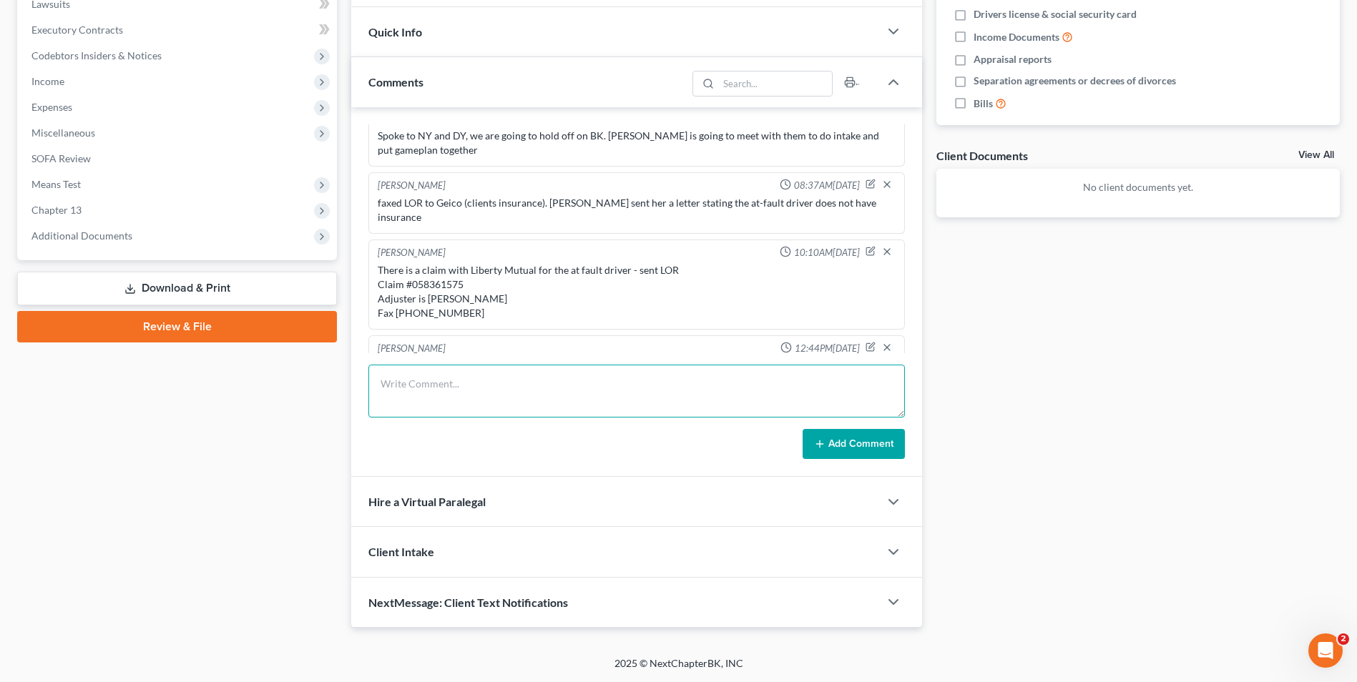
drag, startPoint x: 398, startPoint y: 378, endPoint x: 268, endPoint y: 391, distance: 130.0
click at [398, 378] on textarea at bounding box center [636, 391] width 536 height 53
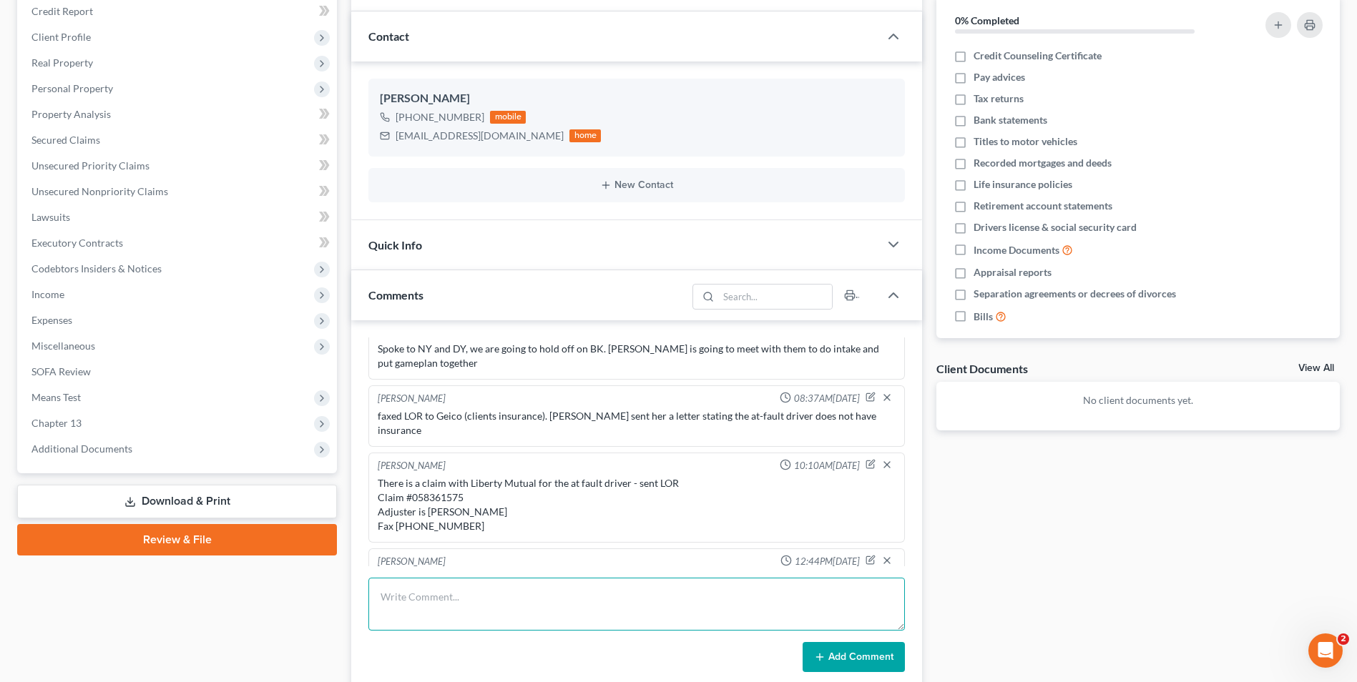
scroll to position [175, 0]
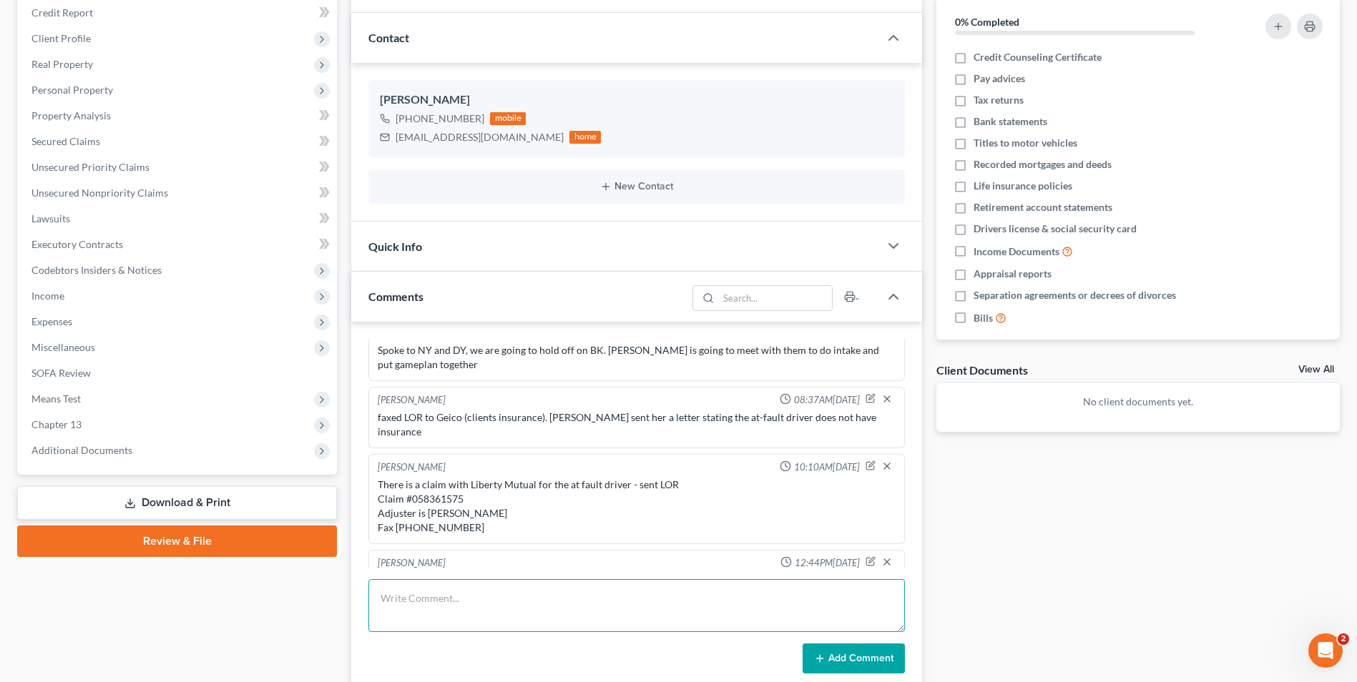
click at [439, 597] on textarea at bounding box center [636, 605] width 536 height 53
type textarea "Valid Uninsured Motorist Claim."
click at [880, 670] on button "Add Comment" at bounding box center [854, 659] width 102 height 30
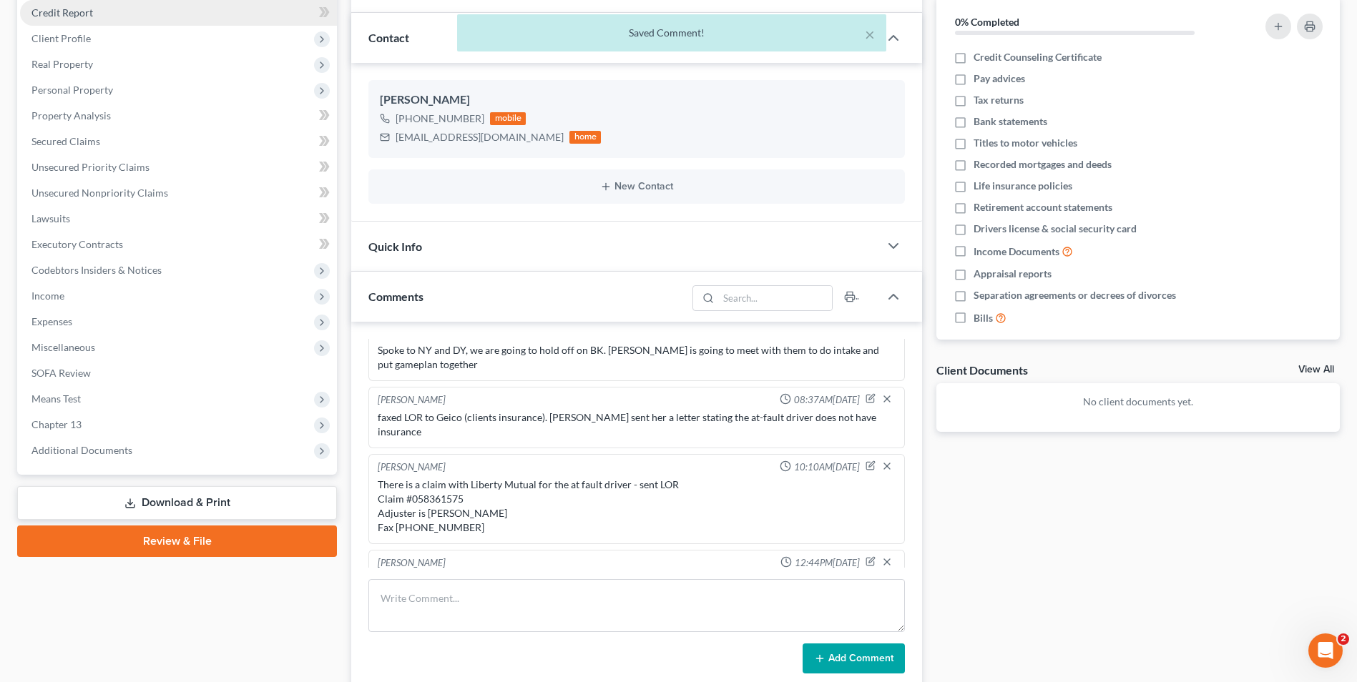
scroll to position [401, 0]
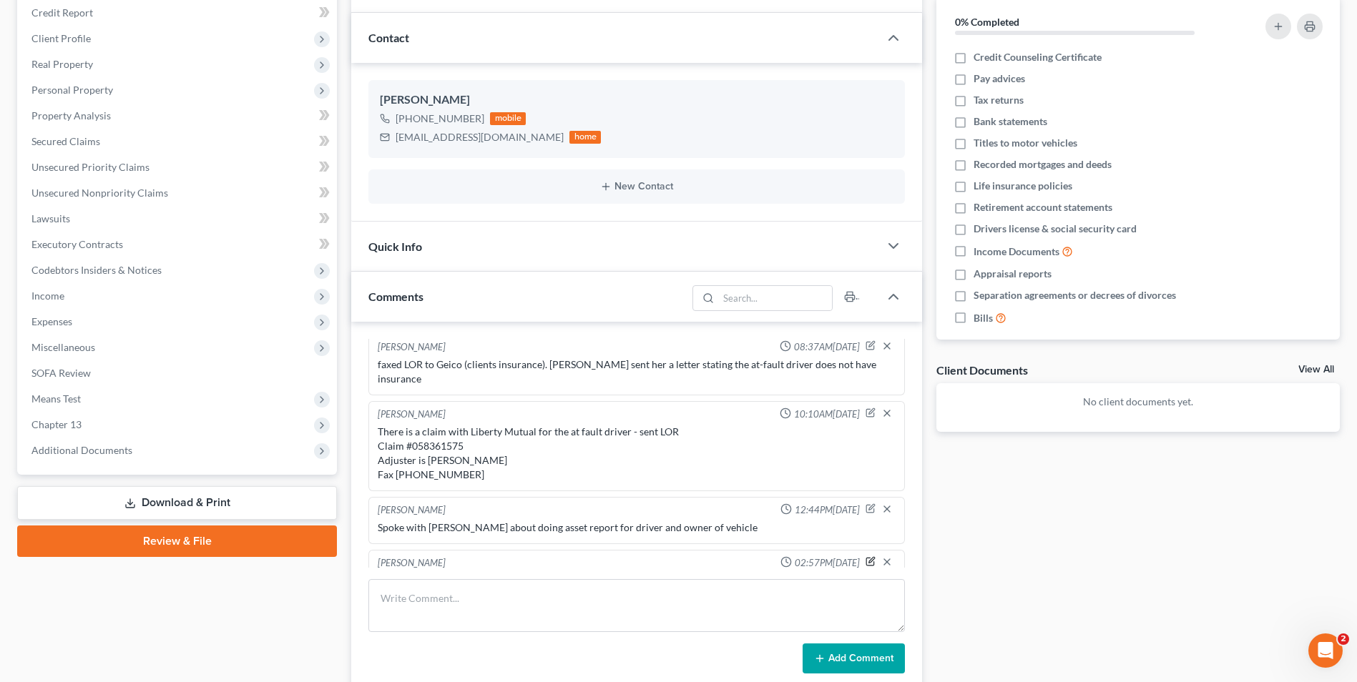
click at [866, 559] on icon "button" at bounding box center [870, 563] width 8 height 8
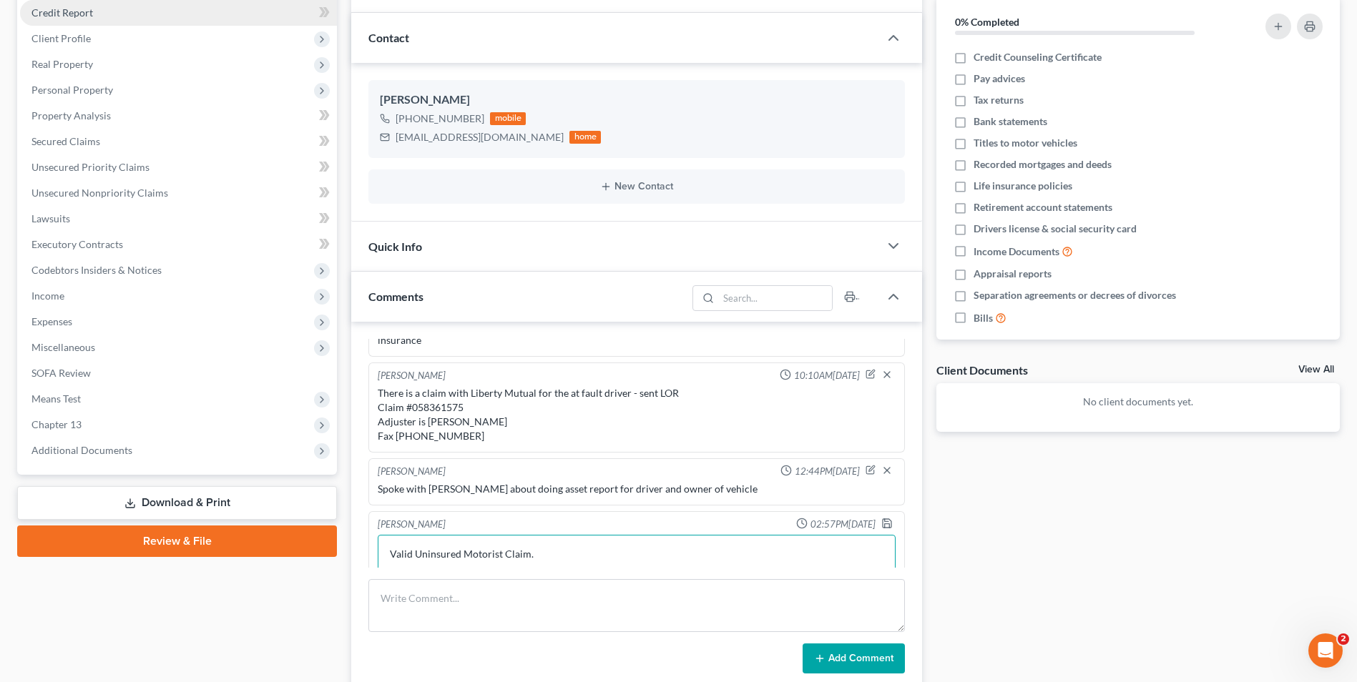
drag, startPoint x: 568, startPoint y: 530, endPoint x: 277, endPoint y: 21, distance: 586.6
click at [568, 535] on textarea "Valid Uninsured Motorist Claim." at bounding box center [637, 561] width 518 height 53
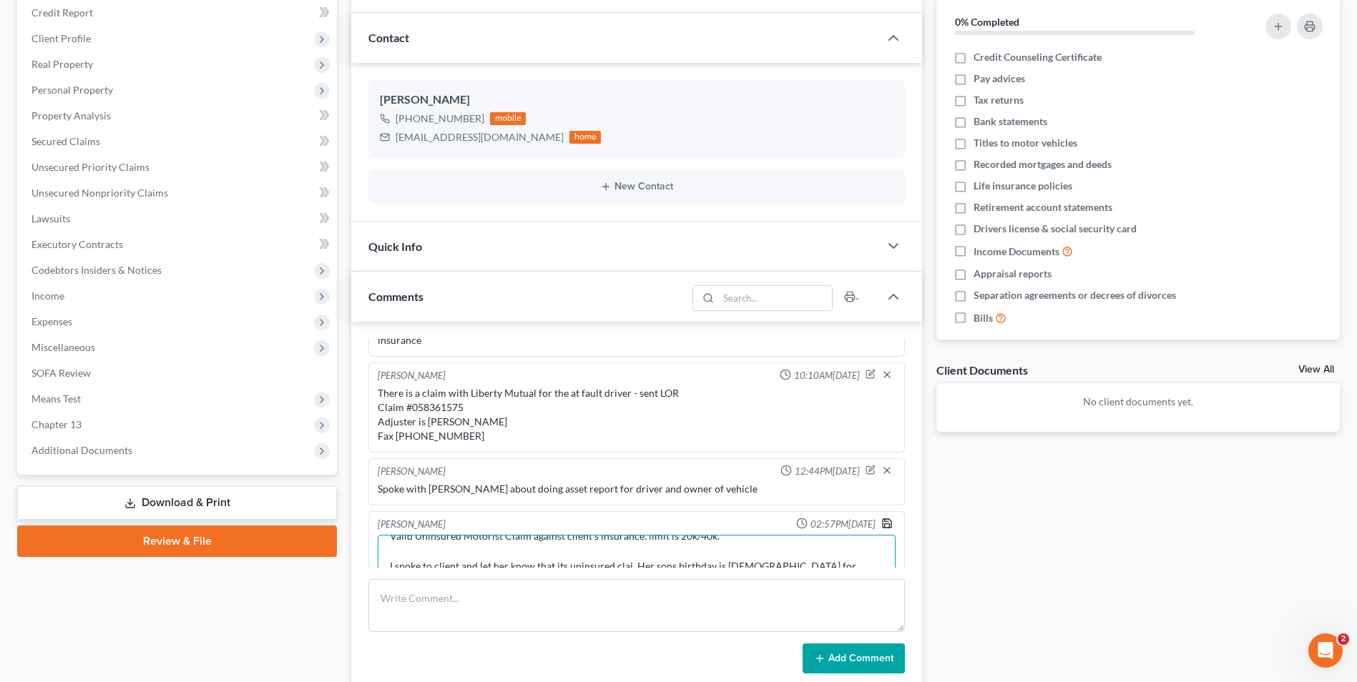
type textarea "Valid Uninsured Motorist Claim against client's insurance. limit is 20k/40k. I …"
click at [883, 519] on icon "button" at bounding box center [887, 523] width 9 height 9
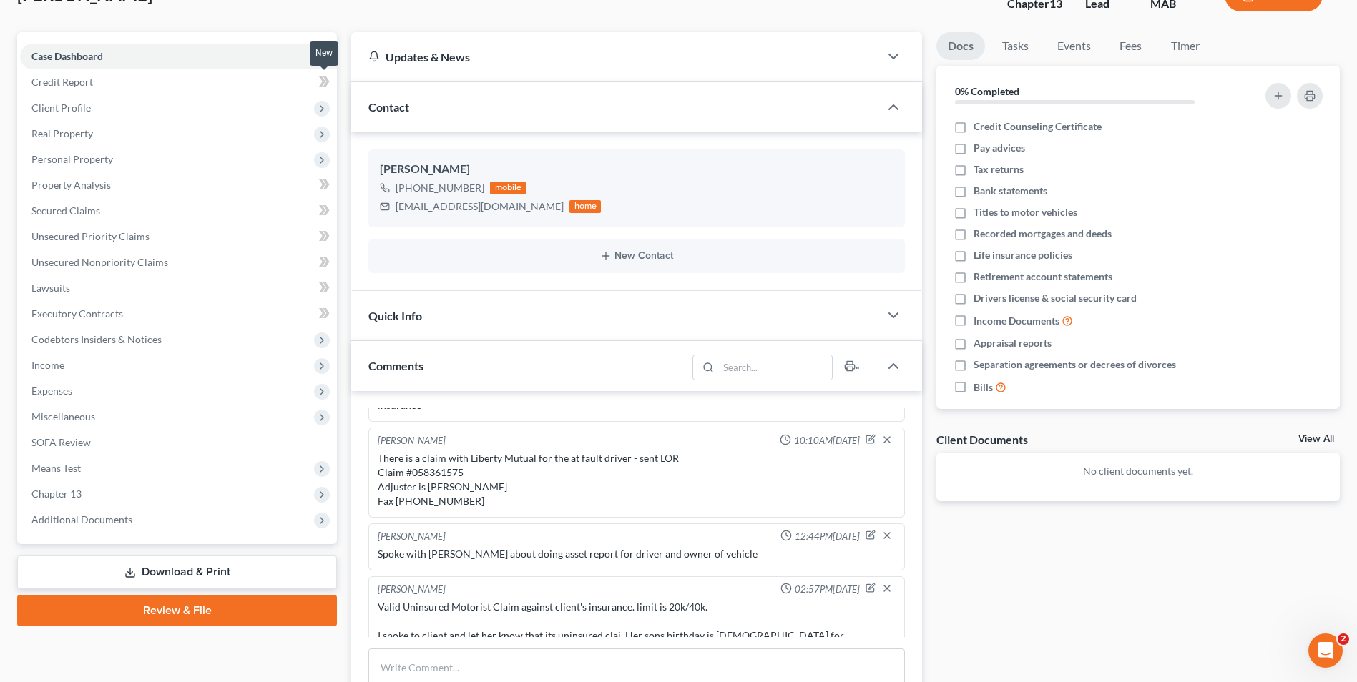
scroll to position [0, 0]
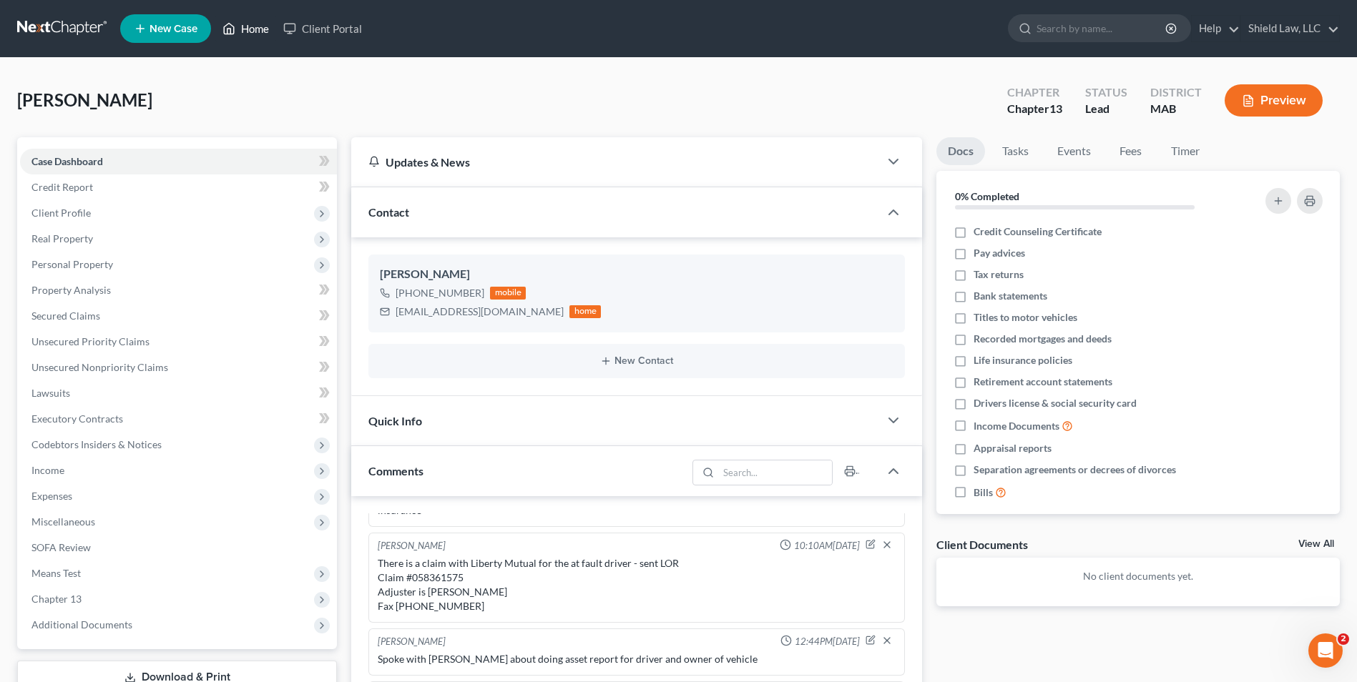
click at [240, 29] on link "Home" at bounding box center [245, 29] width 61 height 26
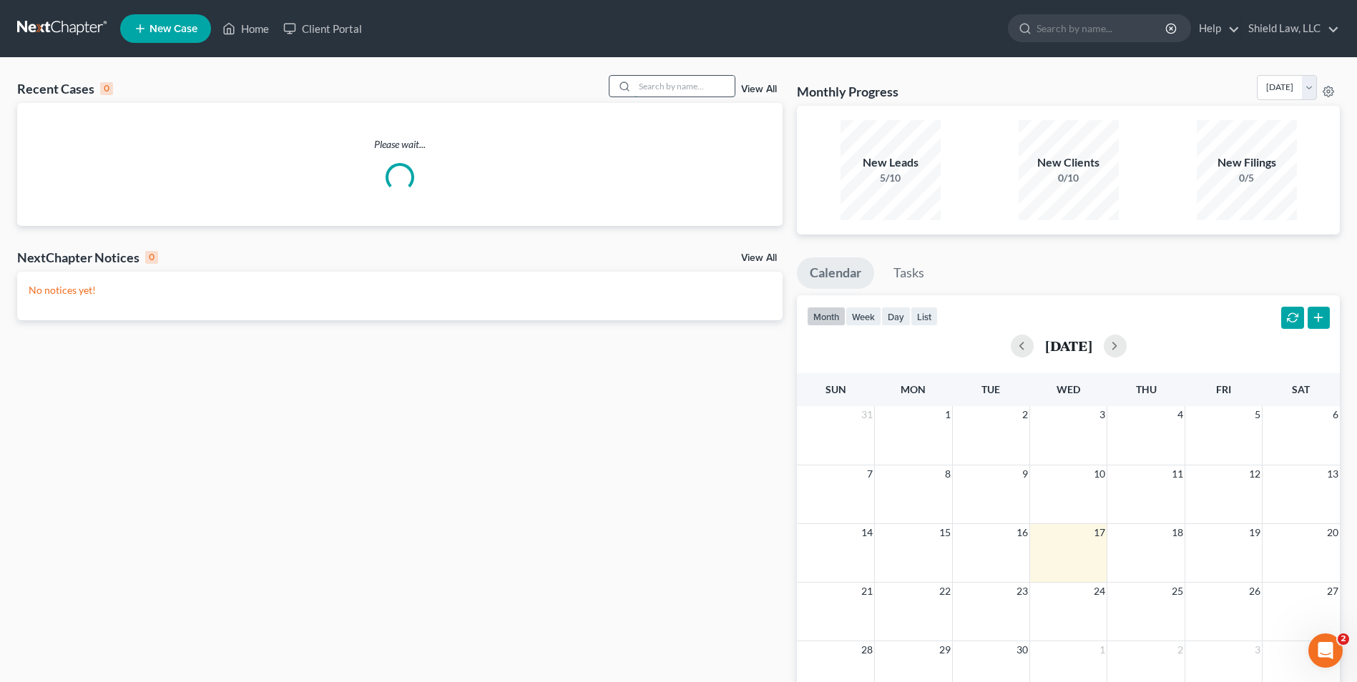
click at [724, 87] on input "search" at bounding box center [684, 86] width 100 height 21
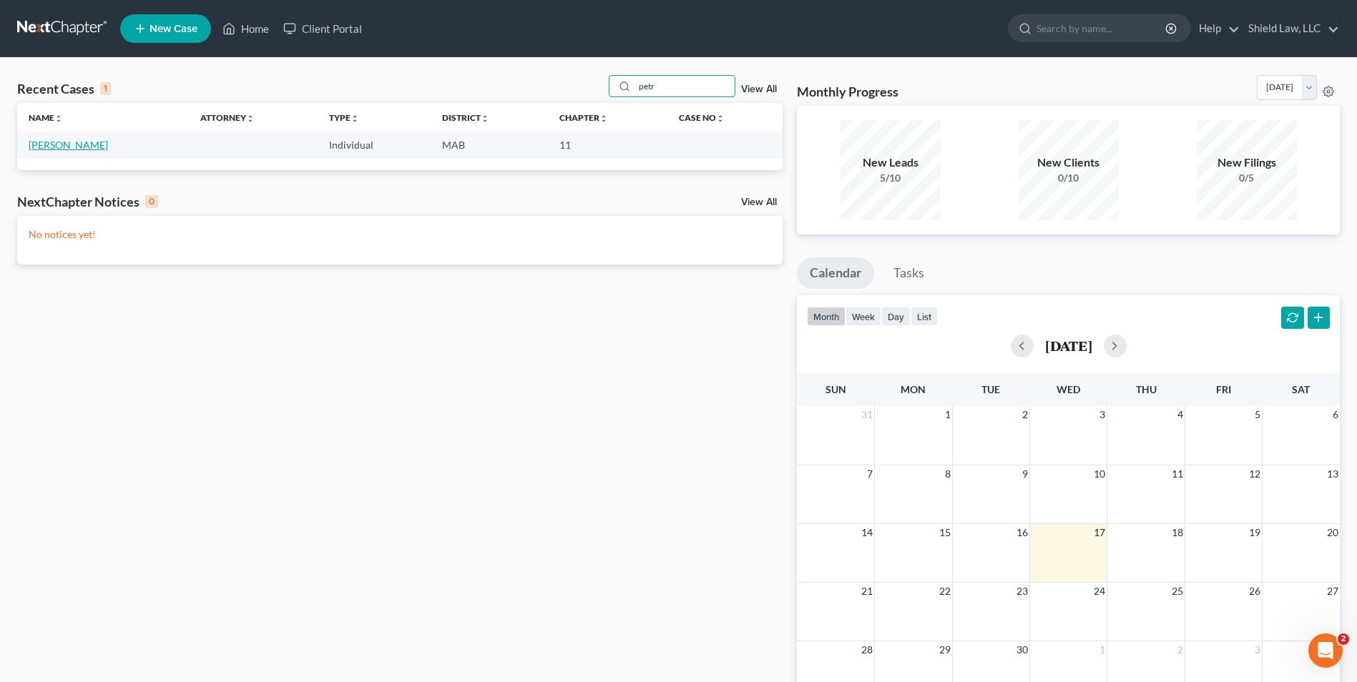
type input "petr"
click at [57, 144] on link "[PERSON_NAME]" at bounding box center [68, 145] width 79 height 12
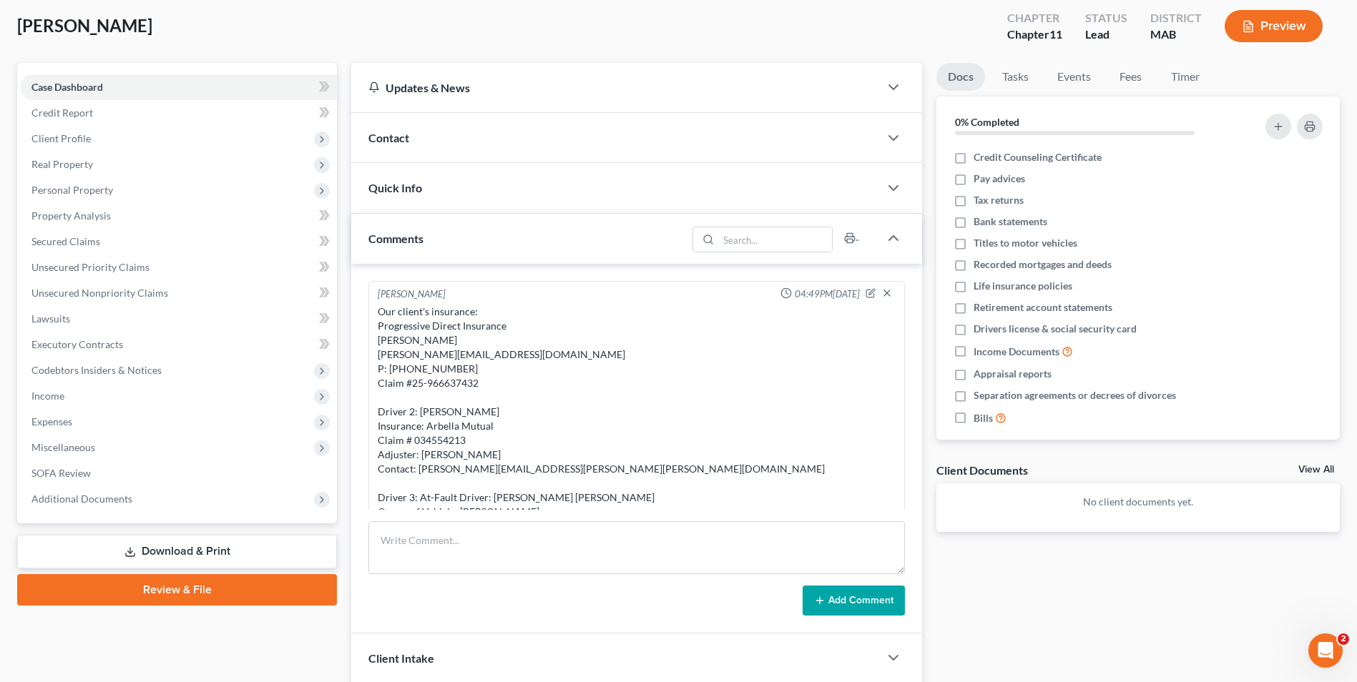
scroll to position [182, 0]
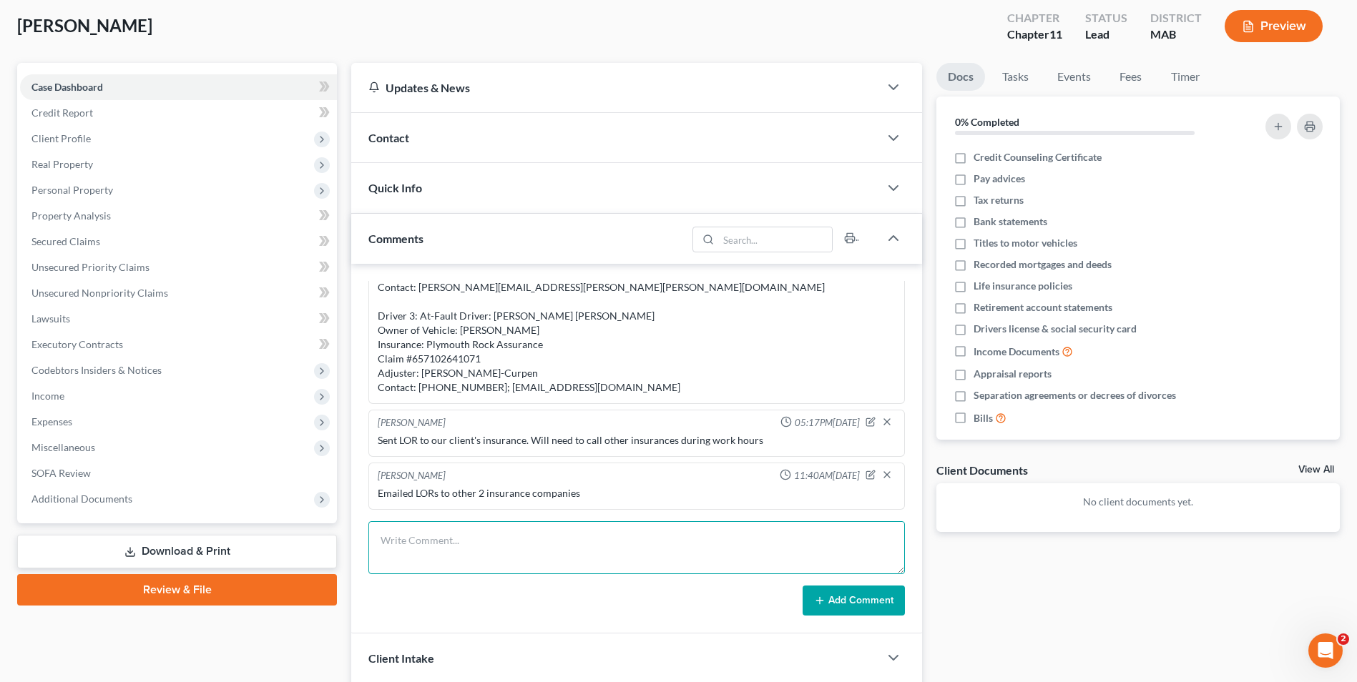
click at [548, 524] on textarea at bounding box center [636, 547] width 536 height 53
paste textarea "The nerve tests on my left side were normal. I have the right side scheduled fo…"
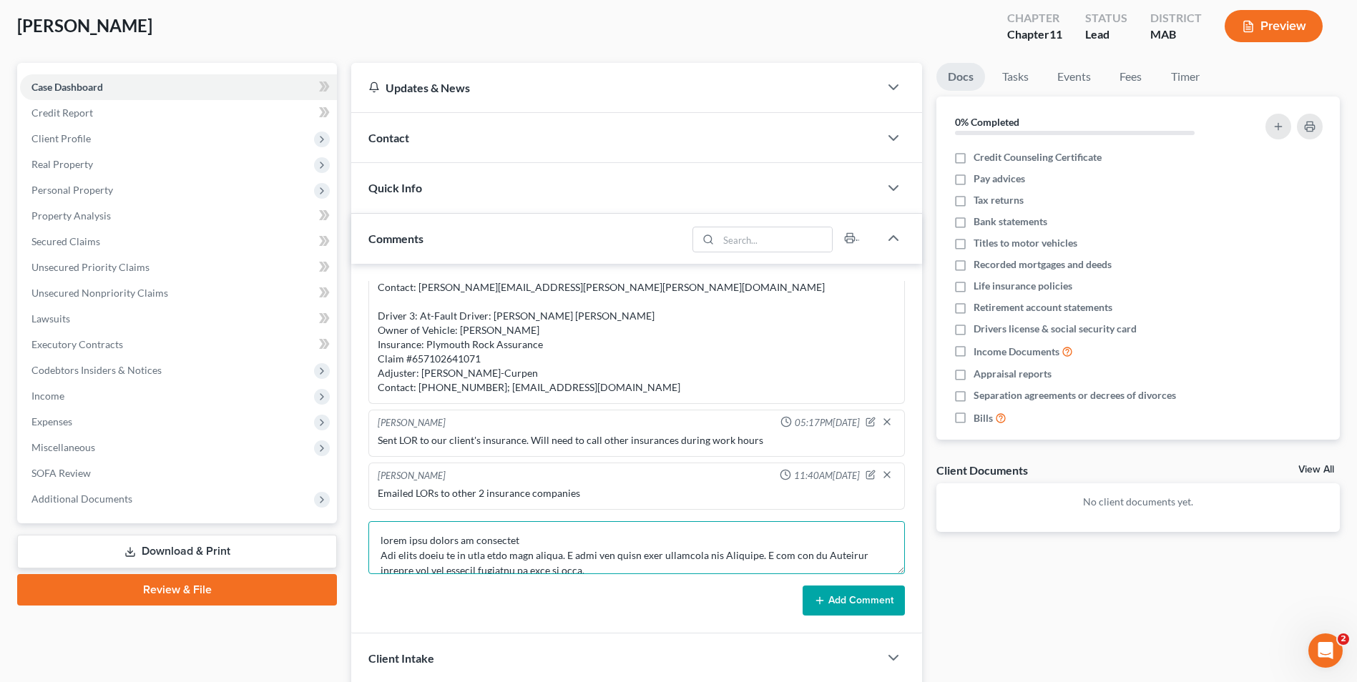
scroll to position [304, 0]
type textarea "email from client on treatment The nerve tests on my left side were normal. I h…"
click at [810, 596] on button "Add Comment" at bounding box center [854, 601] width 102 height 30
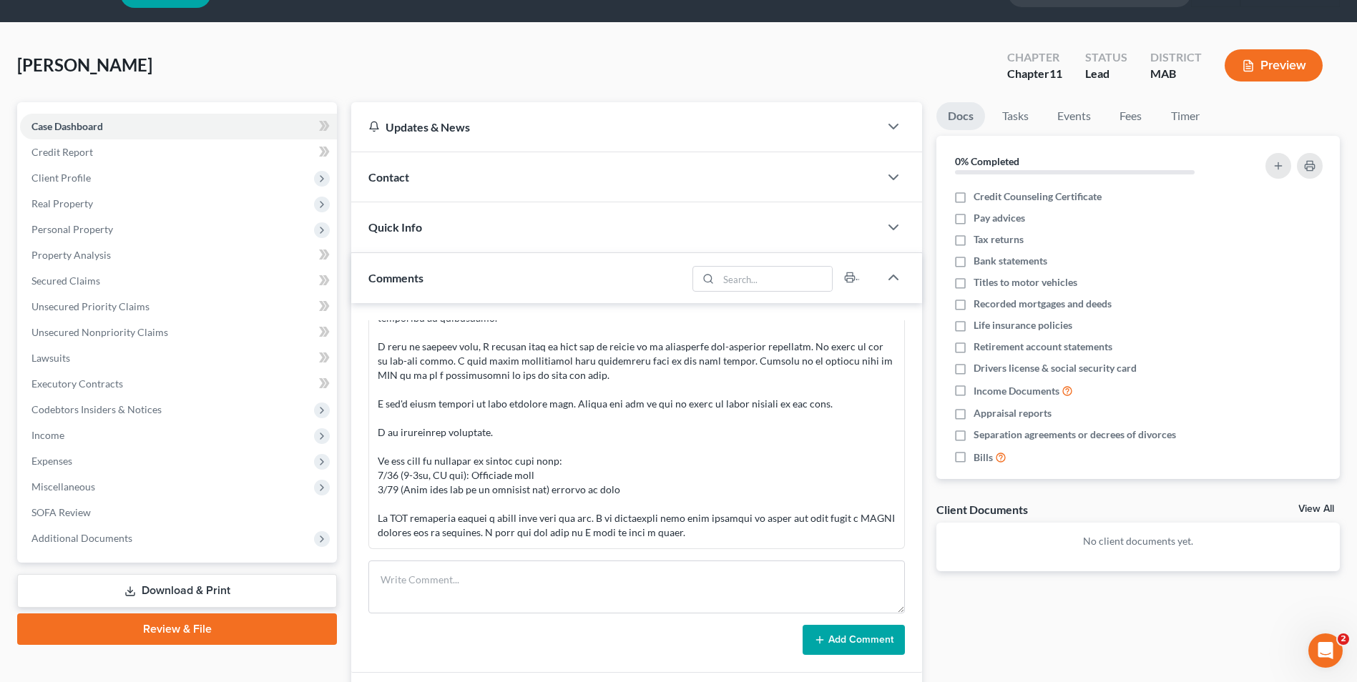
scroll to position [0, 0]
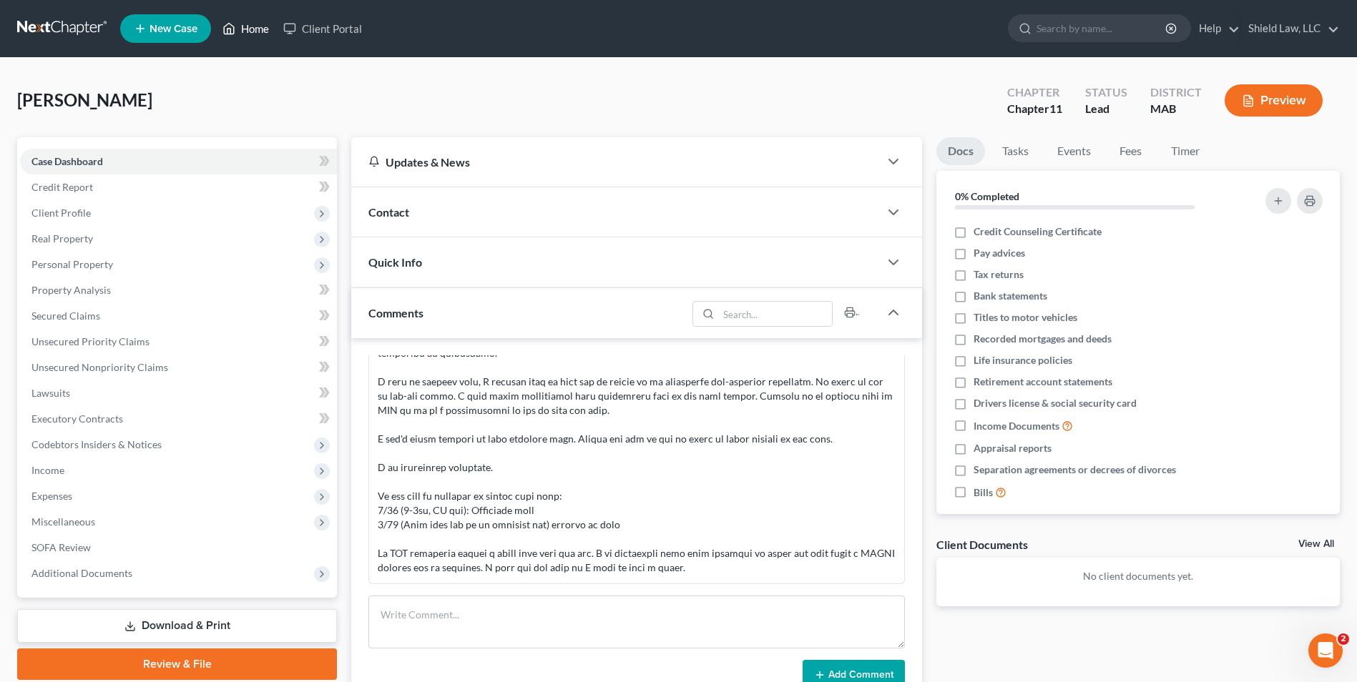
click at [255, 29] on link "Home" at bounding box center [245, 29] width 61 height 26
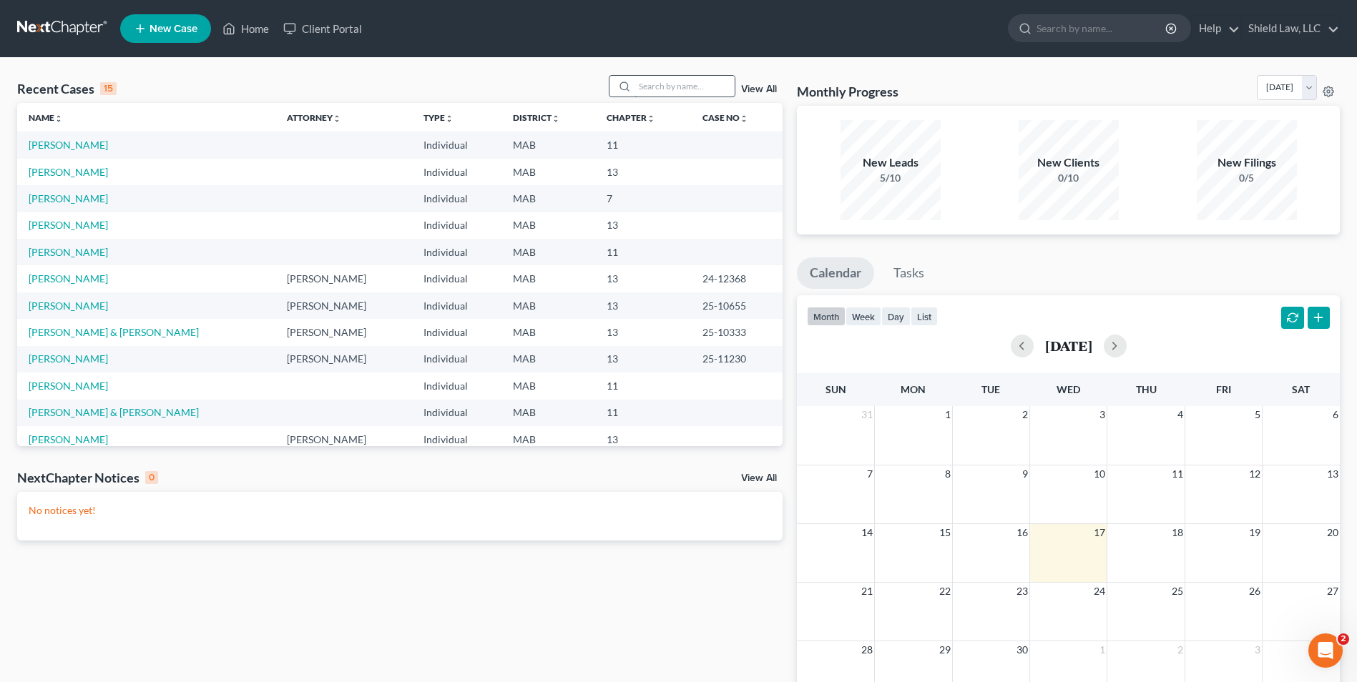
click at [671, 82] on input "search" at bounding box center [684, 86] width 100 height 21
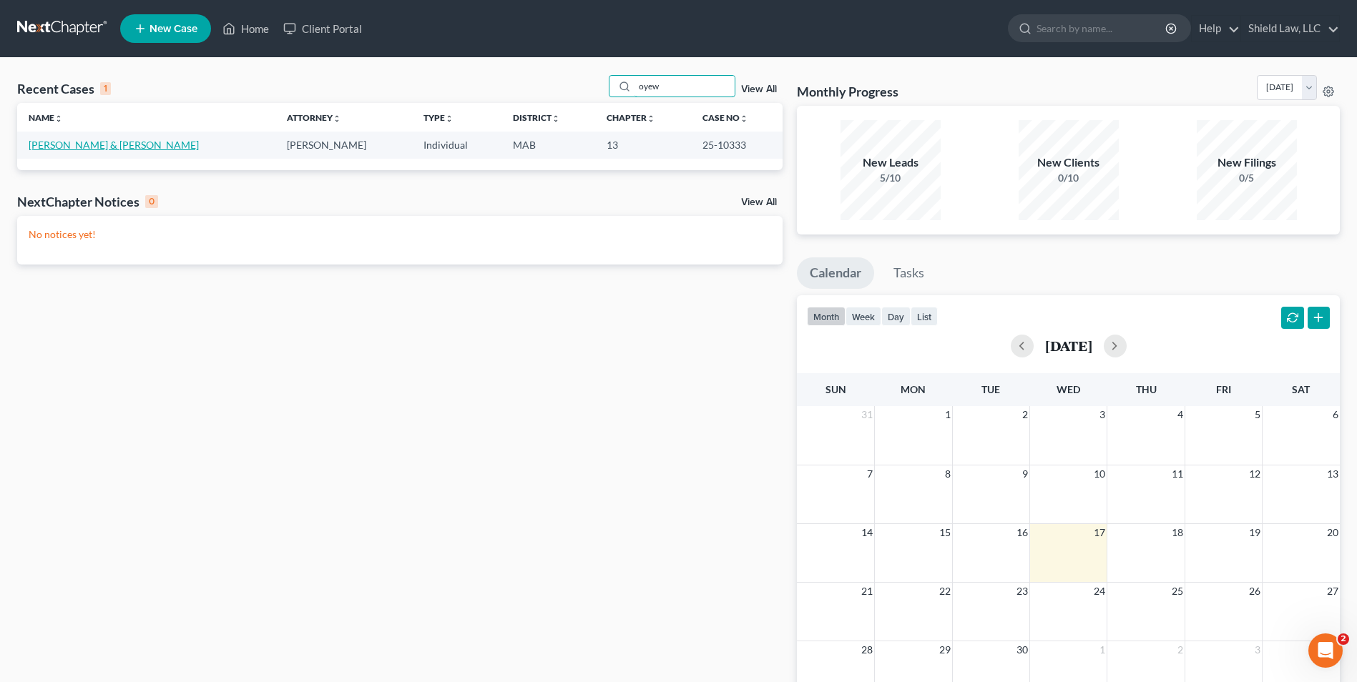
type input "oyew"
click at [49, 144] on link "[PERSON_NAME] & [PERSON_NAME]" at bounding box center [114, 145] width 170 height 12
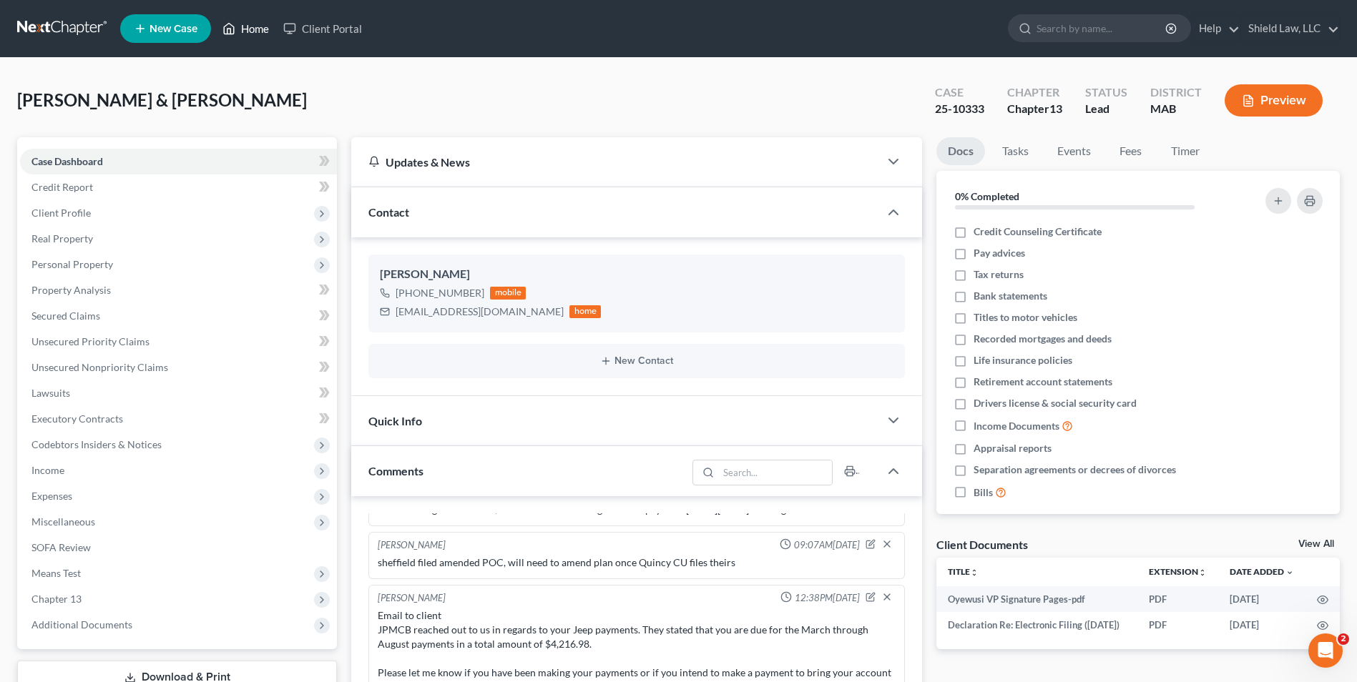
click at [250, 30] on link "Home" at bounding box center [245, 29] width 61 height 26
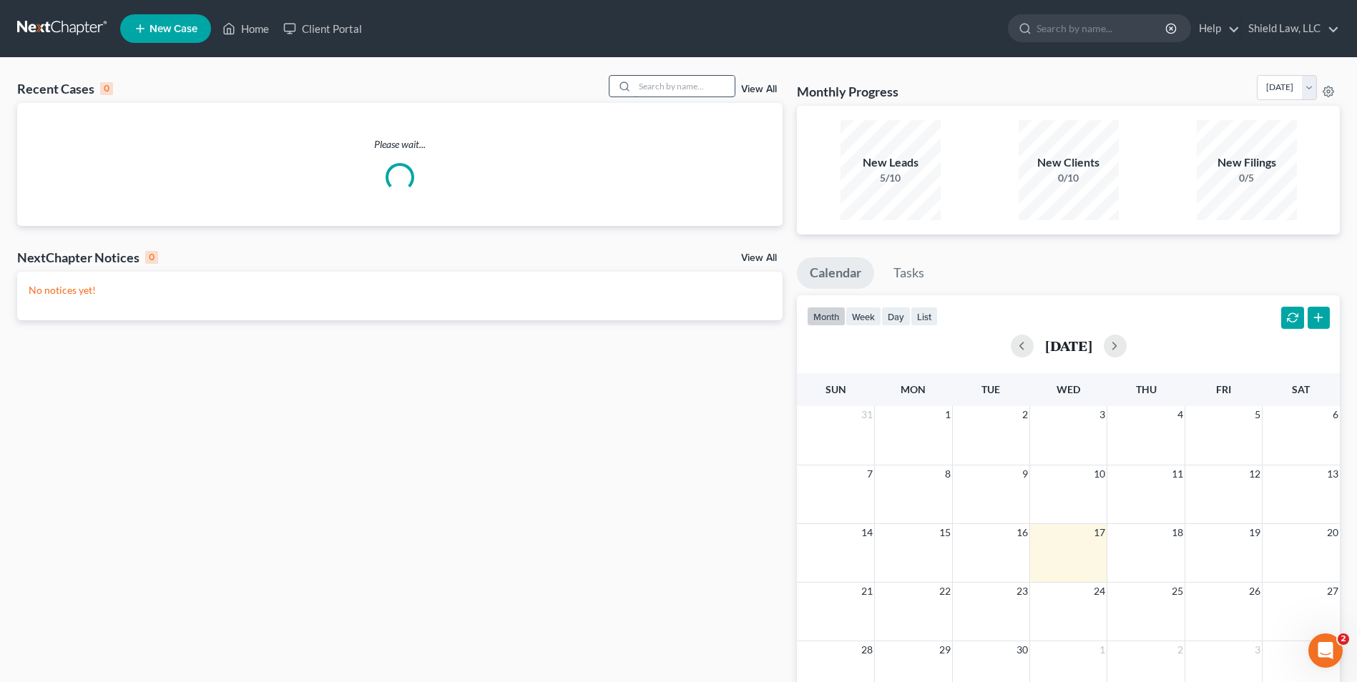
click at [647, 82] on input "search" at bounding box center [684, 86] width 100 height 21
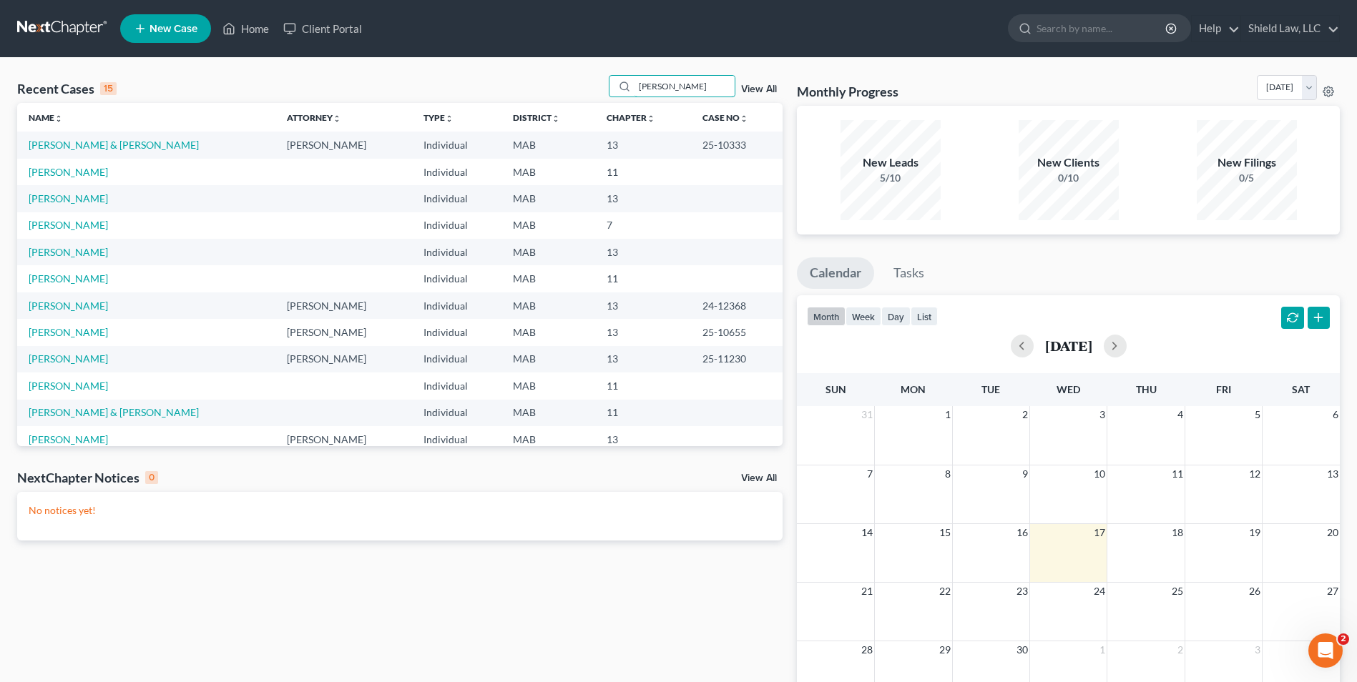
type input "[PERSON_NAME]"
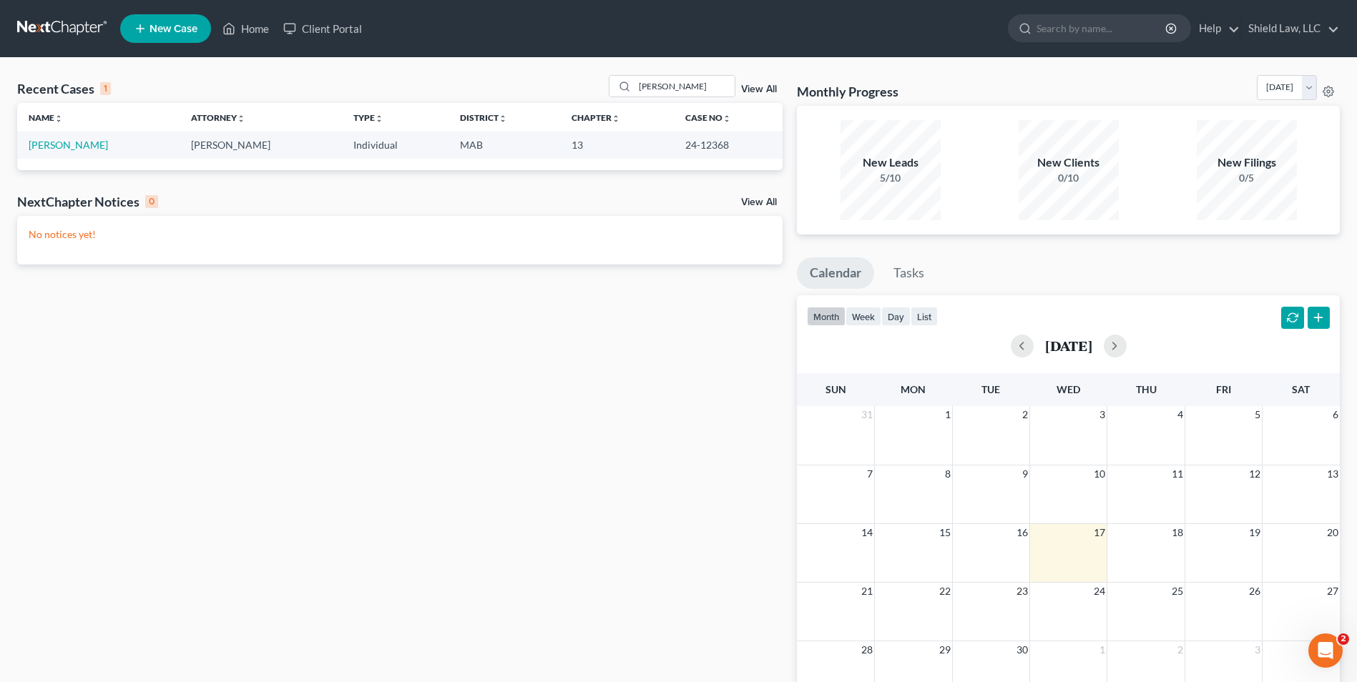
click at [55, 157] on td "[PERSON_NAME]" at bounding box center [98, 145] width 162 height 26
drag, startPoint x: 55, startPoint y: 147, endPoint x: 64, endPoint y: 147, distance: 9.3
click at [56, 147] on link "[PERSON_NAME]" at bounding box center [68, 145] width 79 height 12
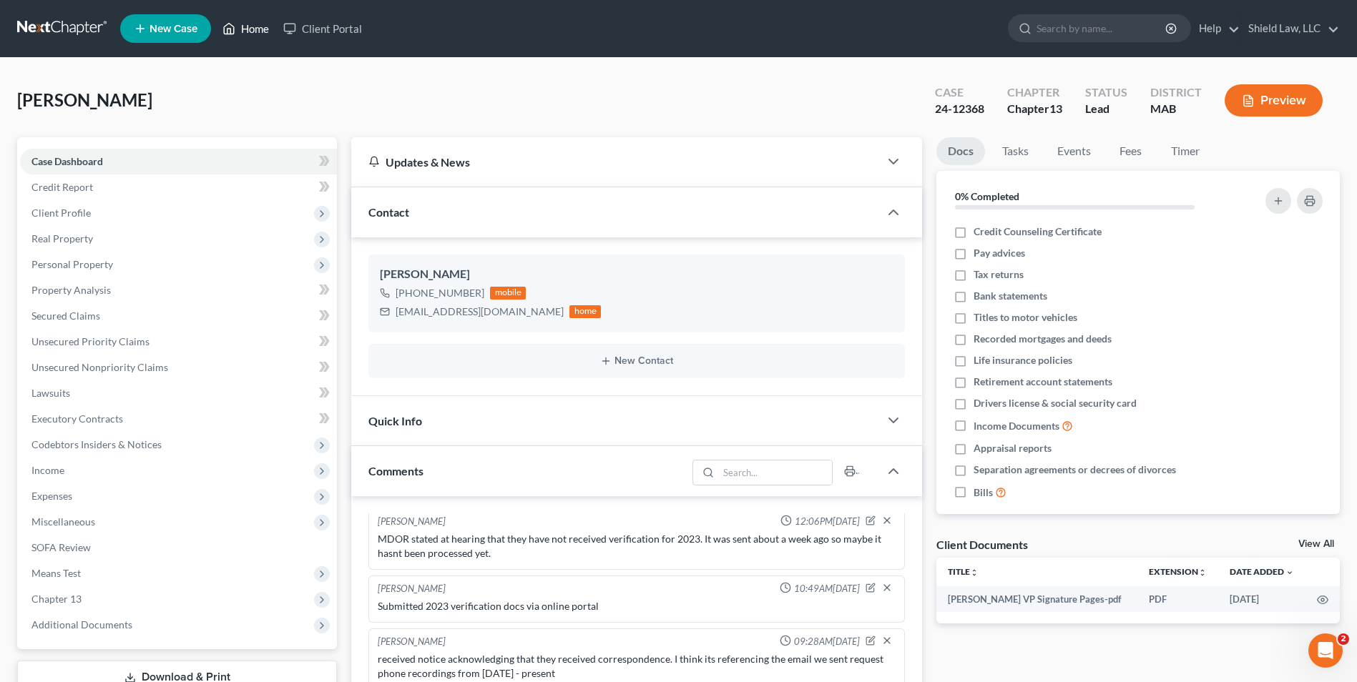
click at [258, 26] on link "Home" at bounding box center [245, 29] width 61 height 26
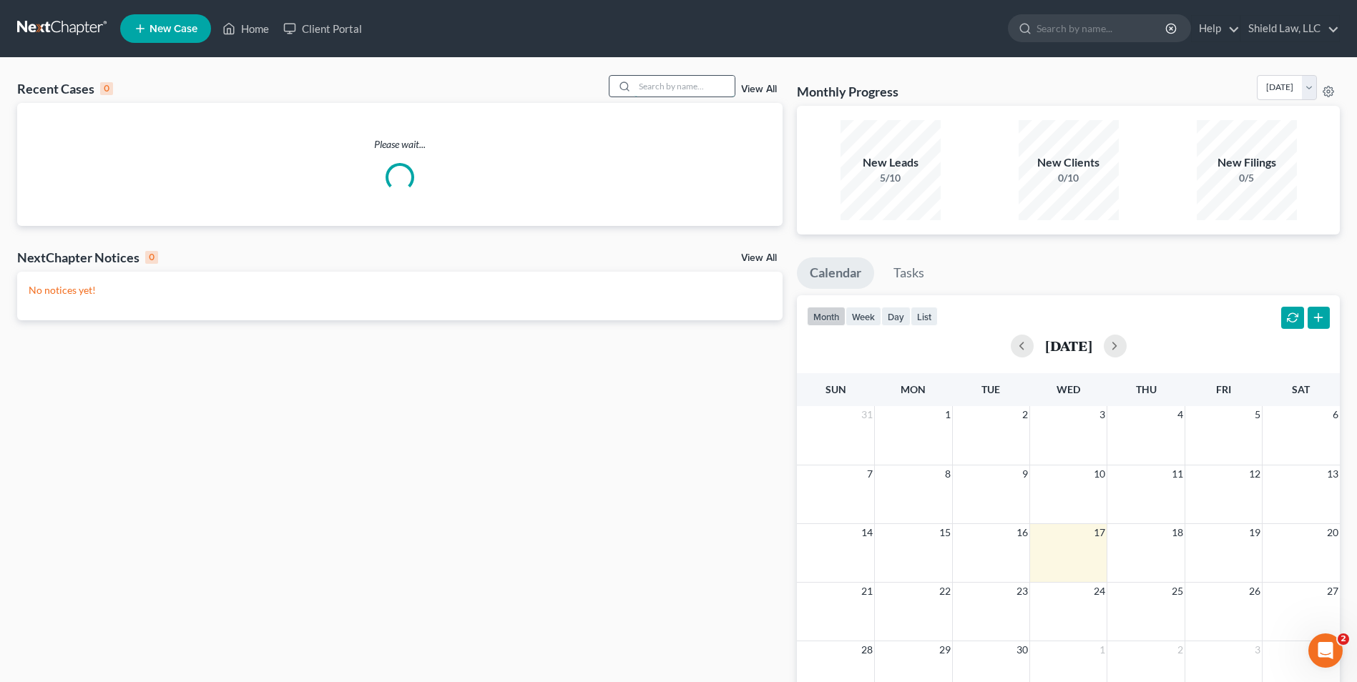
click at [661, 83] on input "search" at bounding box center [684, 86] width 100 height 21
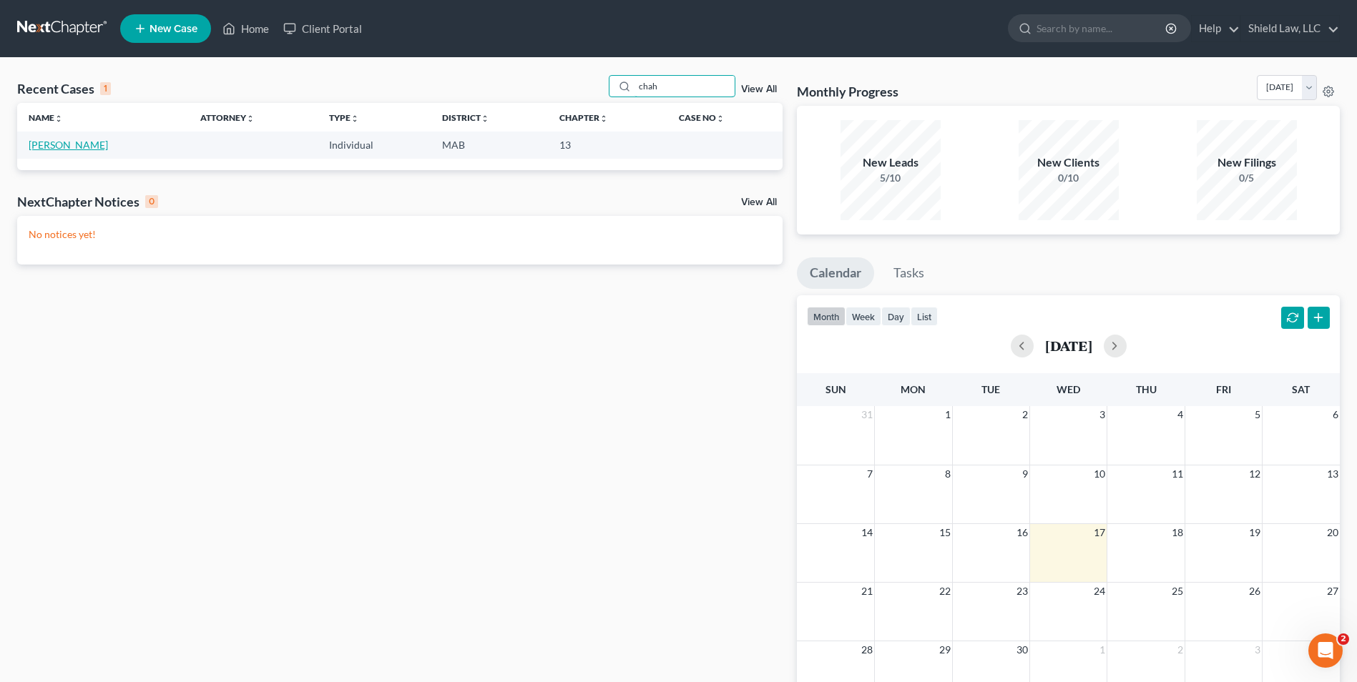
type input "chah"
click at [93, 149] on link "[PERSON_NAME]" at bounding box center [68, 145] width 79 height 12
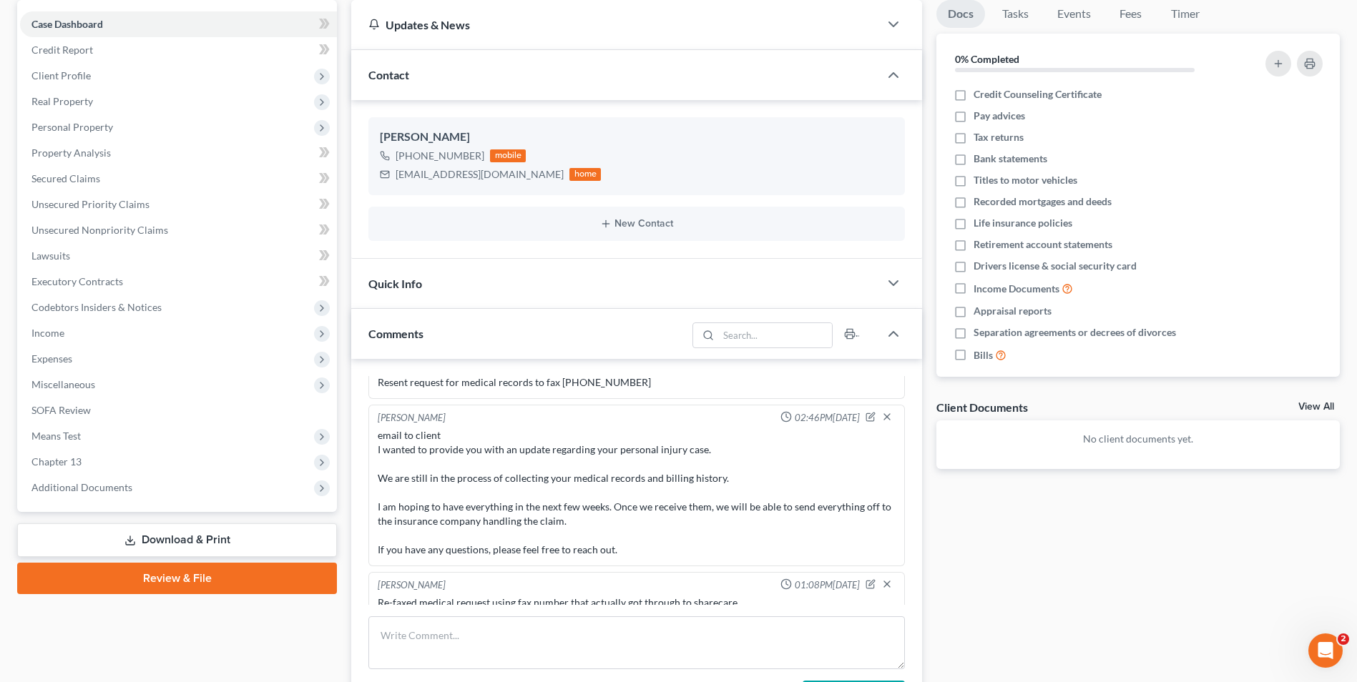
scroll to position [215, 0]
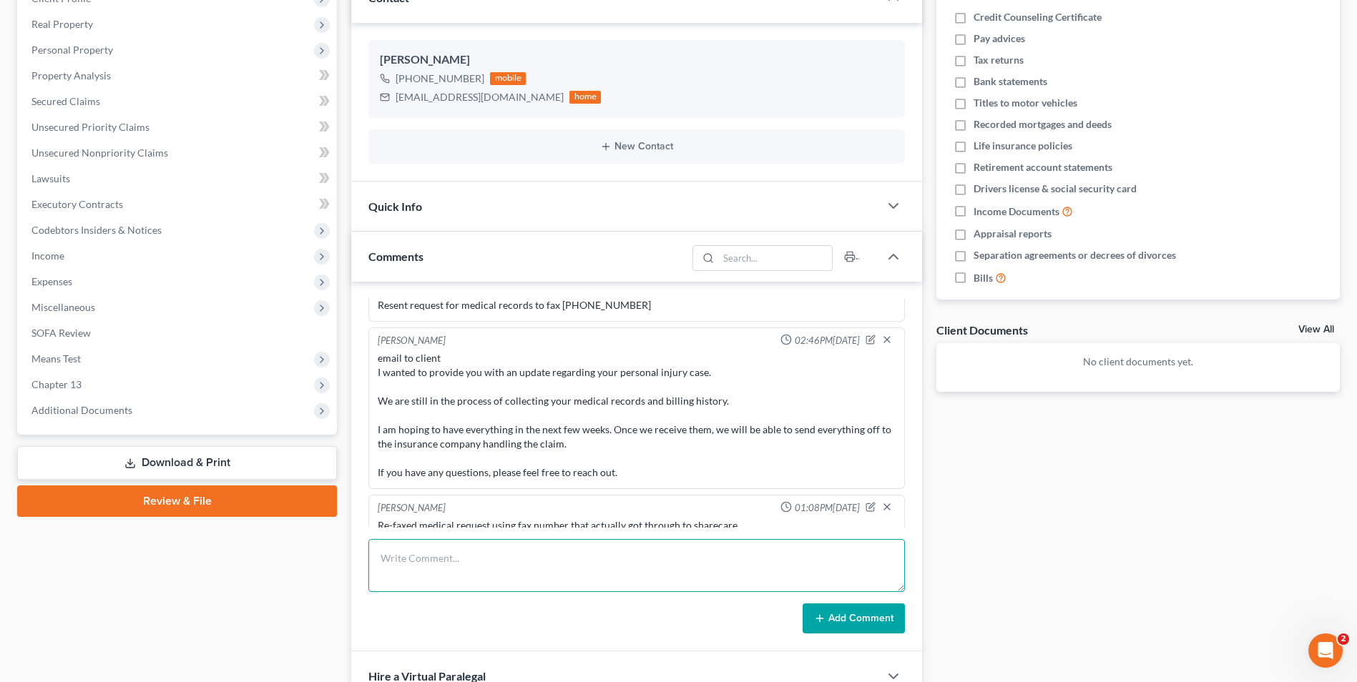
click at [494, 556] on textarea at bounding box center [636, 565] width 536 height 53
click at [443, 572] on textarea "[PERSON_NAME] on behalf of Tufts Plan 8595381578 [PHONE_NUMBER] fax 153942608 r…" at bounding box center [636, 565] width 536 height 53
click at [470, 567] on textarea "[PERSON_NAME] on behalf of Tufts Plan [PHONE_NUMBER] [PHONE_NUMBER] fax 1539426…" at bounding box center [636, 565] width 536 height 53
click at [398, 567] on textarea "[PERSON_NAME] on behalf of Tufts Plan [PHONE_NUMBER] [PHONE_NUMBER] fax 1539426…" at bounding box center [636, 565] width 536 height 53
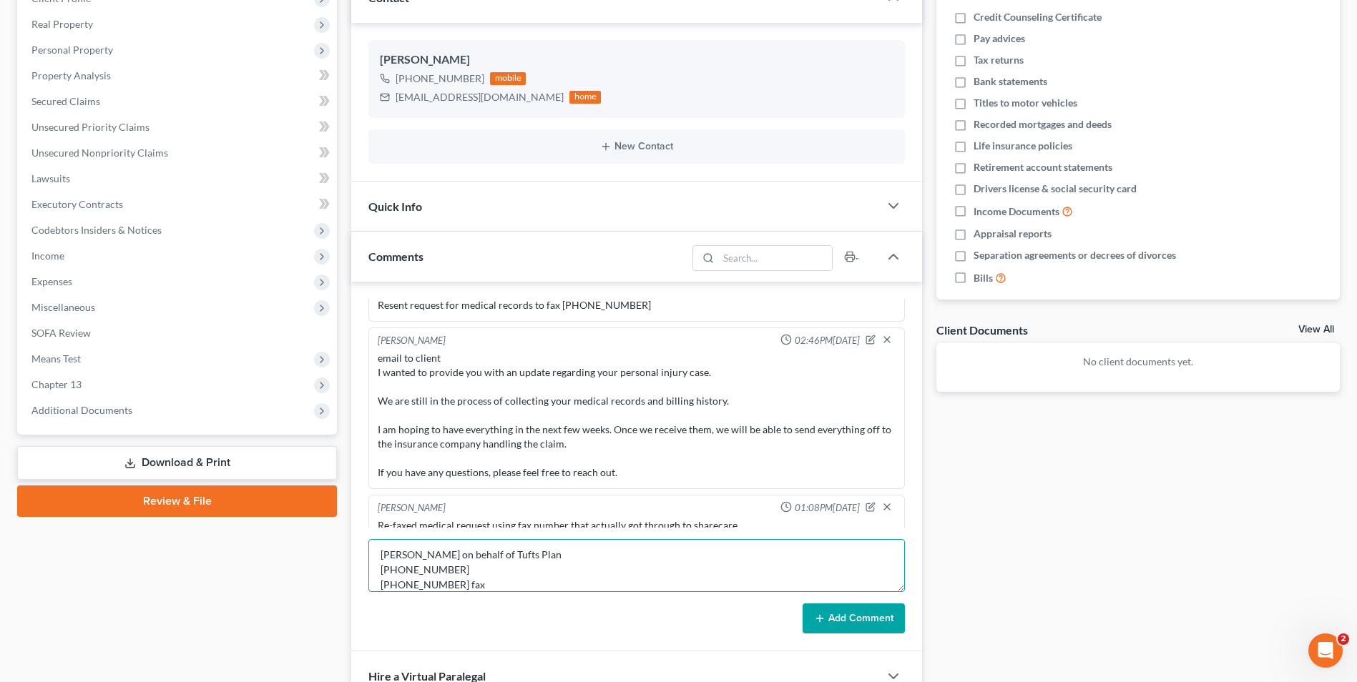
click at [419, 567] on textarea "[PERSON_NAME] on behalf of Tufts Plan [PHONE_NUMBER] [PHONE_NUMBER] fax 1539426…" at bounding box center [636, 565] width 536 height 53
type textarea "[PERSON_NAME] on behalf of Tufts Plan [PHONE_NUMBER] [PHONE_NUMBER] fax 1539426…"
click at [831, 613] on button "Add Comment" at bounding box center [854, 619] width 102 height 30
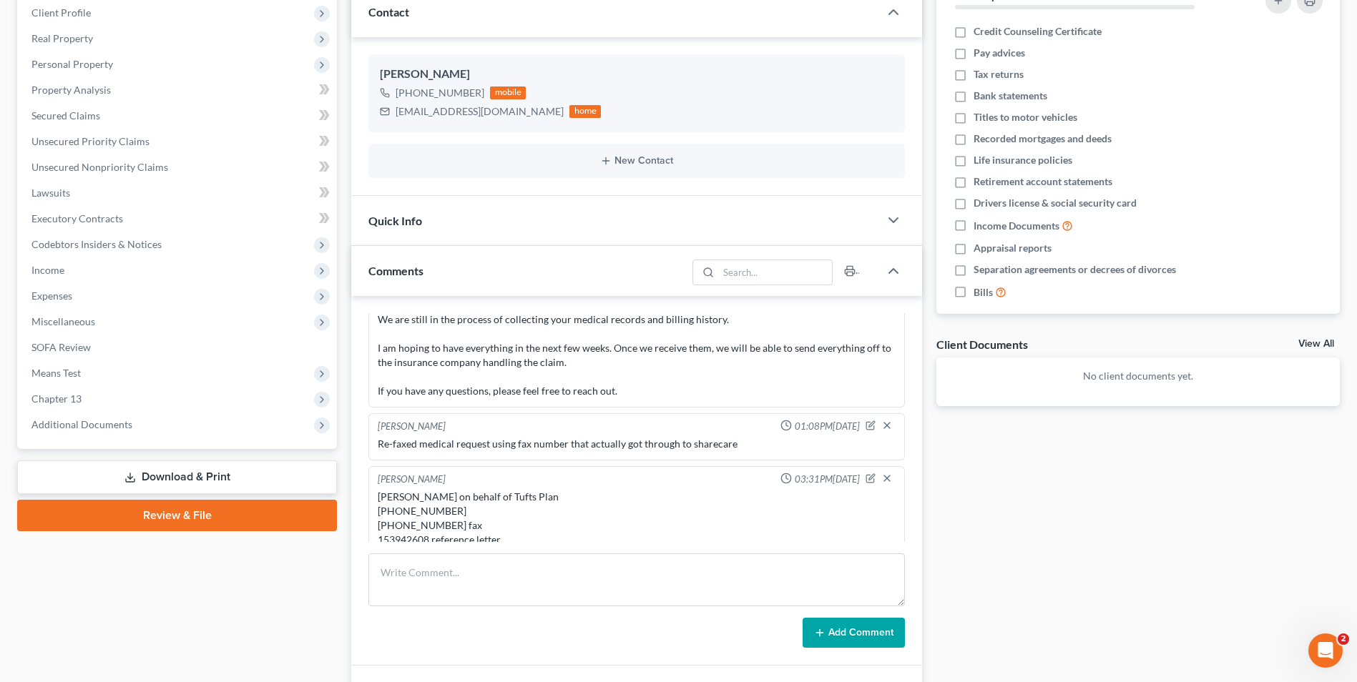
scroll to position [0, 0]
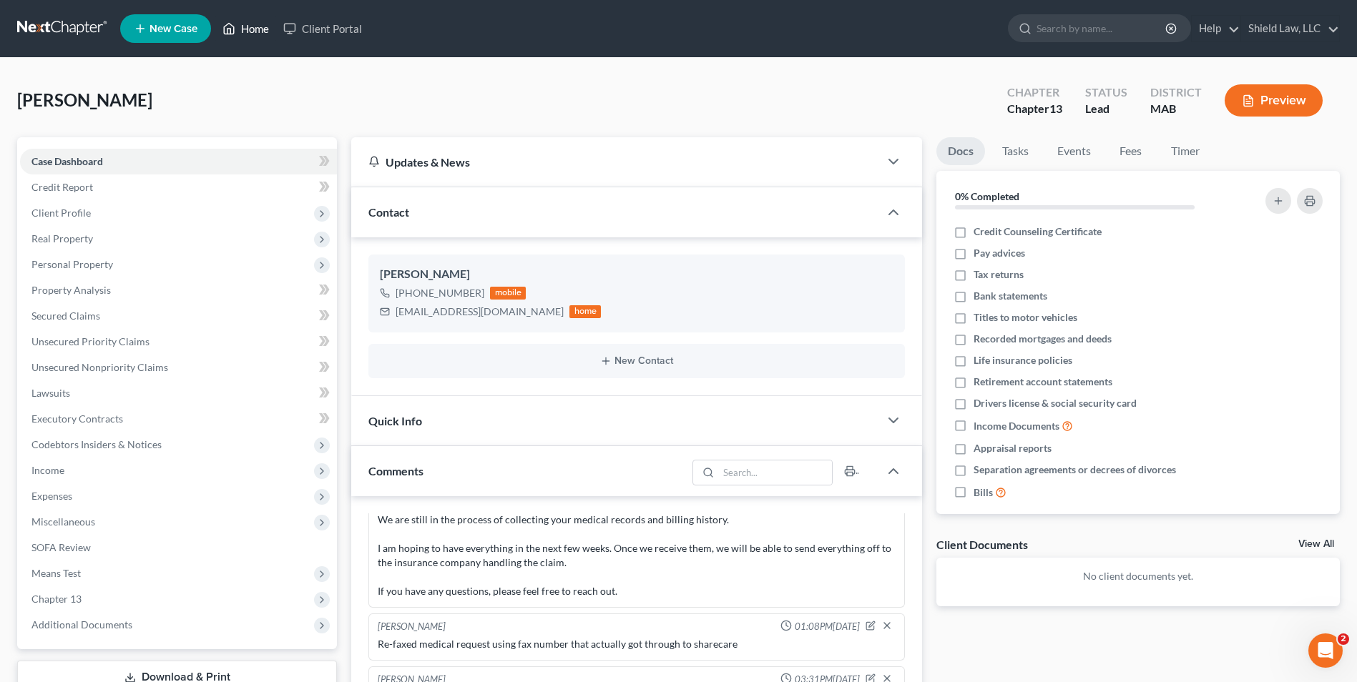
click at [264, 29] on link "Home" at bounding box center [245, 29] width 61 height 26
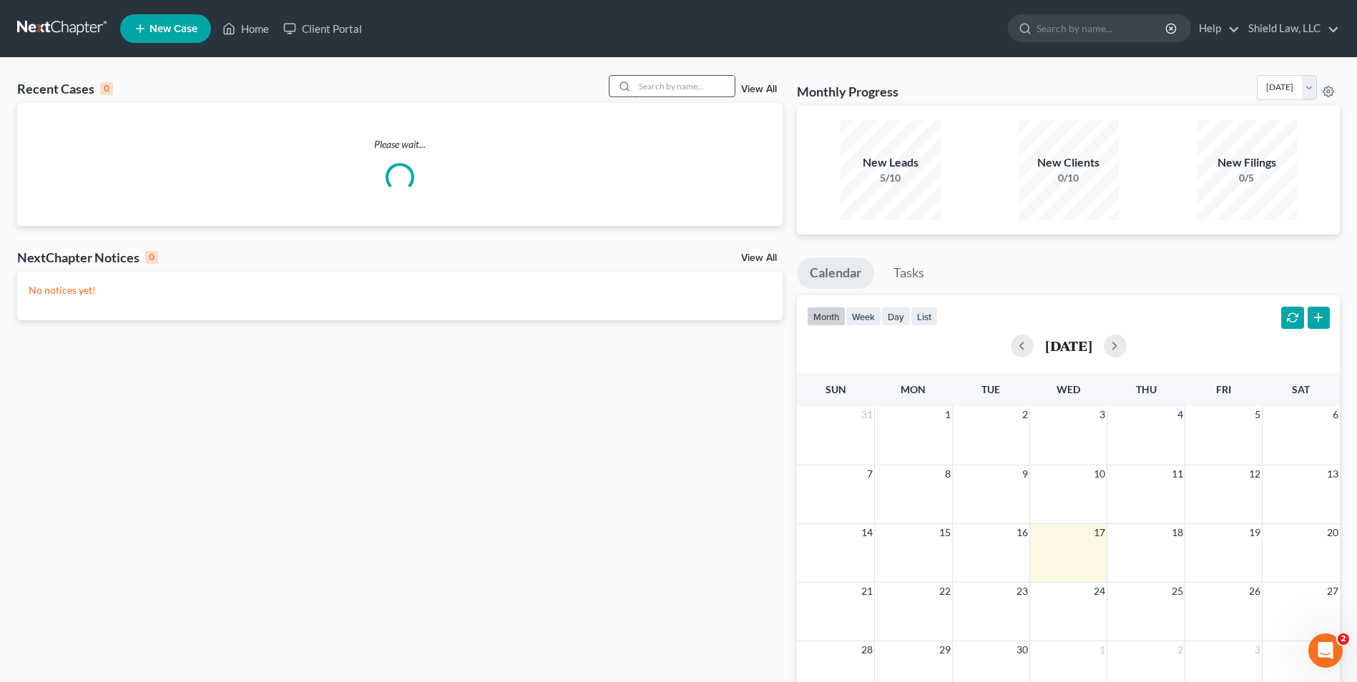
click at [687, 92] on input "search" at bounding box center [684, 86] width 100 height 21
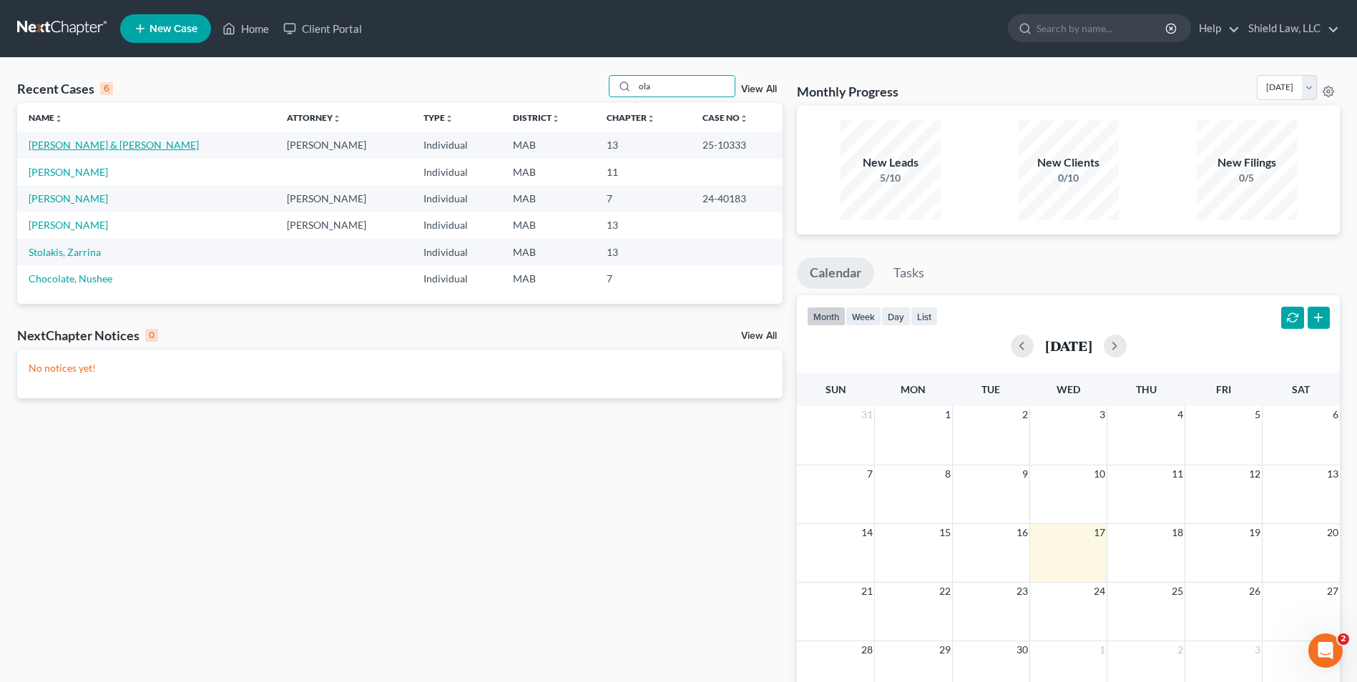
type input "ola"
click at [94, 149] on link "[PERSON_NAME] & [PERSON_NAME]" at bounding box center [114, 145] width 170 height 12
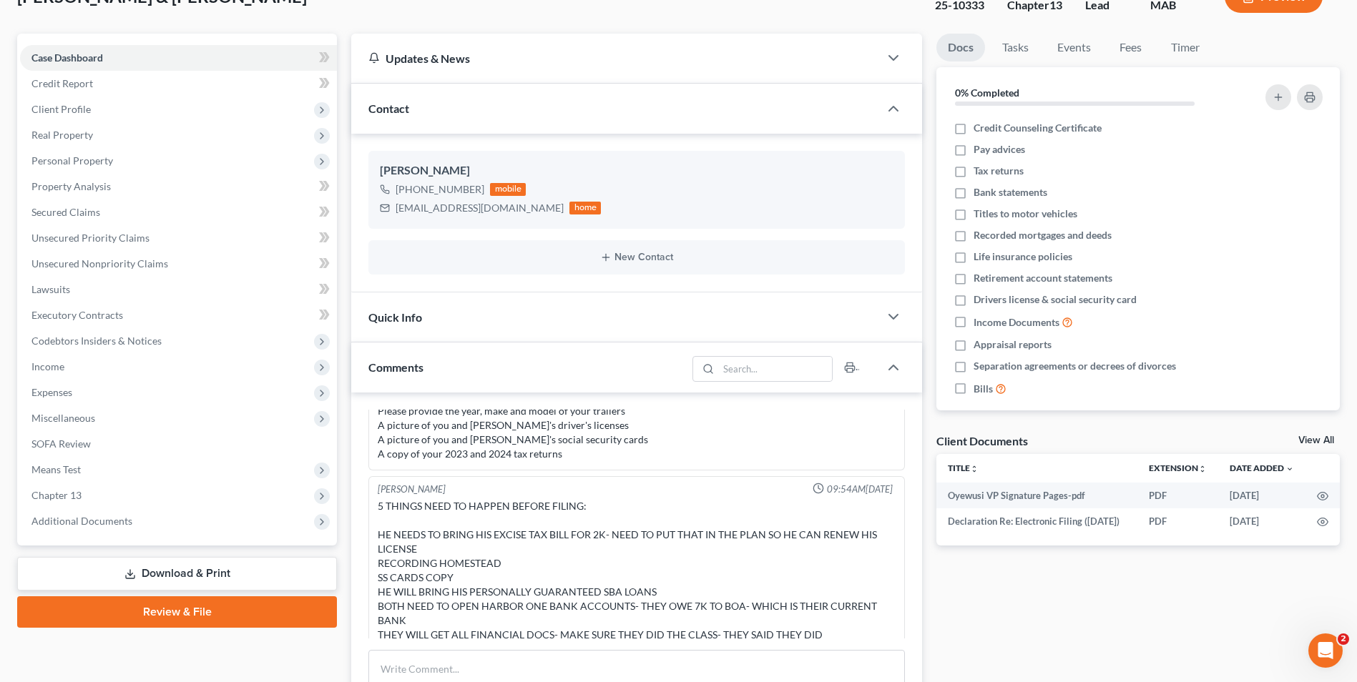
scroll to position [1856, 0]
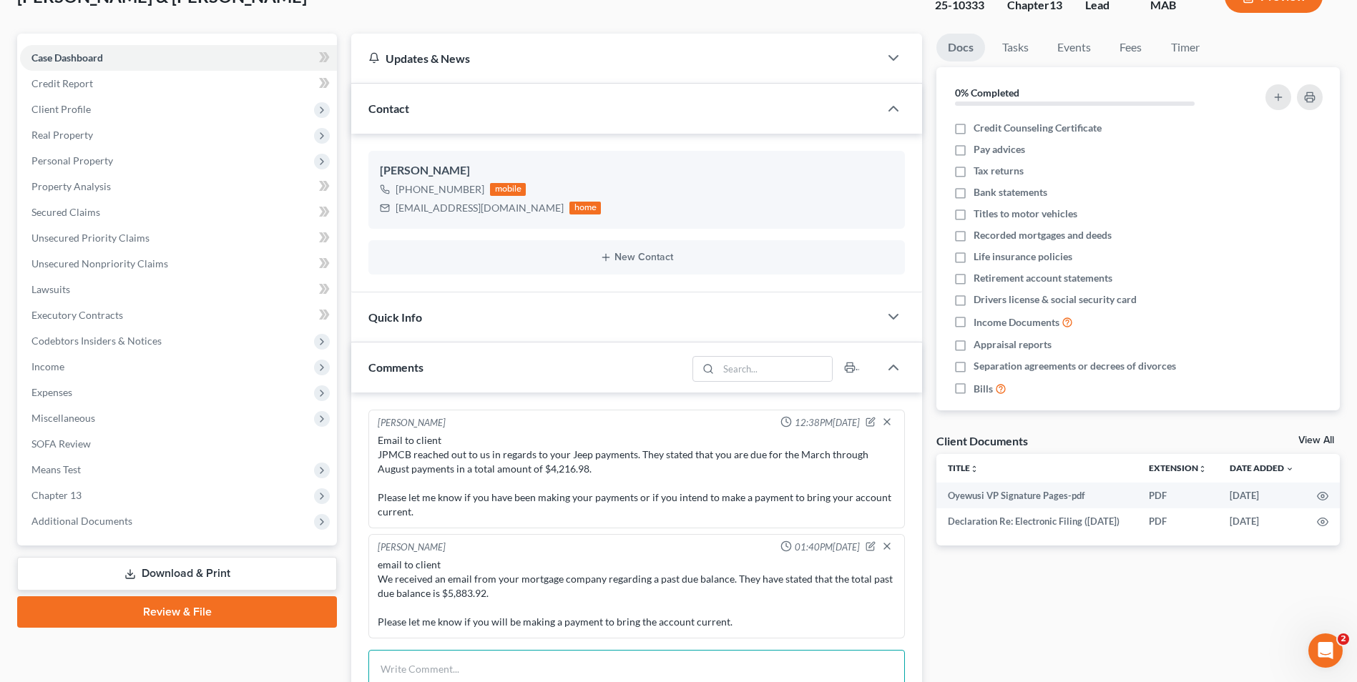
click at [486, 654] on textarea at bounding box center [636, 676] width 536 height 53
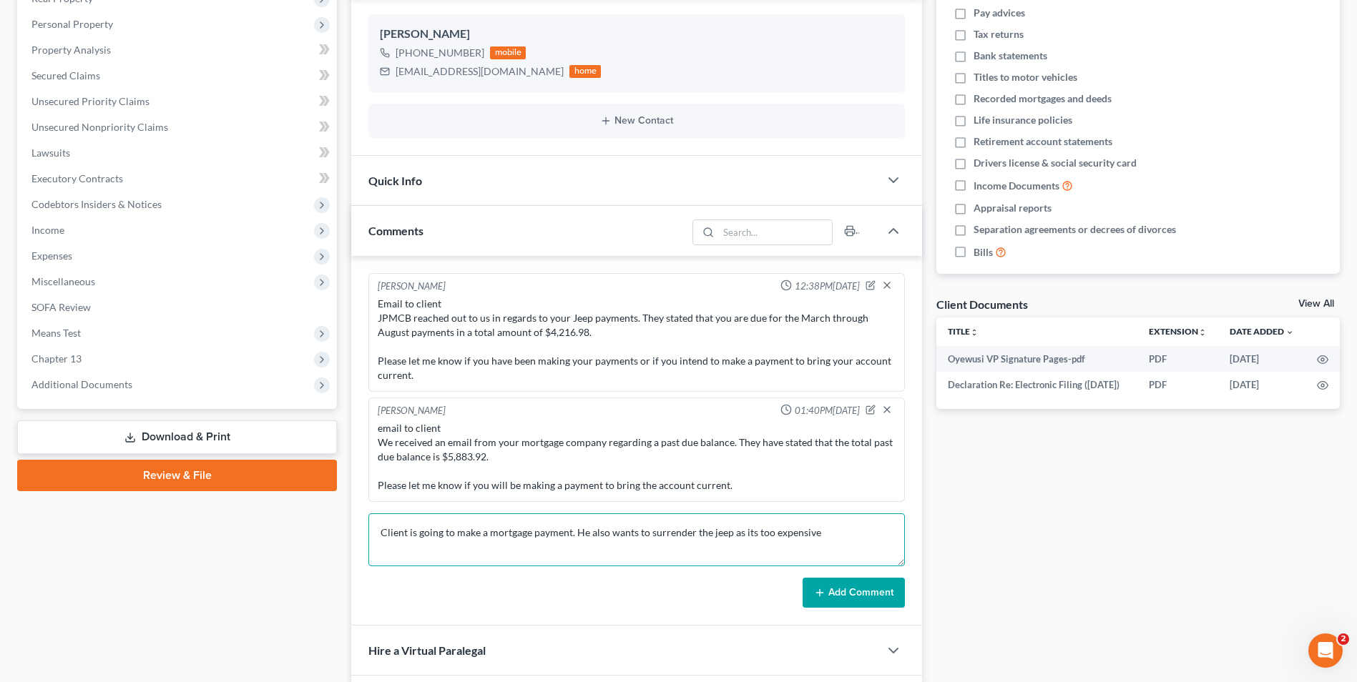
scroll to position [247, 0]
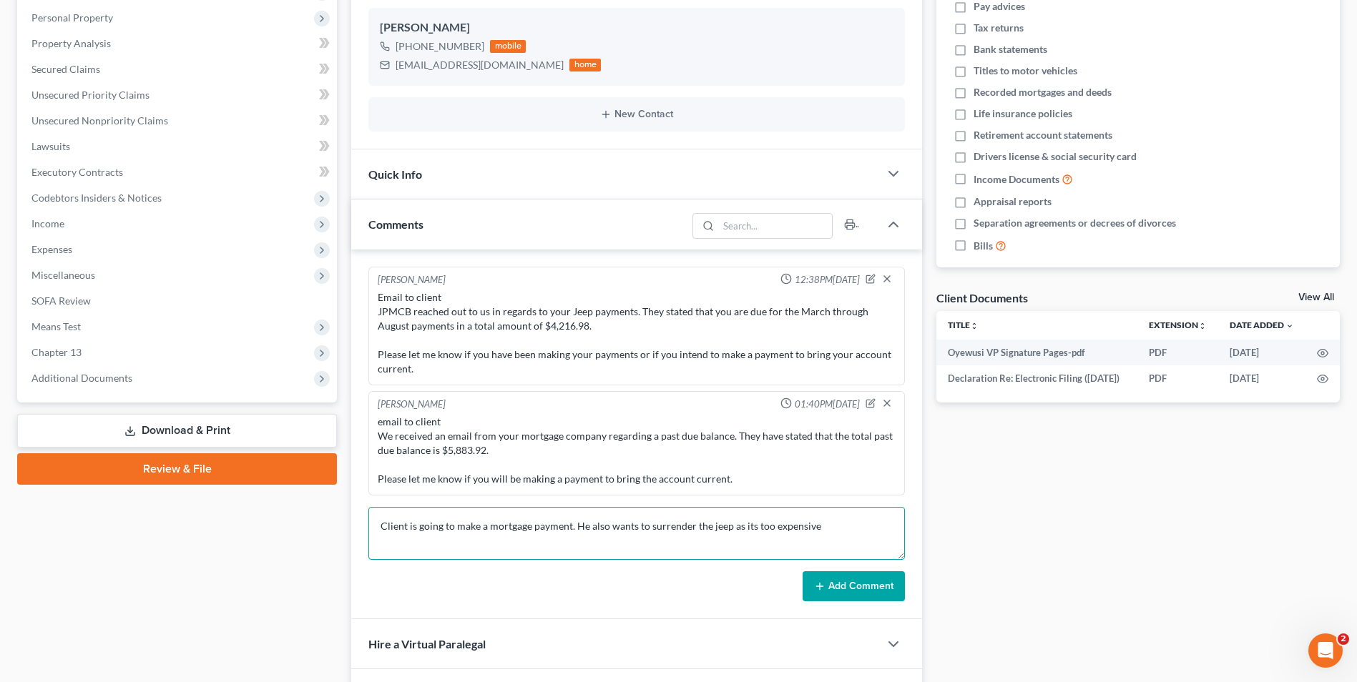
type textarea "Client is going to make a mortgage payment. He also wants to surrender the jeep…"
click at [829, 594] on button "Add Comment" at bounding box center [854, 587] width 102 height 30
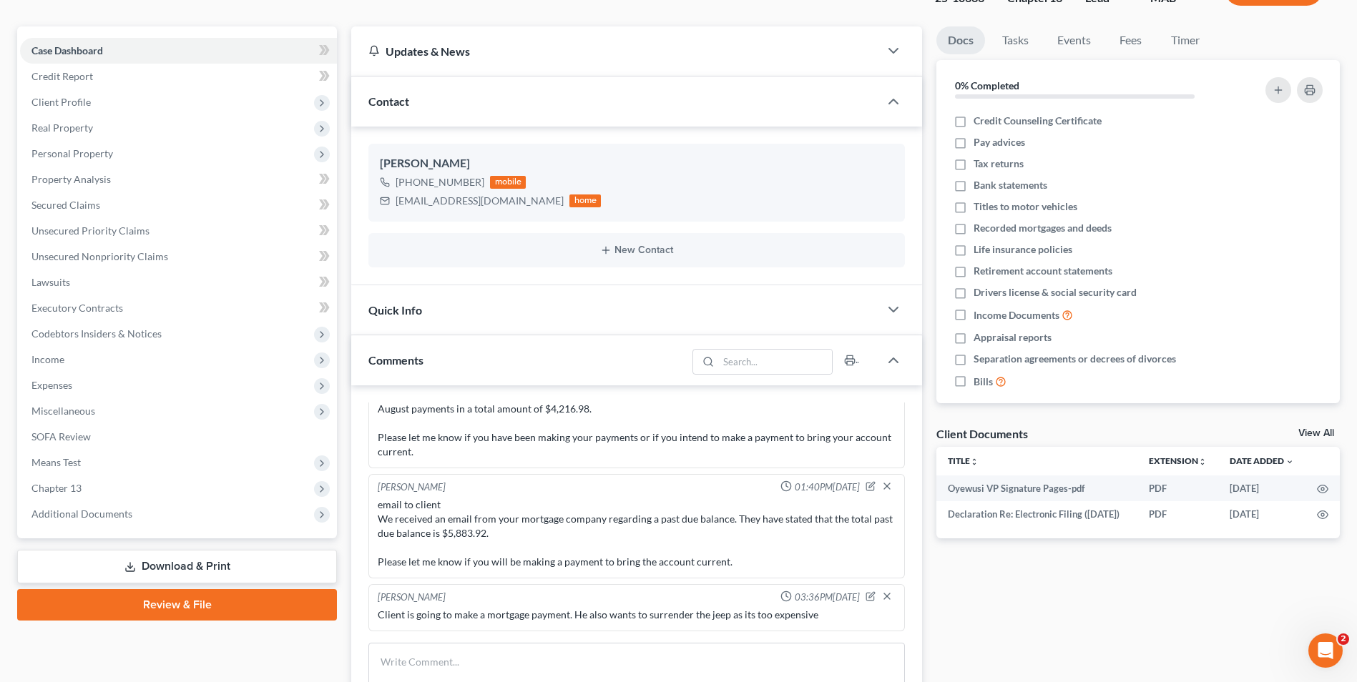
scroll to position [0, 0]
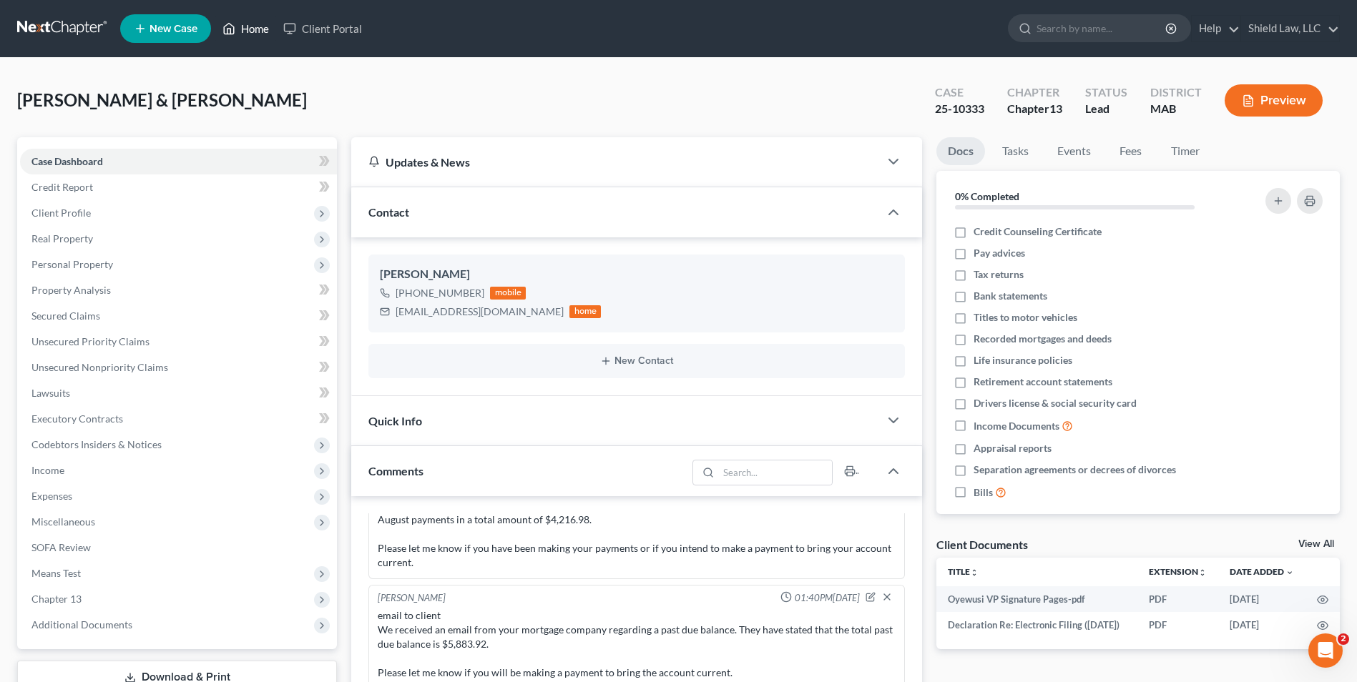
drag, startPoint x: 245, startPoint y: 24, endPoint x: 363, endPoint y: 114, distance: 149.1
click at [245, 24] on link "Home" at bounding box center [245, 29] width 61 height 26
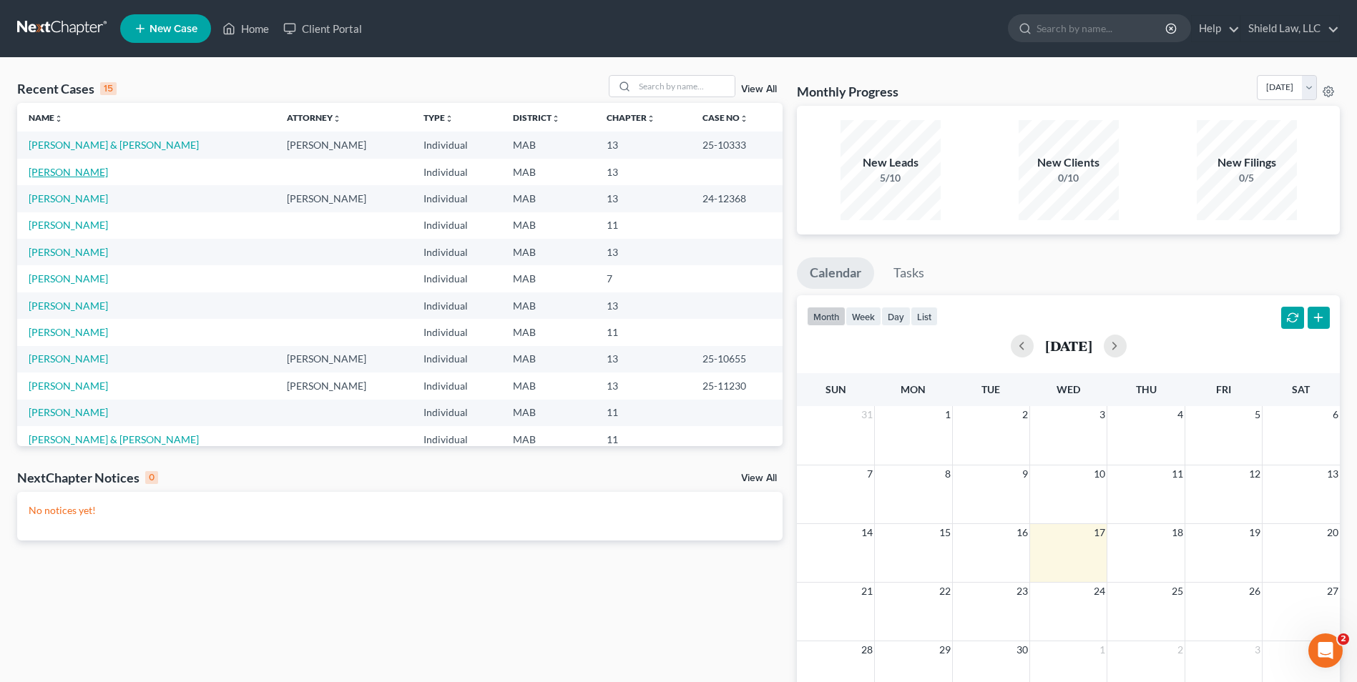
click at [74, 175] on link "[PERSON_NAME]" at bounding box center [68, 172] width 79 height 12
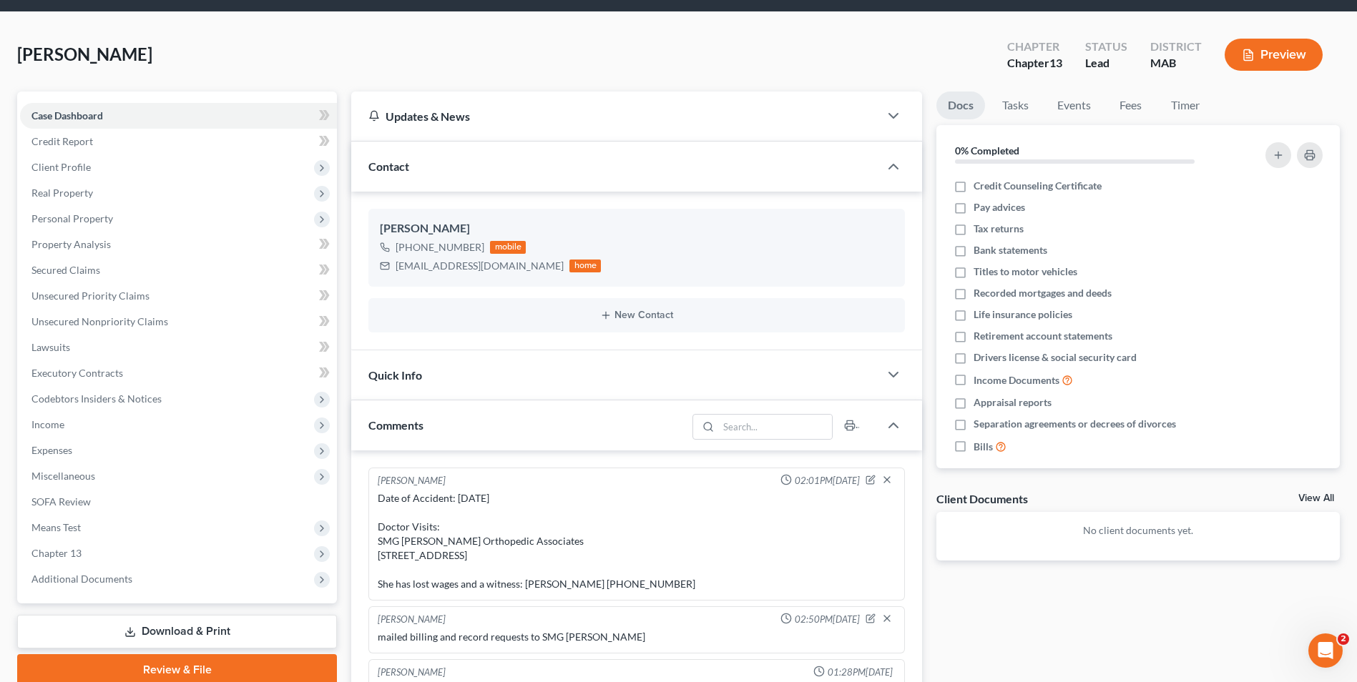
scroll to position [1699, 0]
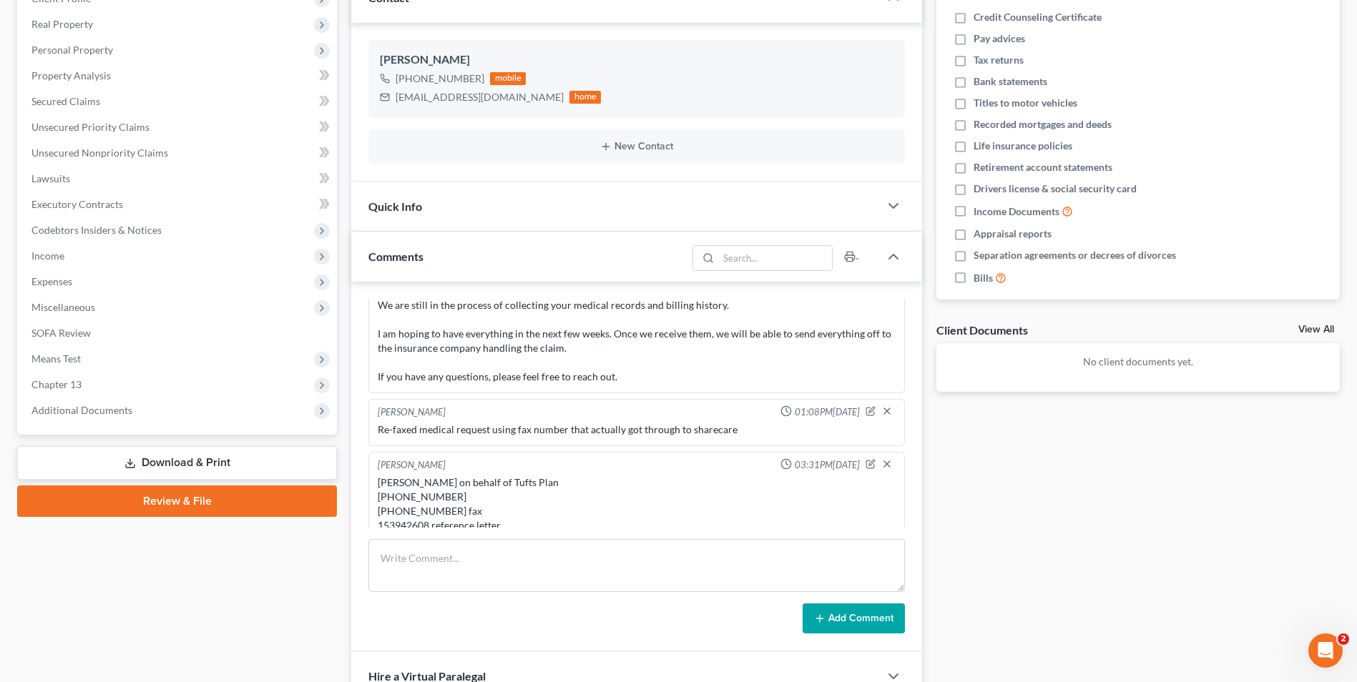
click at [866, 459] on div at bounding box center [882, 466] width 33 height 14
click at [866, 459] on icon "button" at bounding box center [871, 464] width 10 height 10
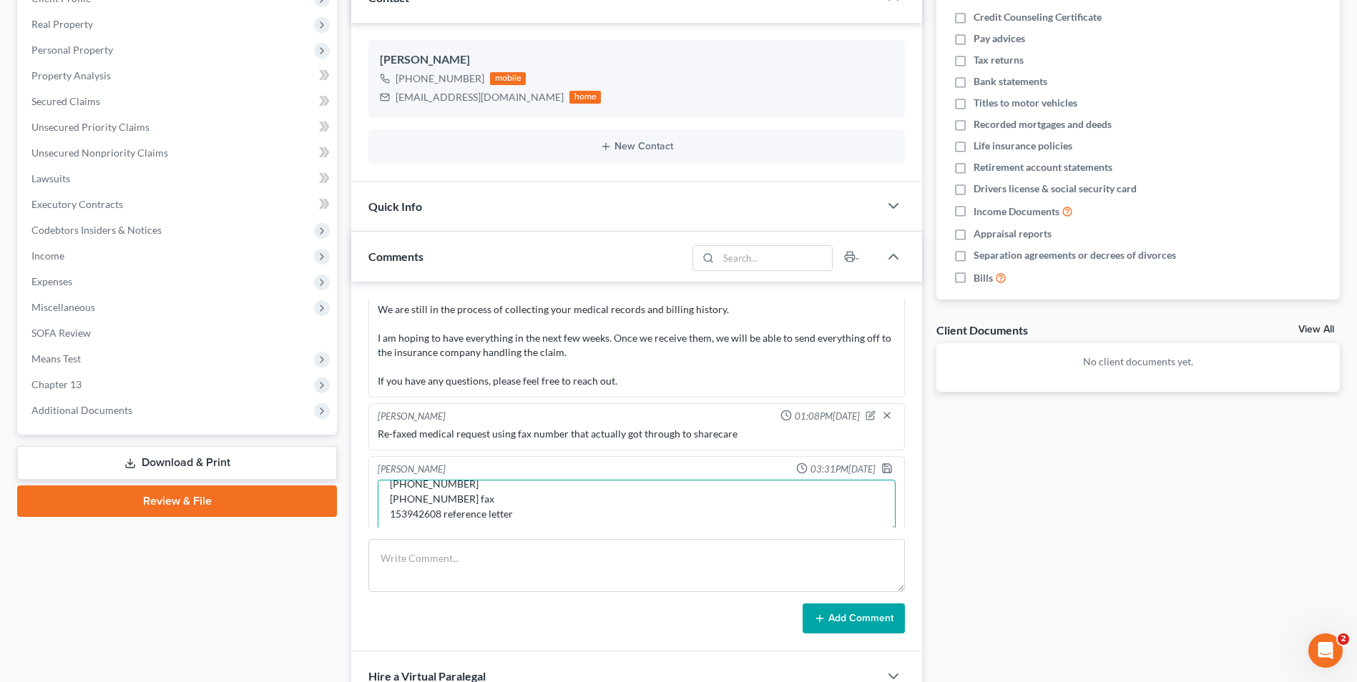
drag, startPoint x: 524, startPoint y: 503, endPoint x: 485, endPoint y: 501, distance: 39.4
click at [485, 501] on textarea "[PERSON_NAME] on behalf of Tufts Plan [PHONE_NUMBER] [PHONE_NUMBER] fax 1539426…" at bounding box center [637, 506] width 518 height 53
type textarea "[PERSON_NAME] on behalf of Tufts Plan [PHONE_NUMBER] [PHONE_NUMBER] fax 1539426…"
click at [881, 463] on icon "button" at bounding box center [886, 468] width 11 height 11
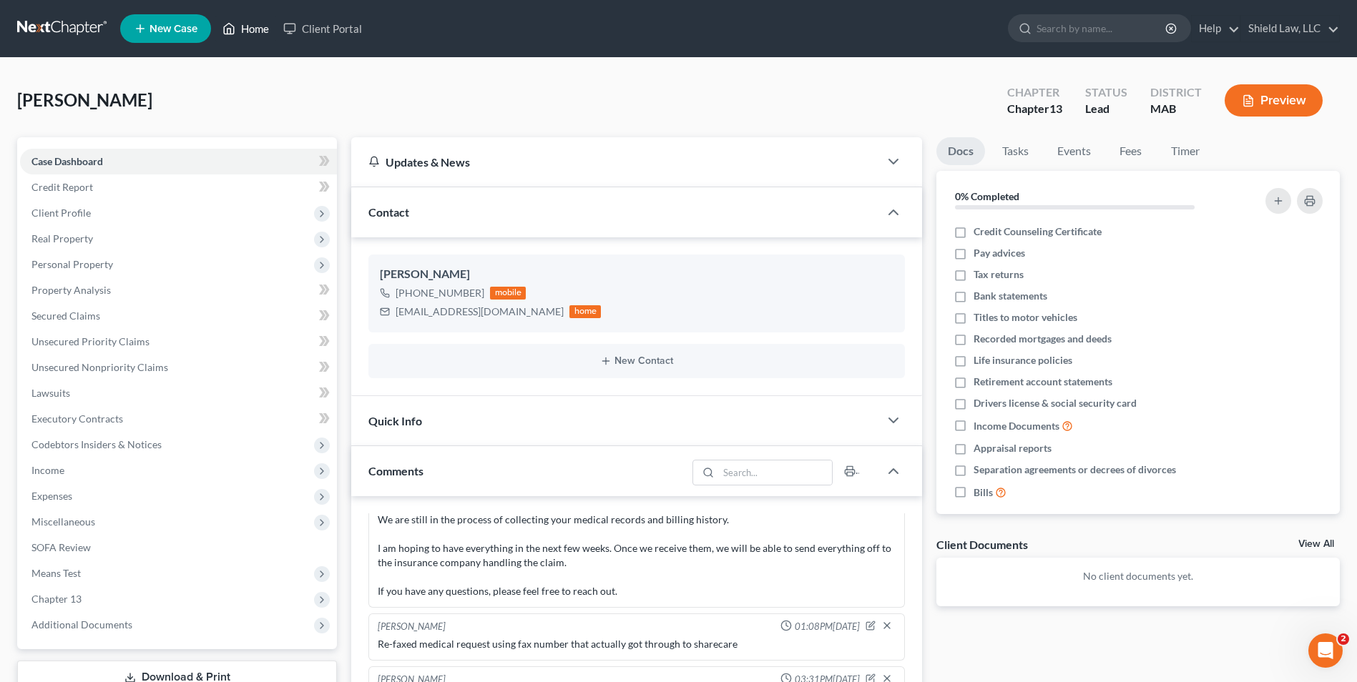
drag, startPoint x: 253, startPoint y: 32, endPoint x: 253, endPoint y: 3, distance: 29.3
click at [253, 32] on link "Home" at bounding box center [245, 29] width 61 height 26
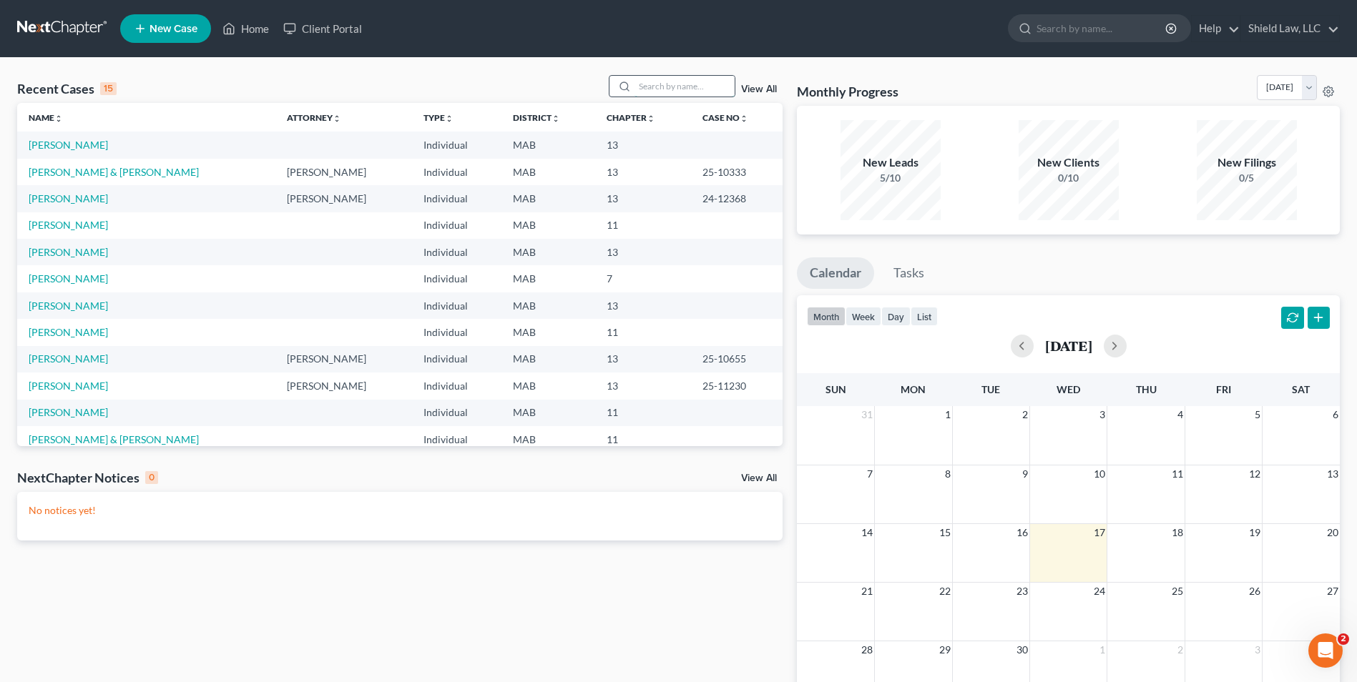
click at [676, 90] on input "search" at bounding box center [684, 86] width 100 height 21
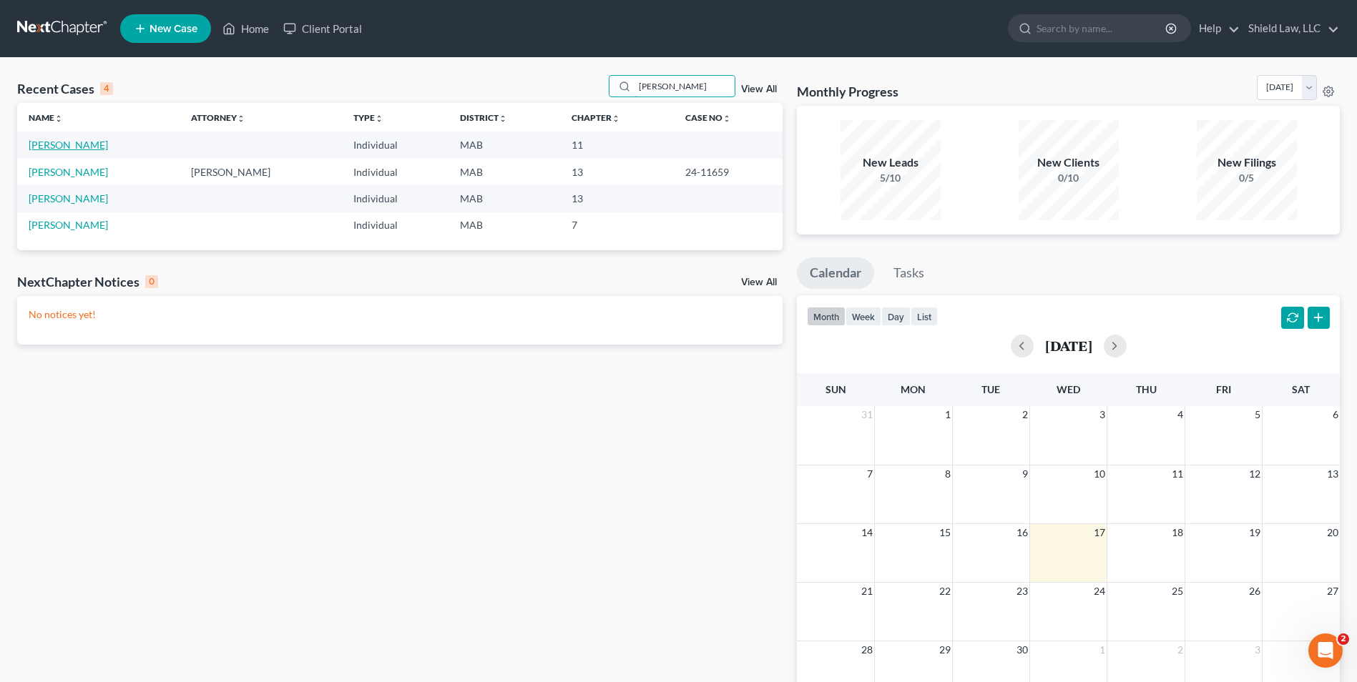
type input "[PERSON_NAME]"
drag, startPoint x: 34, startPoint y: 142, endPoint x: 130, endPoint y: 160, distance: 97.5
click at [35, 142] on link "[PERSON_NAME]" at bounding box center [68, 145] width 79 height 12
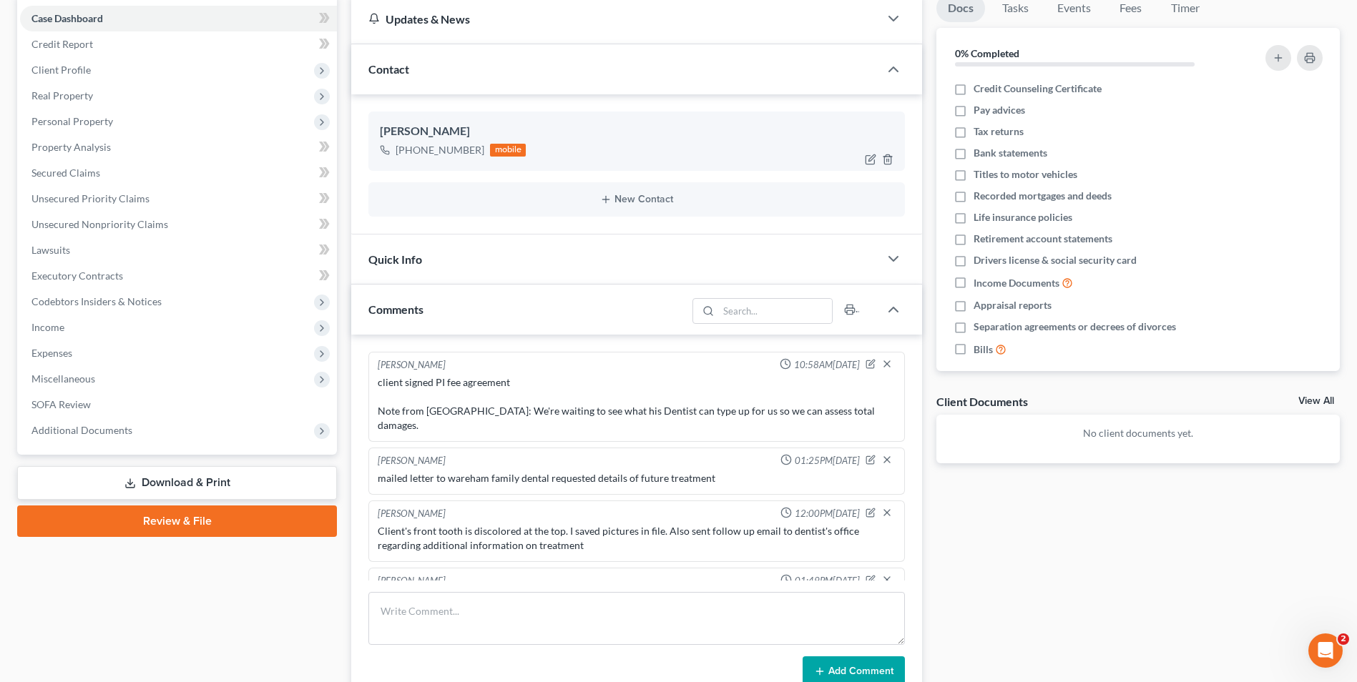
scroll to position [1143, 0]
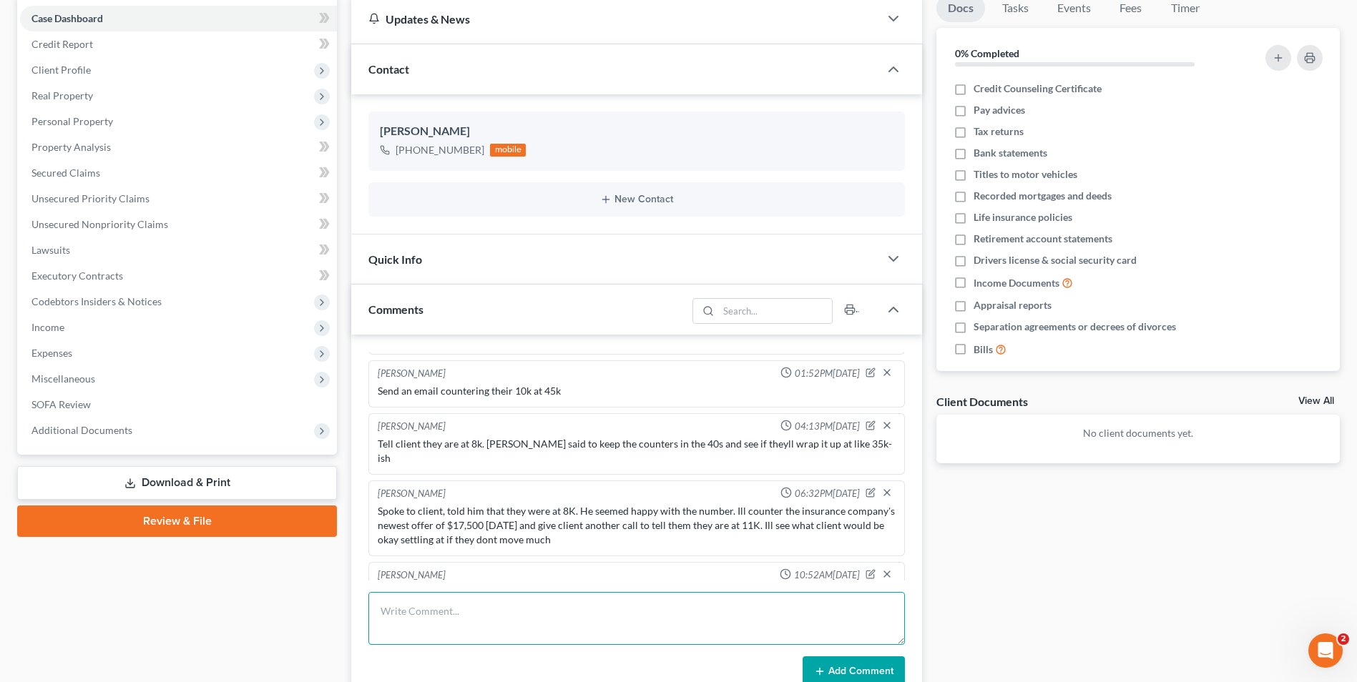
click at [545, 602] on textarea at bounding box center [636, 618] width 536 height 53
drag, startPoint x: 625, startPoint y: 635, endPoint x: 517, endPoint y: 626, distance: 108.4
click at [517, 626] on textarea "The provided counter at $20,000. Spoke to client and let him know they were at …" at bounding box center [636, 618] width 536 height 53
click at [639, 637] on textarea "The provided counter at $20,000. Spoke to client and let him know they were at …" at bounding box center [636, 618] width 536 height 53
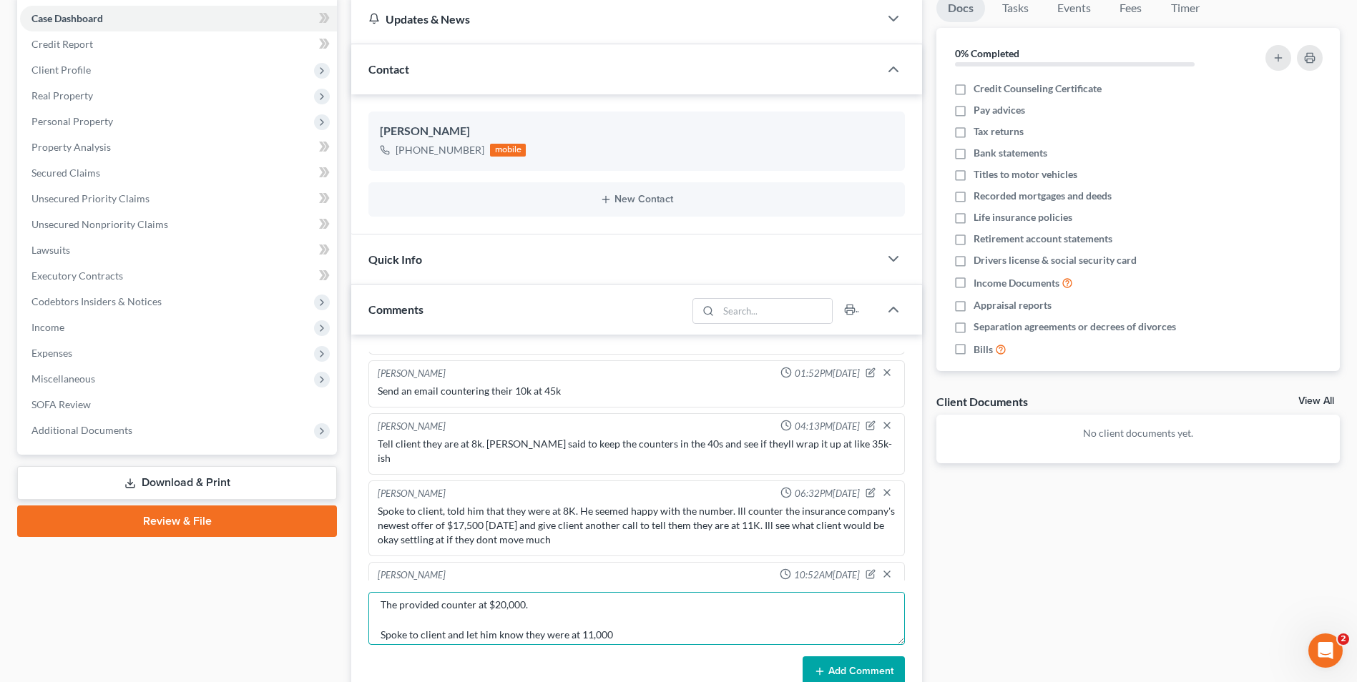
drag, startPoint x: 622, startPoint y: 612, endPoint x: 634, endPoint y: 635, distance: 26.2
click at [622, 611] on textarea "The provided counter at $20,000. Spoke to client and let him know they were at …" at bounding box center [636, 618] width 536 height 53
drag, startPoint x: 634, startPoint y: 635, endPoint x: 373, endPoint y: 627, distance: 261.2
click at [373, 627] on textarea "The provided counter at $20,000. Spoke to client and let him know they were at …" at bounding box center [636, 618] width 536 height 53
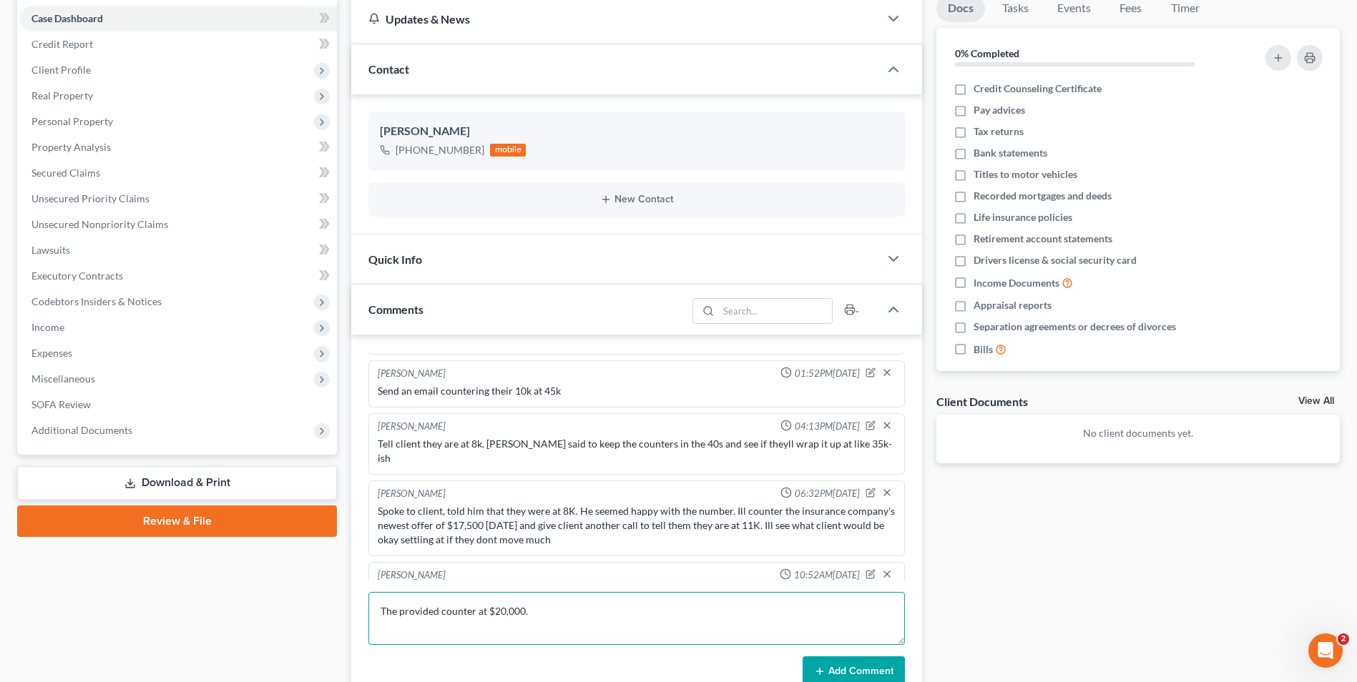
scroll to position [0, 0]
type textarea "The provided counter at $20,000."
click at [891, 672] on button "Add Comment" at bounding box center [854, 672] width 102 height 30
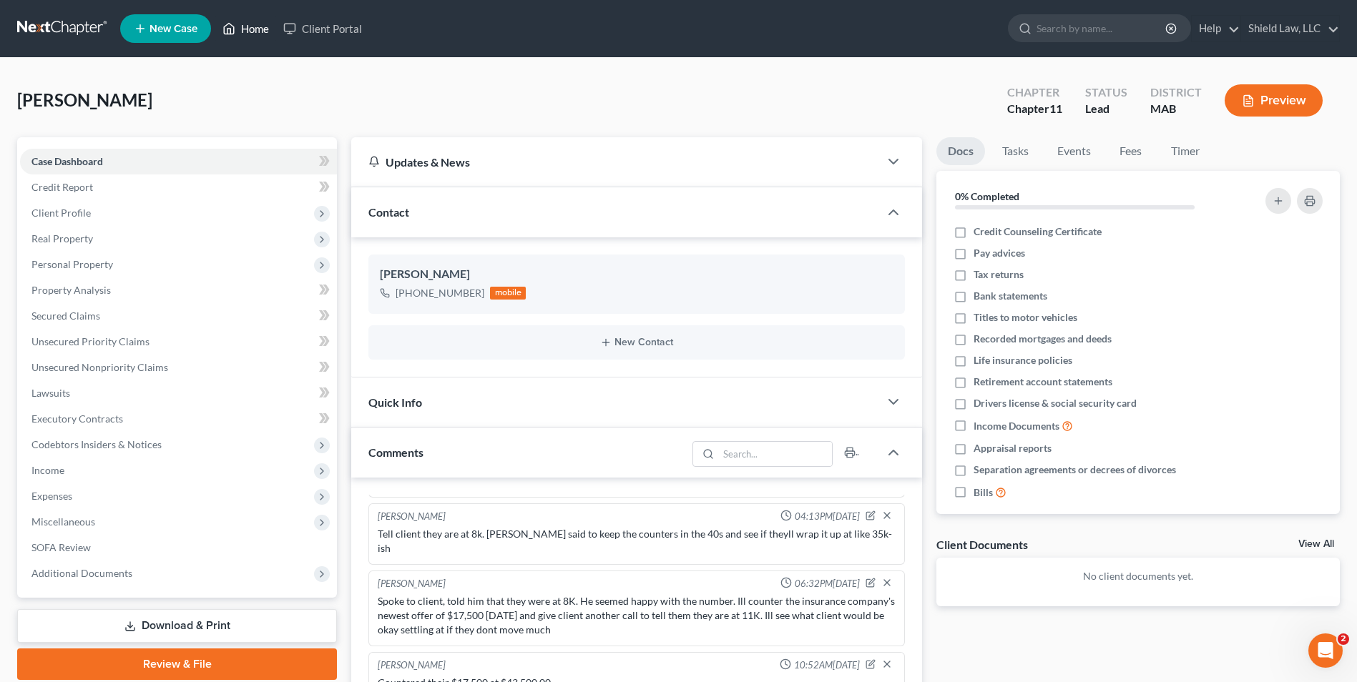
drag, startPoint x: 234, startPoint y: 29, endPoint x: 683, endPoint y: 86, distance: 452.8
click at [234, 29] on icon at bounding box center [228, 28] width 13 height 17
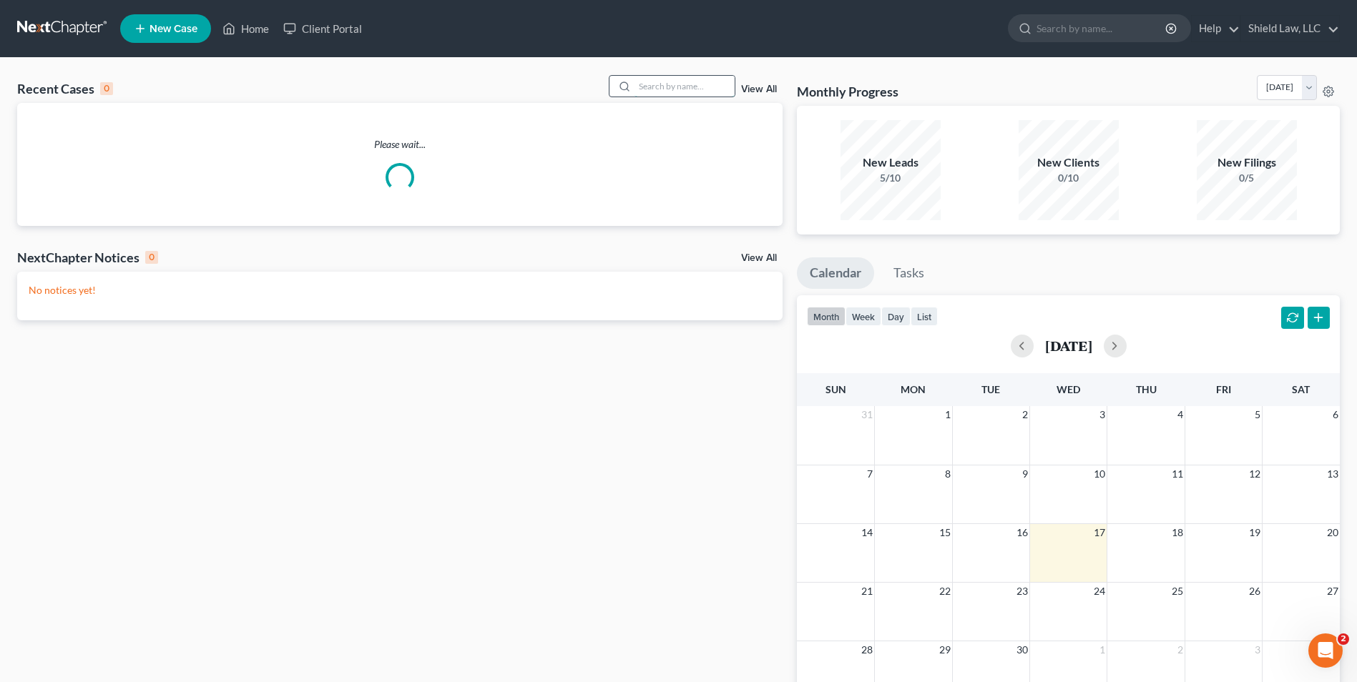
click at [674, 87] on input "search" at bounding box center [684, 86] width 100 height 21
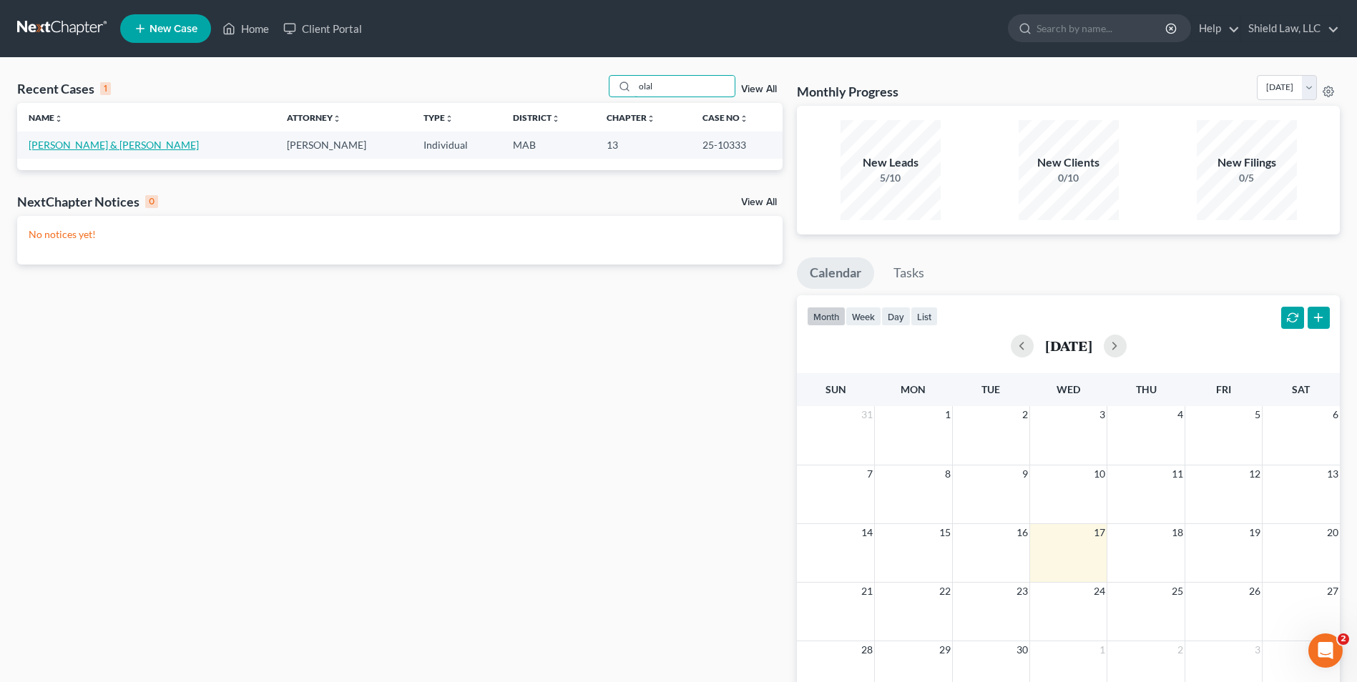
type input "olal"
click at [60, 142] on link "[PERSON_NAME] & [PERSON_NAME]" at bounding box center [114, 145] width 170 height 12
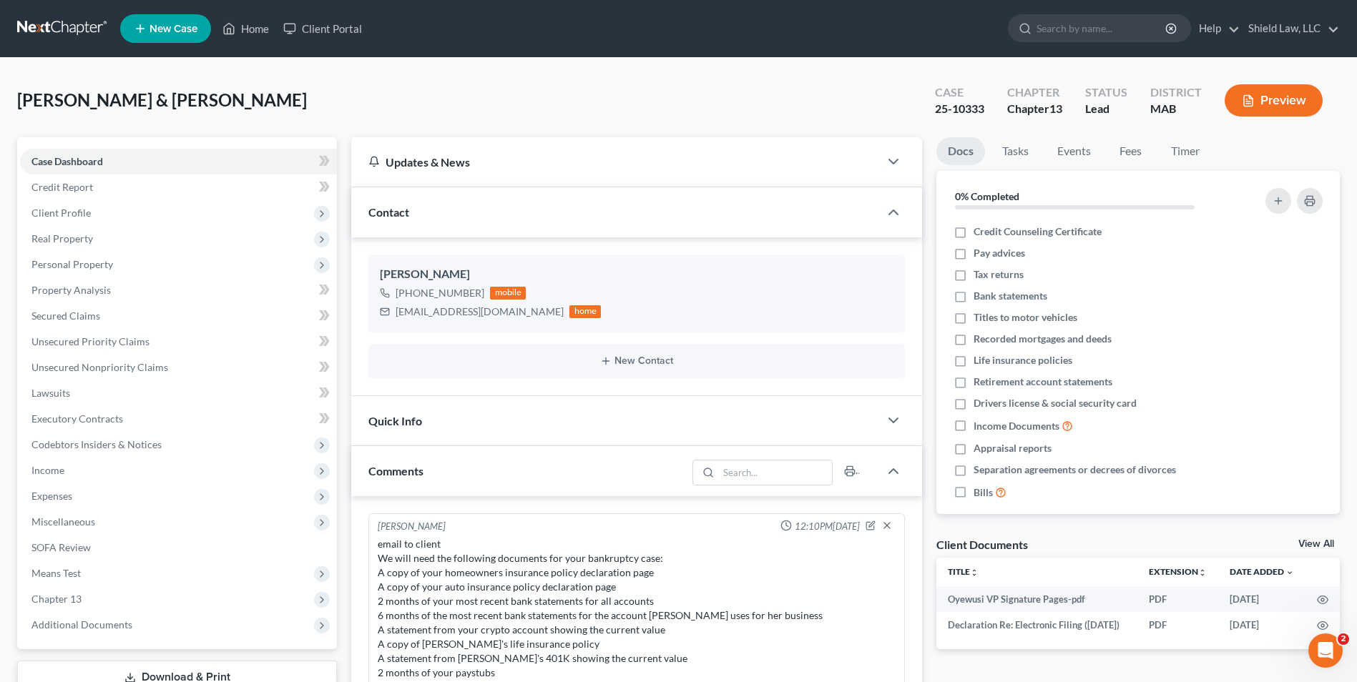
scroll to position [1909, 0]
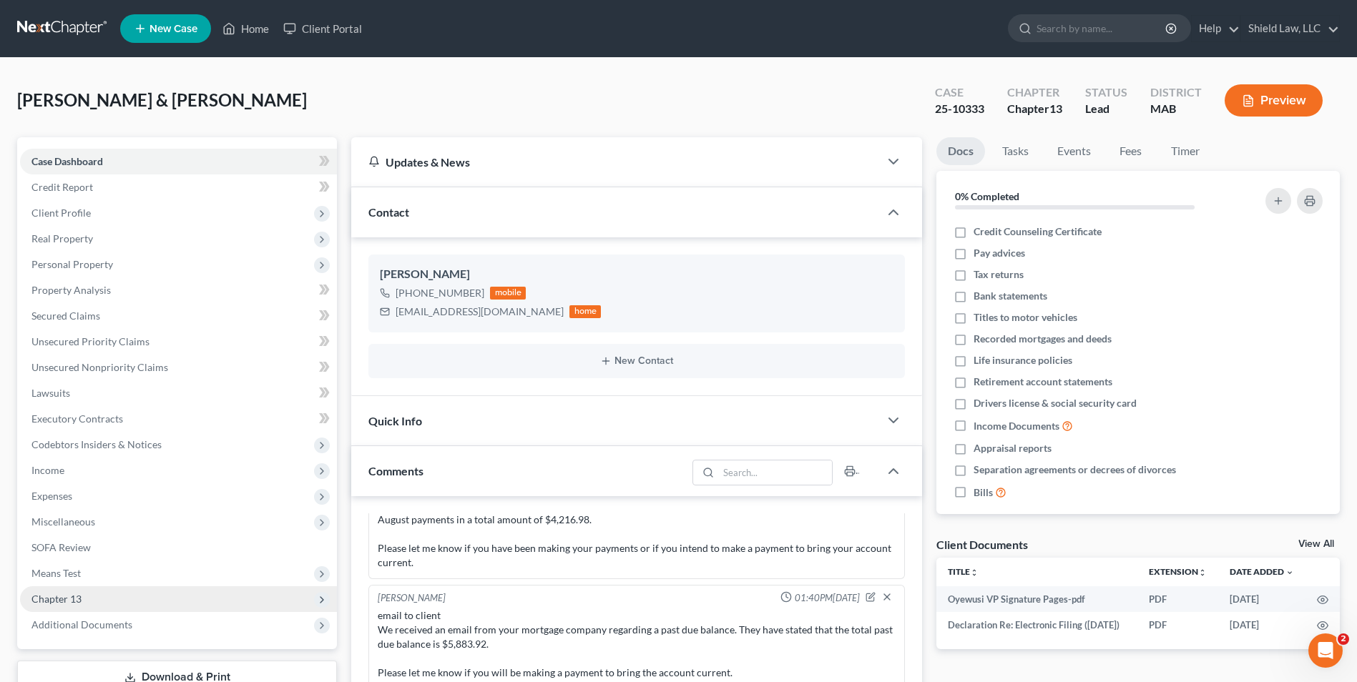
drag, startPoint x: 101, startPoint y: 567, endPoint x: 117, endPoint y: 588, distance: 26.5
click at [101, 567] on span "Means Test" at bounding box center [178, 574] width 317 height 26
drag, startPoint x: 118, startPoint y: 592, endPoint x: 500, endPoint y: 93, distance: 628.6
click at [119, 592] on link "Means Test Qualifier" at bounding box center [193, 600] width 288 height 26
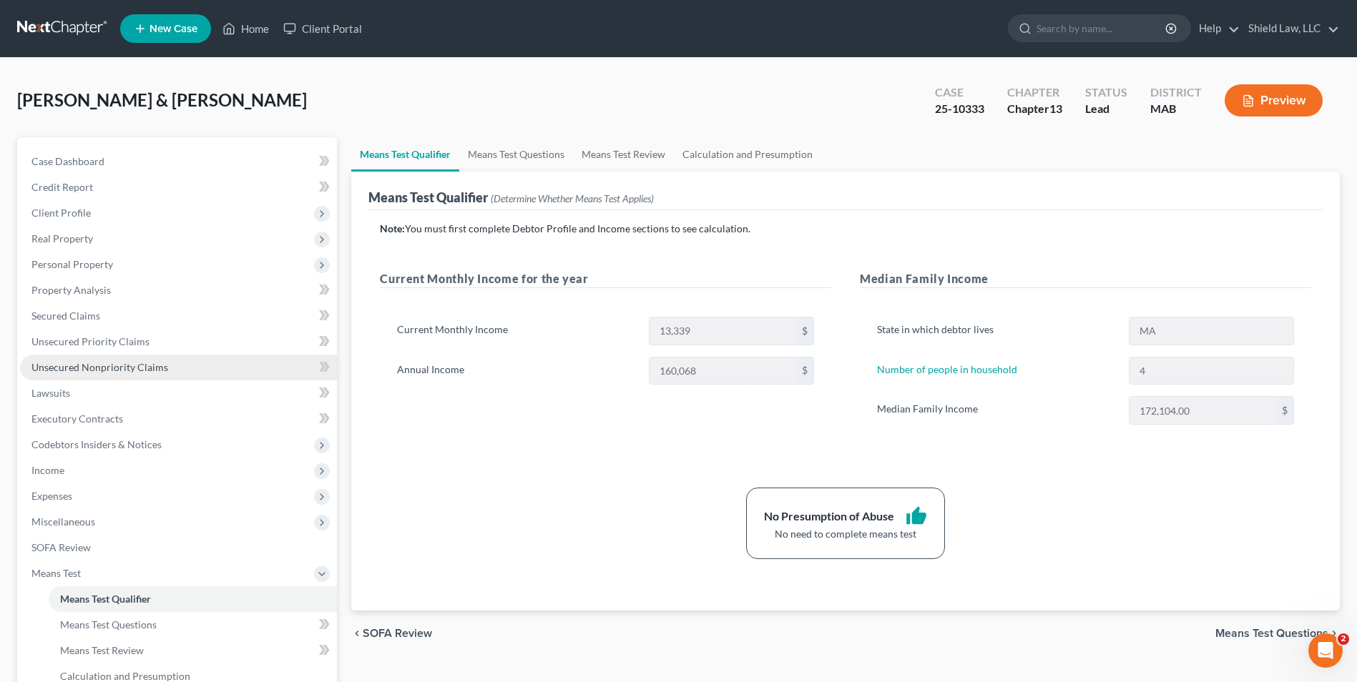
click at [177, 377] on link "Unsecured Nonpriority Claims" at bounding box center [178, 368] width 317 height 26
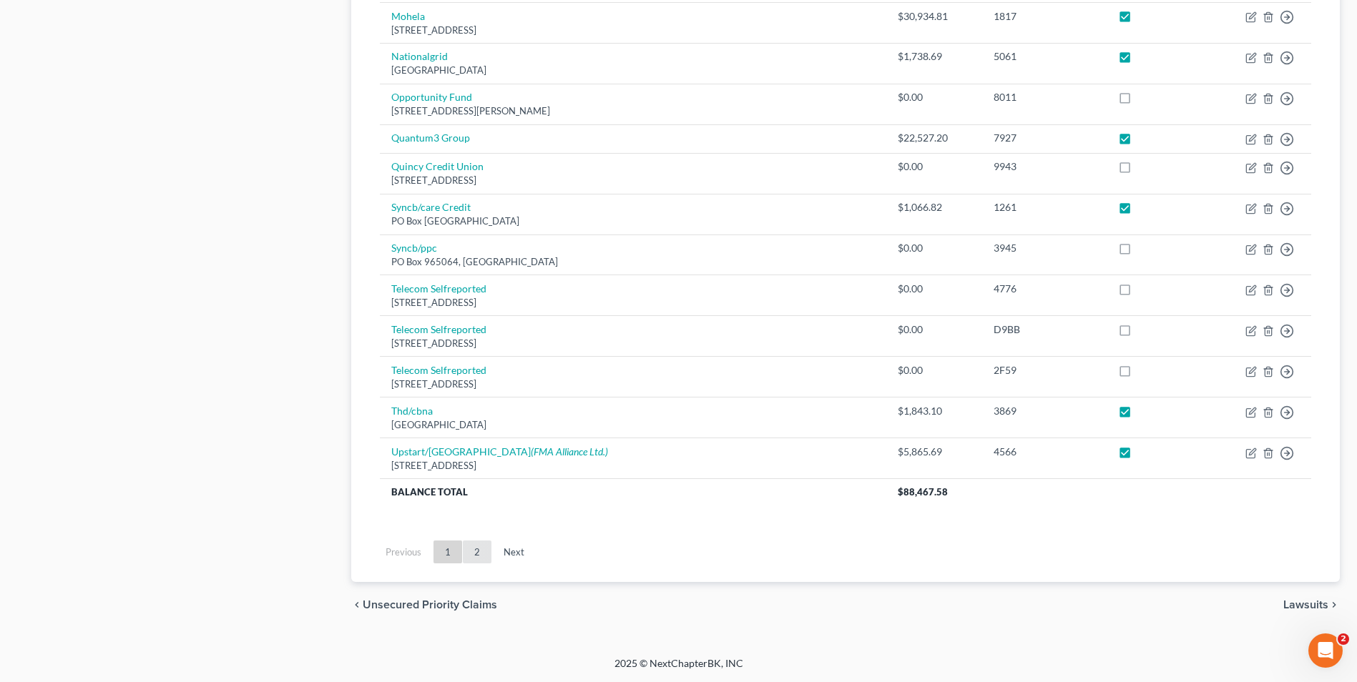
click at [481, 554] on link "2" at bounding box center [477, 552] width 29 height 23
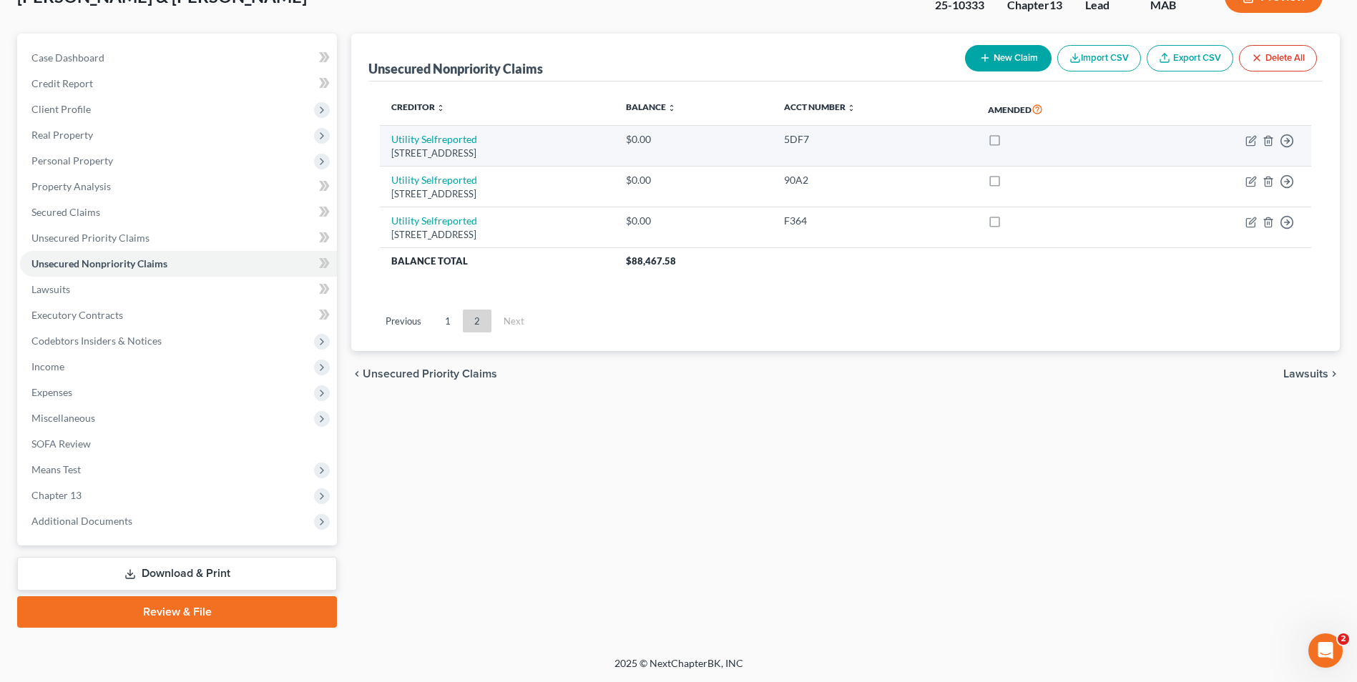
scroll to position [104, 0]
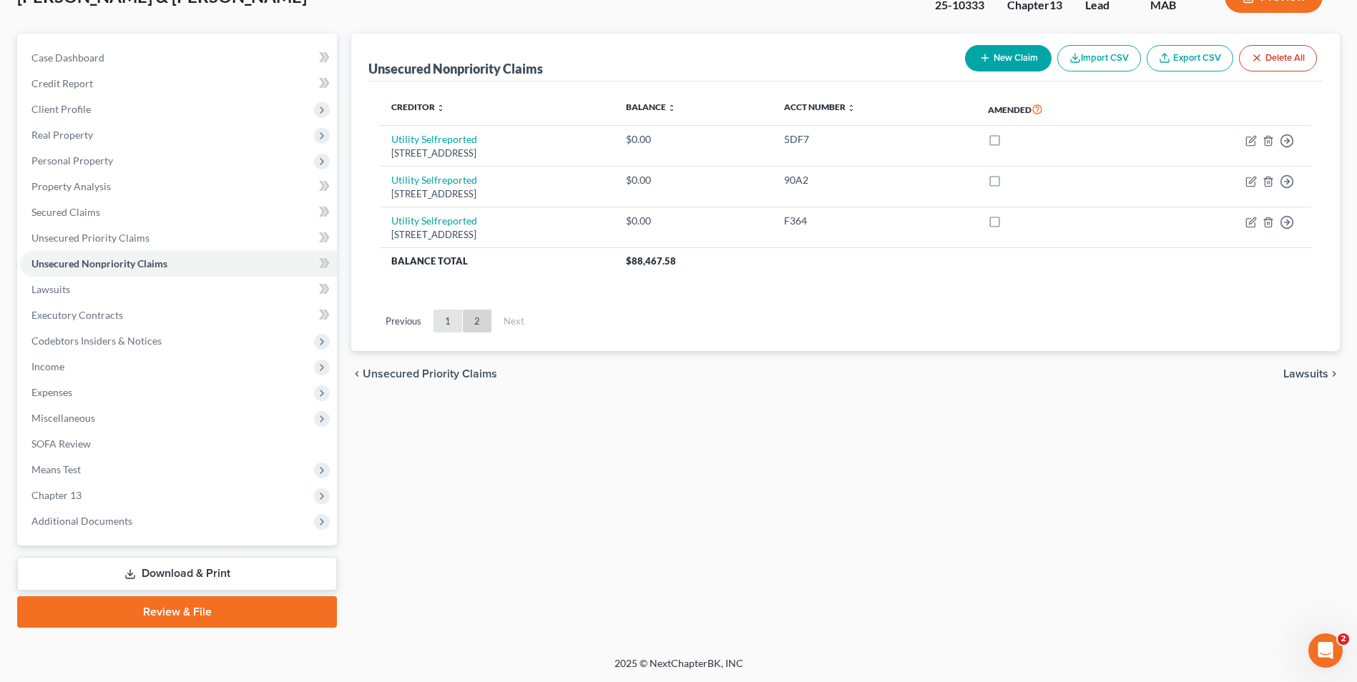
click at [453, 312] on link "1" at bounding box center [447, 321] width 29 height 23
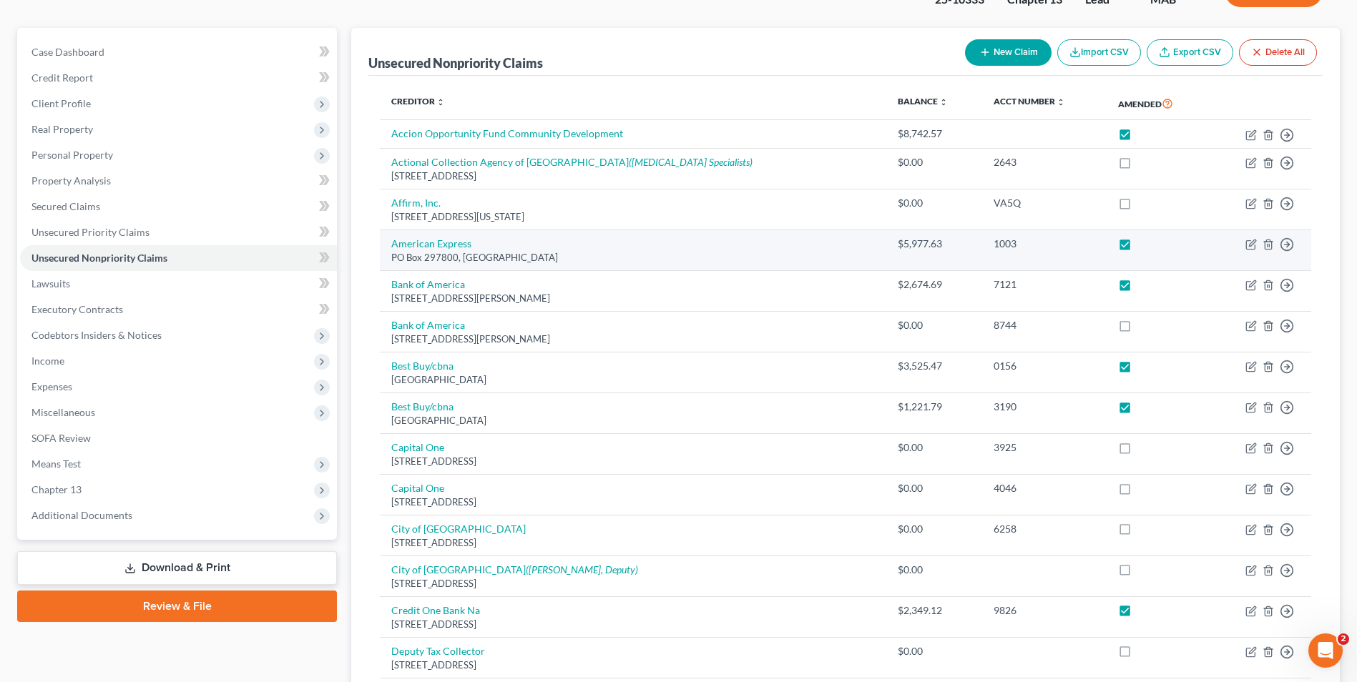
scroll to position [357, 0]
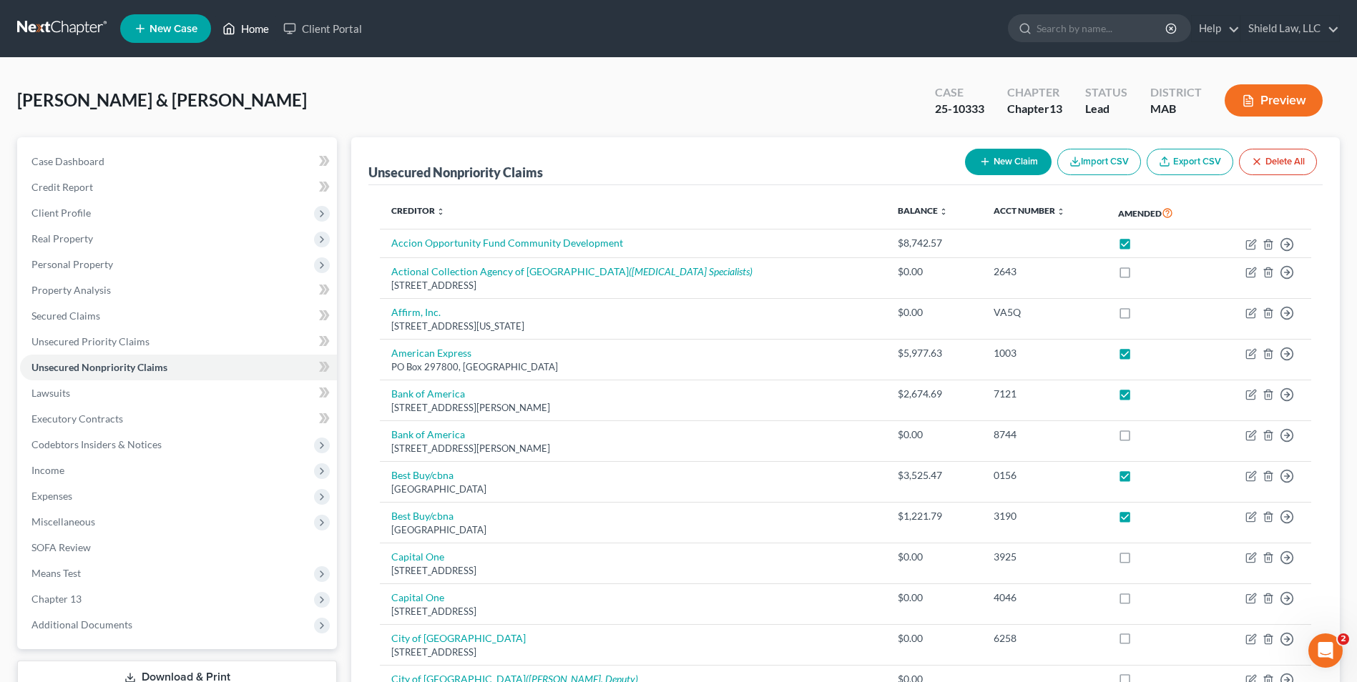
click at [244, 30] on link "Home" at bounding box center [245, 29] width 61 height 26
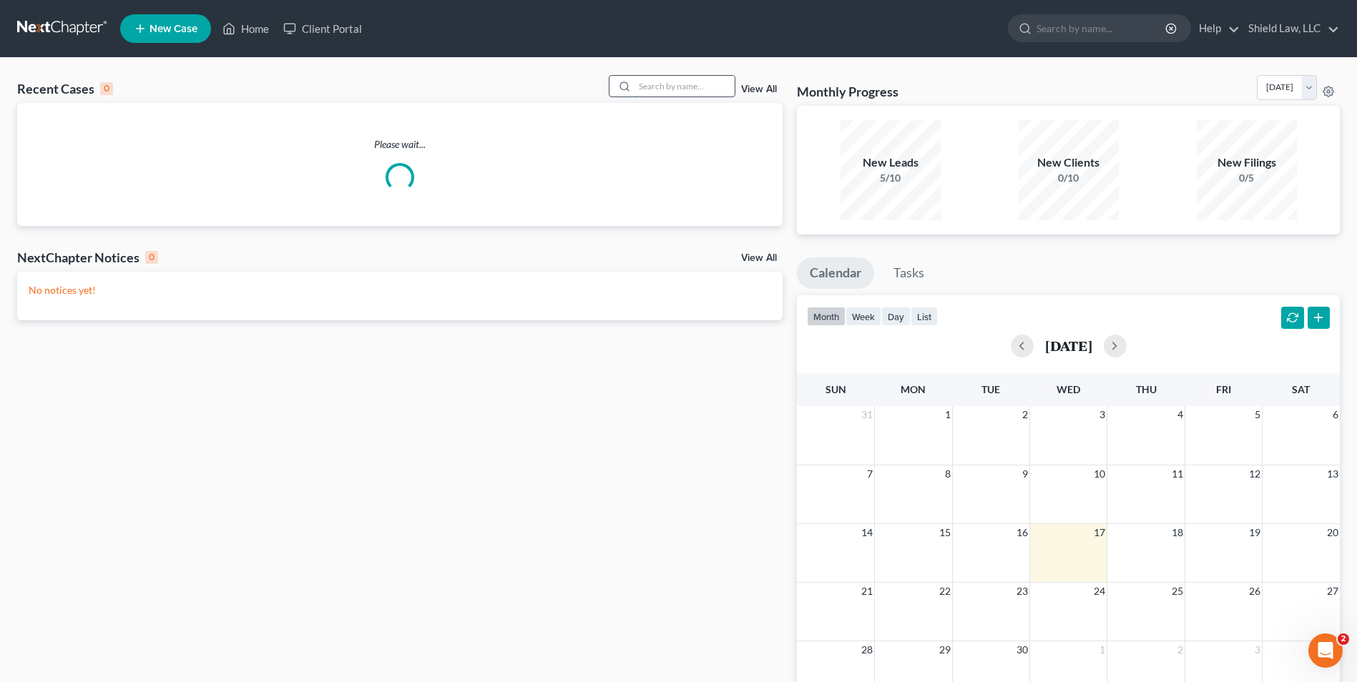
click at [715, 82] on input "search" at bounding box center [684, 86] width 100 height 21
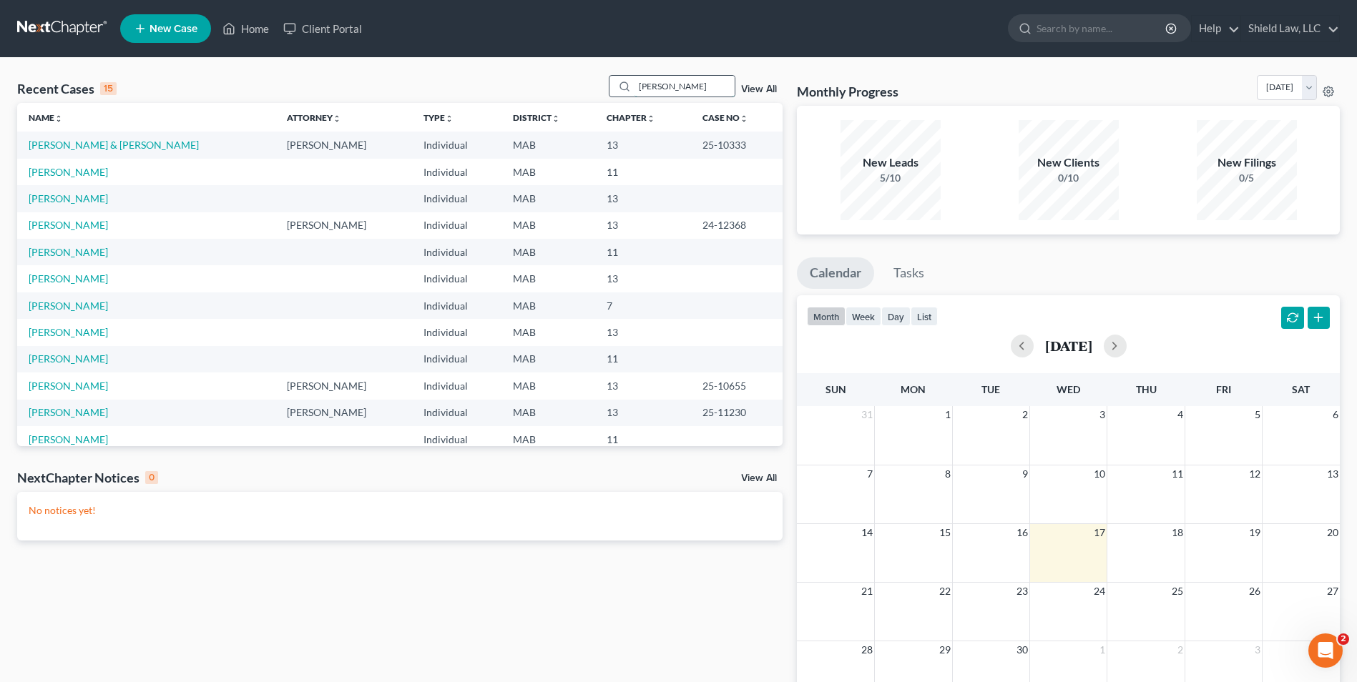
type input "russell"
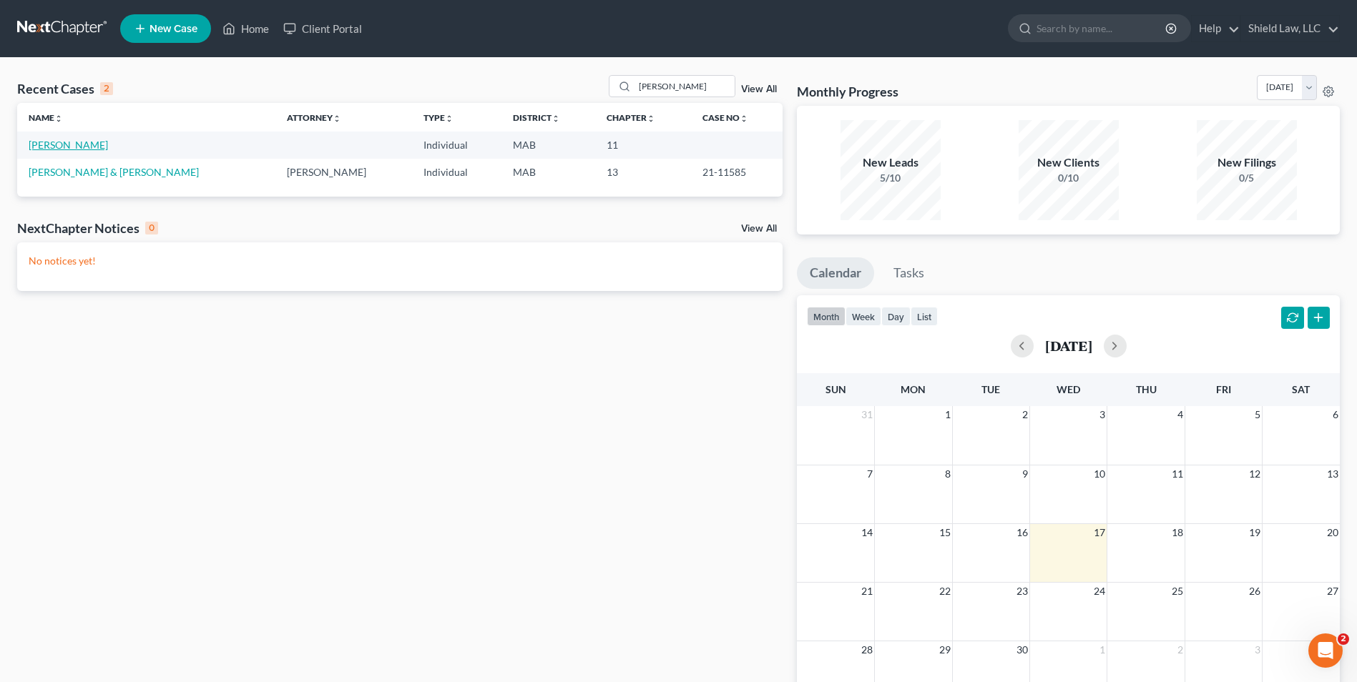
click at [67, 144] on link "[PERSON_NAME]" at bounding box center [68, 145] width 79 height 12
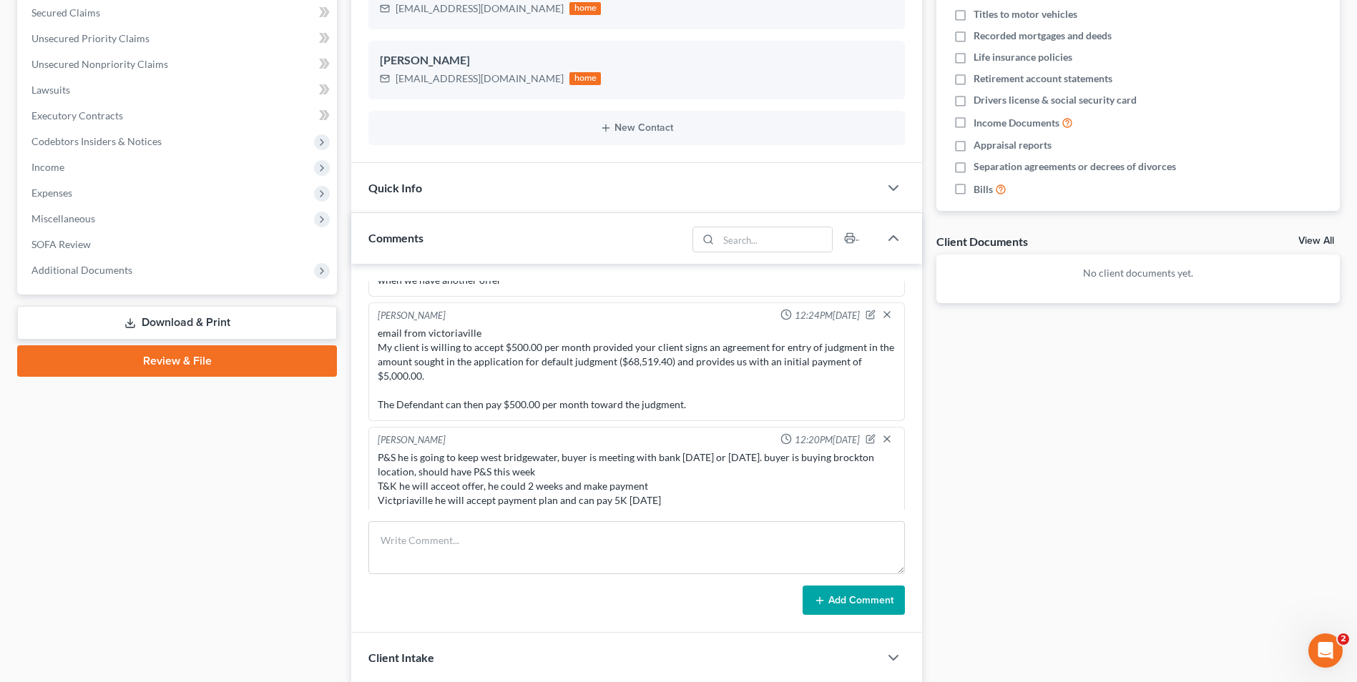
scroll to position [17, 0]
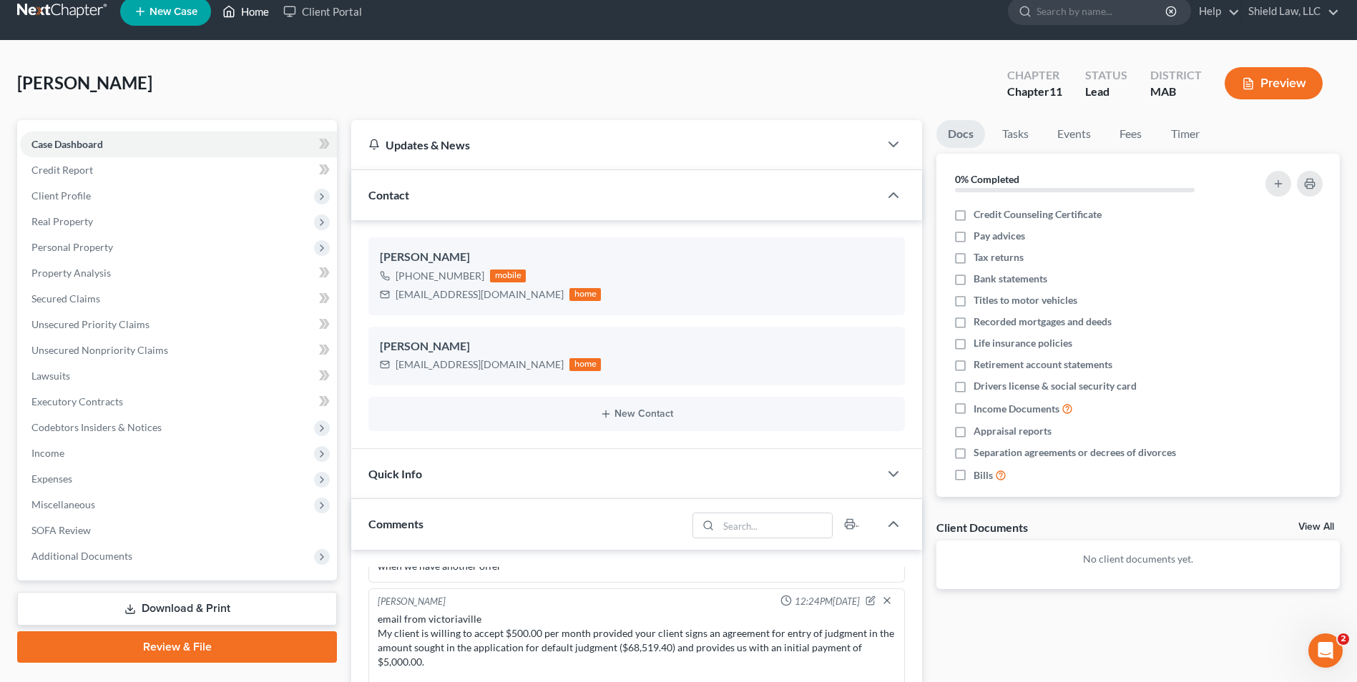
drag, startPoint x: 236, startPoint y: 16, endPoint x: 547, endPoint y: 73, distance: 316.4
click at [235, 16] on icon at bounding box center [228, 11] width 13 height 17
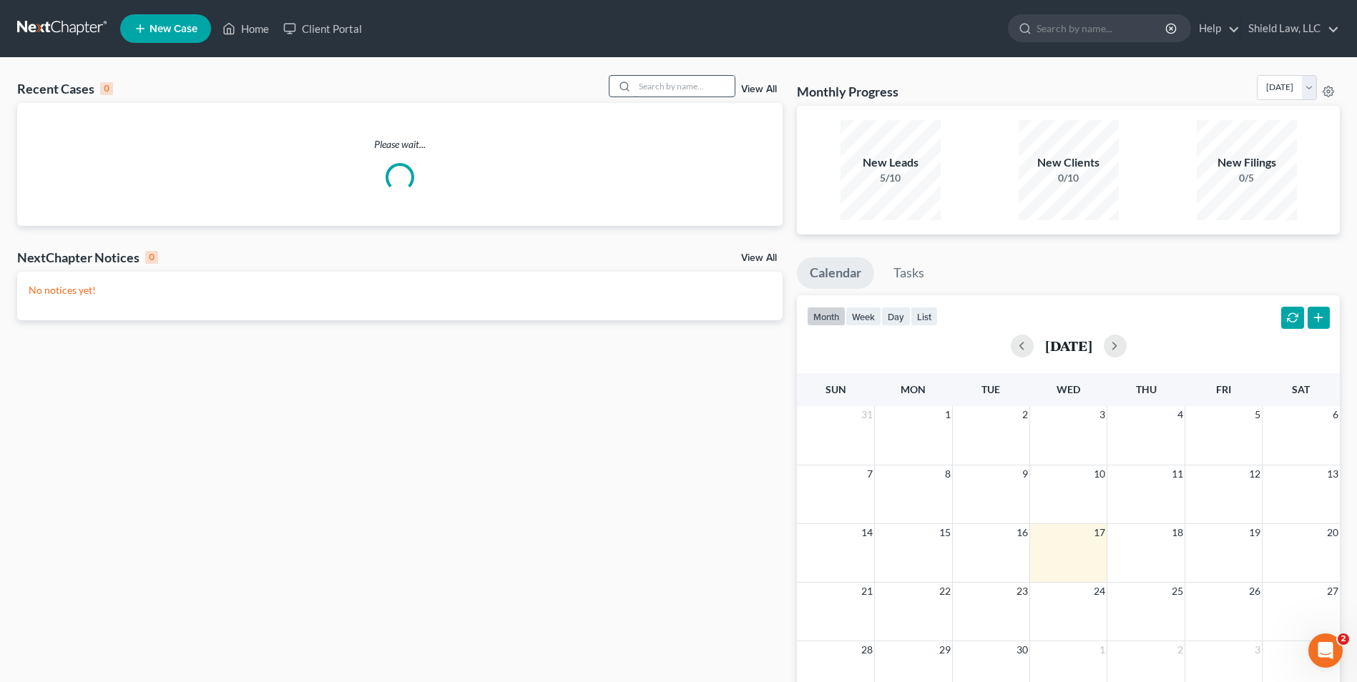
click at [687, 87] on input "search" at bounding box center [684, 86] width 100 height 21
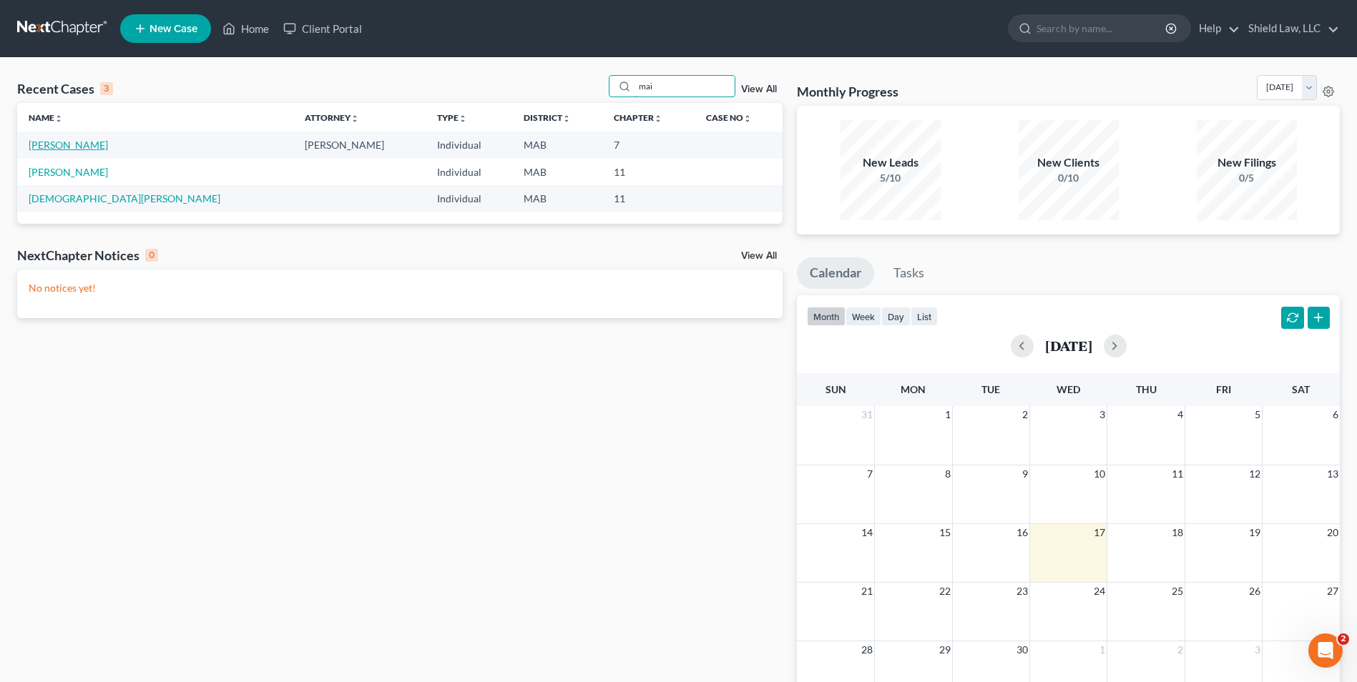
type input "mai"
click at [89, 144] on link "[PERSON_NAME]" at bounding box center [68, 145] width 79 height 12
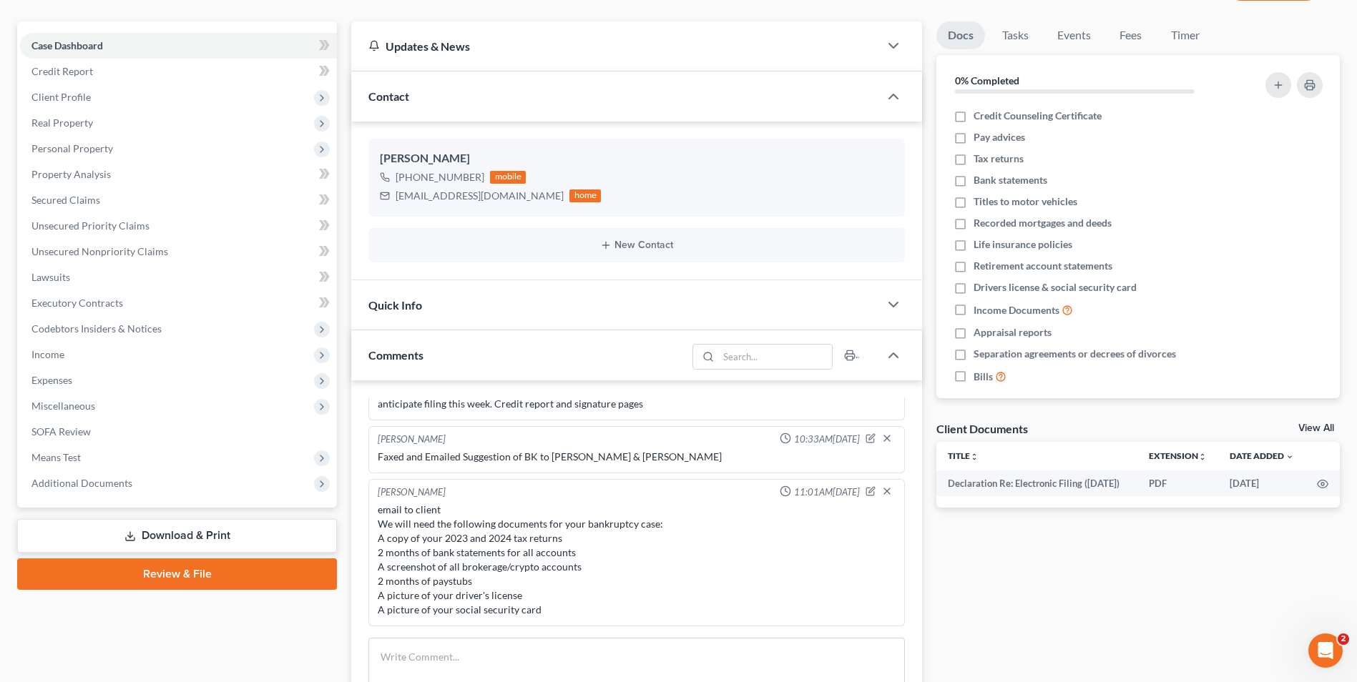
scroll to position [72, 0]
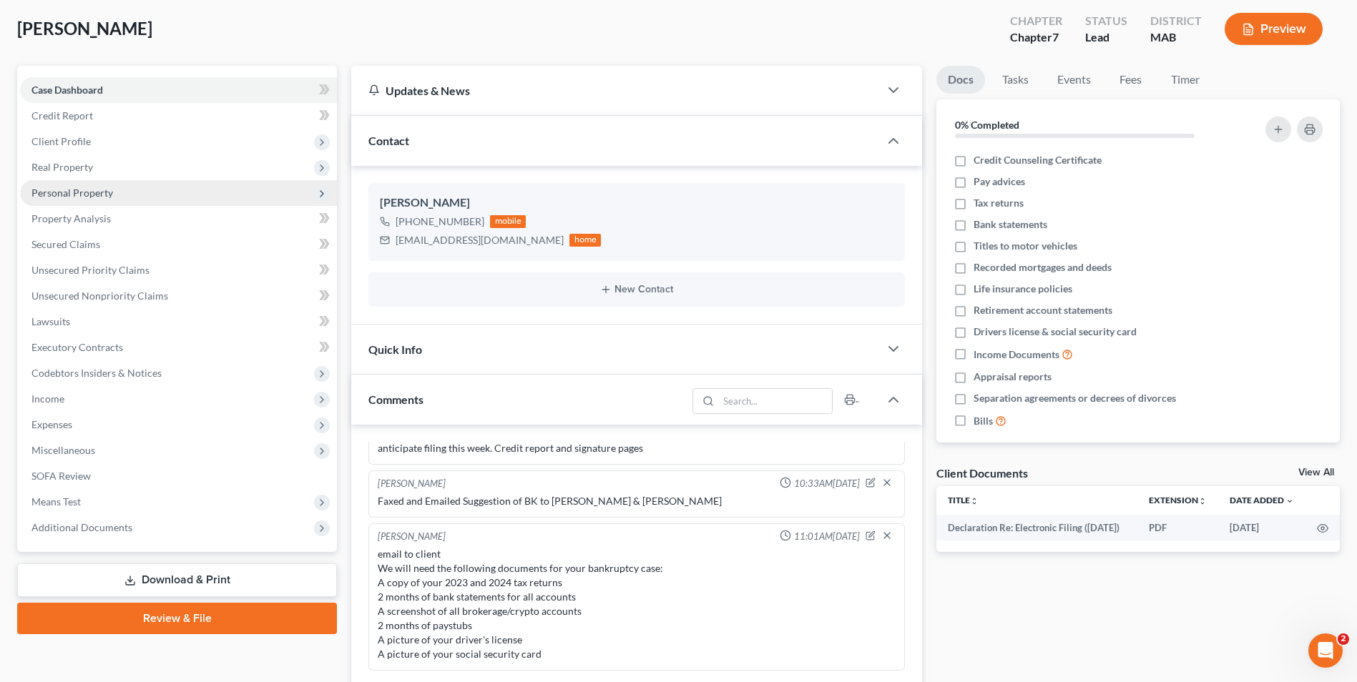
drag, startPoint x: 114, startPoint y: 138, endPoint x: 192, endPoint y: 182, distance: 89.7
click at [114, 138] on span "Client Profile" at bounding box center [178, 142] width 317 height 26
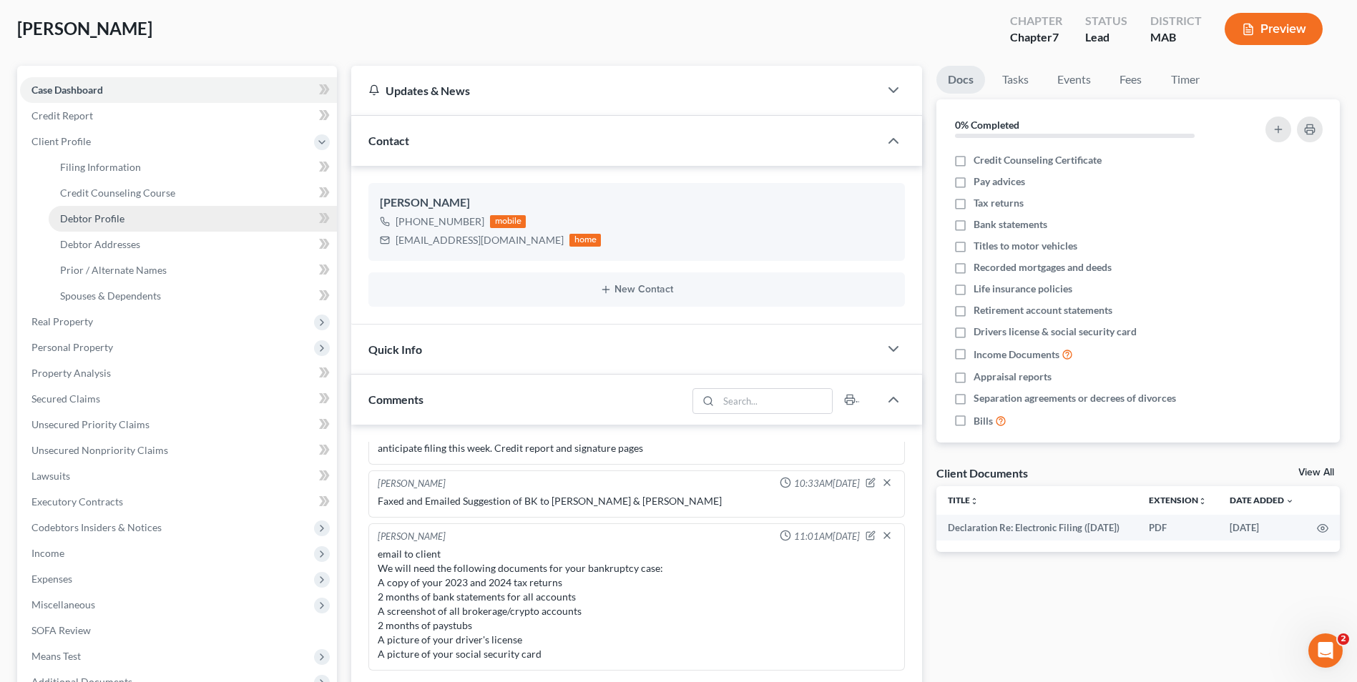
click at [170, 217] on link "Debtor Profile" at bounding box center [193, 219] width 288 height 26
select select "0"
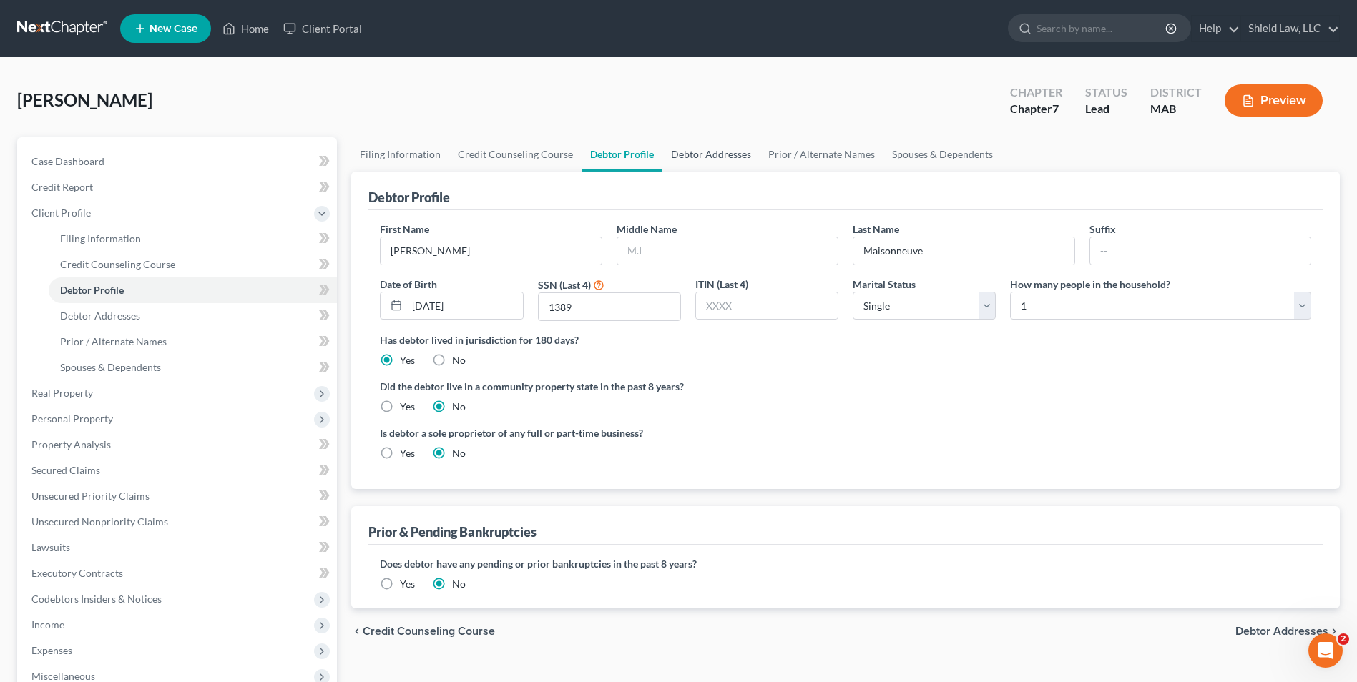
click at [686, 144] on link "Debtor Addresses" at bounding box center [710, 154] width 97 height 34
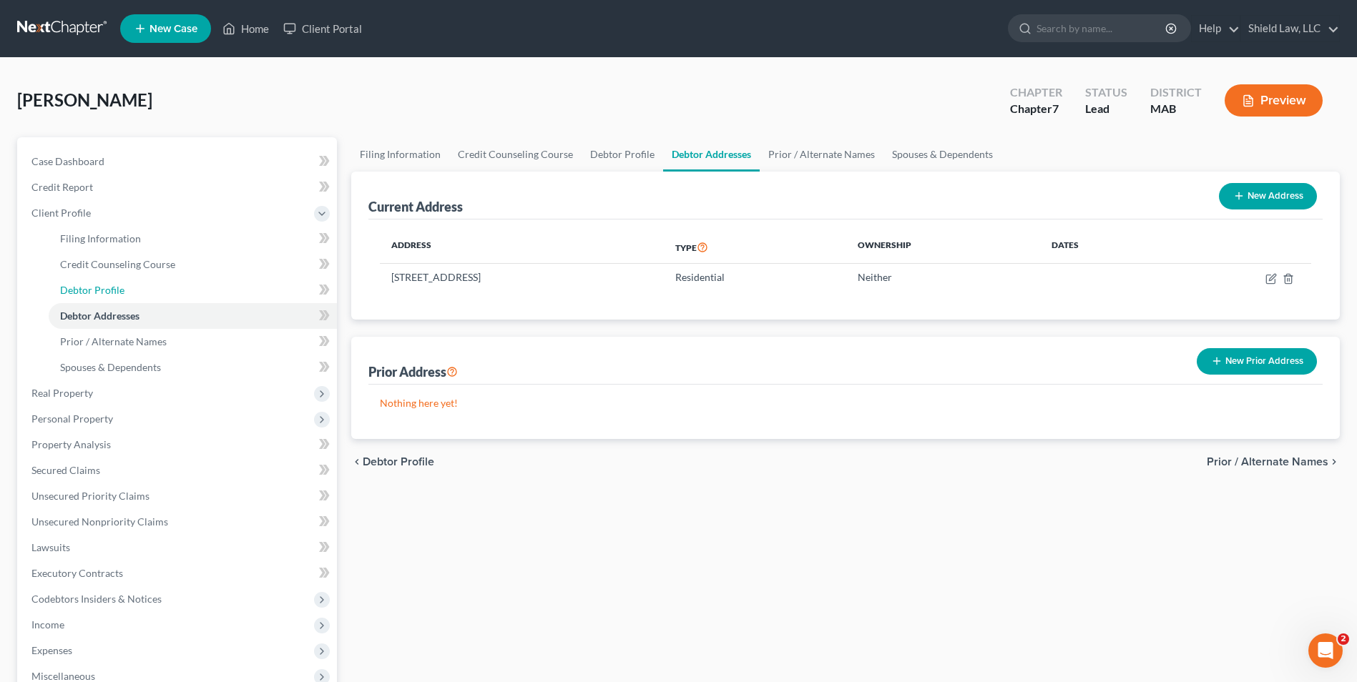
drag, startPoint x: 99, startPoint y: 292, endPoint x: 575, endPoint y: 313, distance: 476.1
click at [99, 292] on span "Debtor Profile" at bounding box center [92, 290] width 64 height 12
select select "0"
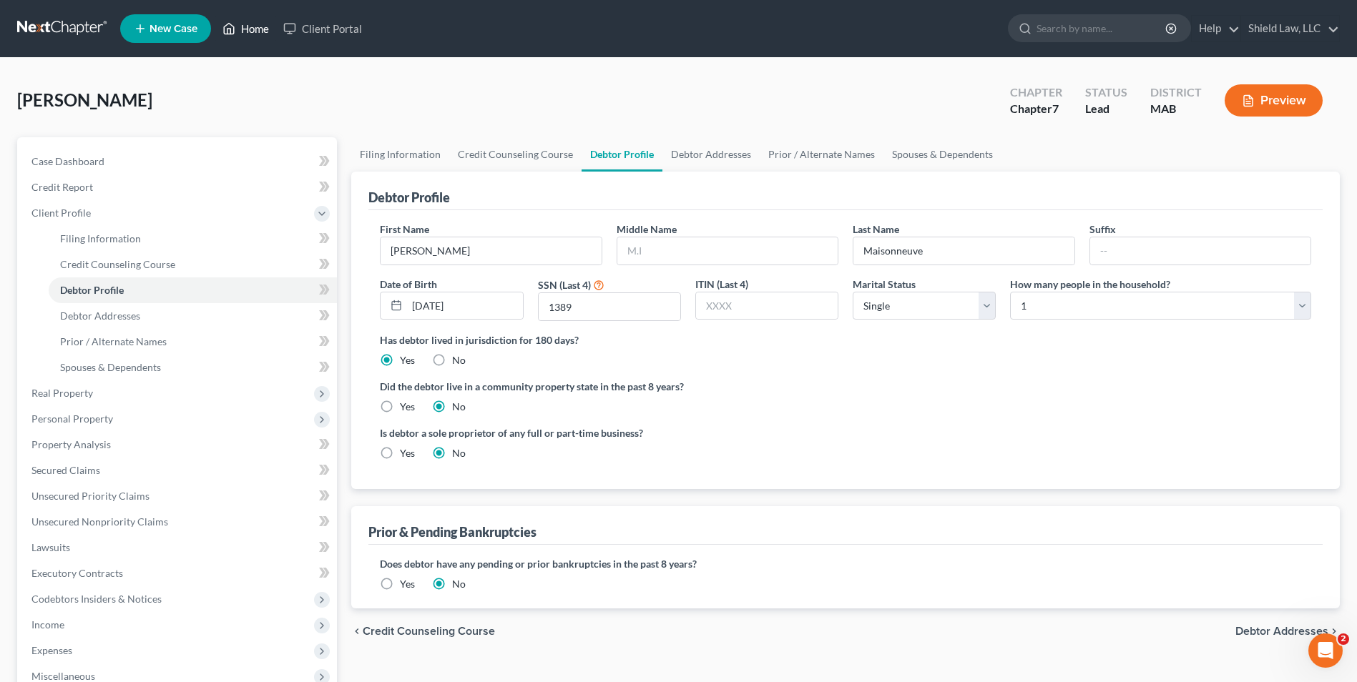
click at [245, 21] on link "Home" at bounding box center [245, 29] width 61 height 26
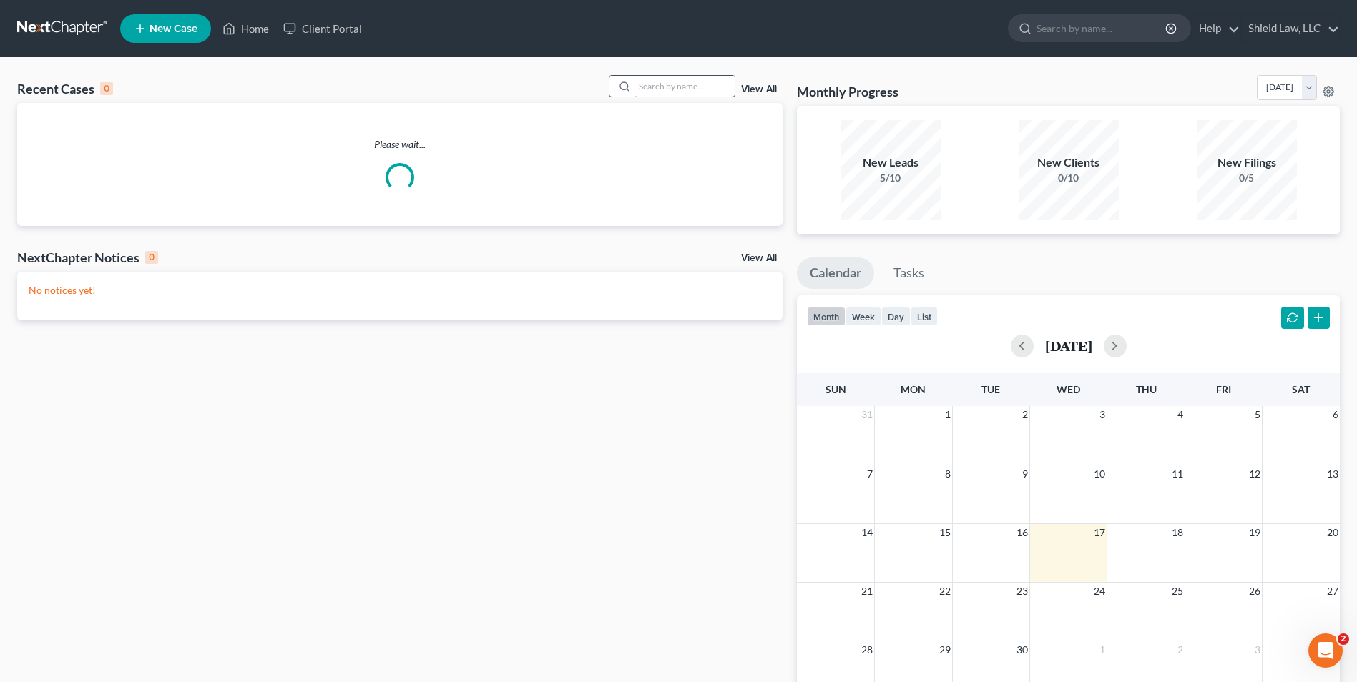
click at [685, 87] on input "search" at bounding box center [684, 86] width 100 height 21
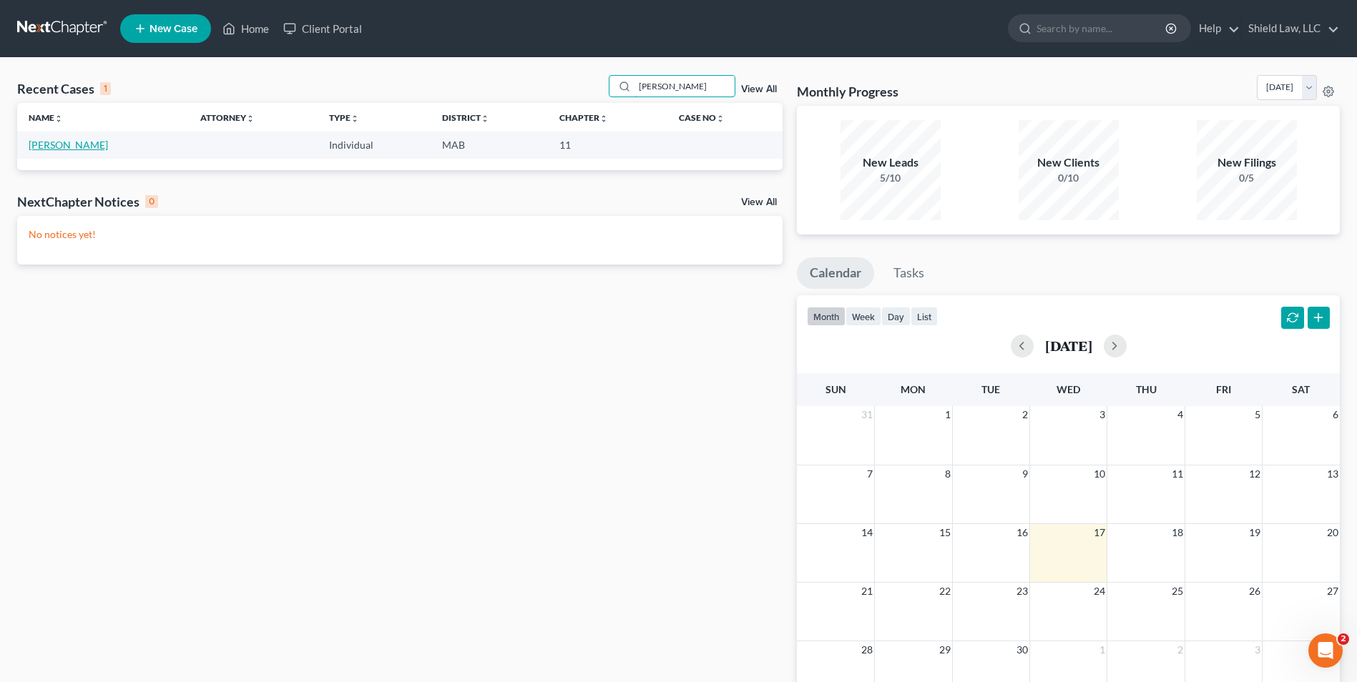
type input "[PERSON_NAME]"
click at [52, 145] on link "[PERSON_NAME]" at bounding box center [68, 145] width 79 height 12
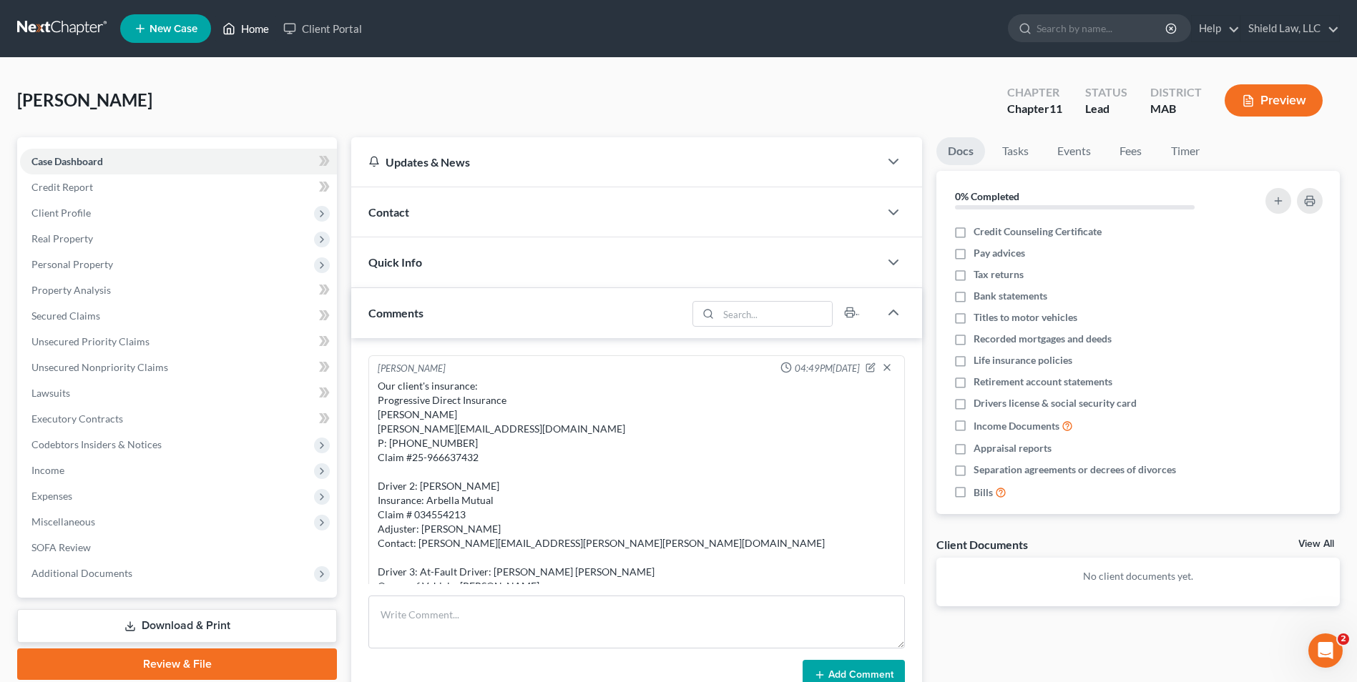
click at [238, 21] on link "Home" at bounding box center [245, 29] width 61 height 26
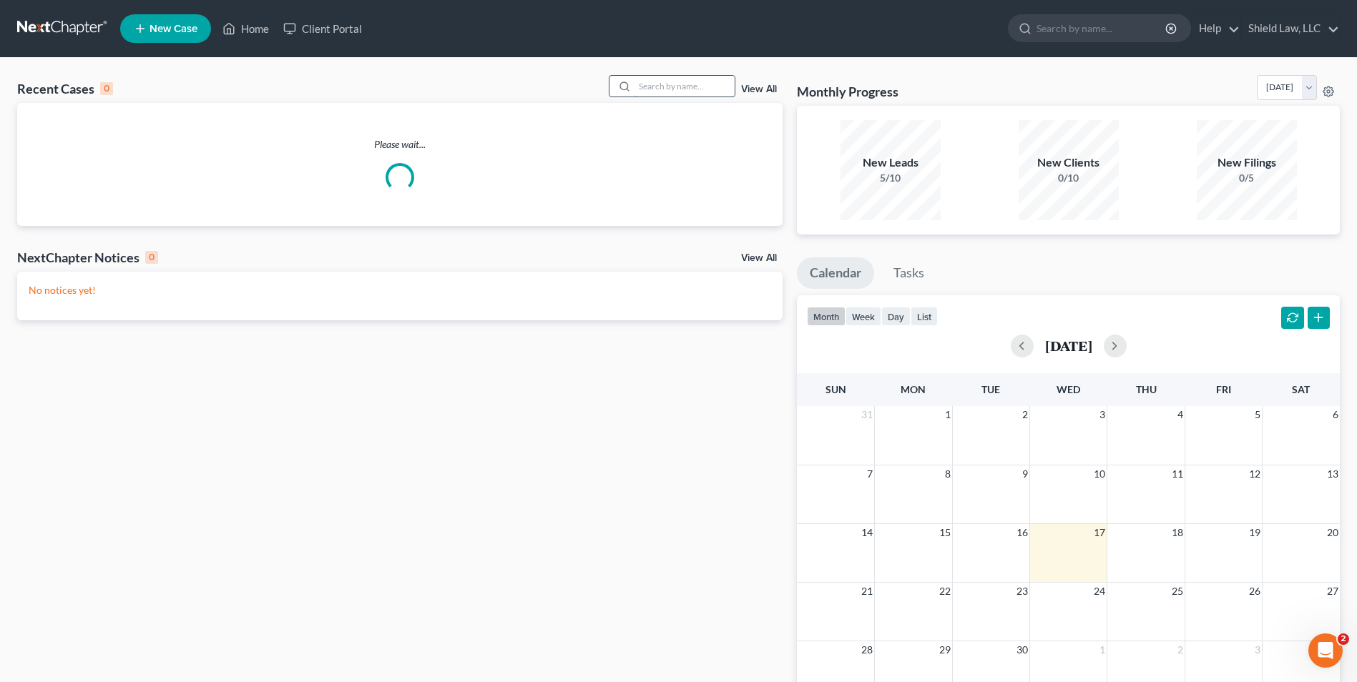
click at [705, 92] on input "search" at bounding box center [684, 86] width 100 height 21
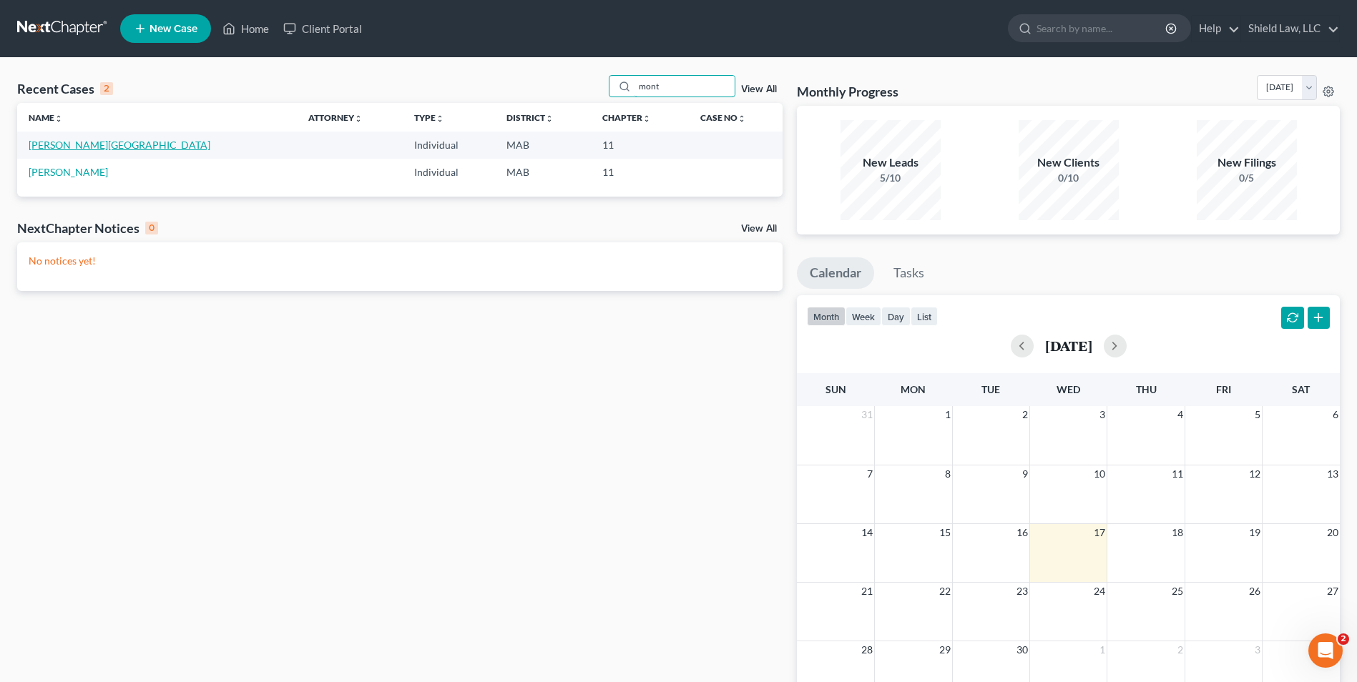
type input "mont"
click at [49, 147] on link "Monteiro, Caleigh" at bounding box center [120, 145] width 182 height 12
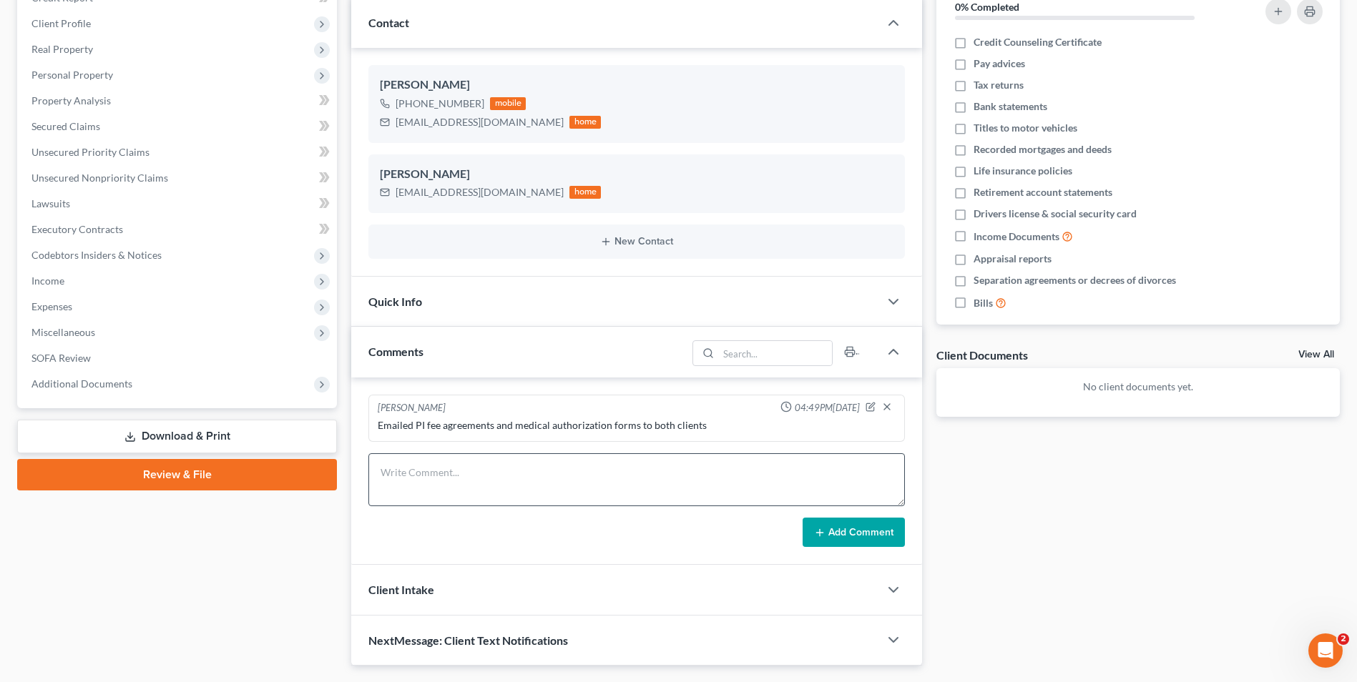
scroll to position [215, 0]
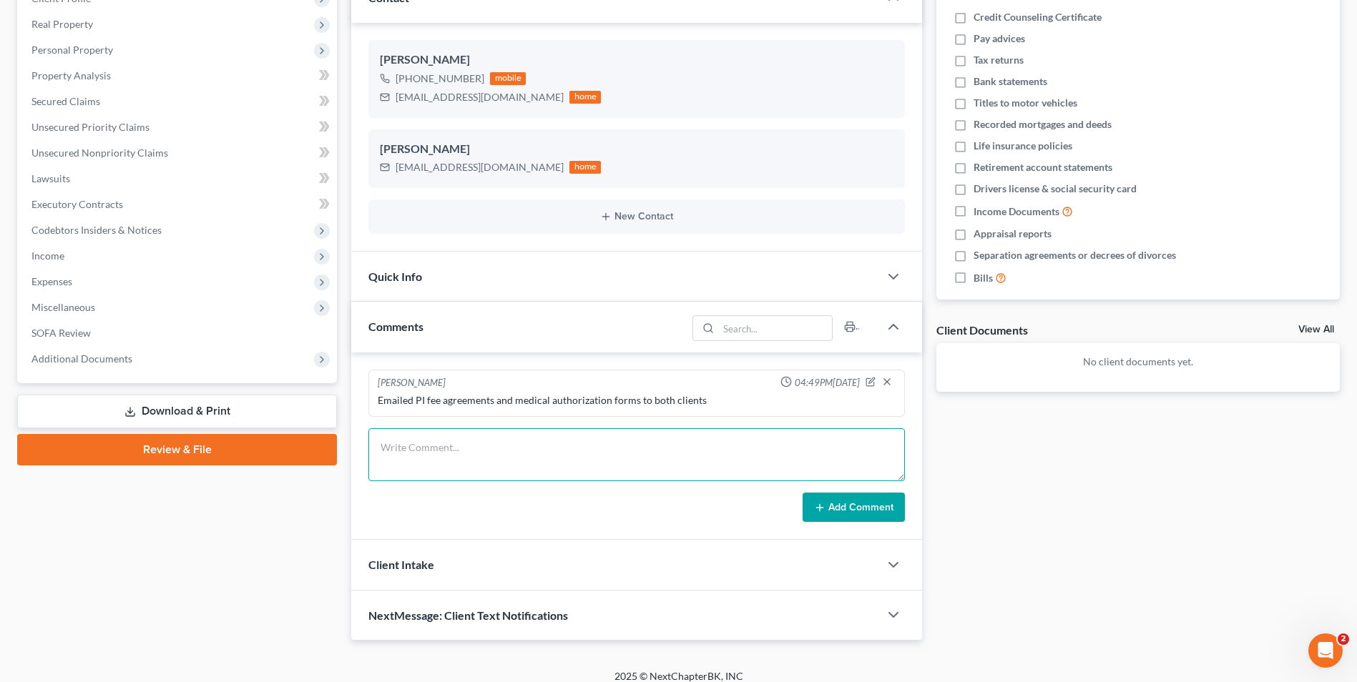
click at [597, 466] on textarea at bounding box center [636, 454] width 536 height 53
click at [448, 447] on textarea "Progressive: Mapfre:" at bounding box center [636, 454] width 536 height 53
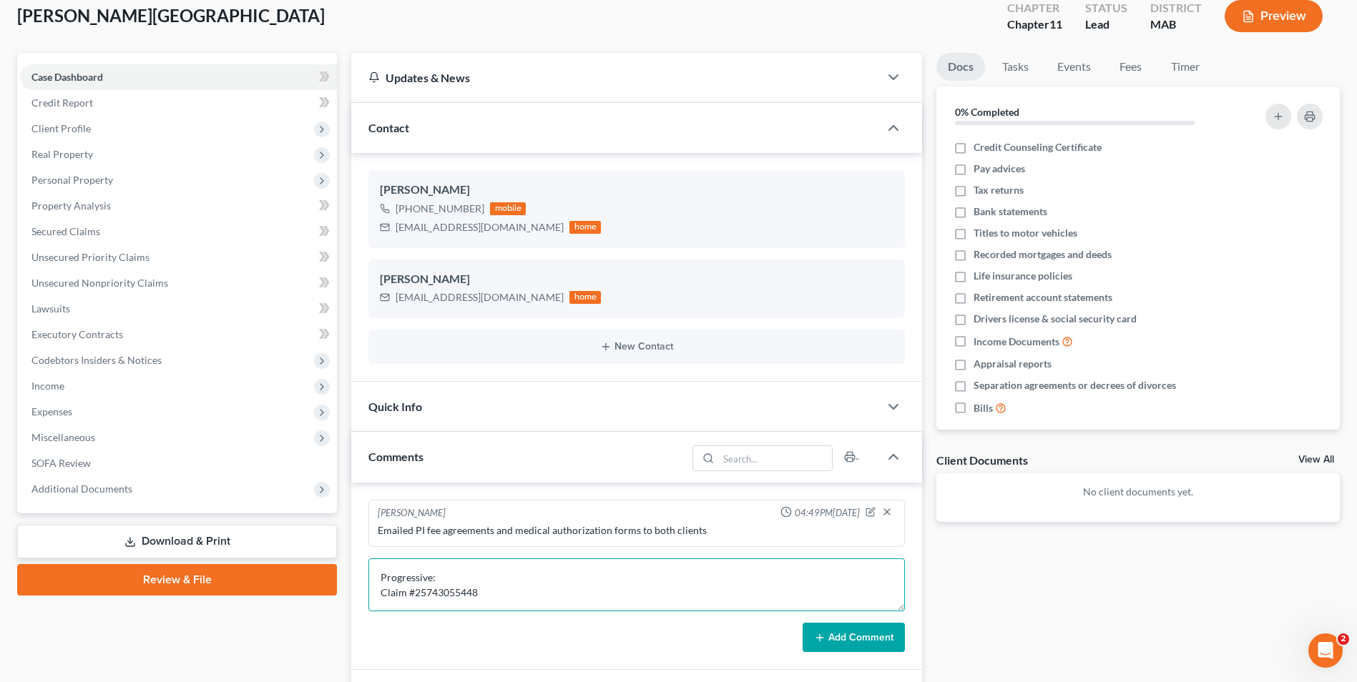
click at [501, 588] on textarea "Progressive: Claim #25743055448 Mapfre:" at bounding box center [636, 585] width 536 height 53
click at [512, 587] on textarea "Progressive: Claim #25743055448 Mapfre:" at bounding box center [636, 585] width 536 height 53
click at [462, 598] on textarea "Progressive: Claim #25743055448 Megan Foster P:203-701-4172 Mapfre:" at bounding box center [636, 585] width 536 height 53
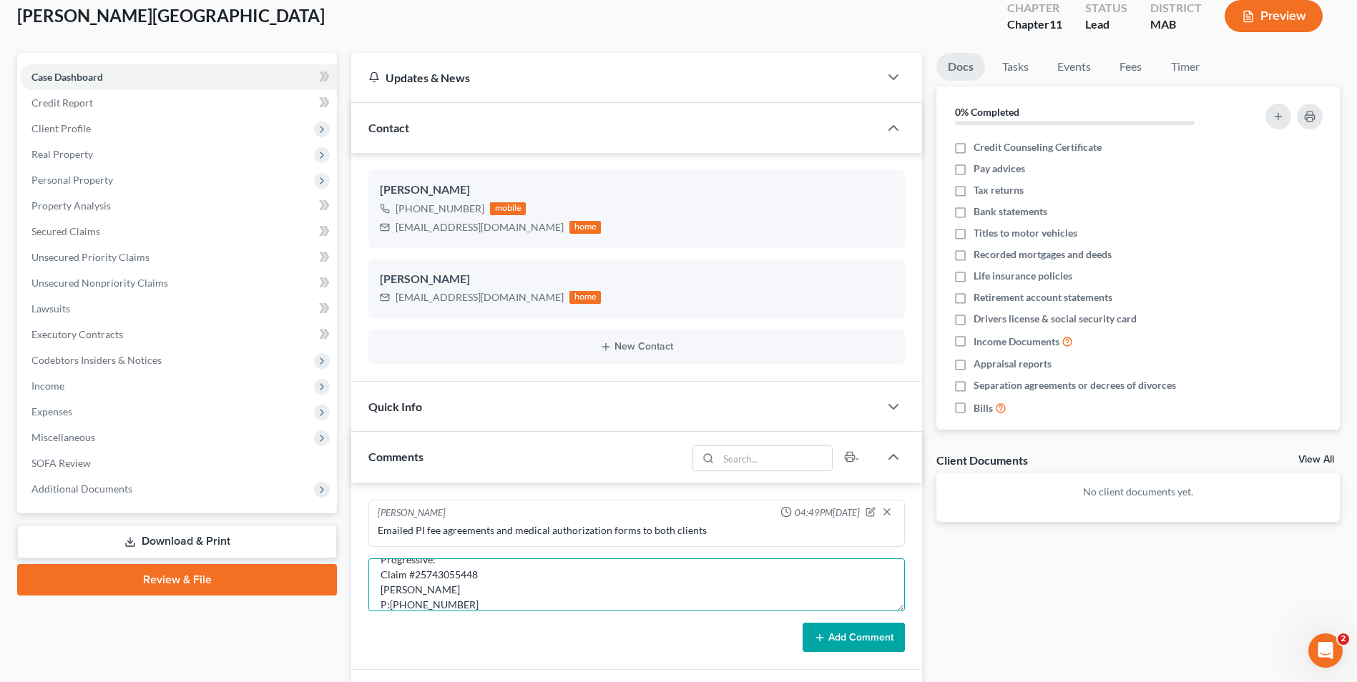
click at [463, 589] on textarea "Progressive: Claim #25743055448 Megan Foster P:203-701-4172 Mapfre:" at bounding box center [636, 585] width 536 height 53
click at [380, 589] on textarea "Progressive: Claim #25743055448 Megan Foster P:203-701-4172 Mapfre:" at bounding box center [636, 585] width 536 height 53
click at [401, 586] on textarea "Progressive: Claim #25743055448 Megan Foster P:203-701-4172 Mapfre:" at bounding box center [636, 585] width 536 height 53
click at [455, 591] on textarea "Progressive: Claim #25743055448 Meghan Foster P:203-701-4172 Mapfre:" at bounding box center [636, 585] width 536 height 53
click at [471, 597] on textarea "Progressive: Claim #25743055448 Meghan Foster P:203-701-4172 Mapfre:" at bounding box center [636, 585] width 536 height 53
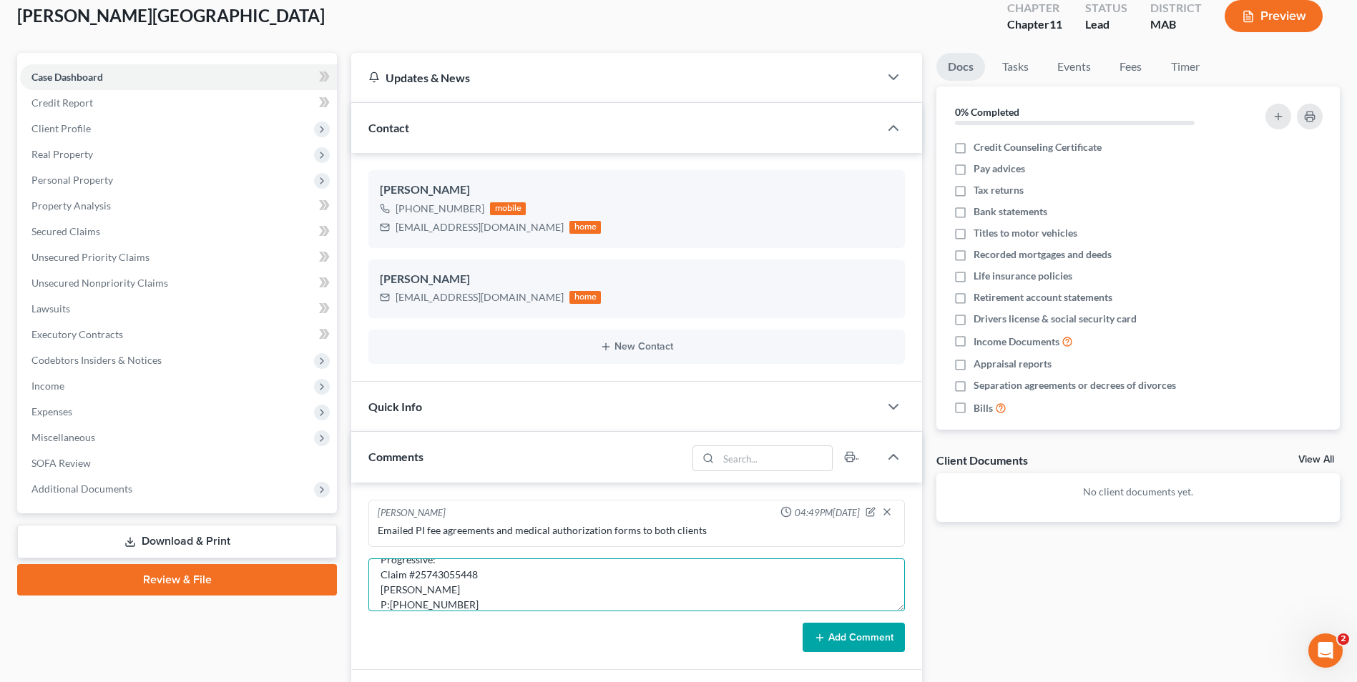
type textarea "Progressive: Claim #25743055448 Meghan Foster P:203-701-4172 Mapfre:"
click at [813, 650] on button "Add Comment" at bounding box center [854, 638] width 102 height 30
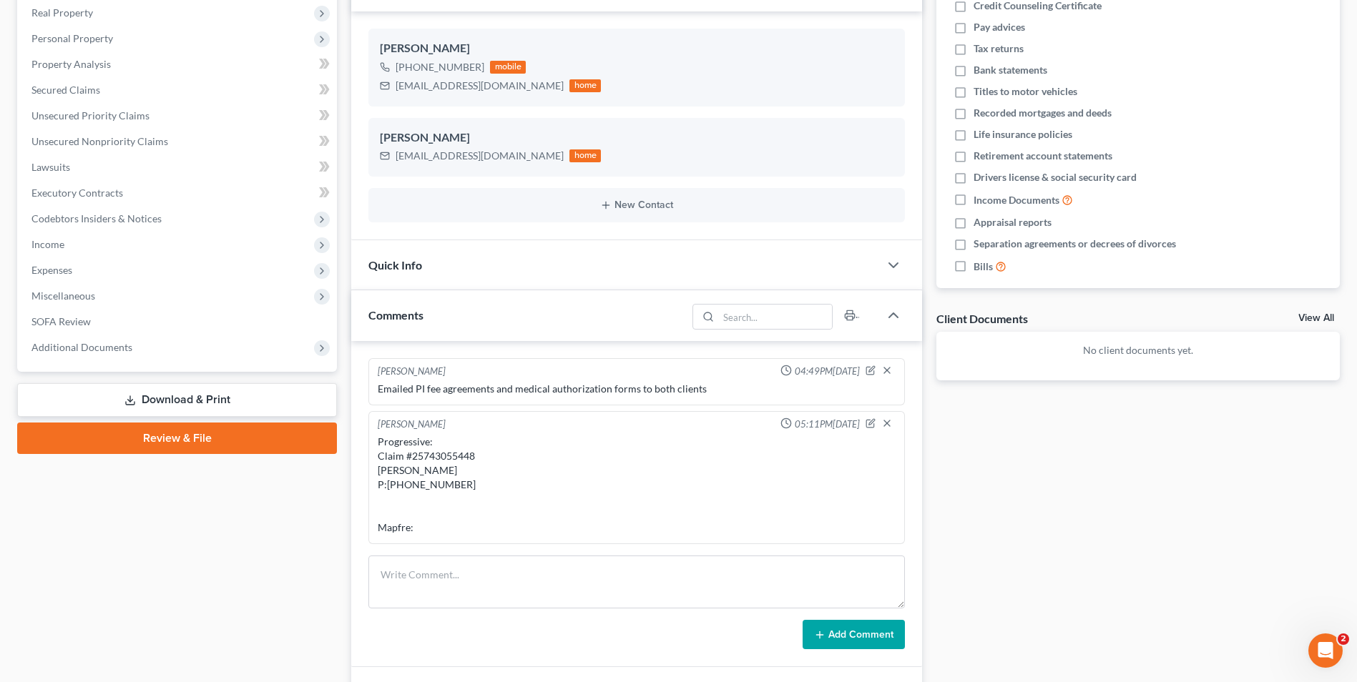
scroll to position [227, 0]
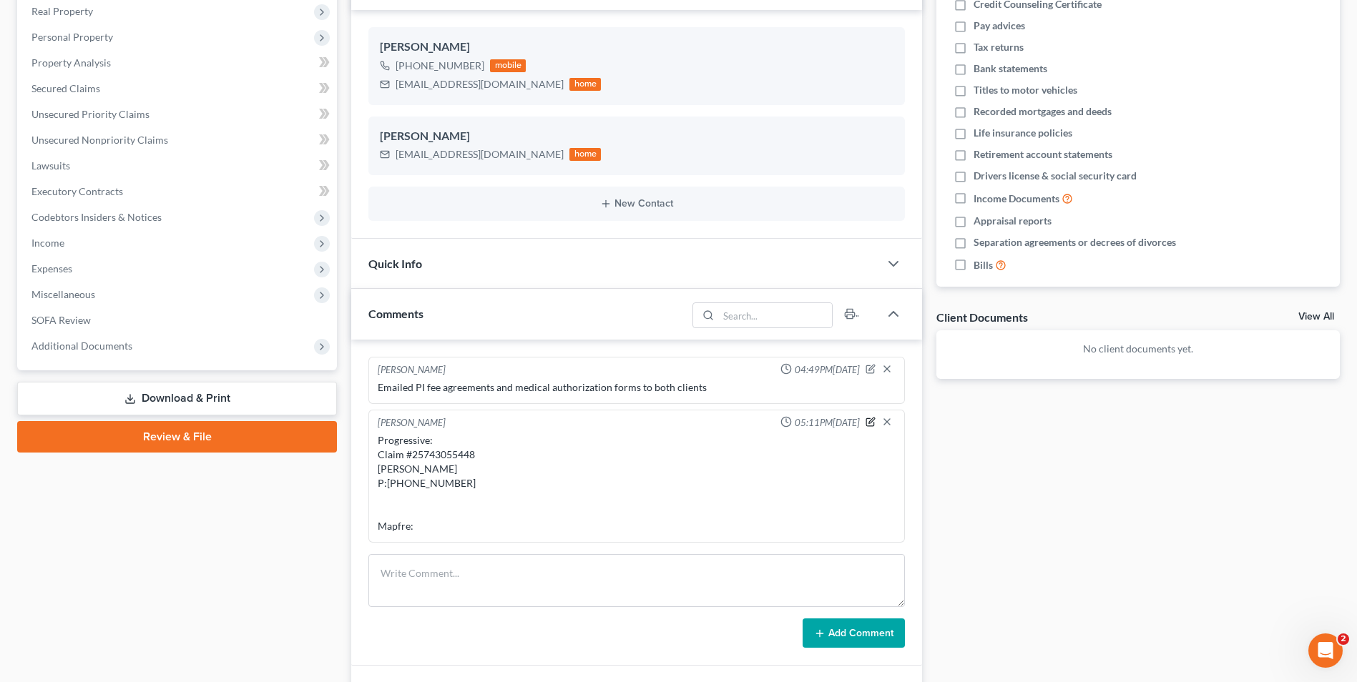
click at [870, 423] on icon "button" at bounding box center [872, 421] width 6 height 6
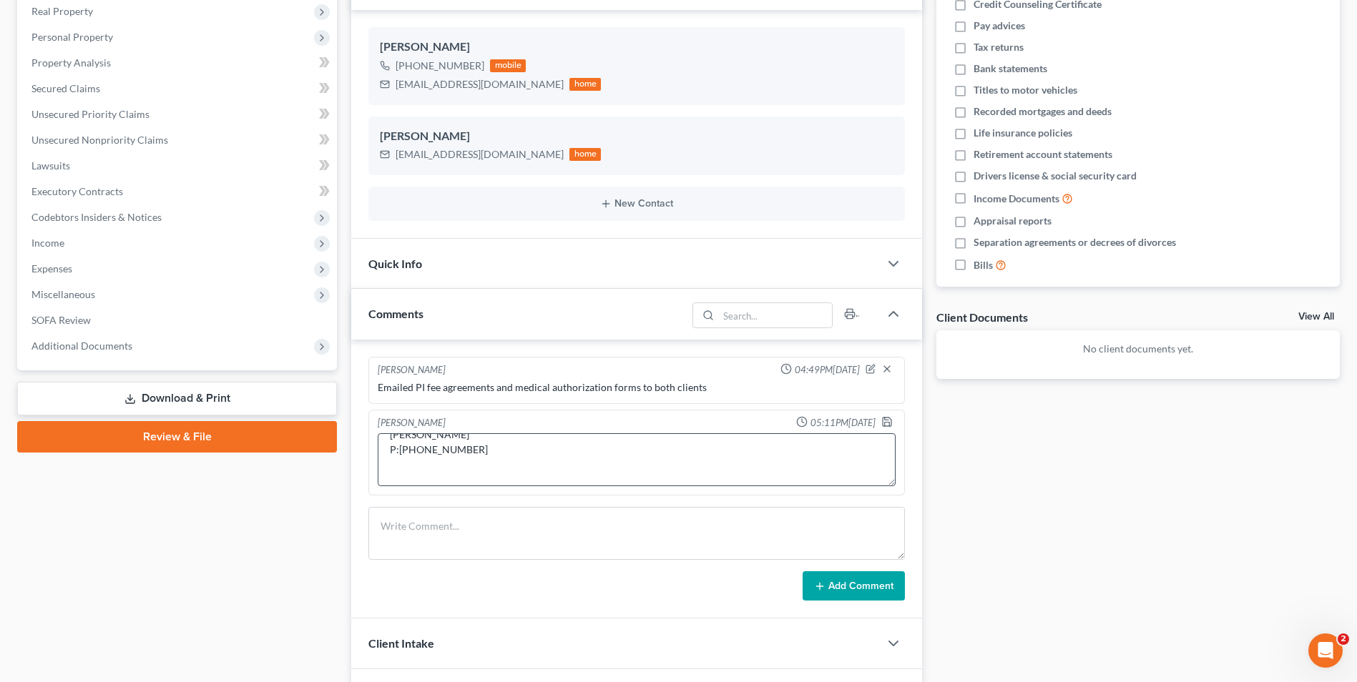
scroll to position [72, 0]
click at [503, 457] on textarea "Progressive: Claim #25743055448 Meghan Foster P:203-701-4172 Mapfre:" at bounding box center [637, 459] width 518 height 53
click at [455, 452] on textarea "Progressive: Claim #25743055448 Meghan Foster P:203-701-4172 Mapfre:" at bounding box center [637, 459] width 518 height 53
click at [390, 442] on textarea "Progressive: Claim #25743055448 Meghan Foster P:203-701-4172 Shayna settled wit…" at bounding box center [637, 459] width 518 height 53
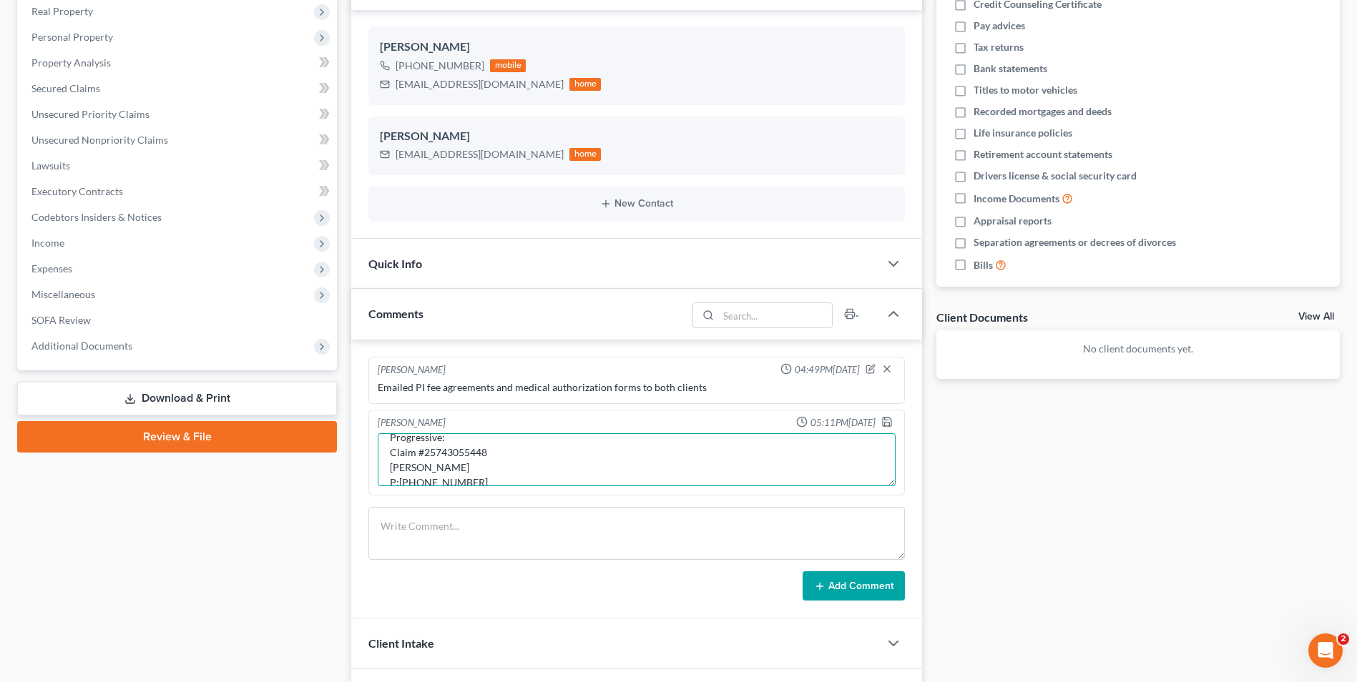
click at [483, 480] on textarea "Progressive: Claim #25743055448 Meghan Foster P:203-701-4172 Shayna settled wit…" at bounding box center [637, 459] width 518 height 53
click at [494, 442] on textarea "Progressive: Claim #25743055448 Meghan Foster P:203-701-4172 Shayna settled wit…" at bounding box center [637, 459] width 518 height 53
click at [503, 476] on textarea "Progressive: Claim #25743055448 Meghan Foster P:203-701-4172 Shayna settled wit…" at bounding box center [637, 459] width 518 height 53
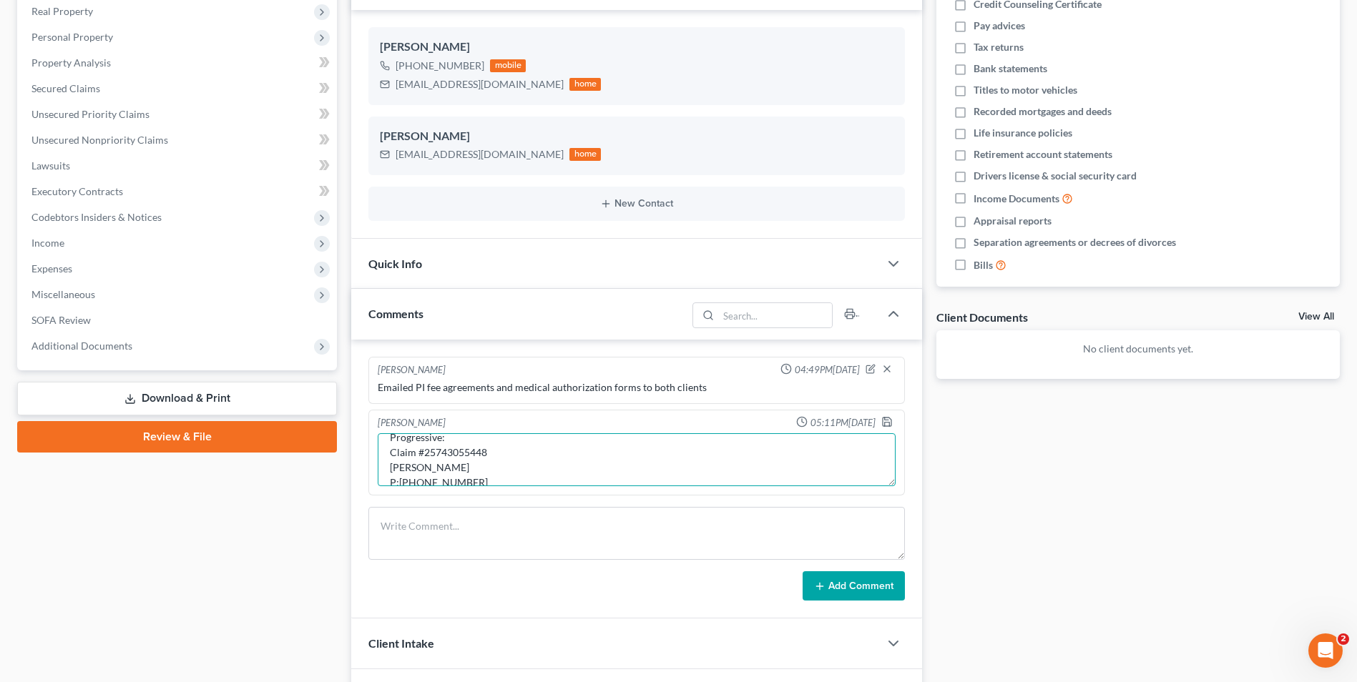
scroll to position [33, 0]
click at [390, 481] on textarea "Progressive: Claim #25743055448 Meghan Foster P:203-701-4172 833-905-1750 Shayn…" at bounding box center [637, 459] width 518 height 53
click at [488, 483] on textarea "Progressive: Claim #25743055448 Meghan Foster P:203-701-4172 F: 833-905-1750 Sh…" at bounding box center [637, 459] width 518 height 53
click at [508, 446] on textarea "Progressive: Claim #25743055448 Meghan Foster P:203-701-4172 F: 833-905-1750 Sh…" at bounding box center [637, 459] width 518 height 53
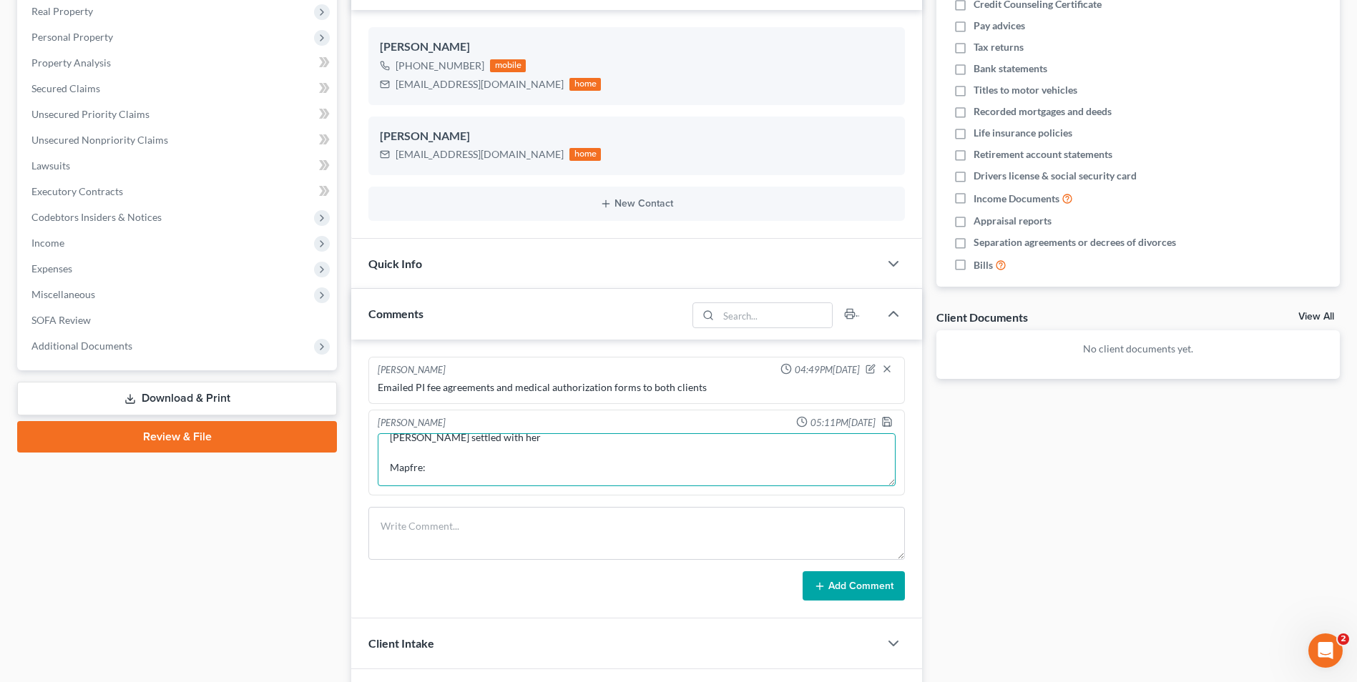
click at [529, 441] on textarea "Progressive: Claim #25743055448 Meghan Foster P:203-701-4172 F: 833-905-1750 Sh…" at bounding box center [637, 459] width 518 height 53
click at [390, 438] on textarea "Progressive: Claim #25743055448 Meghan Foster P:203-701-4172 F: 833-905-1750 Sh…" at bounding box center [637, 459] width 518 height 53
click at [557, 442] on textarea "Progressive: Claim #25743055448 Meghan Foster P:203-701-4172 F: 833-905-1750 Sh…" at bounding box center [637, 459] width 518 height 53
type textarea "Progressive: Claim #25743055448 Meghan Foster P:203-701-4172 F: 833-905-1750 Sh…"
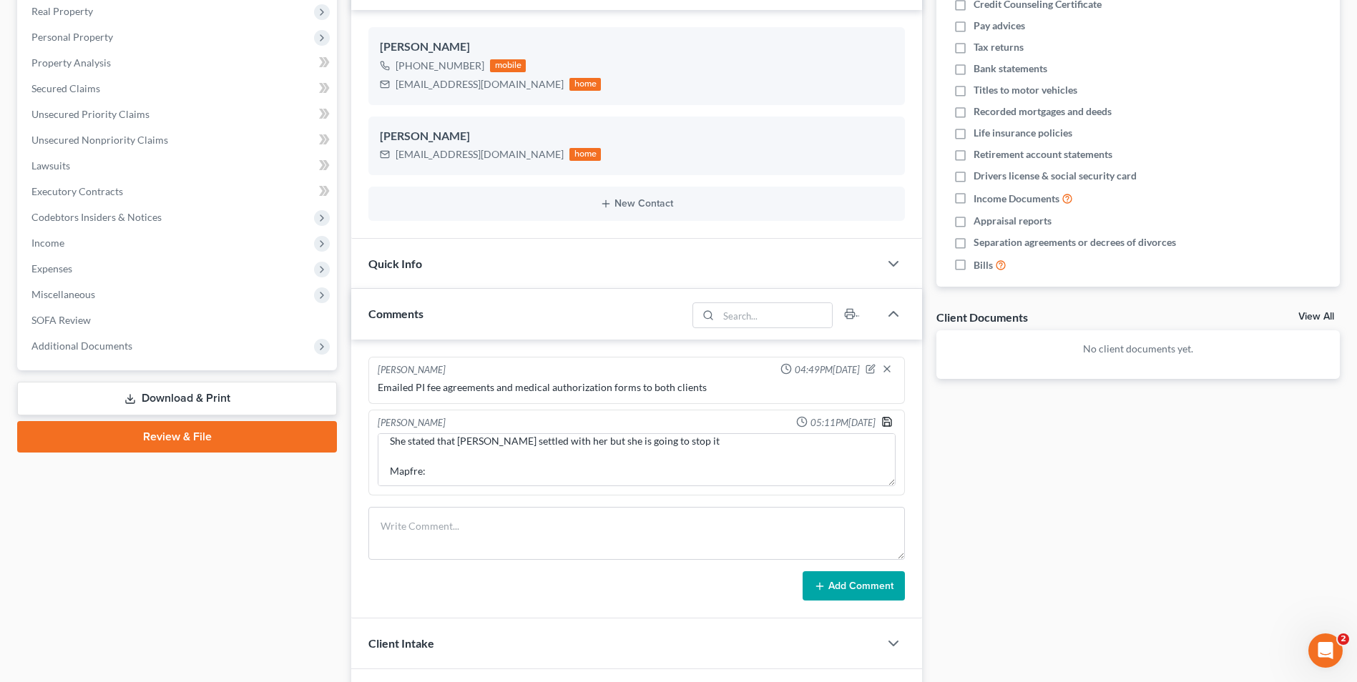
click at [891, 421] on icon "button" at bounding box center [886, 421] width 11 height 11
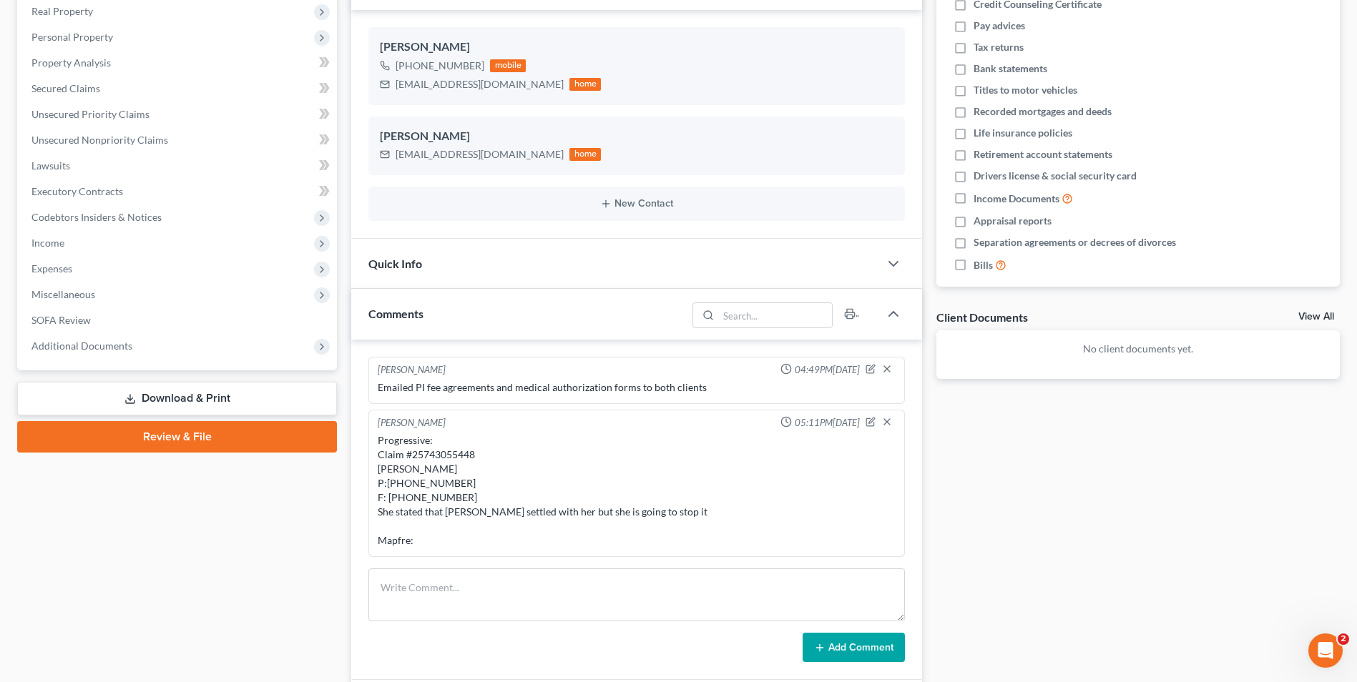
drag, startPoint x: 634, startPoint y: 34, endPoint x: 956, endPoint y: 449, distance: 525.1
click at [634, 34] on div "Caleigh Monteiro +1 (774) 454-6473 mobile montecal22@aol.com home" at bounding box center [636, 65] width 536 height 77
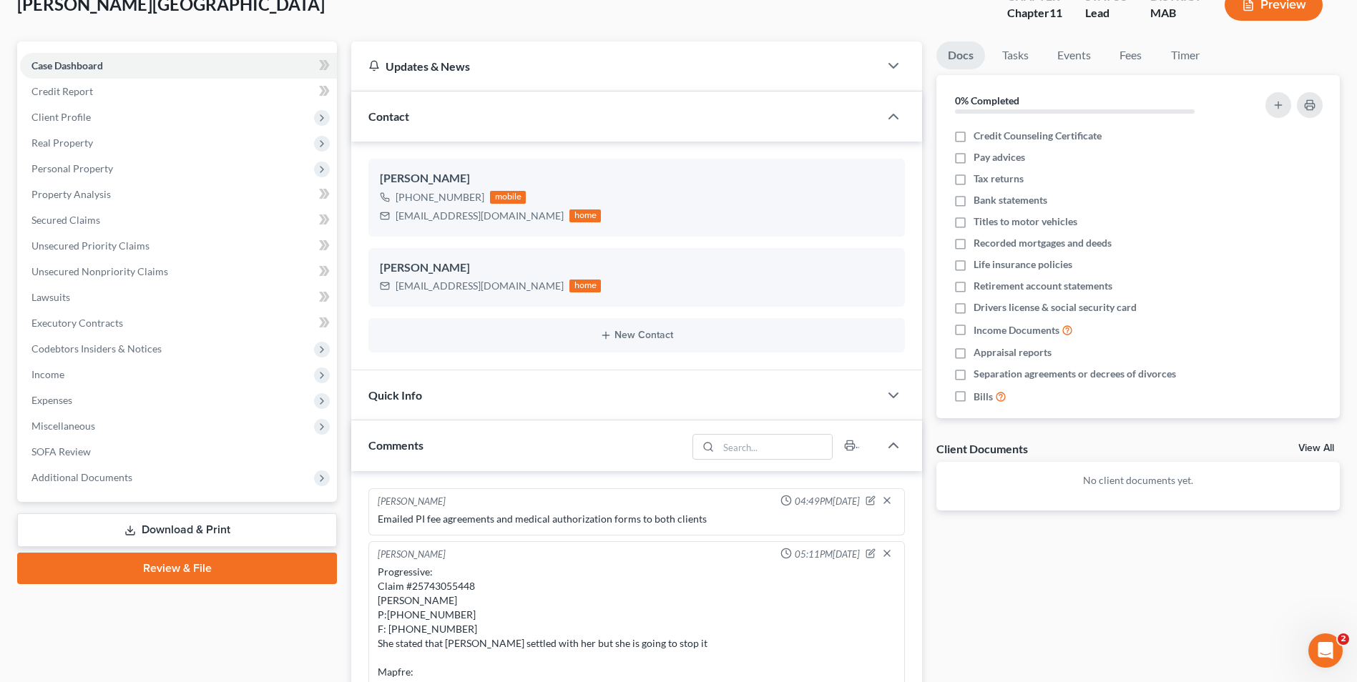
scroll to position [227, 0]
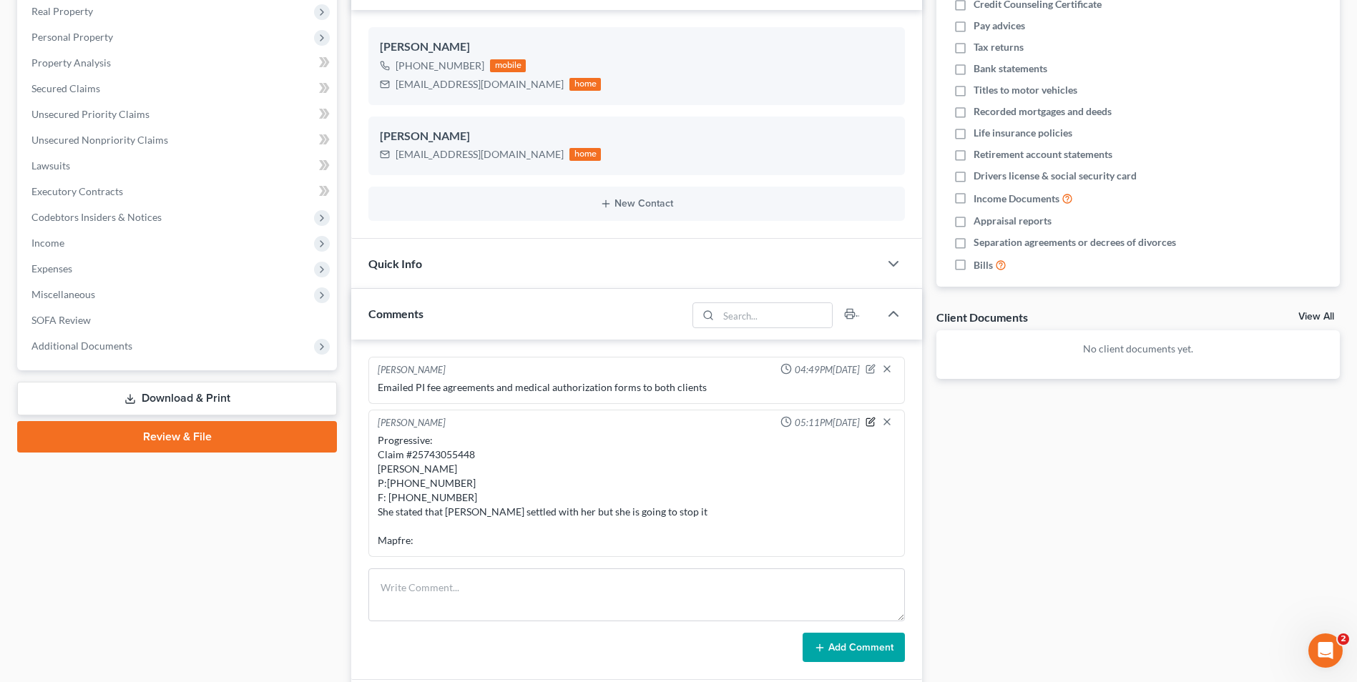
click at [871, 423] on icon "button" at bounding box center [872, 421] width 6 height 6
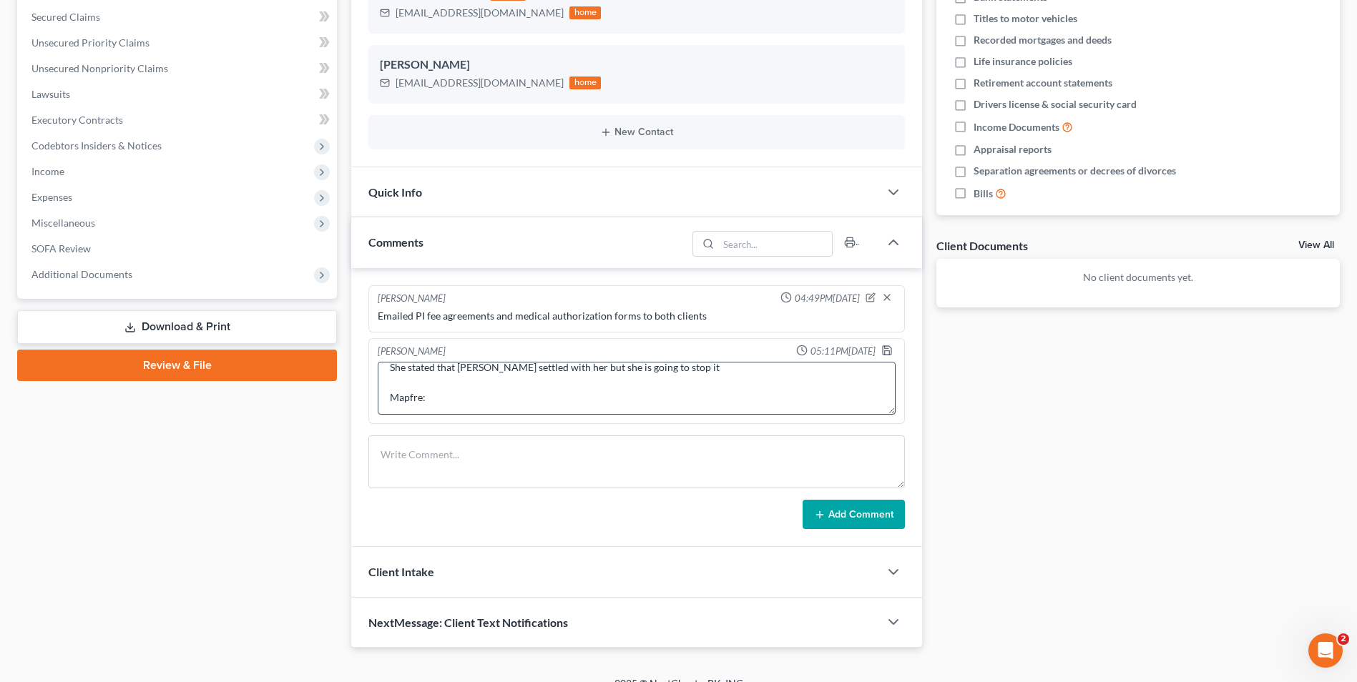
scroll to position [90, 0]
click at [396, 395] on textarea "Progressive: Claim #25743055448 Meghan Foster P:203-701-4172 F: 833-905-1750 Sh…" at bounding box center [637, 388] width 518 height 53
click at [527, 394] on textarea "Progressive: Claim #25743055448 Meghan Foster P:203-701-4172 F: 833-905-1750 Sh…" at bounding box center [637, 388] width 518 height 53
click at [389, 385] on textarea "Progressive: Claim #25743055448 Meghan Foster P:203-701-4172 F: 833-905-1750 Sh…" at bounding box center [637, 388] width 518 height 53
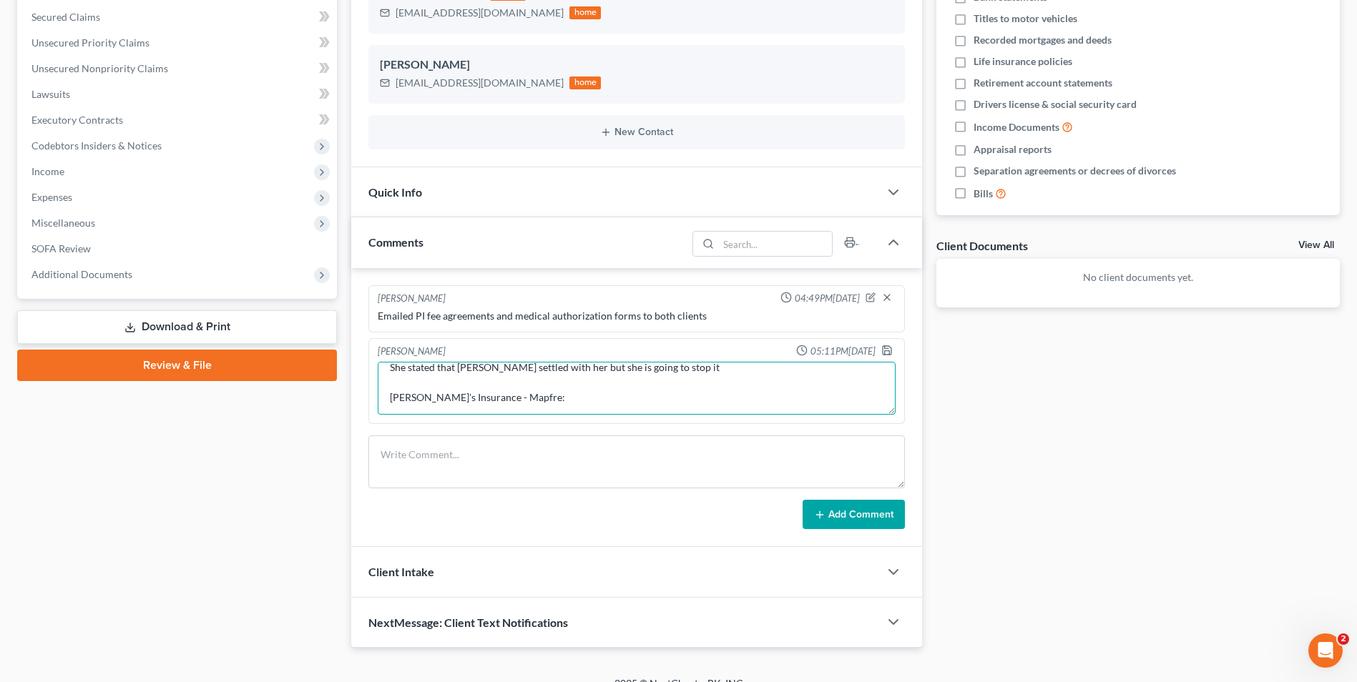
scroll to position [90, 0]
click at [534, 396] on textarea "At- Fault Driver's Insurance: Progressive: Claim #25743055448 Meghan Foster P:2…" at bounding box center [637, 388] width 518 height 53
type textarea "At- Fault Driver's Insurance: Progressive: Claim #25743055448 Meghan Foster P:2…"
click at [888, 352] on icon "button" at bounding box center [886, 350] width 11 height 11
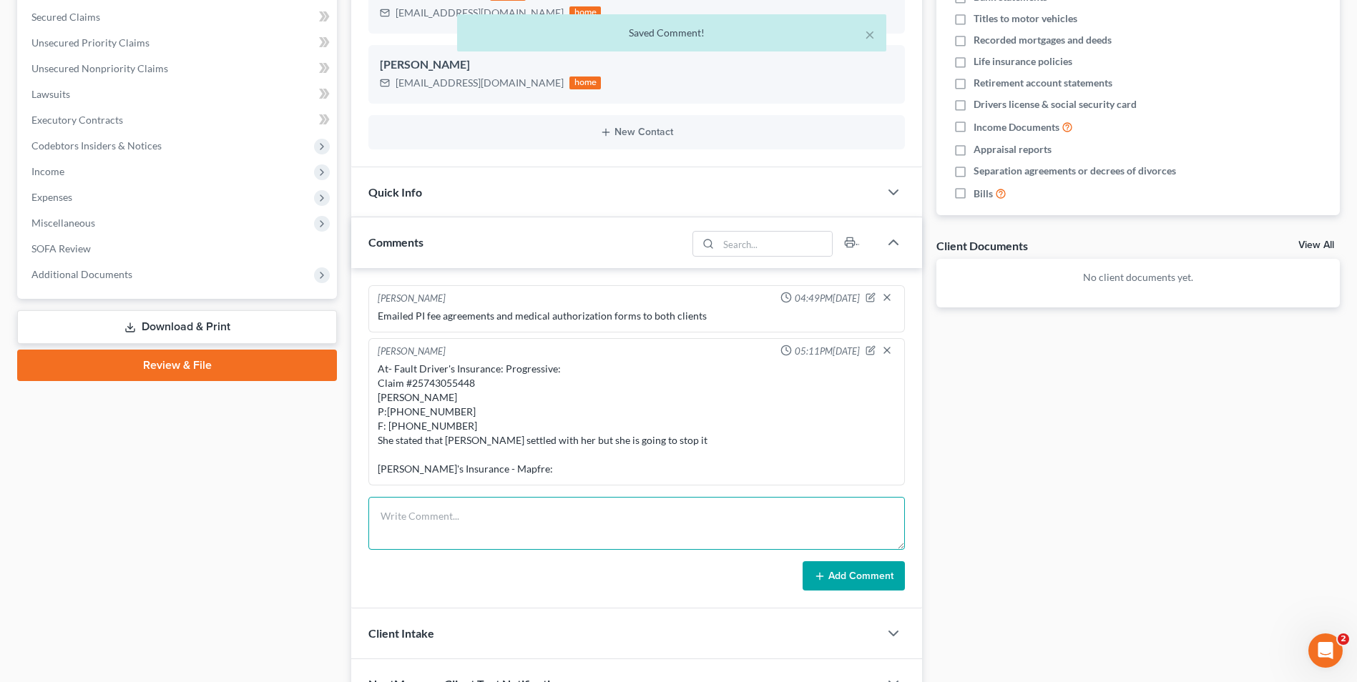
click at [512, 528] on textarea at bounding box center [636, 523] width 536 height 53
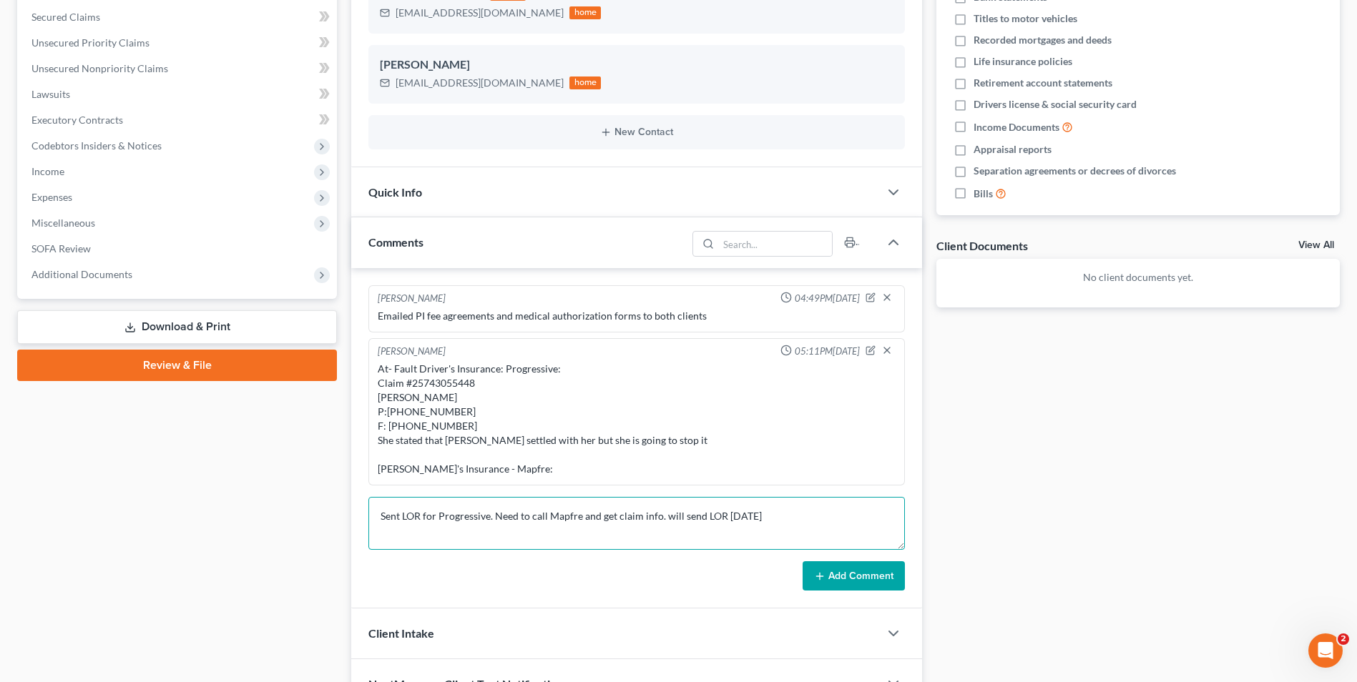
type textarea "Sent LOR for Progressive. Need to call Mapfre and get claim info. will send LOR…"
drag, startPoint x: 871, startPoint y: 580, endPoint x: 780, endPoint y: 4, distance: 583.0
click at [872, 580] on button "Add Comment" at bounding box center [854, 577] width 102 height 30
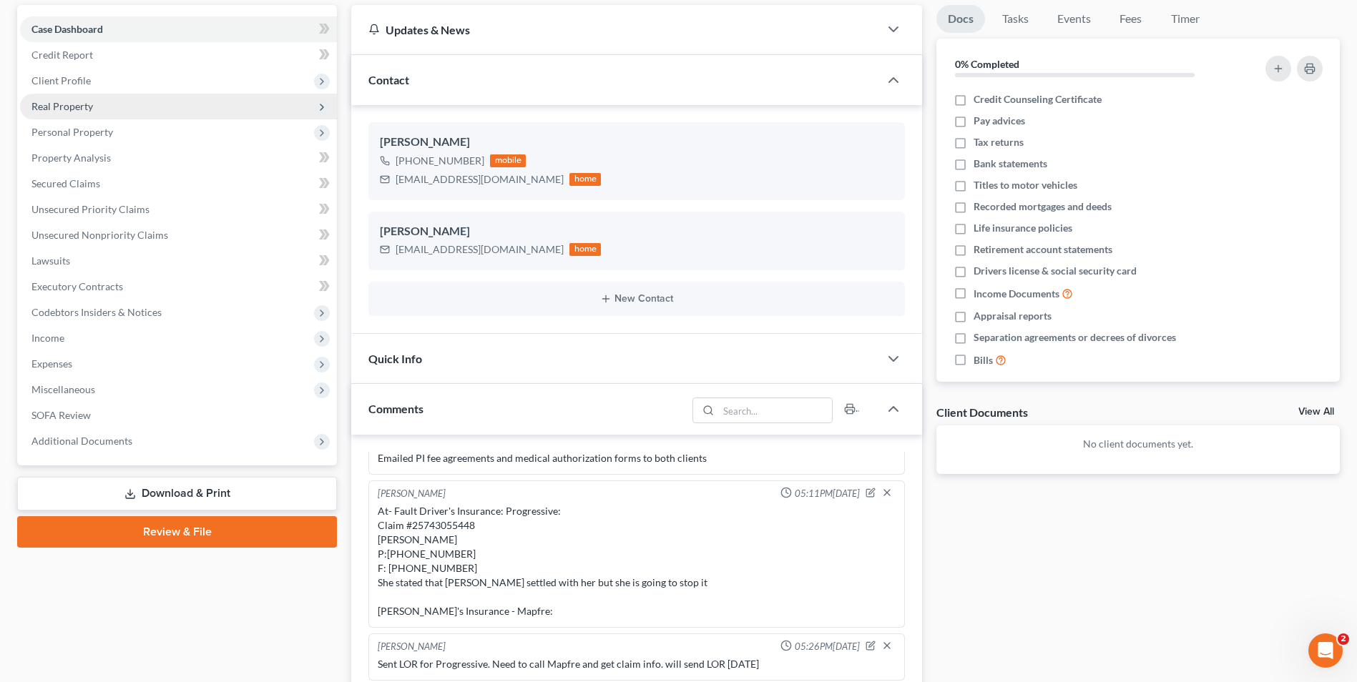
scroll to position [0, 0]
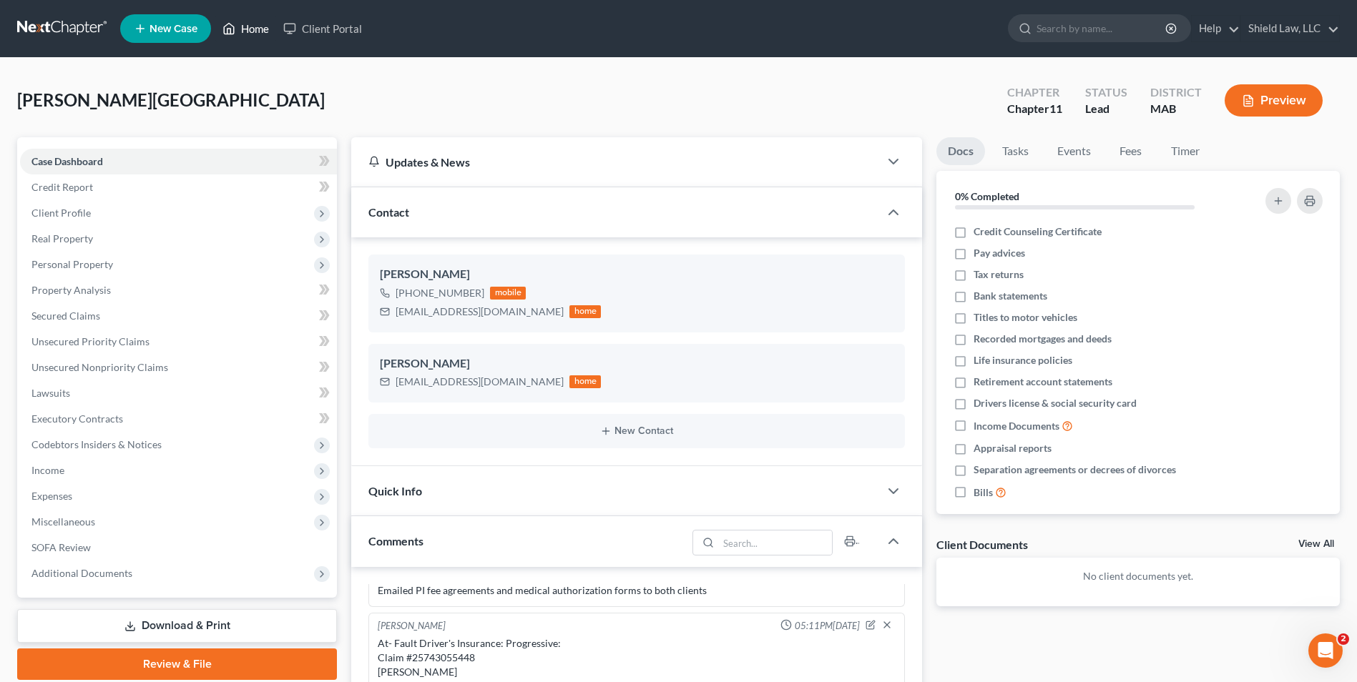
drag, startPoint x: 255, startPoint y: 36, endPoint x: 667, endPoint y: 74, distance: 413.7
click at [255, 36] on link "Home" at bounding box center [245, 29] width 61 height 26
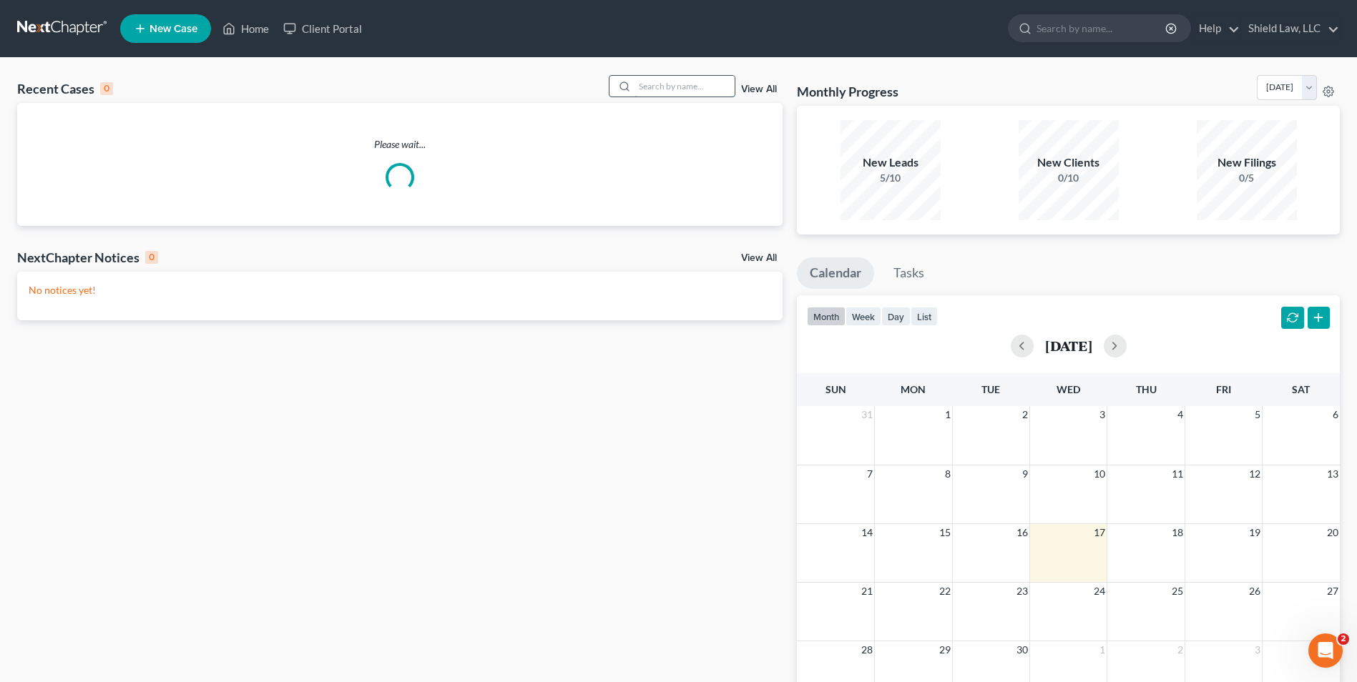
click at [654, 84] on input "search" at bounding box center [684, 86] width 100 height 21
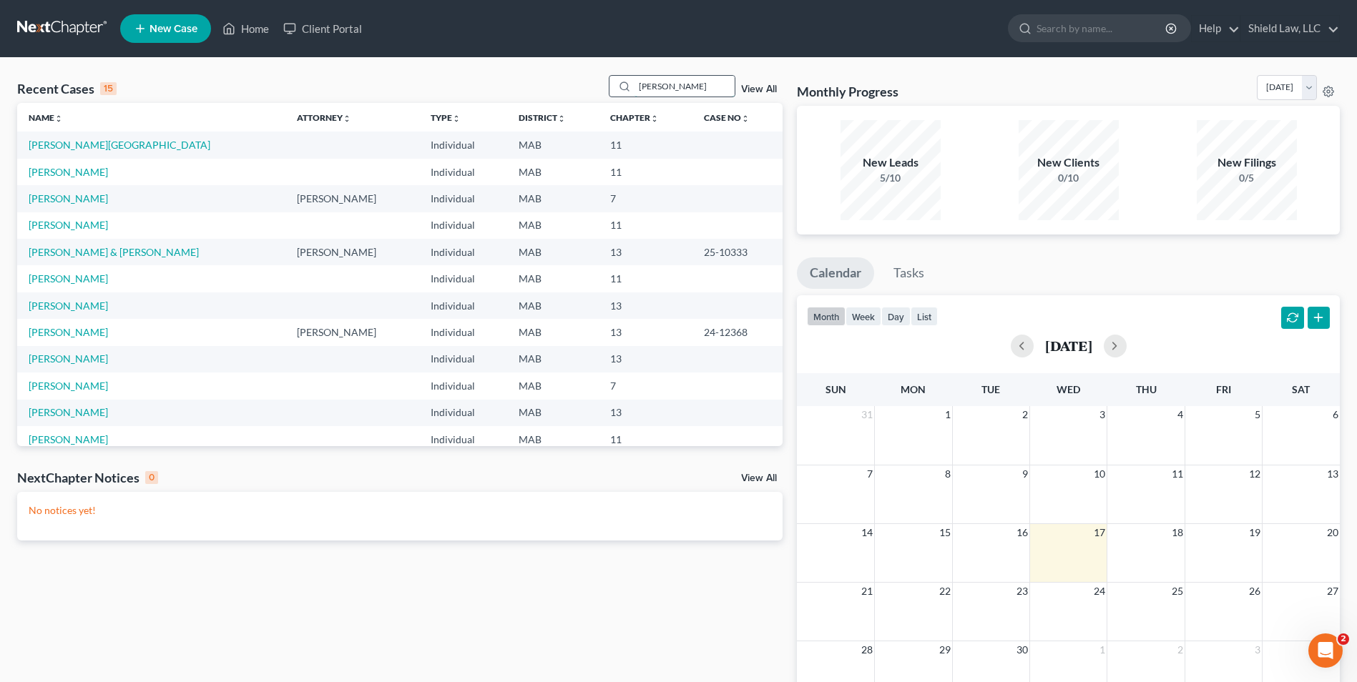
type input "russell"
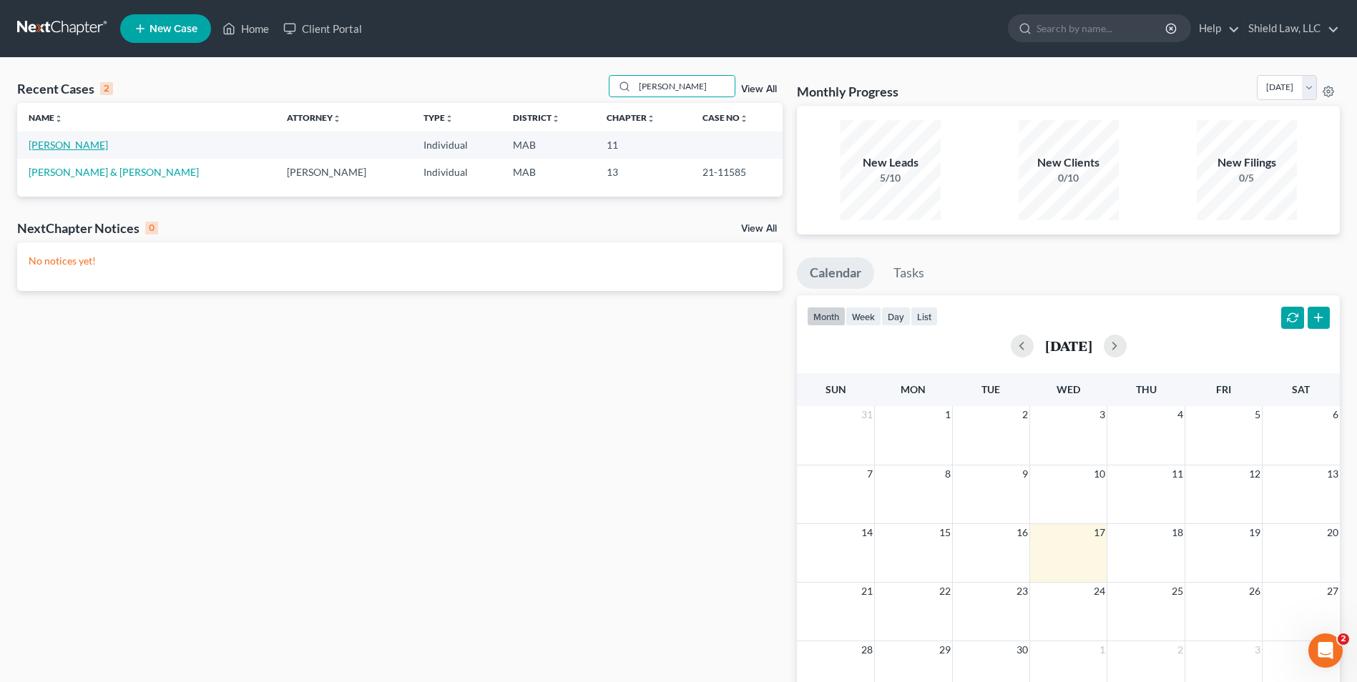
drag, startPoint x: 54, startPoint y: 142, endPoint x: 176, endPoint y: 182, distance: 128.0
click at [55, 142] on link "[PERSON_NAME]" at bounding box center [68, 145] width 79 height 12
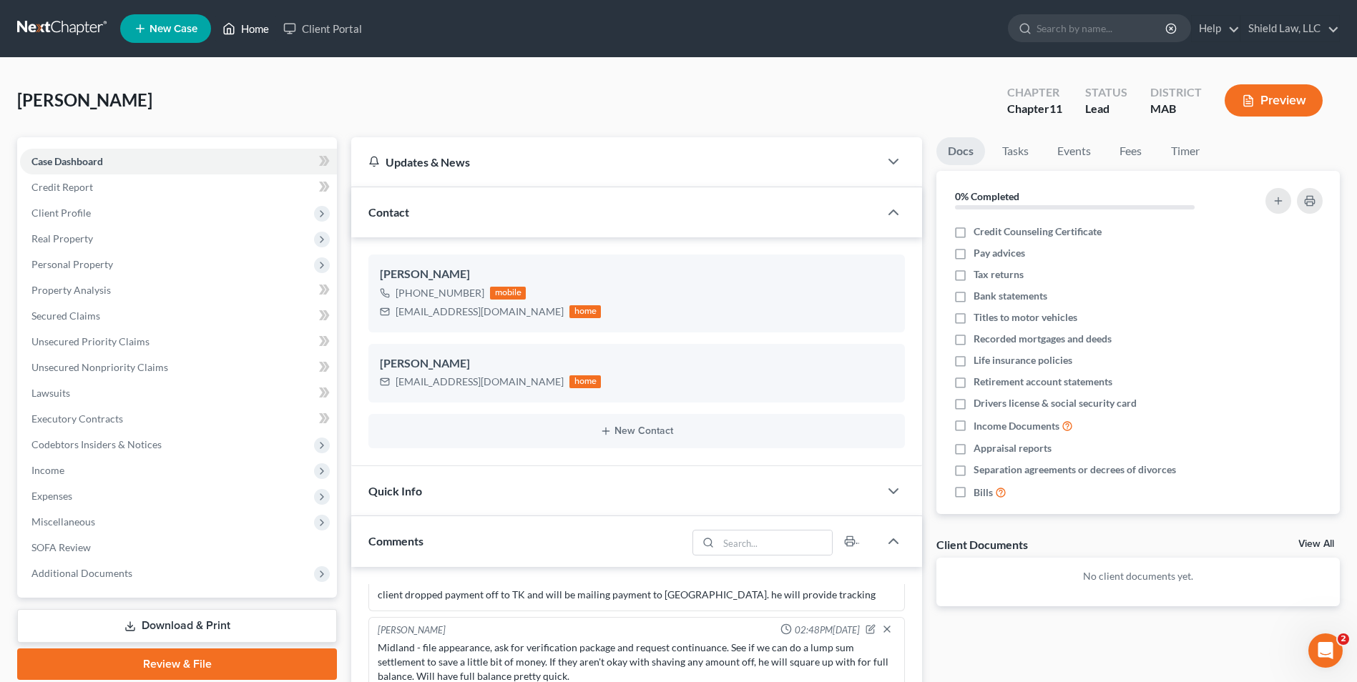
click at [226, 38] on link "Home" at bounding box center [245, 29] width 61 height 26
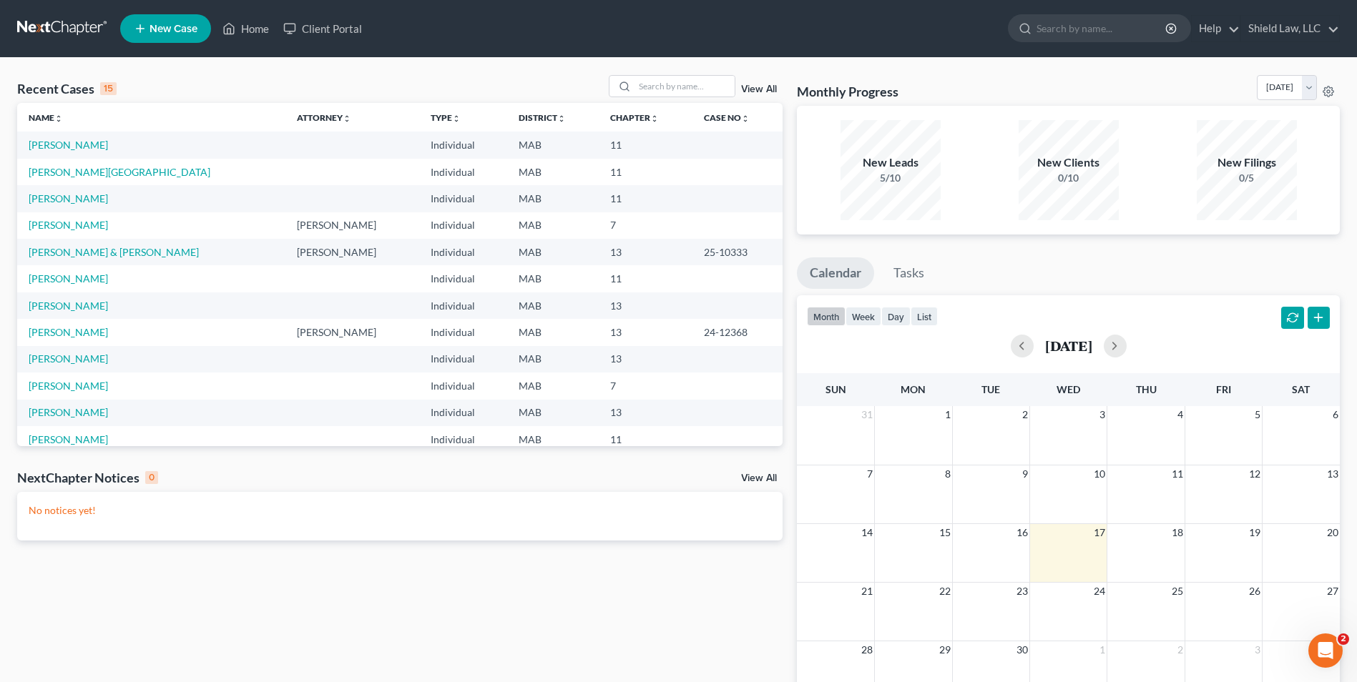
click at [653, 98] on div "Recent Cases 15 View All" at bounding box center [399, 89] width 765 height 28
click at [660, 82] on input "search" at bounding box center [684, 86] width 100 height 21
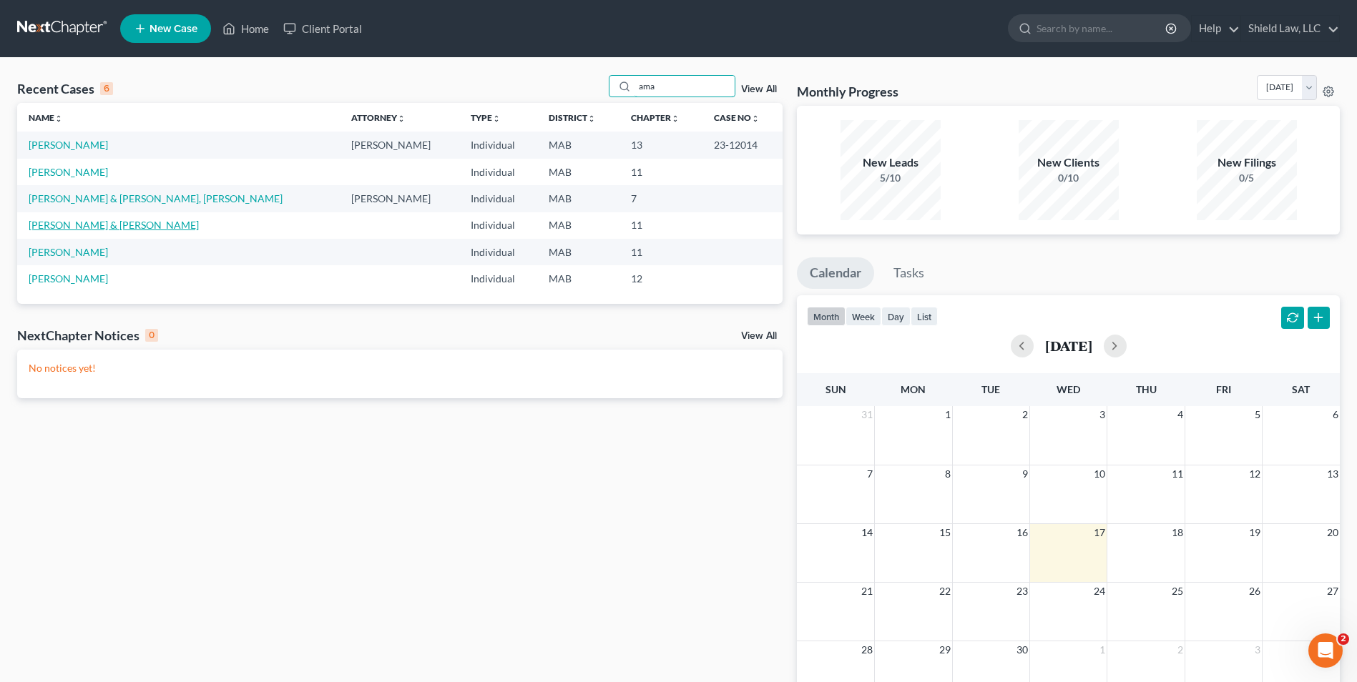
type input "ama"
click at [112, 219] on link "Amaral, Maria & Mario" at bounding box center [114, 225] width 170 height 12
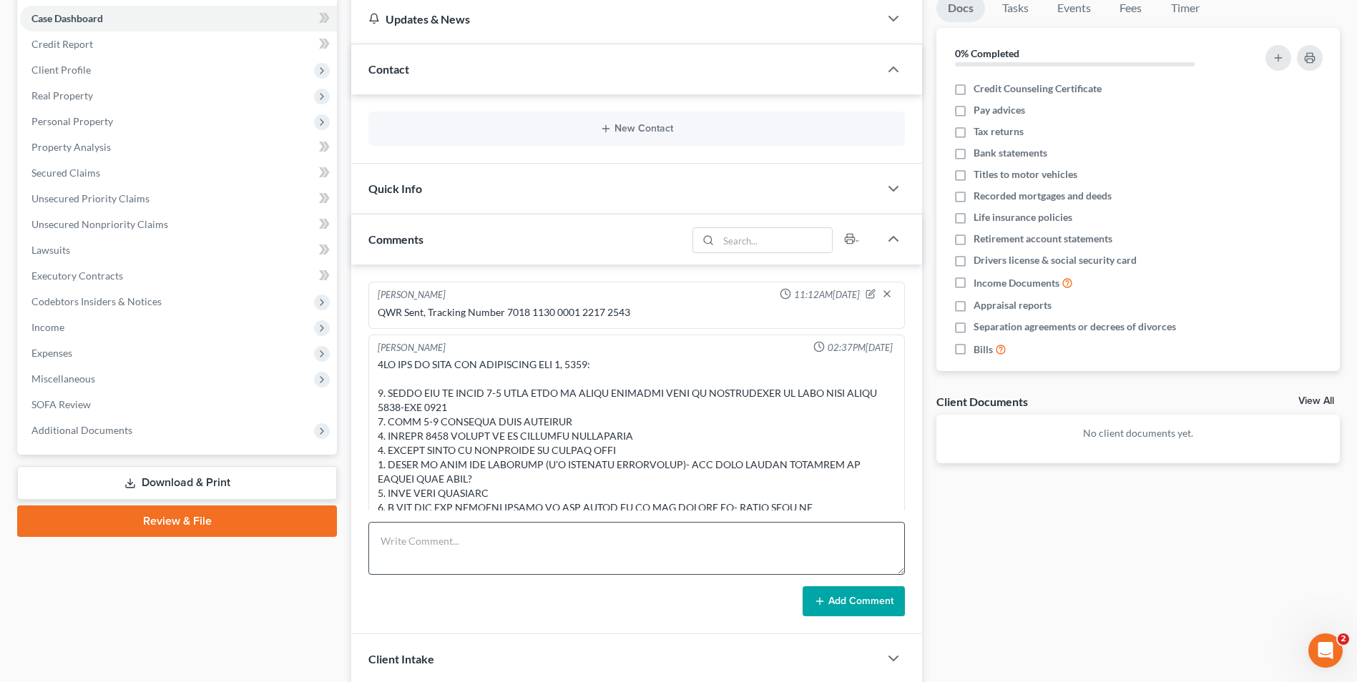
scroll to position [265, 0]
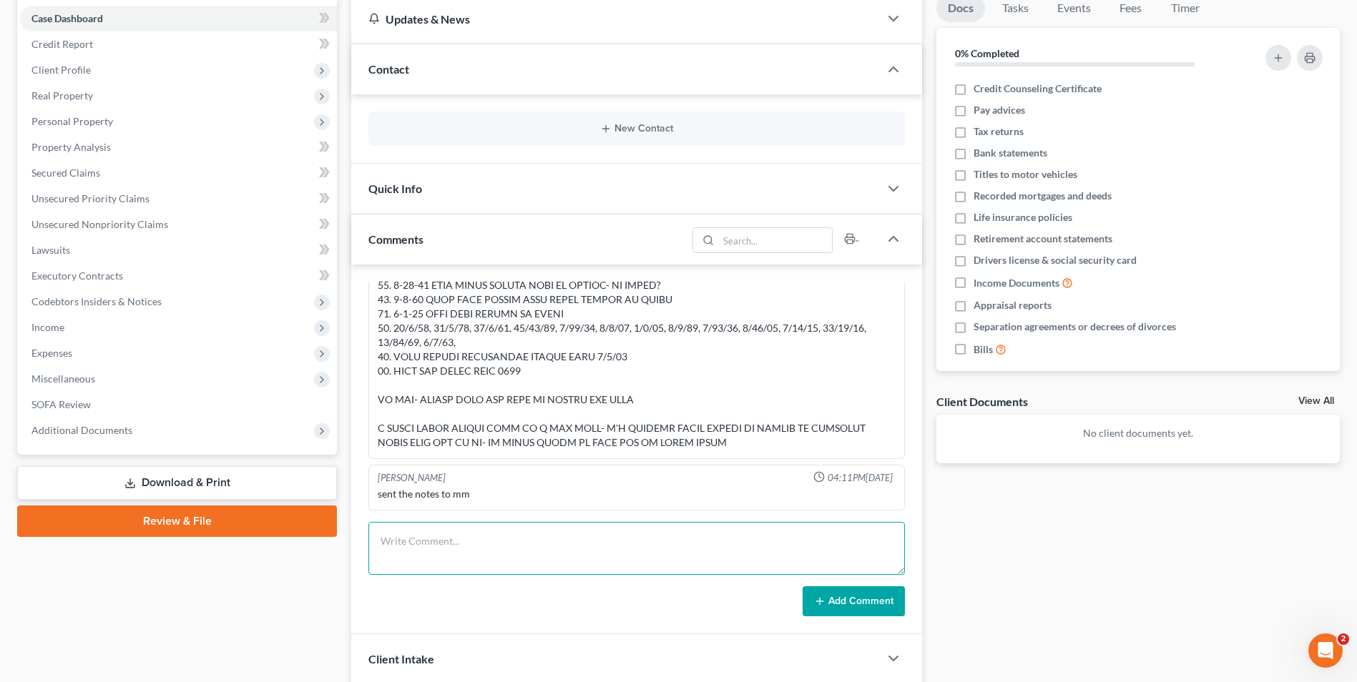
click at [499, 541] on textarea at bounding box center [636, 548] width 536 height 53
type textarea "Mailed letter of no contact"
drag, startPoint x: 868, startPoint y: 604, endPoint x: 397, endPoint y: 1, distance: 765.5
click at [868, 606] on button "Add Comment" at bounding box center [854, 602] width 102 height 30
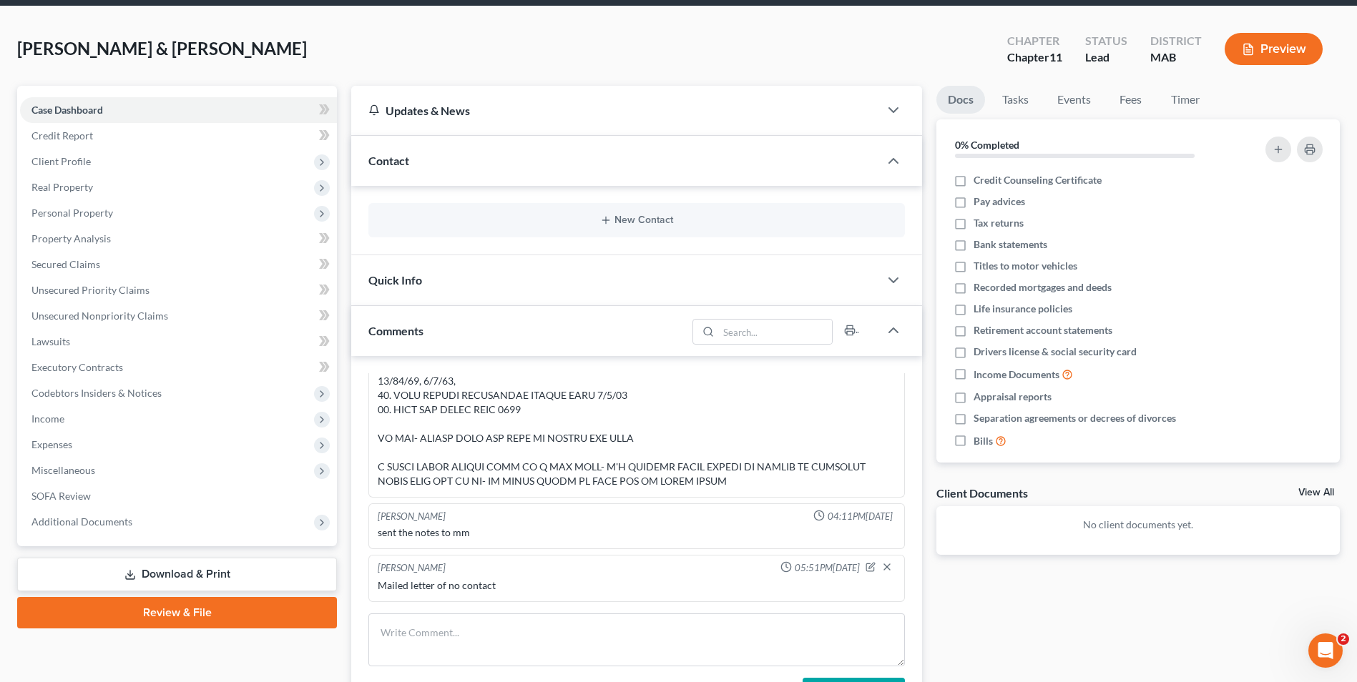
scroll to position [0, 0]
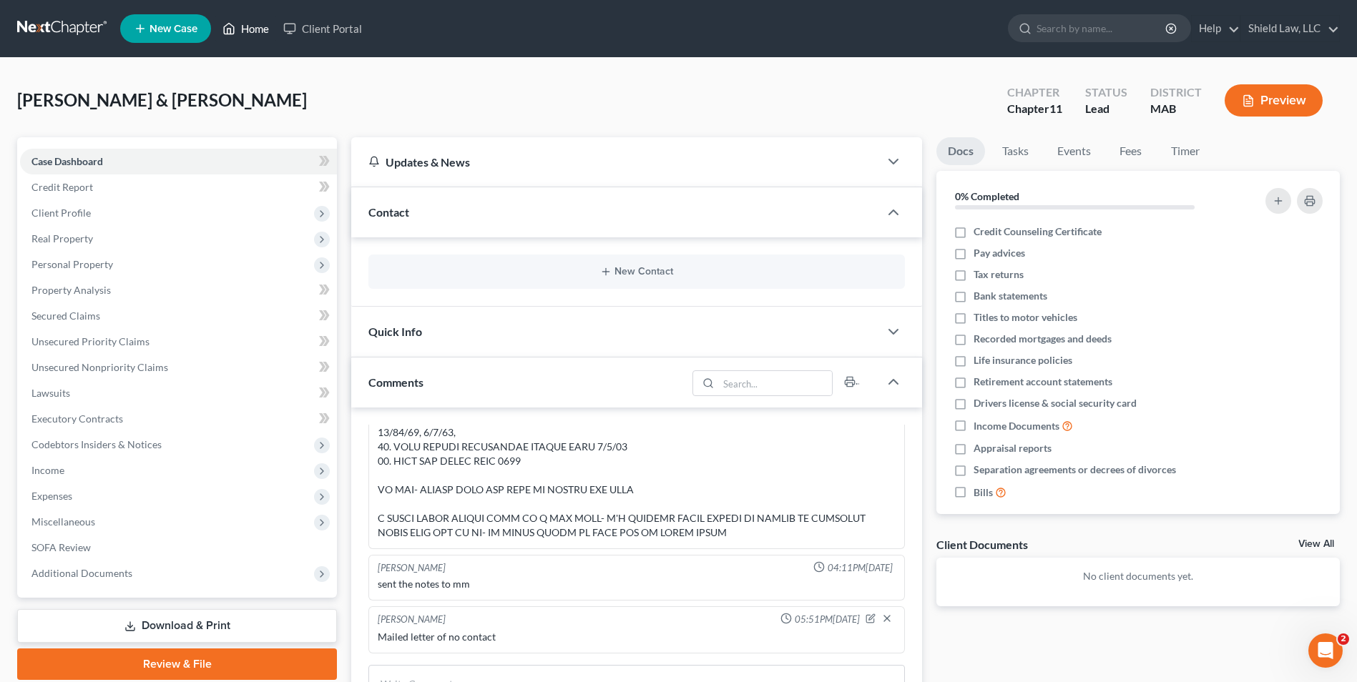
click at [257, 26] on link "Home" at bounding box center [245, 29] width 61 height 26
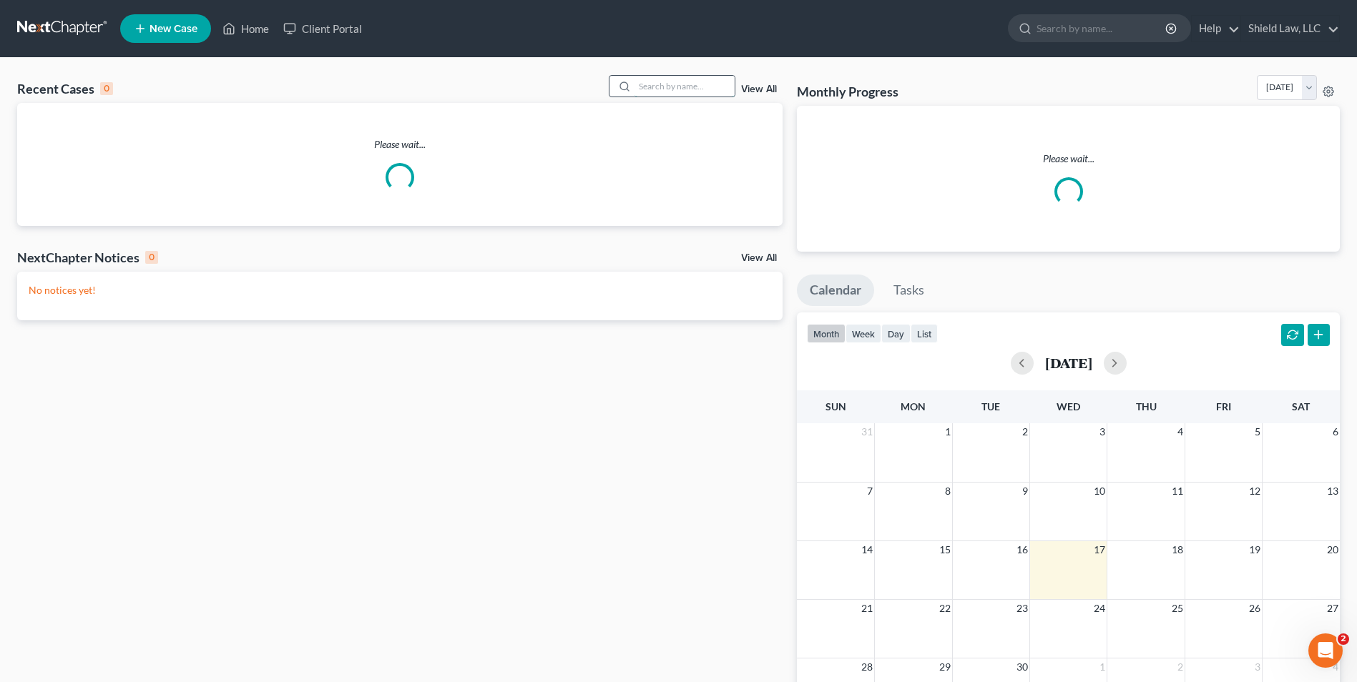
click at [720, 85] on input "search" at bounding box center [684, 86] width 100 height 21
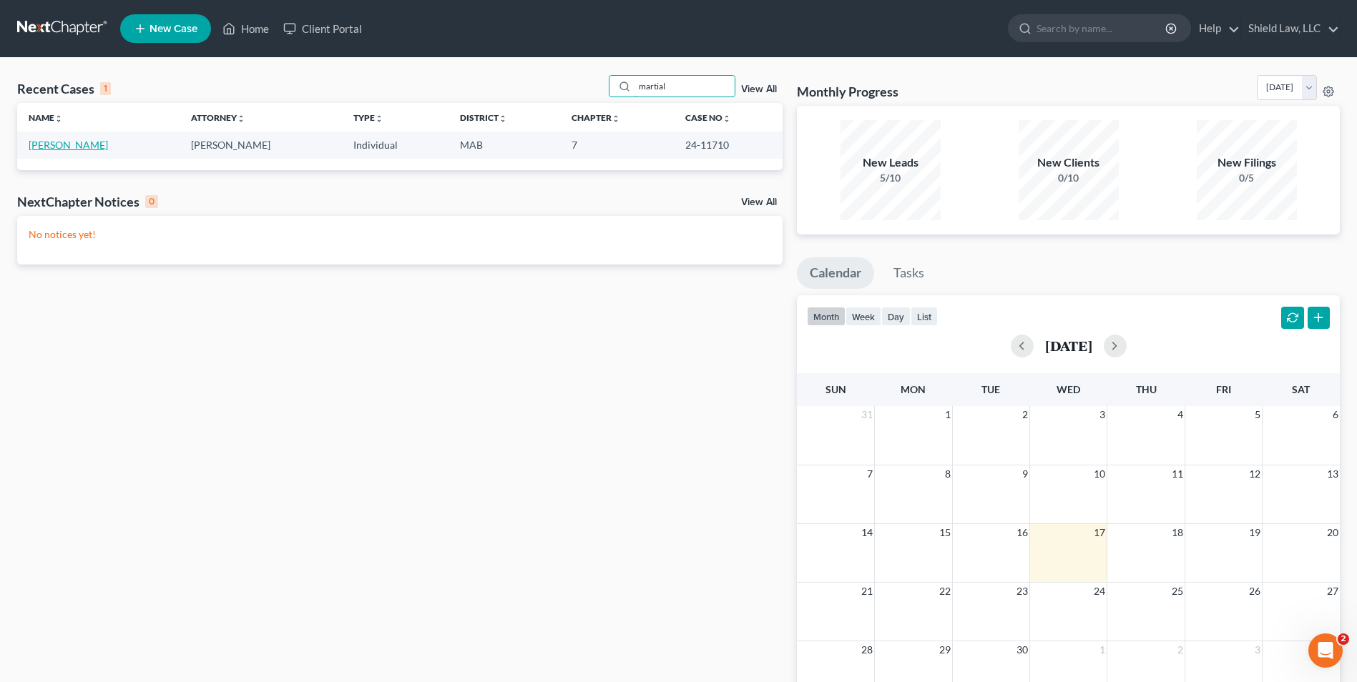
type input "martial"
click at [41, 147] on link "[PERSON_NAME]" at bounding box center [68, 145] width 79 height 12
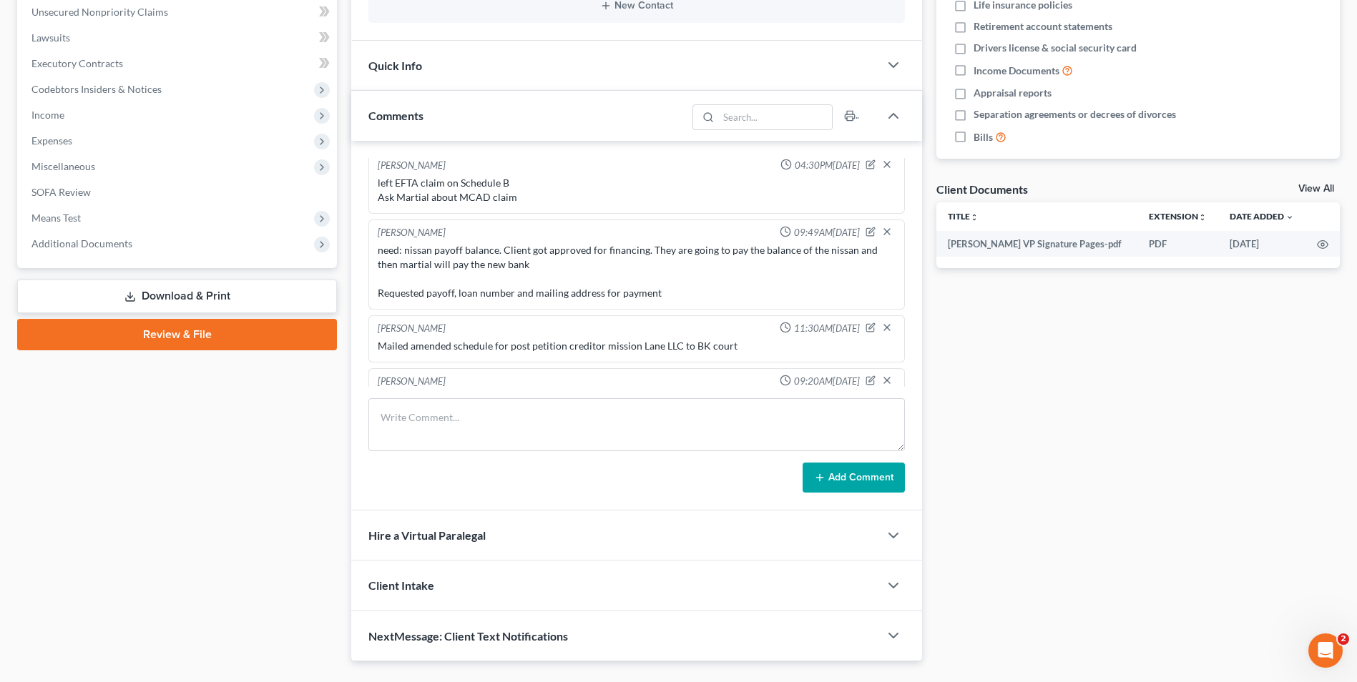
scroll to position [358, 0]
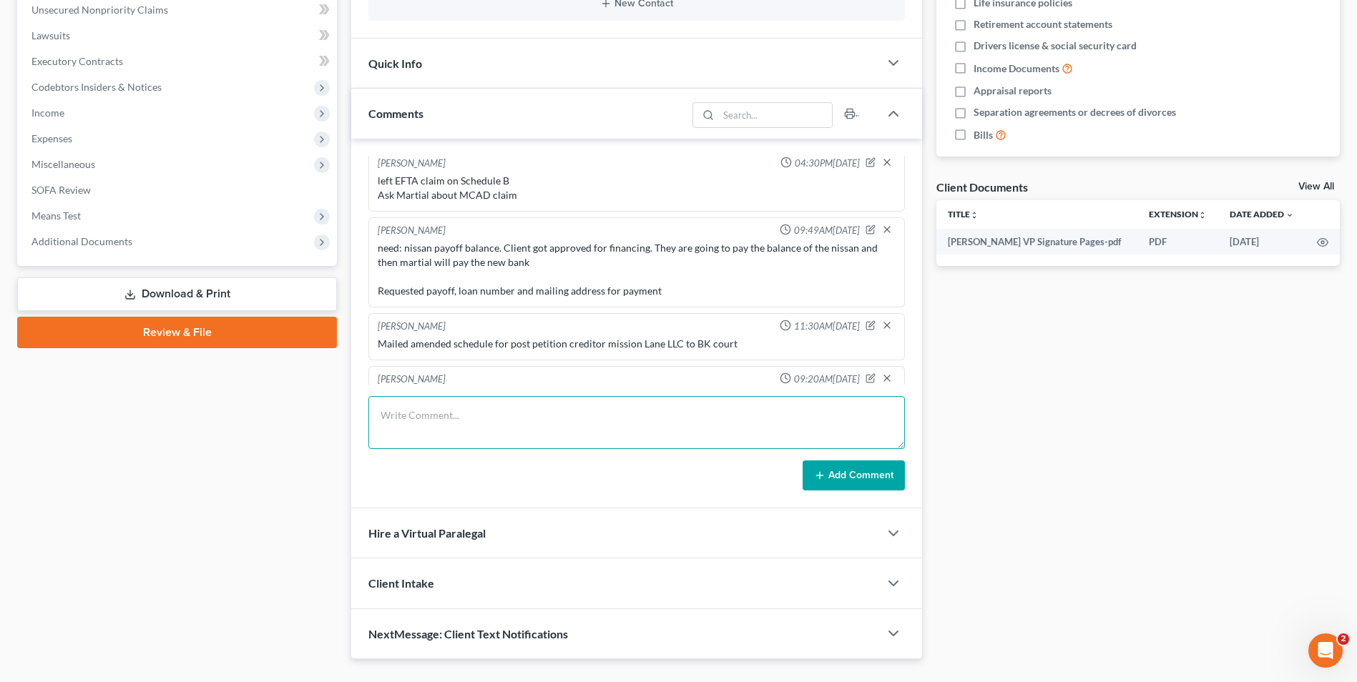
click at [466, 426] on textarea at bounding box center [636, 422] width 536 height 53
paste textarea "Spoke with the client and told him that we are going to try to get some money o…"
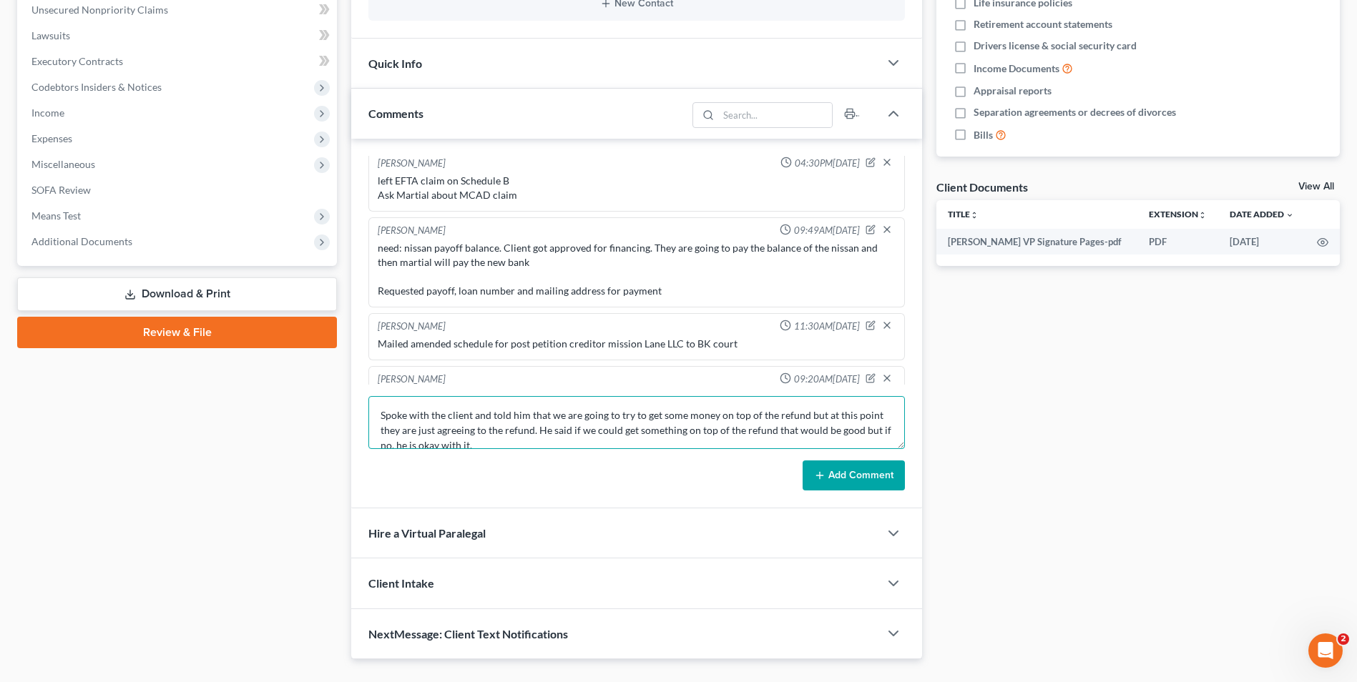
scroll to position [4, 0]
type textarea "Spoke with the client and told him that we are going to try to get some money o…"
click at [873, 477] on button "Add Comment" at bounding box center [854, 476] width 102 height 30
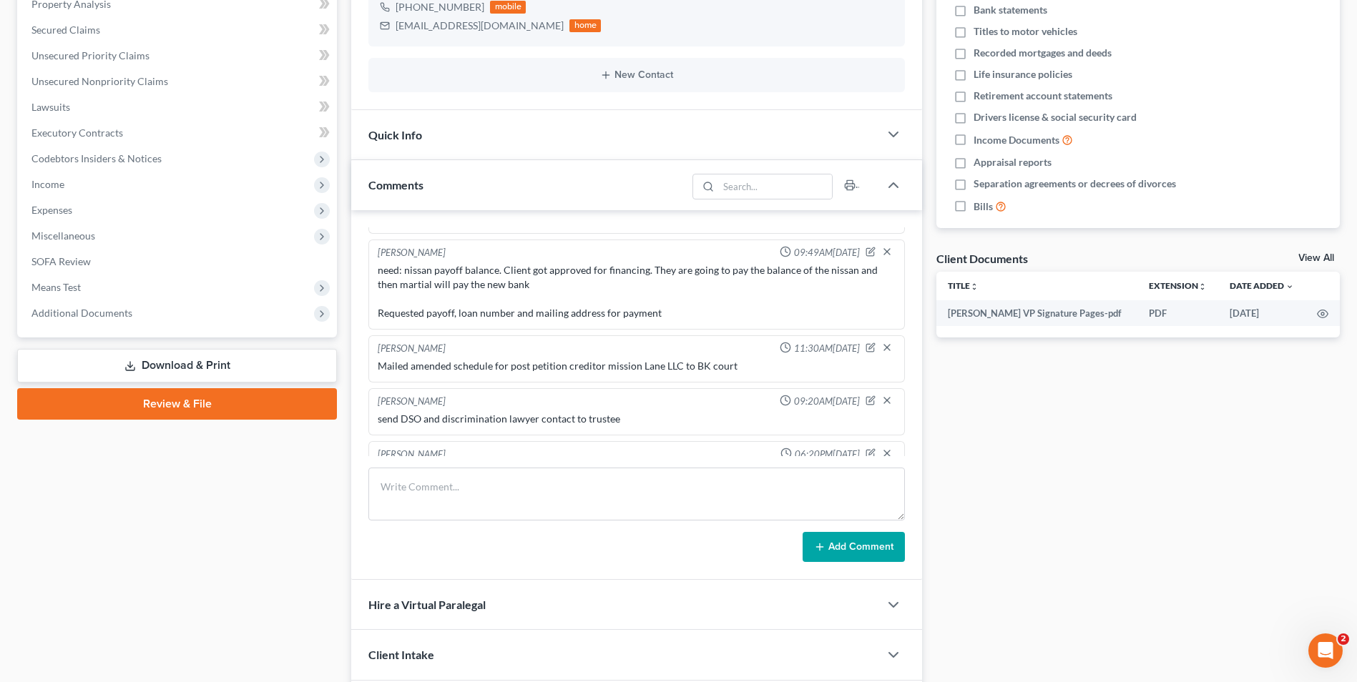
scroll to position [3390, 0]
